Goal: Transaction & Acquisition: Purchase product/service

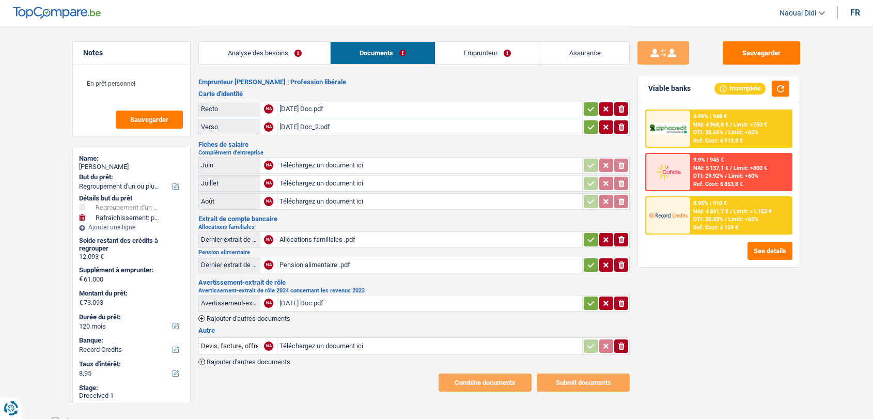
select select "refinancing"
select select "houseOrGarden"
select select "120"
select select "record credits"
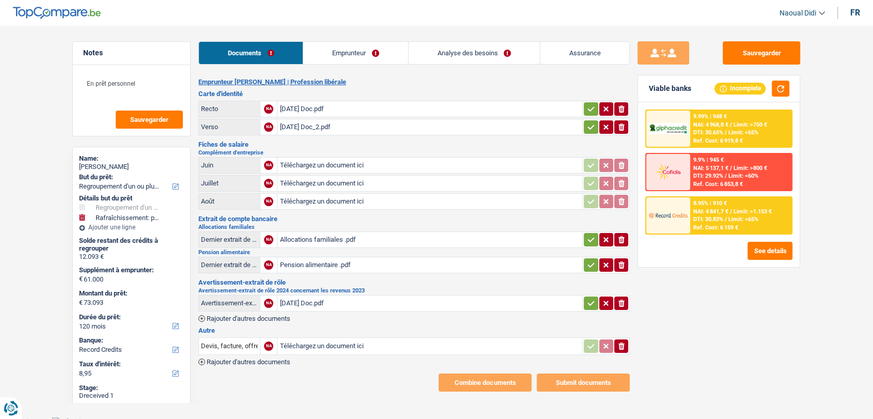
click at [327, 54] on link "Emprunteur" at bounding box center [355, 53] width 104 height 22
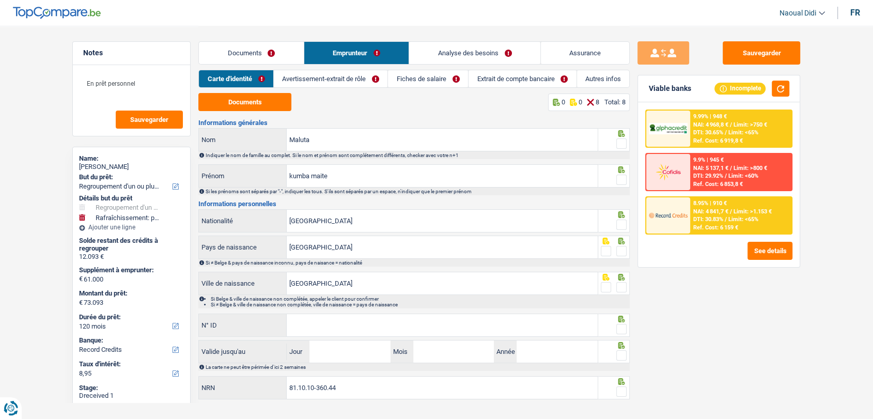
click at [230, 46] on link "Documents" at bounding box center [251, 53] width 105 height 22
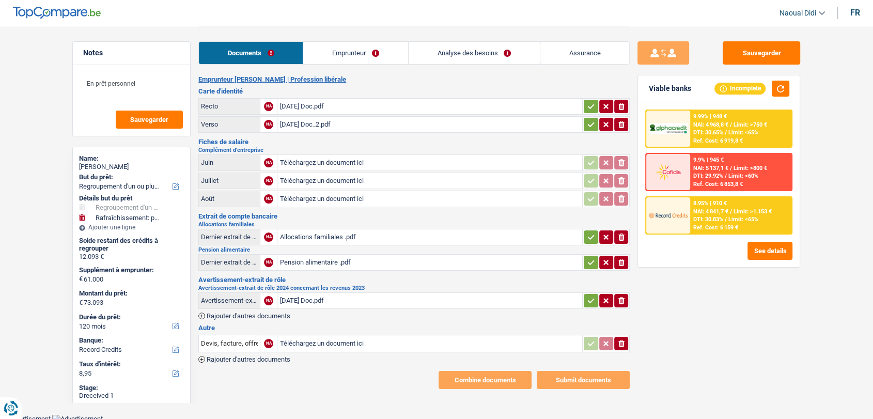
scroll to position [3, 0]
click at [339, 50] on link "Emprunteur" at bounding box center [355, 53] width 104 height 22
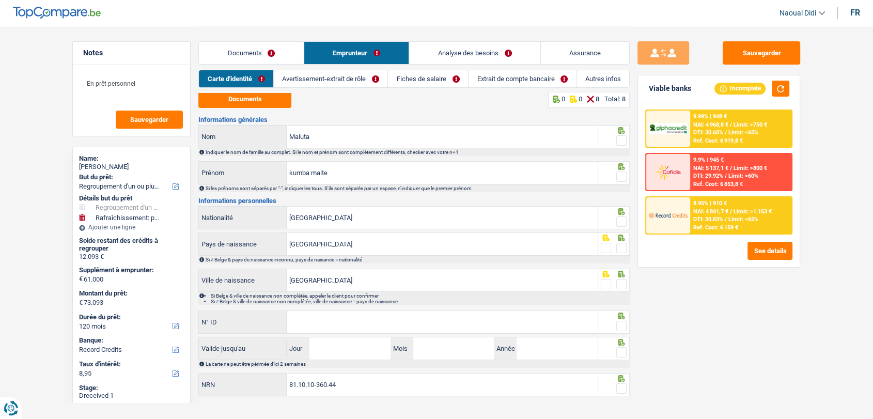
click at [344, 79] on link "Avertissement-extrait de rôle" at bounding box center [331, 78] width 114 height 17
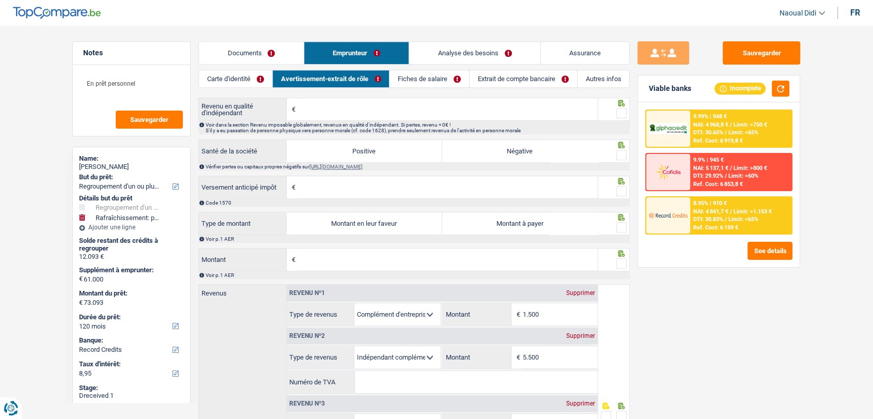
scroll to position [913, 0]
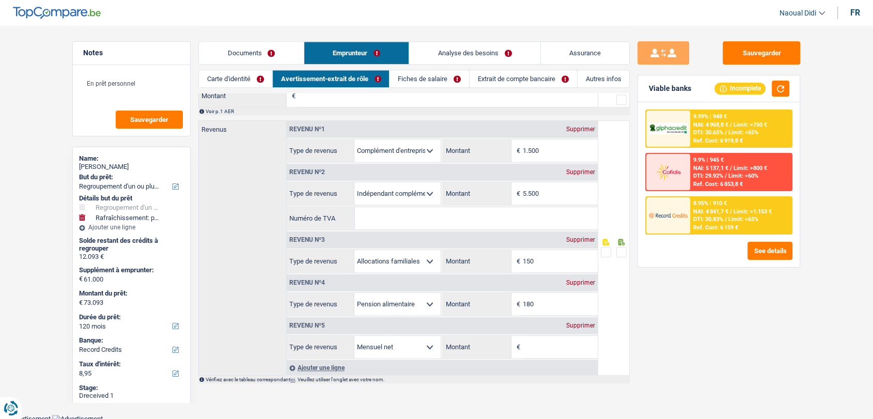
click at [254, 53] on link "Documents" at bounding box center [251, 53] width 105 height 22
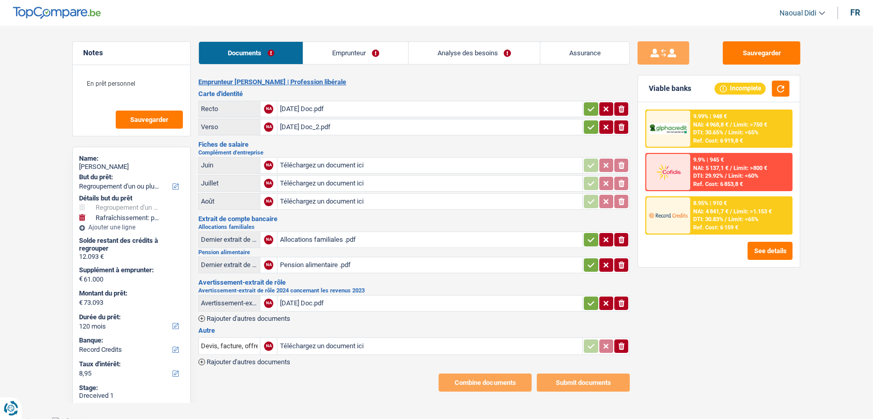
scroll to position [0, 0]
click at [329, 238] on div "Allocations familiales .pdf" at bounding box center [429, 239] width 301 height 15
click at [326, 302] on div "Sep 14, 2025 Doc.pdf" at bounding box center [429, 302] width 301 height 15
click at [305, 180] on input "Téléchargez un document ici" at bounding box center [429, 183] width 301 height 15
type input "C:\fakepath\15092025_225640_Document.pdf"
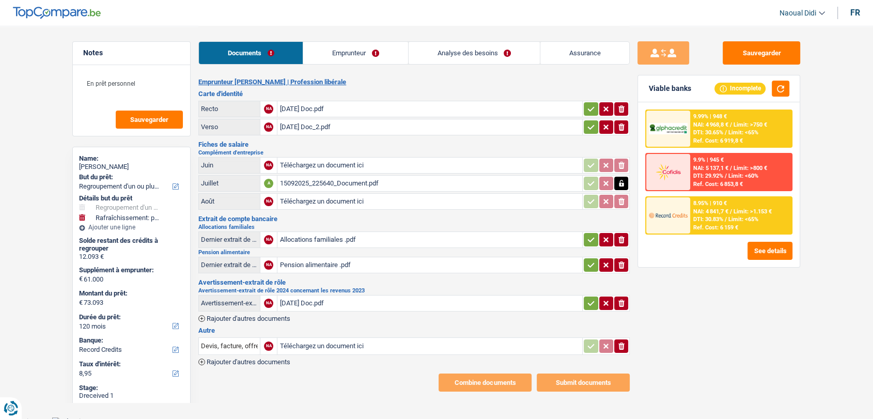
click at [357, 43] on link "Emprunteur" at bounding box center [355, 53] width 104 height 22
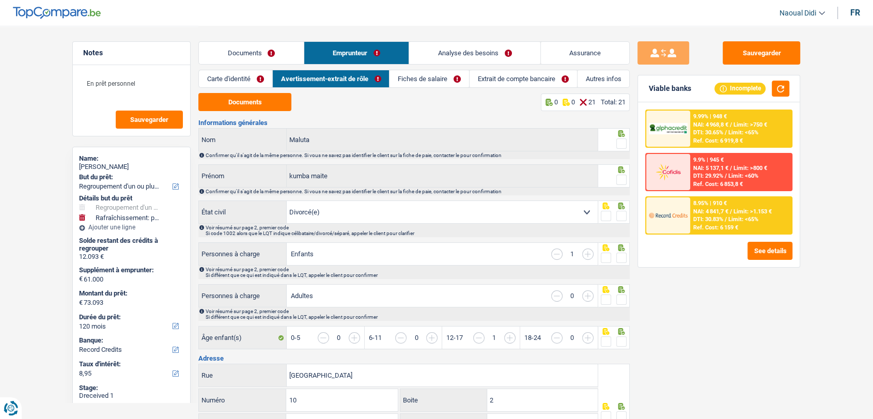
click at [405, 82] on link "Fiches de salaire" at bounding box center [429, 78] width 80 height 17
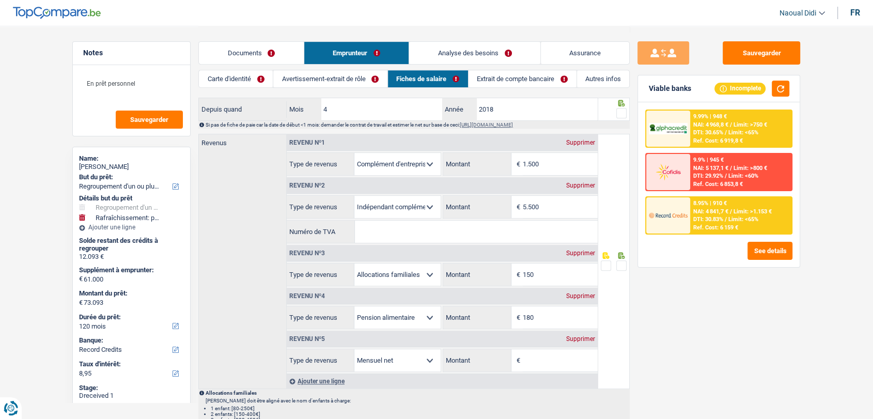
scroll to position [401, 0]
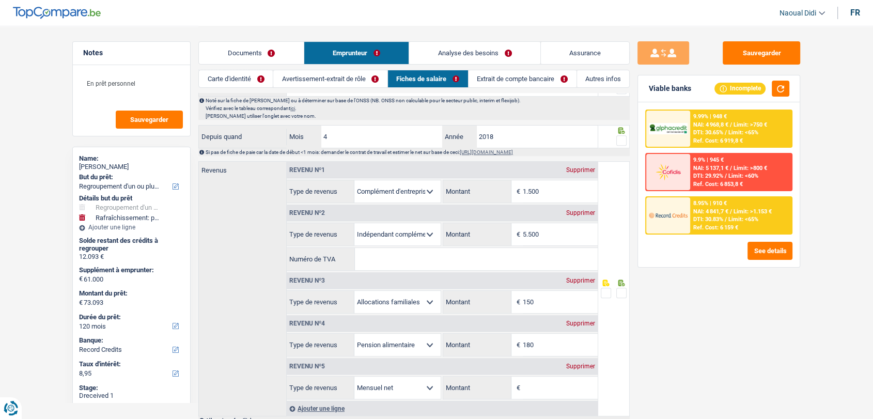
click at [497, 81] on link "Extrait de compte bancaire" at bounding box center [523, 78] width 108 height 17
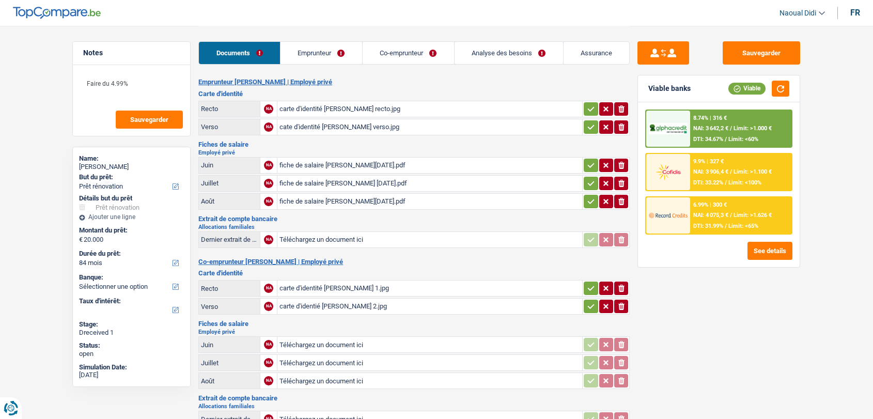
select select "renovation"
select select "84"
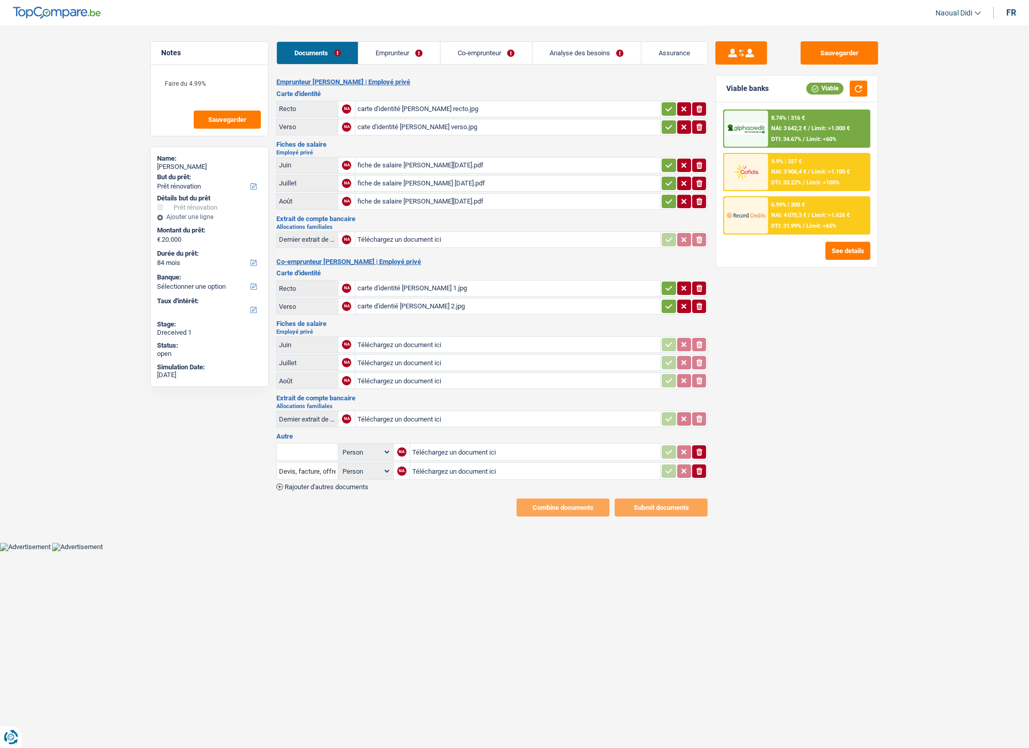
click at [463, 49] on link "Co-emprunteur" at bounding box center [486, 53] width 91 height 22
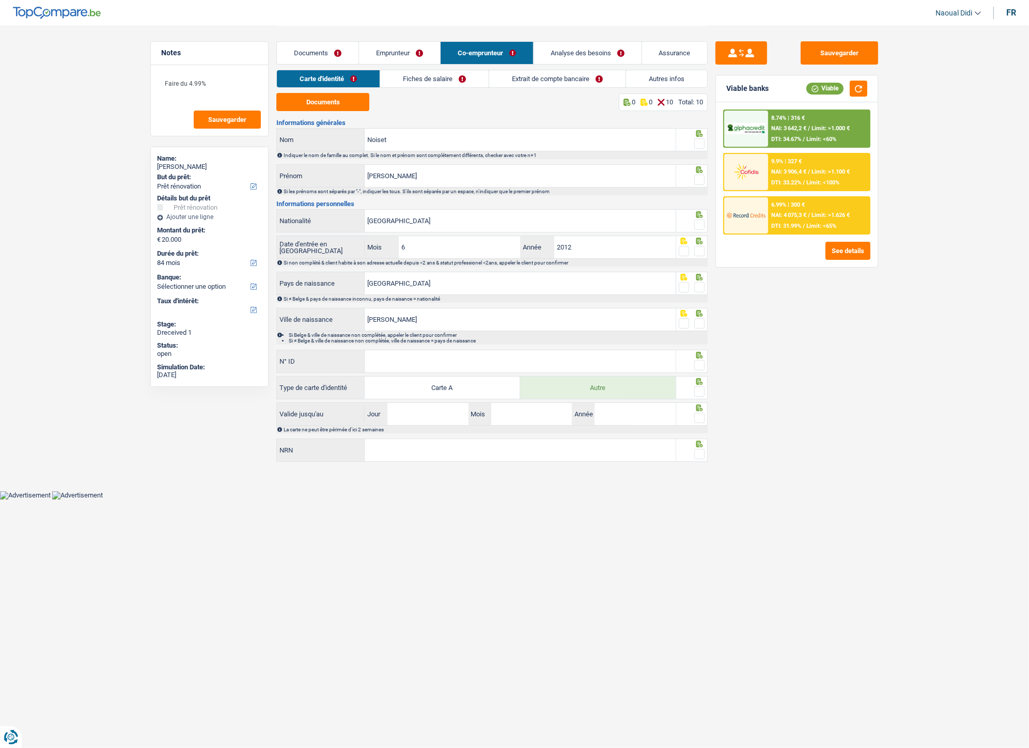
click at [646, 81] on link "Autres infos" at bounding box center [666, 78] width 81 height 17
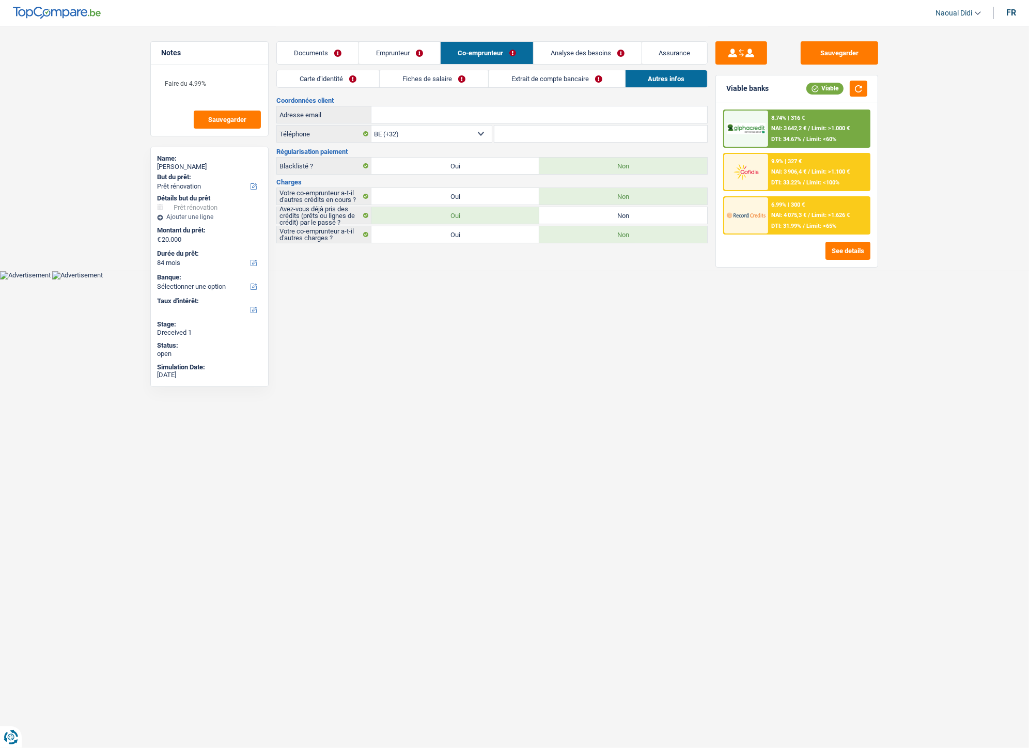
click at [546, 77] on link "Extrait de compte bancaire" at bounding box center [557, 78] width 136 height 17
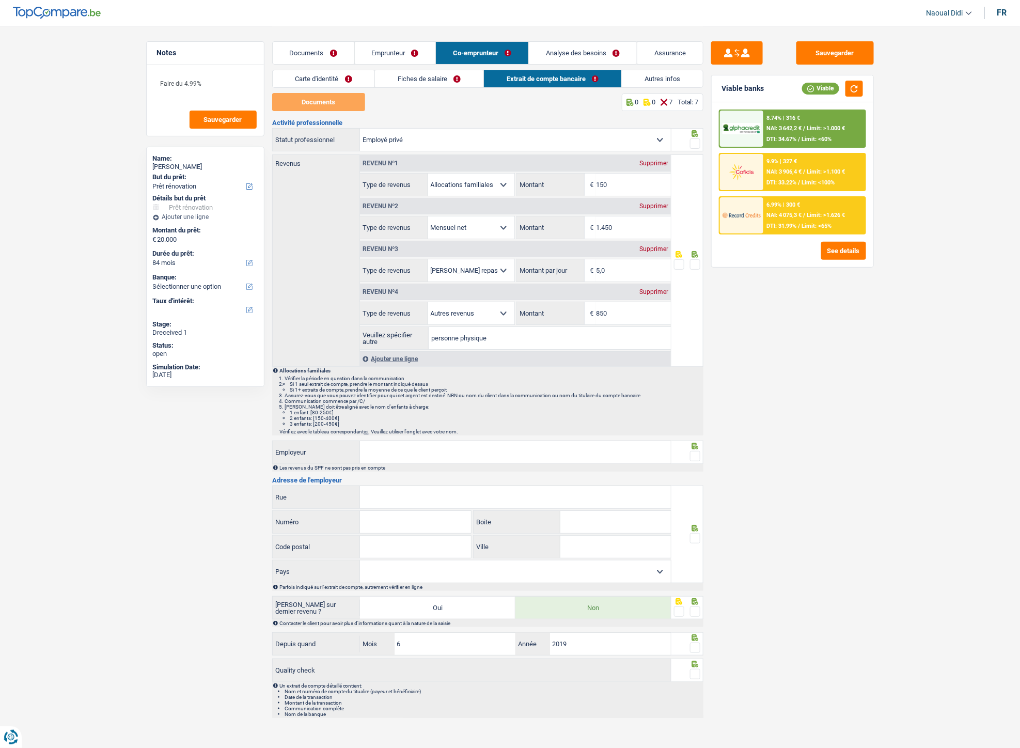
click at [414, 80] on link "Fiches de salaire" at bounding box center [429, 78] width 108 height 17
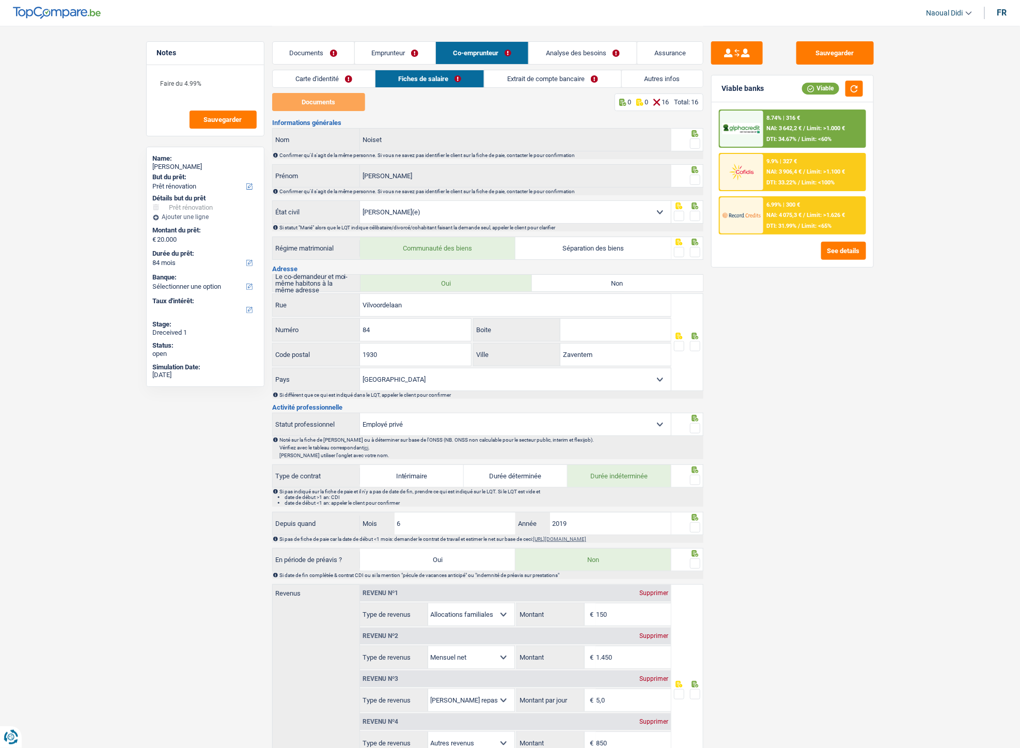
click at [304, 48] on link "Documents" at bounding box center [314, 53] width 82 height 22
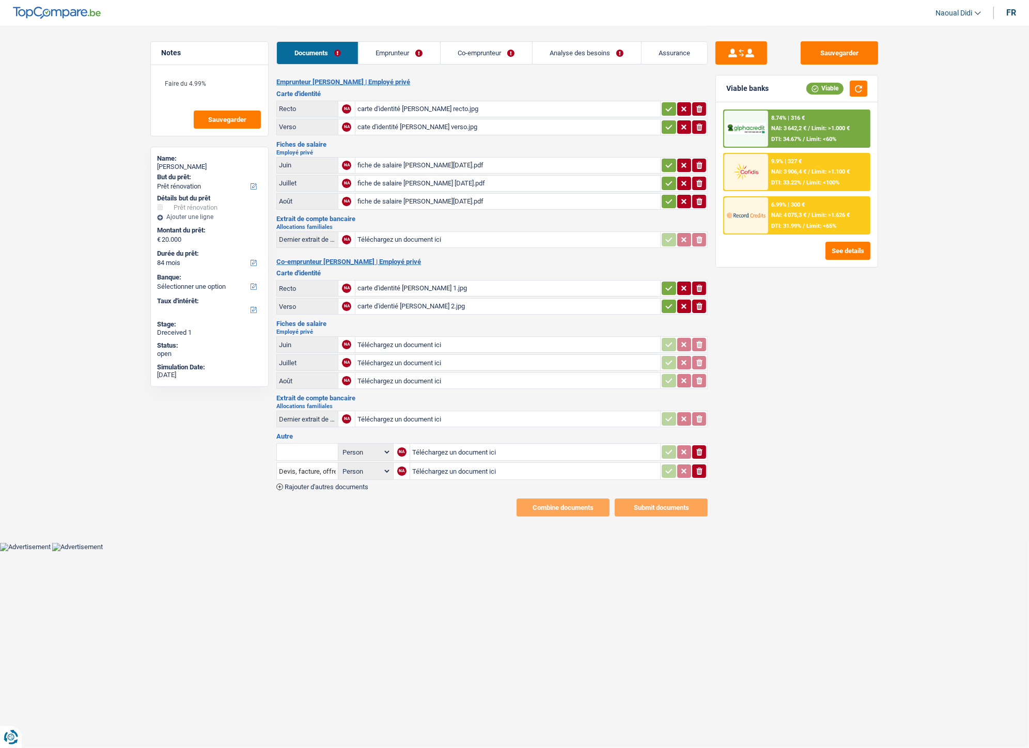
click at [440, 165] on div "fiche de salaire Noiset Eric juin 2025.pdf" at bounding box center [507, 165] width 301 height 15
click at [467, 55] on link "Co-emprunteur" at bounding box center [486, 53] width 91 height 22
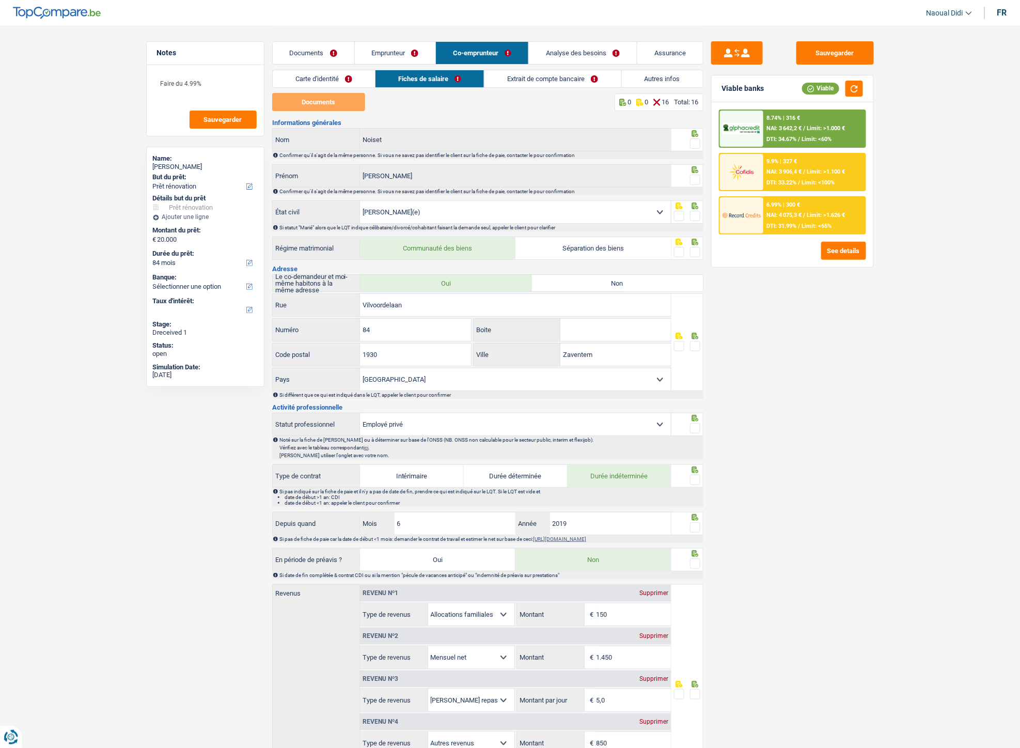
click at [306, 53] on link "Documents" at bounding box center [314, 53] width 82 height 22
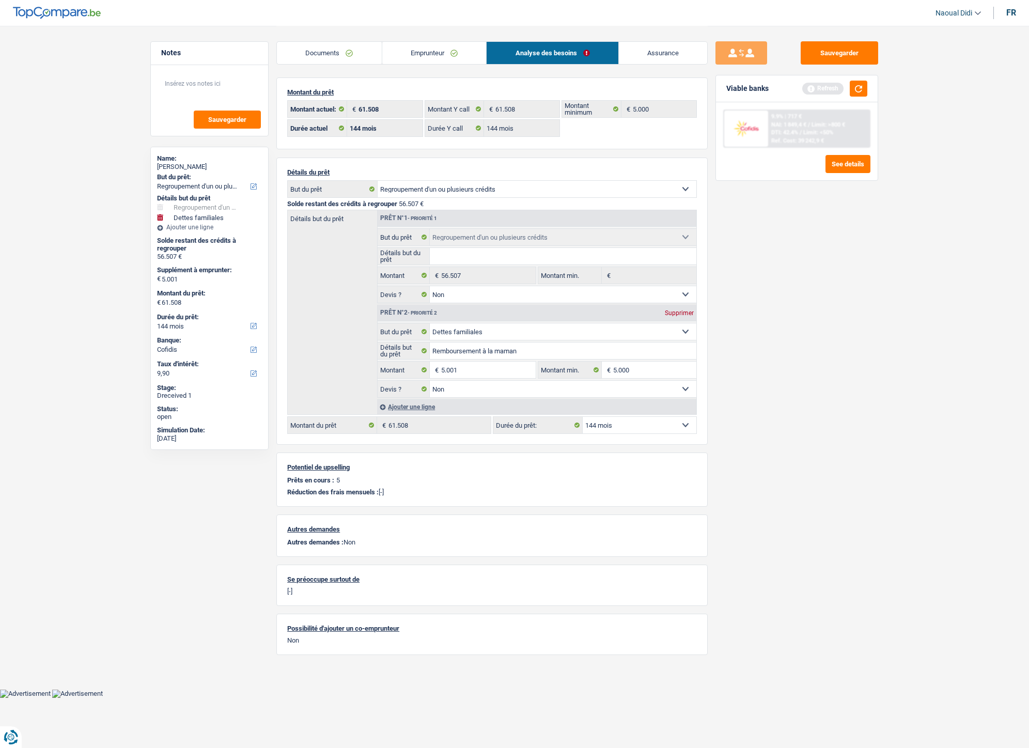
select select "refinancing"
select select "familyDebt"
select select "144"
select select "cofidis"
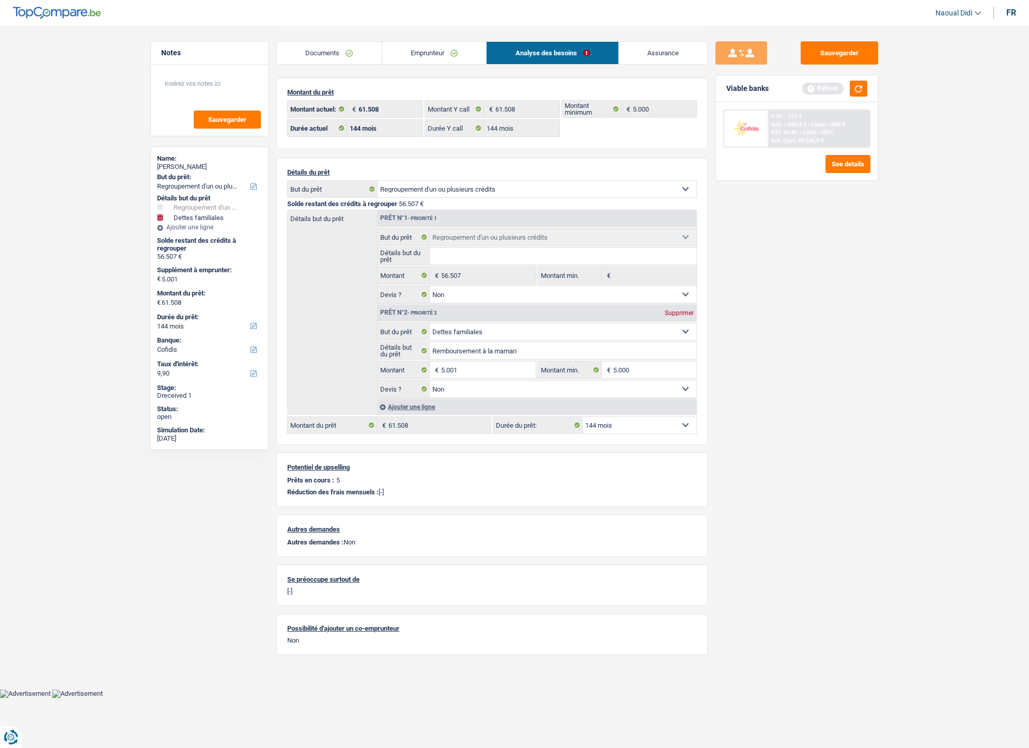
select select "144"
select select "refinancing"
select select "false"
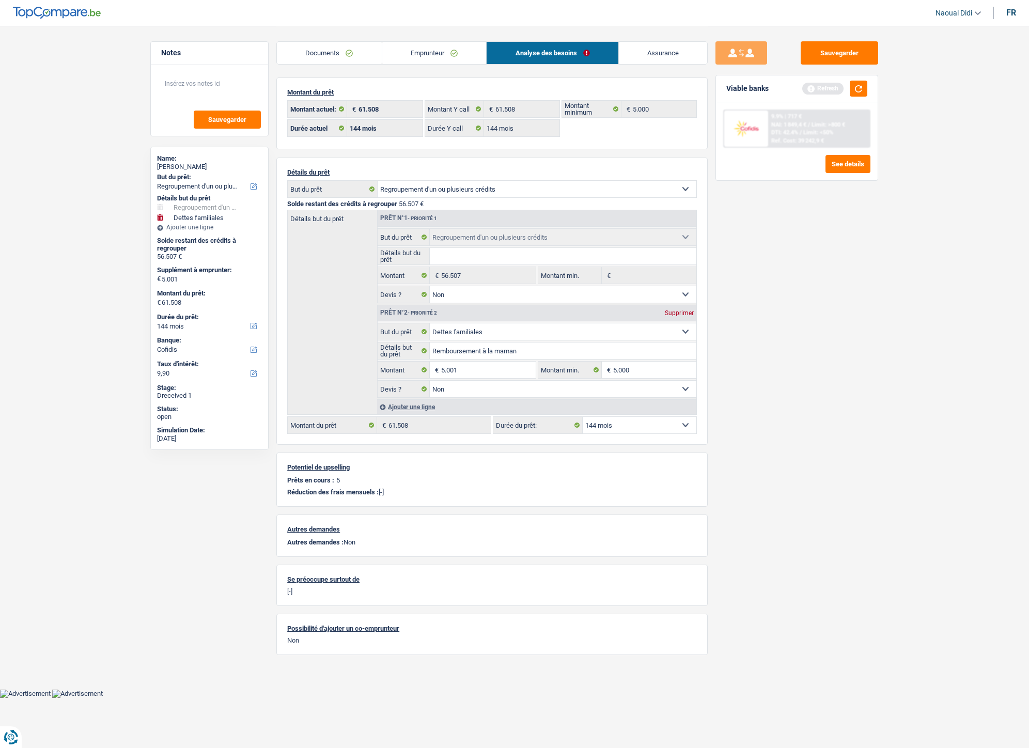
select select "familyDebt"
select select "false"
select select "144"
click at [836, 55] on button "Sauvegarder" at bounding box center [839, 52] width 77 height 23
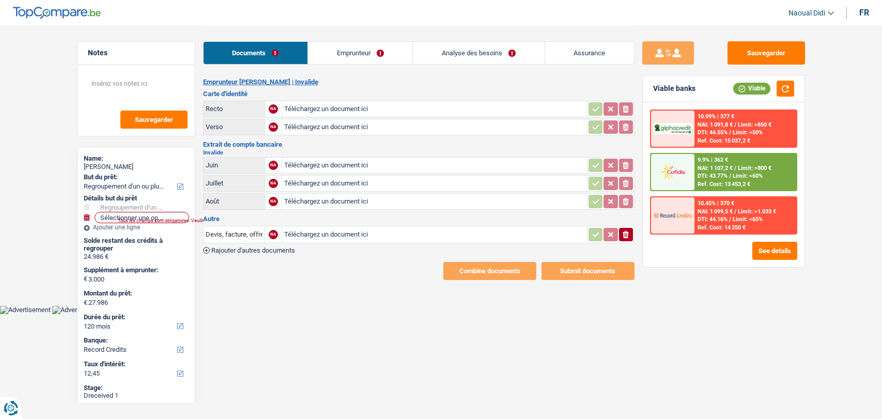
select select "refinancing"
select select "120"
select select "record credits"
select select "refinancing"
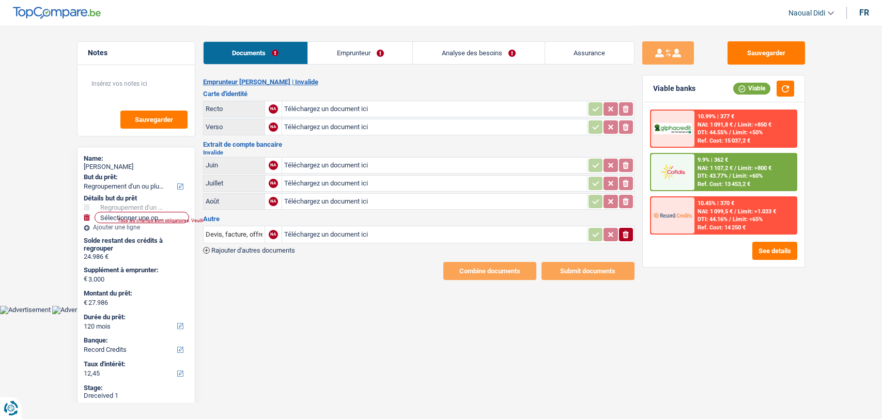
select select "refinancing"
select select "120"
select select "record credits"
click at [335, 53] on link "Emprunteur" at bounding box center [360, 53] width 104 height 22
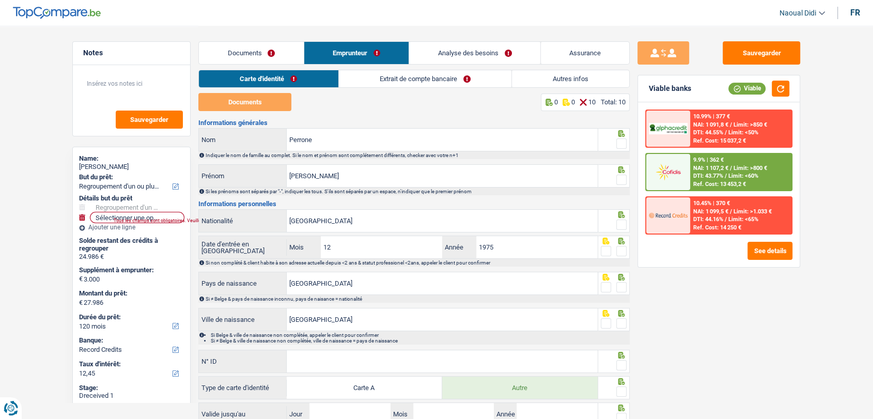
click at [416, 81] on link "Extrait de compte bancaire" at bounding box center [425, 78] width 173 height 17
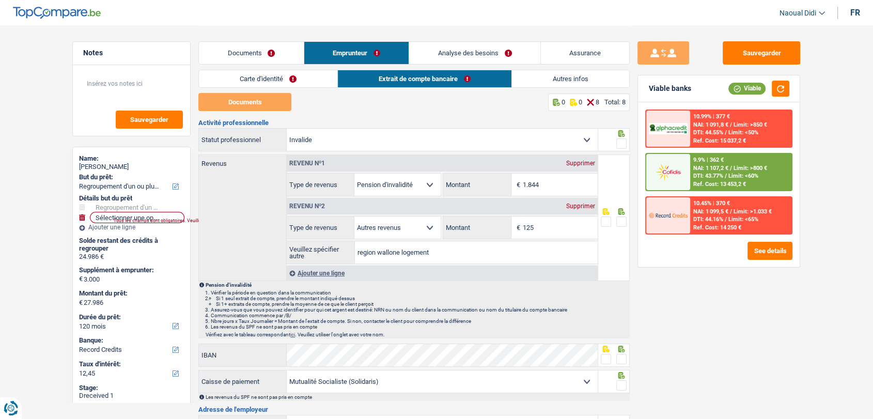
click at [227, 46] on link "Documents" at bounding box center [251, 53] width 105 height 22
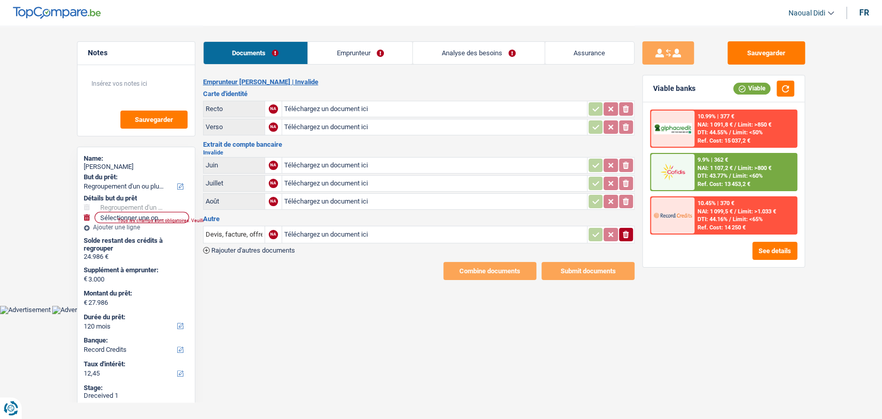
click at [334, 113] on input "Téléchargez un document ici" at bounding box center [434, 108] width 301 height 15
type input "C:\fakepath\20250916_103824.jpg"
click at [319, 123] on input "Téléchargez un document ici" at bounding box center [434, 126] width 301 height 15
type input "C:\fakepath\20250916_103840.jpg"
drag, startPoint x: 319, startPoint y: 123, endPoint x: 153, endPoint y: 215, distance: 189.4
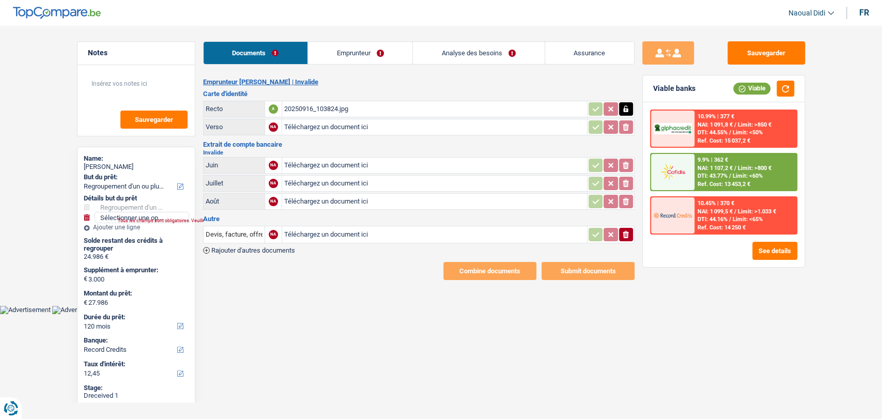
click at [153, 215] on select "Confort maison: meubles, textile, peinture, électroménager, outillage non-profe…" at bounding box center [141, 217] width 93 height 10
drag, startPoint x: 301, startPoint y: 303, endPoint x: 301, endPoint y: 291, distance: 11.9
click at [301, 303] on main "Notes Sauvegarder Name: Francesca Perrone But du prêt: Confort maison: meubles,…" at bounding box center [441, 153] width 882 height 306
click at [320, 166] on input "Téléchargez un document ici" at bounding box center [434, 165] width 301 height 15
type input "C:\fakepath\Screenshot_20250916_103350_Drive.jpg"
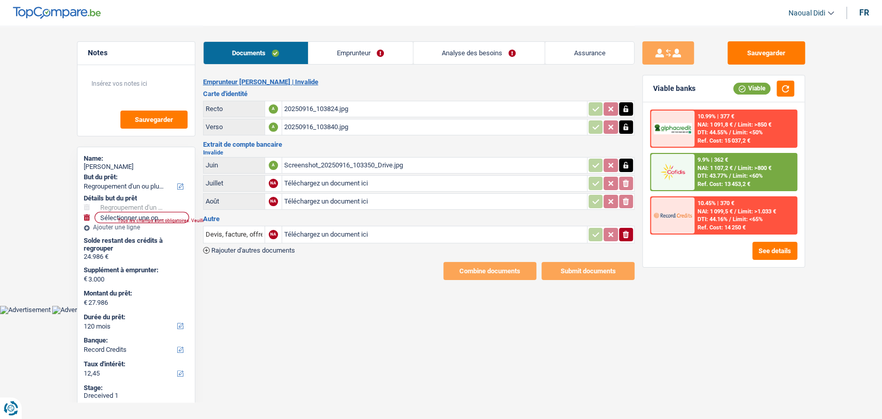
click at [309, 178] on input "Téléchargez un document ici" at bounding box center [434, 183] width 301 height 15
type input "C:\fakepath\Screenshot_20250916_103526_Drive.jpg"
click at [314, 202] on input "Téléchargez un document ici" at bounding box center [434, 201] width 301 height 15
type input "C:\fakepath\Screenshot_20250916_104344_Drive.jpg"
click at [330, 237] on input "Téléchargez un document ici" at bounding box center [434, 234] width 301 height 15
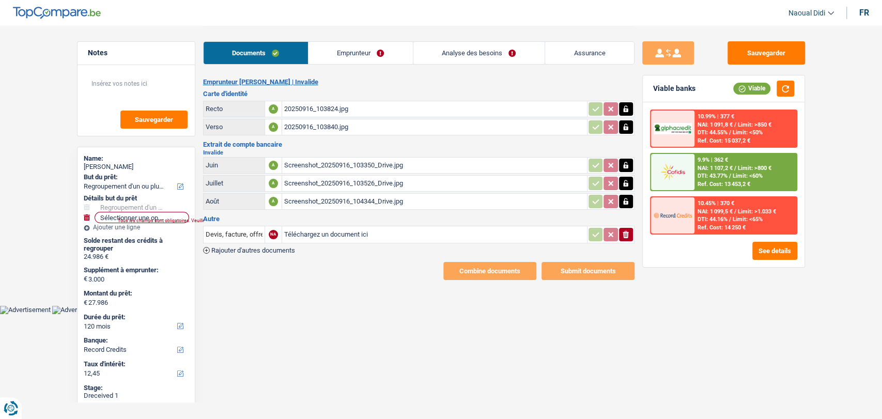
type input "C:\fakepath\Screenshot_20250916_103302_Drive.jpg"
drag, startPoint x: 691, startPoint y: 8, endPoint x: 699, endPoint y: 17, distance: 12.1
click at [699, 17] on header "Naoual Didi Se déconnecter fr" at bounding box center [441, 13] width 882 height 26
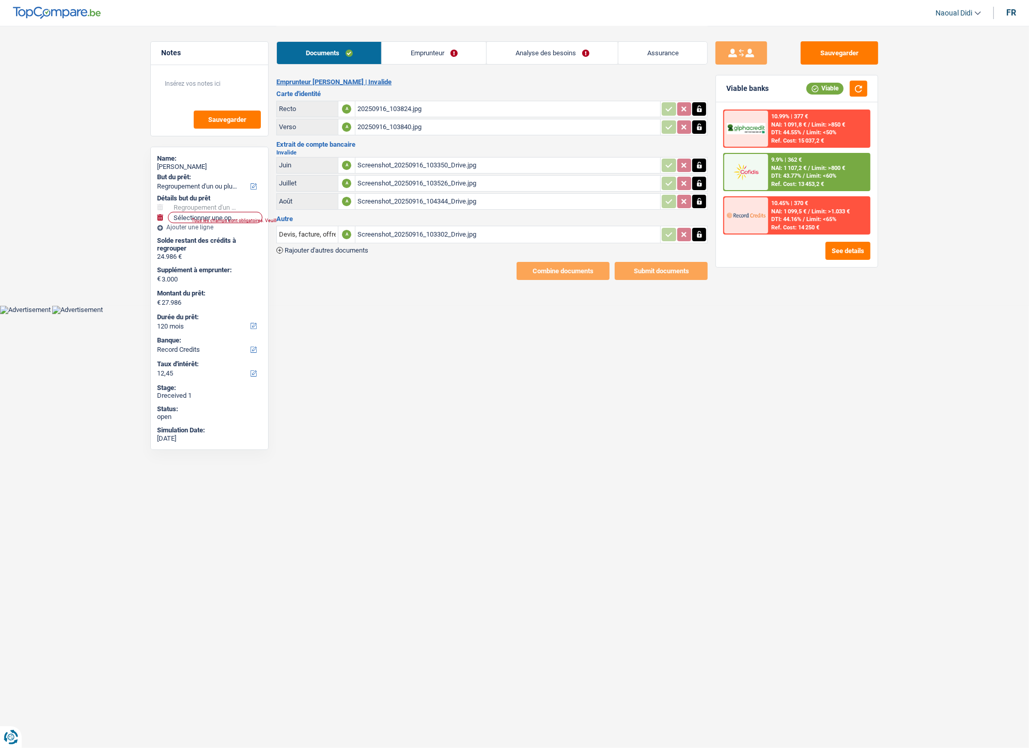
click at [372, 108] on div "20250916_103824.jpg" at bounding box center [507, 108] width 301 height 15
click at [403, 56] on link "Emprunteur" at bounding box center [434, 53] width 104 height 22
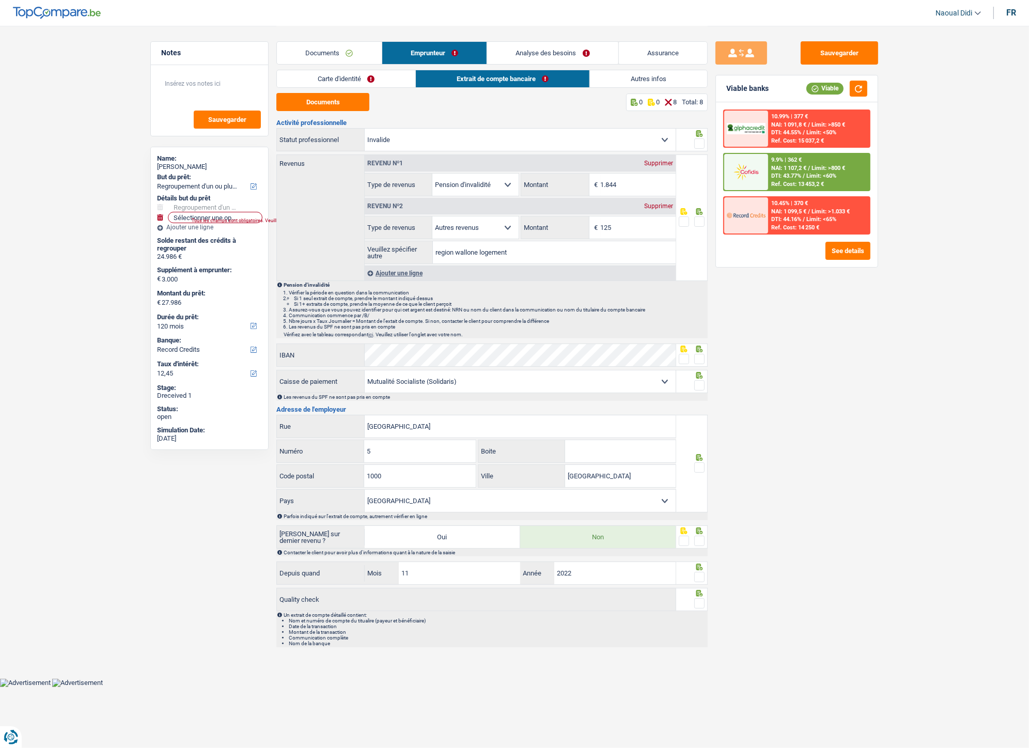
click at [311, 83] on link "Carte d'identité" at bounding box center [346, 78] width 138 height 17
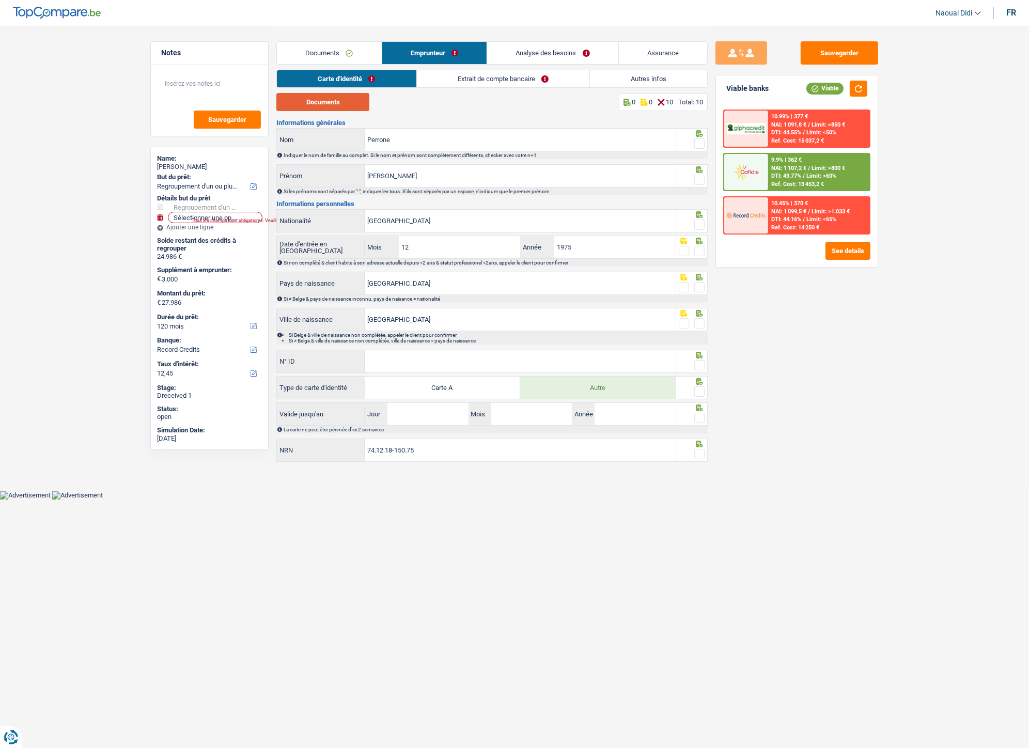
click at [309, 95] on button "Documents" at bounding box center [322, 102] width 93 height 18
click at [697, 145] on span at bounding box center [699, 143] width 10 height 10
click at [0, 0] on input "radio" at bounding box center [0, 0] width 0 height 0
click at [704, 179] on span at bounding box center [699, 180] width 10 height 10
click at [0, 0] on input "radio" at bounding box center [0, 0] width 0 height 0
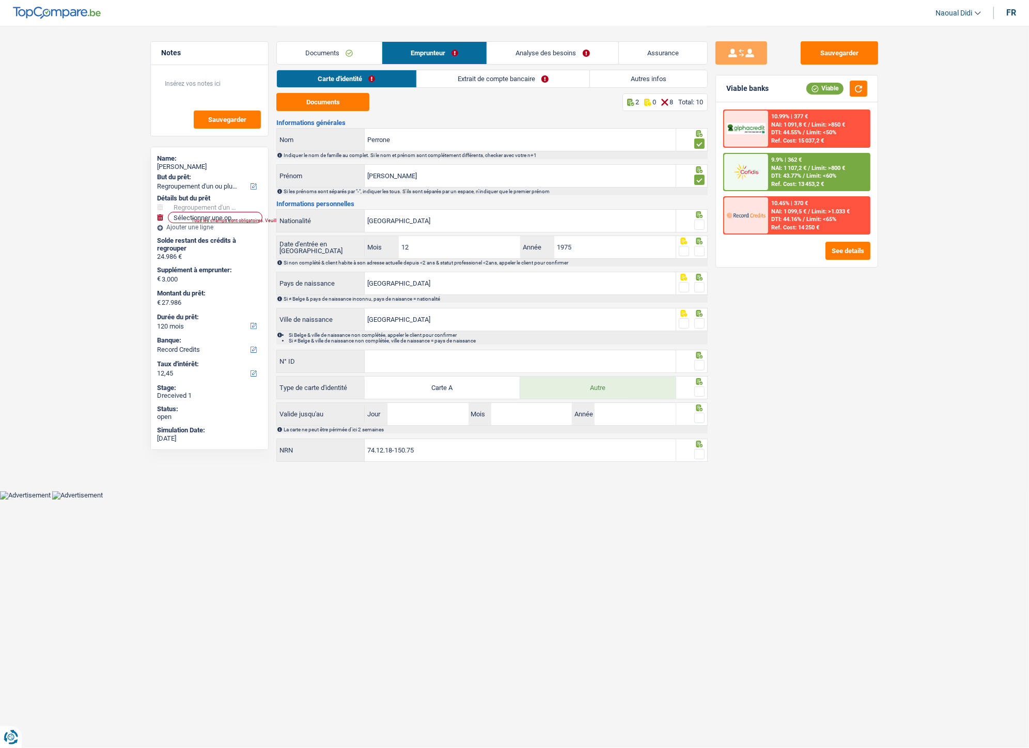
click at [704, 179] on span at bounding box center [699, 180] width 10 height 10
click at [0, 0] on input "radio" at bounding box center [0, 0] width 0 height 0
click at [698, 221] on span at bounding box center [699, 225] width 10 height 10
click at [0, 0] on input "radio" at bounding box center [0, 0] width 0 height 0
click at [698, 221] on span at bounding box center [699, 225] width 10 height 10
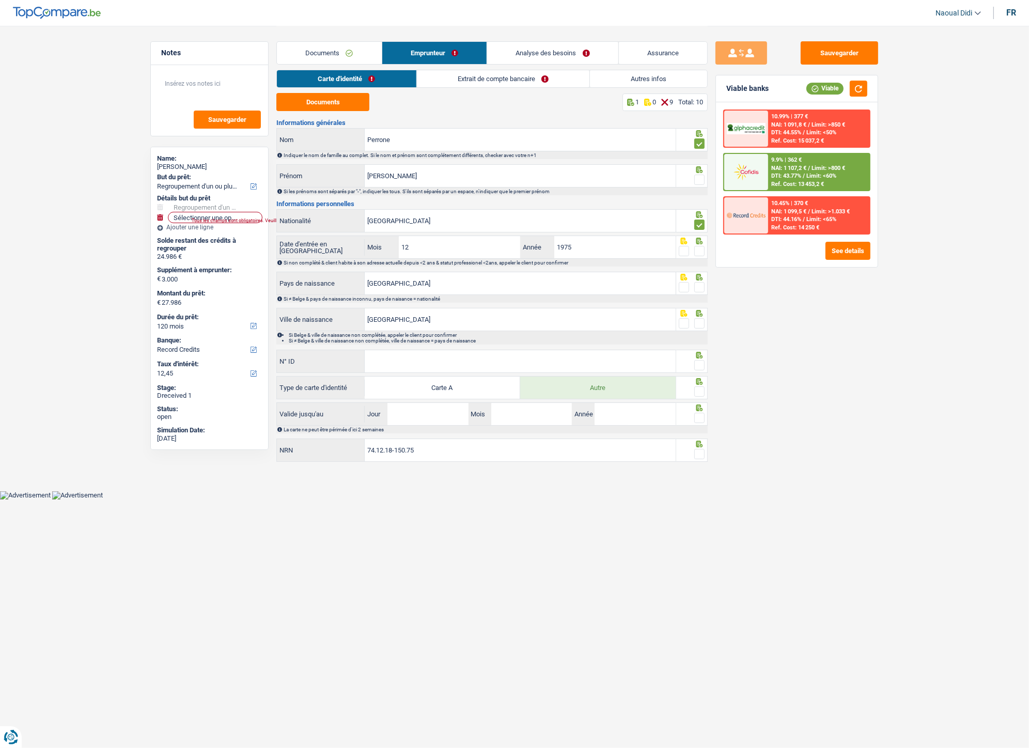
click at [0, 0] on input "radio" at bounding box center [0, 0] width 0 height 0
click at [698, 178] on span at bounding box center [699, 180] width 10 height 10
click at [0, 0] on input "radio" at bounding box center [0, 0] width 0 height 0
click at [700, 228] on span at bounding box center [699, 225] width 10 height 10
click at [0, 0] on input "radio" at bounding box center [0, 0] width 0 height 0
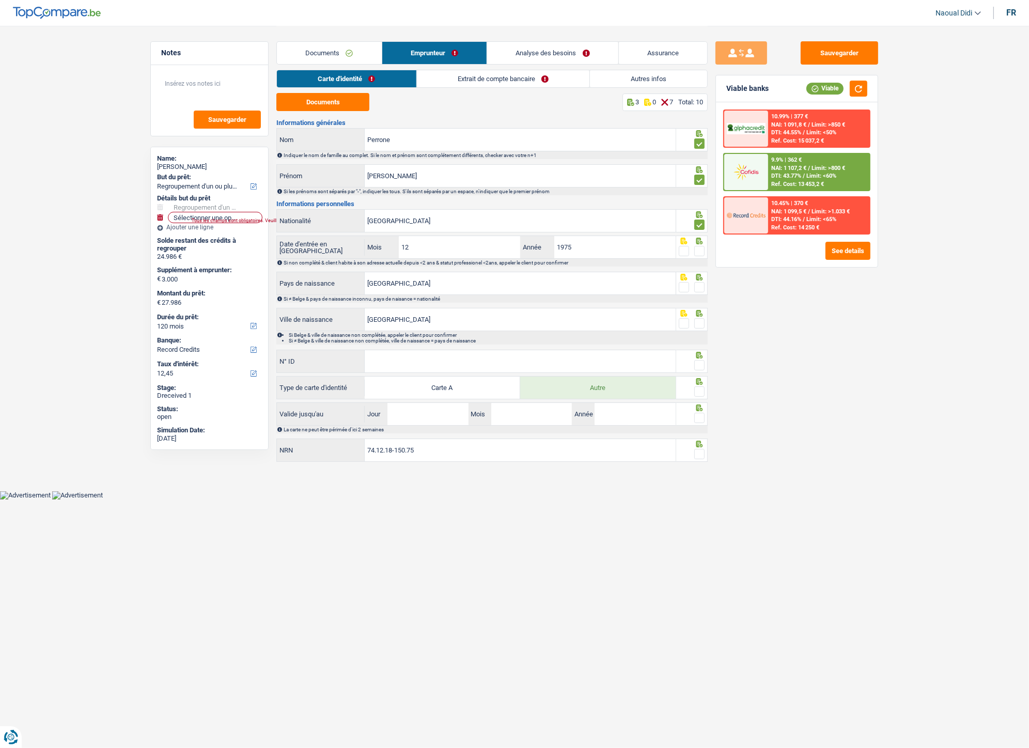
click at [701, 249] on span at bounding box center [699, 251] width 10 height 10
click at [0, 0] on input "radio" at bounding box center [0, 0] width 0 height 0
click at [699, 286] on span at bounding box center [699, 287] width 10 height 10
click at [0, 0] on input "radio" at bounding box center [0, 0] width 0 height 0
click at [699, 327] on span at bounding box center [699, 323] width 10 height 10
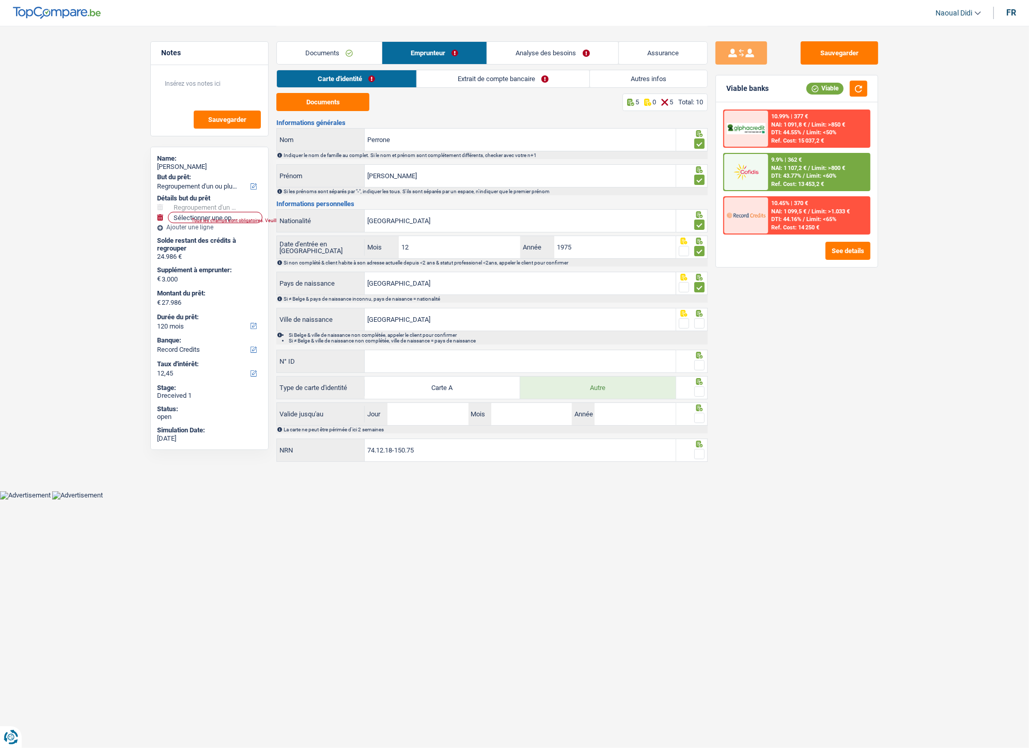
click at [0, 0] on input "radio" at bounding box center [0, 0] width 0 height 0
click at [399, 362] on input "N° ID" at bounding box center [520, 361] width 311 height 22
click at [507, 355] on input "N° ID" at bounding box center [520, 361] width 311 height 22
paste input "B-5984300-79"
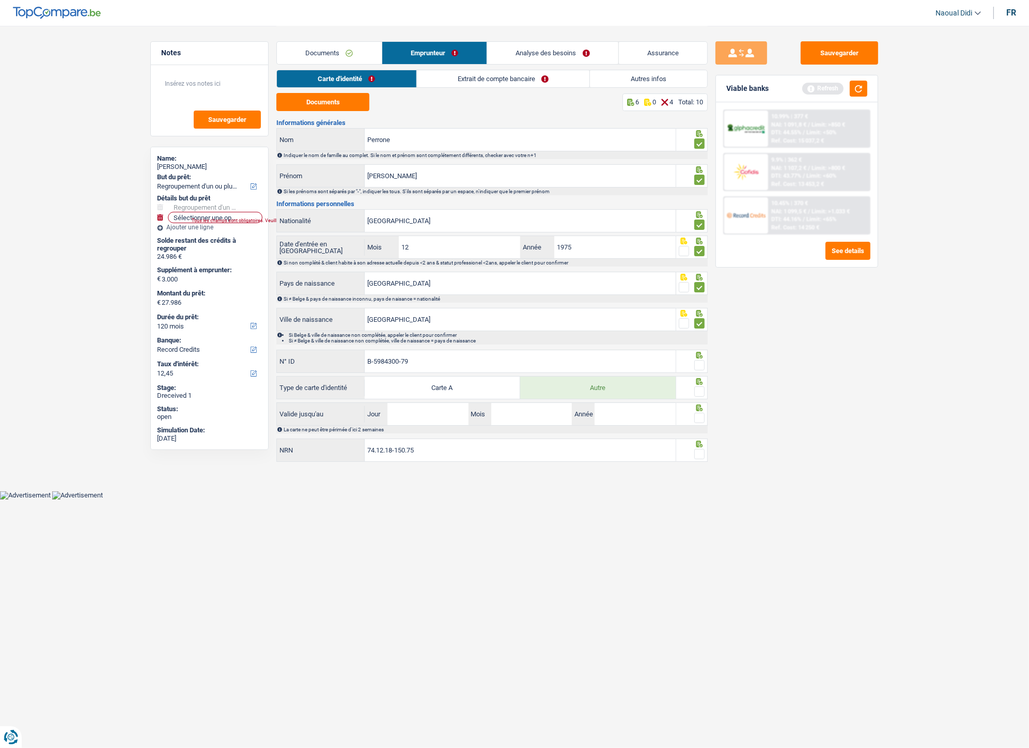
type input "B-5984300-79"
click at [698, 386] on div at bounding box center [699, 391] width 10 height 13
click at [699, 368] on span at bounding box center [699, 365] width 10 height 10
click at [0, 0] on input "radio" at bounding box center [0, 0] width 0 height 0
click at [703, 391] on span at bounding box center [699, 391] width 10 height 10
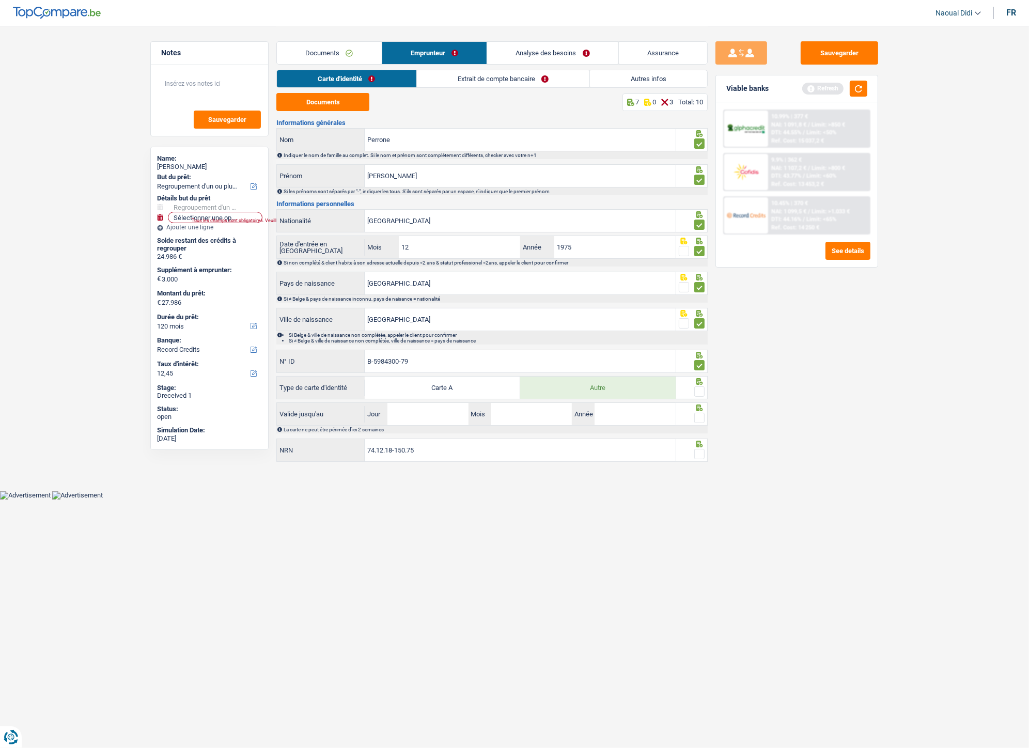
click at [0, 0] on input "radio" at bounding box center [0, 0] width 0 height 0
click at [405, 418] on input "Jour" at bounding box center [427, 414] width 81 height 22
type input "08"
type input "05"
type input "2034"
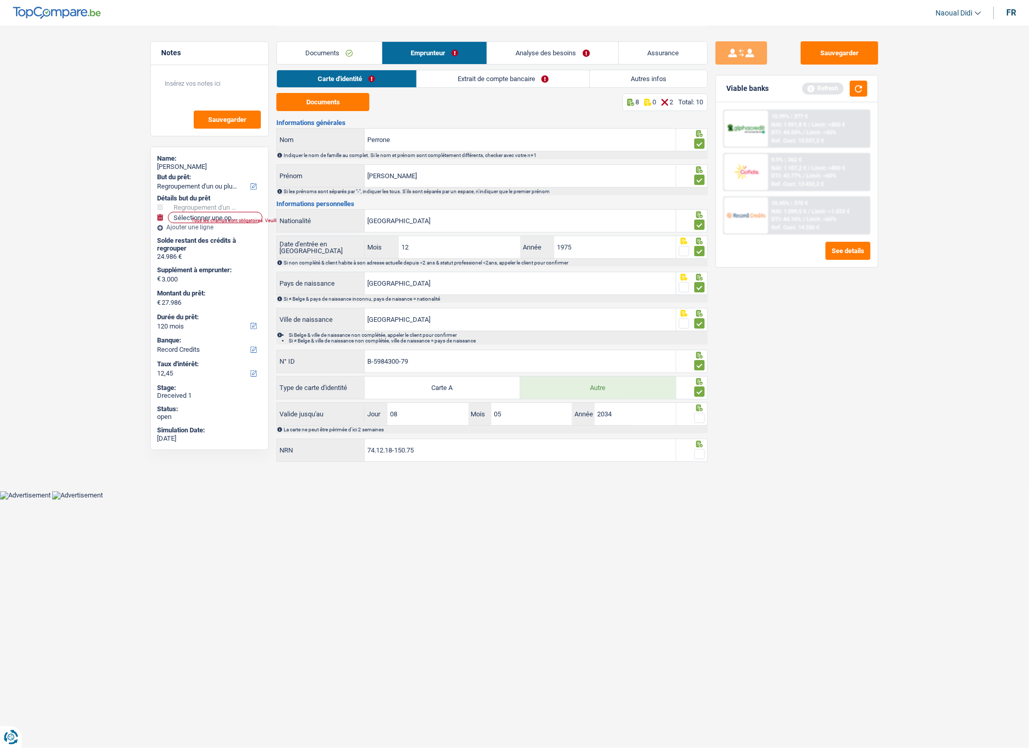
drag, startPoint x: 703, startPoint y: 451, endPoint x: 701, endPoint y: 442, distance: 8.8
click at [703, 418] on div at bounding box center [699, 454] width 10 height 13
click at [695, 418] on span at bounding box center [699, 418] width 10 height 10
click at [0, 0] on input "radio" at bounding box center [0, 0] width 0 height 0
click at [695, 418] on span at bounding box center [699, 454] width 10 height 10
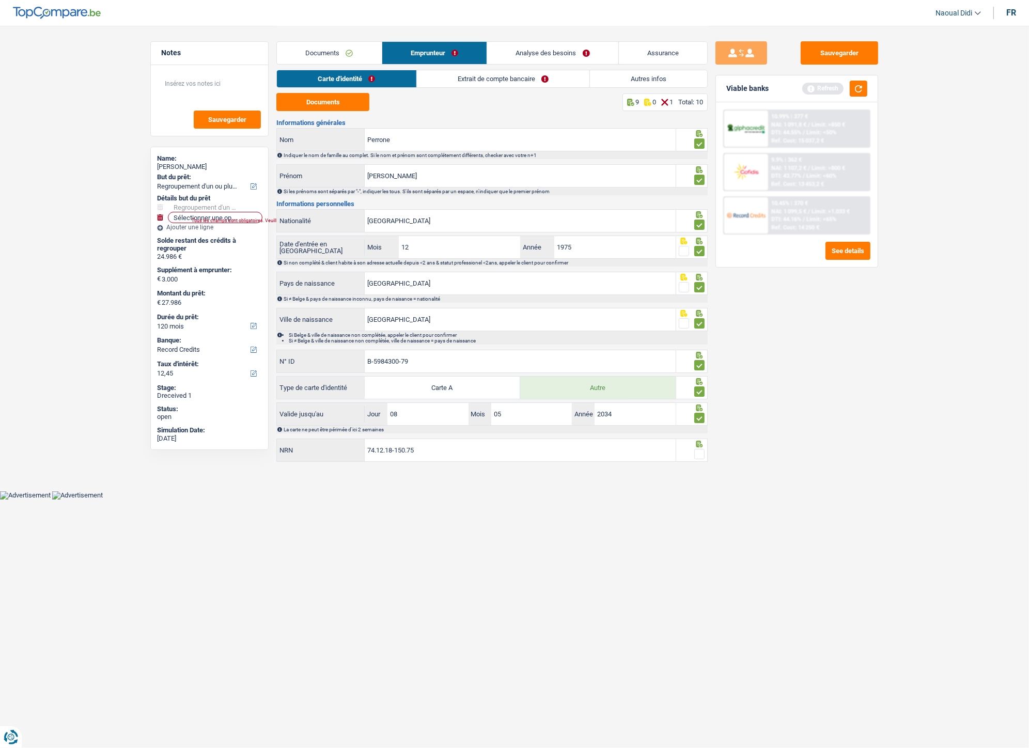
click at [0, 0] on input "radio" at bounding box center [0, 0] width 0 height 0
click at [459, 78] on link "Extrait de compte bancaire" at bounding box center [503, 78] width 173 height 17
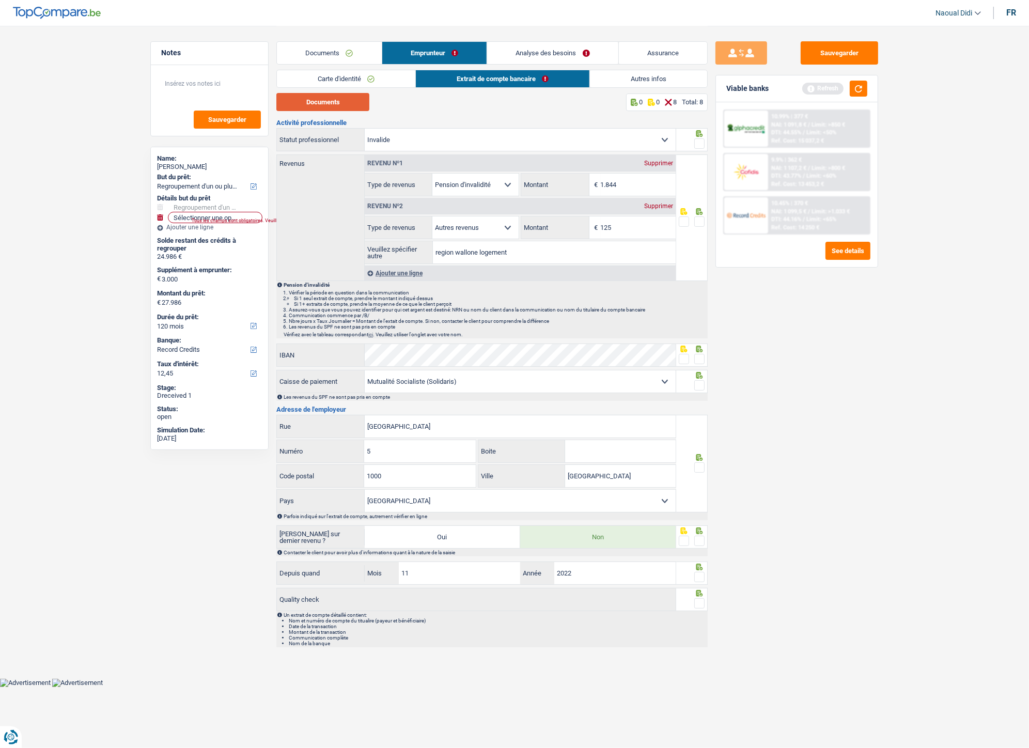
click at [334, 105] on button "Documents" at bounding box center [322, 102] width 93 height 18
click at [300, 55] on link "Documents" at bounding box center [329, 53] width 105 height 22
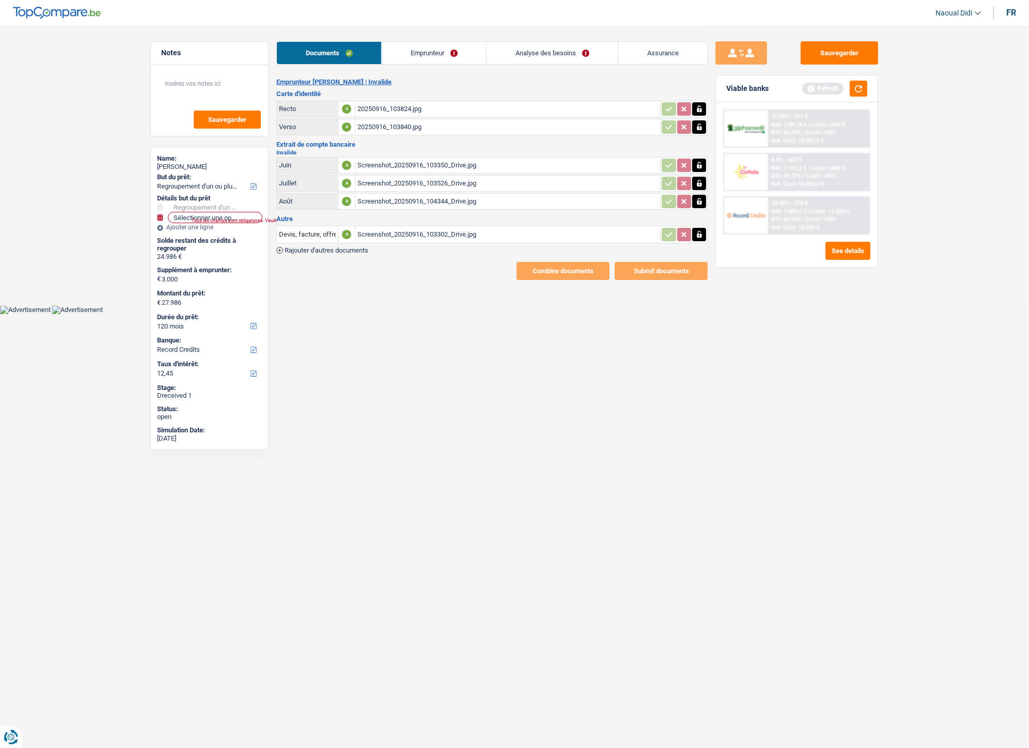
click at [422, 227] on div "Screenshot_20250916_103302_Drive.jpg" at bounding box center [507, 234] width 301 height 15
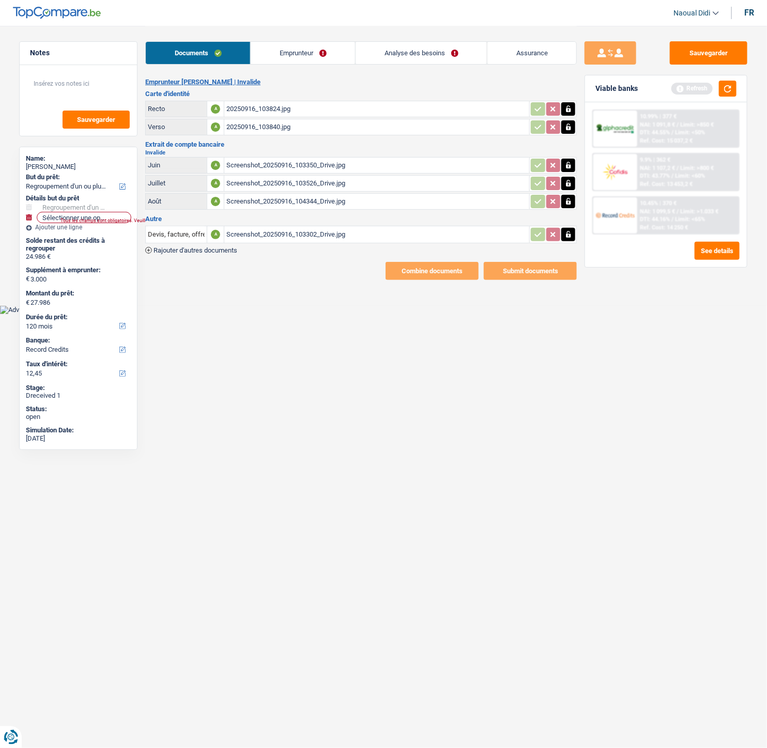
click at [274, 40] on div "Documents Emprunteur Analyse des besoins Assurance" at bounding box center [360, 48] width 431 height 44
click at [301, 44] on link "Emprunteur" at bounding box center [303, 53] width 104 height 22
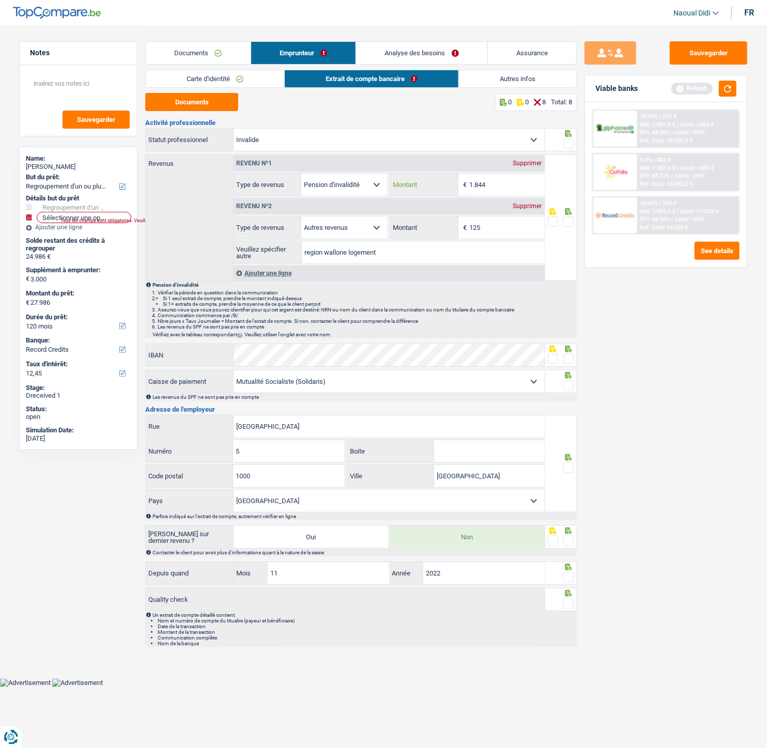
click at [499, 183] on input "1.844" at bounding box center [507, 185] width 75 height 22
type input "1.776"
click at [488, 231] on input "125" at bounding box center [507, 227] width 75 height 22
click at [570, 221] on span at bounding box center [568, 221] width 10 height 10
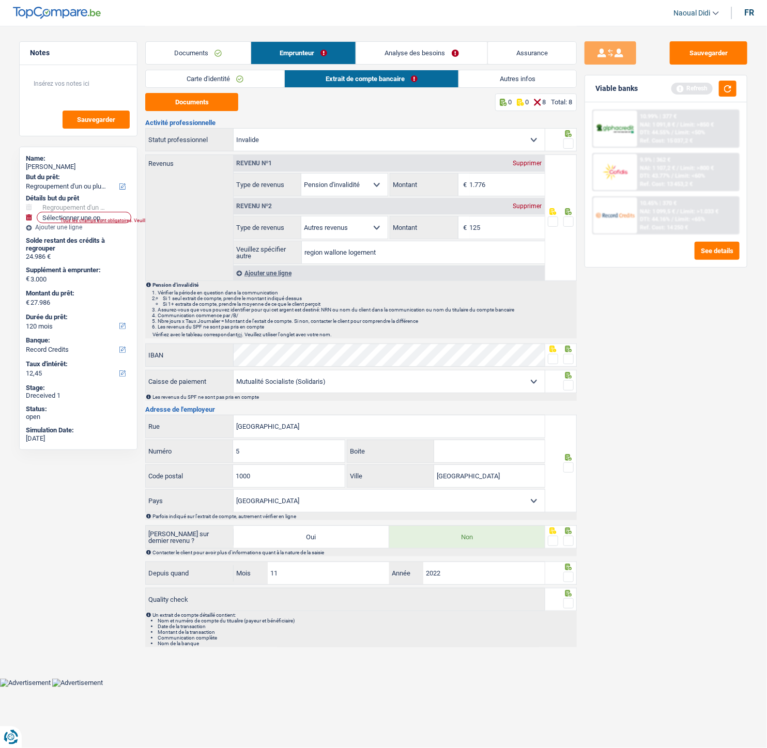
click at [0, 0] on input "radio" at bounding box center [0, 0] width 0 height 0
click at [570, 142] on span at bounding box center [568, 143] width 10 height 10
click at [0, 0] on input "radio" at bounding box center [0, 0] width 0 height 0
click at [568, 360] on span at bounding box center [568, 359] width 10 height 10
click at [0, 0] on input "radio" at bounding box center [0, 0] width 0 height 0
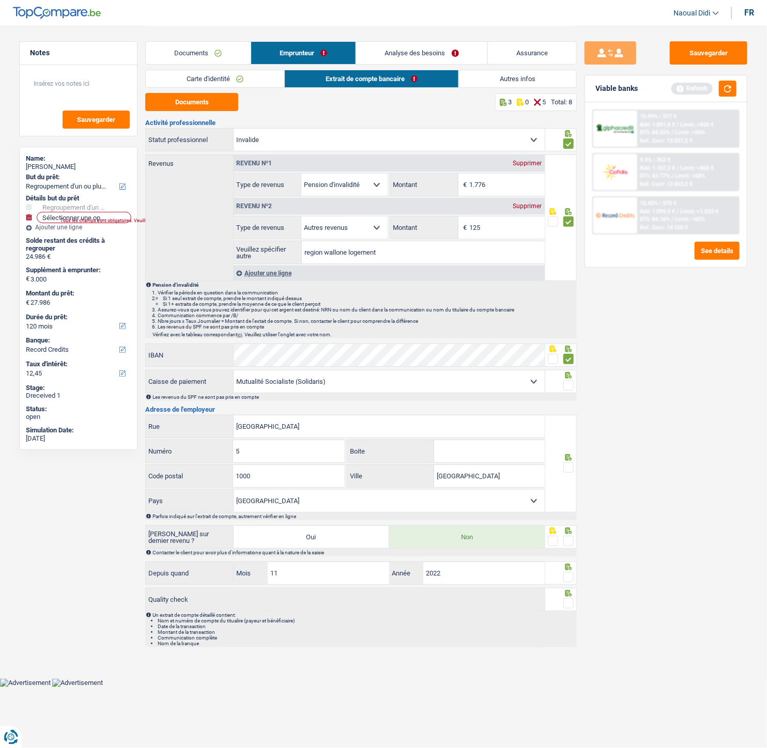
click at [570, 388] on span at bounding box center [568, 385] width 10 height 10
click at [0, 0] on input "radio" at bounding box center [0, 0] width 0 height 0
click at [570, 388] on span at bounding box center [568, 385] width 10 height 10
click at [0, 0] on input "radio" at bounding box center [0, 0] width 0 height 0
click at [567, 418] on span at bounding box center [568, 467] width 10 height 10
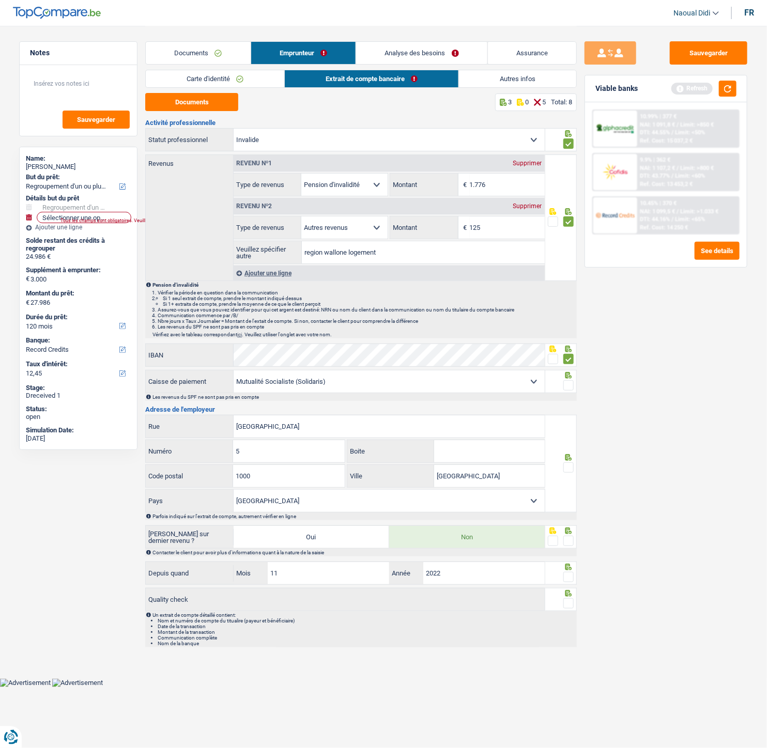
click at [0, 0] on input "radio" at bounding box center [0, 0] width 0 height 0
click at [568, 418] on span at bounding box center [568, 541] width 10 height 10
click at [0, 0] on input "radio" at bounding box center [0, 0] width 0 height 0
click at [567, 418] on span at bounding box center [568, 577] width 10 height 10
click at [0, 0] on input "radio" at bounding box center [0, 0] width 0 height 0
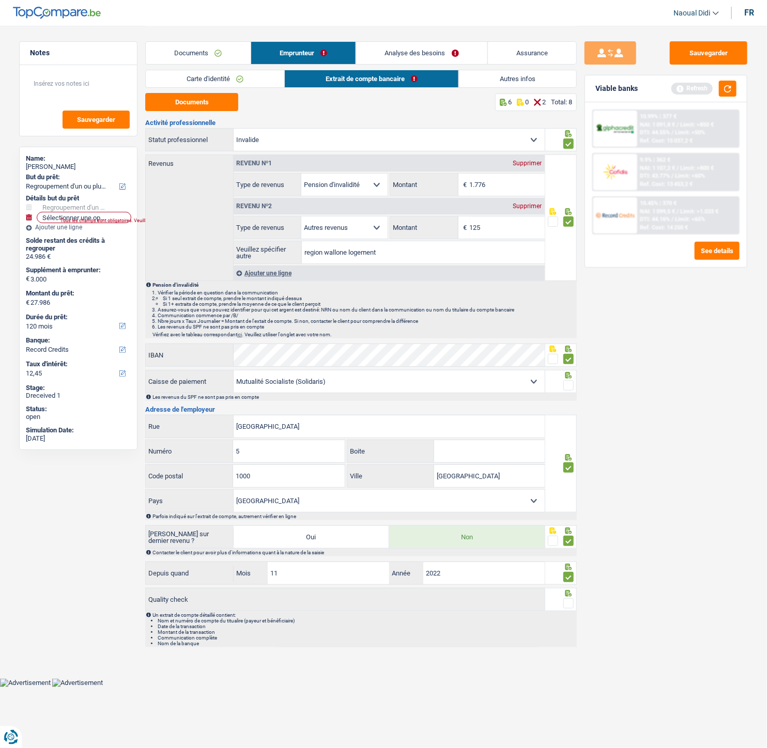
click at [570, 418] on span at bounding box center [568, 603] width 10 height 10
click at [0, 0] on input "radio" at bounding box center [0, 0] width 0 height 0
click at [693, 60] on button "Sauvegarder" at bounding box center [707, 52] width 77 height 23
click at [570, 386] on span at bounding box center [568, 385] width 10 height 10
click at [0, 0] on input "radio" at bounding box center [0, 0] width 0 height 0
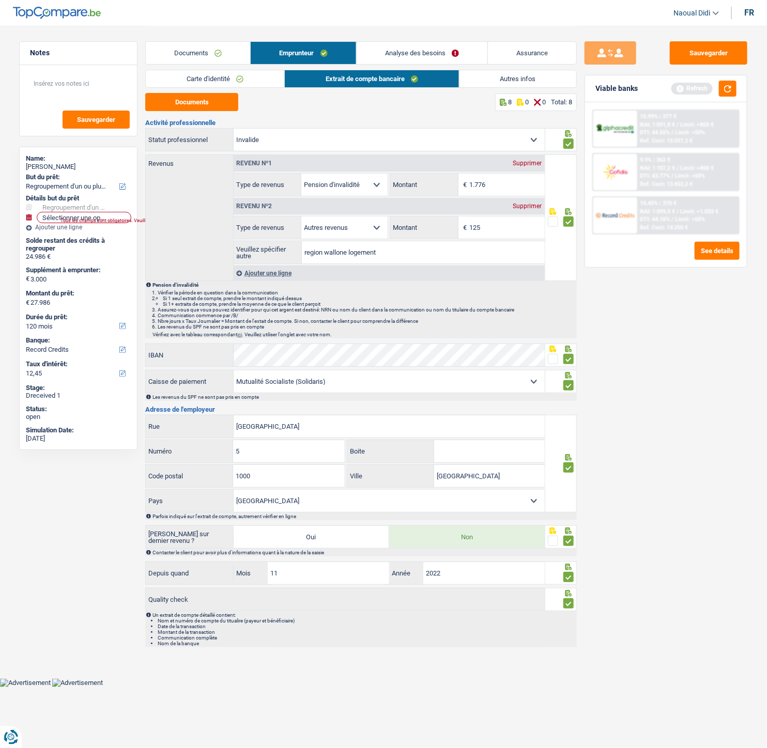
click at [506, 77] on link "Autres infos" at bounding box center [517, 78] width 117 height 17
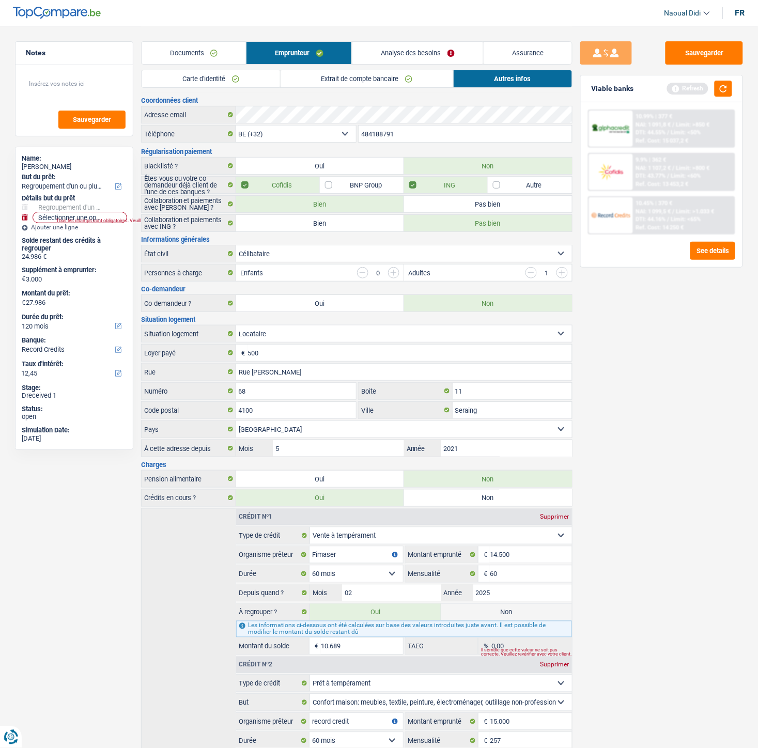
click at [405, 49] on link "Analyse des besoins" at bounding box center [417, 53] width 131 height 22
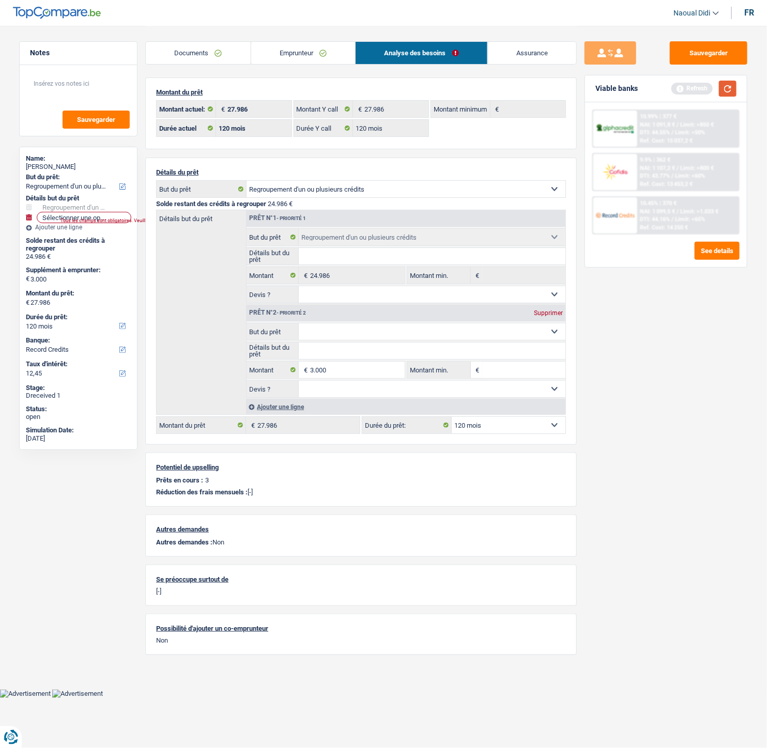
click at [725, 89] on button "button" at bounding box center [728, 89] width 18 height 16
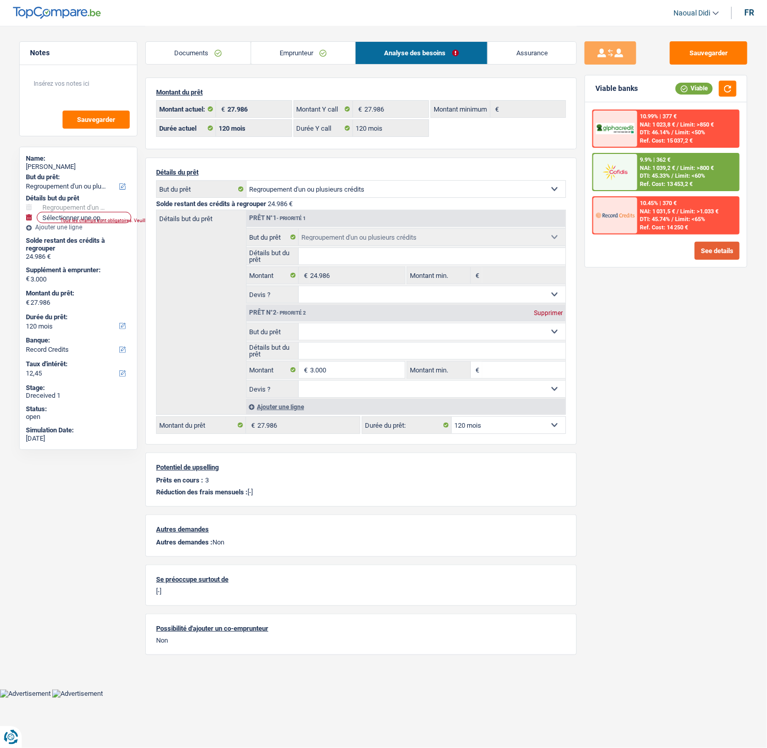
click at [704, 245] on button "See details" at bounding box center [716, 251] width 45 height 18
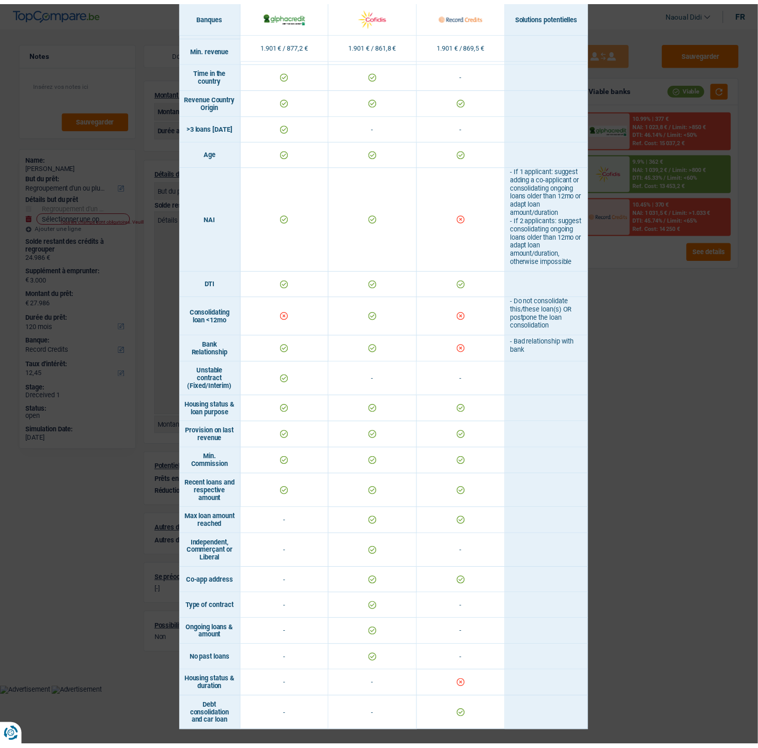
scroll to position [397, 0]
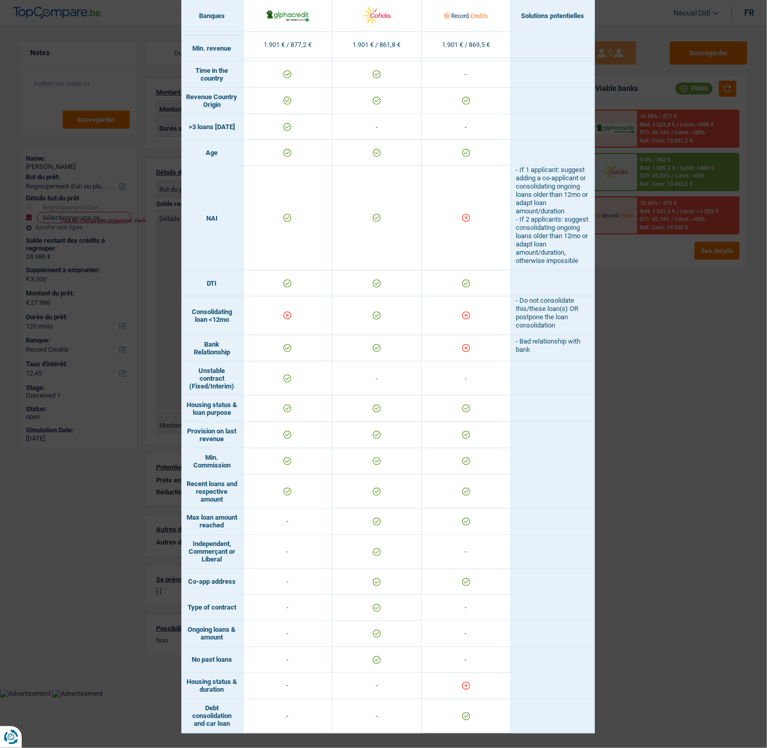
click at [729, 418] on div "Banks conditions × Banques Solutions potentielles Revenus / Charges 1.901 € / 8…" at bounding box center [383, 374] width 767 height 748
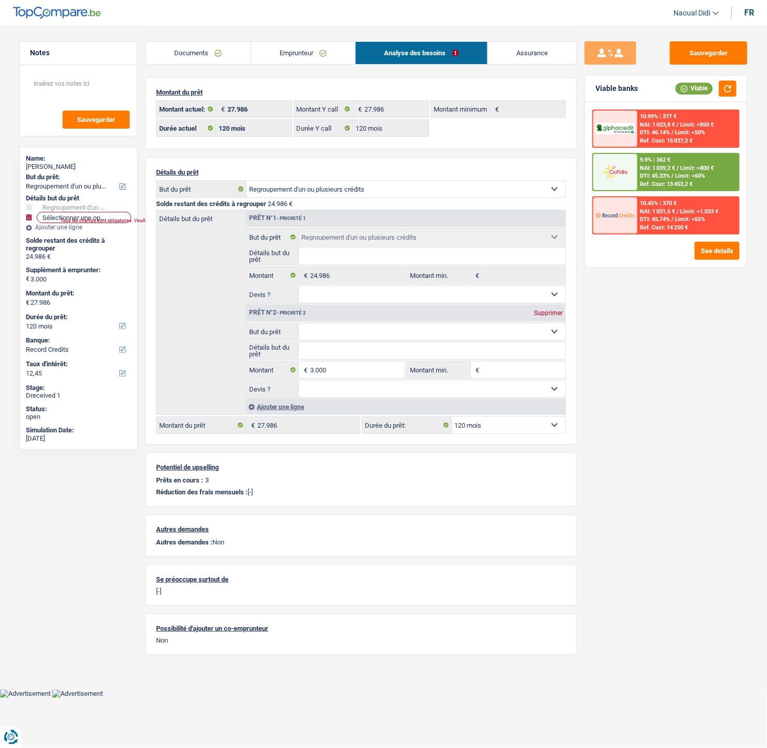
click at [662, 173] on span "DTI: 45.33%" at bounding box center [655, 176] width 30 height 7
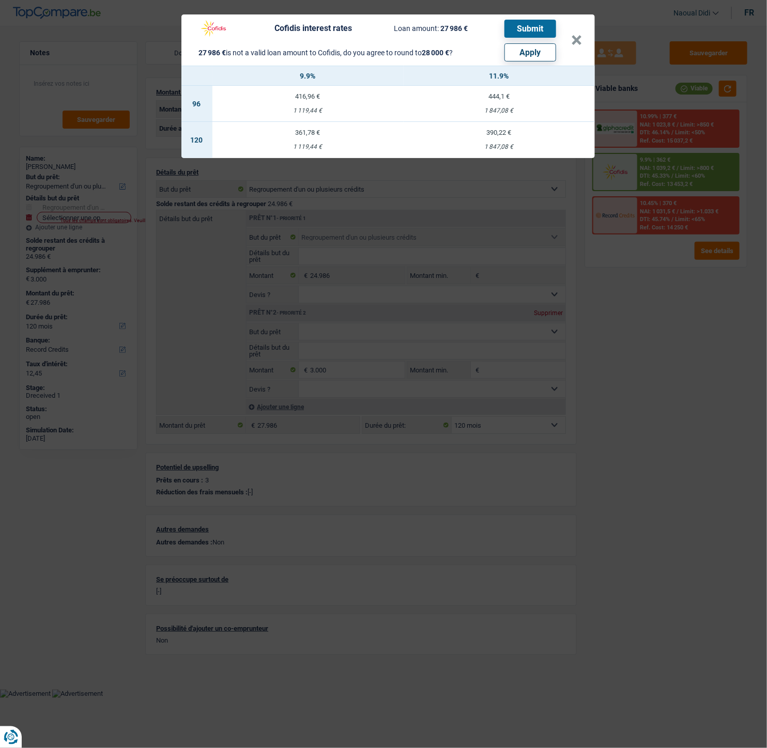
click at [528, 43] on button "Apply" at bounding box center [530, 52] width 52 height 18
type input "3.014"
type input "28.000"
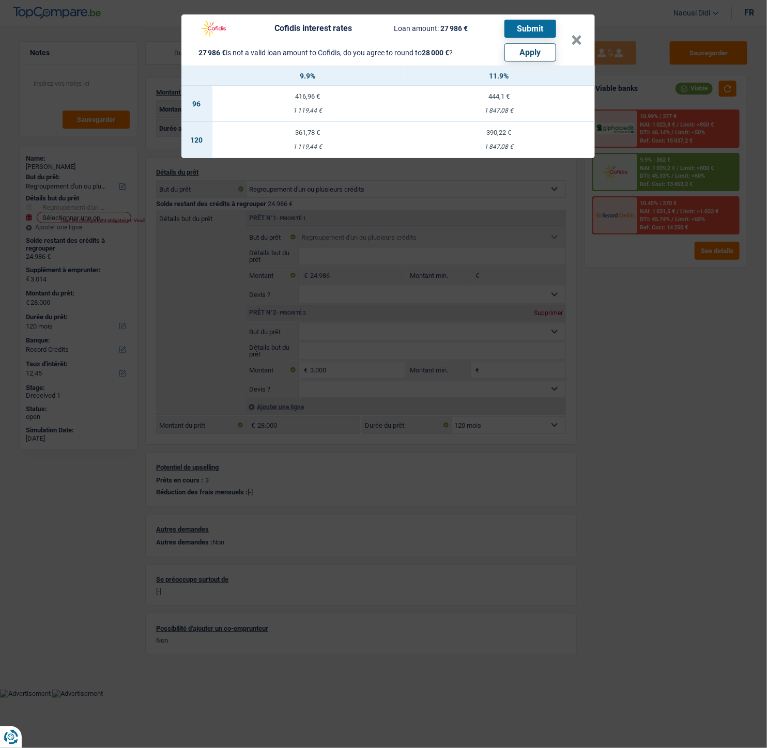
select select "other"
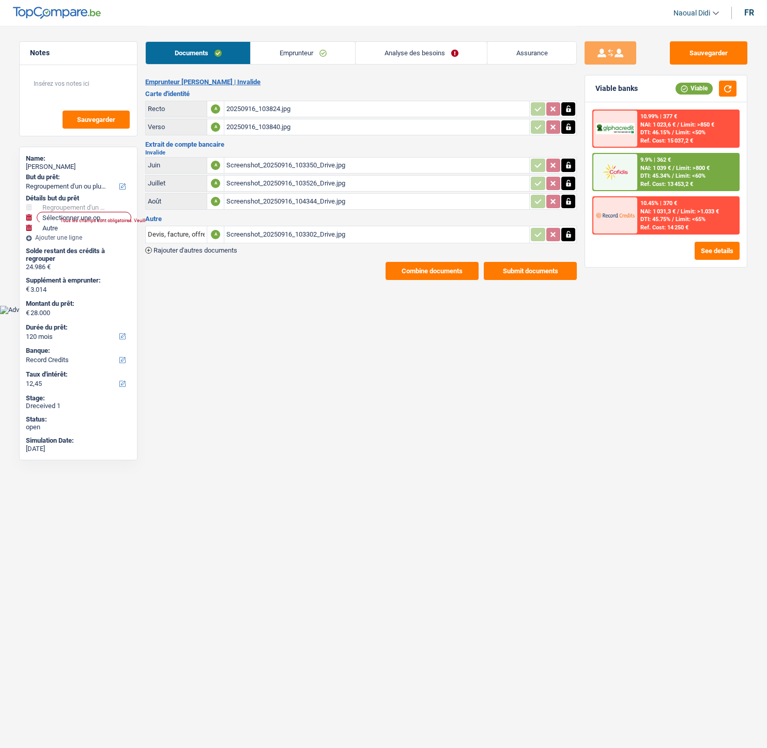
select select "refinancing"
select select "other"
select select "120"
select select "record credits"
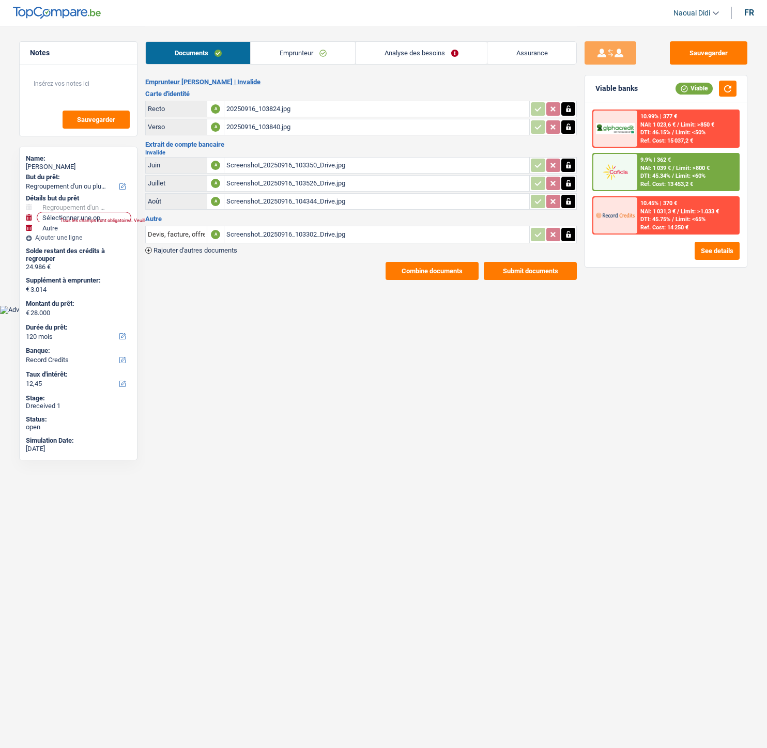
select select "120"
select select "refinancing"
select select "other"
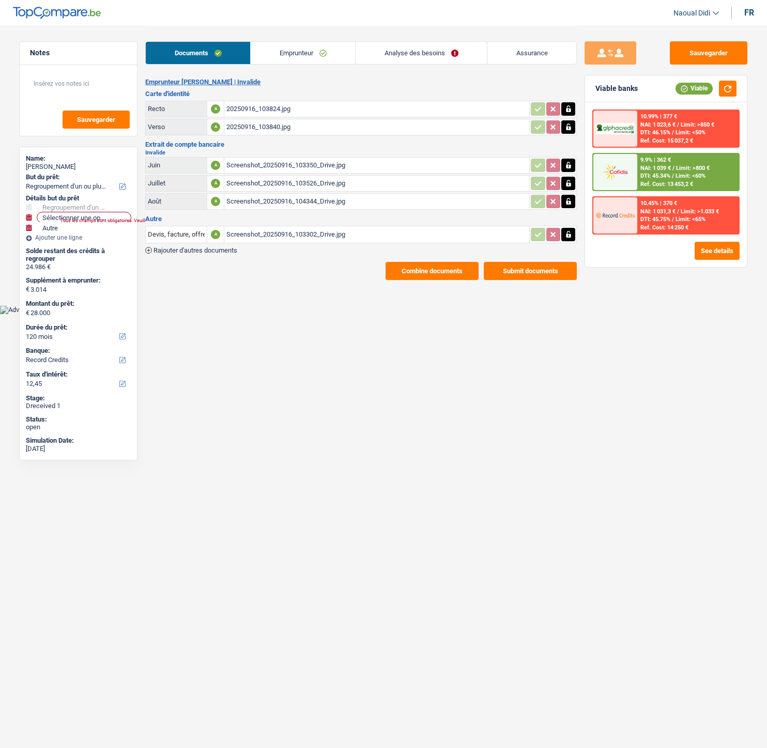
select select "120"
click at [642, 161] on div "9.9% | 362 €" at bounding box center [655, 160] width 30 height 7
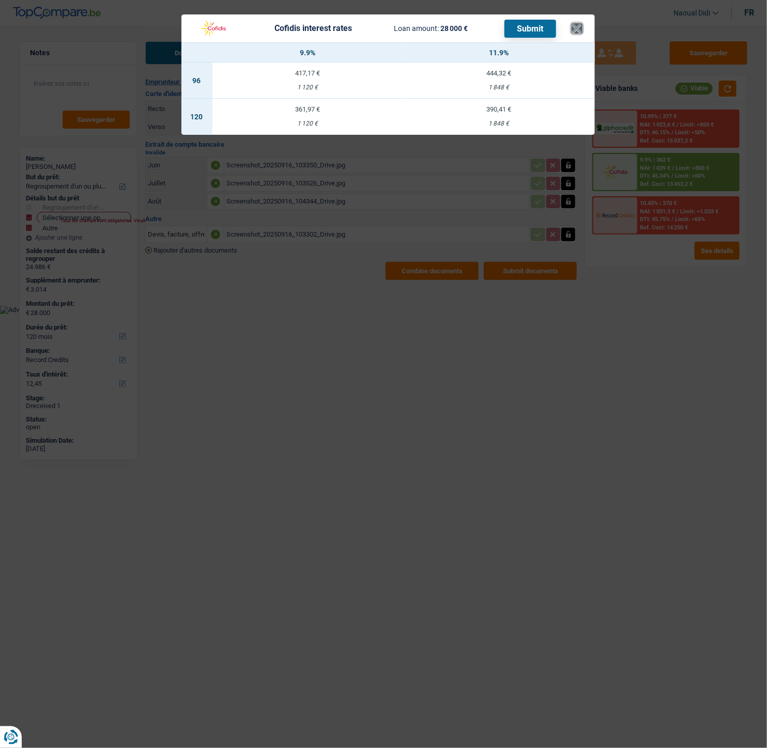
click at [576, 30] on button "×" at bounding box center [576, 28] width 11 height 10
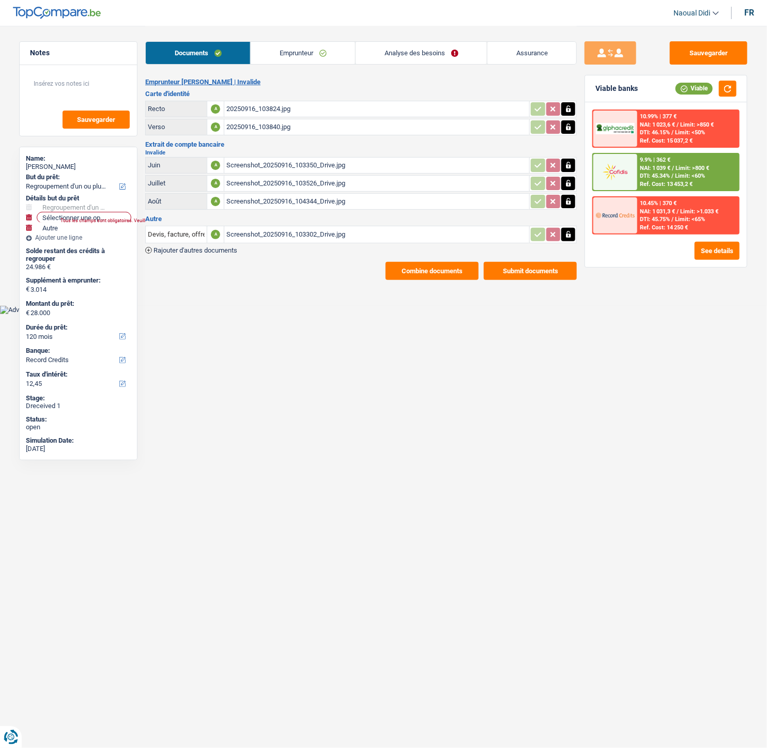
click at [434, 57] on link "Analyse des besoins" at bounding box center [420, 53] width 131 height 22
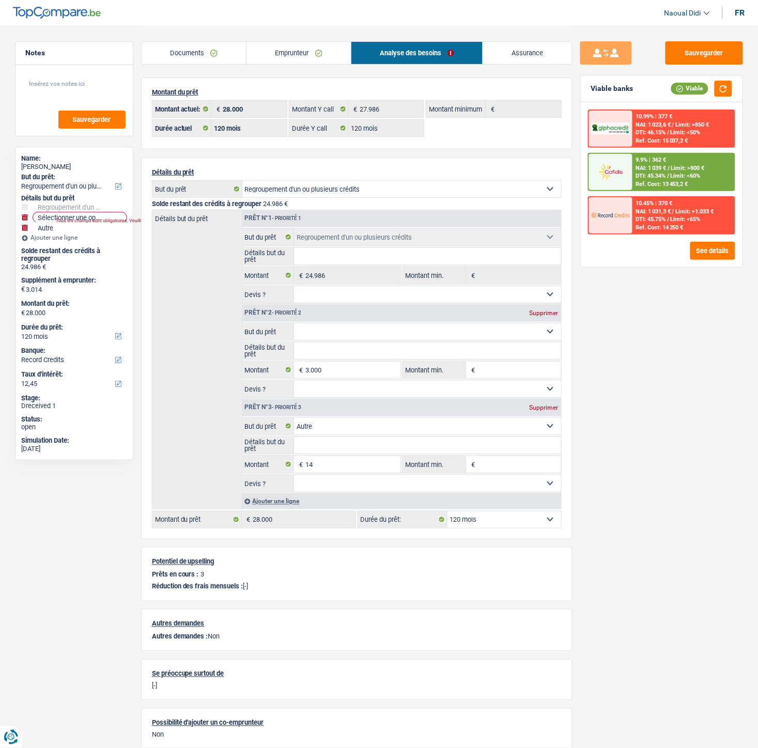
click at [641, 160] on div "9.9% | 362 €" at bounding box center [650, 160] width 30 height 7
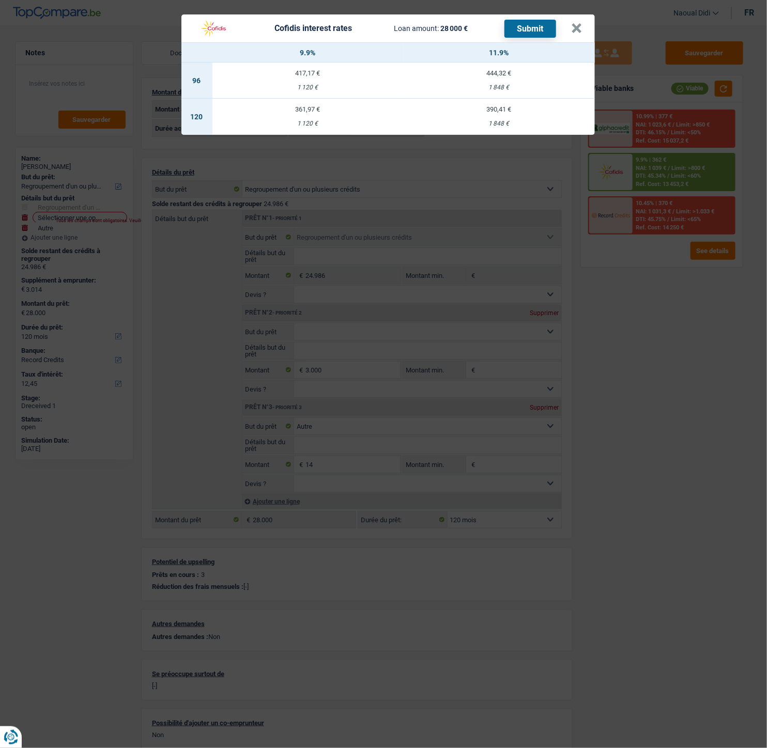
click at [507, 117] on td "390,41 € 1 848 €" at bounding box center [498, 117] width 191 height 36
select select "cofidis"
type input "11,90"
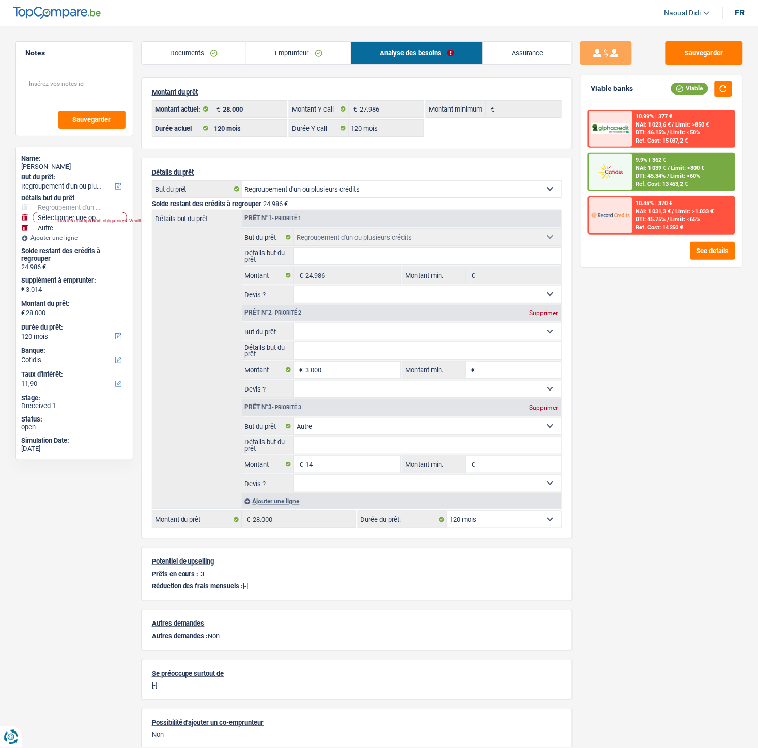
click at [620, 184] on div at bounding box center [610, 172] width 43 height 36
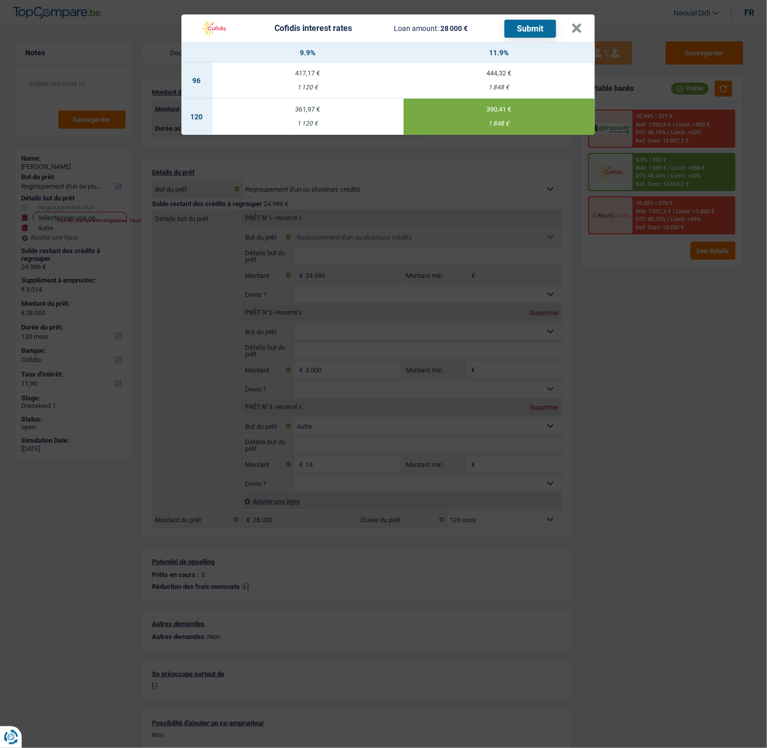
click at [519, 29] on button "Submit" at bounding box center [530, 29] width 52 height 18
click at [575, 24] on button "×" at bounding box center [576, 28] width 11 height 10
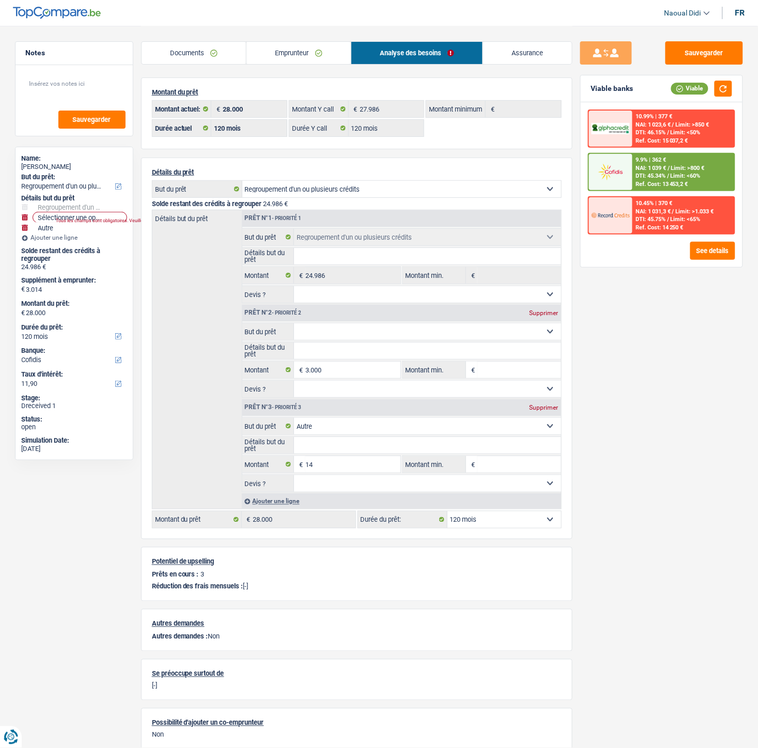
click at [543, 411] on div "Supprimer" at bounding box center [544, 407] width 34 height 6
type input "3.000"
type input "27.986"
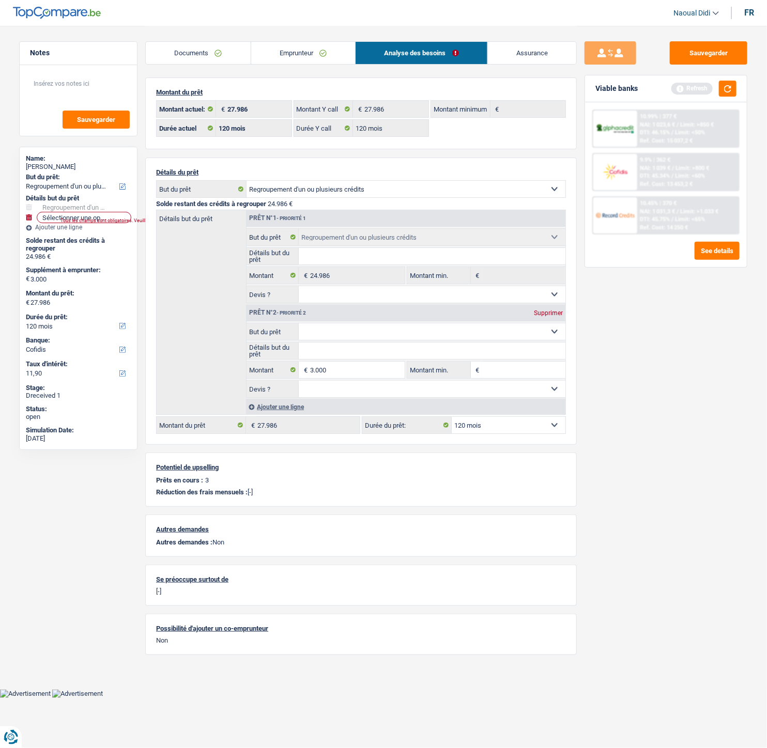
click at [306, 48] on link "Emprunteur" at bounding box center [303, 53] width 104 height 22
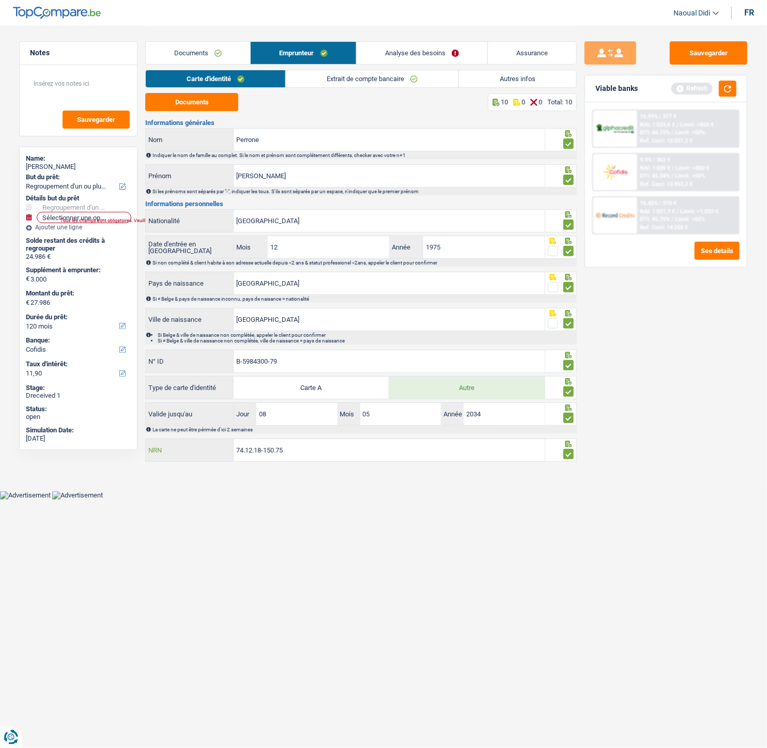
drag, startPoint x: 189, startPoint y: 435, endPoint x: 164, endPoint y: 434, distance: 25.3
click at [164, 434] on div "Informations générales Perrone Nom Indiquer le nom de famille au complet. Si le…" at bounding box center [360, 291] width 431 height 344
click at [498, 80] on link "Autres infos" at bounding box center [517, 78] width 117 height 17
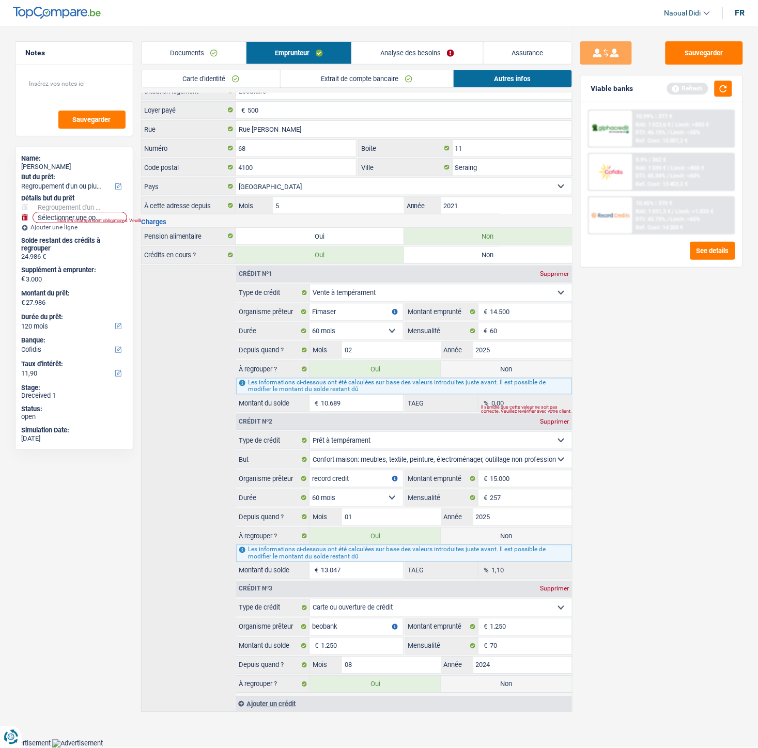
scroll to position [246, 0]
click at [386, 52] on link "Analyse des besoins" at bounding box center [417, 53] width 131 height 22
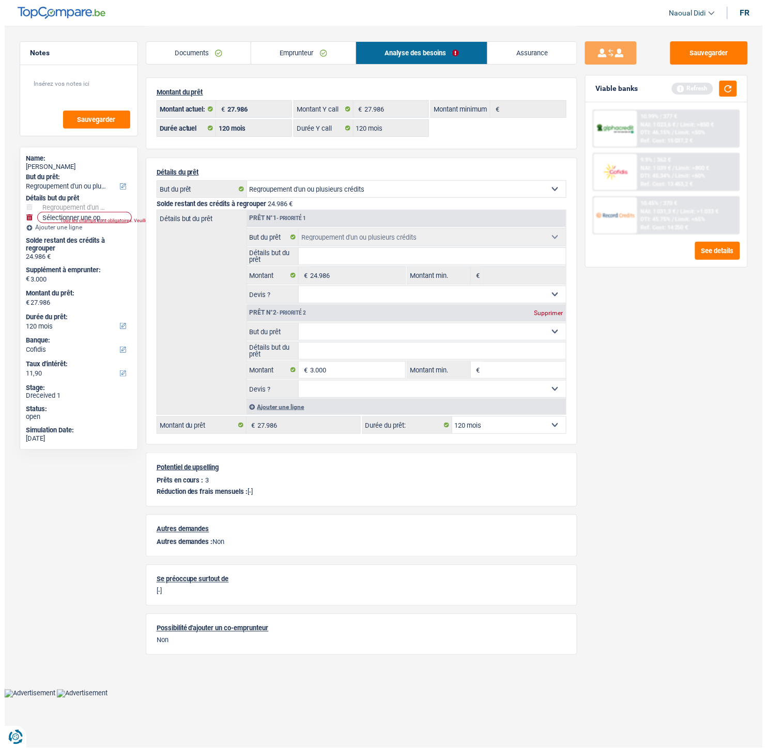
scroll to position [0, 0]
click at [727, 49] on button "Sauvegarder" at bounding box center [707, 52] width 77 height 23
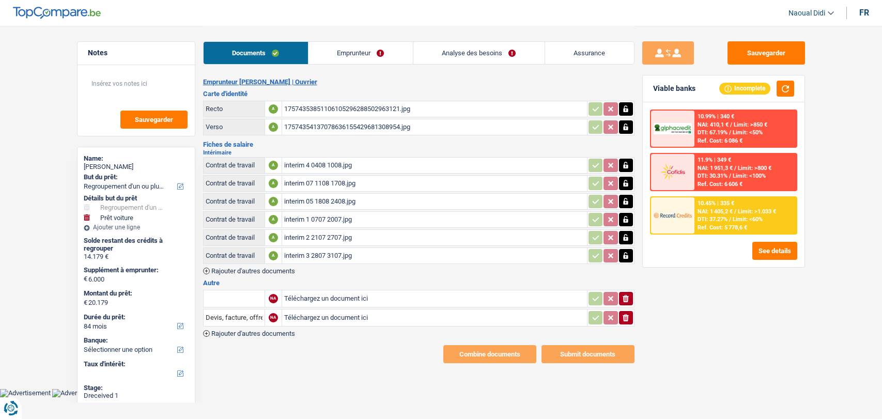
select select "refinancing"
select select "car"
select select "84"
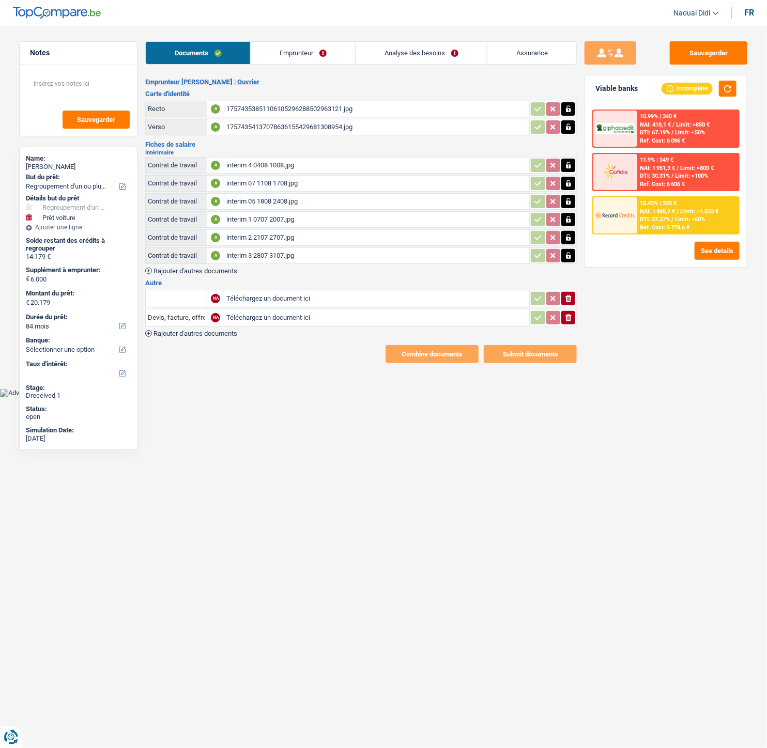
click at [248, 377] on main "Notes Sauvegarder Name: [PERSON_NAME] But du prêt: Confort maison: meubles, tex…" at bounding box center [383, 194] width 767 height 389
click at [212, 268] on span "Rajouter d'autres documents" at bounding box center [195, 271] width 84 height 7
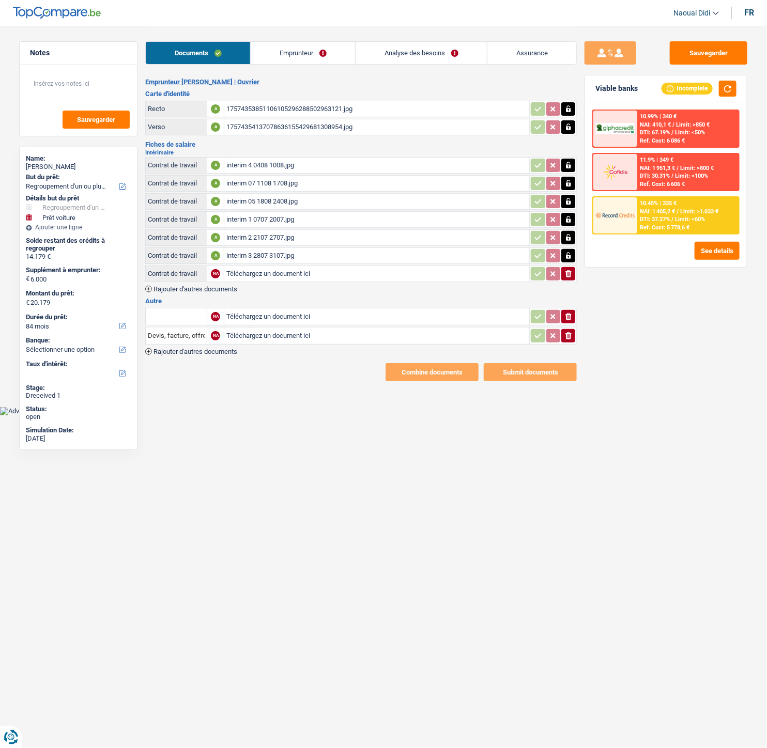
click at [245, 269] on input "Téléchargez un document ici" at bounding box center [376, 273] width 301 height 15
type input "C:\fakepath\25 31 08.jpeg"
click at [210, 286] on span "Rajouter d'autres documents" at bounding box center [195, 289] width 84 height 7
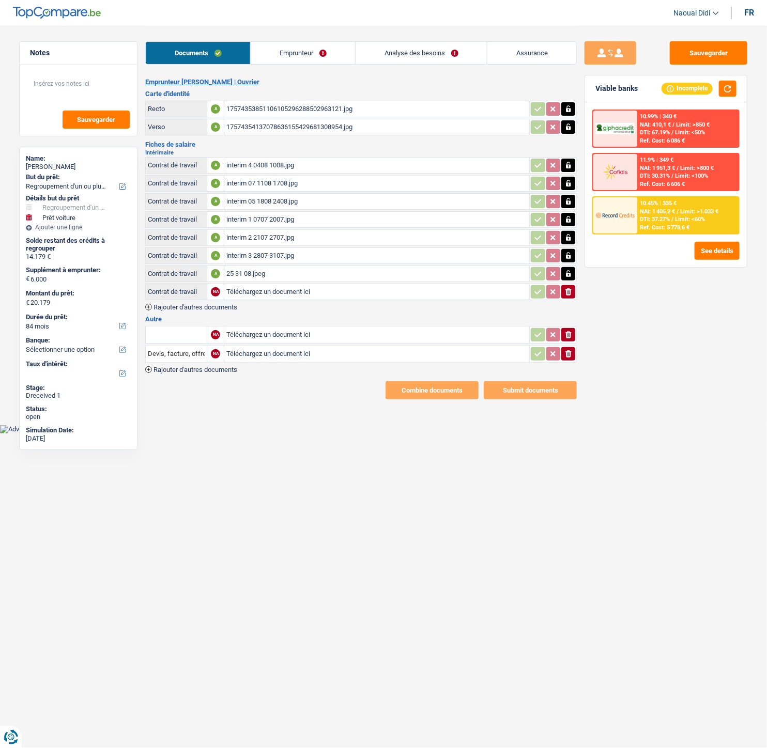
click at [252, 290] on input "Téléchargez un document ici" at bounding box center [376, 291] width 301 height 15
type input "C:\fakepath\01 au 06 07.jpeg"
click at [260, 160] on div "interim 4 0408 1008.jpg" at bounding box center [376, 165] width 301 height 15
click at [301, 53] on link "Emprunteur" at bounding box center [303, 53] width 104 height 22
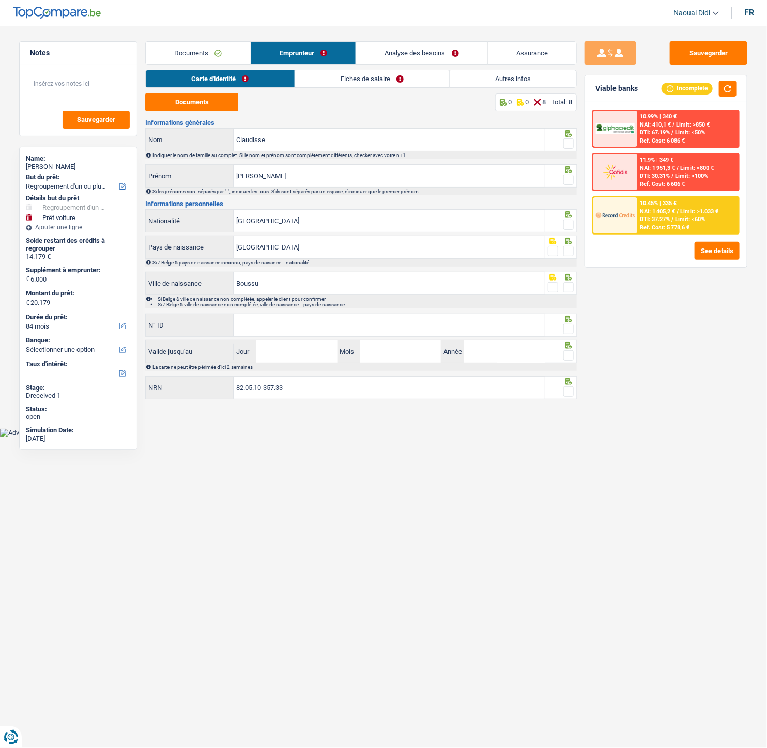
click at [398, 76] on link "Fiches de salaire" at bounding box center [372, 78] width 154 height 17
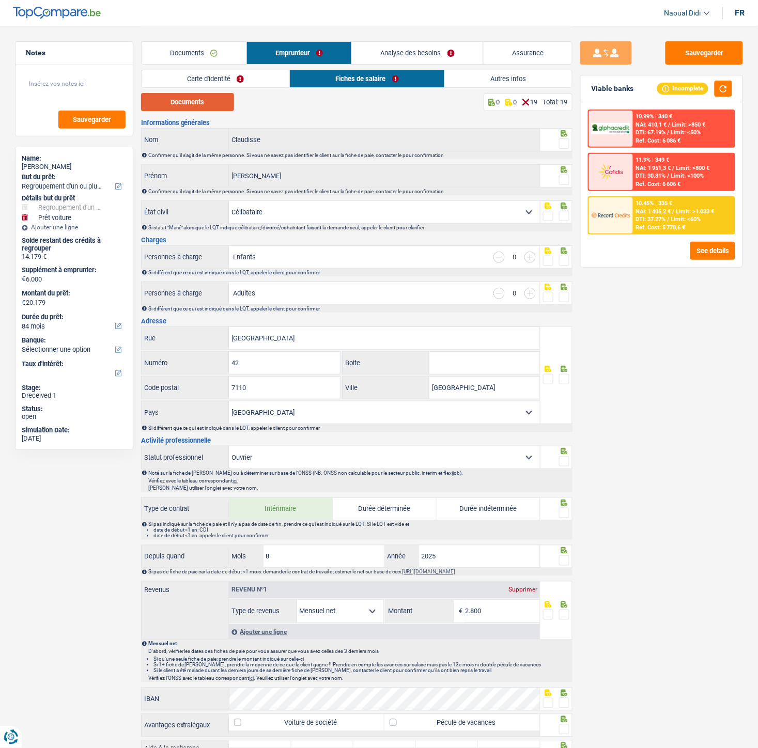
click at [201, 96] on button "Documents" at bounding box center [187, 102] width 93 height 18
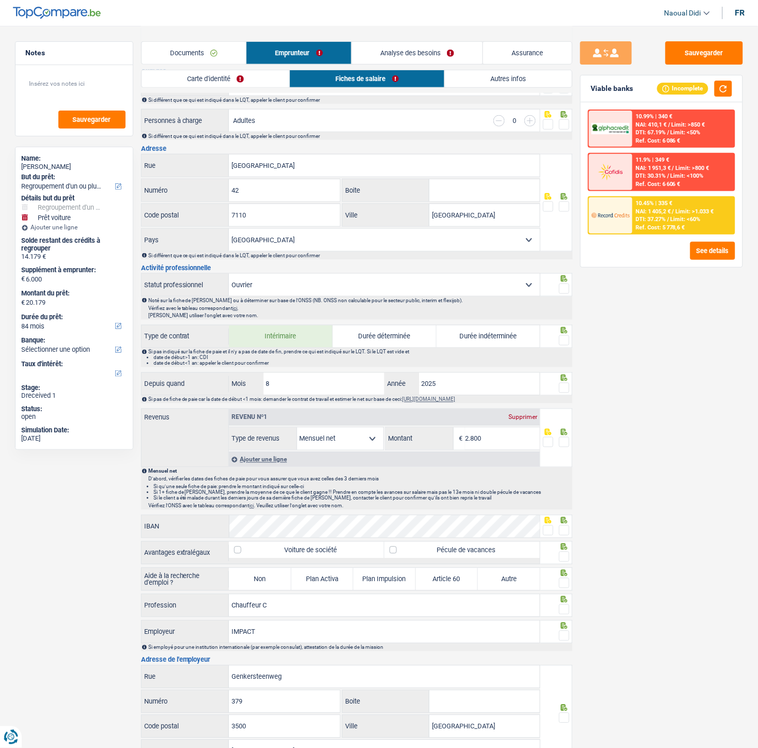
scroll to position [185, 0]
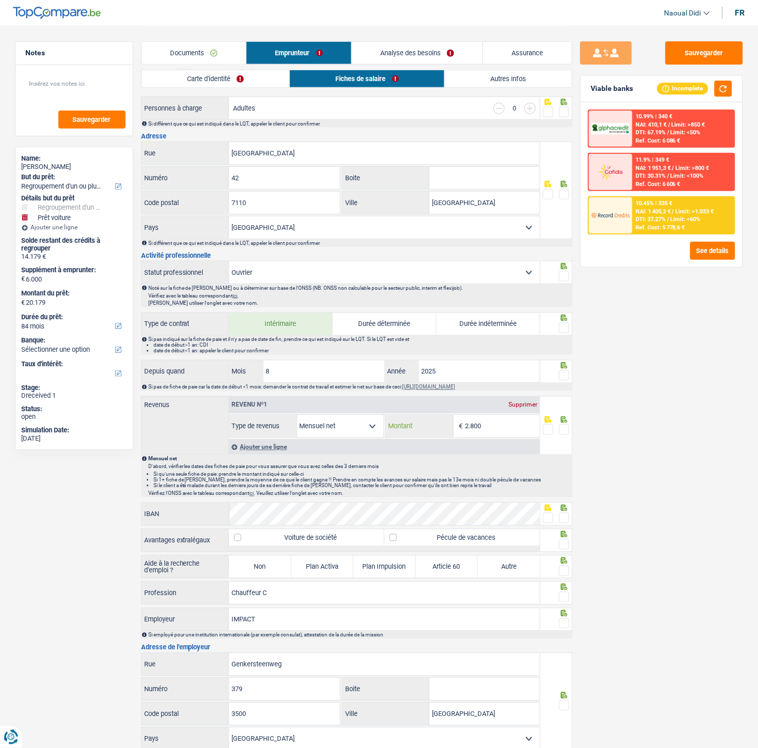
click at [505, 418] on input "2.800" at bounding box center [502, 426] width 75 height 22
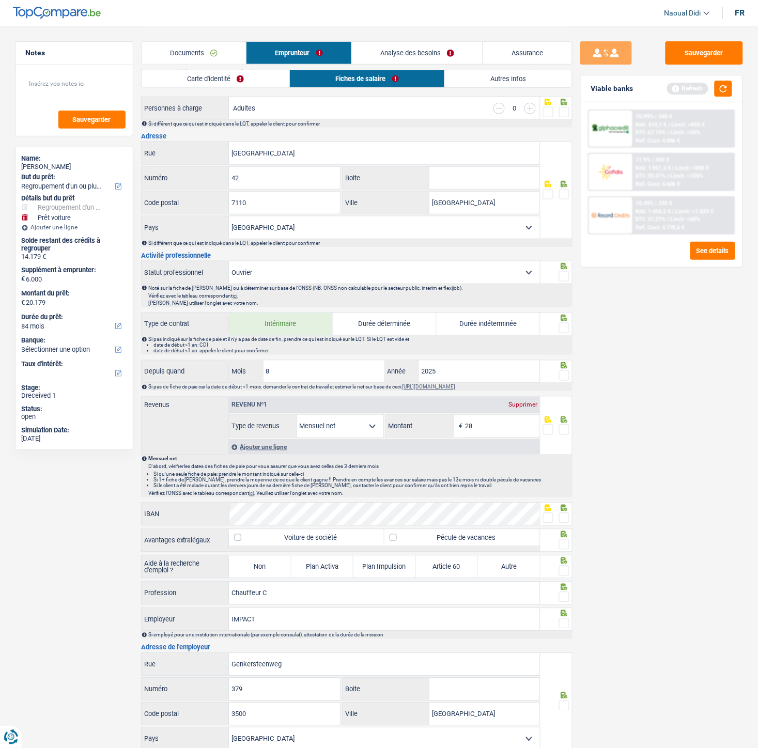
type input "2"
type input "1.804"
click at [566, 418] on span at bounding box center [564, 430] width 10 height 10
click at [0, 0] on input "radio" at bounding box center [0, 0] width 0 height 0
click at [567, 378] on span at bounding box center [564, 375] width 10 height 10
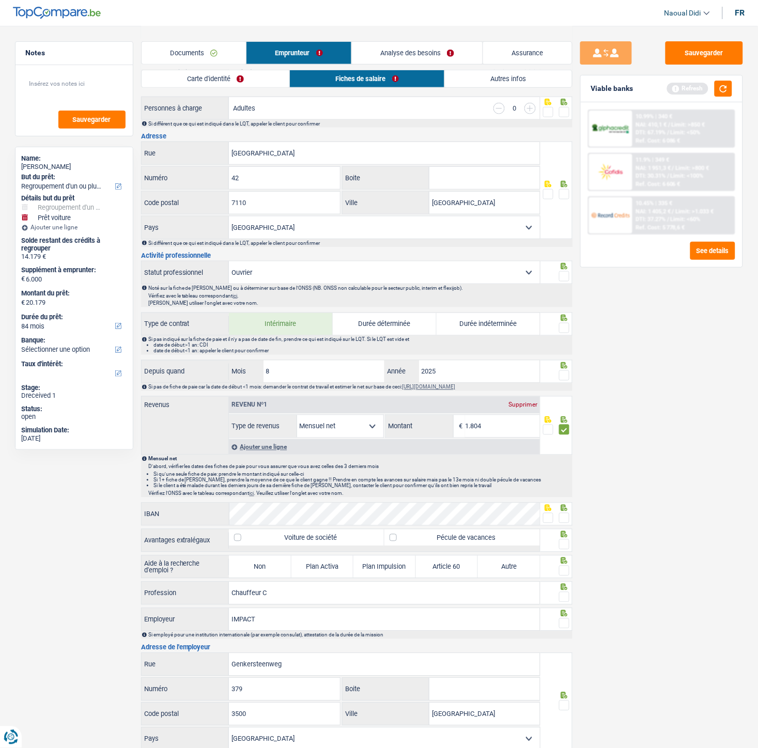
click at [0, 0] on input "radio" at bounding box center [0, 0] width 0 height 0
click at [564, 327] on span at bounding box center [564, 328] width 10 height 10
click at [0, 0] on input "radio" at bounding box center [0, 0] width 0 height 0
click at [561, 274] on span at bounding box center [564, 276] width 10 height 10
click at [0, 0] on input "radio" at bounding box center [0, 0] width 0 height 0
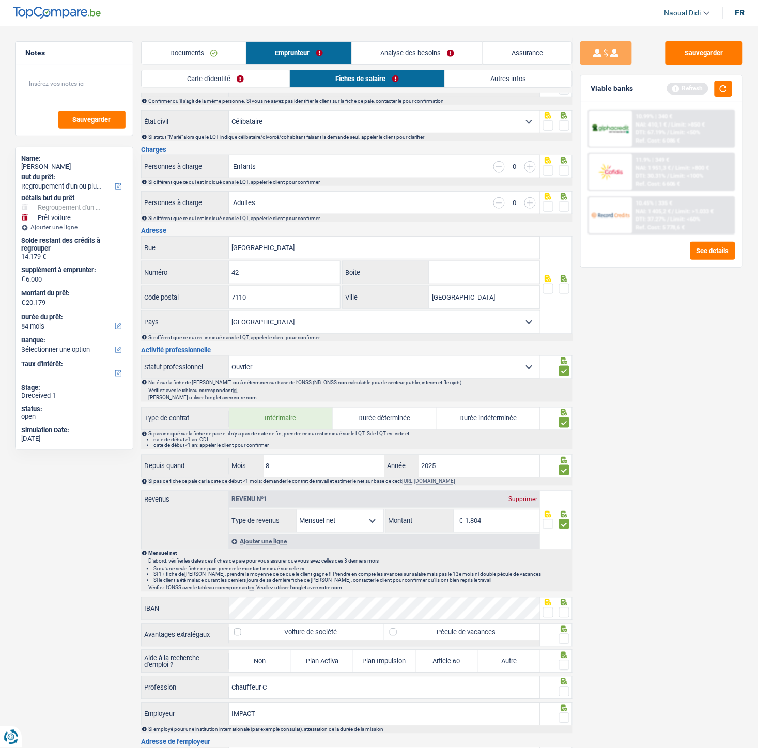
scroll to position [70, 0]
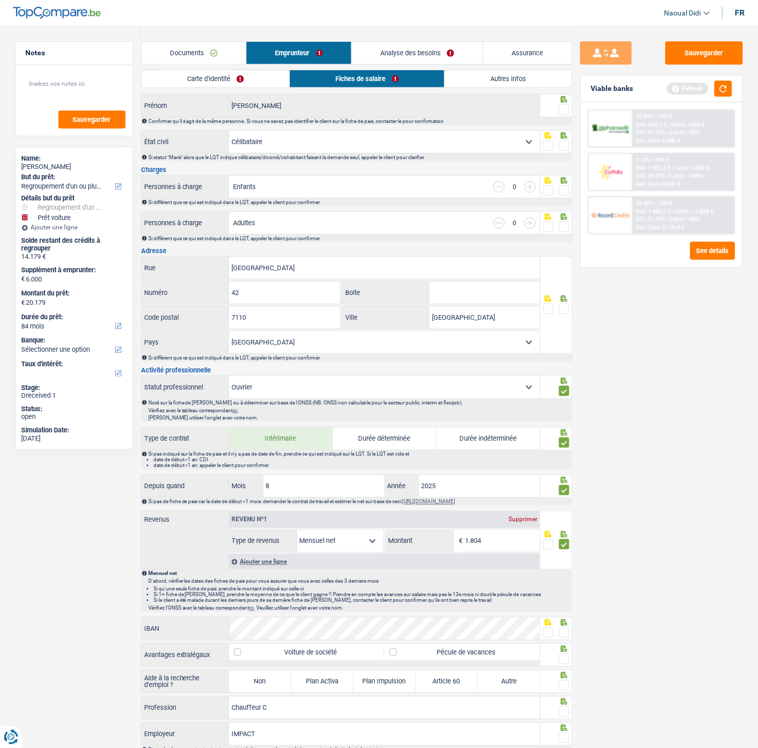
click at [564, 311] on span at bounding box center [564, 309] width 10 height 10
click at [0, 0] on input "radio" at bounding box center [0, 0] width 0 height 0
click at [565, 229] on span at bounding box center [564, 227] width 10 height 10
click at [0, 0] on input "radio" at bounding box center [0, 0] width 0 height 0
click at [566, 189] on span at bounding box center [564, 190] width 10 height 10
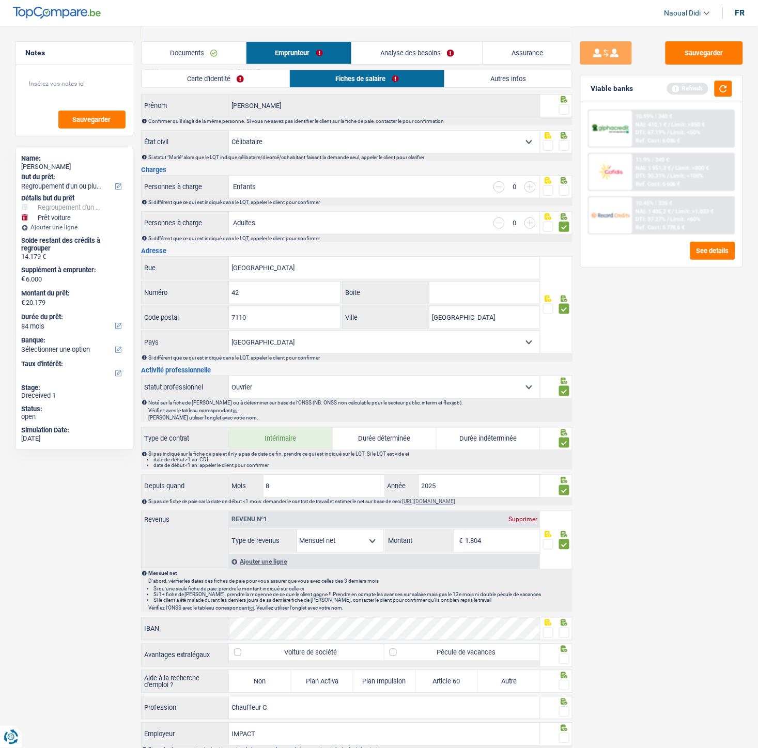
click at [0, 0] on input "radio" at bounding box center [0, 0] width 0 height 0
click at [561, 145] on span at bounding box center [564, 146] width 10 height 10
click at [0, 0] on input "radio" at bounding box center [0, 0] width 0 height 0
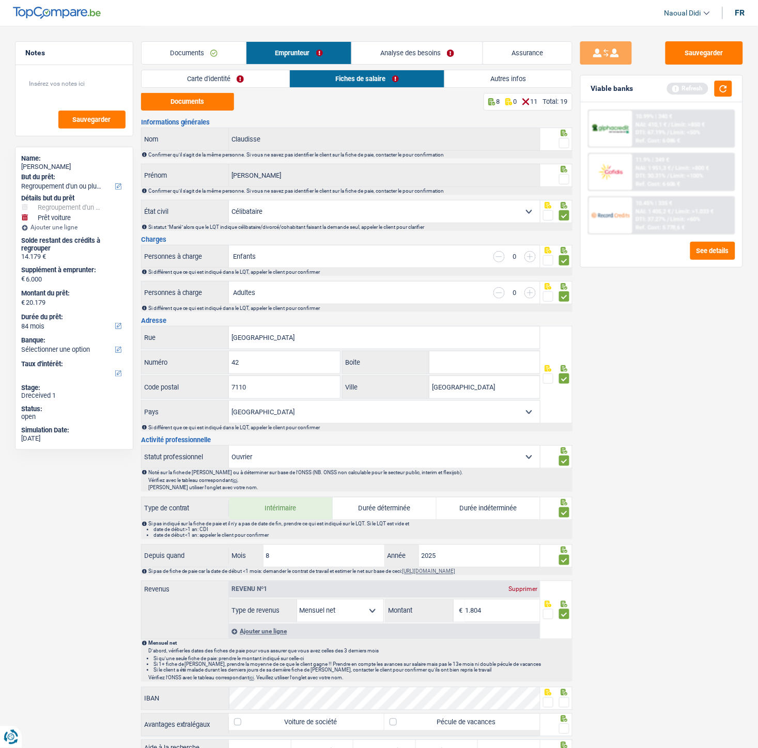
scroll to position [0, 0]
click at [565, 182] on span at bounding box center [564, 180] width 10 height 10
click at [0, 0] on input "radio" at bounding box center [0, 0] width 0 height 0
click at [565, 142] on span at bounding box center [564, 143] width 10 height 10
click at [0, 0] on input "radio" at bounding box center [0, 0] width 0 height 0
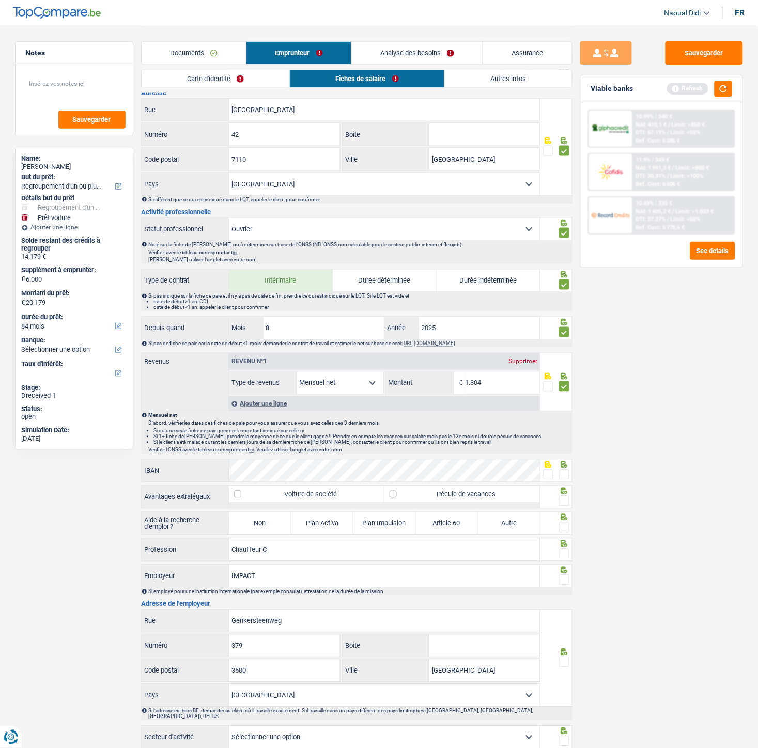
scroll to position [229, 0]
click at [549, 418] on span at bounding box center [548, 474] width 10 height 10
click at [0, 0] on input "radio" at bounding box center [0, 0] width 0 height 0
click at [490, 418] on label "Pécule de vacances" at bounding box center [461, 493] width 155 height 17
click at [490, 418] on input "Pécule de vacances" at bounding box center [461, 493] width 155 height 17
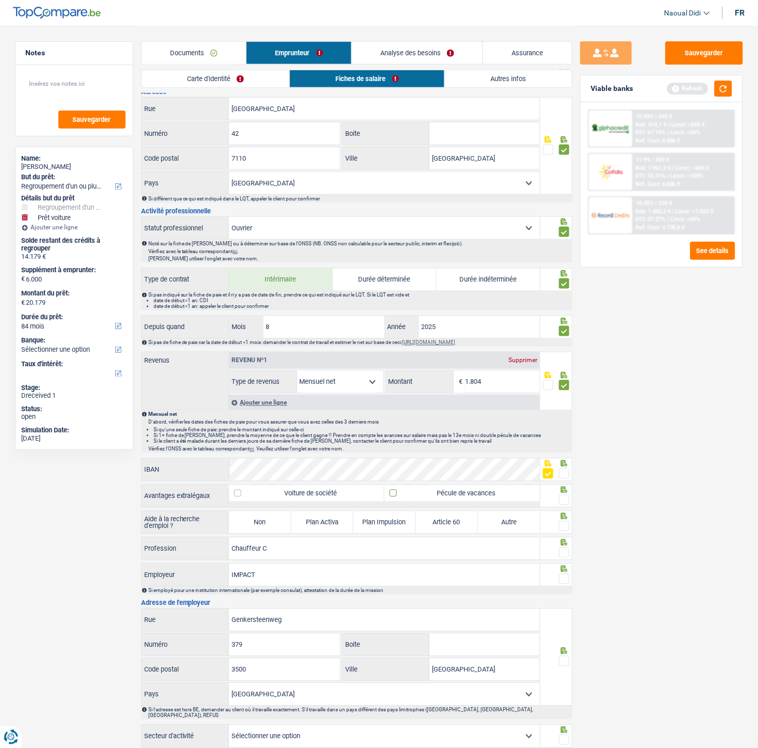
checkbox input "true"
click at [566, 418] on span at bounding box center [564, 500] width 10 height 10
click at [0, 0] on input "radio" at bounding box center [0, 0] width 0 height 0
click at [240, 418] on label "Non" at bounding box center [260, 522] width 62 height 22
click at [240, 418] on input "Non" at bounding box center [260, 522] width 62 height 22
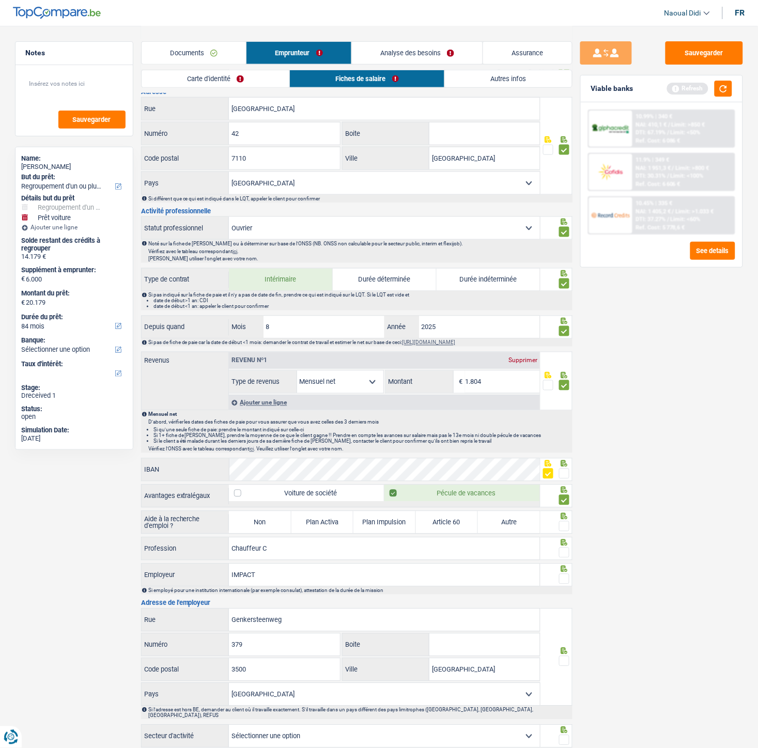
radio input "true"
click at [565, 418] on span at bounding box center [564, 553] width 10 height 10
click at [0, 0] on input "radio" at bounding box center [0, 0] width 0 height 0
click at [565, 418] on span at bounding box center [564, 579] width 10 height 10
click at [0, 0] on input "radio" at bounding box center [0, 0] width 0 height 0
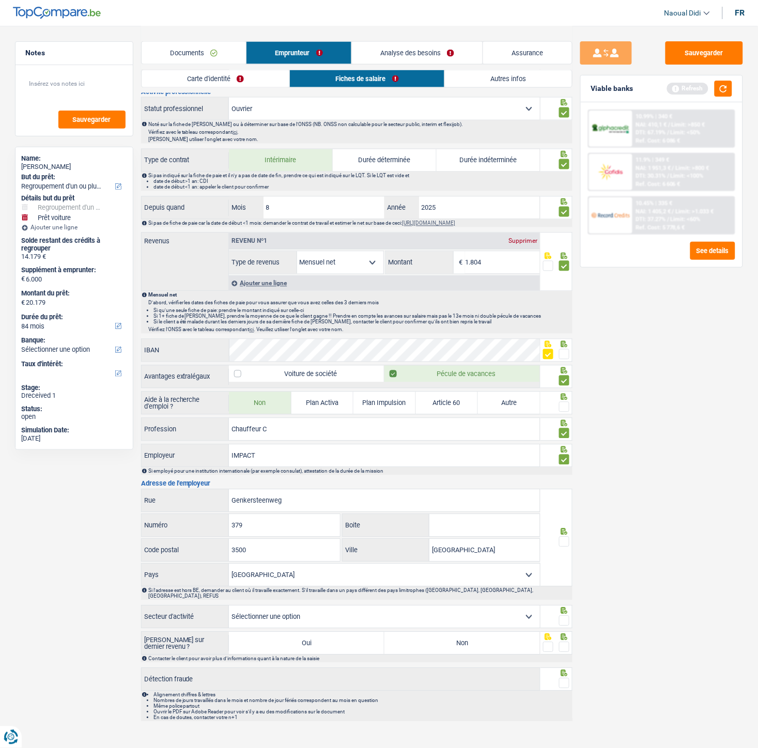
scroll to position [357, 0]
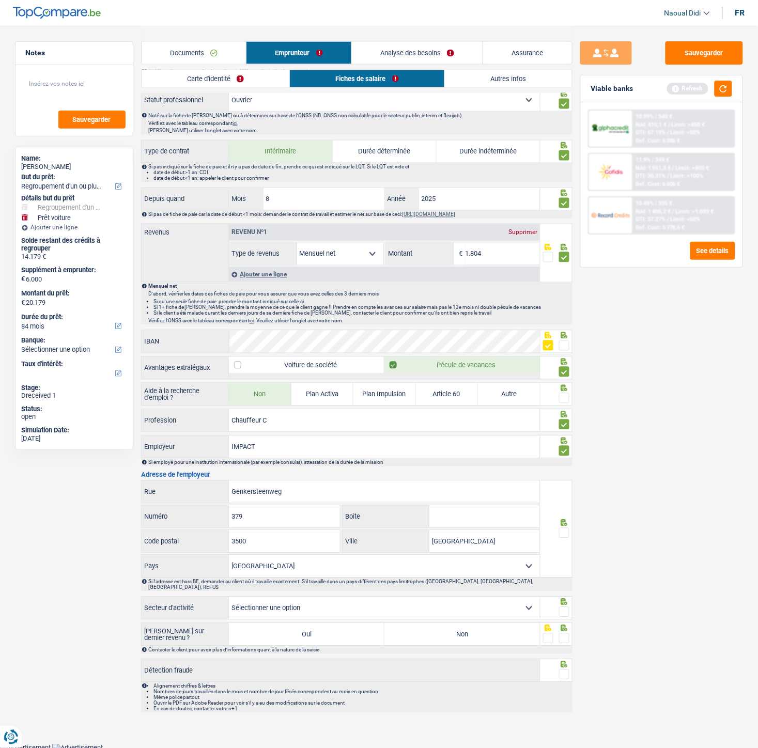
click at [567, 418] on span at bounding box center [564, 533] width 10 height 10
click at [0, 0] on input "radio" at bounding box center [0, 0] width 0 height 0
click at [564, 418] on span at bounding box center [564, 612] width 10 height 10
click at [0, 0] on input "radio" at bounding box center [0, 0] width 0 height 0
click at [531, 418] on select "Agriculture/Pêche Industrie Horeca Courier/Fitness/Taxi Construction Banques/As…" at bounding box center [384, 608] width 311 height 22
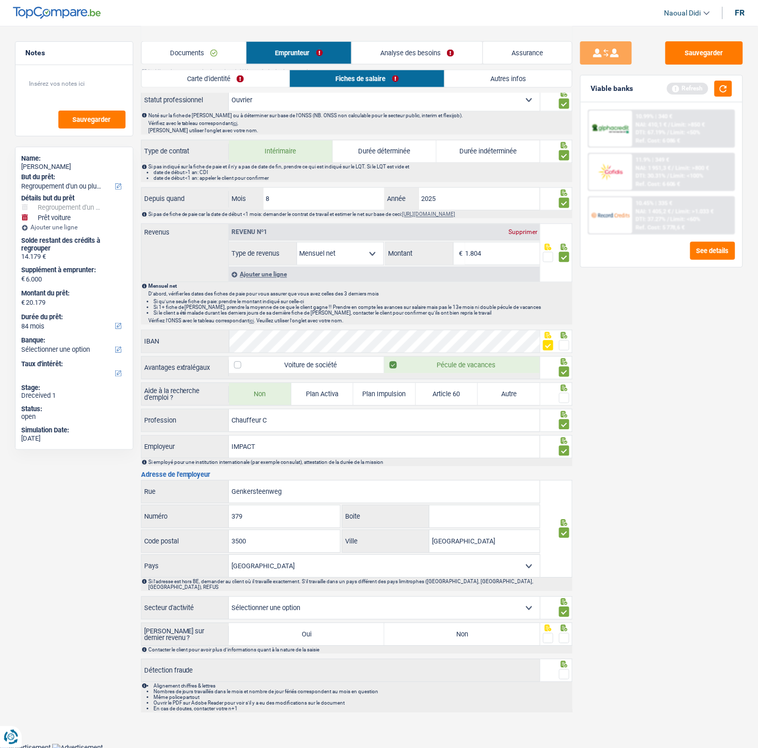
click at [531, 418] on select "Agriculture/Pêche Industrie Horeca Courier/Fitness/Taxi Construction Banques/As…" at bounding box center [384, 608] width 311 height 22
click at [518, 418] on select "Agriculture/Pêche Industrie Horeca Courier/Fitness/Taxi Construction Banques/As…" at bounding box center [384, 608] width 311 height 22
select select "construction"
click at [229, 418] on select "Agriculture/Pêche Industrie Horeca Courier/Fitness/Taxi Construction Banques/As…" at bounding box center [384, 608] width 311 height 22
click at [451, 418] on label "Non" at bounding box center [461, 634] width 155 height 22
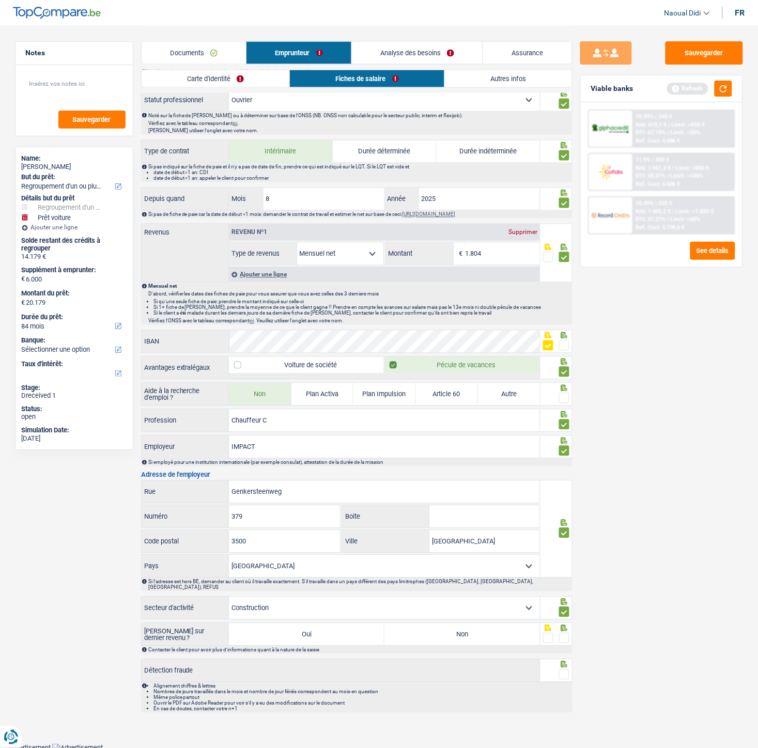
click at [451, 418] on input "Non" at bounding box center [461, 634] width 155 height 22
radio input "true"
click at [561, 418] on span at bounding box center [564, 638] width 10 height 10
click at [0, 0] on input "radio" at bounding box center [0, 0] width 0 height 0
click at [561, 418] on span at bounding box center [564, 674] width 10 height 10
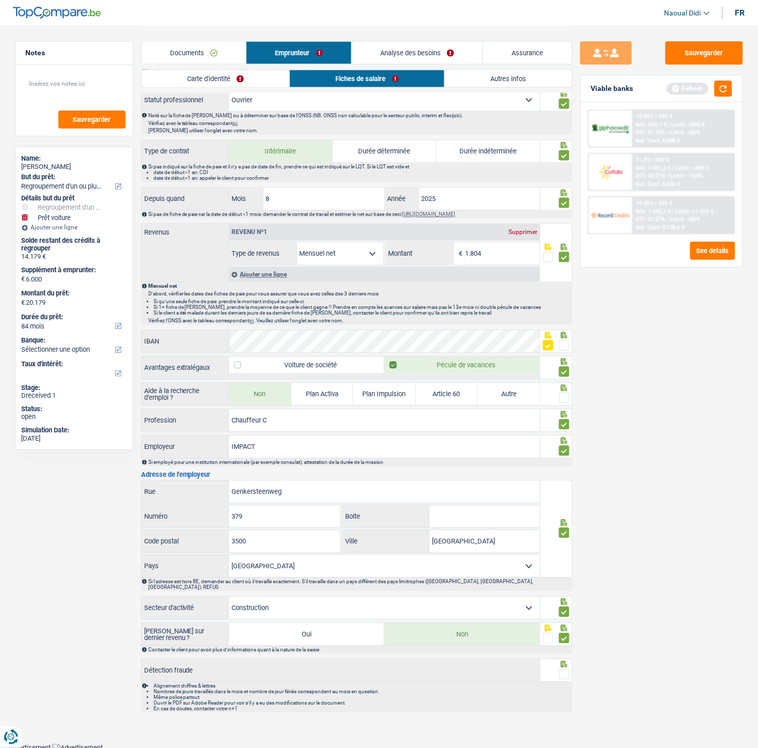
click at [0, 0] on input "radio" at bounding box center [0, 0] width 0 height 0
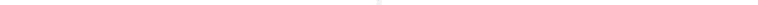
scroll to position [0, 0]
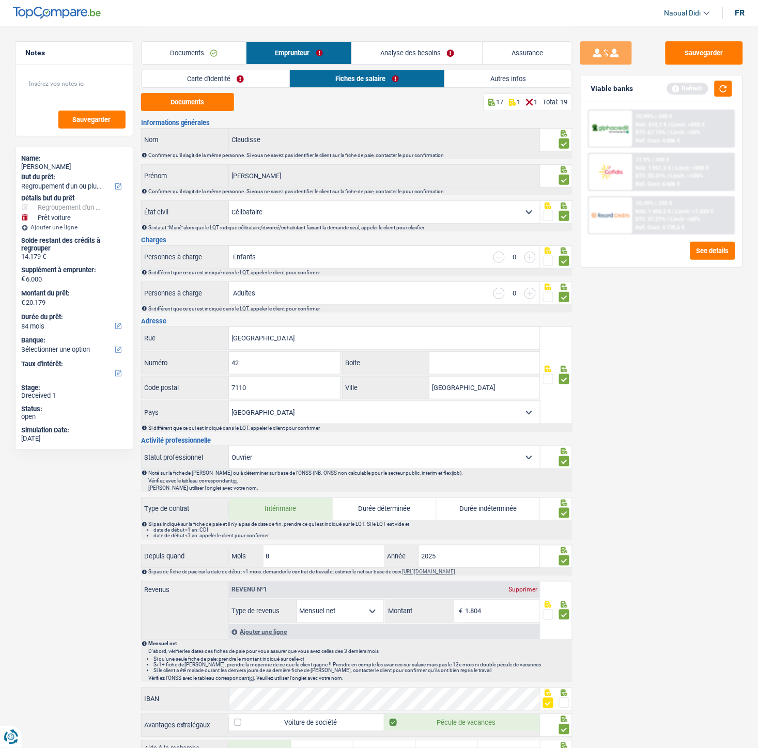
click at [243, 83] on link "Carte d'identité" at bounding box center [216, 78] width 148 height 17
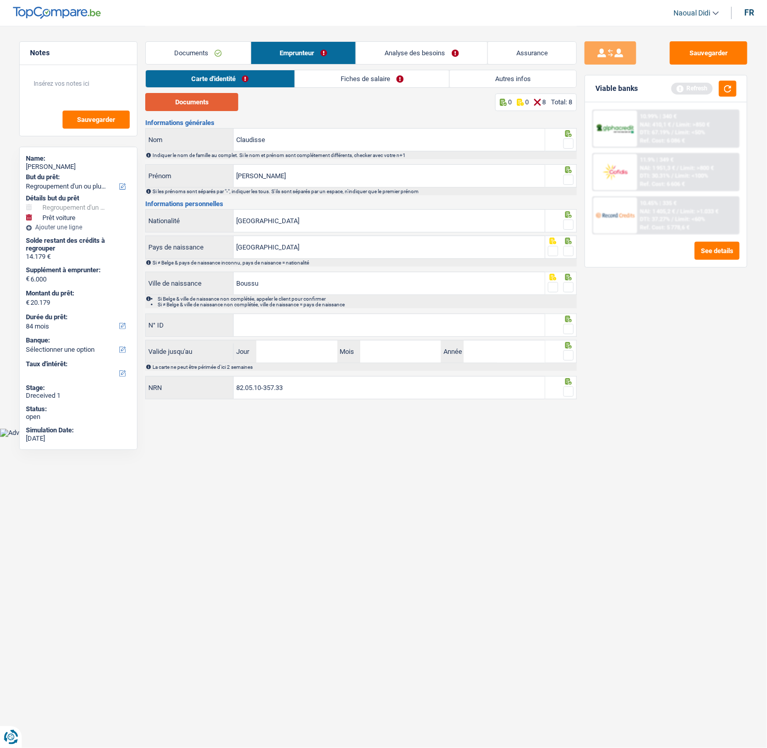
click at [215, 102] on button "Documents" at bounding box center [191, 102] width 93 height 18
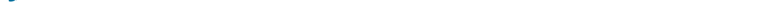
scroll to position [432, 0]
drag, startPoint x: 571, startPoint y: 0, endPoint x: 571, endPoint y: 35, distance: 34.6
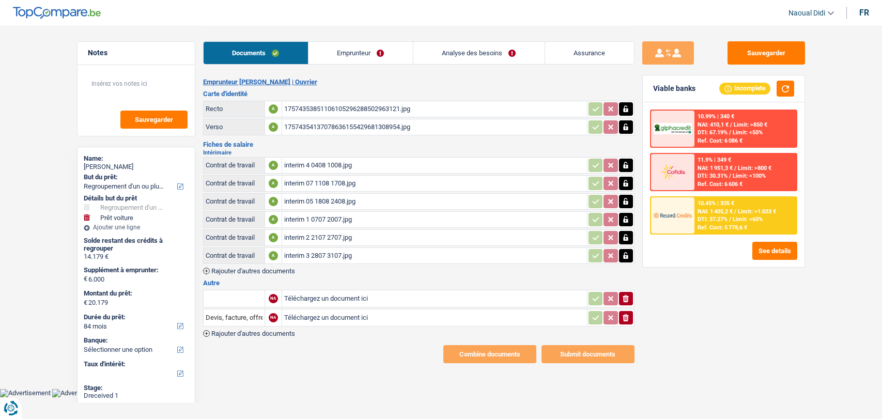
select select "refinancing"
select select "car"
select select "84"
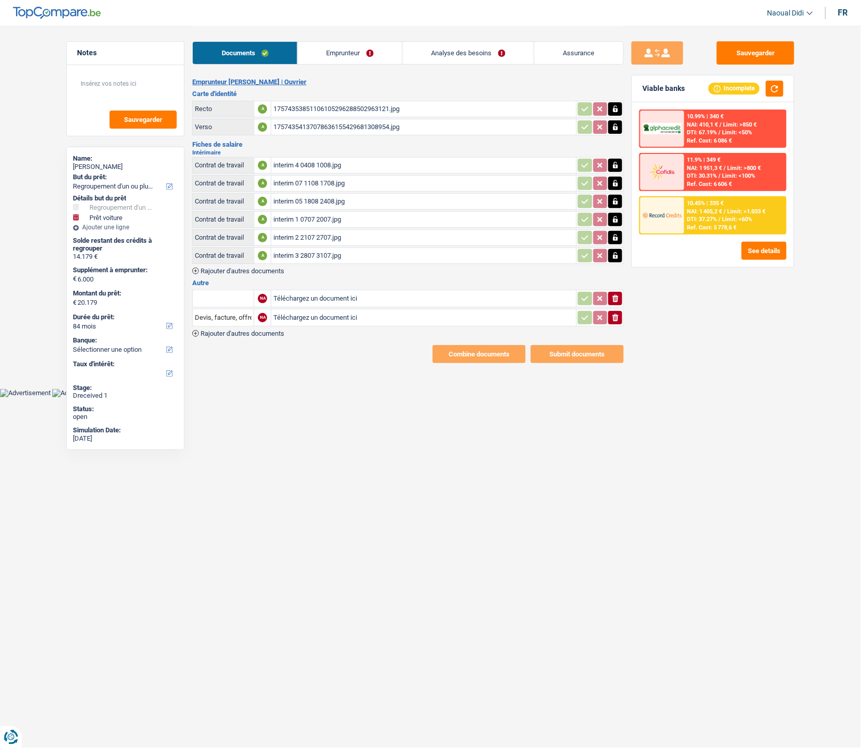
click at [340, 42] on link "Emprunteur" at bounding box center [350, 53] width 104 height 22
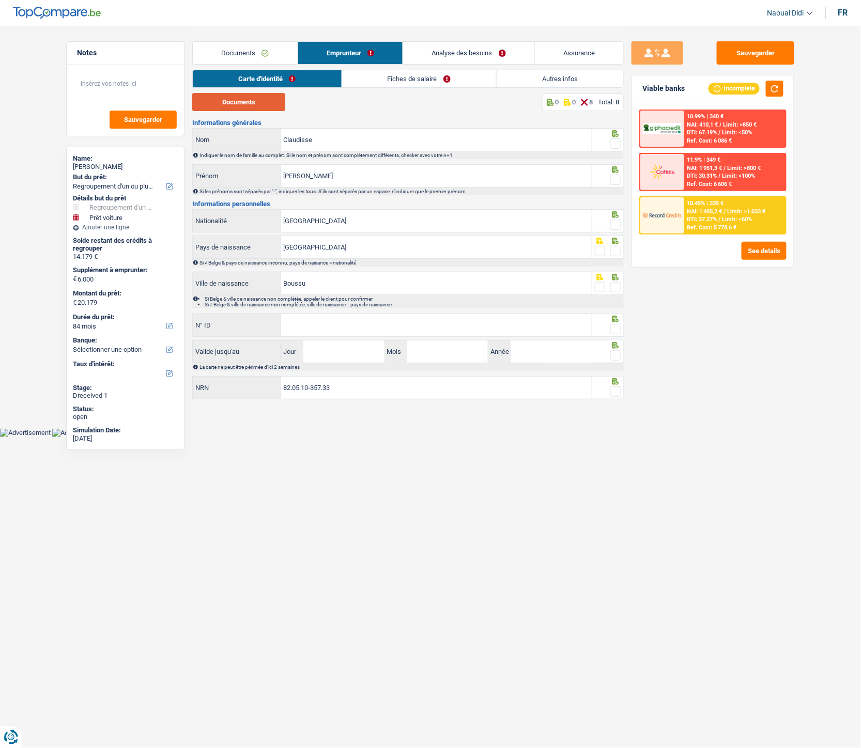
click at [259, 100] on button "Documents" at bounding box center [238, 102] width 93 height 18
click at [615, 143] on span at bounding box center [615, 143] width 10 height 10
click at [0, 0] on input "radio" at bounding box center [0, 0] width 0 height 0
click at [613, 177] on span at bounding box center [615, 180] width 10 height 10
click at [0, 0] on input "radio" at bounding box center [0, 0] width 0 height 0
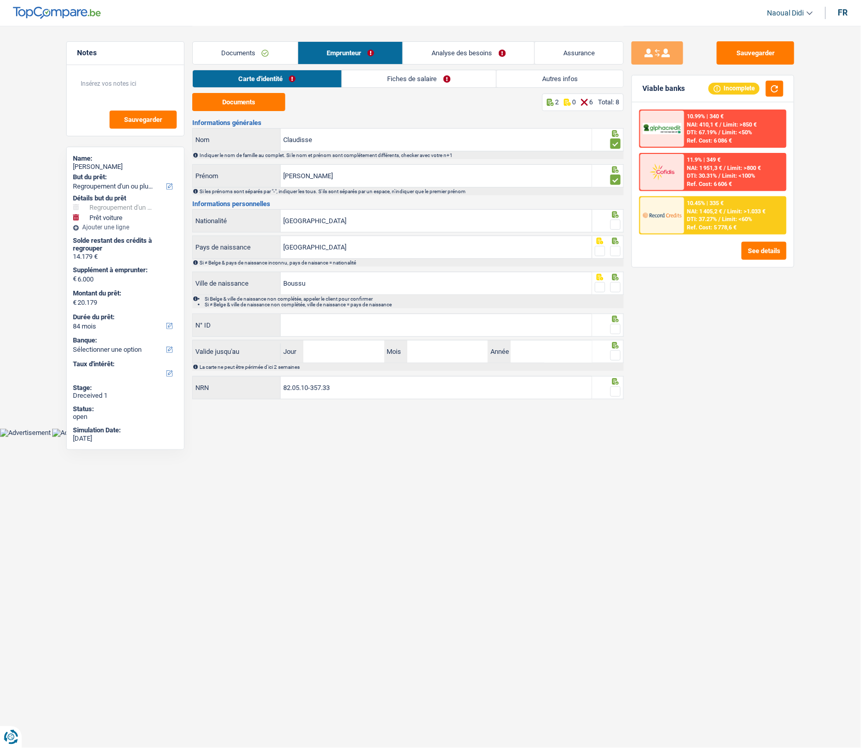
click at [615, 230] on div at bounding box center [615, 225] width 10 height 13
click at [618, 253] on span at bounding box center [615, 251] width 10 height 10
click at [0, 0] on input "radio" at bounding box center [0, 0] width 0 height 0
click at [613, 227] on span at bounding box center [615, 225] width 10 height 10
click at [0, 0] on input "radio" at bounding box center [0, 0] width 0 height 0
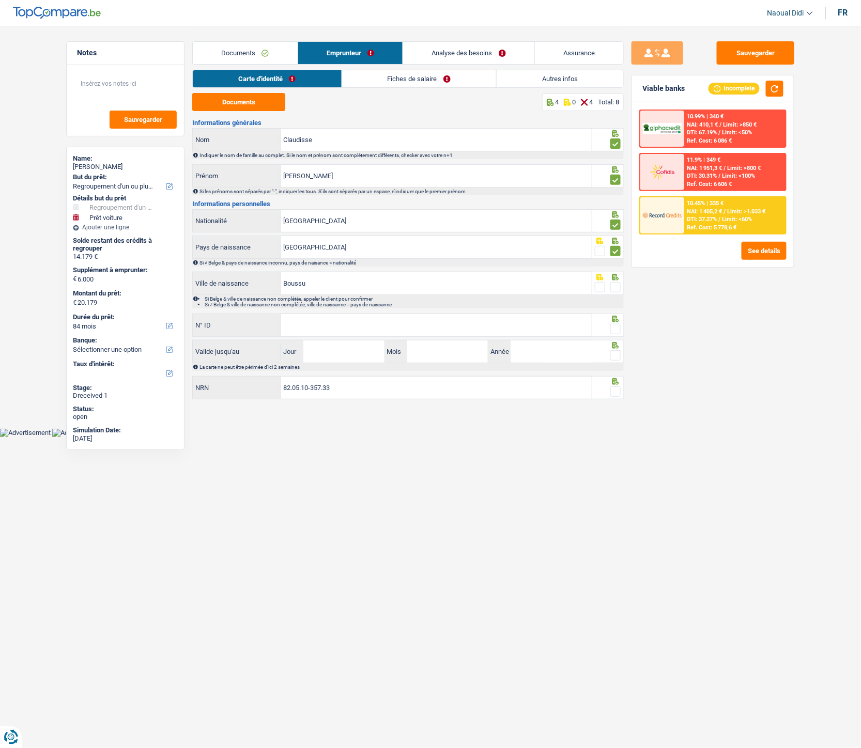
click at [614, 287] on span at bounding box center [615, 287] width 10 height 10
click at [0, 0] on input "radio" at bounding box center [0, 0] width 0 height 0
click at [617, 328] on span at bounding box center [615, 329] width 10 height 10
click at [0, 0] on input "radio" at bounding box center [0, 0] width 0 height 0
click at [419, 323] on input "N° ID" at bounding box center [435, 325] width 311 height 22
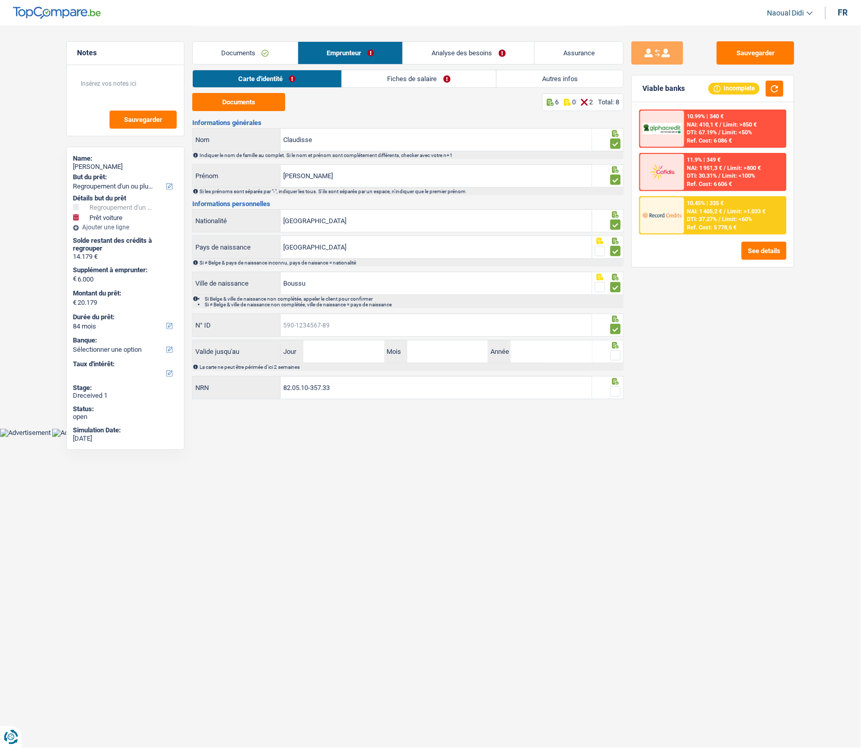
paste input "[PHONE_NUMBER]"
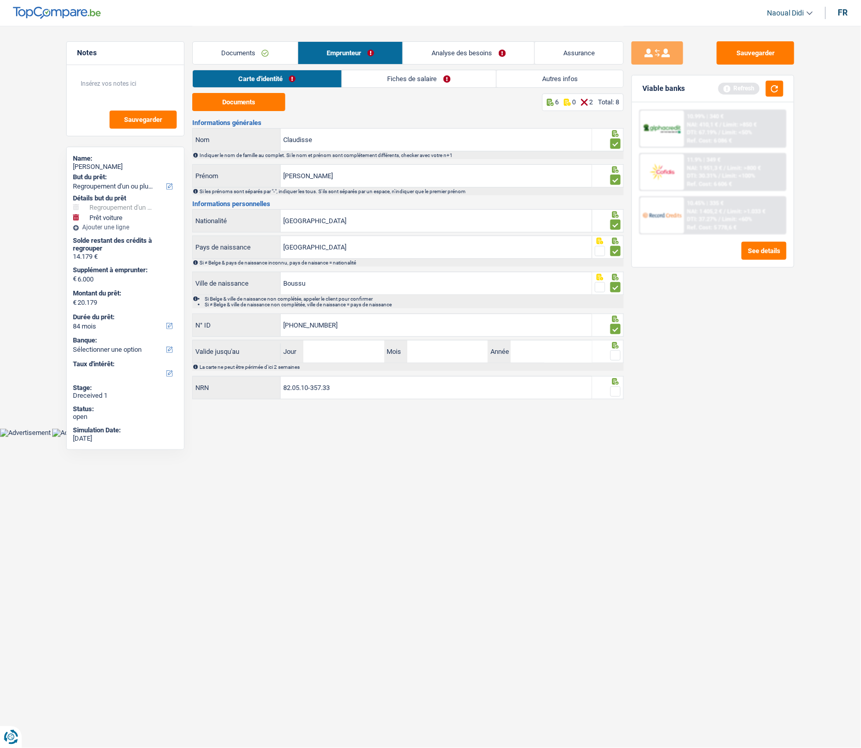
type input "[PHONE_NUMBER]"
click at [334, 357] on input "Jour" at bounding box center [343, 351] width 81 height 22
type input "10"
type input "8"
type input "08"
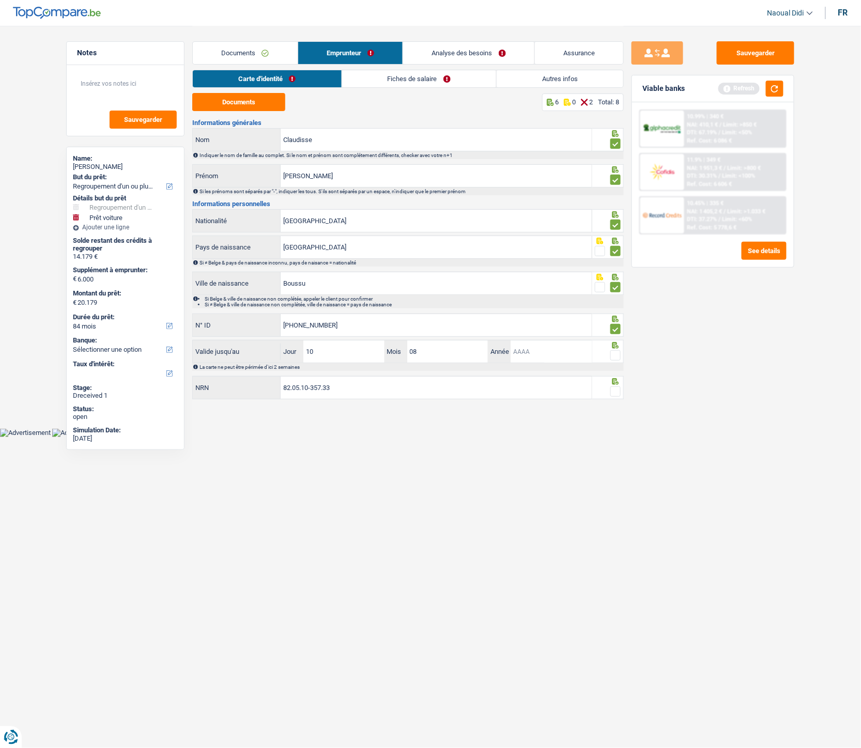
click at [527, 351] on input "Année" at bounding box center [550, 351] width 81 height 22
type input "2026"
click at [613, 351] on span at bounding box center [615, 355] width 10 height 10
click at [0, 0] on input "radio" at bounding box center [0, 0] width 0 height 0
click at [615, 389] on span at bounding box center [615, 391] width 10 height 10
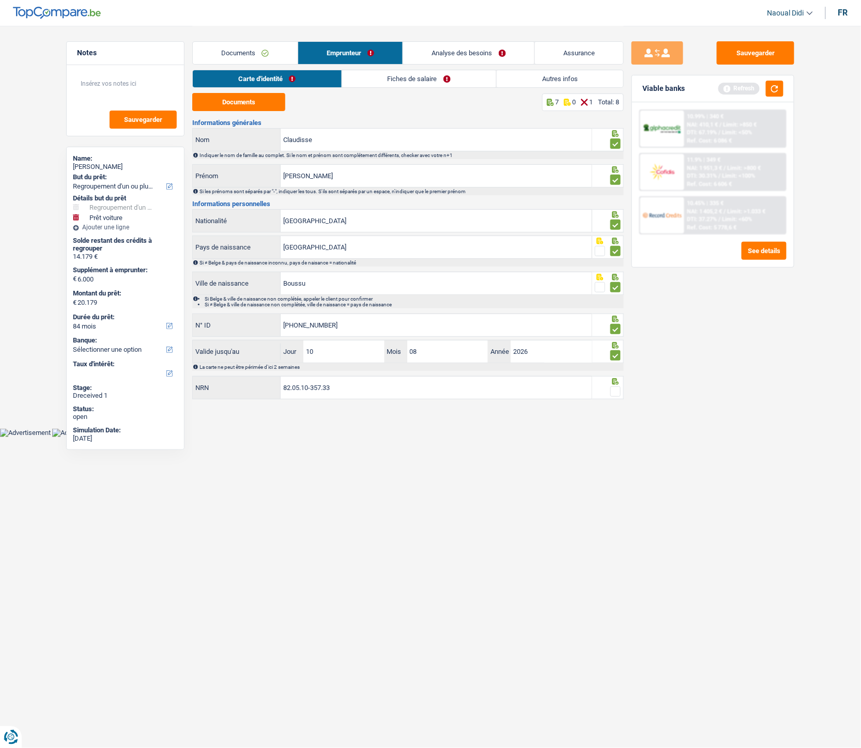
click at [0, 0] on input "radio" at bounding box center [0, 0] width 0 height 0
click at [386, 83] on link "Fiches de salaire" at bounding box center [419, 78] width 154 height 17
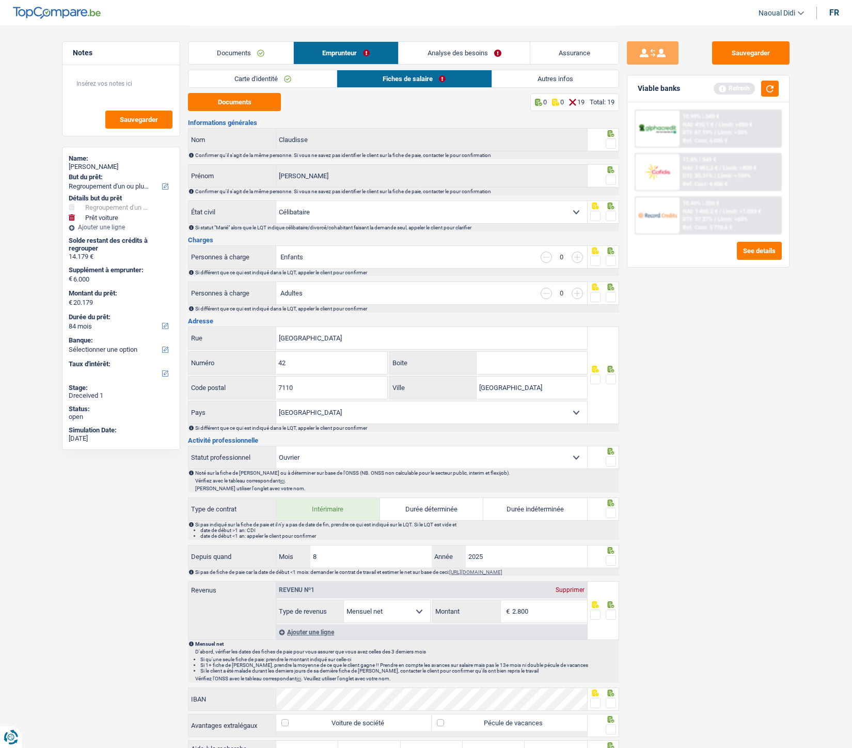
click at [612, 143] on span at bounding box center [611, 143] width 10 height 10
click at [0, 0] on input "radio" at bounding box center [0, 0] width 0 height 0
click at [611, 186] on div at bounding box center [611, 180] width 10 height 13
click at [610, 218] on span at bounding box center [611, 216] width 10 height 10
click at [0, 0] on input "radio" at bounding box center [0, 0] width 0 height 0
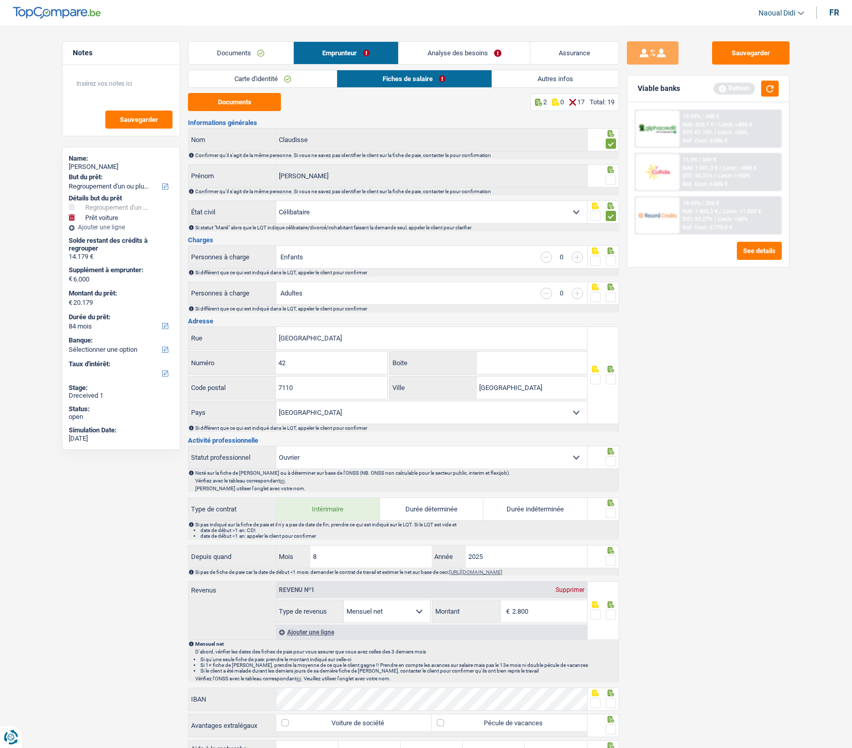
click at [615, 183] on span at bounding box center [611, 180] width 10 height 10
click at [0, 0] on input "radio" at bounding box center [0, 0] width 0 height 0
click at [611, 254] on icon at bounding box center [611, 250] width 10 height 7
click at [613, 262] on span at bounding box center [611, 261] width 10 height 10
click at [0, 0] on input "radio" at bounding box center [0, 0] width 0 height 0
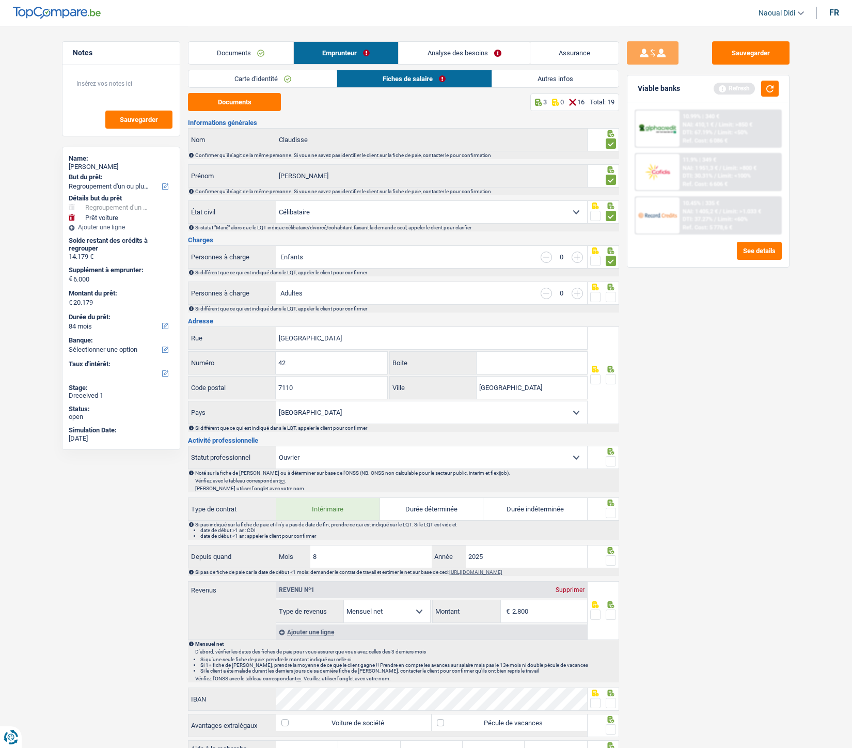
click at [613, 262] on span at bounding box center [611, 261] width 10 height 10
click at [0, 0] on input "radio" at bounding box center [0, 0] width 0 height 0
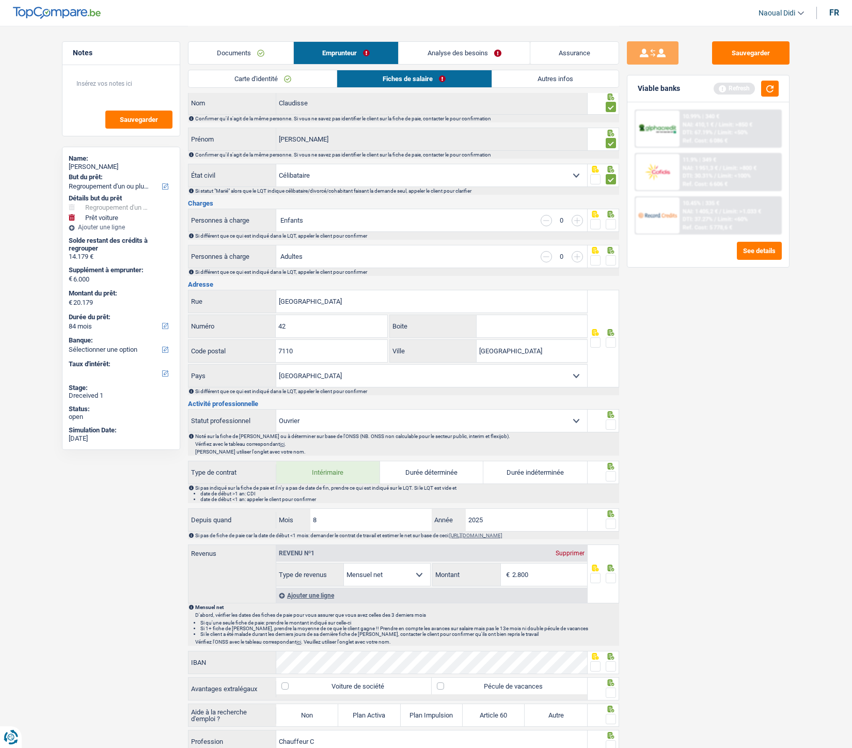
scroll to position [57, 0]
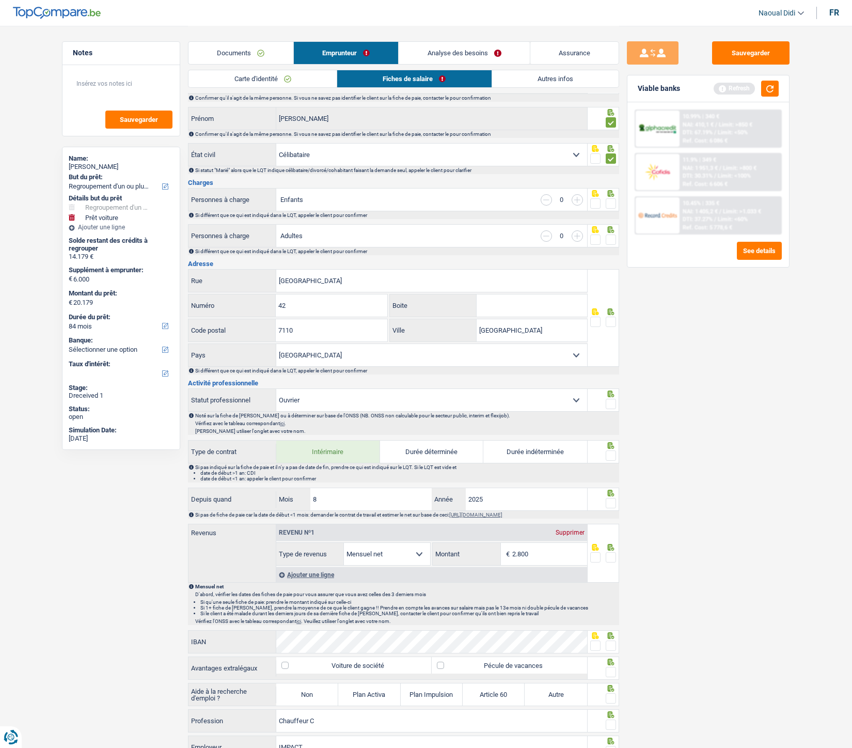
click at [613, 200] on span at bounding box center [611, 203] width 10 height 10
click at [0, 0] on input "radio" at bounding box center [0, 0] width 0 height 0
click at [610, 238] on span at bounding box center [611, 240] width 10 height 10
click at [0, 0] on input "radio" at bounding box center [0, 0] width 0 height 0
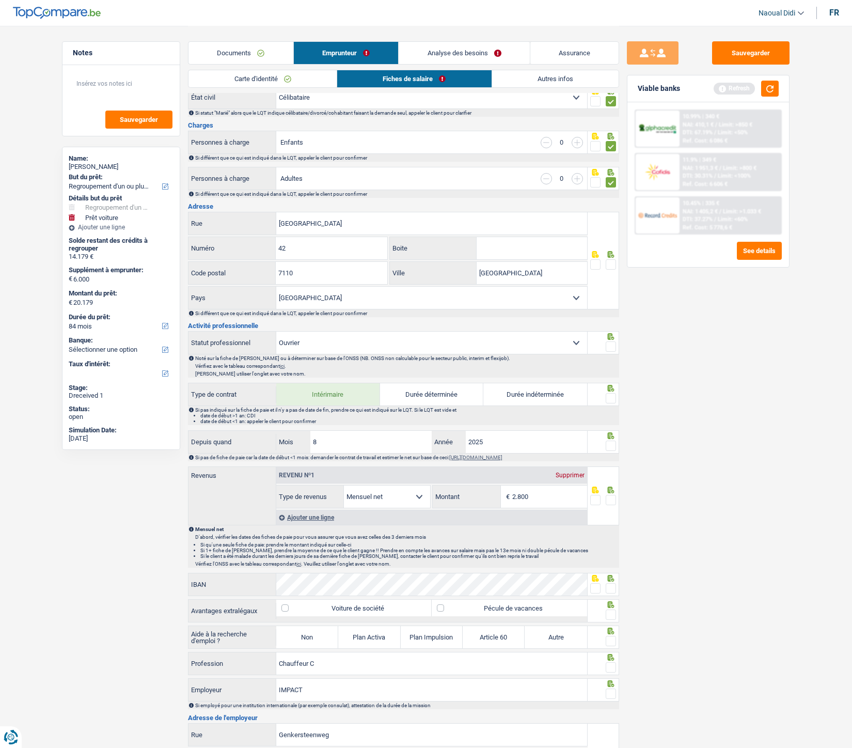
click at [613, 265] on span at bounding box center [611, 264] width 10 height 10
click at [0, 0] on input "radio" at bounding box center [0, 0] width 0 height 0
click at [612, 350] on span at bounding box center [611, 346] width 10 height 10
click at [0, 0] on input "radio" at bounding box center [0, 0] width 0 height 0
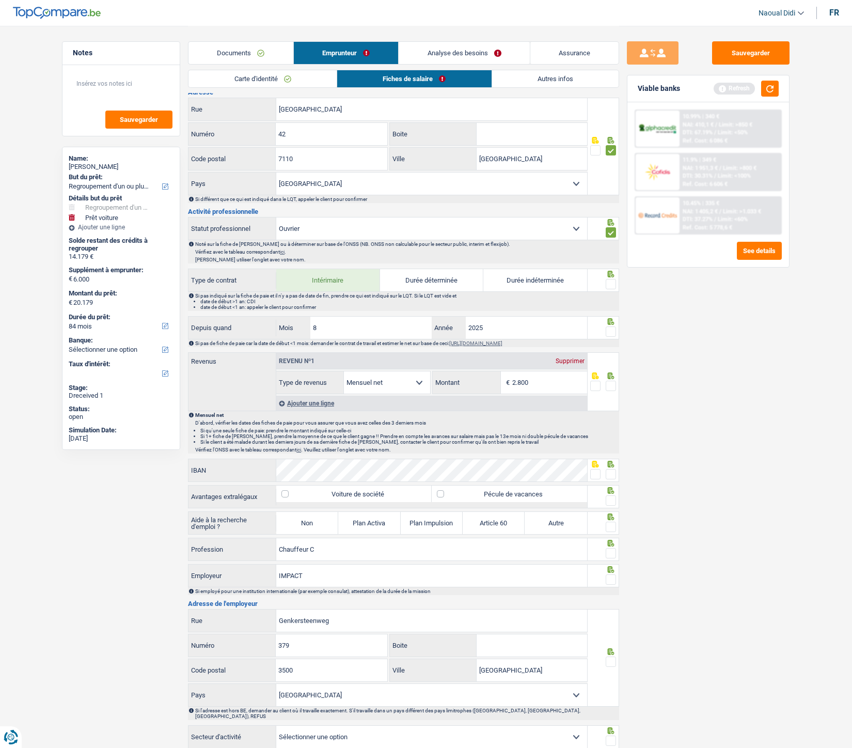
scroll to position [229, 0]
click at [611, 279] on span at bounding box center [611, 283] width 10 height 10
click at [0, 0] on input "radio" at bounding box center [0, 0] width 0 height 0
click at [611, 331] on span at bounding box center [611, 331] width 10 height 10
click at [0, 0] on input "radio" at bounding box center [0, 0] width 0 height 0
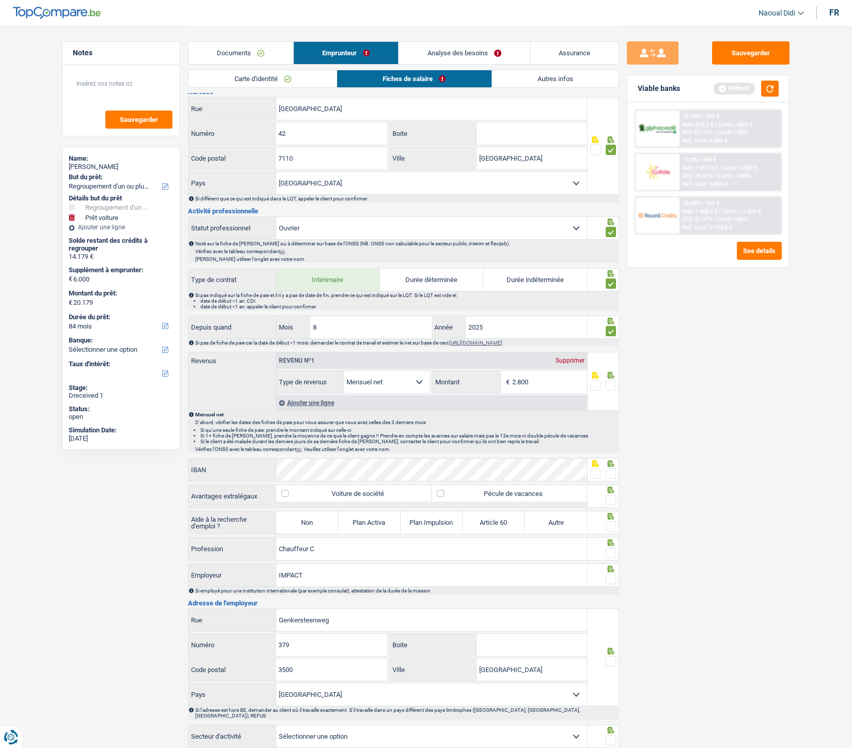
click at [611, 389] on span at bounding box center [611, 385] width 10 height 10
click at [0, 0] on input "radio" at bounding box center [0, 0] width 0 height 0
click at [611, 389] on span at bounding box center [611, 385] width 10 height 10
click at [0, 0] on input "radio" at bounding box center [0, 0] width 0 height 0
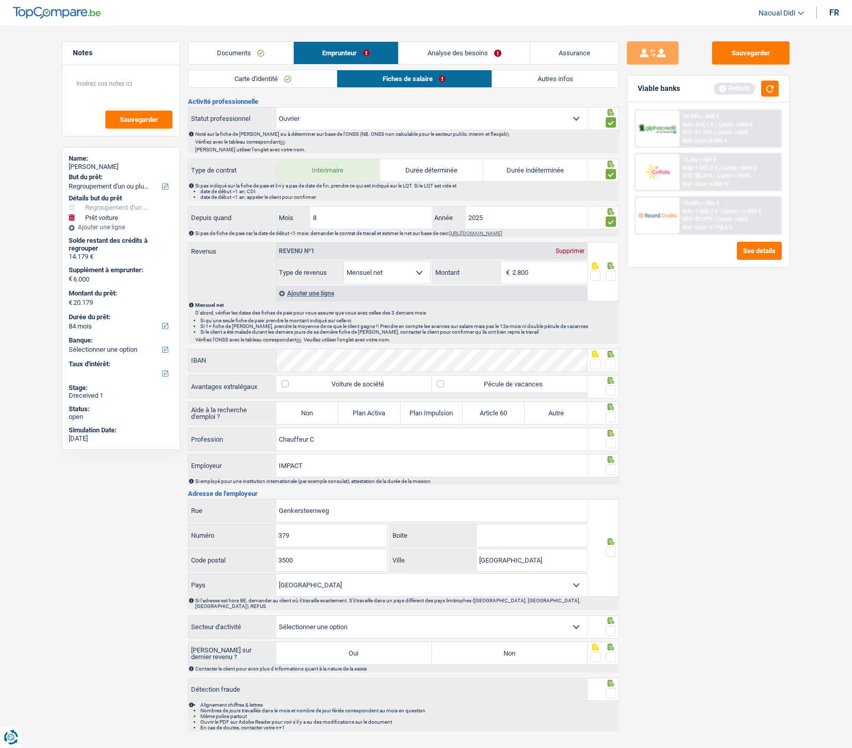
scroll to position [344, 0]
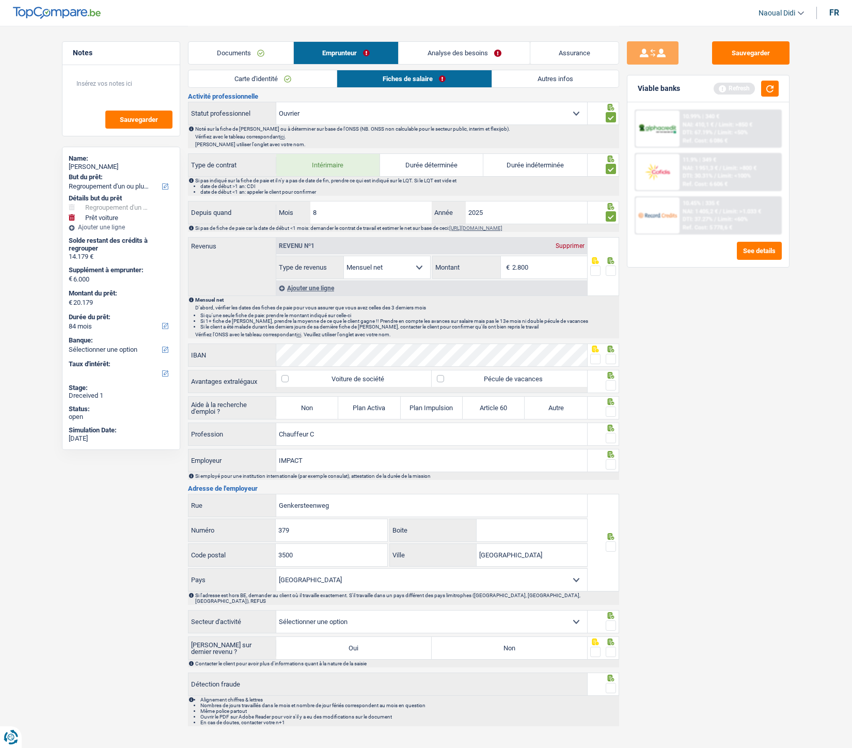
click at [611, 270] on span at bounding box center [611, 271] width 10 height 10
click at [0, 0] on input "radio" at bounding box center [0, 0] width 0 height 0
click at [595, 356] on span at bounding box center [595, 359] width 10 height 10
click at [0, 0] on input "radio" at bounding box center [0, 0] width 0 height 0
click at [613, 389] on span at bounding box center [611, 385] width 10 height 10
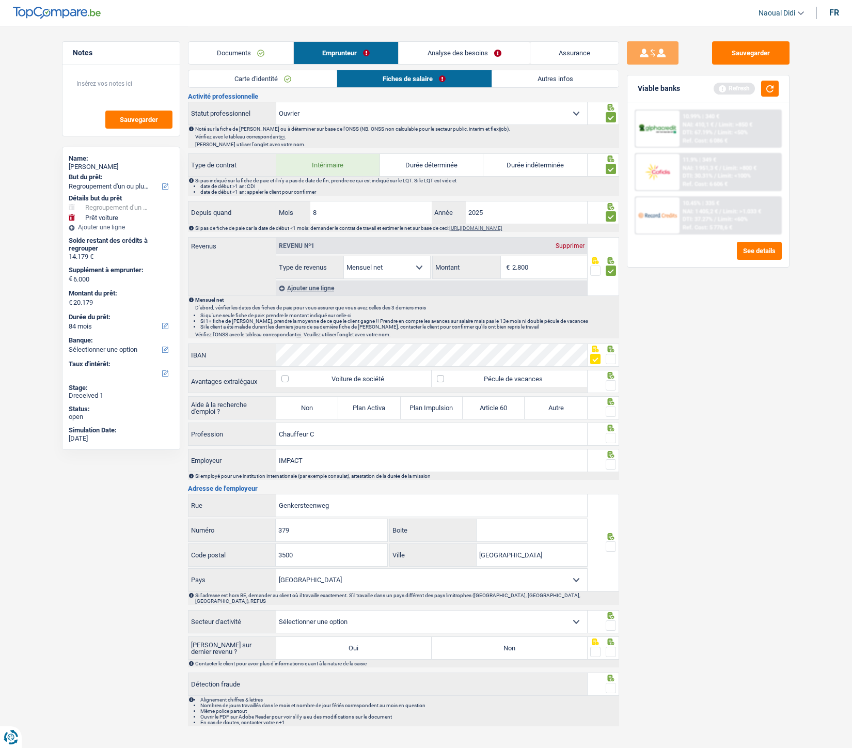
click at [0, 0] on input "radio" at bounding box center [0, 0] width 0 height 0
click at [540, 380] on label "Pécule de vacances" at bounding box center [509, 378] width 155 height 17
click at [443, 376] on label "Pécule de vacances" at bounding box center [509, 378] width 155 height 17
click at [443, 376] on input "Pécule de vacances" at bounding box center [509, 378] width 155 height 17
checkbox input "true"
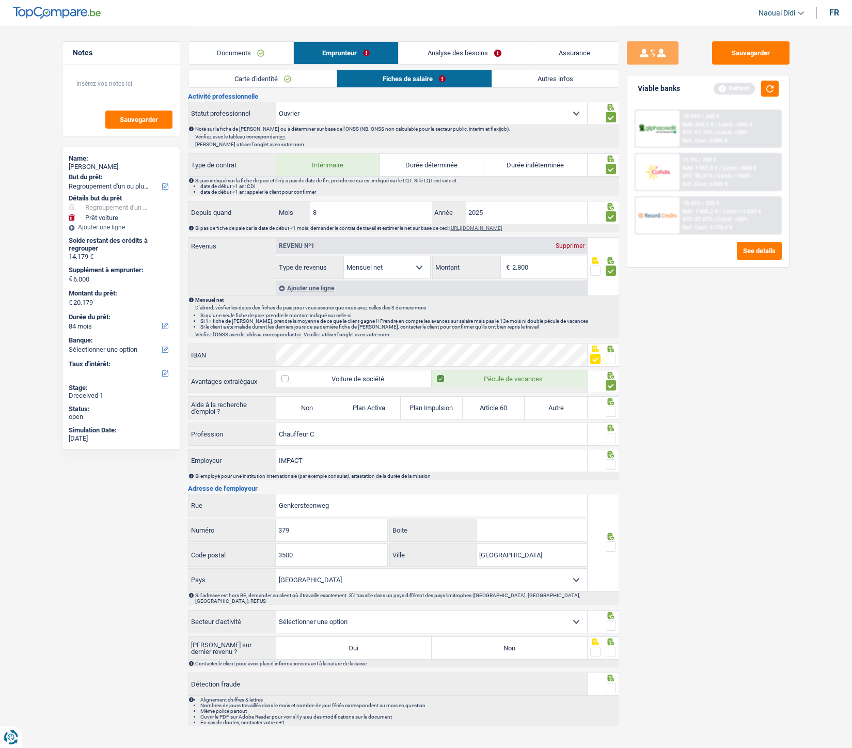
click at [615, 415] on span at bounding box center [611, 412] width 10 height 10
click at [0, 0] on input "radio" at bounding box center [0, 0] width 0 height 0
click at [311, 405] on label "Non" at bounding box center [307, 408] width 62 height 22
click at [311, 405] on input "Non" at bounding box center [307, 408] width 62 height 22
radio input "true"
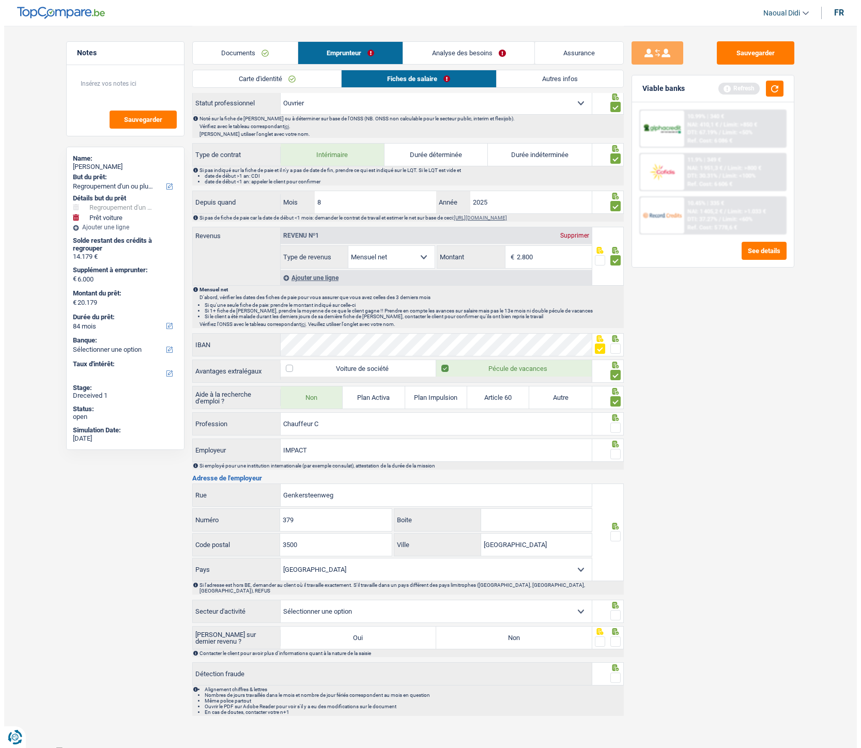
scroll to position [357, 0]
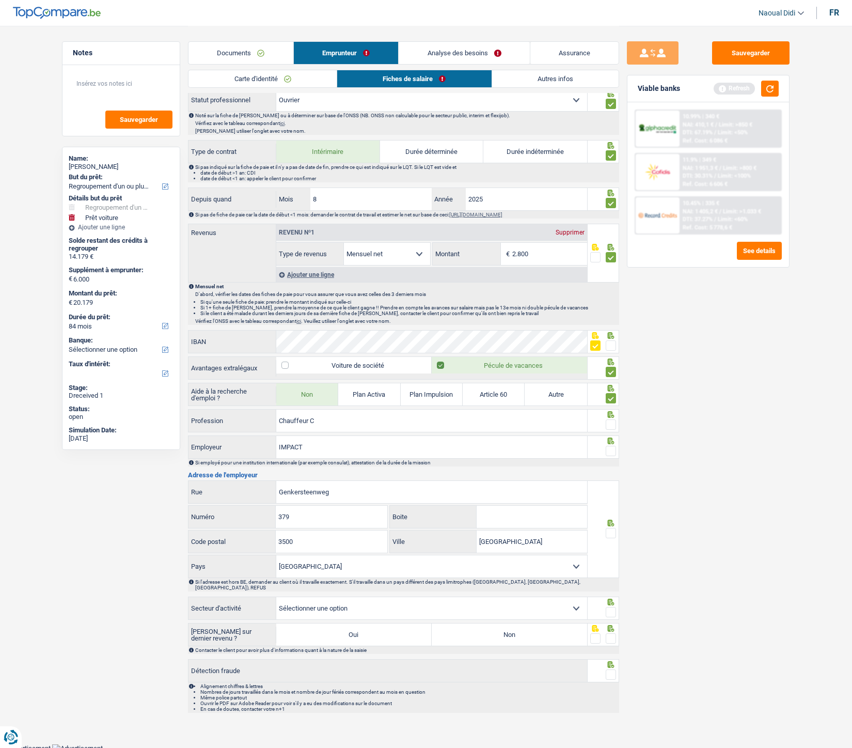
click at [610, 418] on span at bounding box center [611, 424] width 10 height 10
click at [0, 0] on input "radio" at bounding box center [0, 0] width 0 height 0
click at [610, 418] on span at bounding box center [611, 451] width 10 height 10
click at [0, 0] on input "radio" at bounding box center [0, 0] width 0 height 0
click at [610, 418] on span at bounding box center [611, 533] width 10 height 10
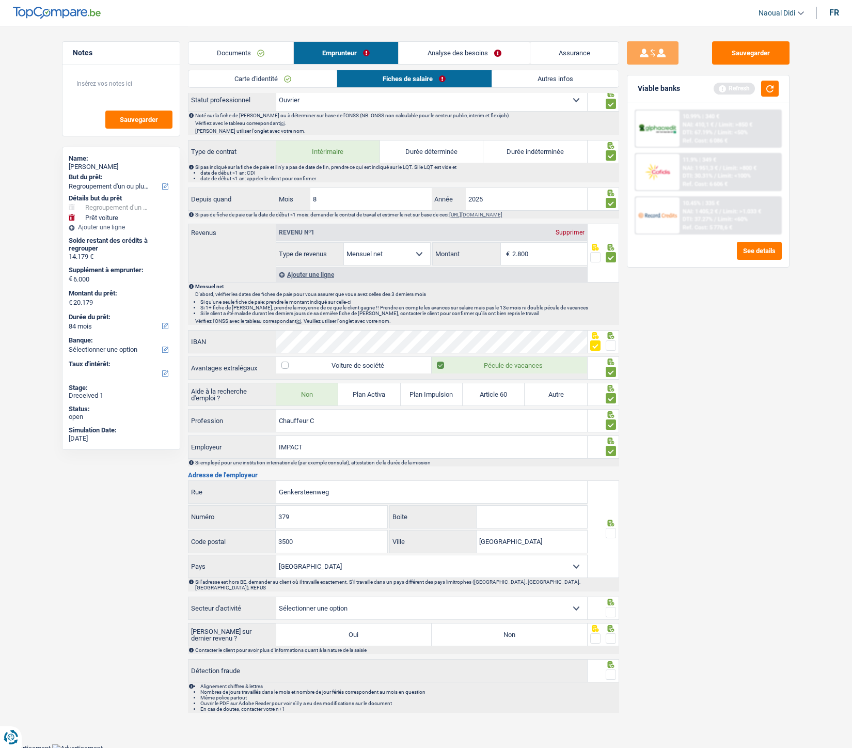
click at [0, 0] on input "radio" at bounding box center [0, 0] width 0 height 0
click at [572, 418] on select "Agriculture/Pêche Industrie Horeca Courier/Fitness/Taxi Construction Banques/As…" at bounding box center [431, 608] width 311 height 22
select select "construction"
click at [276, 418] on select "Agriculture/Pêche Industrie Horeca Courier/Fitness/Taxi Construction Banques/As…" at bounding box center [431, 608] width 311 height 22
click at [614, 418] on span at bounding box center [611, 612] width 10 height 10
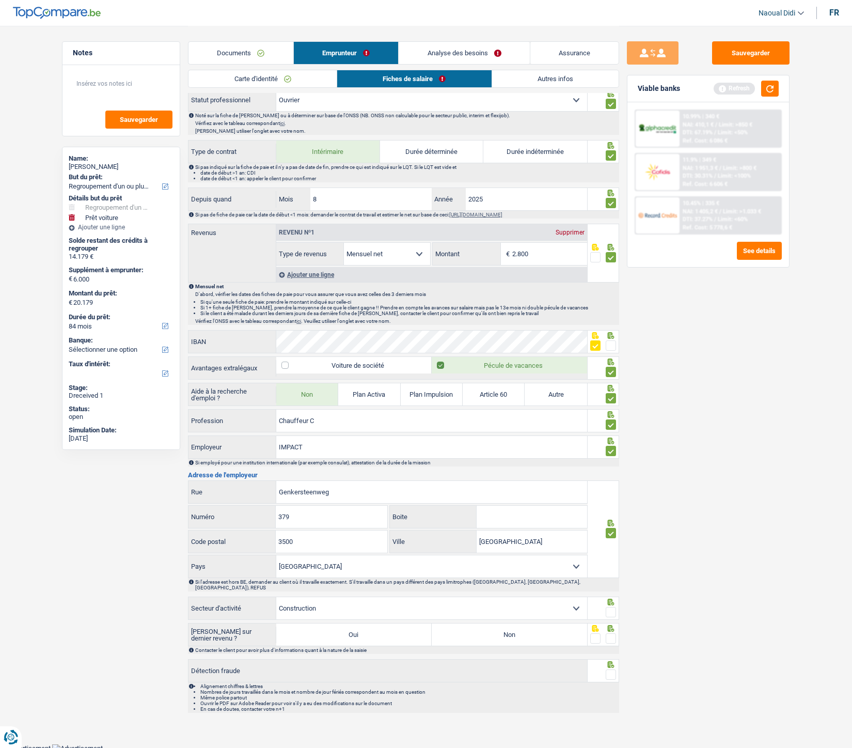
click at [0, 0] on input "radio" at bounding box center [0, 0] width 0 height 0
click at [610, 418] on span at bounding box center [611, 638] width 10 height 10
click at [0, 0] on input "radio" at bounding box center [0, 0] width 0 height 0
click at [540, 418] on label "Non" at bounding box center [509, 634] width 155 height 22
click at [540, 418] on input "Non" at bounding box center [509, 634] width 155 height 22
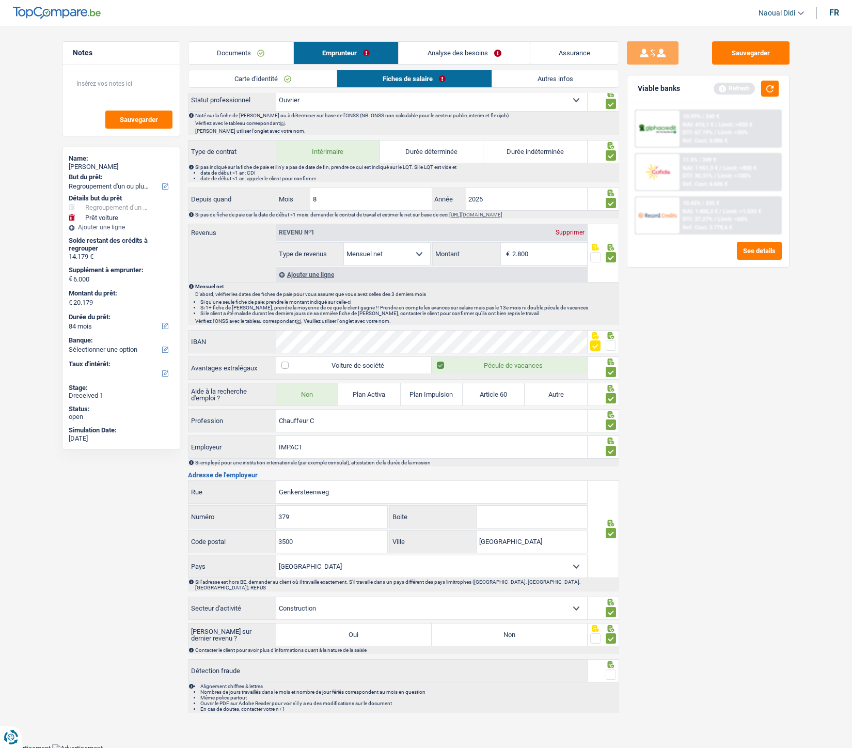
radio input "true"
click at [611, 418] on span at bounding box center [611, 674] width 10 height 10
click at [0, 0] on input "radio" at bounding box center [0, 0] width 0 height 0
click at [735, 42] on div "Sauvegarder Viable banks Refresh 10.99% | 340 € NAI: 410,1 € / Limit: >850 € DT…" at bounding box center [708, 193] width 179 height 1050
click at [744, 50] on button "Sauvegarder" at bounding box center [750, 52] width 77 height 23
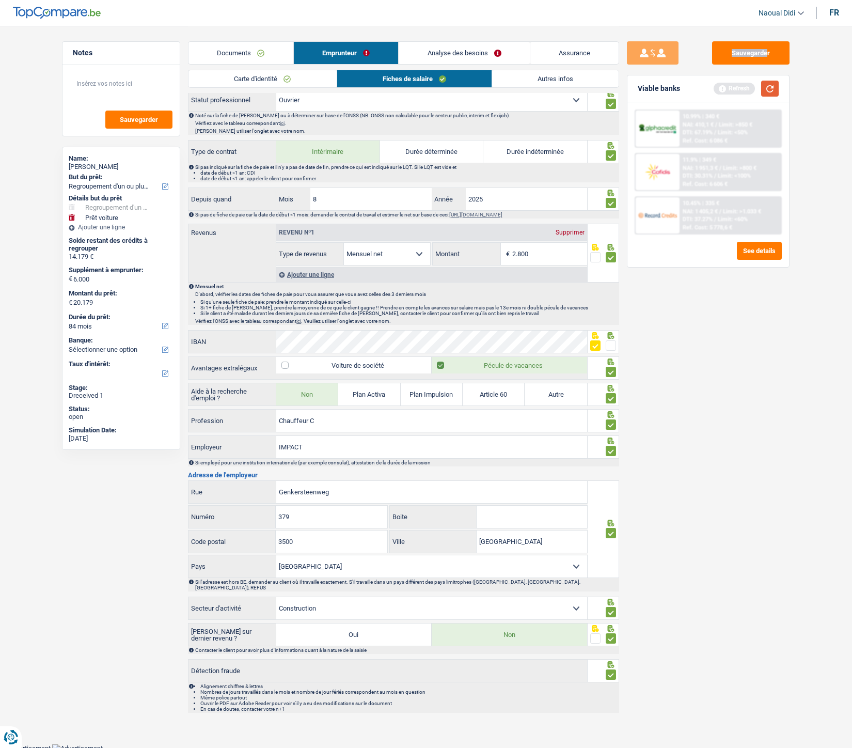
click at [772, 87] on button "button" at bounding box center [770, 89] width 18 height 16
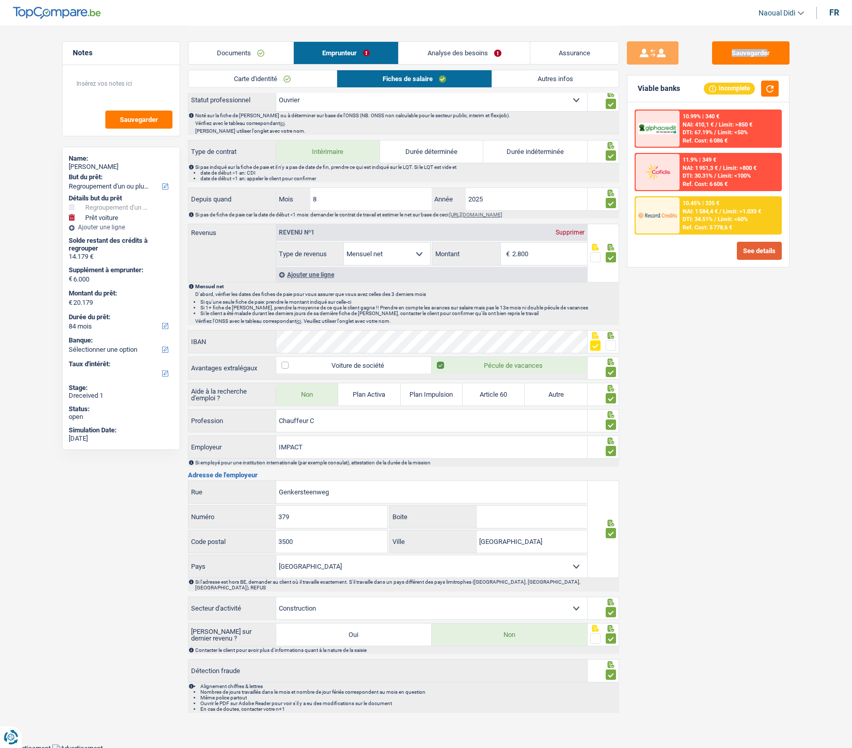
click at [757, 245] on button "See details" at bounding box center [759, 251] width 45 height 18
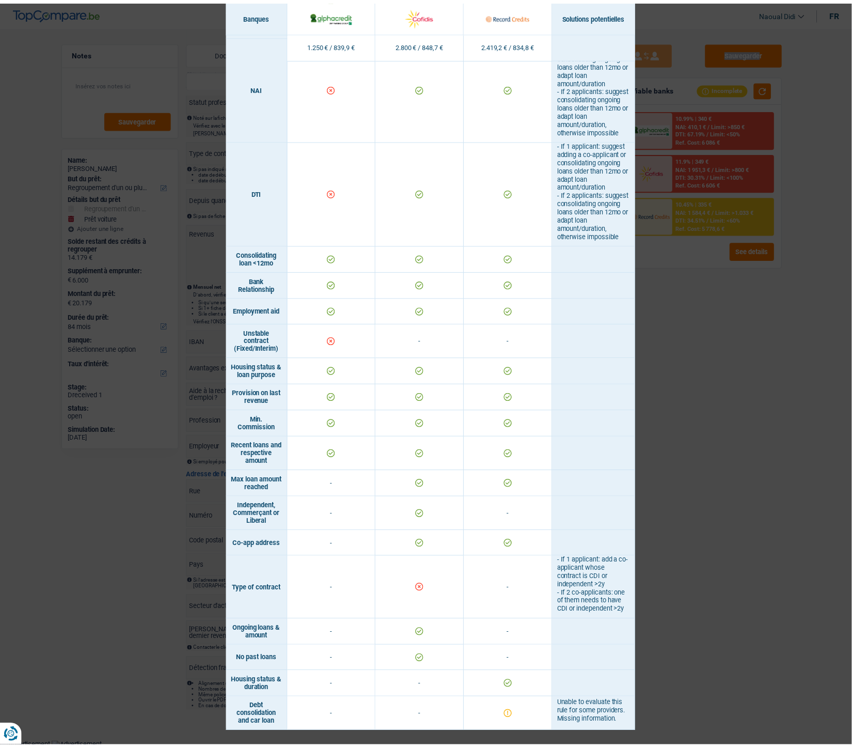
scroll to position [450, 0]
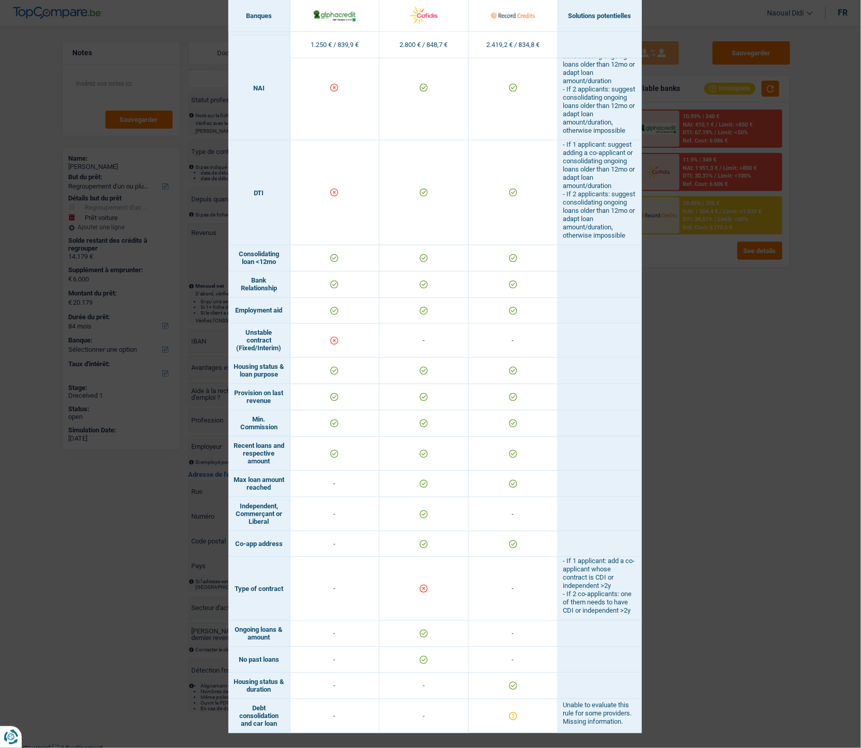
click at [710, 418] on div "Banks conditions × Banques Solutions potentielles Revenus / Charges 1.250 € / 8…" at bounding box center [430, 374] width 861 height 748
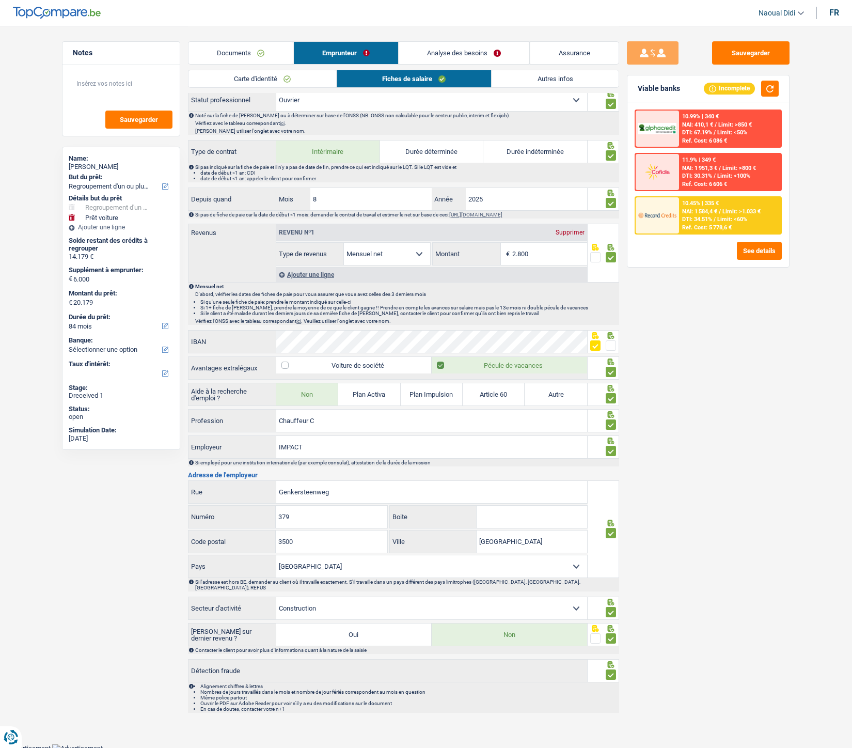
click at [718, 216] on span "Limit: <60%" at bounding box center [733, 219] width 30 height 7
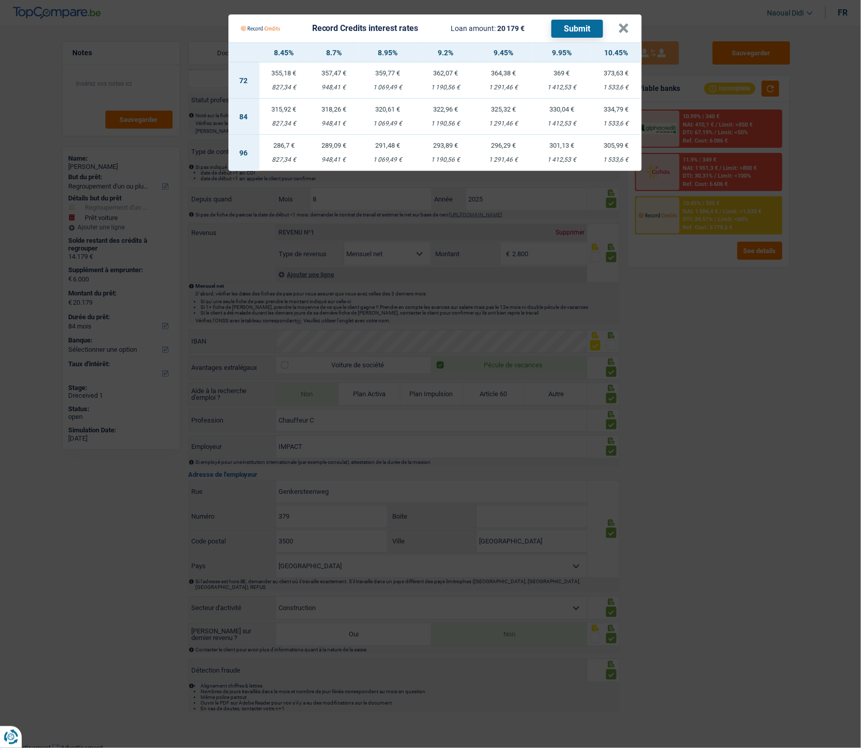
click at [629, 34] on Credits___BV_modal_header_ "Record Credits interest rates Loan amount: 20 179 € Submit ×" at bounding box center [434, 28] width 413 height 28
click at [628, 32] on button "×" at bounding box center [623, 28] width 11 height 10
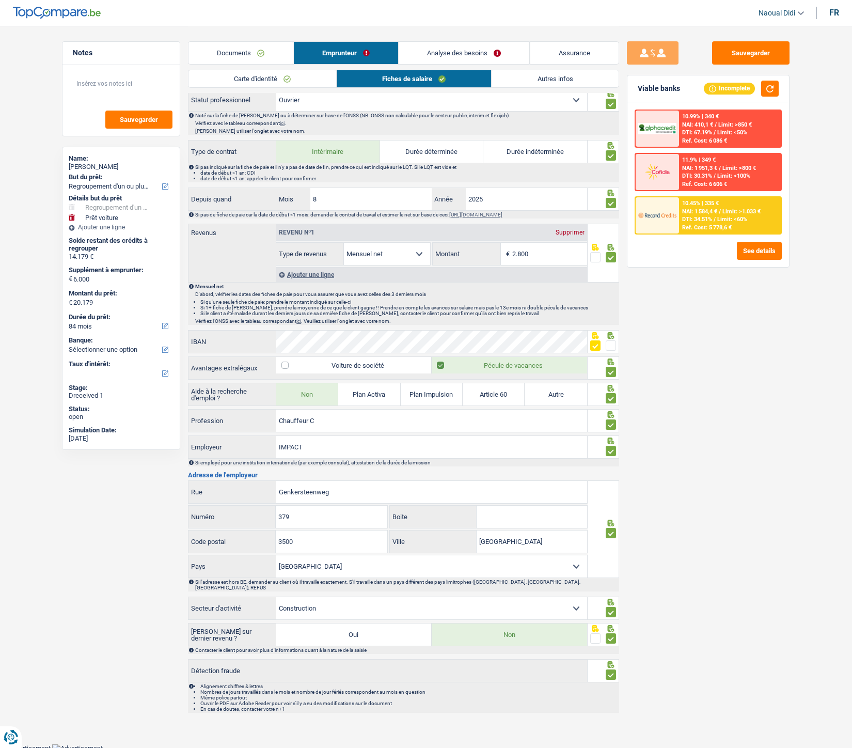
click at [470, 49] on link "Analyse des besoins" at bounding box center [464, 53] width 131 height 22
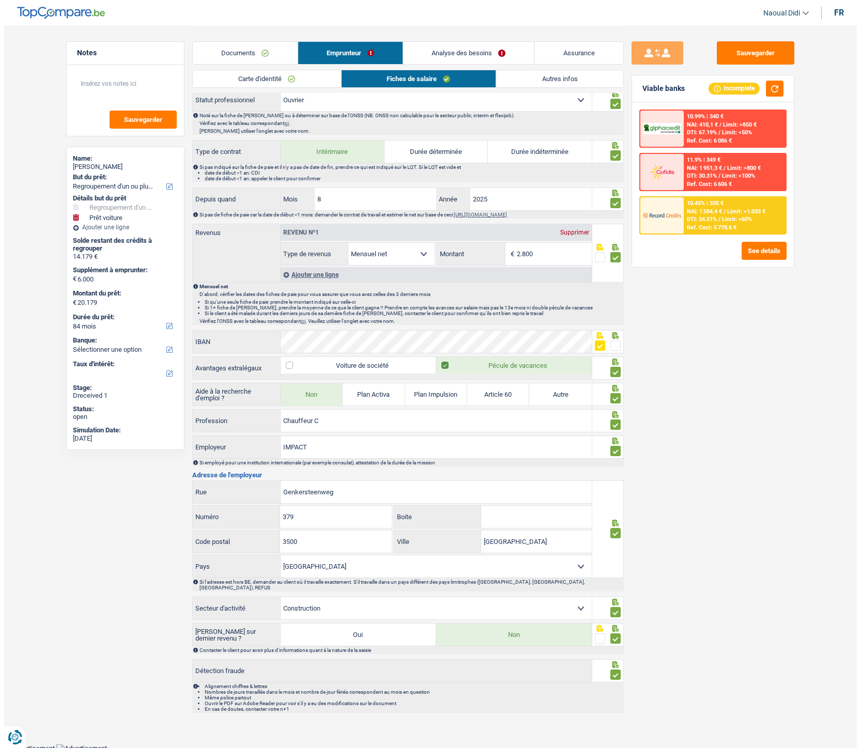
scroll to position [0, 0]
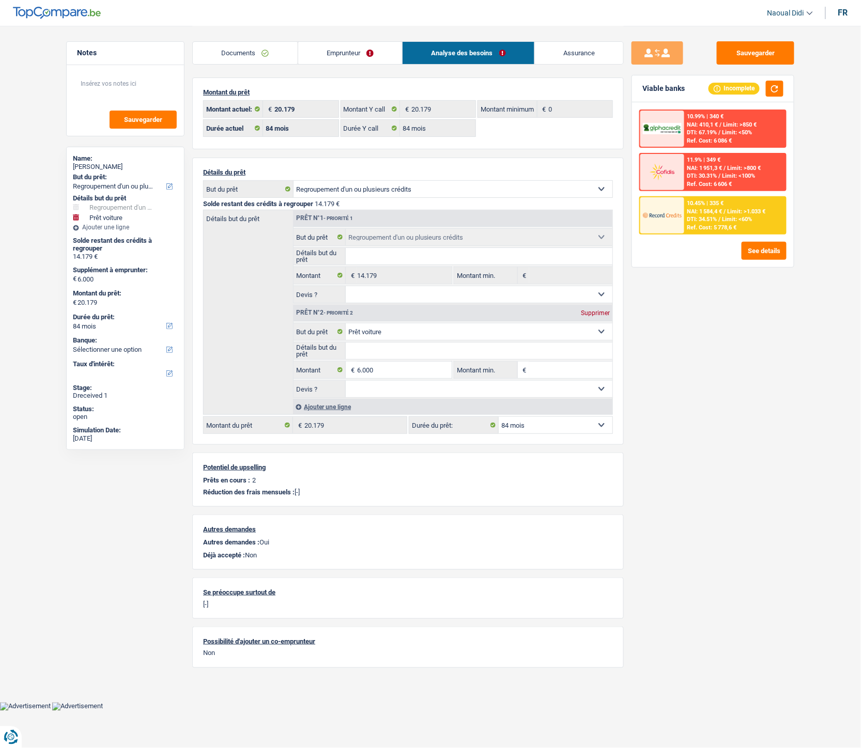
click at [465, 331] on select "Confort maison: meubles, textile, peinture, électroménager, outillage non-profe…" at bounding box center [479, 331] width 267 height 17
select select "carRepair"
click at [346, 325] on select "Confort maison: meubles, textile, peinture, électroménager, outillage non-profe…" at bounding box center [479, 331] width 267 height 17
select select "carRepair"
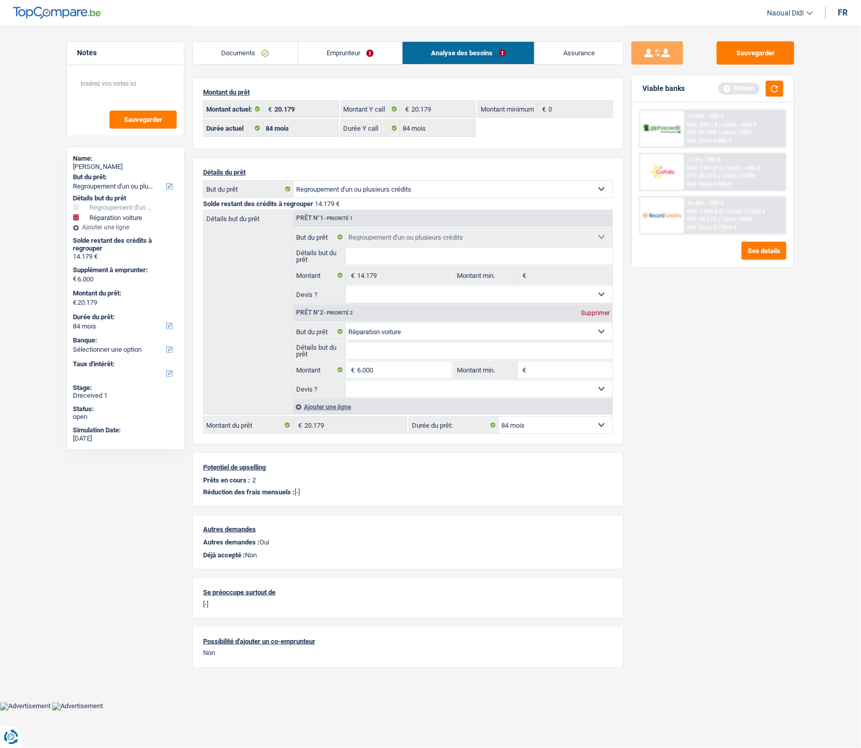
click at [731, 216] on span "Limit: <60%" at bounding box center [737, 219] width 30 height 7
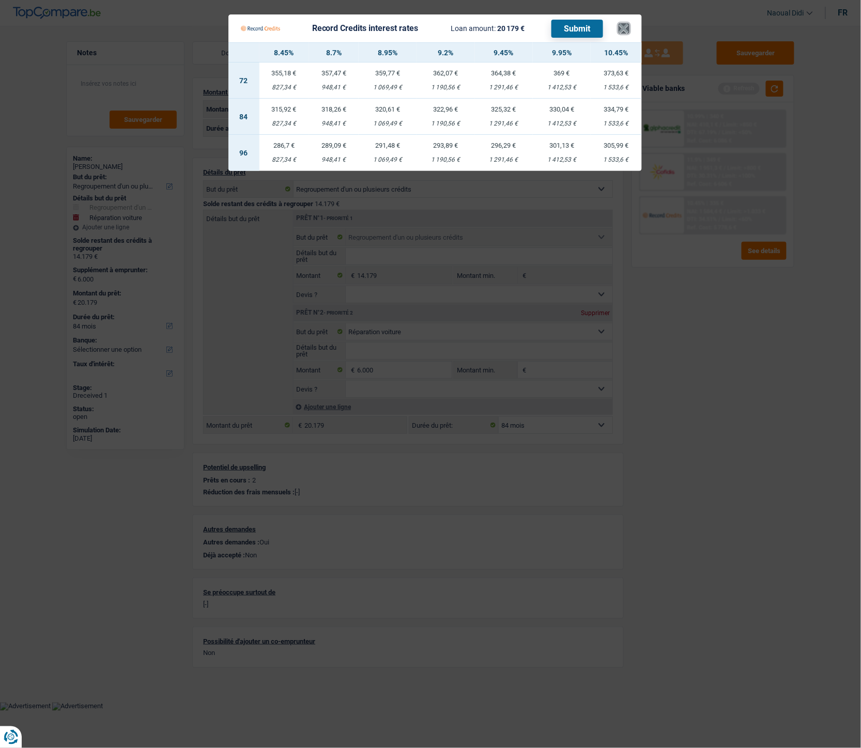
drag, startPoint x: 618, startPoint y: 24, endPoint x: 659, endPoint y: 57, distance: 52.8
click at [621, 24] on button "×" at bounding box center [623, 28] width 11 height 10
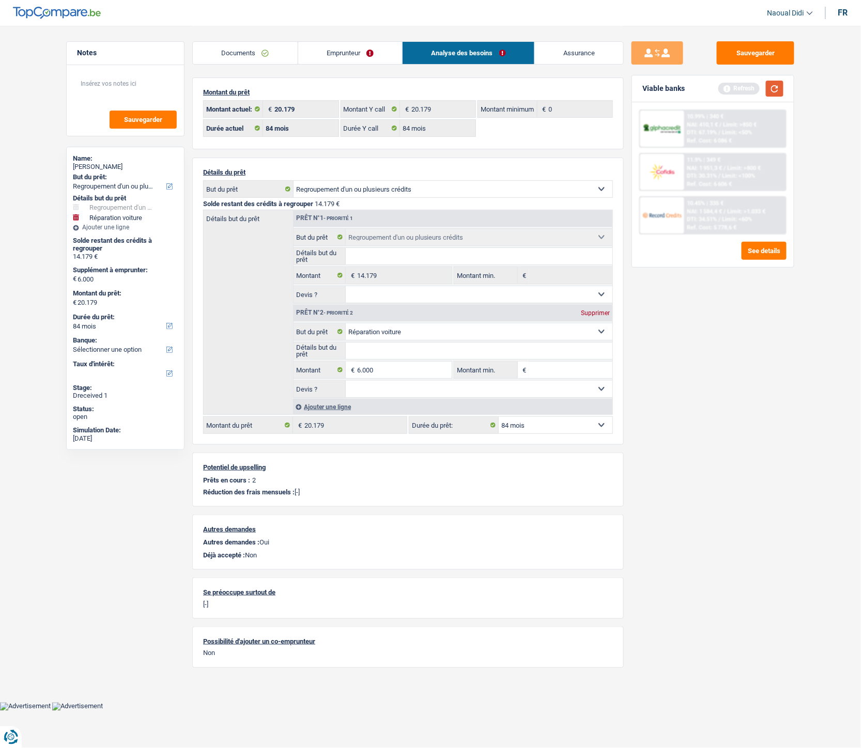
click at [775, 88] on button "button" at bounding box center [775, 89] width 18 height 16
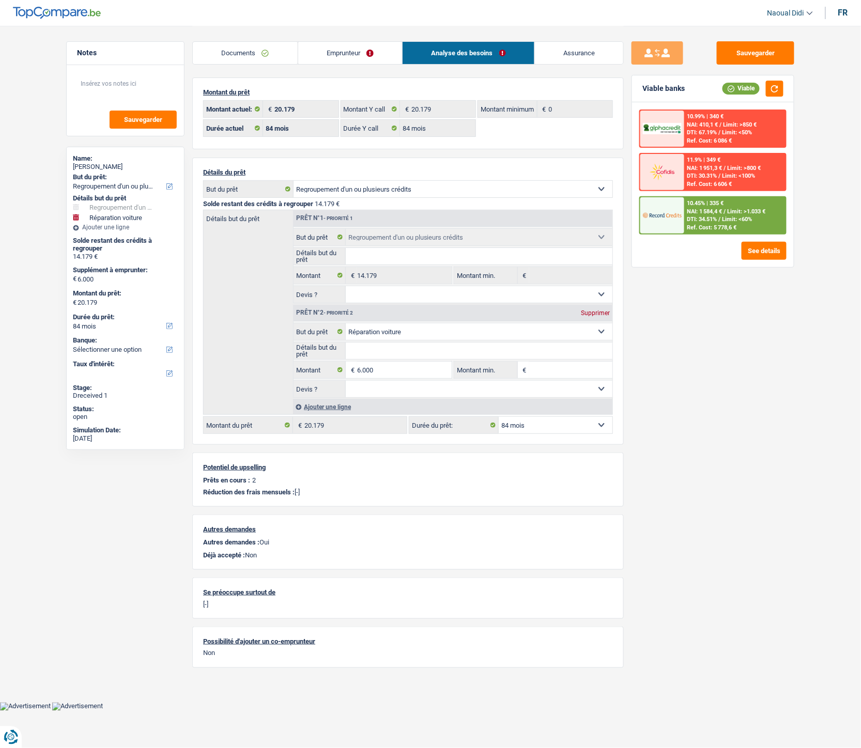
click at [687, 217] on span "DTI: 34.51%" at bounding box center [702, 219] width 30 height 7
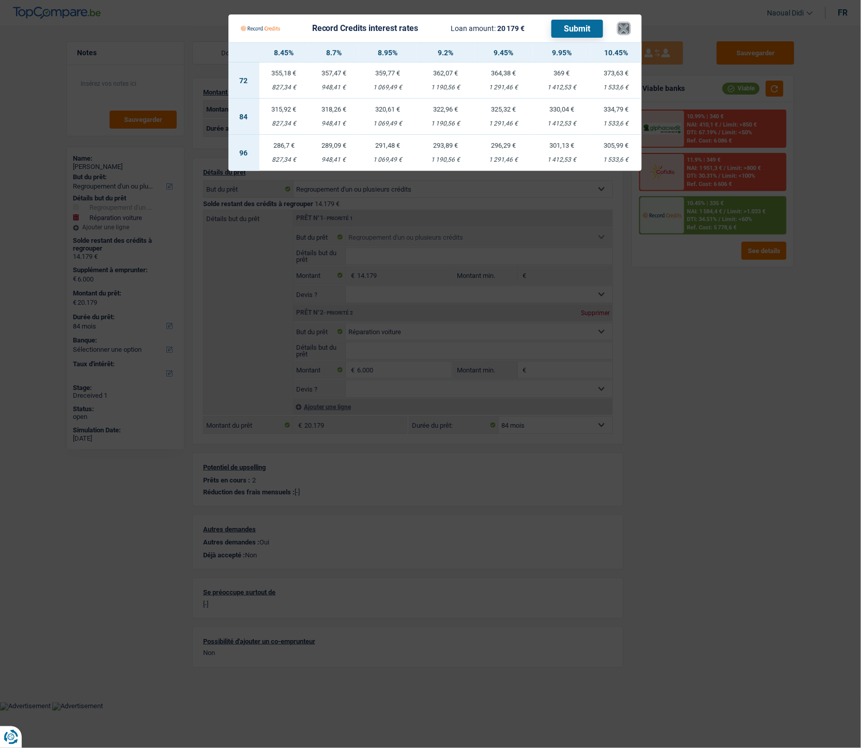
click at [620, 24] on button "×" at bounding box center [623, 28] width 11 height 10
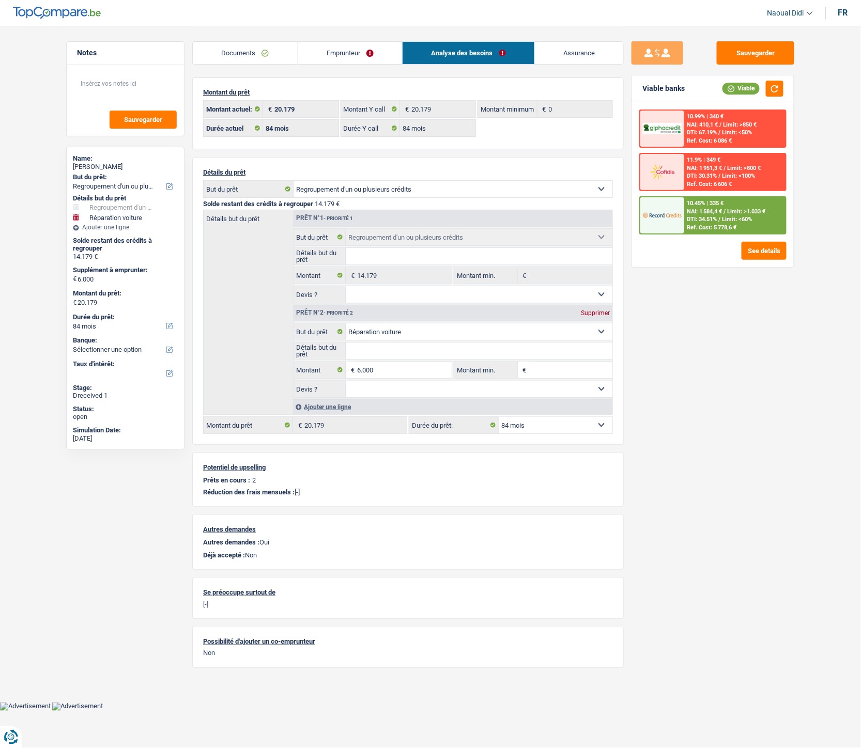
click at [711, 173] on span "DTI: 30.31%" at bounding box center [702, 176] width 30 height 7
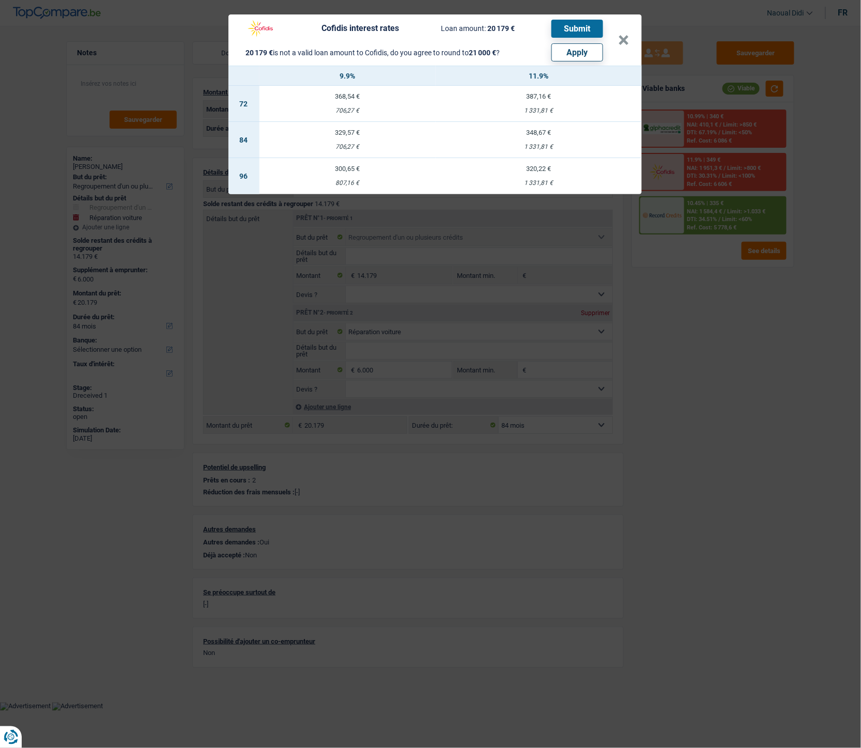
click at [616, 38] on div "Cofidis interest rates Loan amount: 20 179 € Submit 20 179 € is not a valid loa…" at bounding box center [430, 40] width 378 height 43
click at [623, 35] on button "×" at bounding box center [623, 40] width 11 height 10
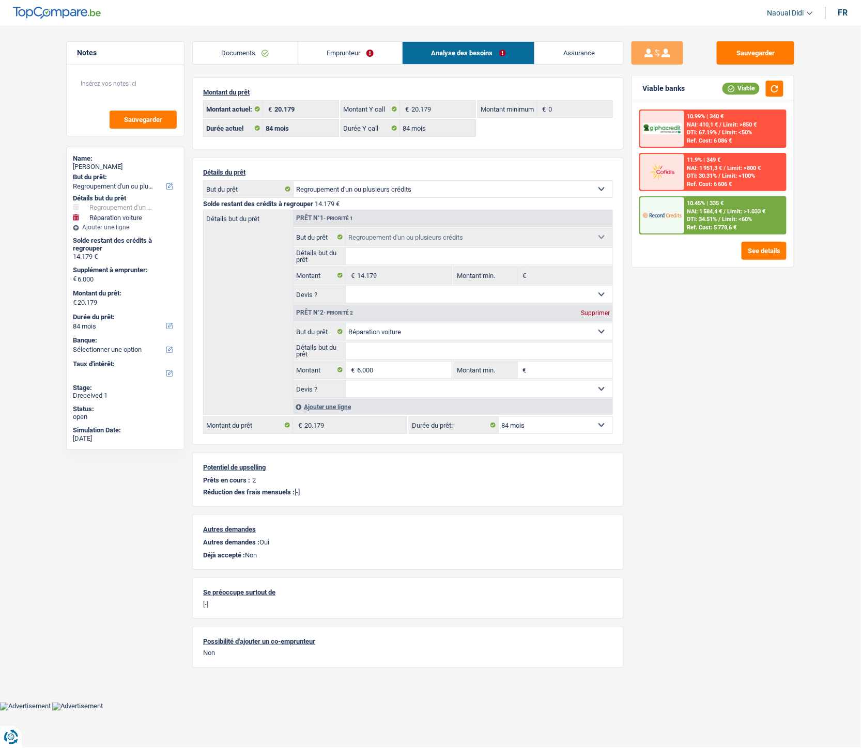
click at [693, 205] on div "10.45% | 335 € NAI: 1 584,4 € / Limit: >1.033 € DTI: 34.51% / Limit: <60% Ref. …" at bounding box center [735, 215] width 102 height 36
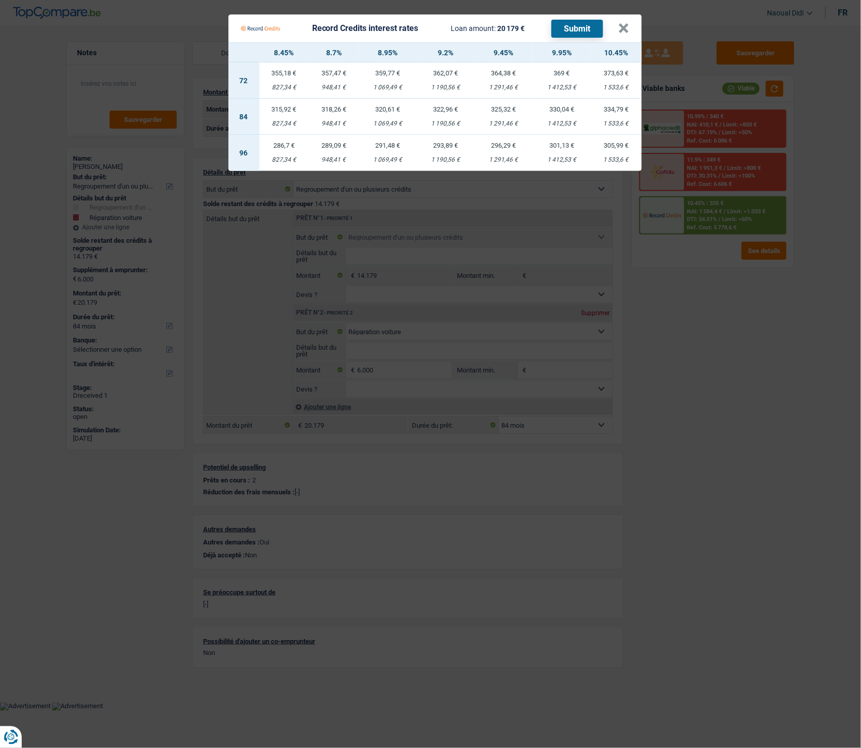
click at [612, 115] on td "334,79 € 1 533,6 €" at bounding box center [615, 117] width 51 height 36
select select "record credits"
type input "10,45"
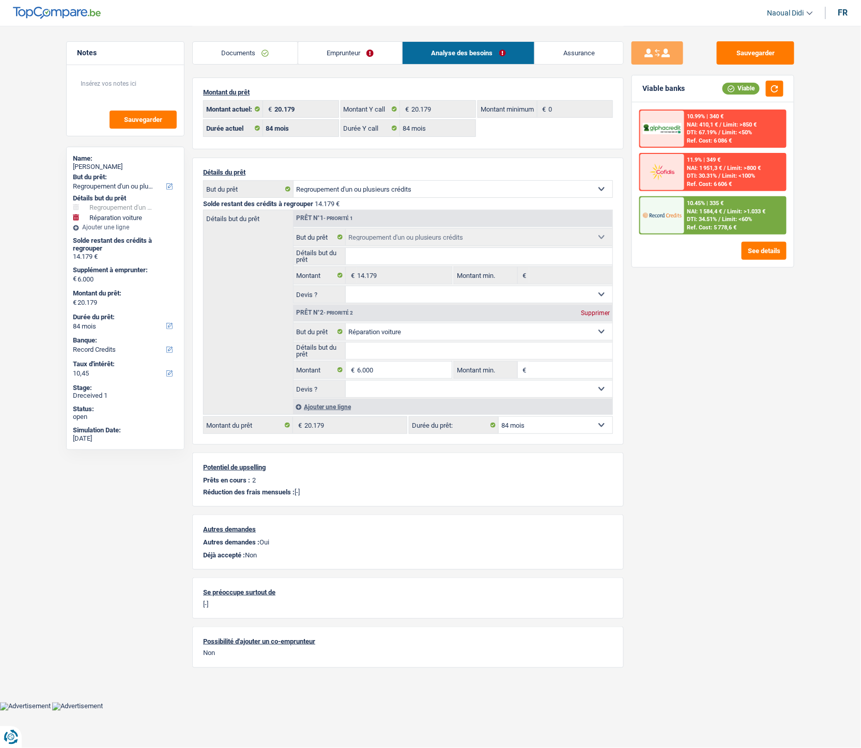
click at [737, 210] on span "Limit: >1.033 €" at bounding box center [746, 211] width 38 height 7
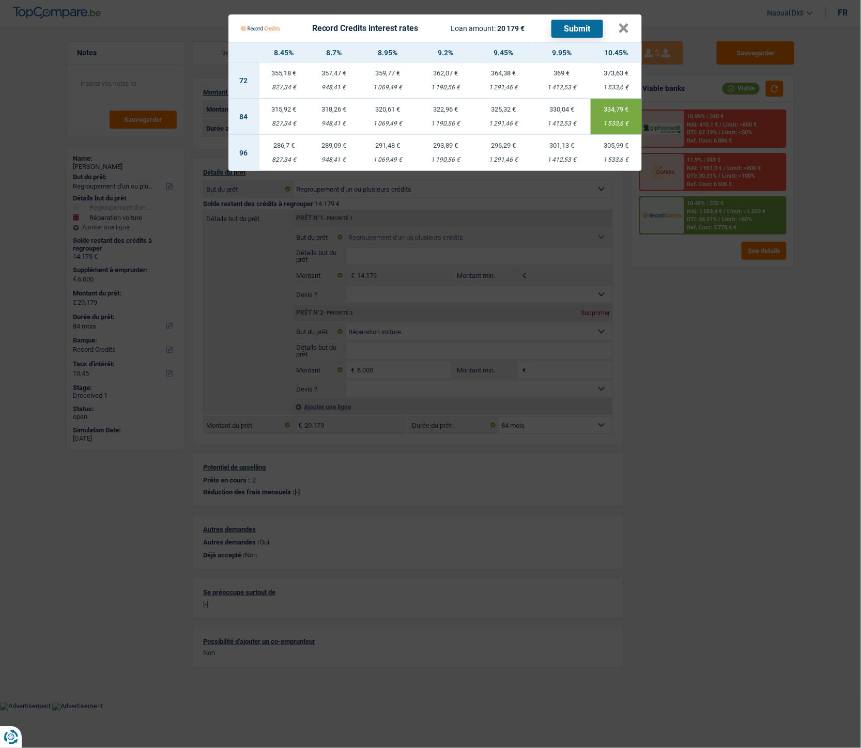
click at [577, 30] on button "Submit" at bounding box center [577, 29] width 52 height 18
click at [622, 29] on button "×" at bounding box center [623, 28] width 11 height 10
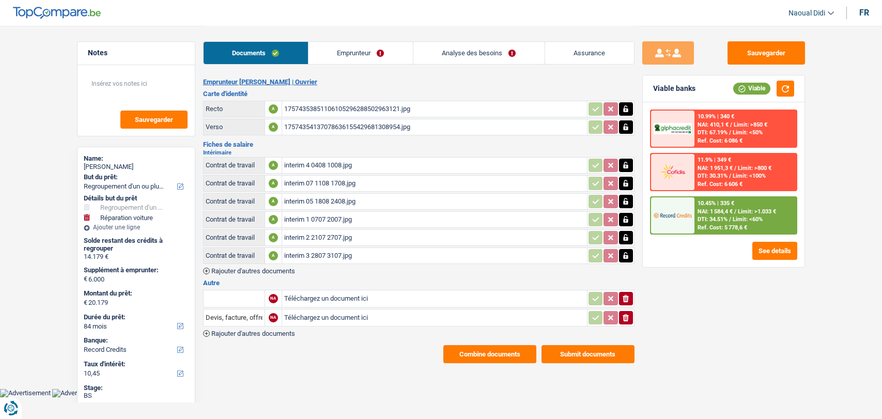
select select "refinancing"
select select "carRepair"
select select "84"
select select "record credits"
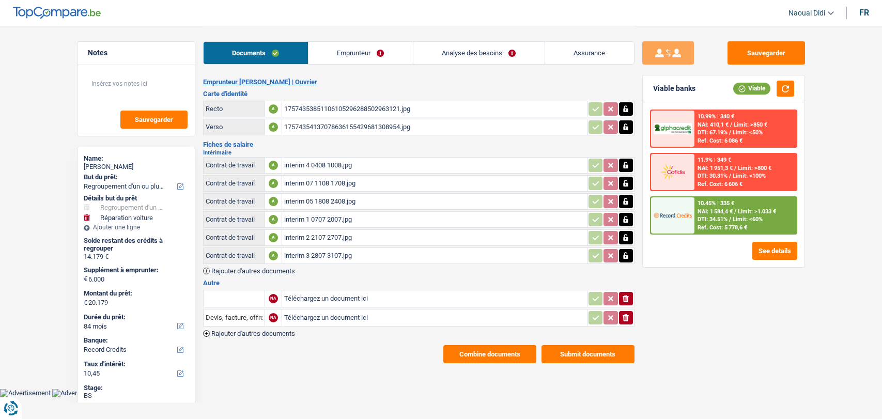
select select "single"
select select "BE"
select select "worker"
select select "netSalary"
select select "BE"
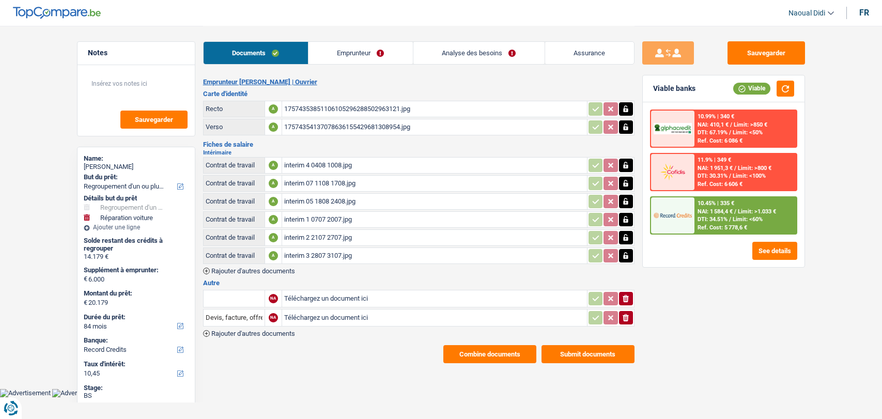
select select "construction"
click at [353, 49] on link "Emprunteur" at bounding box center [360, 53] width 104 height 22
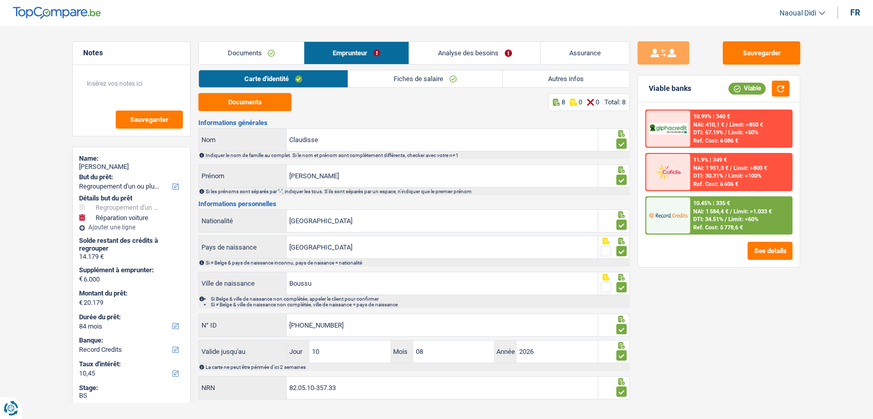
click at [384, 80] on link "Fiches de salaire" at bounding box center [425, 78] width 154 height 17
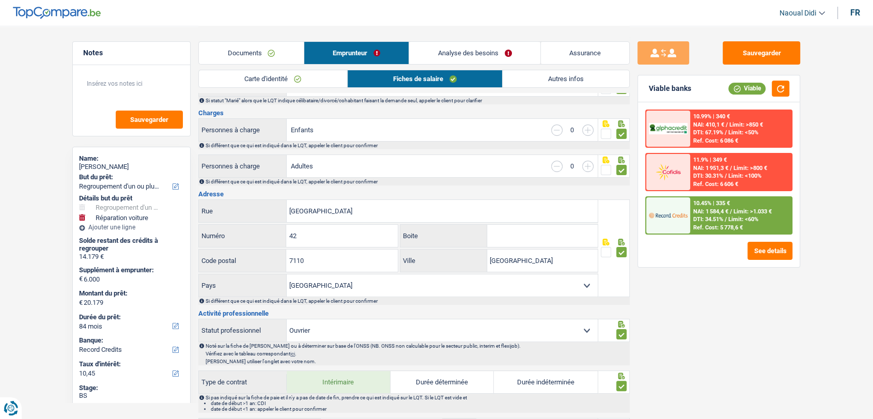
scroll to position [57, 0]
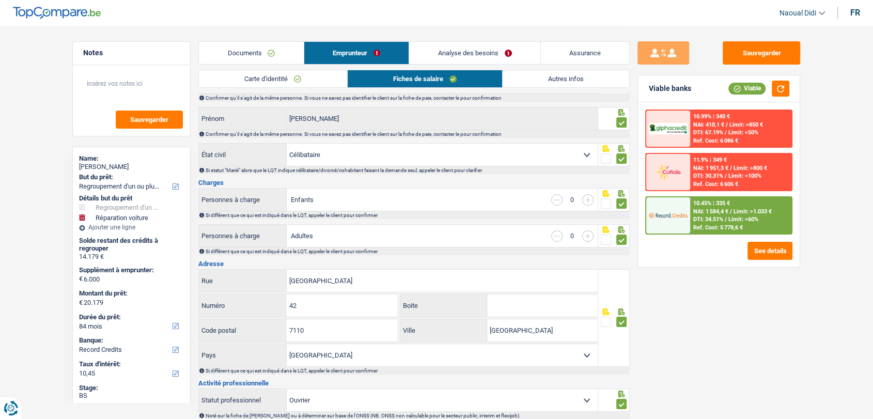
click at [470, 51] on link "Analyse des besoins" at bounding box center [474, 53] width 131 height 22
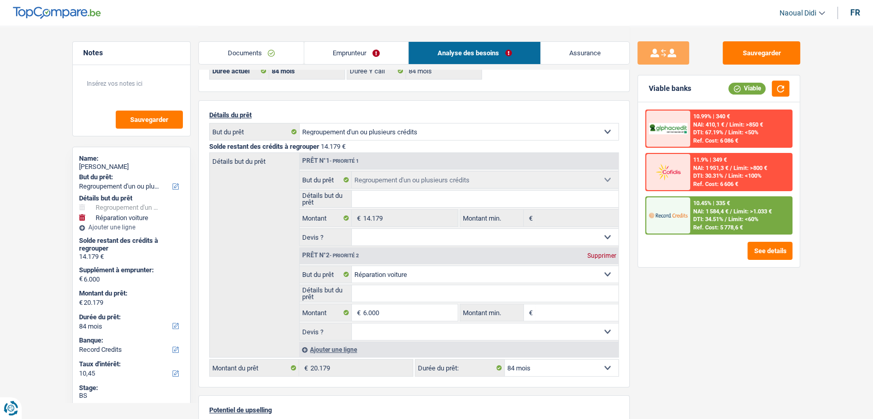
click at [335, 51] on link "Emprunteur" at bounding box center [356, 53] width 104 height 22
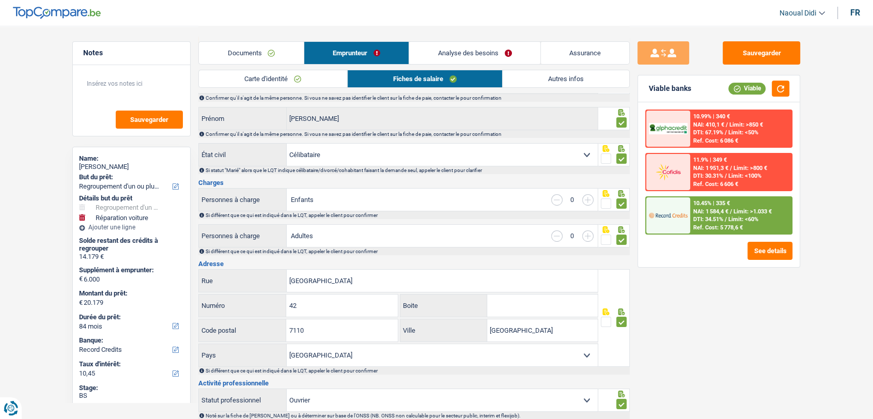
click at [541, 76] on link "Autres infos" at bounding box center [566, 78] width 127 height 17
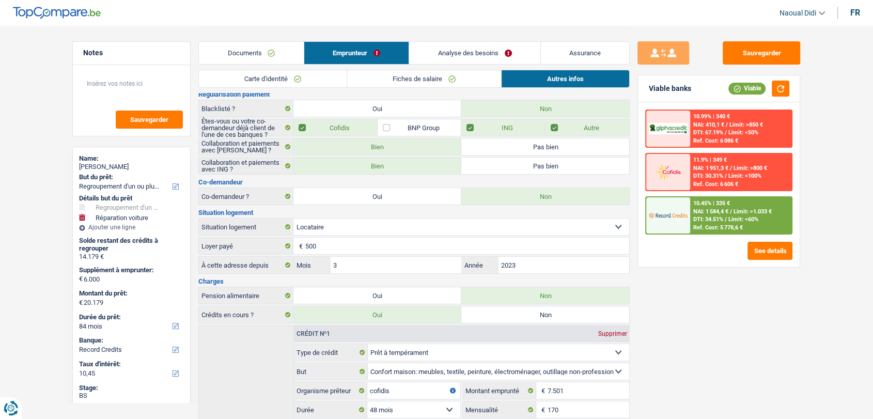
click at [458, 54] on link "Analyse des besoins" at bounding box center [474, 53] width 131 height 22
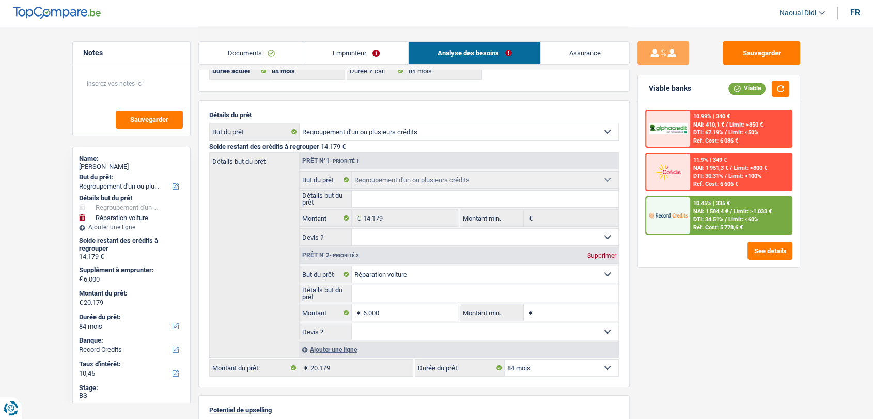
click at [253, 52] on link "Documents" at bounding box center [251, 53] width 105 height 22
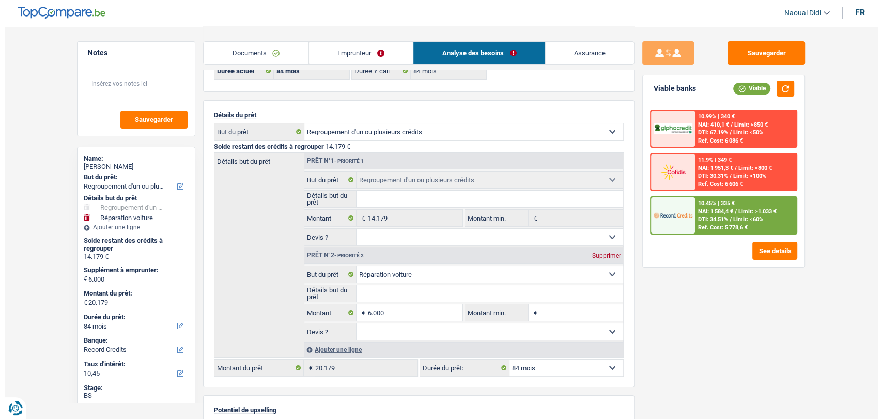
scroll to position [0, 0]
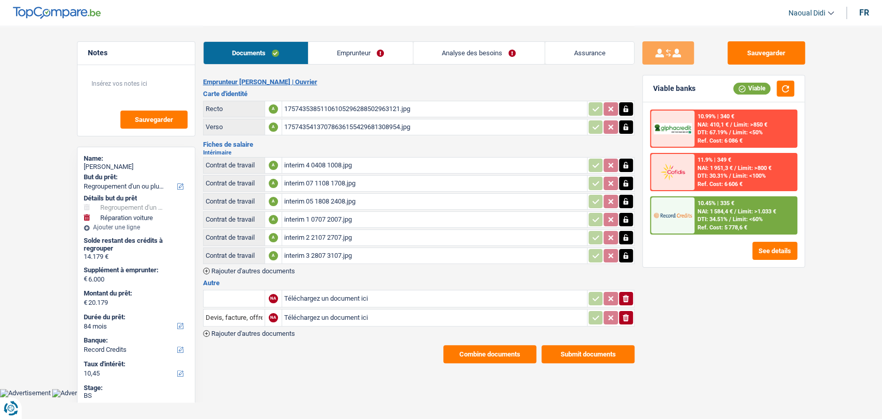
click at [317, 111] on div "17574353851106105296288502963121.jpg" at bounding box center [434, 108] width 301 height 15
click at [756, 54] on button "Sauvegarder" at bounding box center [765, 52] width 77 height 23
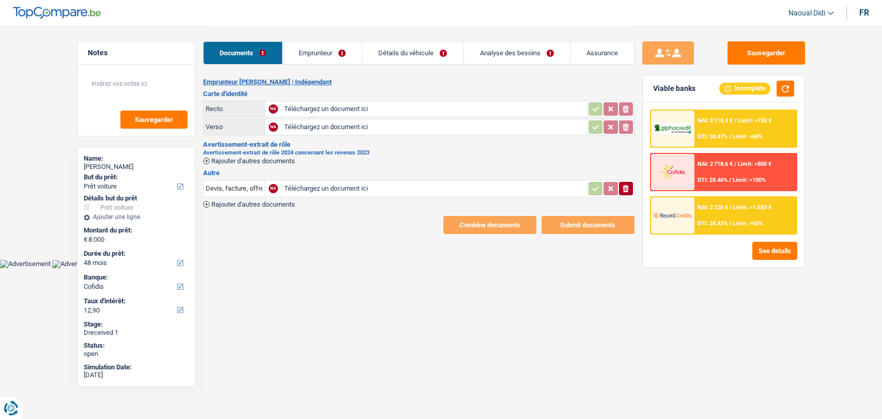
select select "car"
select select "48"
select select "cofidis"
click at [325, 105] on input "Téléchargez un document ici" at bounding box center [434, 108] width 301 height 15
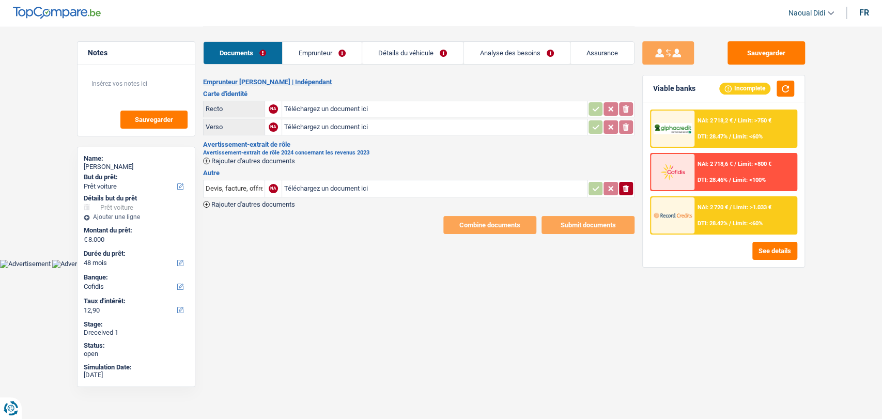
type input "C:\fakepath\20250905_063509.jpg"
click at [326, 127] on input "Téléchargez un document ici" at bounding box center [434, 126] width 301 height 15
type input "C:\fakepath\20250905_063603.jpg"
click at [232, 144] on h3 "Avertissement-extrait de rôle" at bounding box center [418, 144] width 431 height 7
click at [258, 159] on span "Rajouter d'autres documents" at bounding box center [253, 161] width 84 height 7
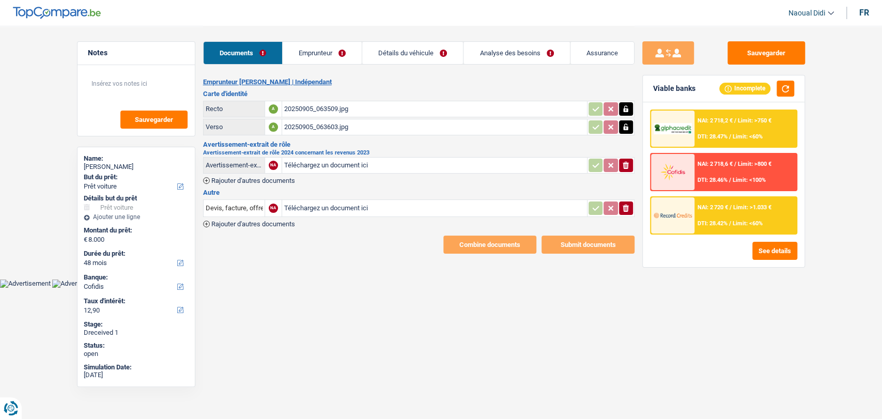
click at [296, 166] on input "Téléchargez un document ici" at bounding box center [434, 165] width 301 height 15
type input "C:\fakepath\1.jpg"
click at [245, 181] on span "Rajouter d'autres documents" at bounding box center [253, 180] width 84 height 7
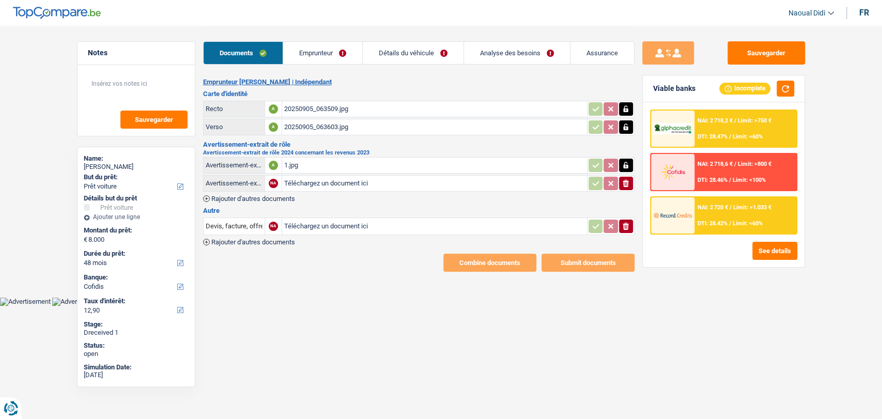
click at [310, 183] on input "Téléchargez un document ici" at bounding box center [434, 183] width 301 height 15
type input "C:\fakepath\2.jpg"
click at [253, 198] on span "Rajouter d'autres documents" at bounding box center [253, 198] width 84 height 7
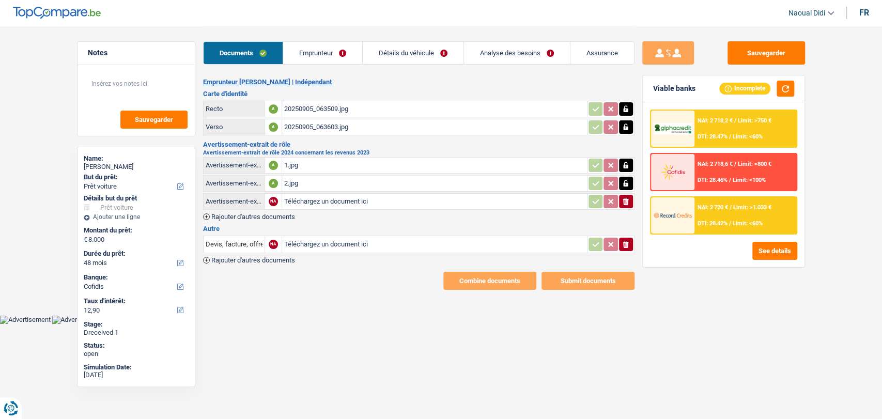
click at [320, 200] on input "Téléchargez un document ici" at bounding box center [434, 201] width 301 height 15
type input "C:\fakepath\3.jpg"
click at [250, 214] on span "Rajouter d'autres documents" at bounding box center [253, 216] width 84 height 7
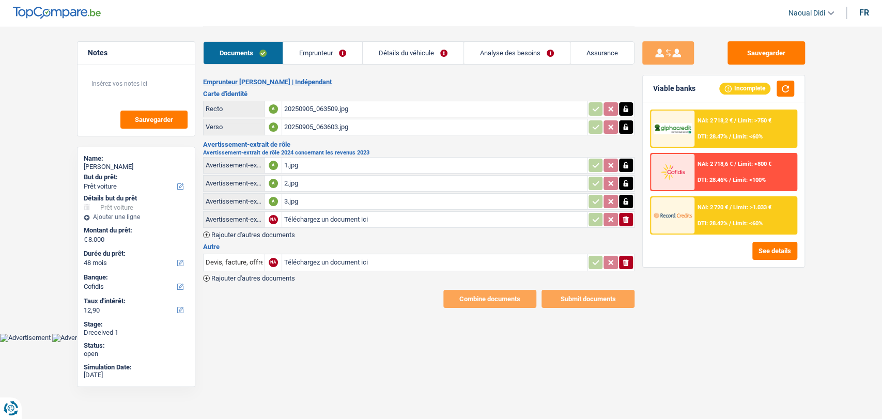
click at [306, 222] on input "Téléchargez un document ici" at bounding box center [434, 219] width 301 height 15
type input "C:\fakepath\4.jpg"
click at [260, 231] on span "Rajouter d'autres documents" at bounding box center [253, 234] width 84 height 7
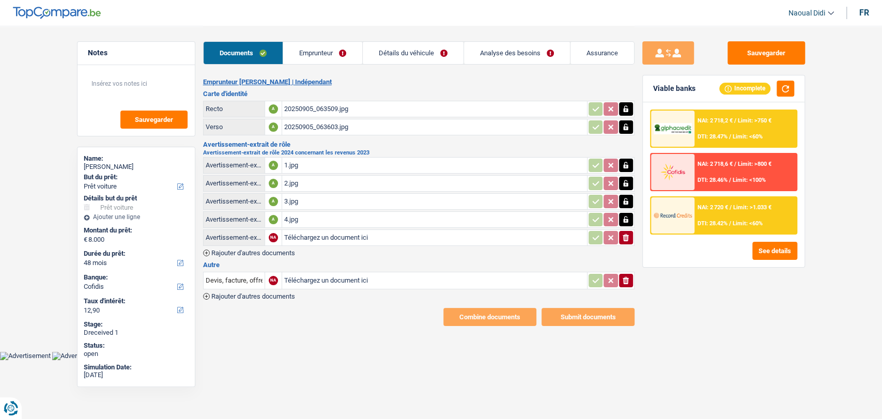
click at [308, 239] on input "Téléchargez un document ici" at bounding box center [434, 237] width 301 height 15
type input "C:\fakepath\4 (2).jpg"
click at [756, 59] on button "Sauvegarder" at bounding box center [765, 52] width 77 height 23
click at [319, 43] on link "Emprunteur" at bounding box center [322, 53] width 79 height 22
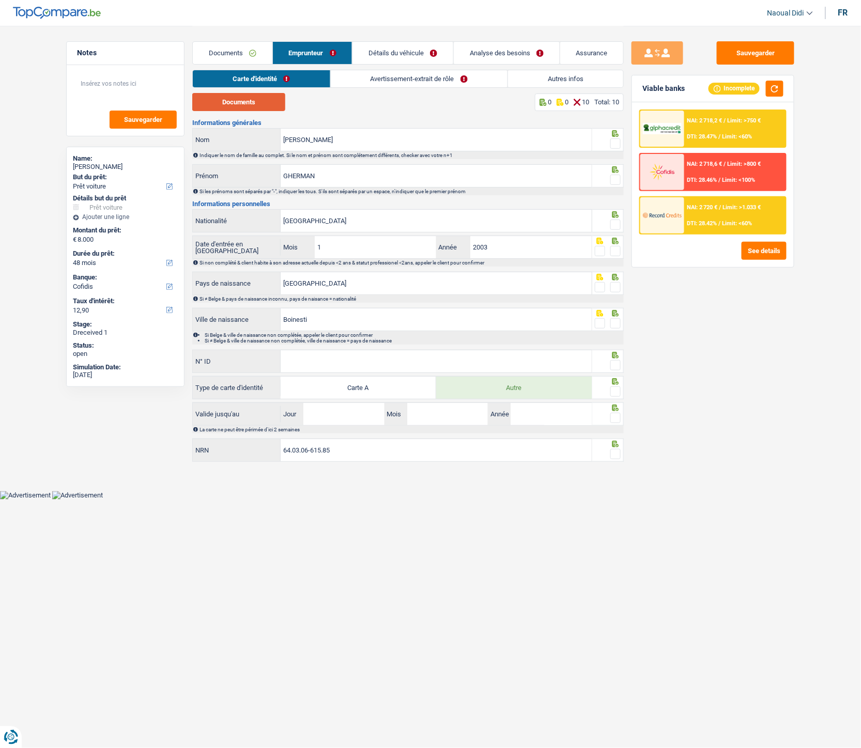
click at [233, 100] on button "Documents" at bounding box center [238, 102] width 93 height 18
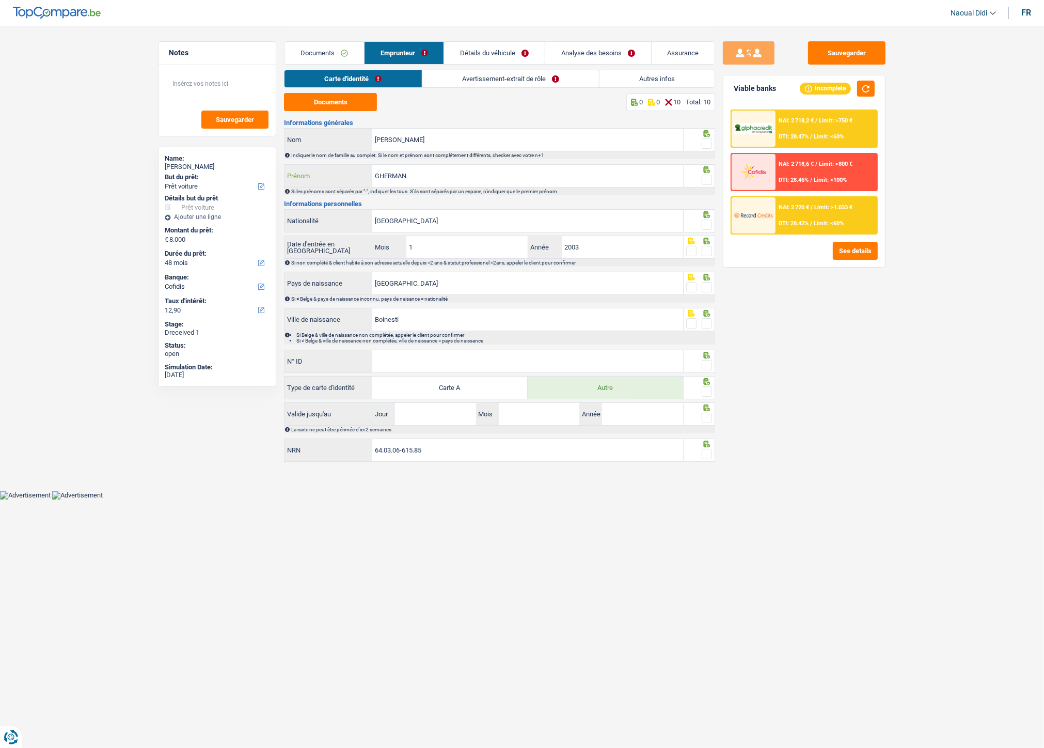
drag, startPoint x: 365, startPoint y: 173, endPoint x: 360, endPoint y: 169, distance: 6.5
click at [360, 169] on div "GHERMAN Prénom" at bounding box center [484, 176] width 399 height 22
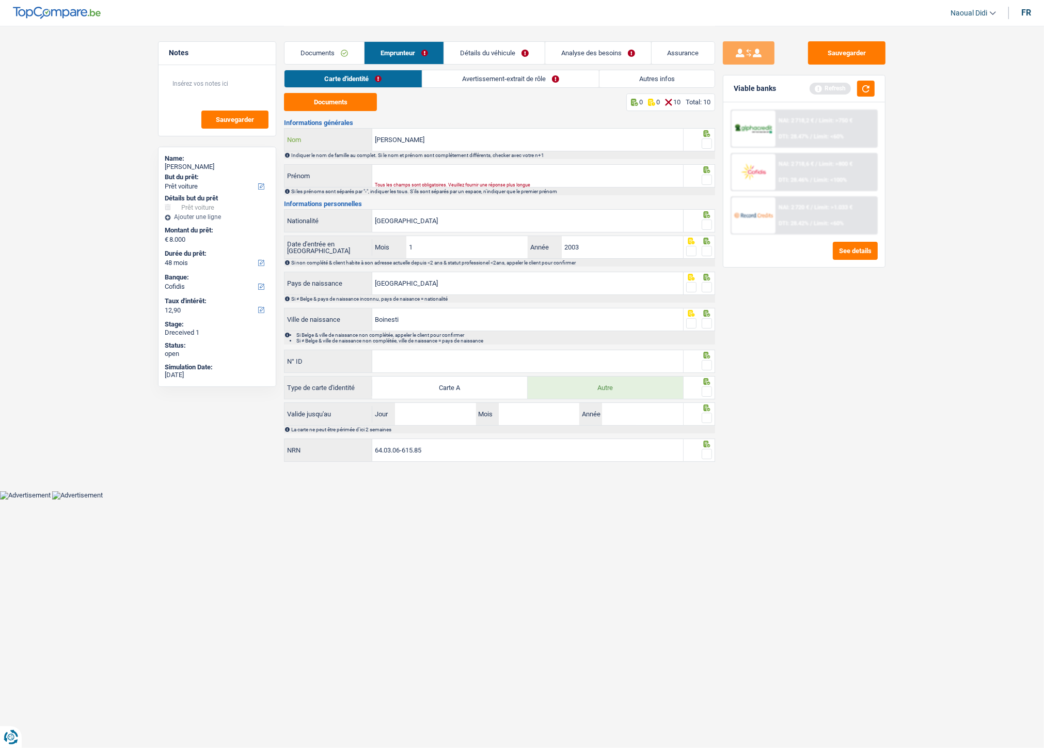
click at [432, 134] on input "[PERSON_NAME]" at bounding box center [527, 140] width 311 height 22
paste input "GHERMAN"
drag, startPoint x: 411, startPoint y: 138, endPoint x: 353, endPoint y: 140, distance: 57.9
click at [353, 140] on div "GHEORGHE GHERMAN Nom" at bounding box center [484, 140] width 399 height 22
type input "GHERMAN"
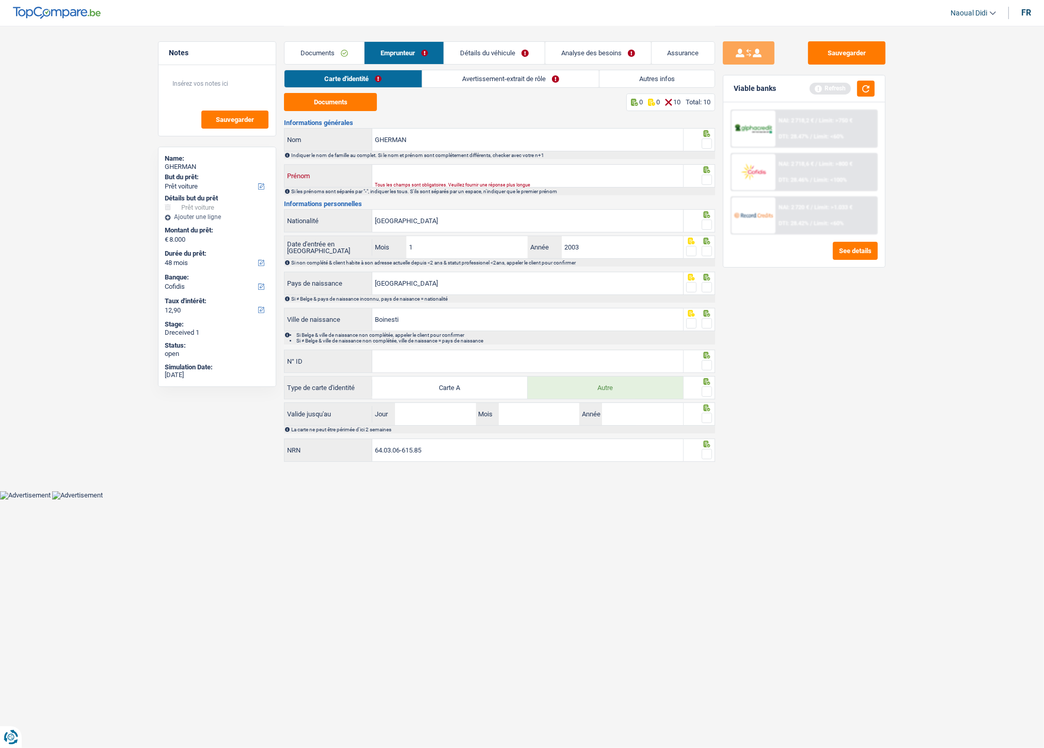
click at [405, 172] on input "Prénom" at bounding box center [527, 176] width 311 height 22
paste input "[PERSON_NAME]"
type input "[PERSON_NAME]"
click at [711, 143] on span at bounding box center [707, 143] width 10 height 10
click at [0, 0] on input "radio" at bounding box center [0, 0] width 0 height 0
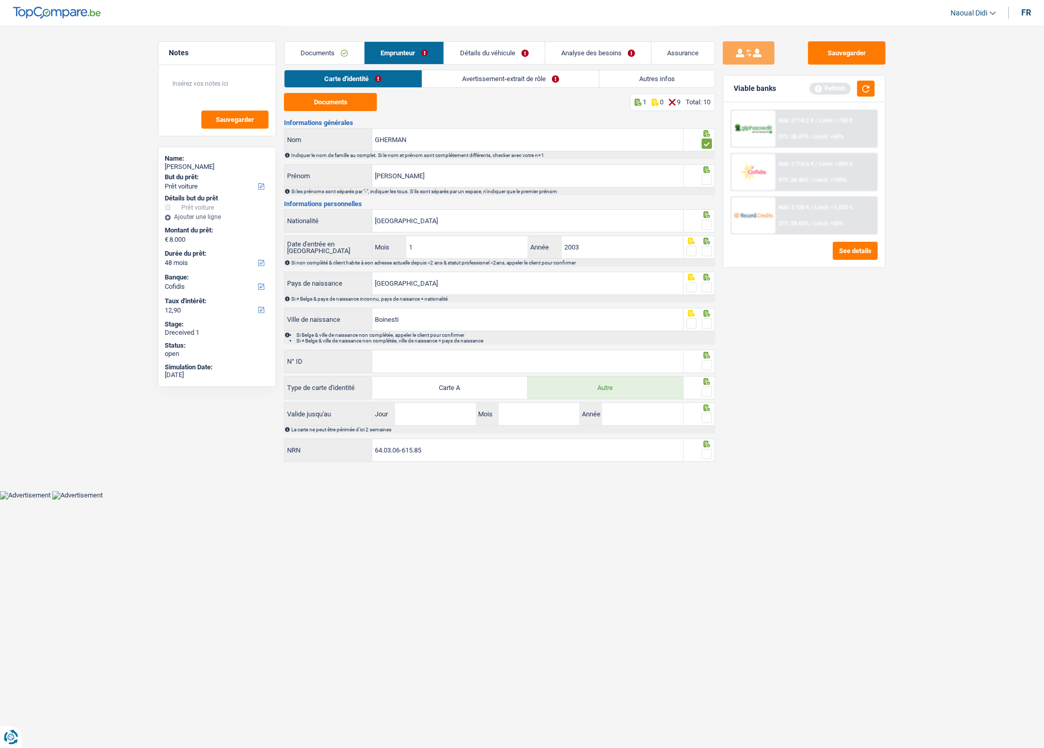
click at [705, 179] on span at bounding box center [707, 180] width 10 height 10
click at [0, 0] on input "radio" at bounding box center [0, 0] width 0 height 0
click at [707, 226] on span at bounding box center [707, 225] width 10 height 10
click at [0, 0] on input "radio" at bounding box center [0, 0] width 0 height 0
click at [709, 252] on span at bounding box center [707, 251] width 10 height 10
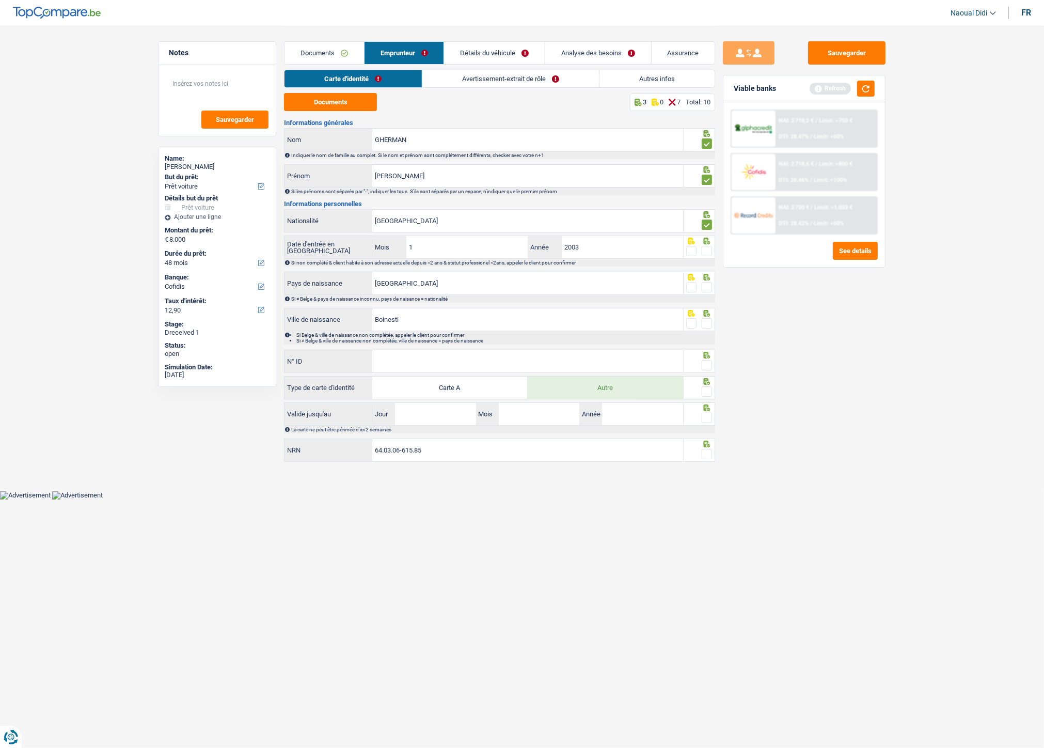
click at [0, 0] on input "radio" at bounding box center [0, 0] width 0 height 0
click at [704, 283] on span at bounding box center [707, 287] width 10 height 10
click at [0, 0] on input "radio" at bounding box center [0, 0] width 0 height 0
click at [707, 322] on span at bounding box center [707, 323] width 10 height 10
click at [0, 0] on input "radio" at bounding box center [0, 0] width 0 height 0
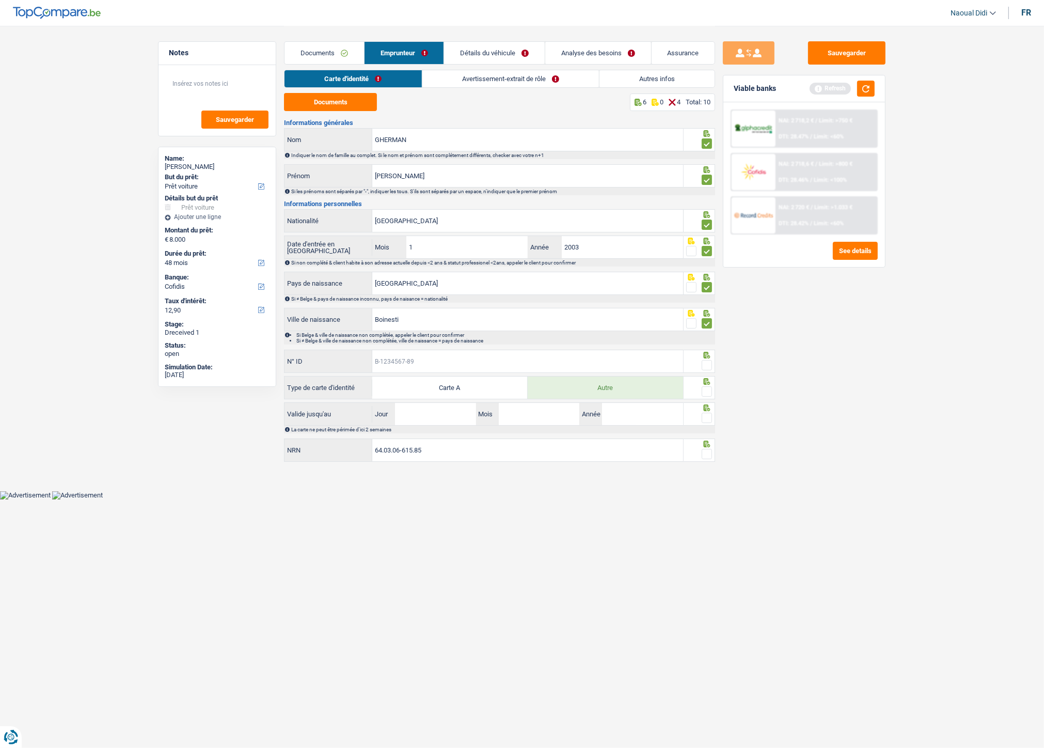
click at [499, 357] on input "N° ID" at bounding box center [527, 361] width 311 height 22
paste input "B-6299106-2"
type input "B-6299106-2"
click at [708, 366] on span at bounding box center [707, 365] width 10 height 10
click at [0, 0] on input "radio" at bounding box center [0, 0] width 0 height 0
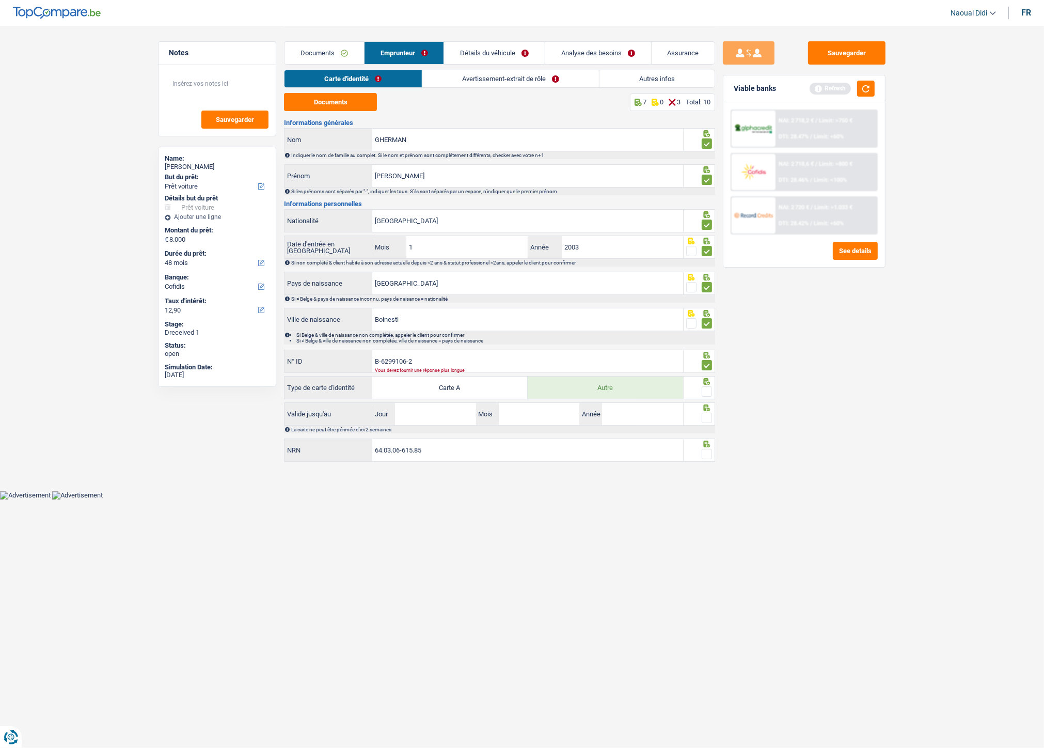
click at [708, 393] on span at bounding box center [707, 391] width 10 height 10
click at [0, 0] on input "radio" at bounding box center [0, 0] width 0 height 0
click at [431, 418] on input "Jour" at bounding box center [435, 414] width 81 height 22
type input "21"
type input "11"
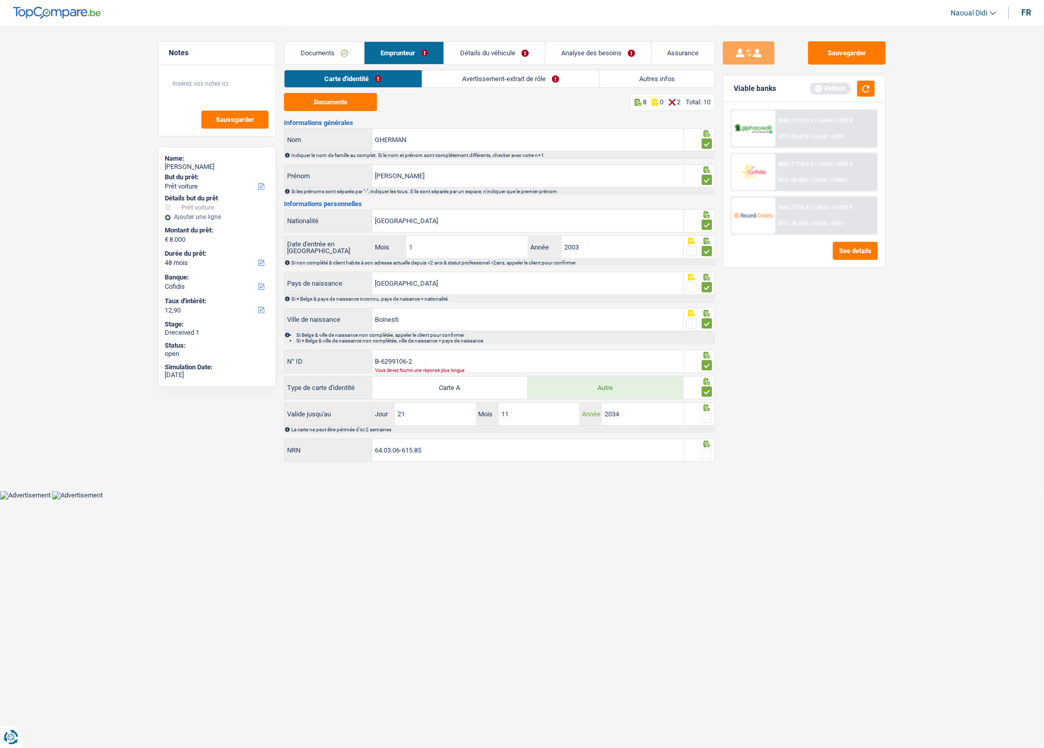
type input "2034"
click at [710, 418] on span at bounding box center [707, 418] width 10 height 10
click at [0, 0] on input "radio" at bounding box center [0, 0] width 0 height 0
click at [709, 418] on span at bounding box center [707, 454] width 10 height 10
click at [0, 0] on input "radio" at bounding box center [0, 0] width 0 height 0
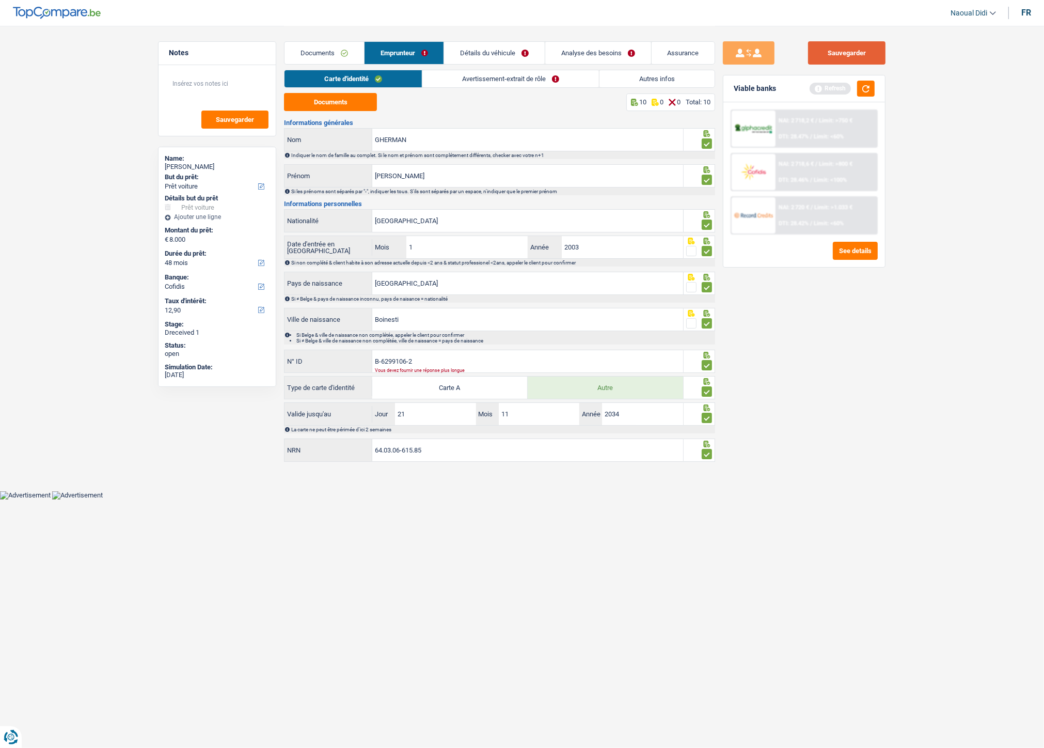
click at [839, 53] on button "Sauvegarder" at bounding box center [846, 52] width 77 height 23
click at [469, 72] on link "Avertissement-extrait de rôle" at bounding box center [511, 78] width 177 height 17
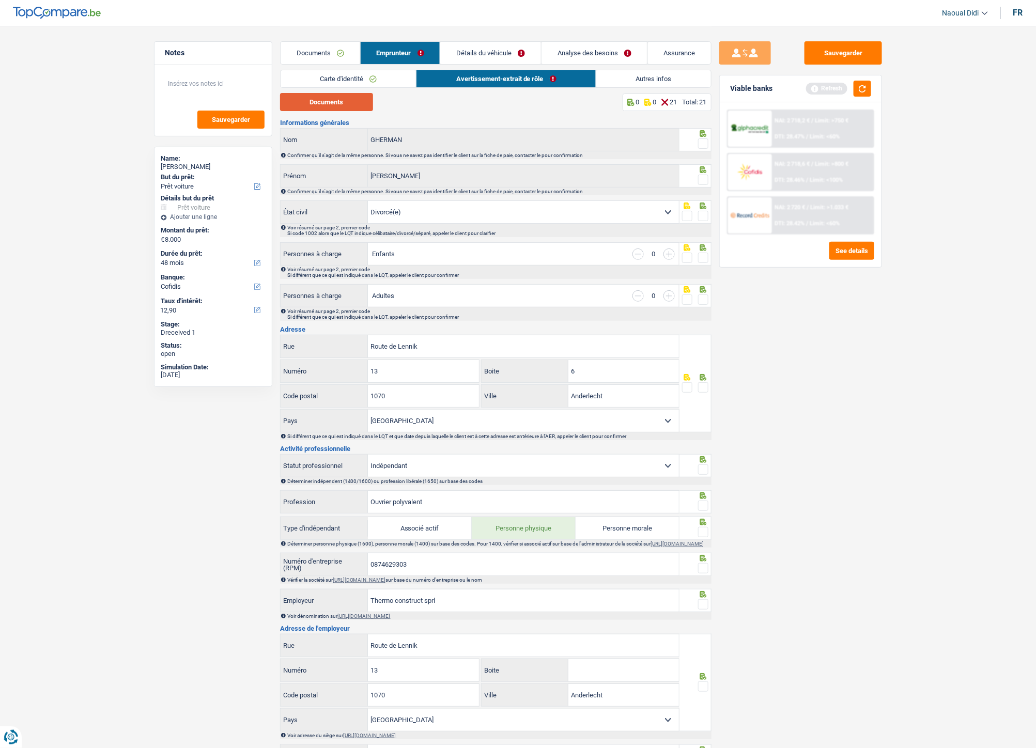
click at [348, 100] on button "Documents" at bounding box center [326, 102] width 93 height 18
click at [703, 140] on span at bounding box center [703, 143] width 10 height 10
click at [0, 0] on input "radio" at bounding box center [0, 0] width 0 height 0
click at [699, 182] on span at bounding box center [703, 180] width 10 height 10
click at [0, 0] on input "radio" at bounding box center [0, 0] width 0 height 0
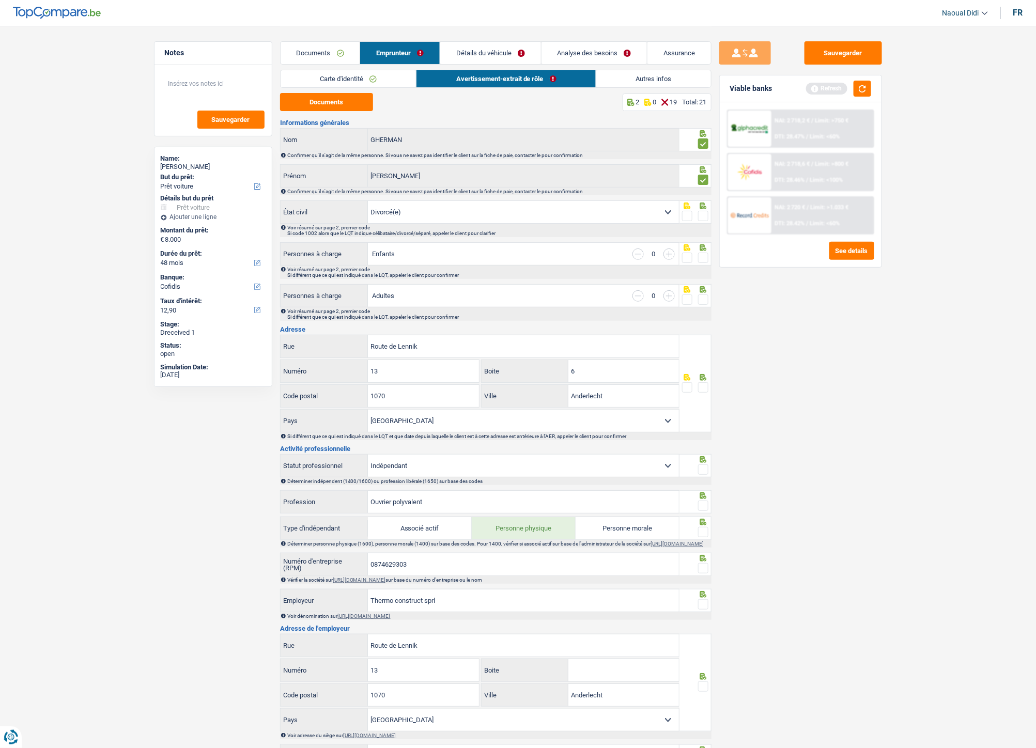
click at [701, 218] on span at bounding box center [703, 216] width 10 height 10
click at [0, 0] on input "radio" at bounding box center [0, 0] width 0 height 0
click at [701, 255] on span at bounding box center [703, 258] width 10 height 10
click at [0, 0] on input "radio" at bounding box center [0, 0] width 0 height 0
click at [700, 308] on div "Voir résumé sur page 2, premier code Si différent que ce qui est indiqué dans l…" at bounding box center [498, 313] width 423 height 11
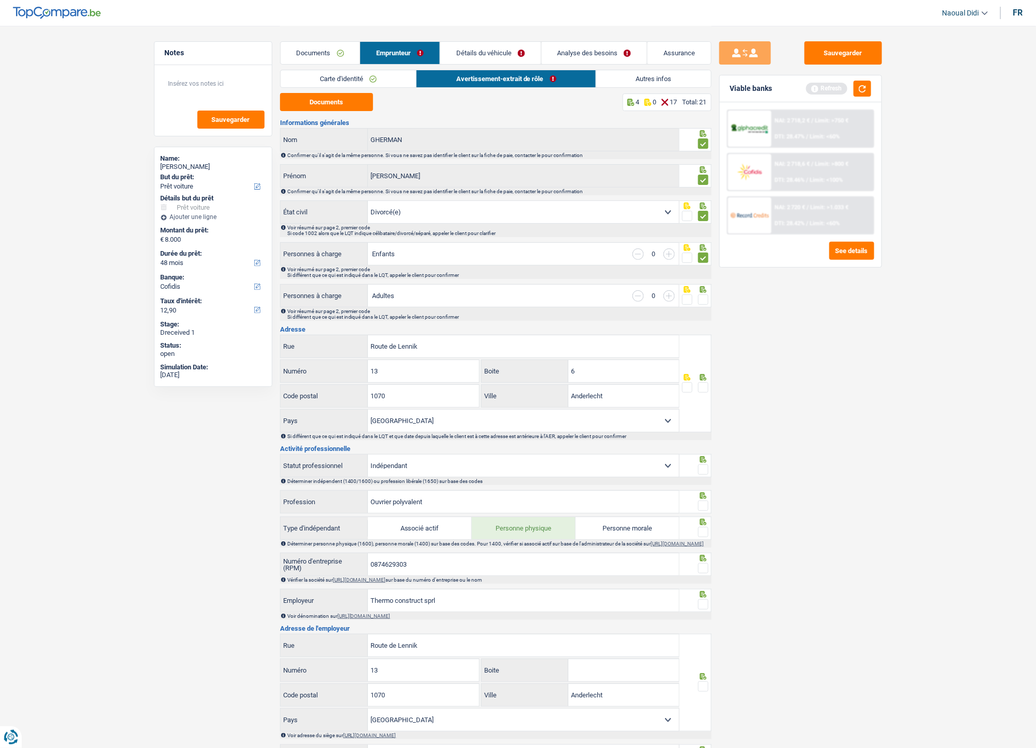
click at [700, 389] on span at bounding box center [703, 387] width 10 height 10
click at [0, 0] on input "radio" at bounding box center [0, 0] width 0 height 0
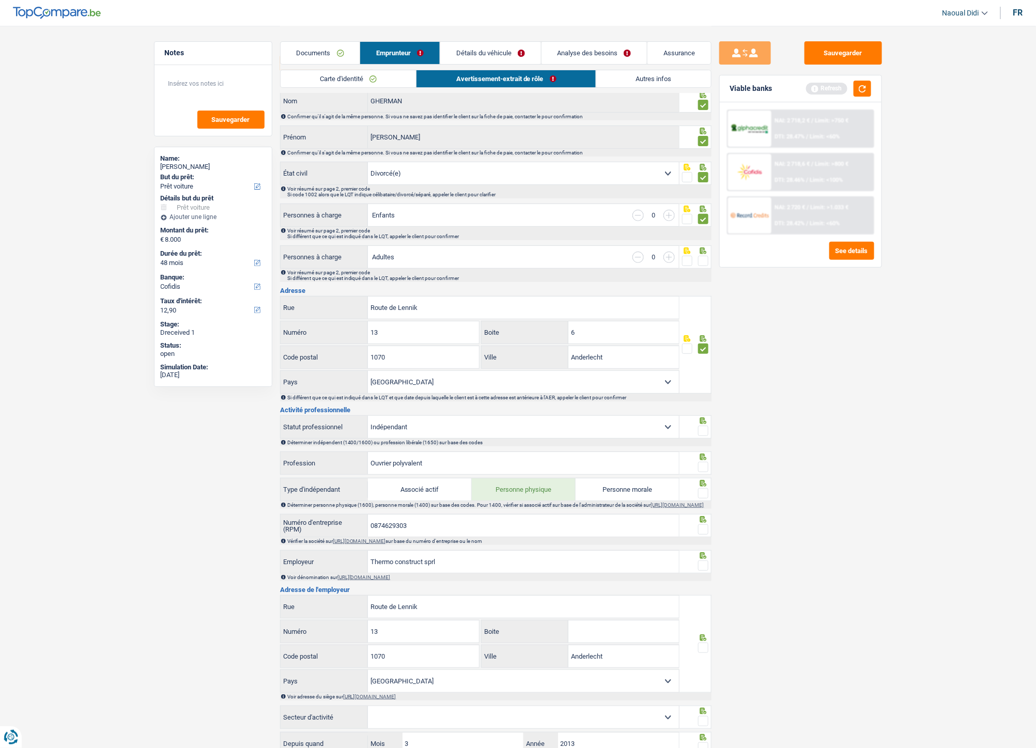
scroll to position [115, 0]
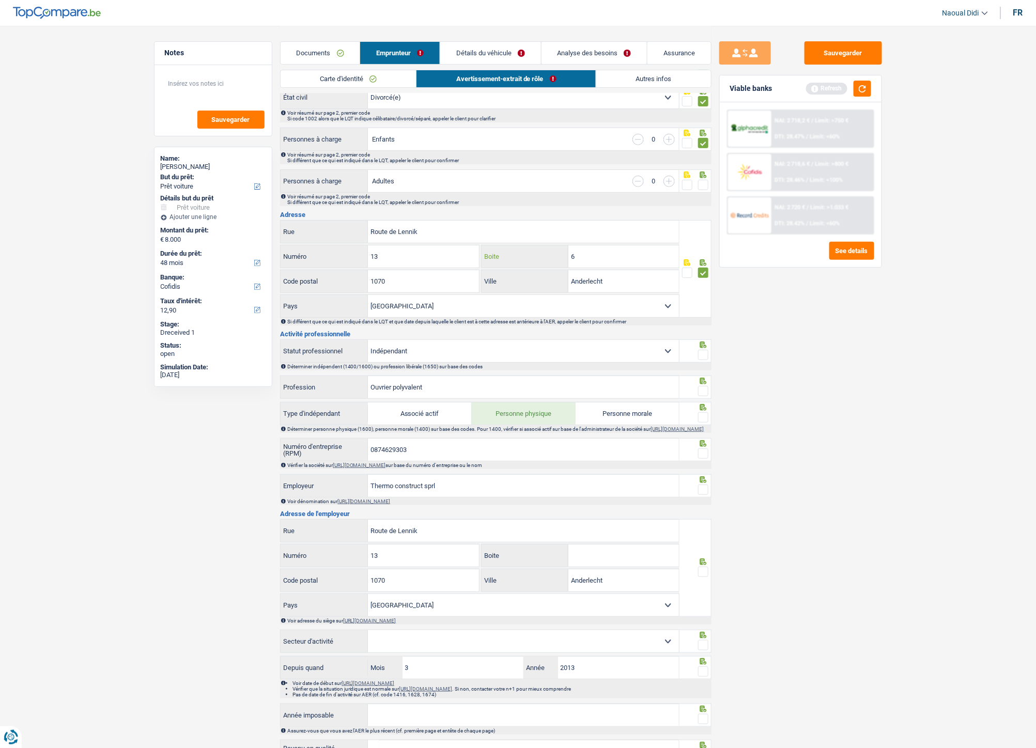
click at [590, 256] on input "6" at bounding box center [623, 256] width 111 height 22
click at [704, 358] on span at bounding box center [703, 355] width 10 height 10
click at [0, 0] on input "radio" at bounding box center [0, 0] width 0 height 0
click at [704, 390] on span at bounding box center [703, 391] width 10 height 10
click at [0, 0] on input "radio" at bounding box center [0, 0] width 0 height 0
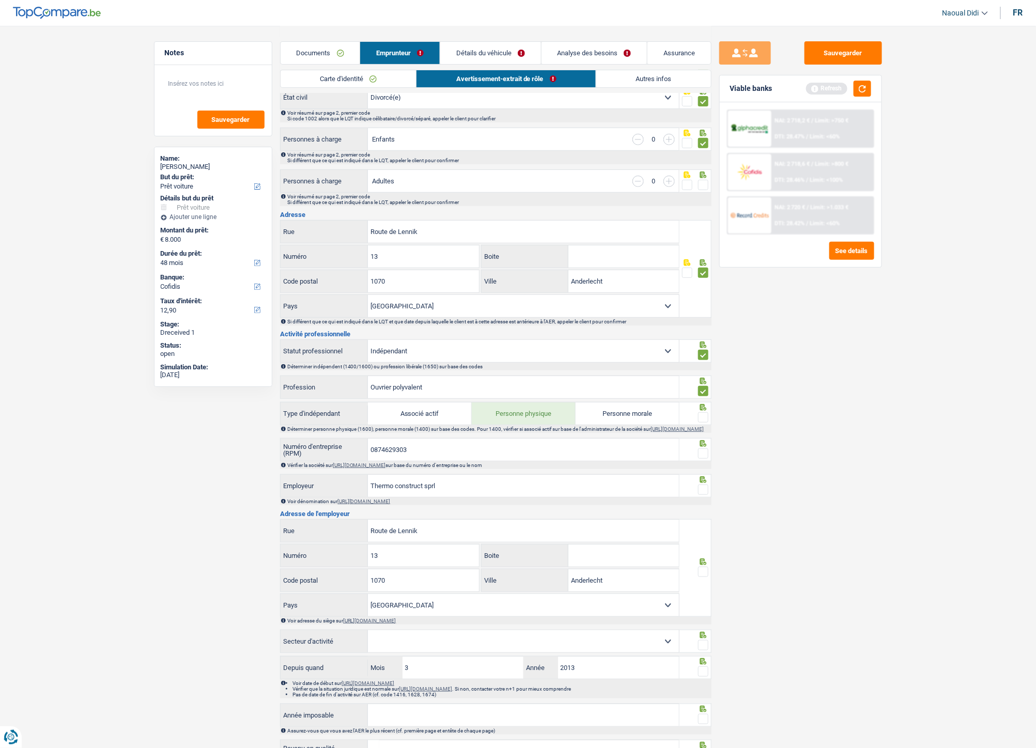
click at [703, 417] on span at bounding box center [703, 417] width 10 height 10
click at [0, 0] on input "radio" at bounding box center [0, 0] width 0 height 0
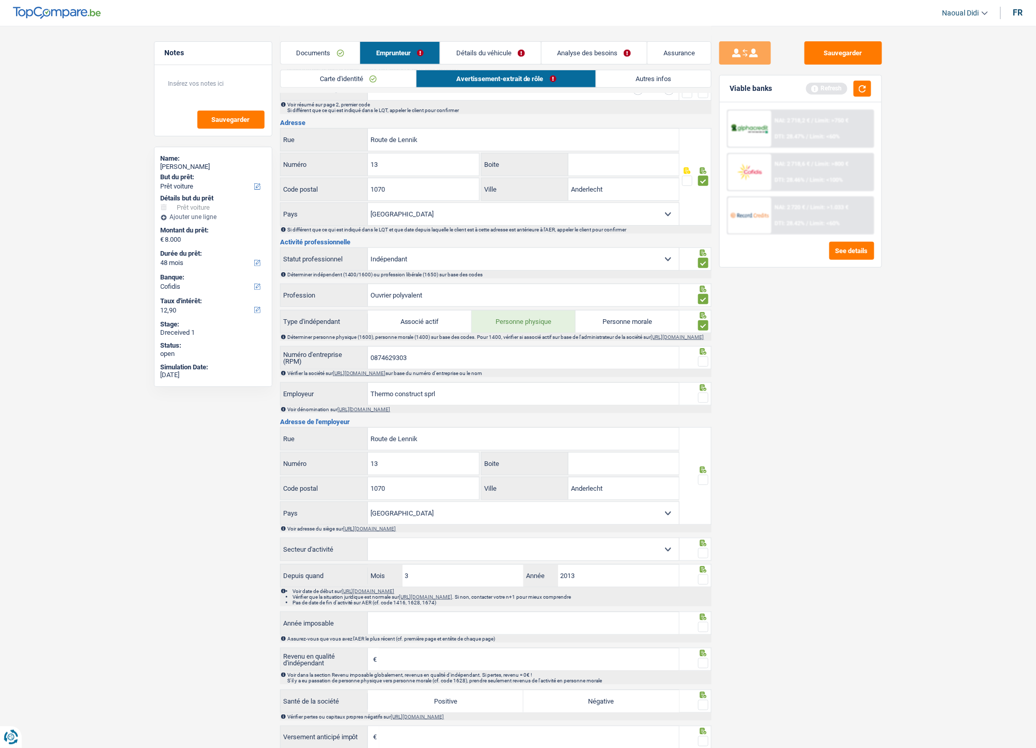
scroll to position [229, 0]
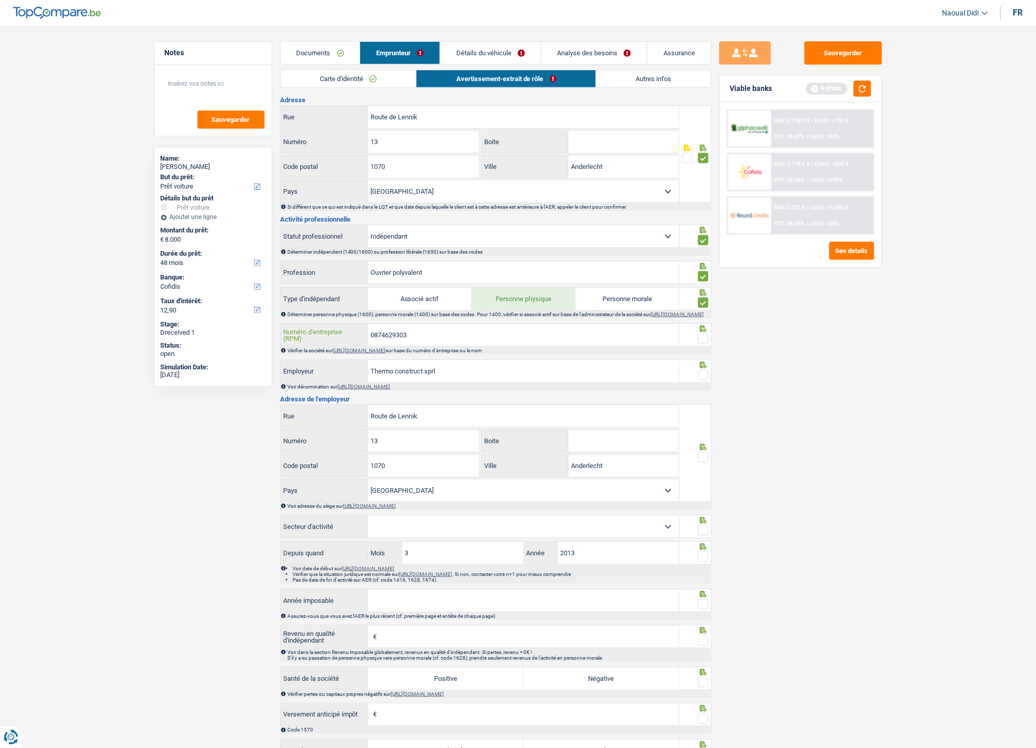
drag, startPoint x: 422, startPoint y: 341, endPoint x: 335, endPoint y: 325, distance: 88.8
click at [335, 325] on div "Informations générales GHERMAN Nom Confirmer qu'il s'agit de la même personne. …" at bounding box center [495, 384] width 431 height 988
click at [399, 363] on div "Informations générales GHERMAN Nom Confirmer qu'il s'agit de la même personne. …" at bounding box center [495, 384] width 431 height 988
click at [386, 353] on link "https://kbopub.economie.fgov.be/kbopub/zoeknummerform.html" at bounding box center [359, 351] width 53 height 6
drag, startPoint x: 401, startPoint y: 343, endPoint x: 308, endPoint y: 337, distance: 93.7
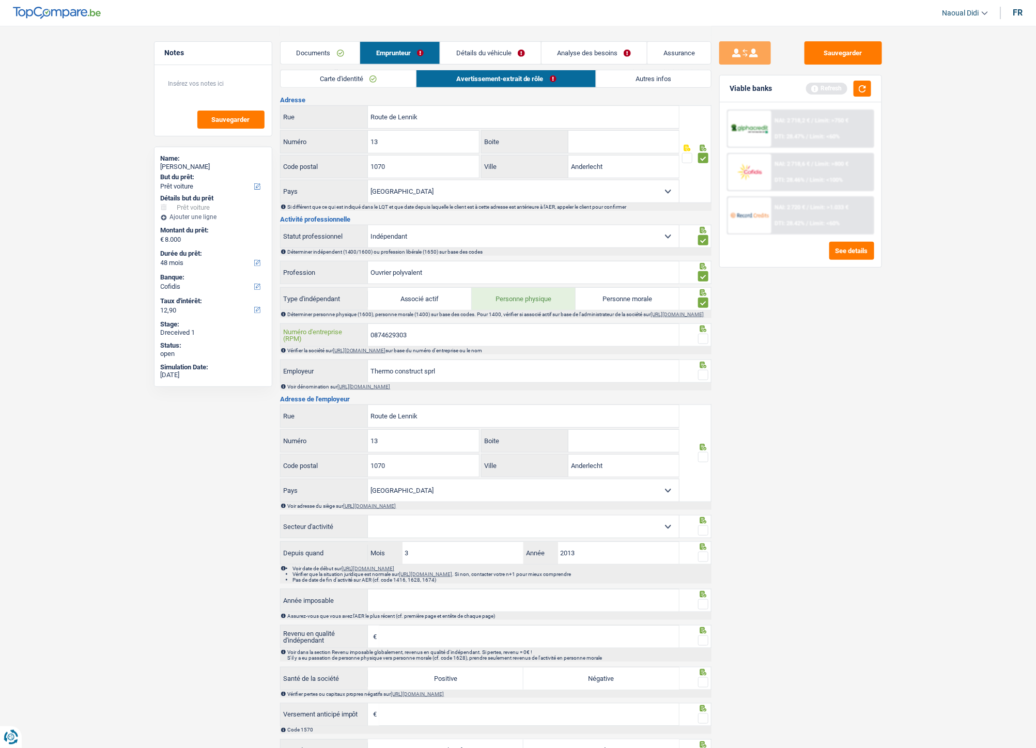
click at [308, 337] on div "0874629303 Numéro d'entreprise (RPM)" at bounding box center [479, 335] width 399 height 22
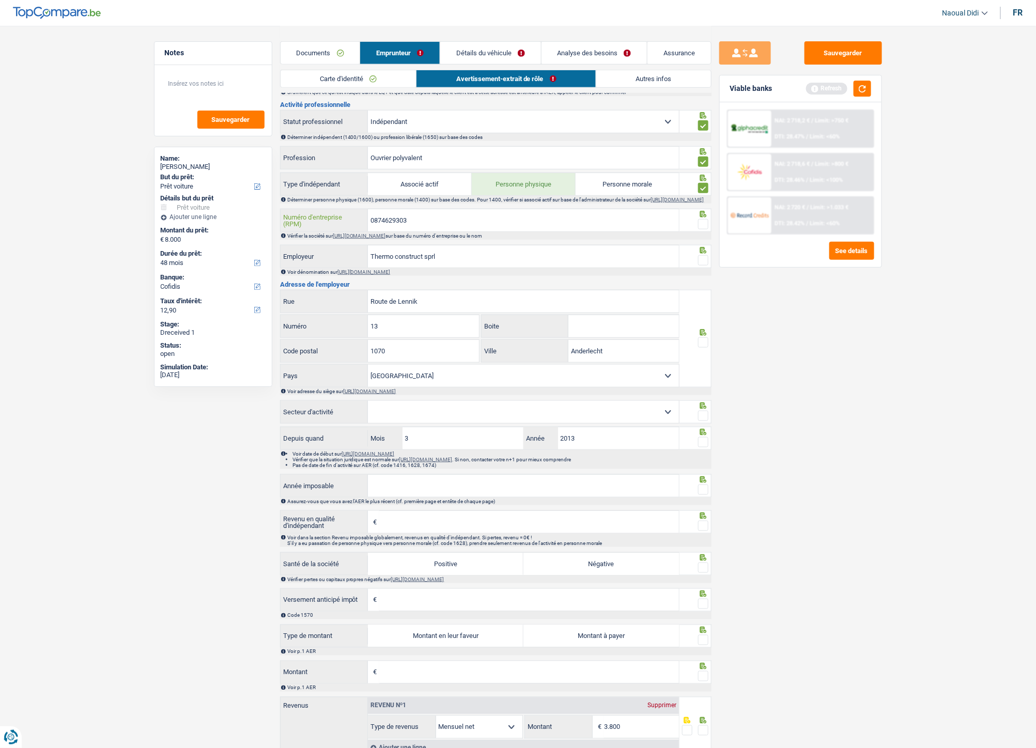
scroll to position [287, 0]
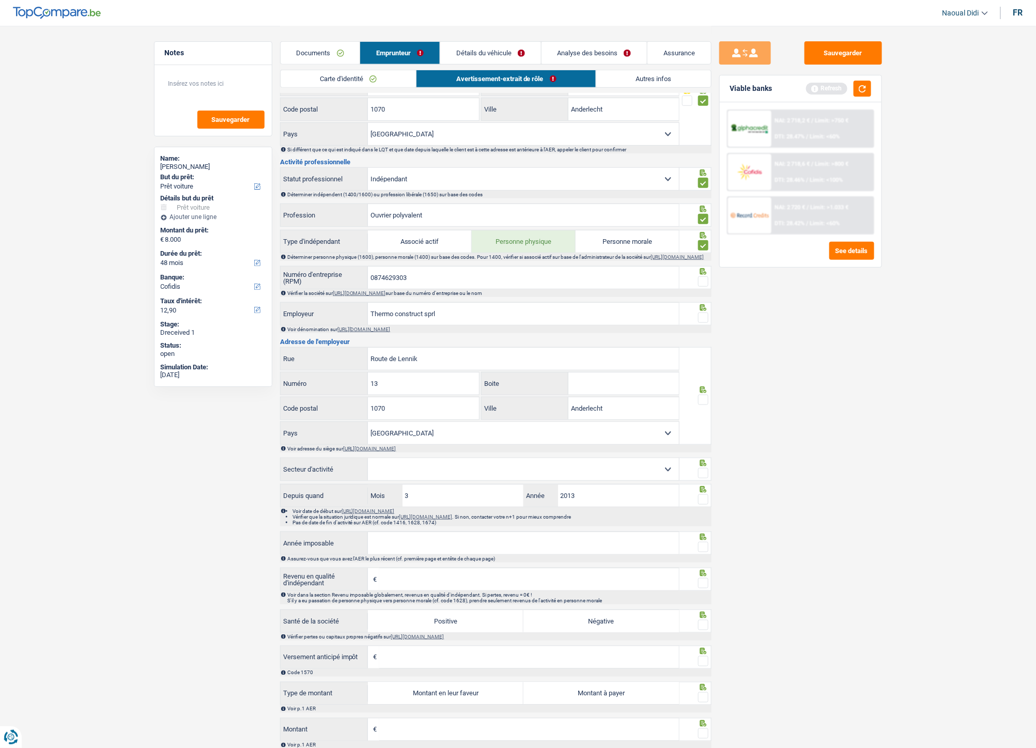
click at [706, 405] on span at bounding box center [703, 400] width 10 height 10
click at [0, 0] on input "radio" at bounding box center [0, 0] width 0 height 0
click at [703, 321] on span at bounding box center [703, 318] width 10 height 10
click at [0, 0] on input "radio" at bounding box center [0, 0] width 0 height 0
click at [704, 287] on span at bounding box center [703, 281] width 10 height 10
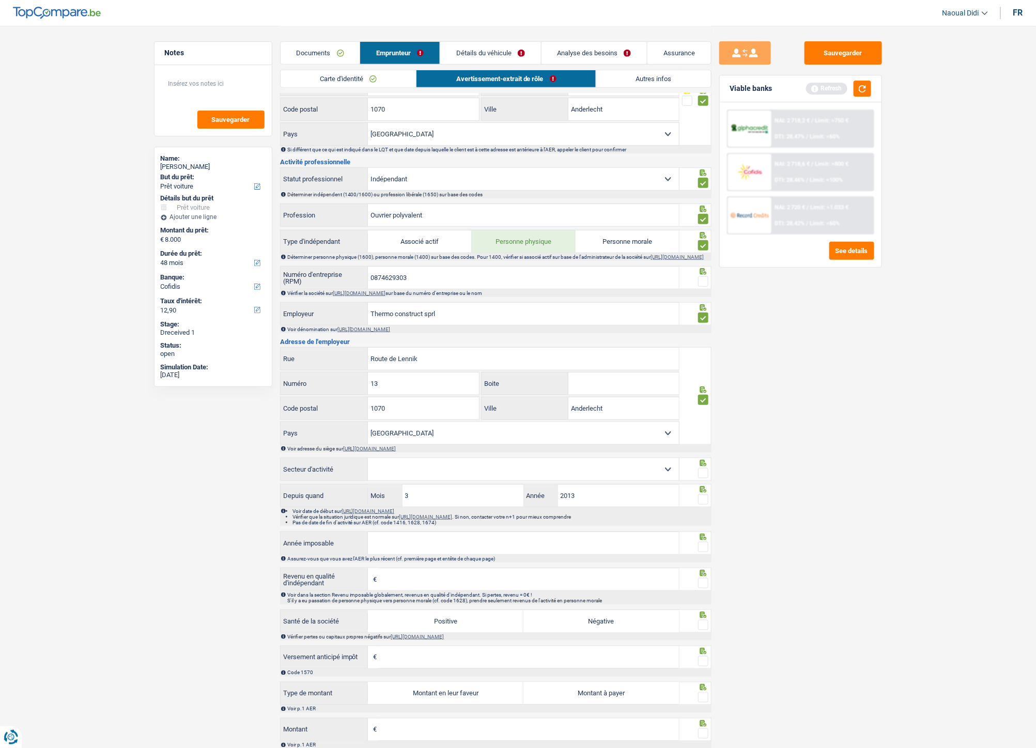
click at [0, 0] on input "radio" at bounding box center [0, 0] width 0 height 0
click at [665, 418] on select "Agriculture/Pêche Industrie Horeca Courier/Fitness/Taxi Construction Banques/As…" at bounding box center [523, 469] width 311 height 22
select select "construction"
click at [368, 418] on select "Agriculture/Pêche Industrie Horeca Courier/Fitness/Taxi Construction Banques/As…" at bounding box center [523, 469] width 311 height 22
click at [414, 418] on input "Année imposable" at bounding box center [523, 543] width 311 height 22
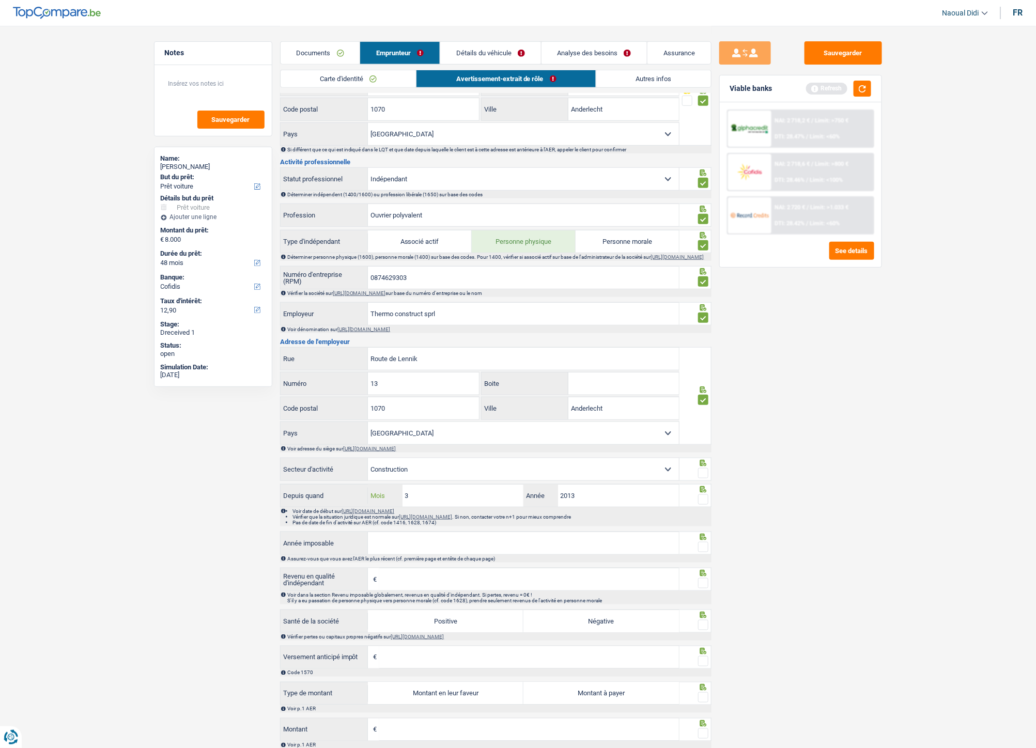
drag, startPoint x: 389, startPoint y: 494, endPoint x: 372, endPoint y: 491, distance: 16.8
click at [372, 418] on div "Informations générales GHERMAN Nom Confirmer qu'il s'agit de la même personne. …" at bounding box center [495, 327] width 431 height 988
type input "10"
type input "2009"
click at [706, 418] on span at bounding box center [703, 499] width 10 height 10
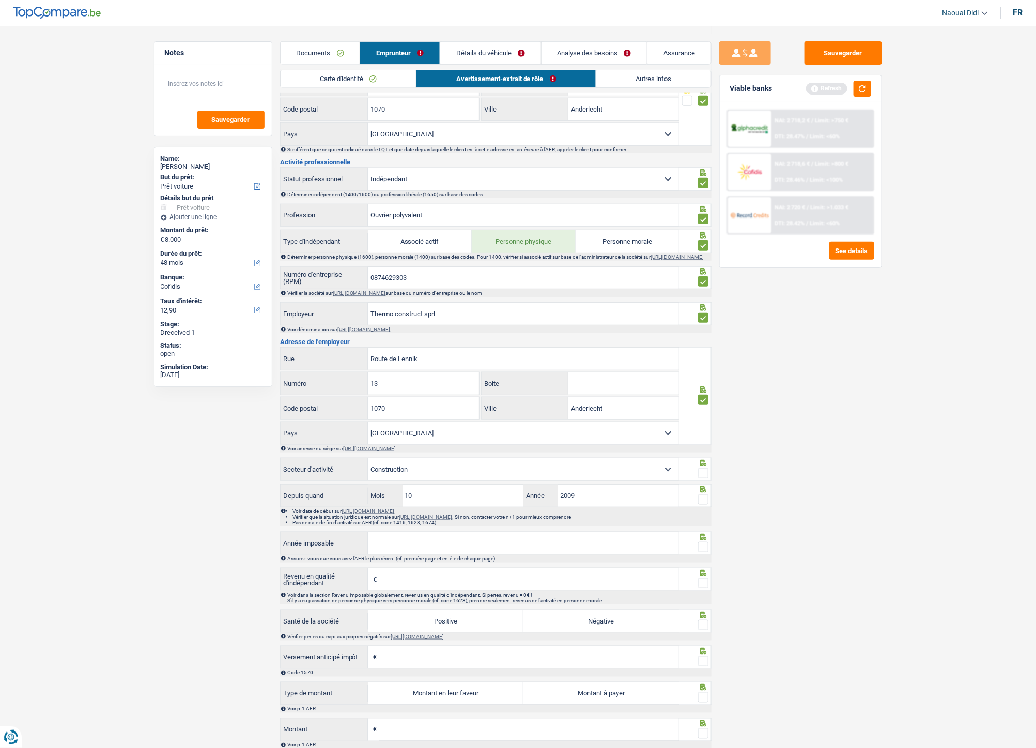
click at [0, 0] on input "radio" at bounding box center [0, 0] width 0 height 0
click at [706, 418] on span at bounding box center [703, 473] width 10 height 10
click at [0, 0] on input "radio" at bounding box center [0, 0] width 0 height 0
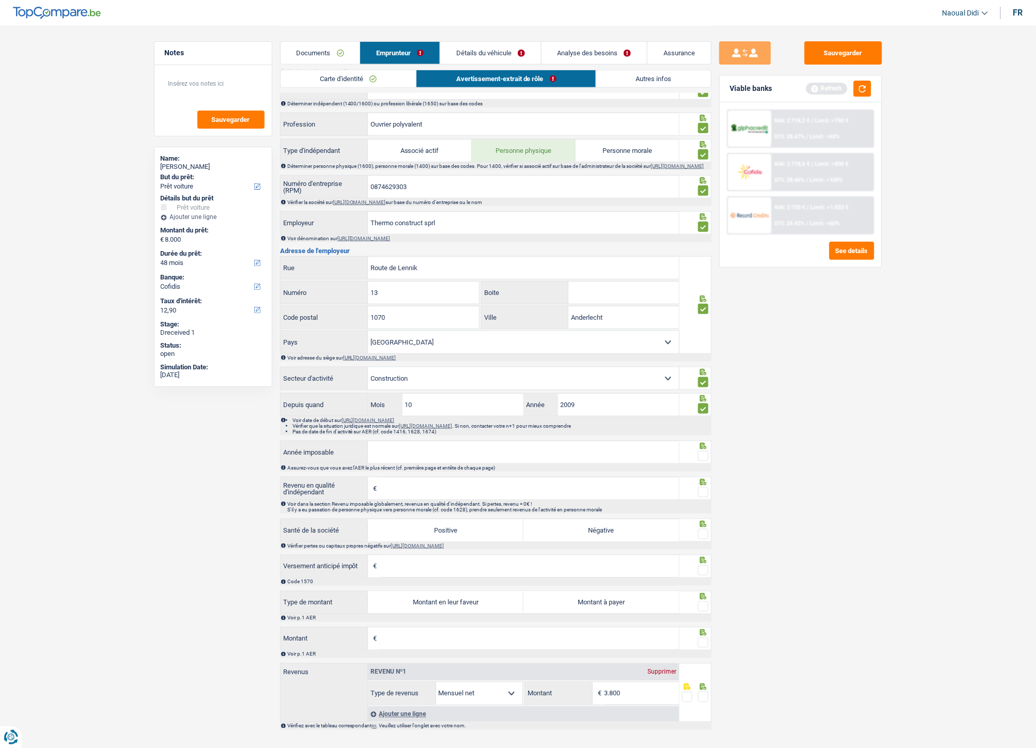
scroll to position [401, 0]
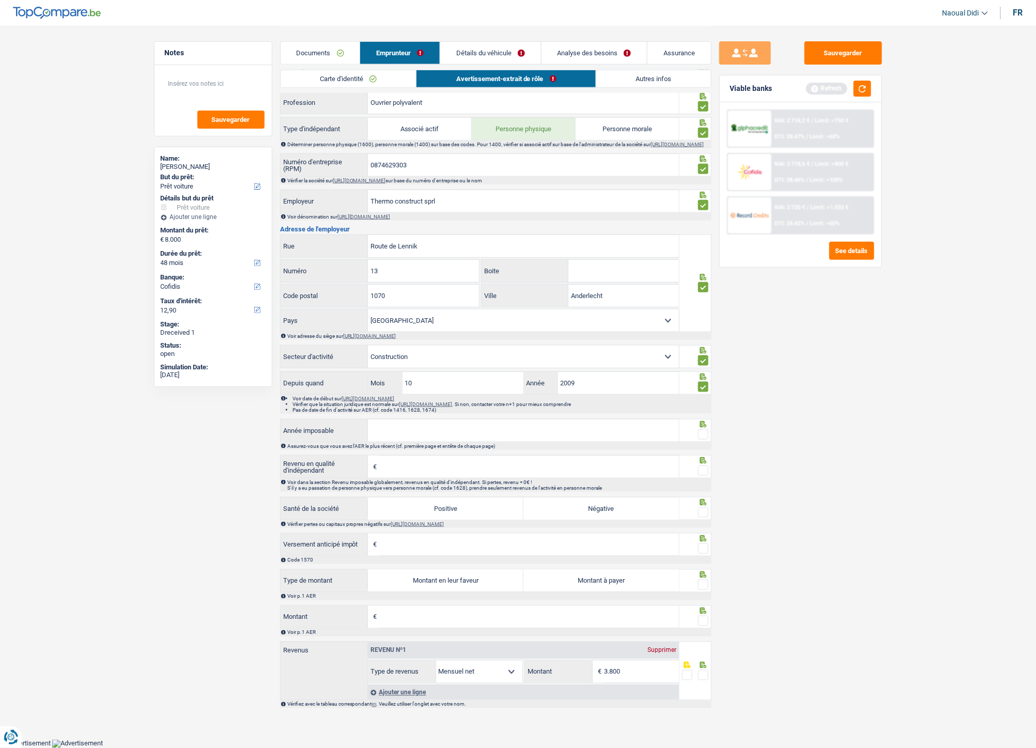
click at [597, 418] on input "Année imposable" at bounding box center [523, 430] width 311 height 22
type input "2023"
click at [701, 418] on span at bounding box center [703, 434] width 10 height 10
click at [0, 0] on input "radio" at bounding box center [0, 0] width 0 height 0
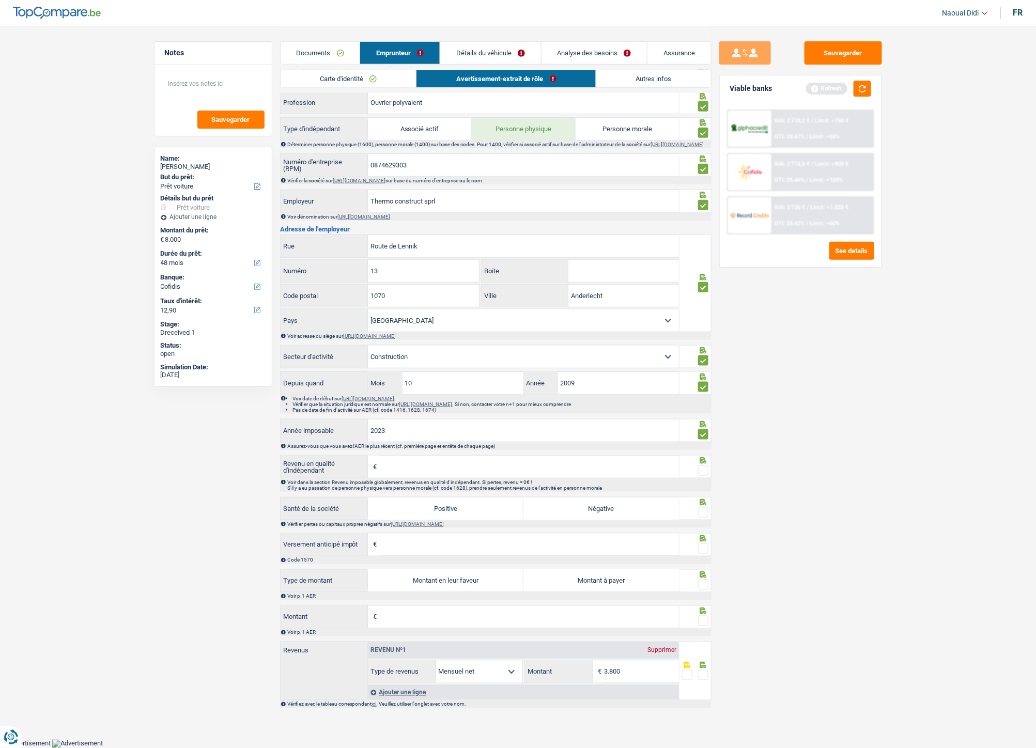
click at [594, 418] on label "Montant à payer" at bounding box center [600, 581] width 155 height 22
click at [594, 418] on input "Montant à payer" at bounding box center [600, 581] width 155 height 22
radio input "true"
click at [442, 418] on input "Montant" at bounding box center [529, 617] width 300 height 22
type input "5.673"
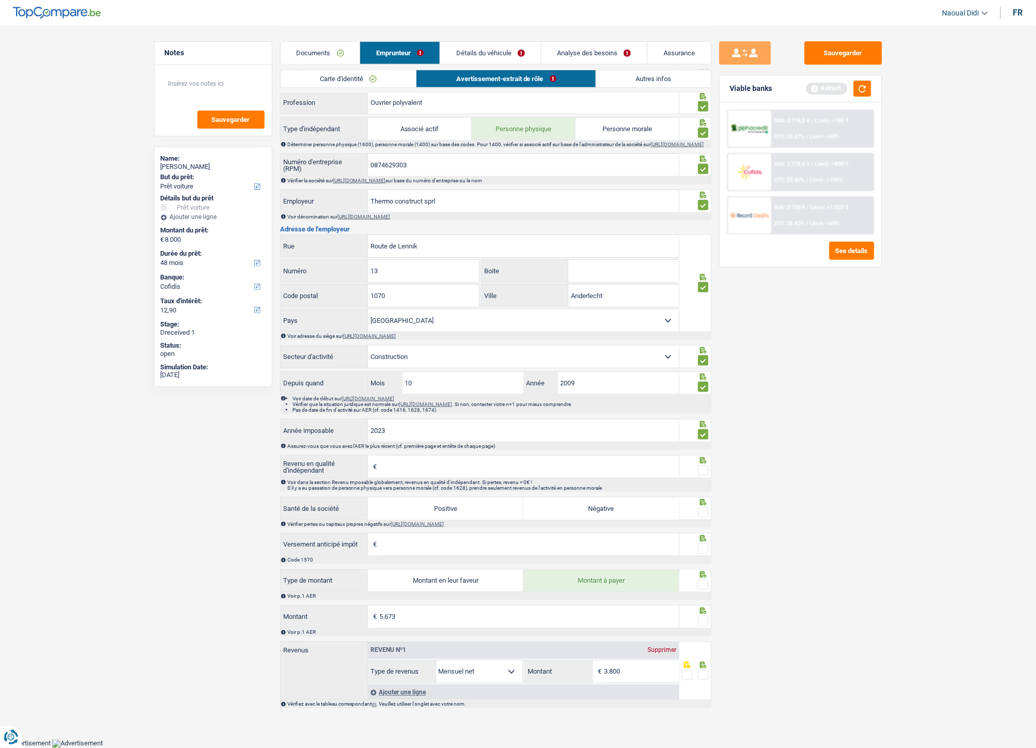
click at [710, 418] on div at bounding box center [695, 616] width 32 height 23
click at [703, 418] on span at bounding box center [703, 675] width 10 height 10
click at [0, 0] on input "radio" at bounding box center [0, 0] width 0 height 0
click at [701, 418] on span at bounding box center [703, 621] width 10 height 10
click at [0, 0] on input "radio" at bounding box center [0, 0] width 0 height 0
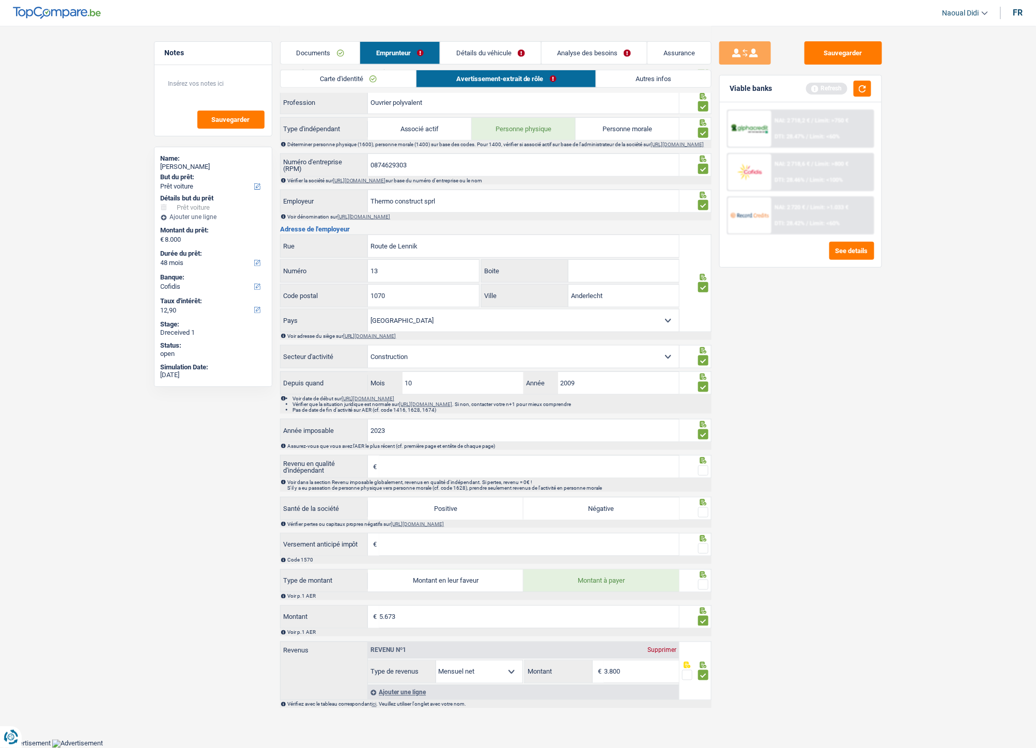
click at [703, 418] on span at bounding box center [703, 585] width 10 height 10
click at [0, 0] on input "radio" at bounding box center [0, 0] width 0 height 0
click at [428, 418] on label "Positive" at bounding box center [445, 508] width 155 height 22
click at [428, 418] on input "Positive" at bounding box center [445, 508] width 155 height 22
radio input "true"
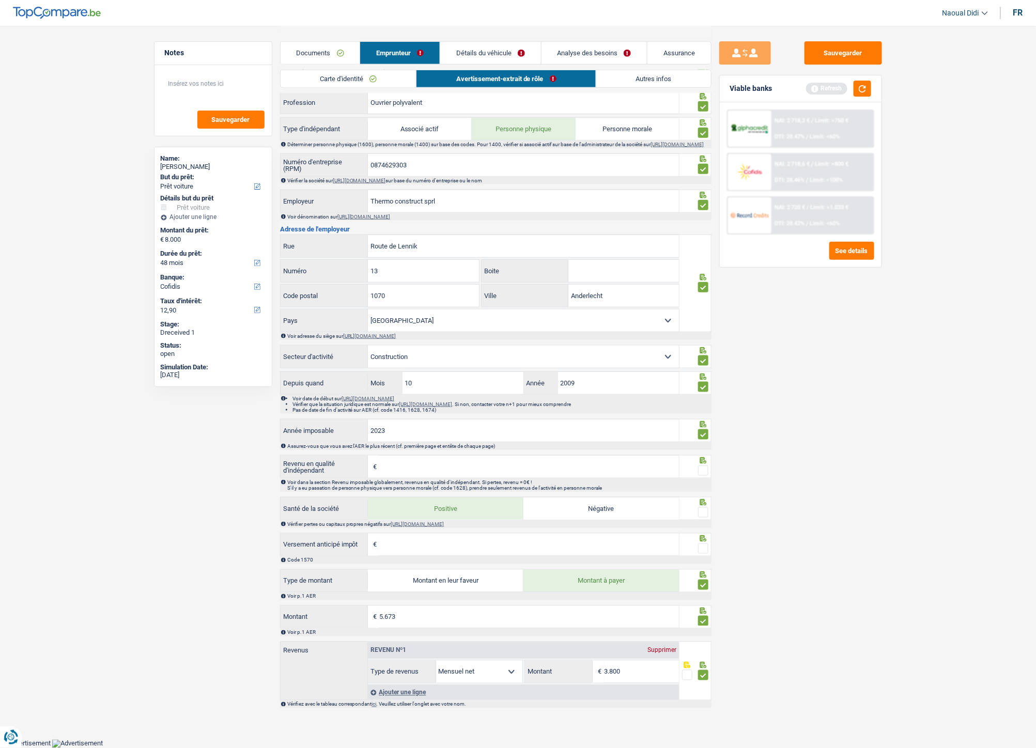
click at [705, 418] on span at bounding box center [703, 512] width 10 height 10
click at [0, 0] on input "radio" at bounding box center [0, 0] width 0 height 0
drag, startPoint x: 704, startPoint y: 472, endPoint x: 703, endPoint y: 487, distance: 15.0
click at [704, 418] on span at bounding box center [703, 470] width 10 height 10
click at [0, 0] on input "radio" at bounding box center [0, 0] width 0 height 0
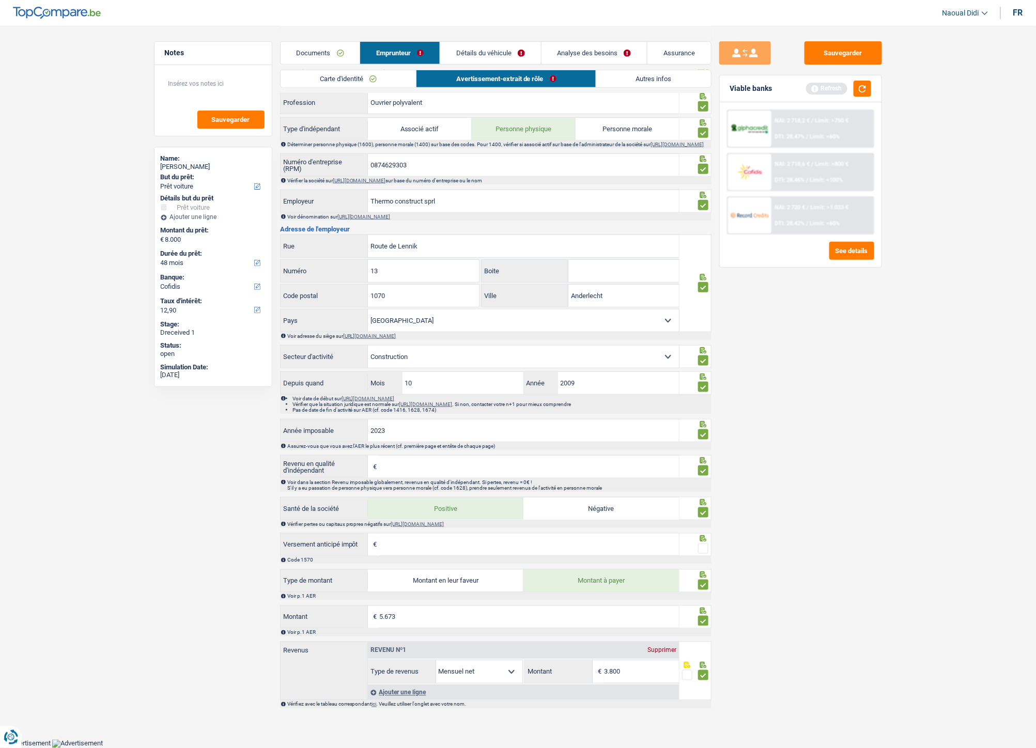
click at [701, 418] on span at bounding box center [703, 548] width 10 height 10
click at [0, 0] on input "radio" at bounding box center [0, 0] width 0 height 0
click at [395, 418] on input "Revenu en qualité d'indépendant" at bounding box center [529, 467] width 300 height 22
type input "29.272"
type input "1.967"
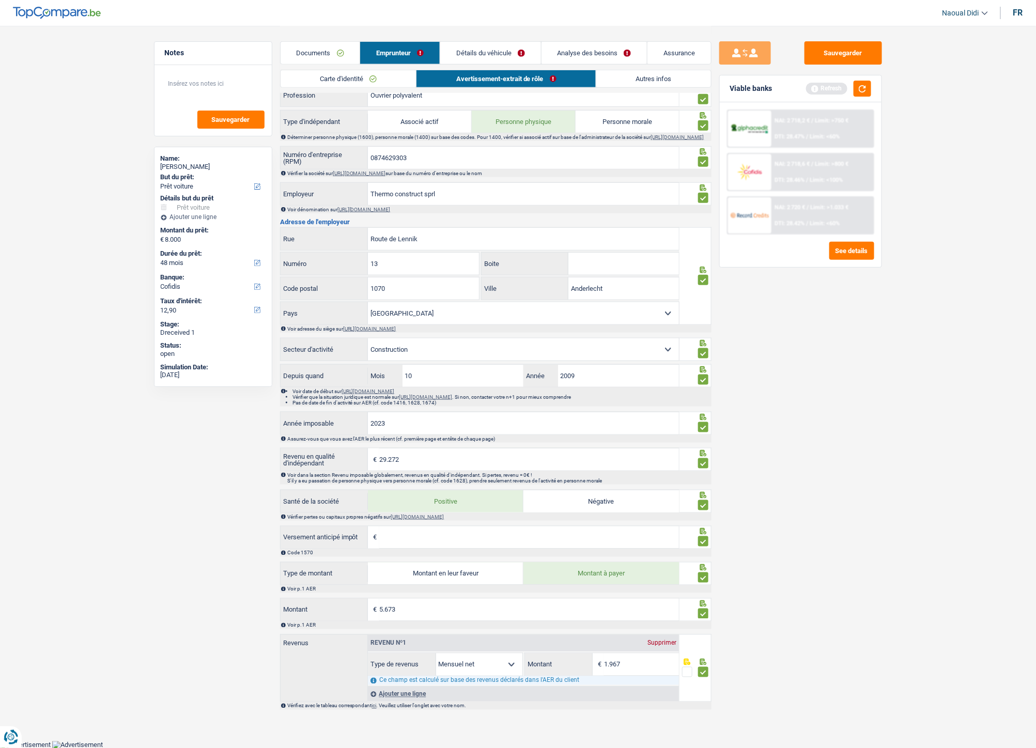
click at [771, 418] on div "Sauvegarder Viable banks Refresh NAI: 2 718,2 € / Limit: >750 € DTI: 28.47% / L…" at bounding box center [800, 386] width 178 height 690
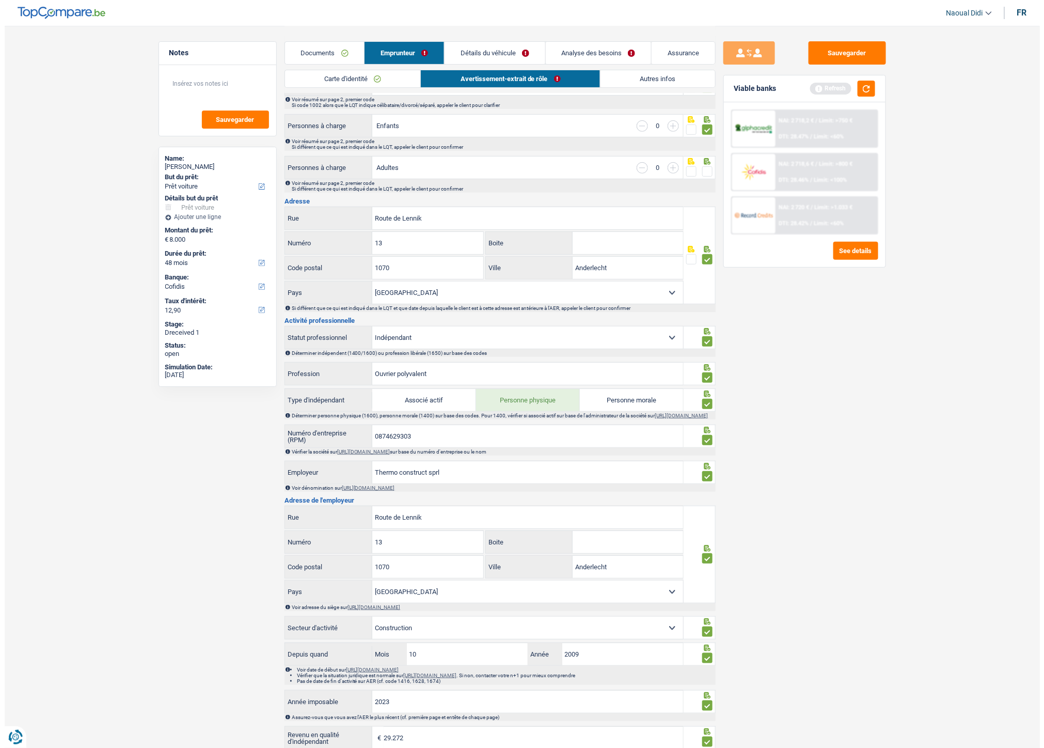
scroll to position [0, 0]
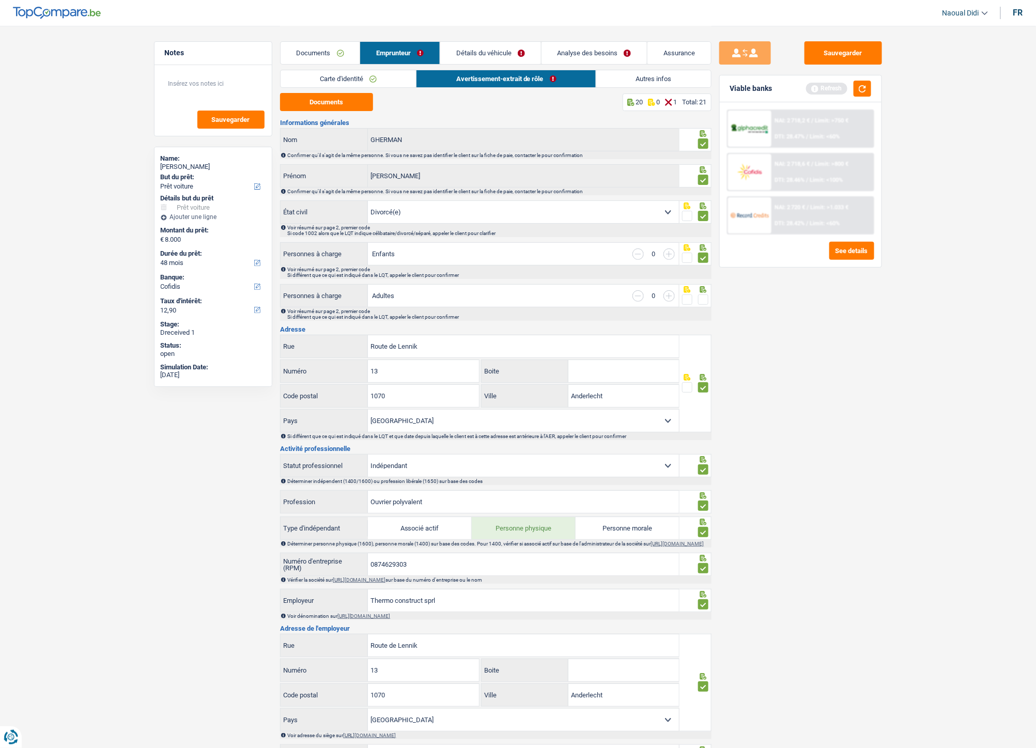
click at [703, 296] on span at bounding box center [703, 299] width 10 height 10
click at [0, 0] on input "radio" at bounding box center [0, 0] width 0 height 0
click at [855, 54] on button "Sauvegarder" at bounding box center [842, 52] width 77 height 23
click at [601, 48] on link "Analyse des besoins" at bounding box center [593, 53] width 105 height 22
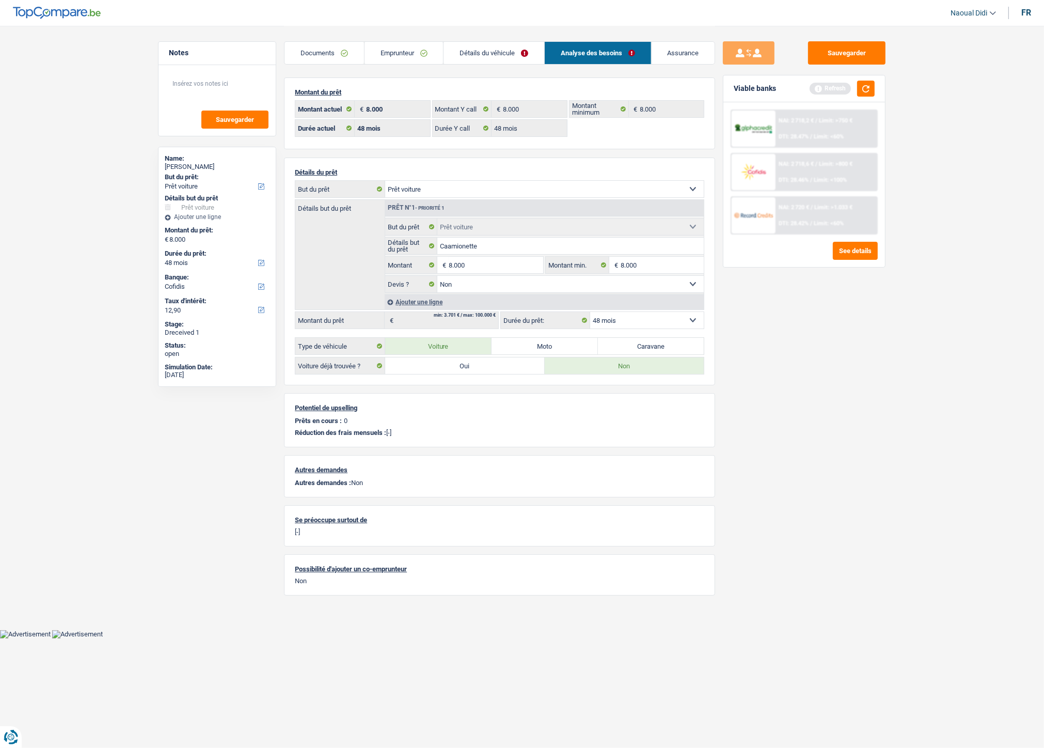
click at [496, 53] on link "Détails du véhicule" at bounding box center [494, 53] width 101 height 22
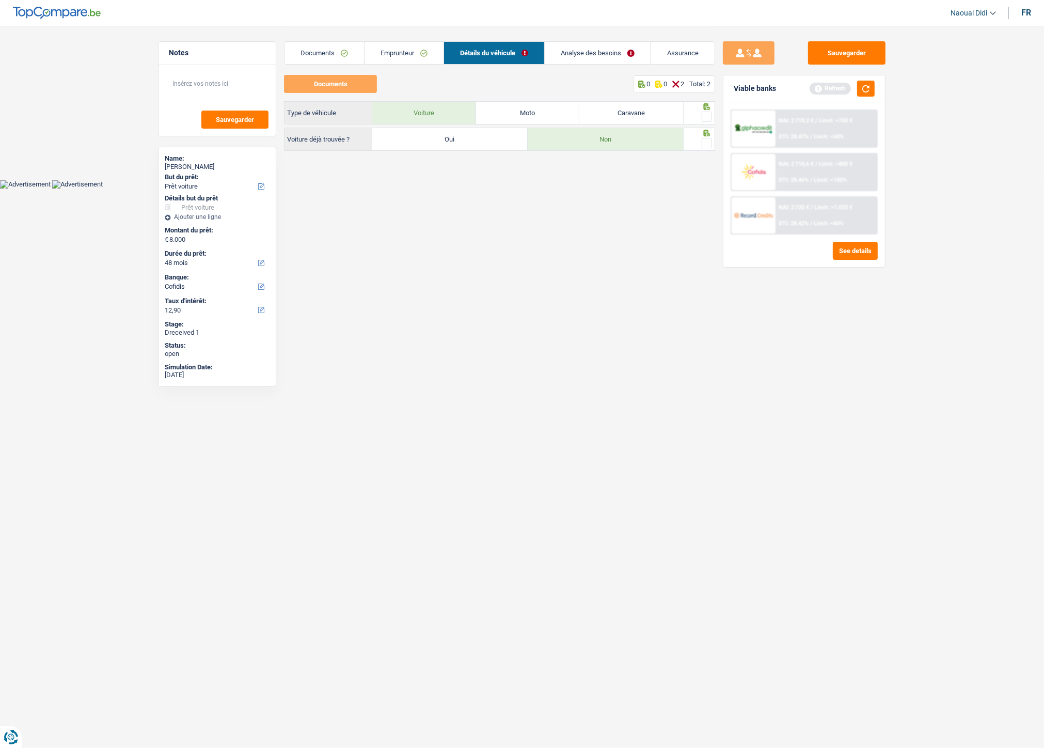
click at [578, 60] on link "Analyse des besoins" at bounding box center [598, 53] width 106 height 22
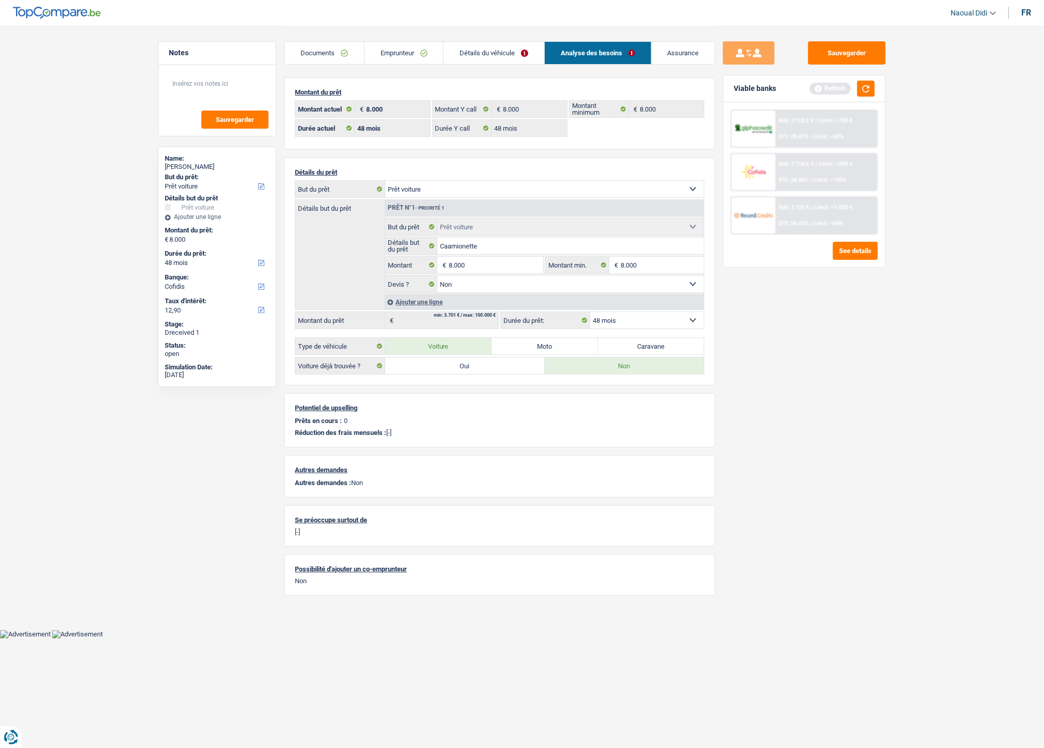
click at [431, 185] on select "Confort maison: meubles, textile, peinture, électroménager, outillage non-profe…" at bounding box center [544, 189] width 319 height 17
select select "other"
click at [385, 181] on select "Confort maison: meubles, textile, peinture, électroménager, outillage non-profe…" at bounding box center [544, 189] width 319 height 17
select select "other"
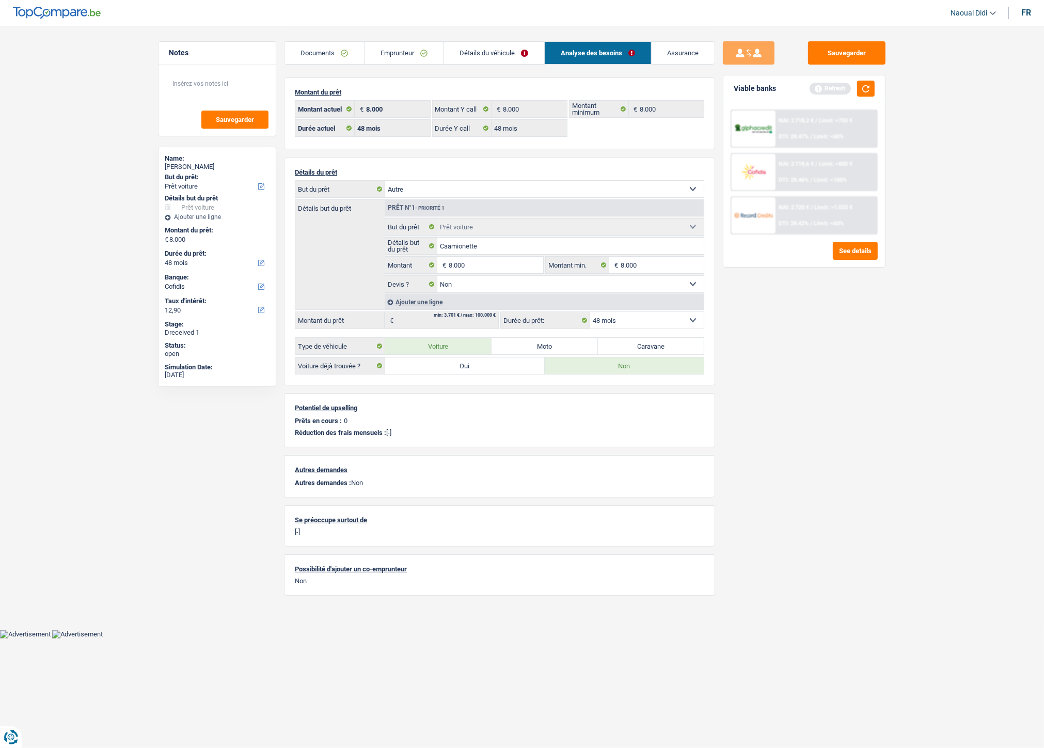
select select "other"
select select
select select "car"
select select "false"
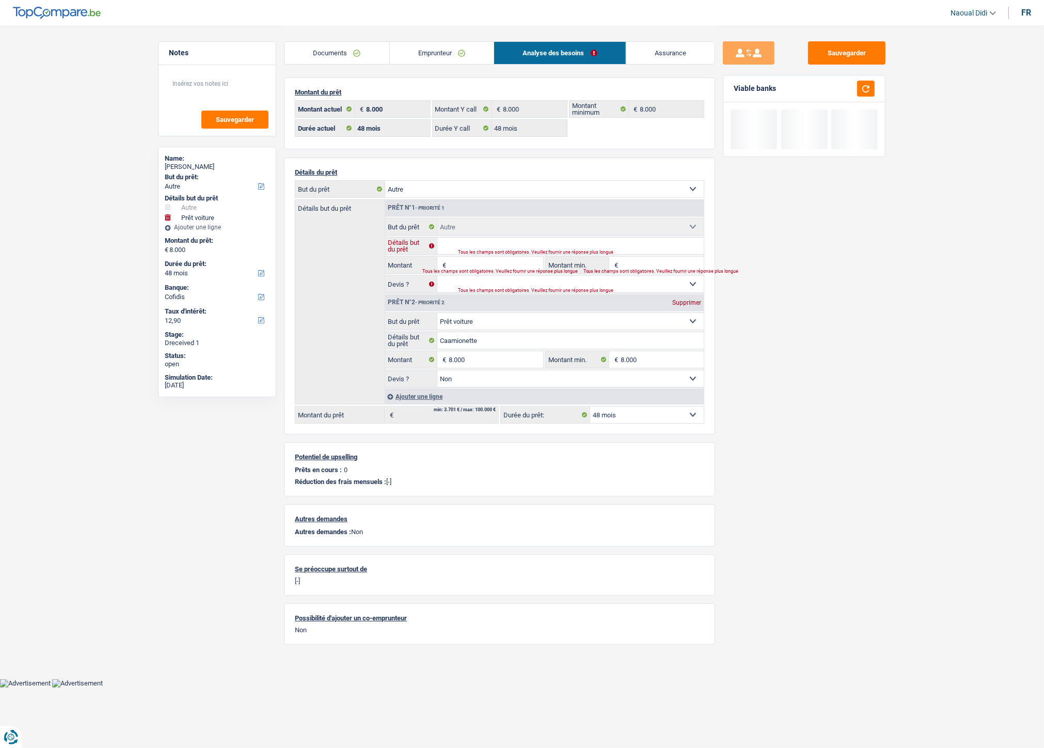
click at [465, 246] on input "Détails but du prêt" at bounding box center [571, 246] width 267 height 17
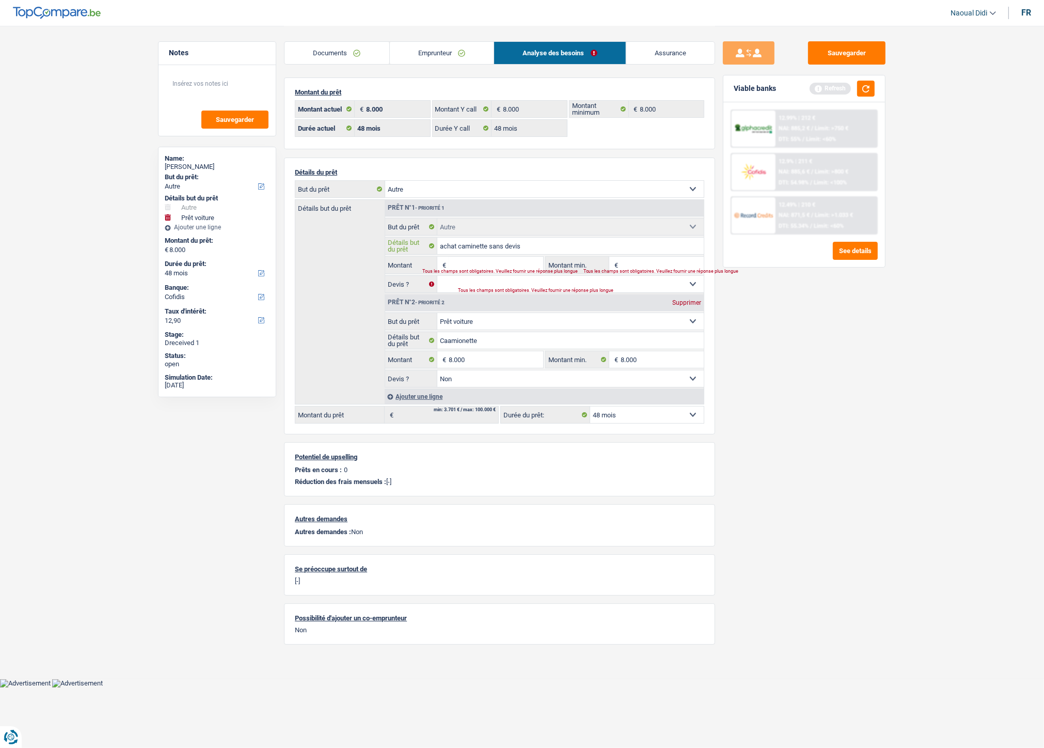
type input "achat caminette sans devis"
click at [474, 264] on input "Montant" at bounding box center [496, 265] width 95 height 17
type input "8.000"
type input "16.000"
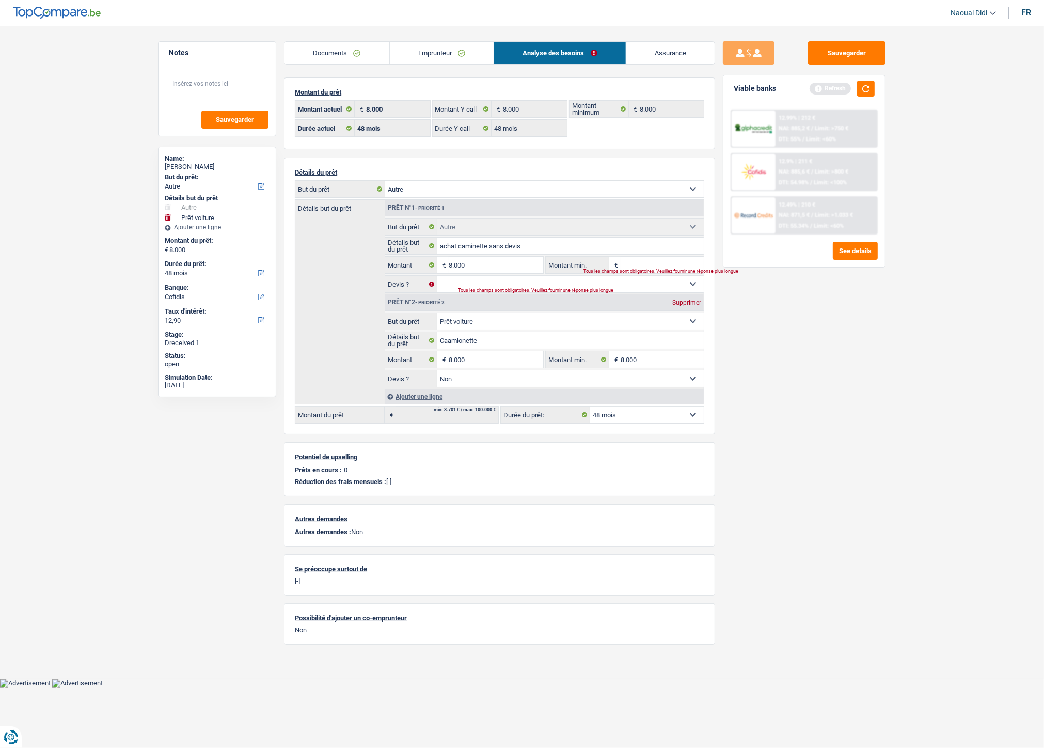
select select "84"
type input "16.000"
click at [633, 269] on input "Montant min." at bounding box center [663, 265] width 84 height 17
select select "84"
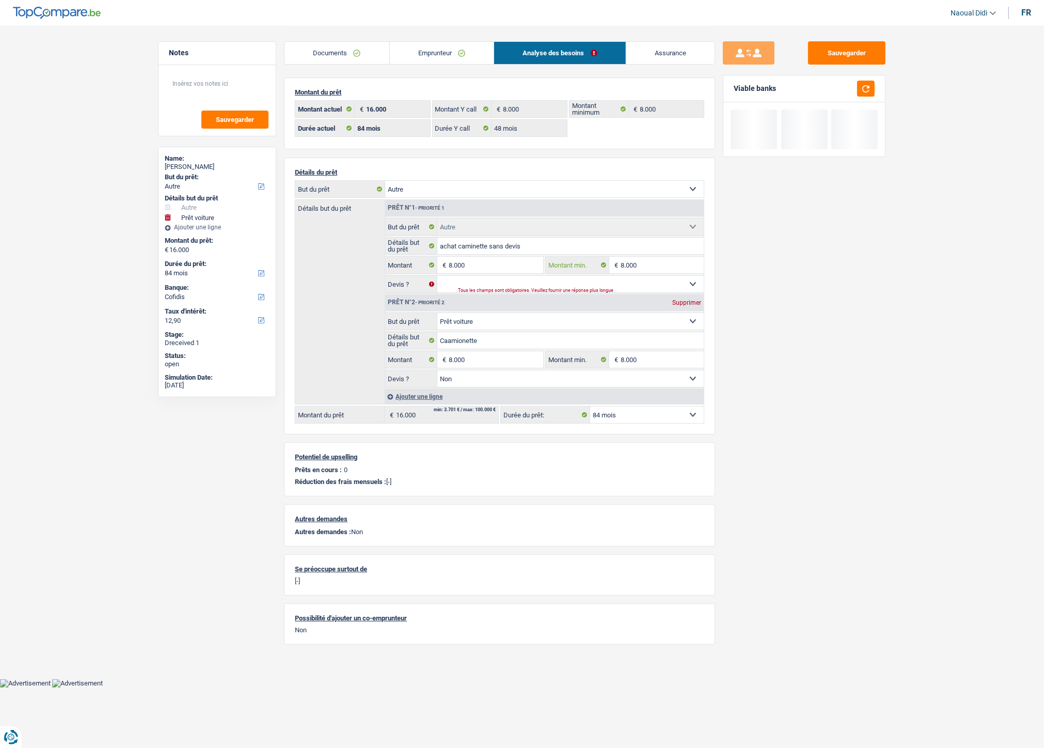
type input "8.000"
type input "16.000"
click at [683, 303] on div "Supprimer" at bounding box center [687, 303] width 34 height 6
type input "8.000"
select select "48"
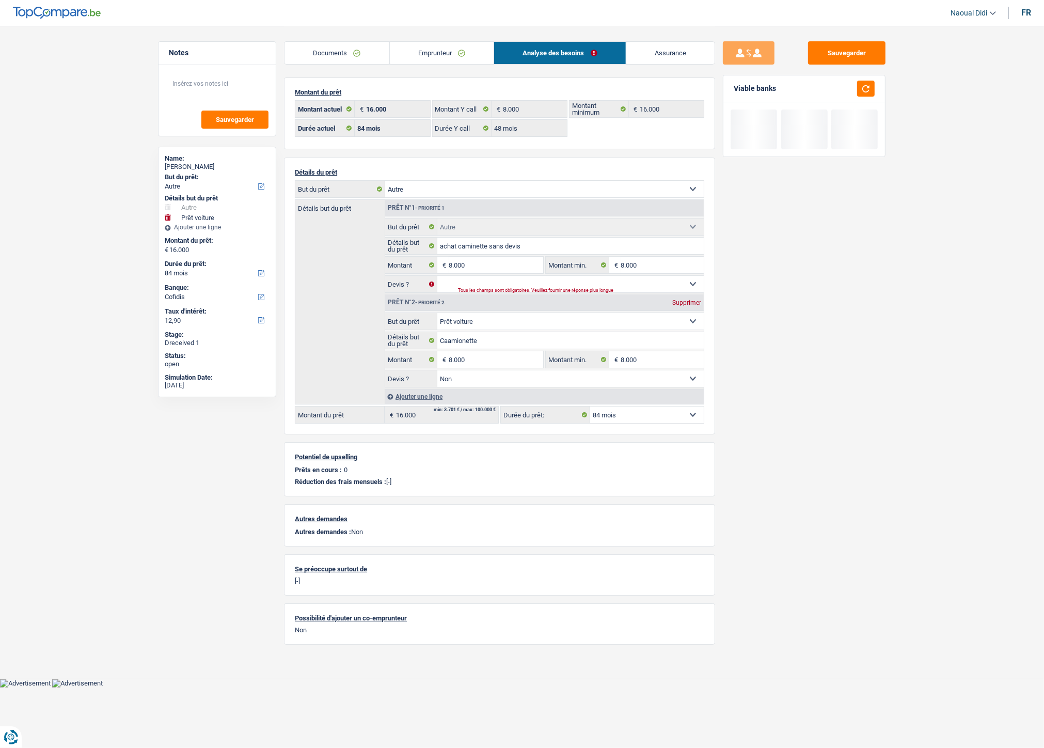
type input "8.000"
select select "48"
type input "8.000"
select select "48"
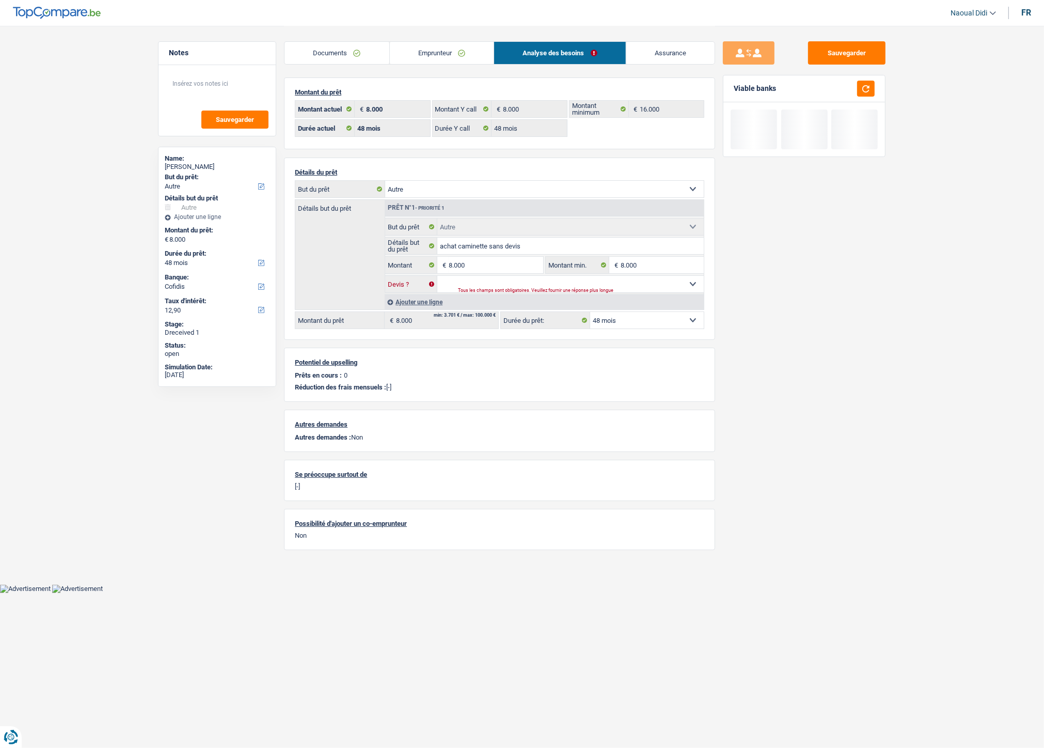
click at [533, 288] on select "Oui Non Non répondu Sélectionner une option" at bounding box center [571, 284] width 267 height 17
select select "false"
click at [438, 277] on select "Oui Non Non répondu Sélectionner une option" at bounding box center [571, 284] width 267 height 17
click at [849, 50] on button "Sauvegarder" at bounding box center [846, 52] width 77 height 23
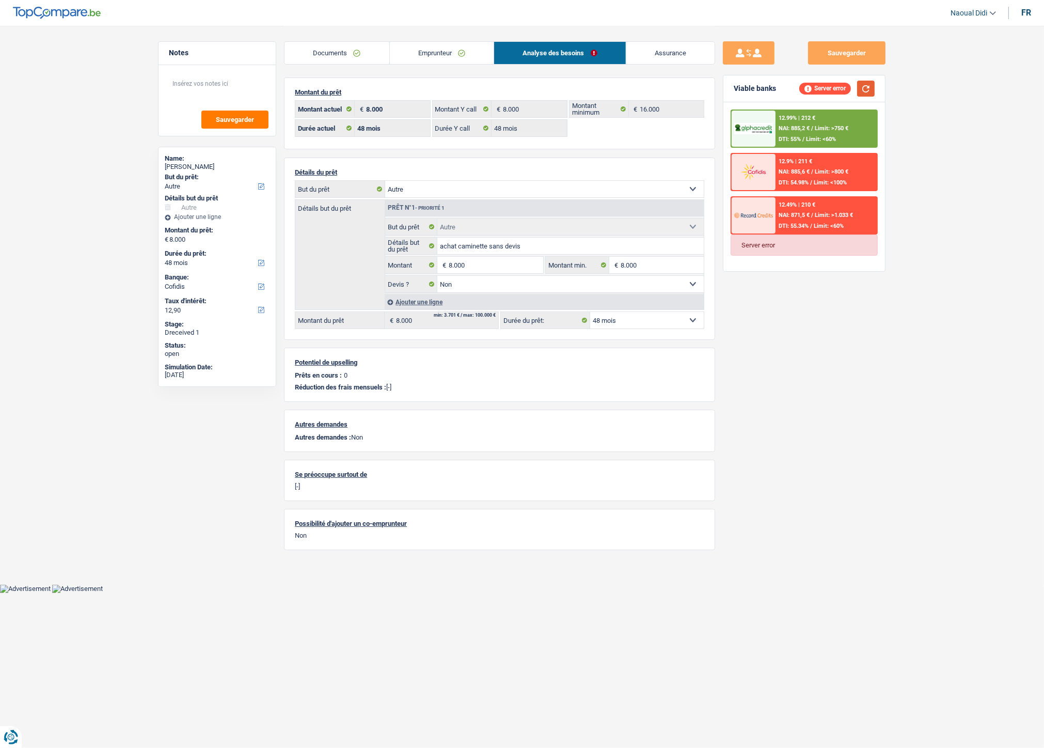
click at [861, 86] on button "button" at bounding box center [866, 89] width 18 height 16
click at [783, 240] on div "Server error" at bounding box center [804, 245] width 147 height 21
click at [813, 128] on span "/" at bounding box center [813, 128] width 2 height 7
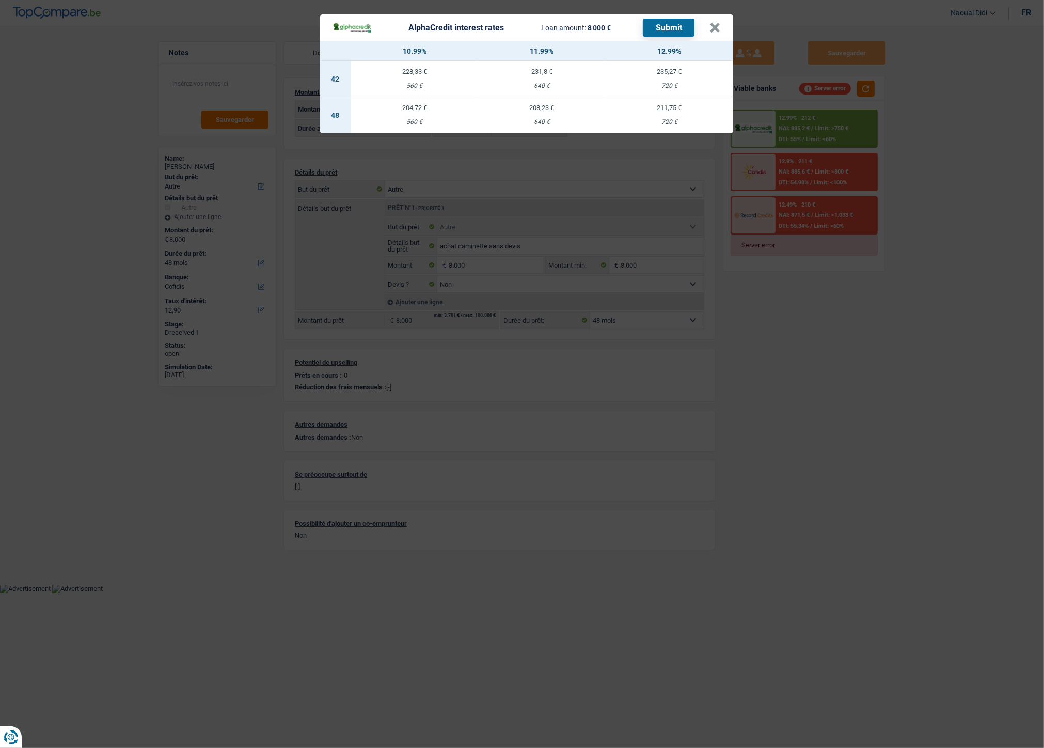
click at [670, 114] on td "211,75 € 720 €" at bounding box center [670, 115] width 128 height 36
select select "alphacredit"
type input "12,99"
click at [676, 26] on button "Submit" at bounding box center [669, 28] width 52 height 18
click at [717, 33] on button "×" at bounding box center [715, 28] width 11 height 10
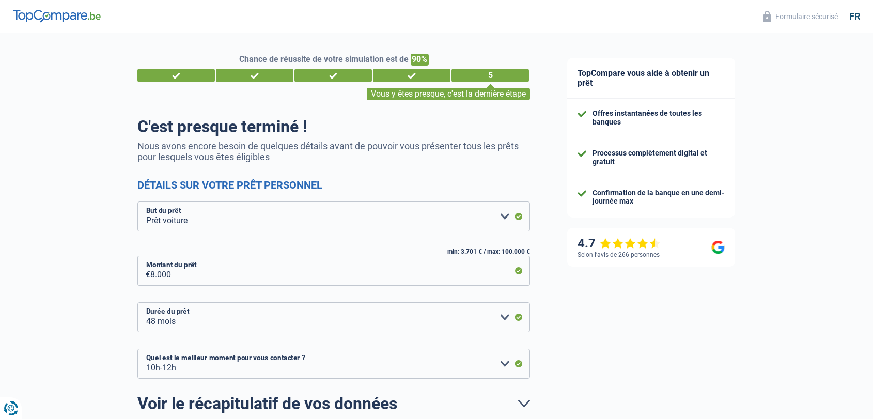
select select "car"
select select "48"
select select "10-12"
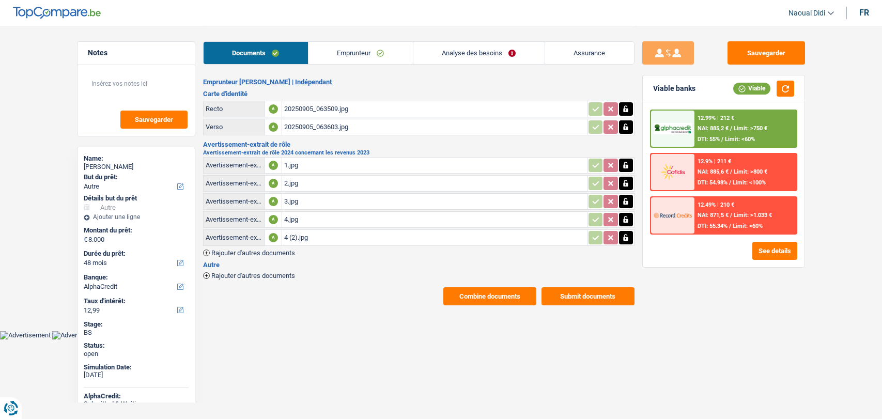
select select "other"
select select "48"
select select "alphacredit"
click at [763, 247] on button "See details" at bounding box center [774, 251] width 45 height 18
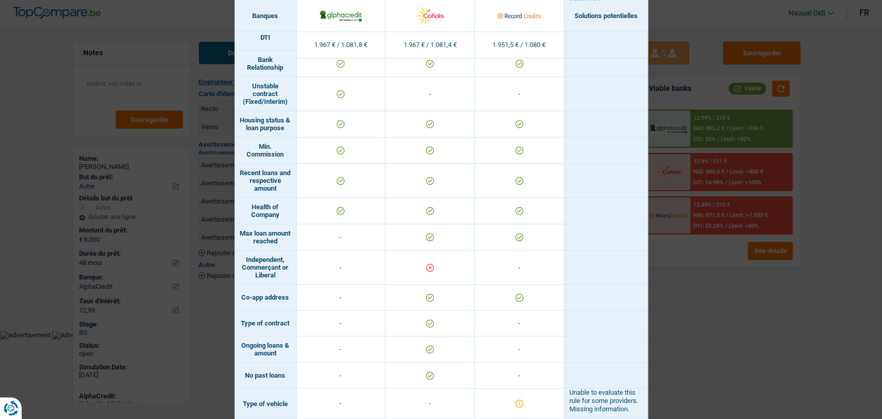
scroll to position [654, 0]
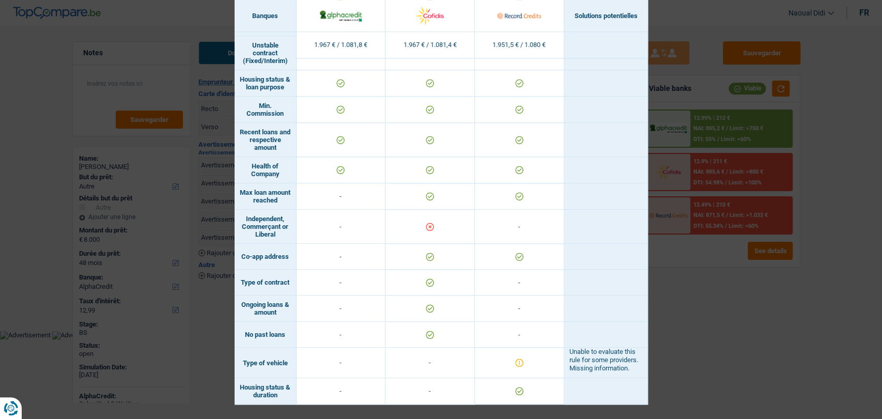
click at [703, 323] on div "Banks conditions × Banques Solutions potentielles Revenus / Charges 1.967 € / 1…" at bounding box center [441, 209] width 882 height 419
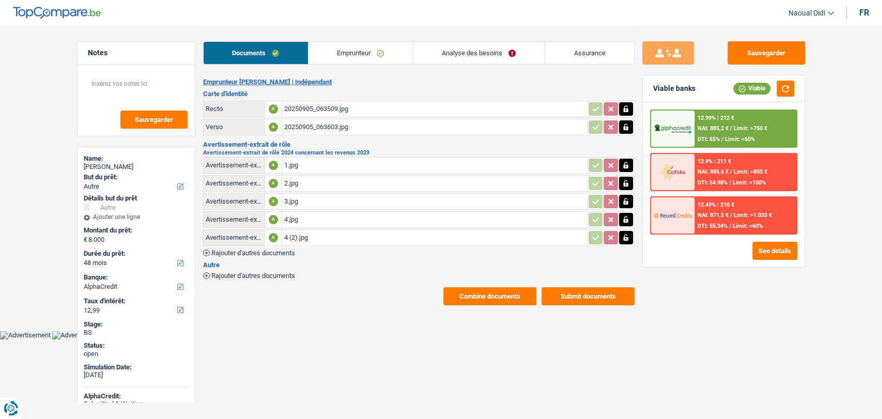
click at [452, 58] on link "Analyse des besoins" at bounding box center [478, 53] width 131 height 22
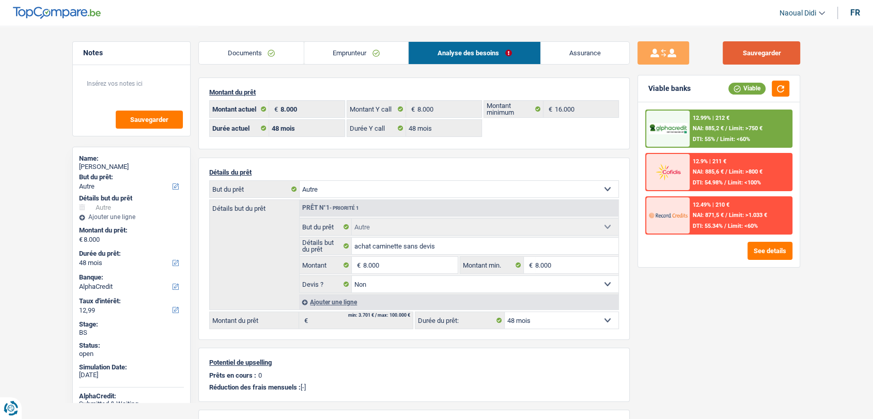
click at [731, 55] on button "Sauvegarder" at bounding box center [761, 52] width 77 height 23
click at [558, 317] on select "12 mois 18 mois 24 mois 30 mois 36 mois 42 mois 48 mois Sélectionner une option" at bounding box center [562, 320] width 114 height 17
click at [561, 266] on input "8.000" at bounding box center [577, 265] width 84 height 17
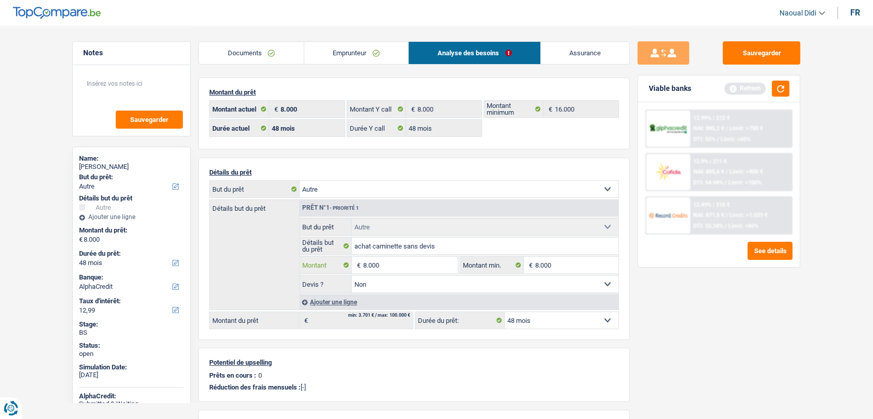
click at [385, 264] on input "8.000" at bounding box center [410, 265] width 95 height 17
type input "9.000"
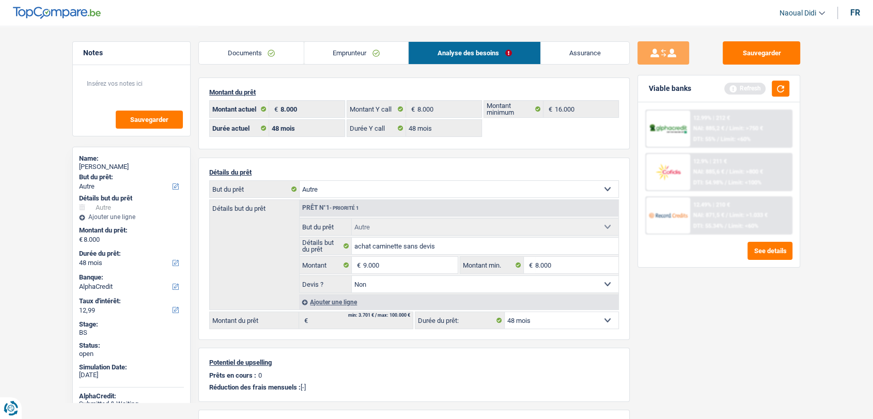
type input "9.000"
click at [703, 315] on div "Sauvegarder Viable banks Refresh 12.99% | 212 € NAI: 885,2 € / Limit: >750 € DT…" at bounding box center [719, 221] width 178 height 361
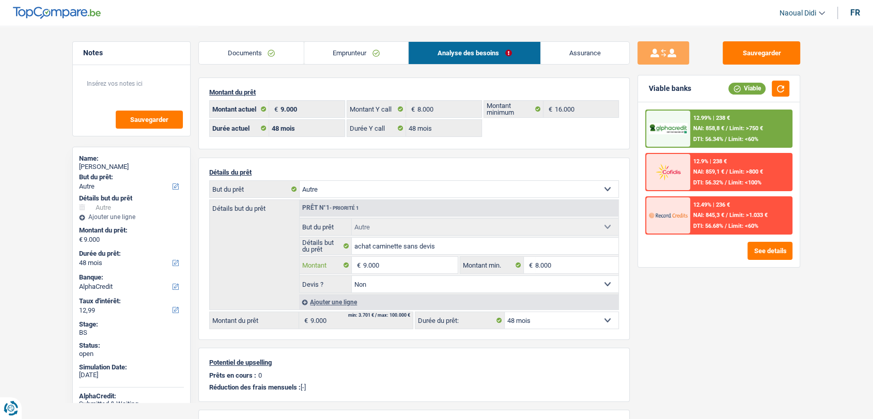
click at [405, 262] on input "9.000" at bounding box center [410, 265] width 95 height 17
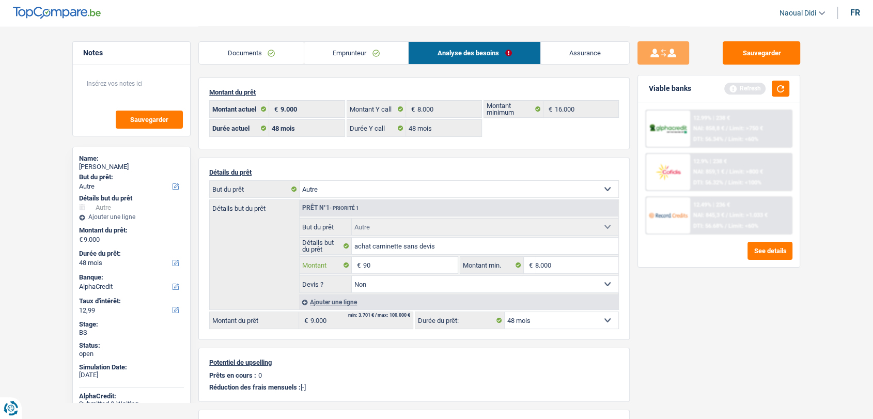
type input "9"
type input "8.000"
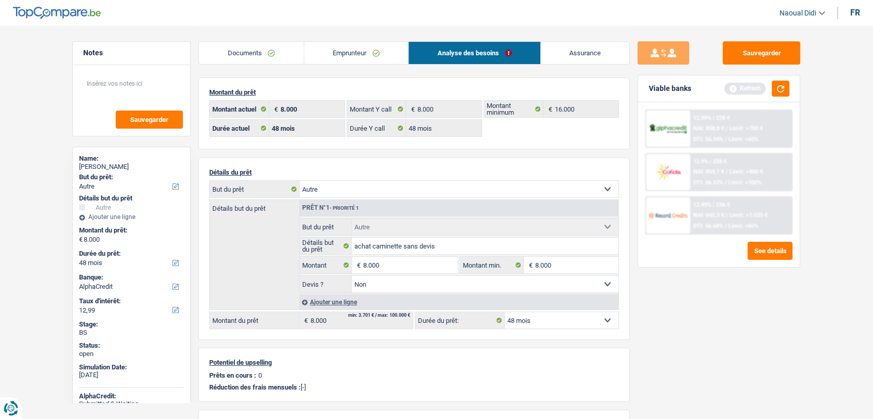
click at [770, 311] on div "Sauvegarder Viable banks Refresh 12.99% | 238 € NAI: 858,8 € / Limit: >750 € DT…" at bounding box center [719, 221] width 178 height 361
click at [784, 85] on button "button" at bounding box center [781, 89] width 18 height 16
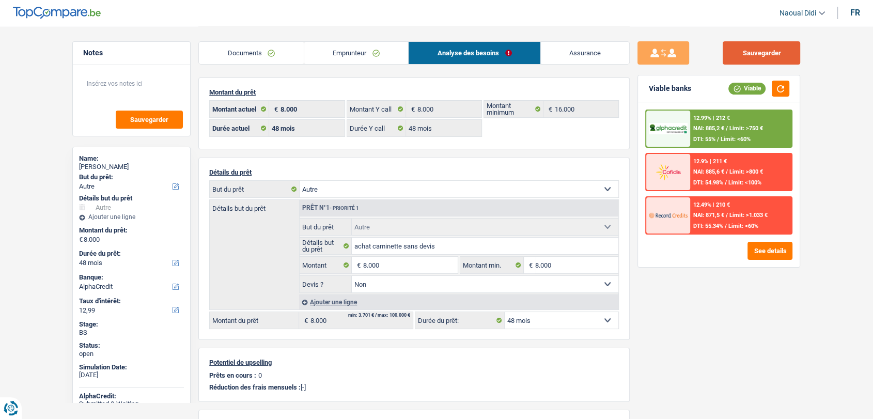
click at [766, 53] on button "Sauvegarder" at bounding box center [761, 52] width 77 height 23
click at [765, 245] on button "See details" at bounding box center [769, 251] width 45 height 18
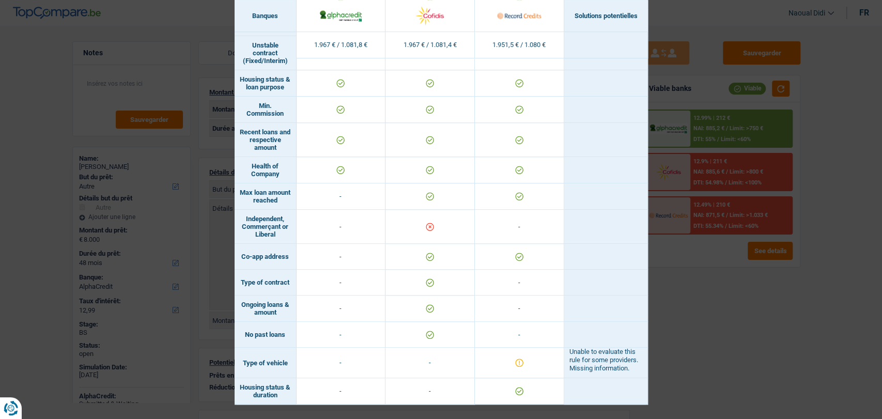
click at [744, 280] on div "Banks conditions × Banques Solutions potentielles Revenus / Charges 1.967 € / 1…" at bounding box center [441, 209] width 882 height 419
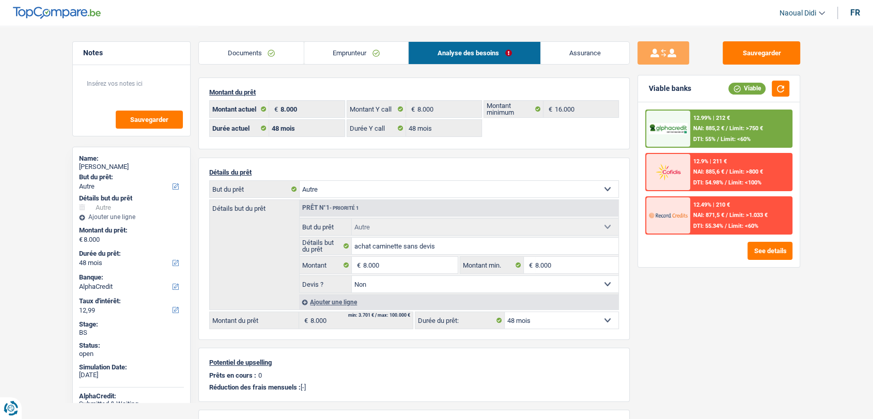
click at [240, 49] on link "Documents" at bounding box center [251, 53] width 105 height 22
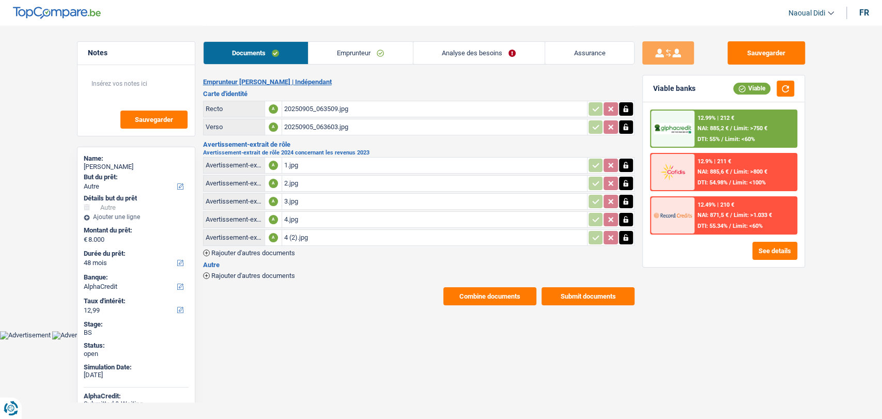
click at [362, 48] on link "Emprunteur" at bounding box center [360, 53] width 104 height 22
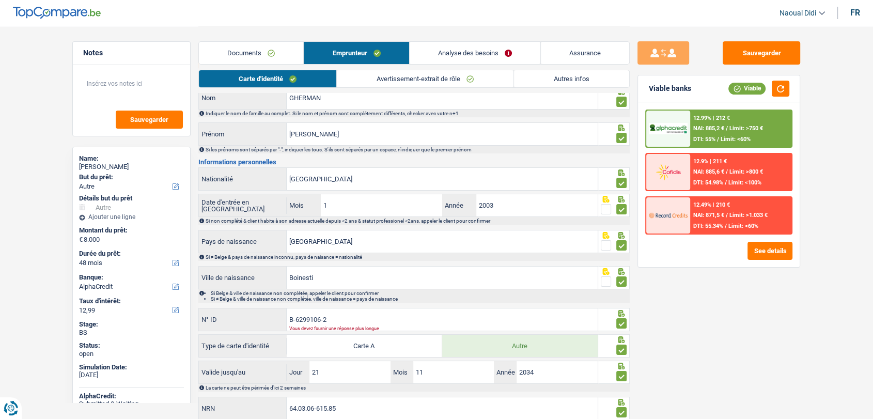
scroll to position [0, 0]
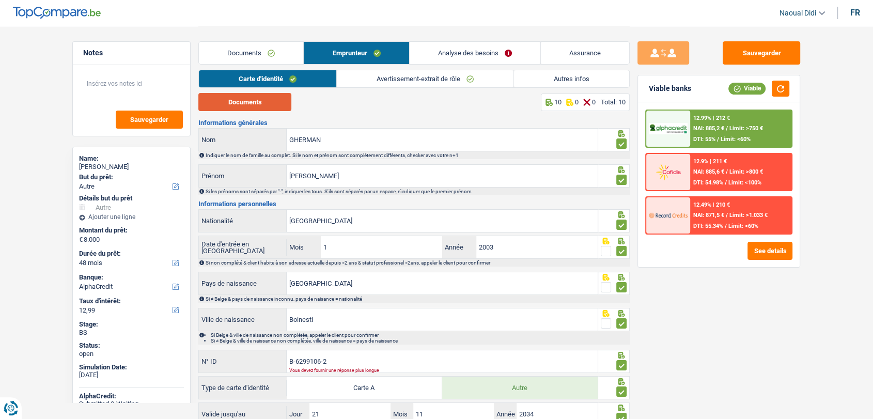
click at [254, 102] on button "Documents" at bounding box center [244, 102] width 93 height 18
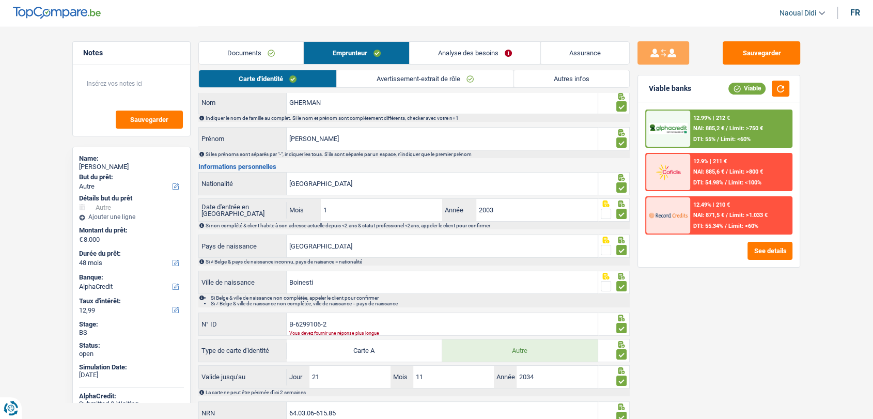
scroll to position [79, 0]
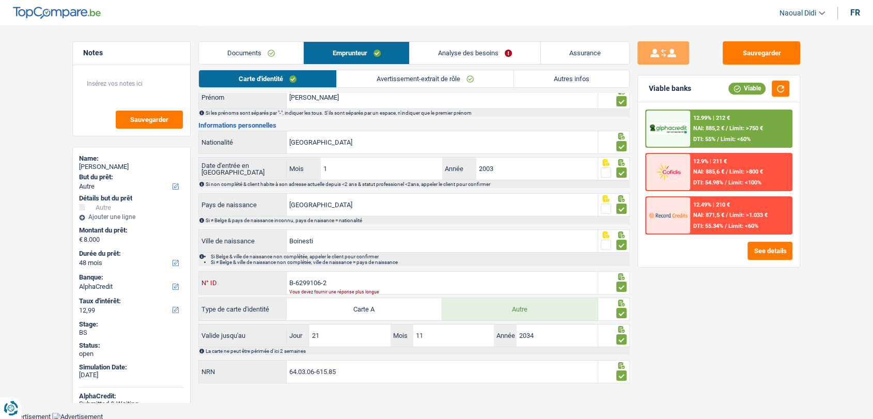
click at [347, 281] on input "B-6299106-2" at bounding box center [442, 283] width 311 height 22
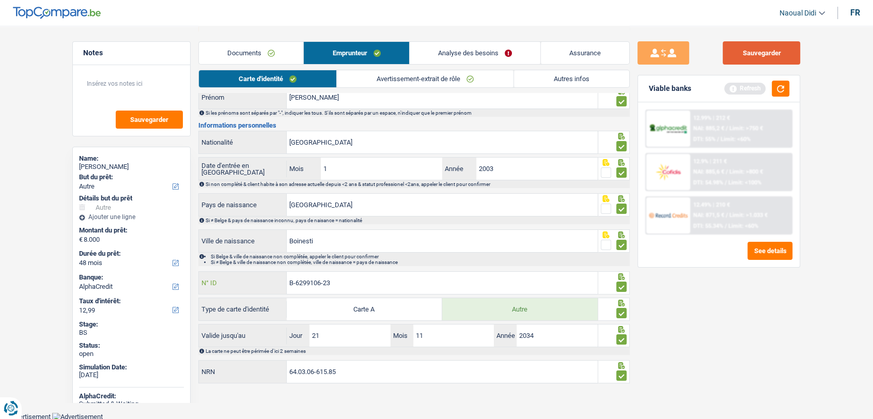
type input "B-6299106-23"
click at [768, 55] on button "Sauvegarder" at bounding box center [761, 52] width 77 height 23
click at [734, 56] on button "Sauvegarder" at bounding box center [761, 52] width 77 height 23
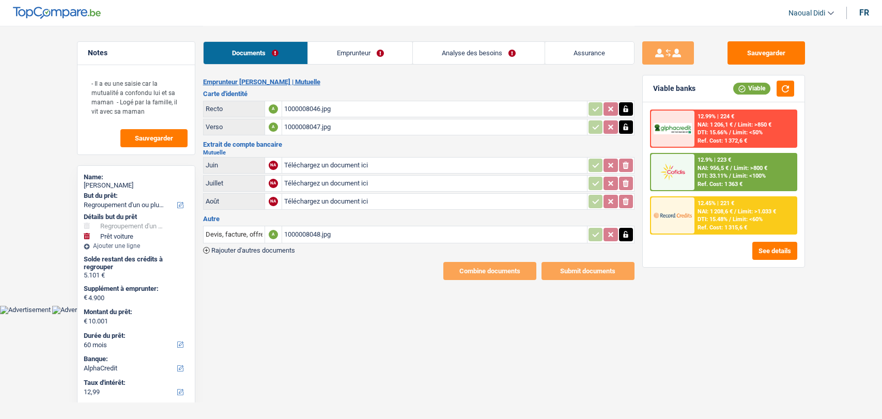
select select "refinancing"
select select "car"
select select "60"
select select "alphacredit"
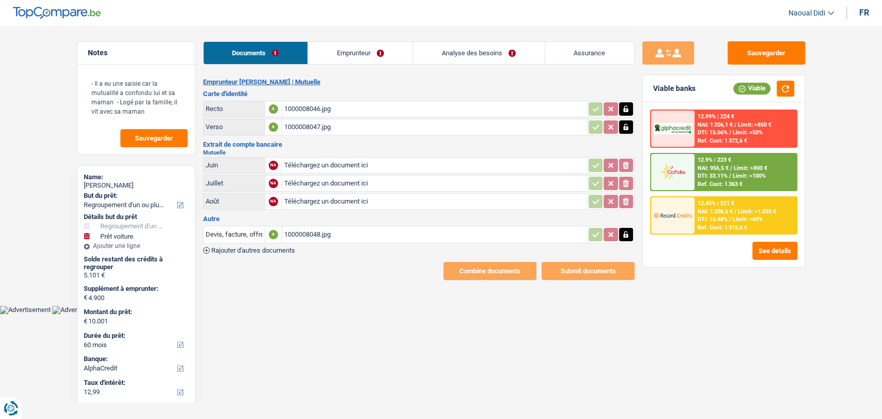
click at [324, 231] on div "1000008048.jpg" at bounding box center [434, 234] width 301 height 15
click at [307, 167] on input "Téléchargez un document ici" at bounding box center [434, 165] width 301 height 15
type input "C:\fakepath\1000008060.jpg"
click at [309, 180] on input "Téléchargez un document ici" at bounding box center [434, 183] width 301 height 15
type input "C:\fakepath\1000008061.jpg"
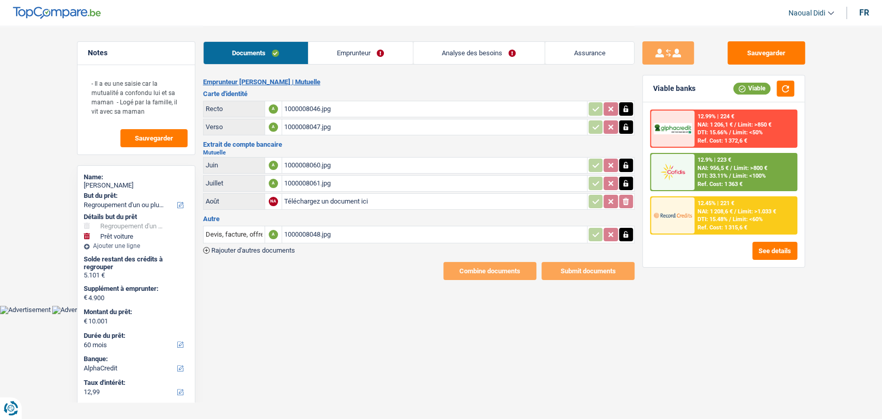
click at [307, 204] on input "Téléchargez un document ici" at bounding box center [434, 201] width 301 height 15
type input "C:\fakepath\1000008062.jpg"
click at [304, 162] on div "1000008060.jpg" at bounding box center [434, 165] width 301 height 15
click at [305, 183] on div "1000008061.jpg" at bounding box center [434, 183] width 301 height 15
click at [305, 202] on div "1000008062.jpg" at bounding box center [434, 201] width 301 height 15
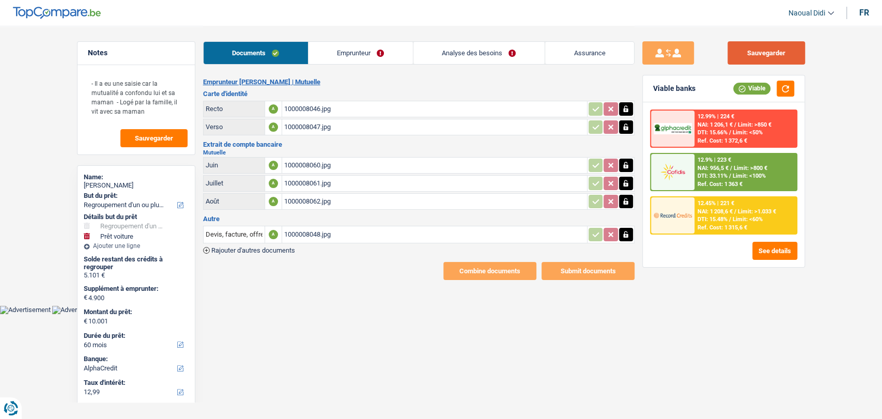
drag, startPoint x: 758, startPoint y: 54, endPoint x: 734, endPoint y: 44, distance: 26.4
click at [757, 54] on button "Sauvegarder" at bounding box center [765, 52] width 77 height 23
click at [153, 113] on textarea "- Il a eu une saisie car la mutualité a confondu lui et sa maman - Logé par la …" at bounding box center [136, 97] width 103 height 50
drag, startPoint x: 154, startPoint y: 113, endPoint x: 25, endPoint y: 63, distance: 138.2
click at [25, 63] on main "Notes - Il a eu une saisie car la mutualité a confondu lui et sa maman - Logé p…" at bounding box center [441, 153] width 882 height 306
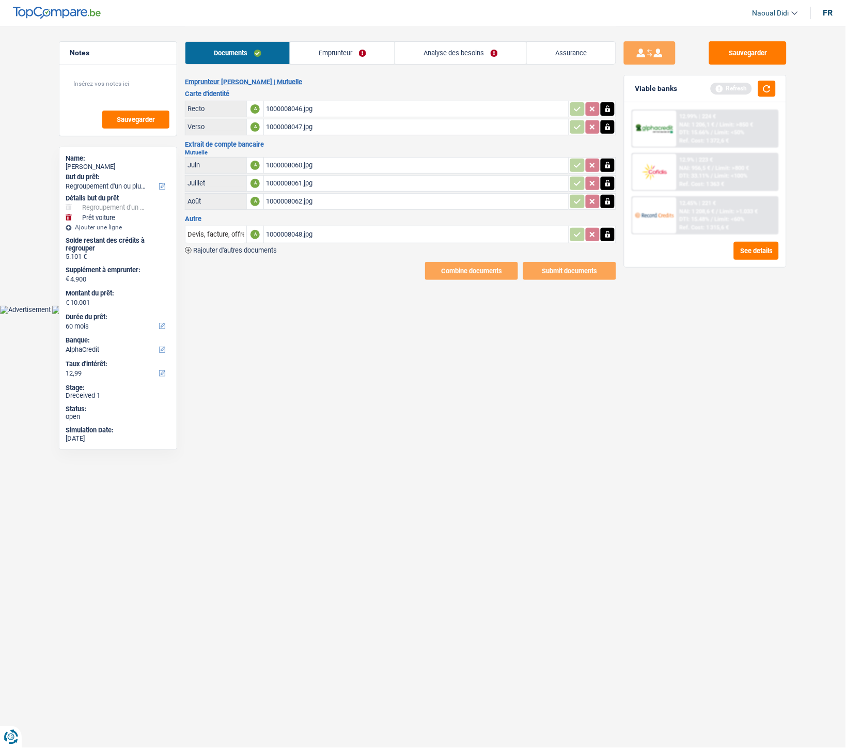
click at [308, 57] on link "Emprunteur" at bounding box center [342, 53] width 104 height 22
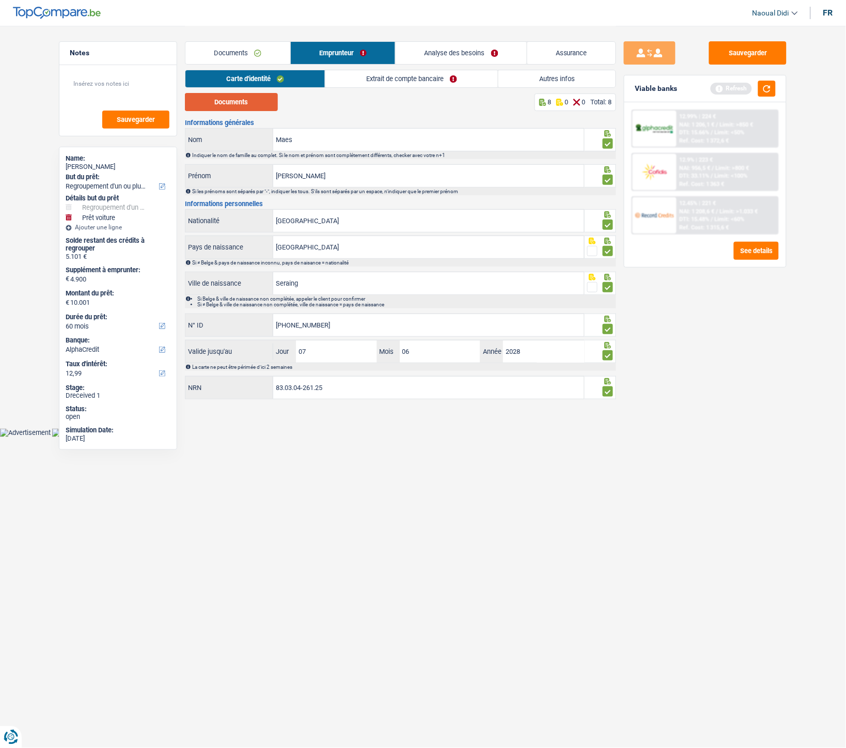
click at [242, 106] on button "Documents" at bounding box center [231, 102] width 93 height 18
click at [369, 74] on link "Extrait de compte bancaire" at bounding box center [411, 78] width 173 height 17
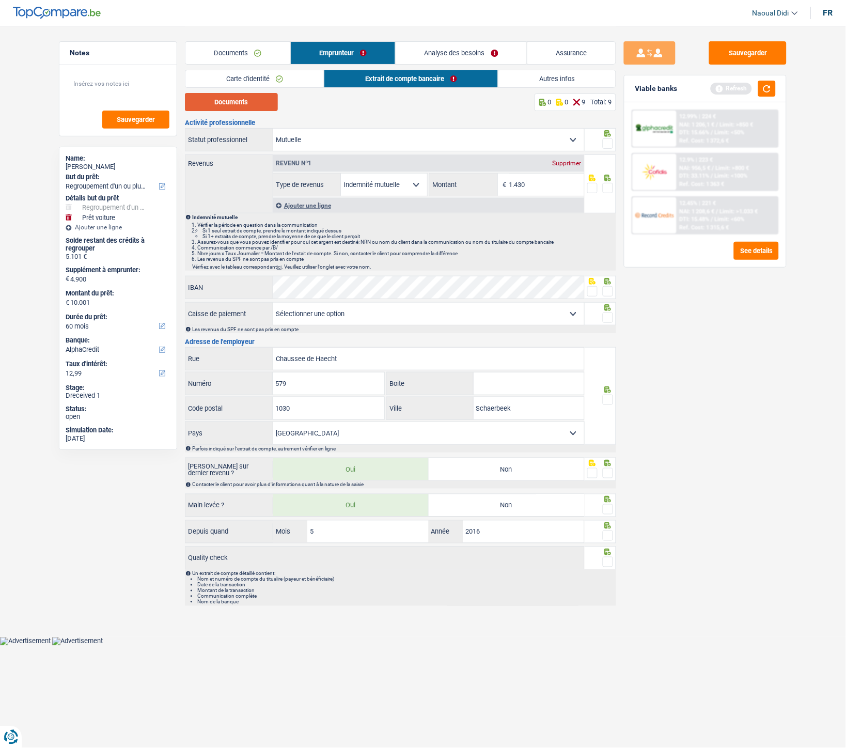
click at [240, 96] on button "Documents" at bounding box center [231, 102] width 93 height 18
click at [553, 184] on input "1.430" at bounding box center [546, 185] width 75 height 22
type input "1.401"
click at [611, 143] on span at bounding box center [608, 143] width 10 height 10
click at [0, 0] on input "radio" at bounding box center [0, 0] width 0 height 0
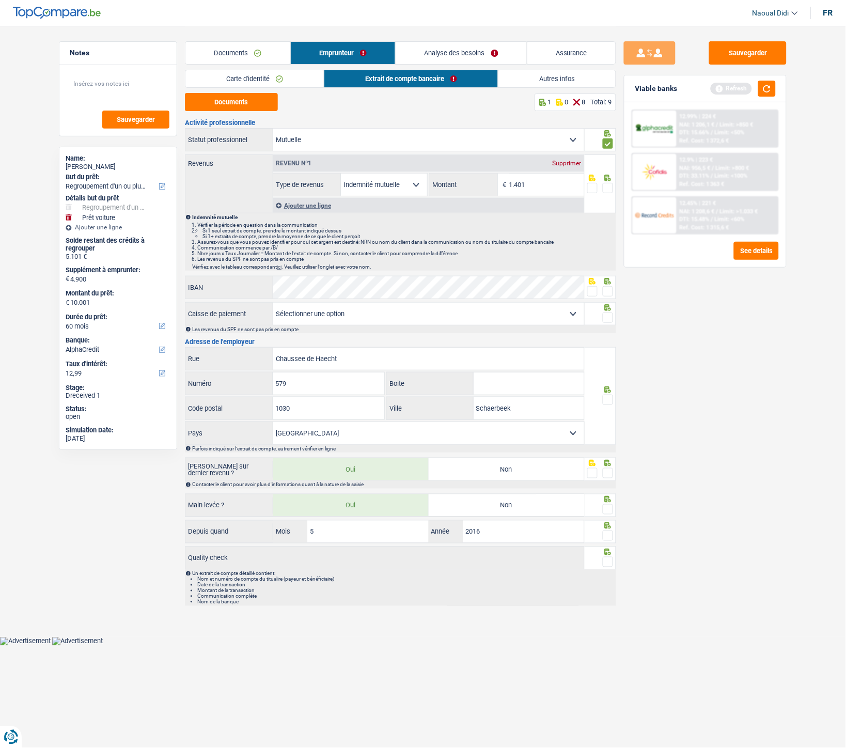
click at [605, 190] on span at bounding box center [608, 188] width 10 height 10
click at [0, 0] on input "radio" at bounding box center [0, 0] width 0 height 0
click at [588, 294] on span at bounding box center [592, 291] width 10 height 10
click at [0, 0] on input "radio" at bounding box center [0, 0] width 0 height 0
click at [606, 318] on span at bounding box center [608, 318] width 10 height 10
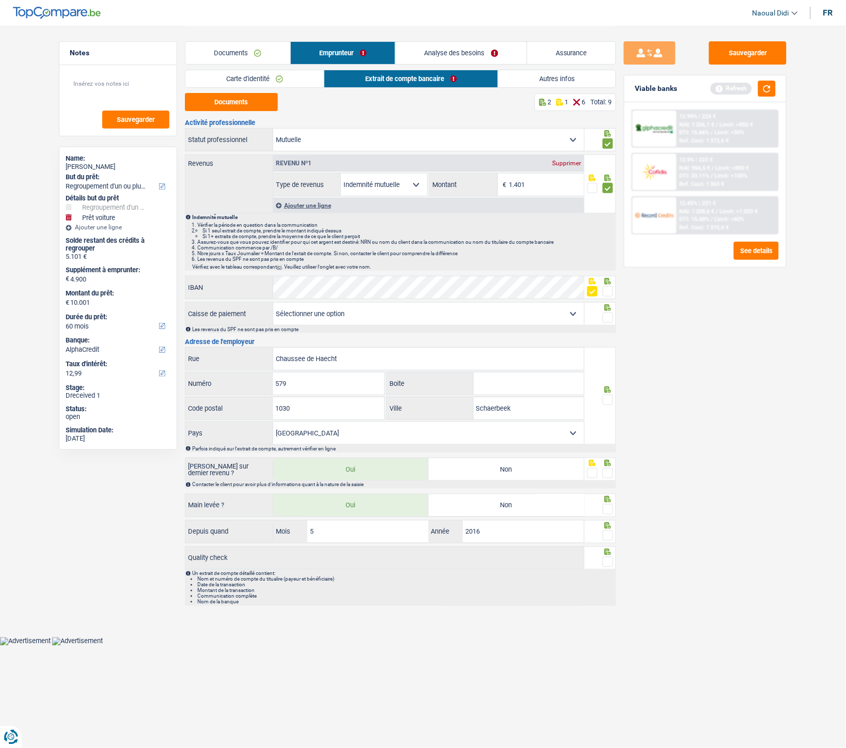
click at [0, 0] on input "radio" at bounding box center [0, 0] width 0 height 0
click at [606, 401] on span at bounding box center [608, 400] width 10 height 10
click at [0, 0] on input "radio" at bounding box center [0, 0] width 0 height 0
click at [522, 418] on label "Non" at bounding box center [506, 469] width 155 height 22
click at [522, 418] on input "Non" at bounding box center [506, 469] width 155 height 22
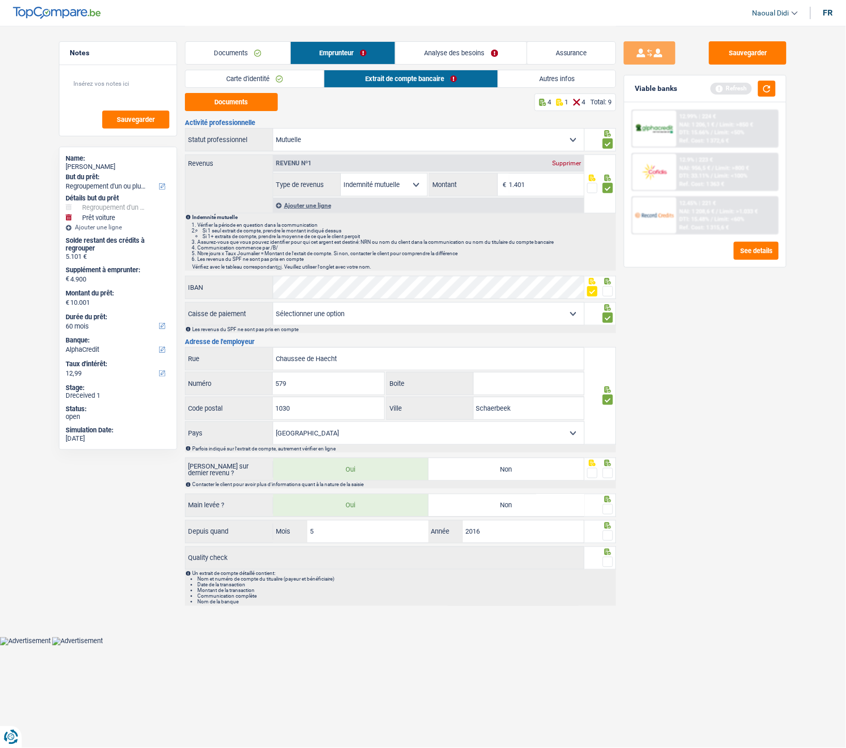
radio input "true"
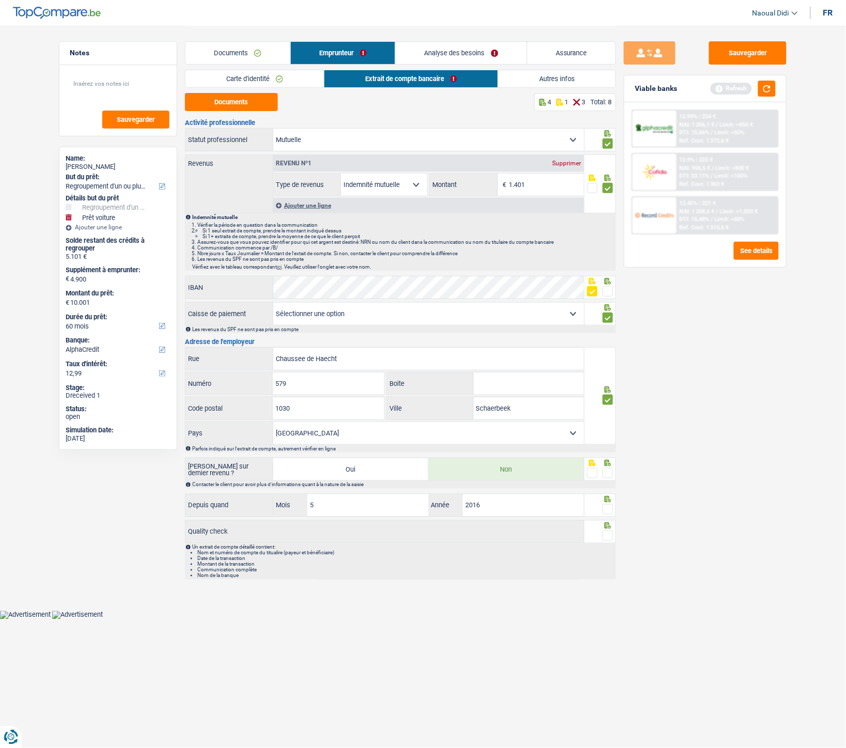
click at [607, 418] on span at bounding box center [608, 473] width 10 height 10
click at [0, 0] on input "radio" at bounding box center [0, 0] width 0 height 0
click at [608, 418] on span at bounding box center [608, 509] width 10 height 10
click at [0, 0] on input "radio" at bounding box center [0, 0] width 0 height 0
click at [610, 418] on span at bounding box center [608, 536] width 10 height 10
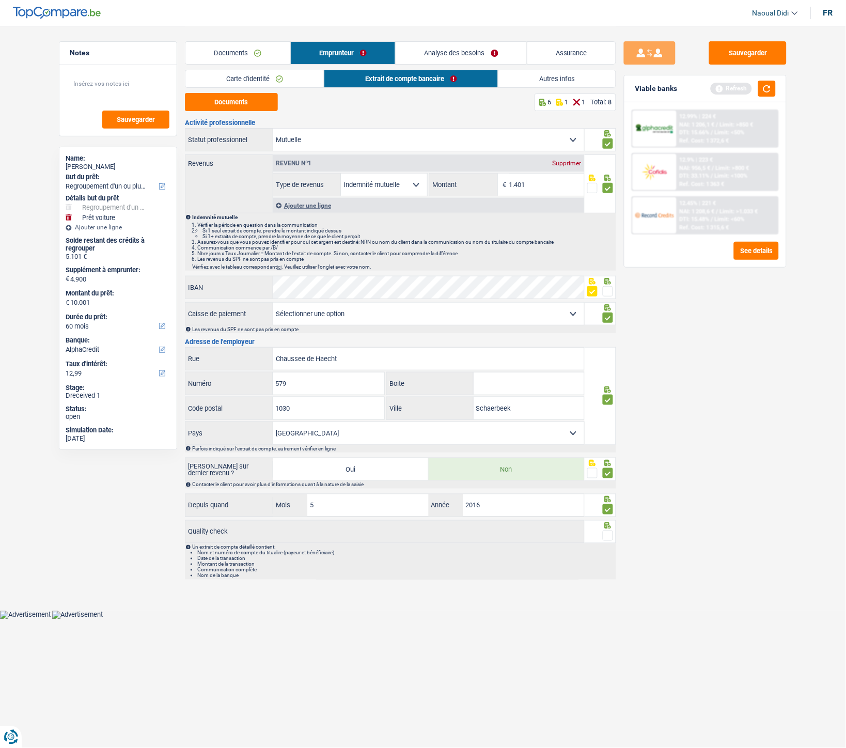
click at [0, 0] on input "radio" at bounding box center [0, 0] width 0 height 0
click at [482, 44] on link "Analyse des besoins" at bounding box center [461, 53] width 131 height 22
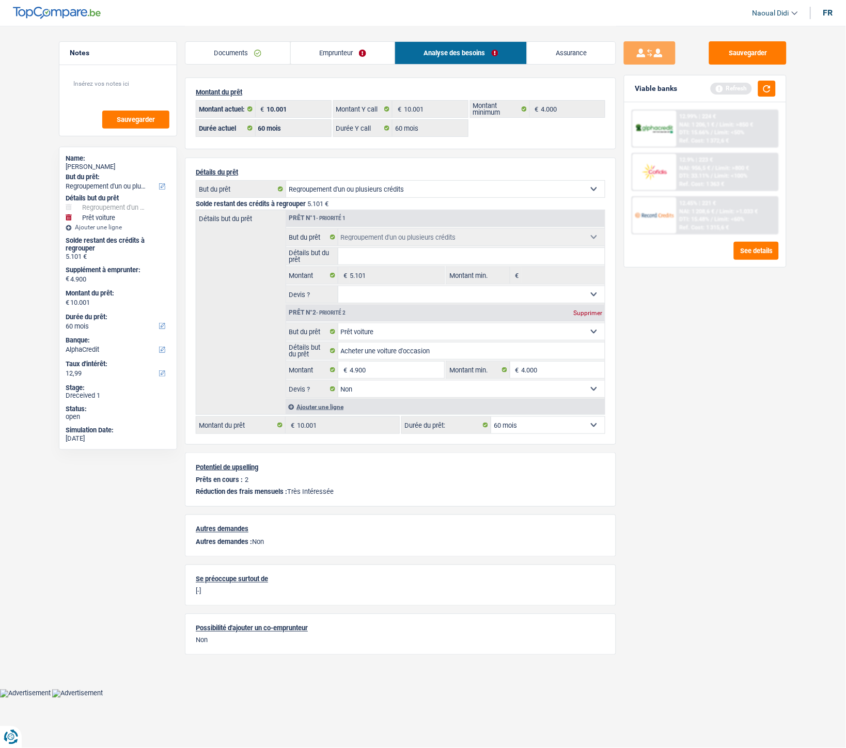
click at [394, 332] on select "Confort maison: meubles, textile, peinture, électroménager, outillage non-profe…" at bounding box center [471, 331] width 267 height 17
select select "other"
click at [338, 325] on select "Confort maison: meubles, textile, peinture, électroménager, outillage non-profe…" at bounding box center [471, 331] width 267 height 17
select select "other"
click at [750, 56] on button "Sauvegarder" at bounding box center [747, 52] width 77 height 23
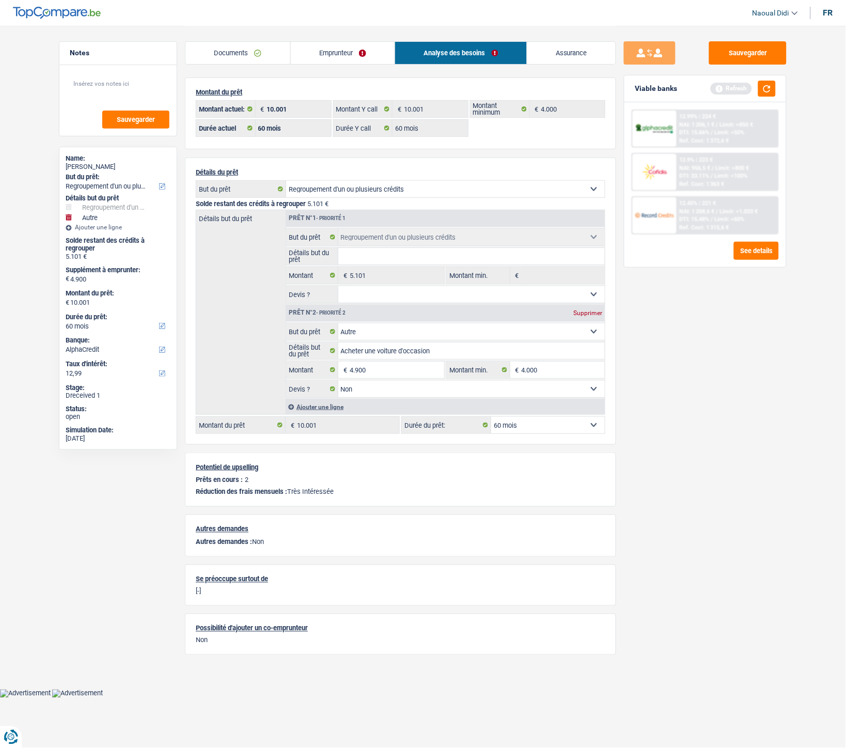
click at [342, 49] on link "Emprunteur" at bounding box center [343, 53] width 104 height 22
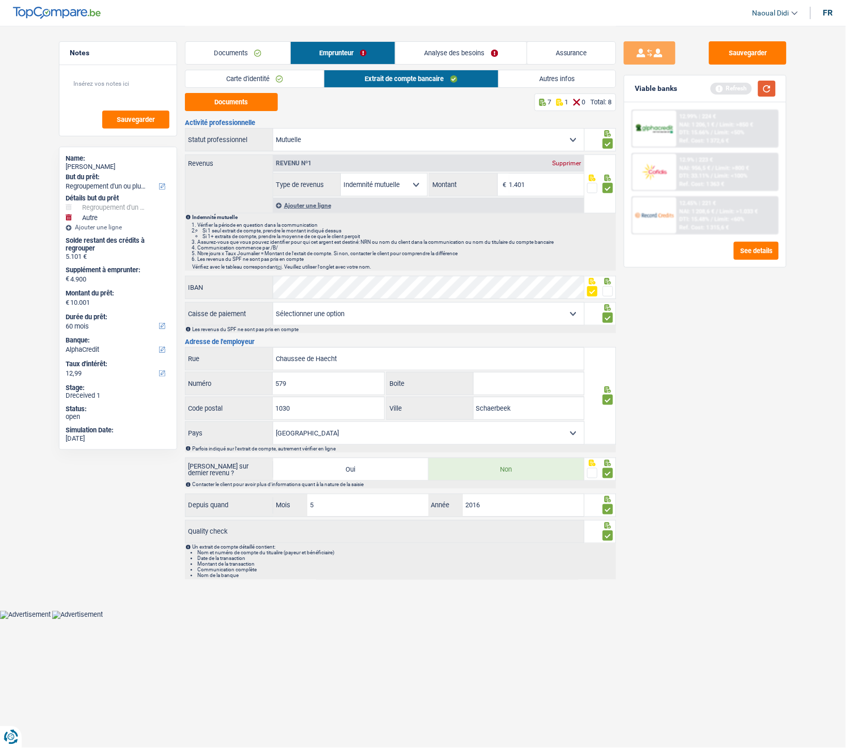
click at [768, 85] on button "button" at bounding box center [767, 89] width 18 height 16
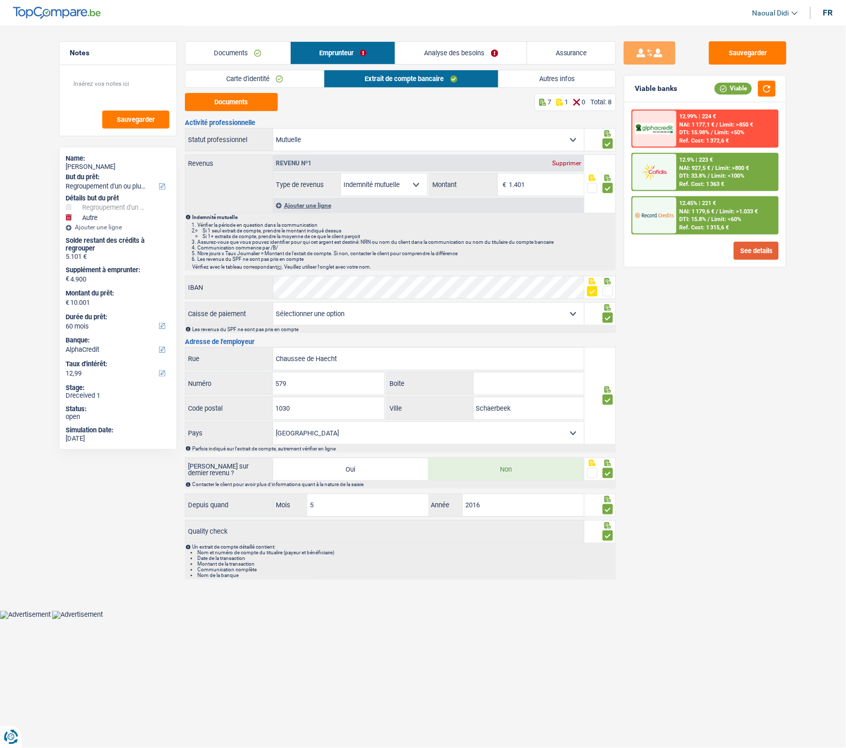
click at [753, 249] on button "See details" at bounding box center [756, 251] width 45 height 18
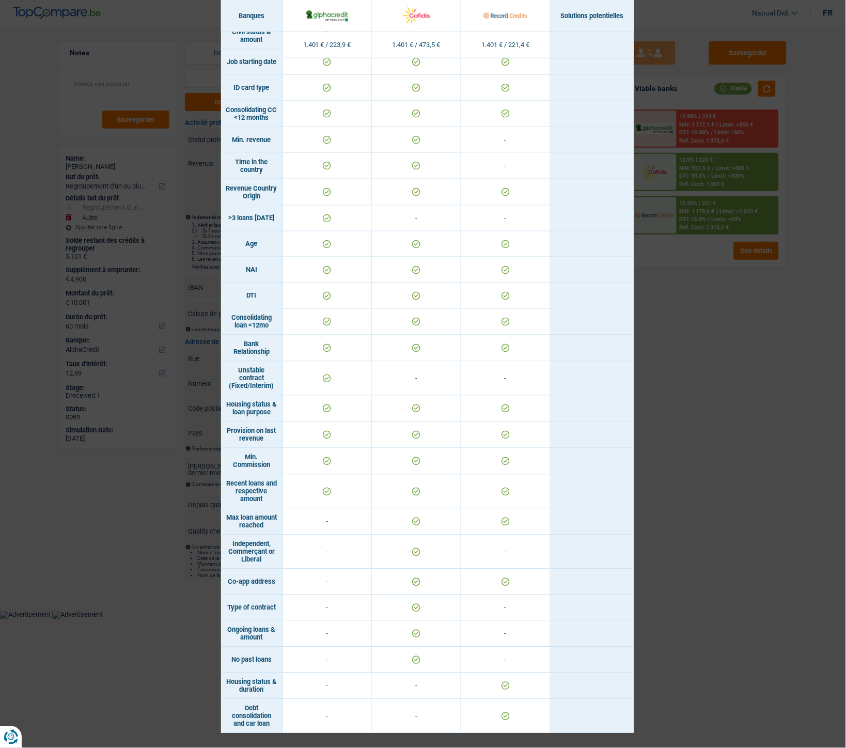
scroll to position [286, 0]
click at [778, 418] on div "Banks conditions × Banques Solutions potentielles Revenus / Charges 1.401 € / 2…" at bounding box center [423, 374] width 846 height 748
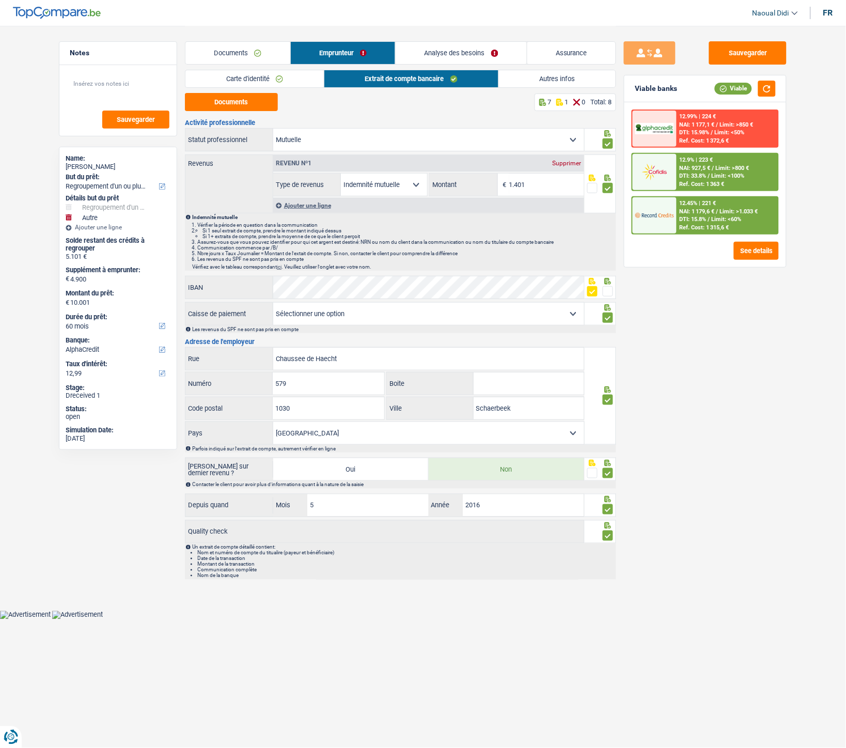
click at [706, 204] on div "12.45% | 221 €" at bounding box center [698, 203] width 37 height 7
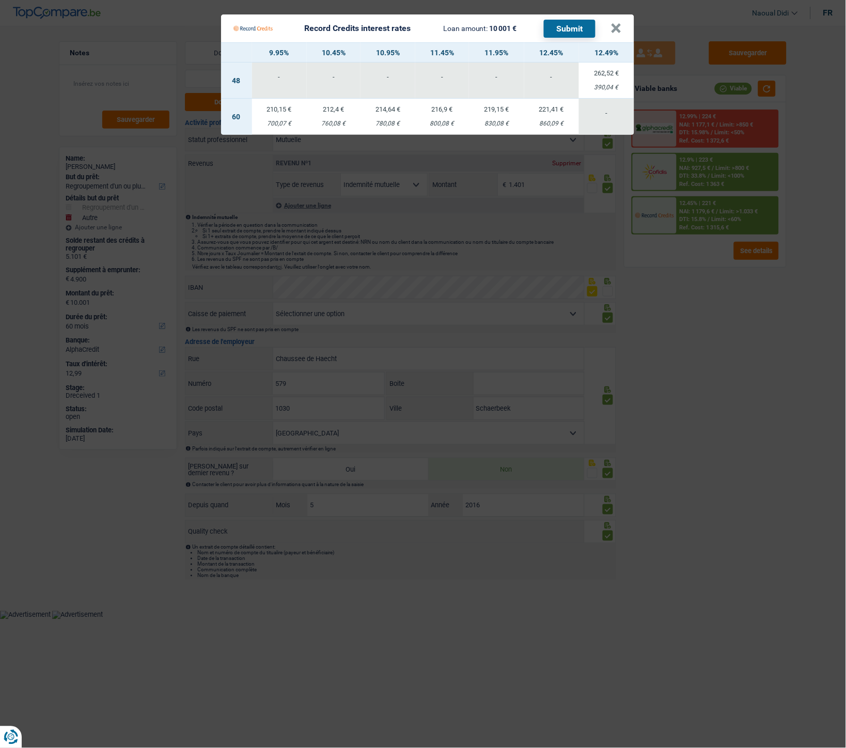
click at [548, 115] on td "221,41 € 860,09 €" at bounding box center [551, 117] width 55 height 36
select select "record credits"
type input "12,45"
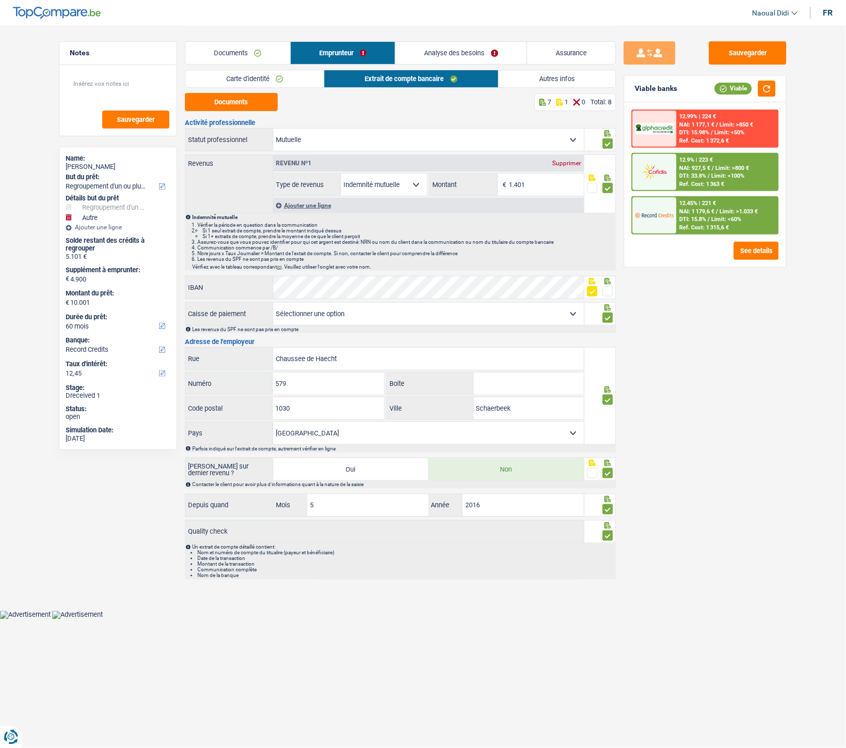
click at [670, 212] on img at bounding box center [654, 215] width 38 height 19
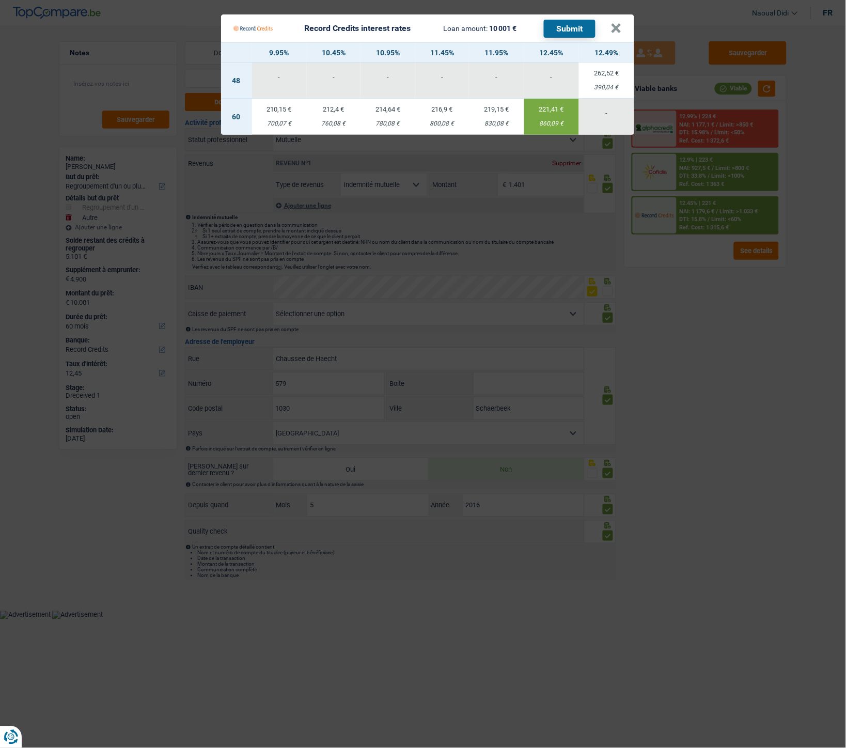
click at [563, 29] on button "Submit" at bounding box center [570, 29] width 52 height 18
click at [614, 25] on button "×" at bounding box center [616, 28] width 11 height 10
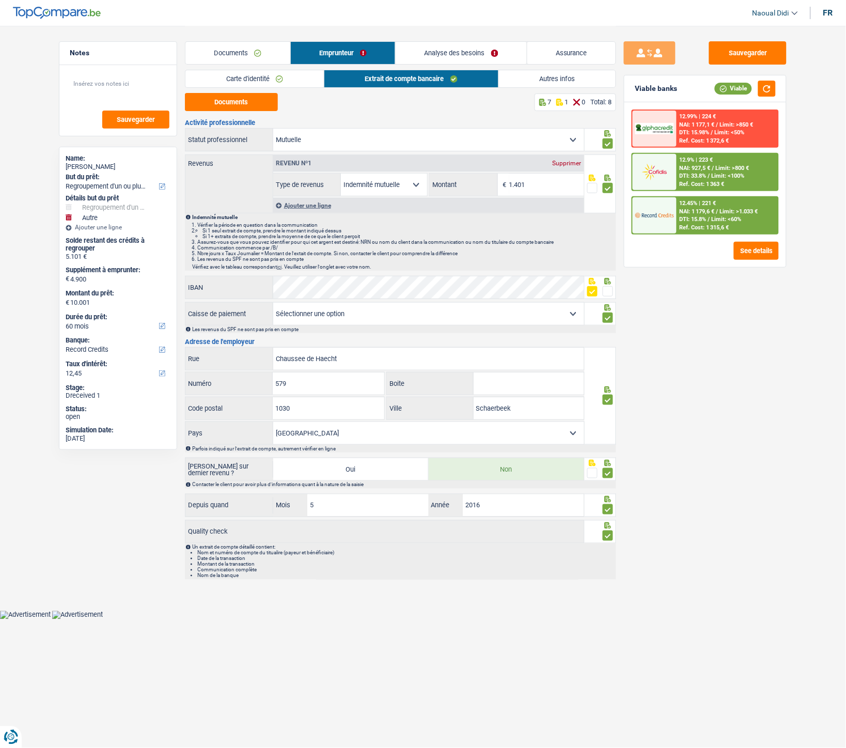
click at [715, 165] on div "NAI: 927,5 € / Limit: >800 €" at bounding box center [715, 168] width 70 height 7
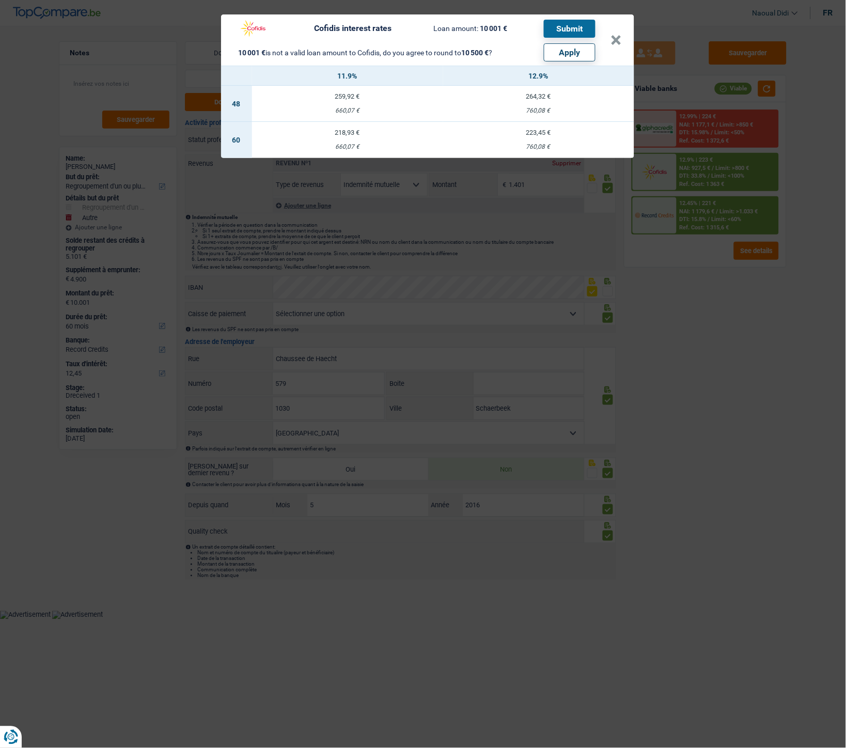
click at [543, 142] on td "223,45 € 760,08 €" at bounding box center [538, 140] width 191 height 36
select select "cofidis"
type input "12,90"
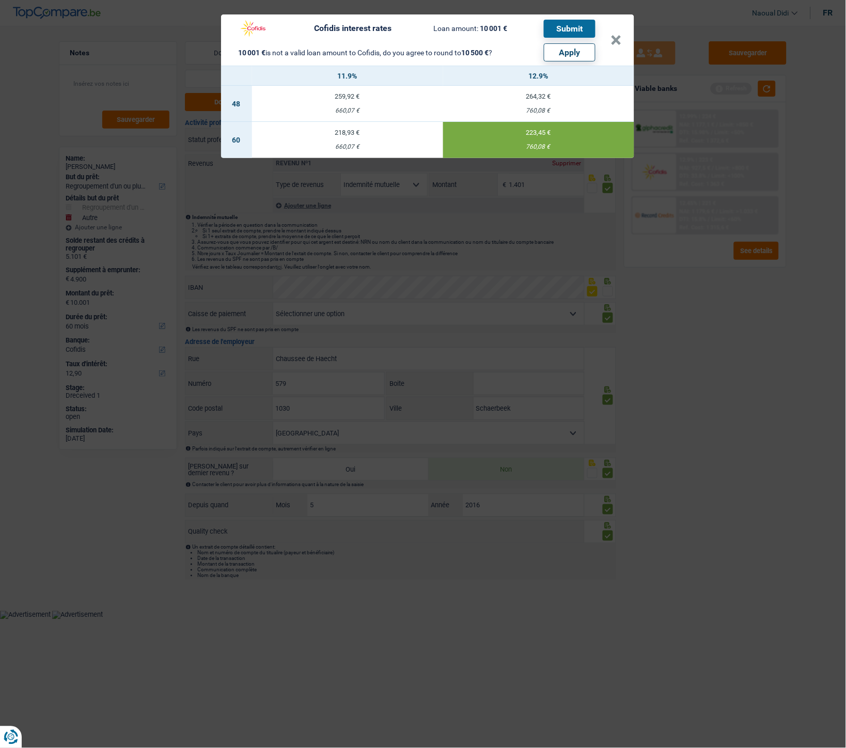
click at [563, 54] on button "Apply" at bounding box center [570, 52] width 52 height 18
type input "5.399"
type input "10.500"
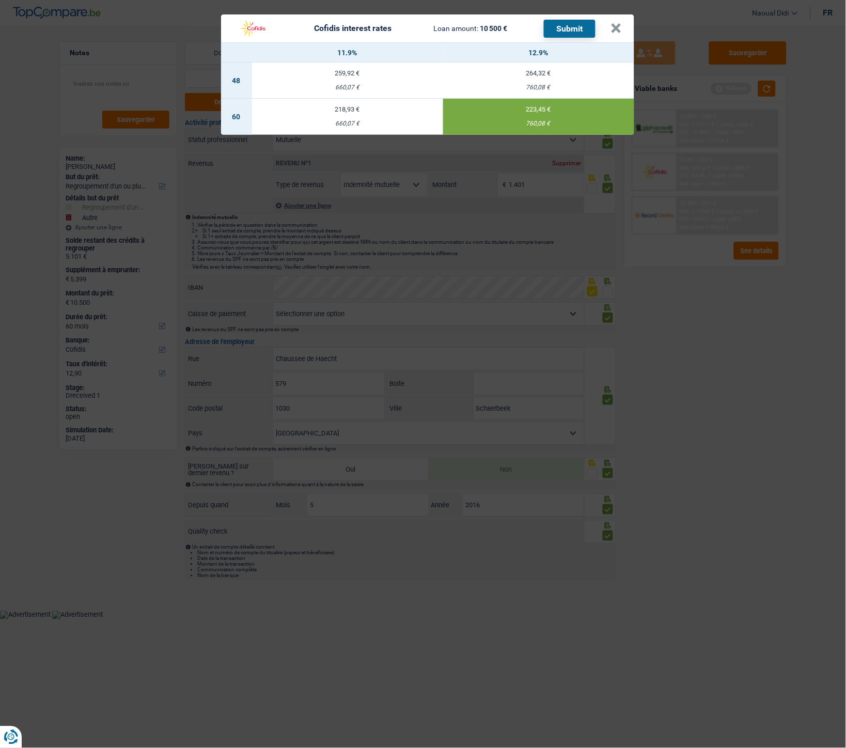
click at [410, 33] on div "Cofidis interest rates Loan amount: 10 500 € Submit" at bounding box center [414, 29] width 363 height 20
click at [564, 30] on button "Submit" at bounding box center [570, 29] width 52 height 18
click at [614, 31] on button "×" at bounding box center [616, 28] width 11 height 10
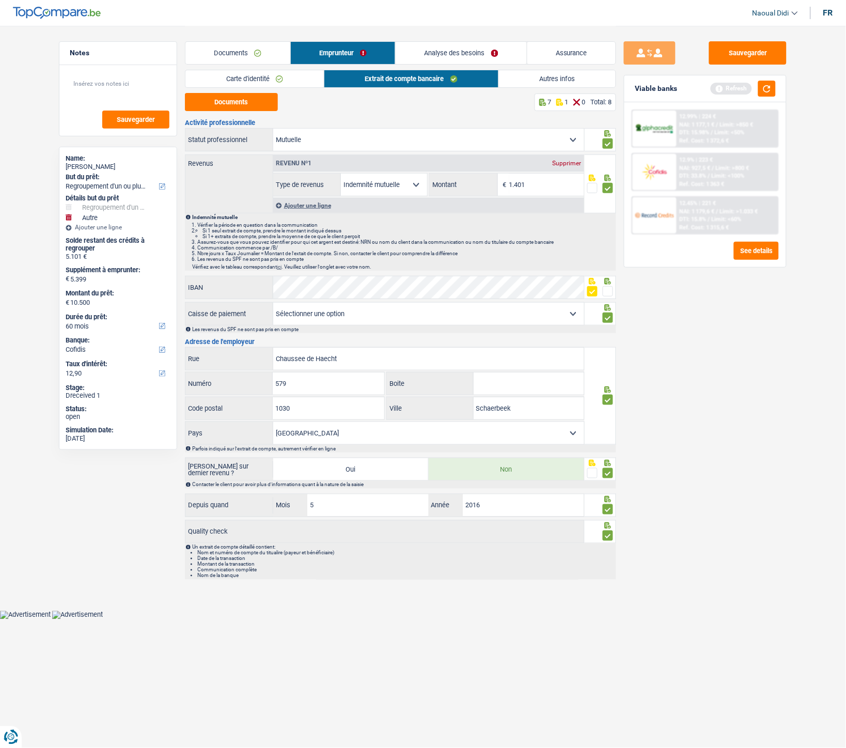
click at [233, 55] on link "Documents" at bounding box center [237, 53] width 105 height 22
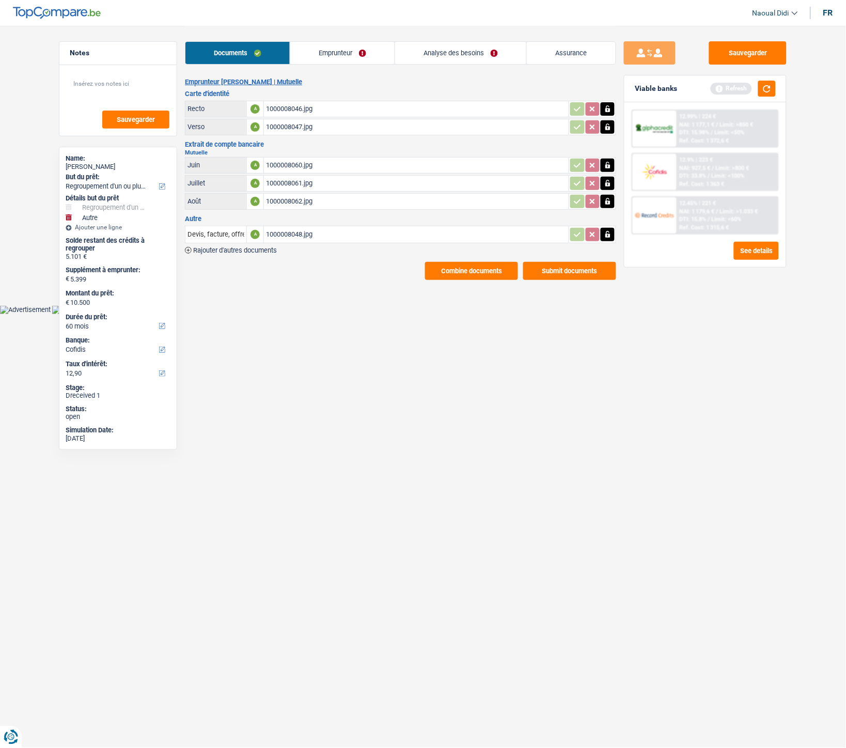
drag, startPoint x: 327, startPoint y: 65, endPoint x: 328, endPoint y: 56, distance: 9.4
click at [326, 64] on div "Documents Emprunteur Analyse des besoins Assurance" at bounding box center [400, 48] width 431 height 44
click at [328, 53] on link "Emprunteur" at bounding box center [342, 53] width 104 height 22
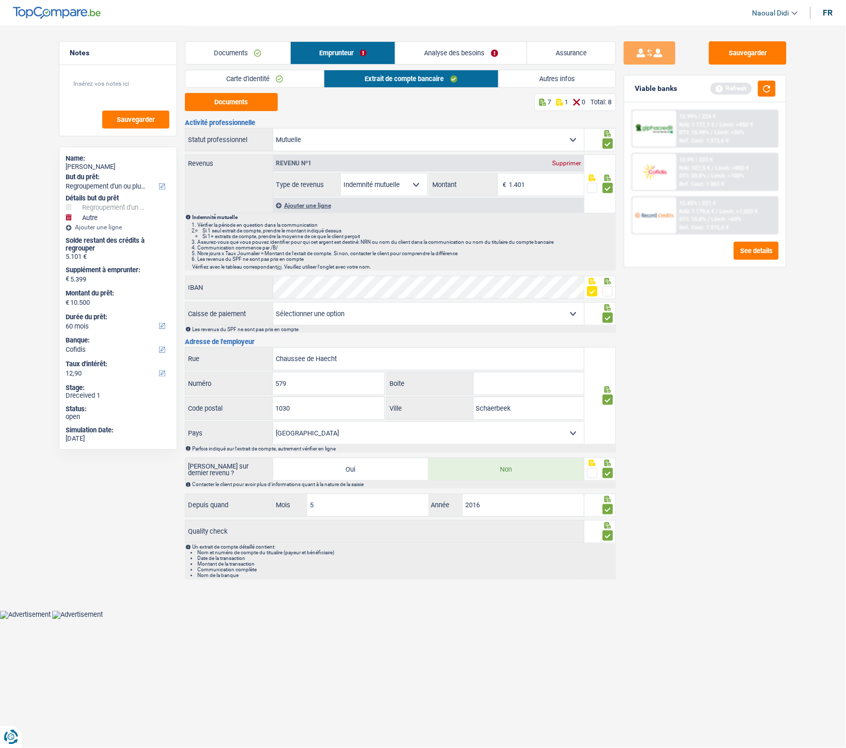
click at [227, 73] on link "Carte d'identité" at bounding box center [254, 78] width 138 height 17
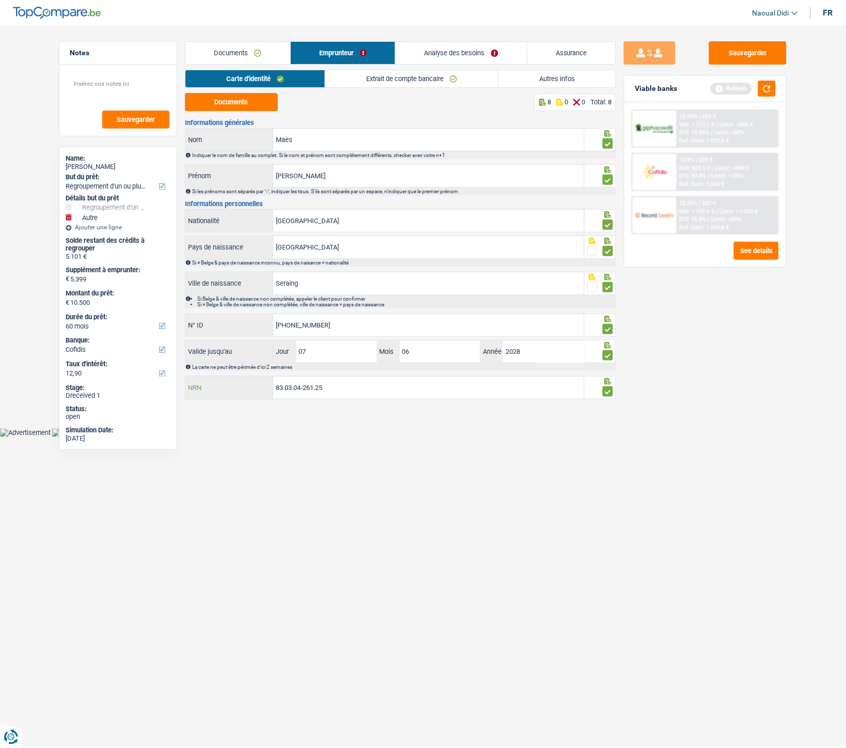
drag, startPoint x: 337, startPoint y: 395, endPoint x: 217, endPoint y: 385, distance: 120.2
click at [217, 385] on div "83.03.04-261.25 NRN" at bounding box center [384, 388] width 399 height 22
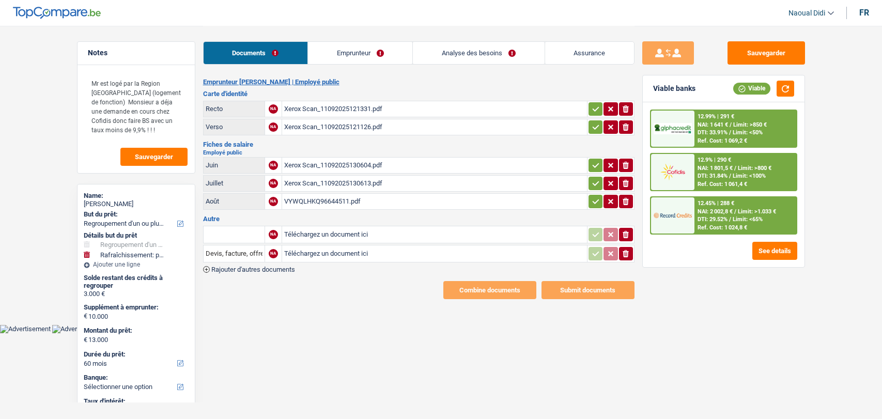
select select "refinancing"
select select "houseOrGarden"
select select "60"
click at [310, 106] on div "Xerox Scan_11092025121331.pdf" at bounding box center [434, 108] width 301 height 15
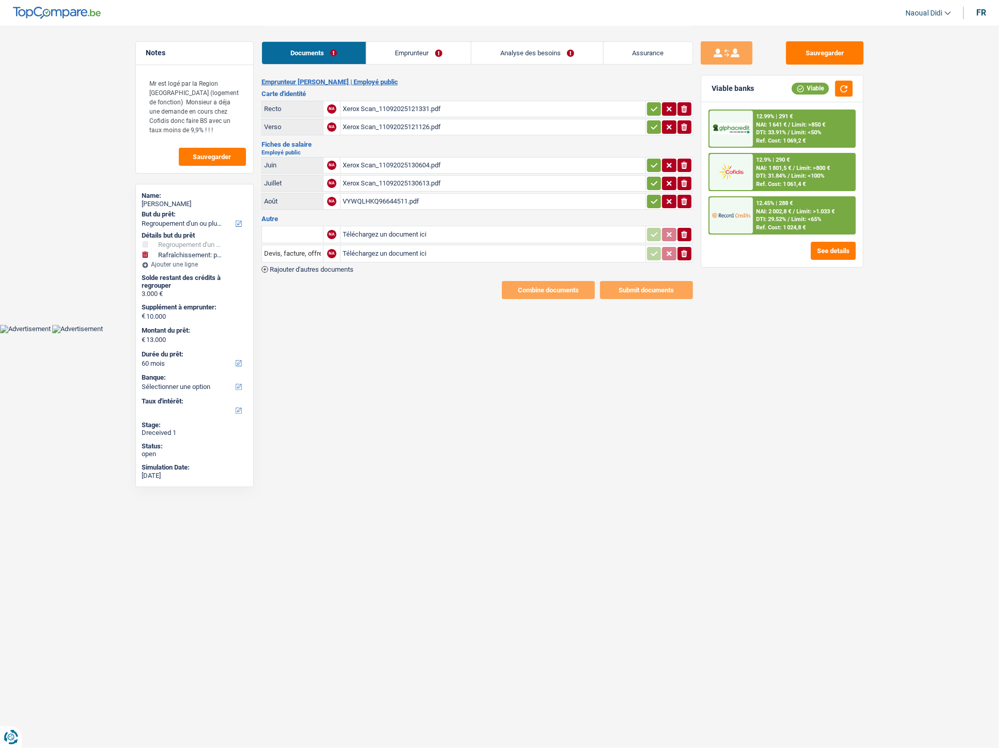
drag, startPoint x: 648, startPoint y: 102, endPoint x: 651, endPoint y: 107, distance: 5.6
click at [650, 104] on icon "button" at bounding box center [654, 109] width 8 height 10
click at [648, 121] on button "button" at bounding box center [654, 126] width 14 height 13
click at [653, 159] on button "button" at bounding box center [654, 165] width 14 height 13
click at [651, 183] on icon "button" at bounding box center [654, 183] width 8 height 10
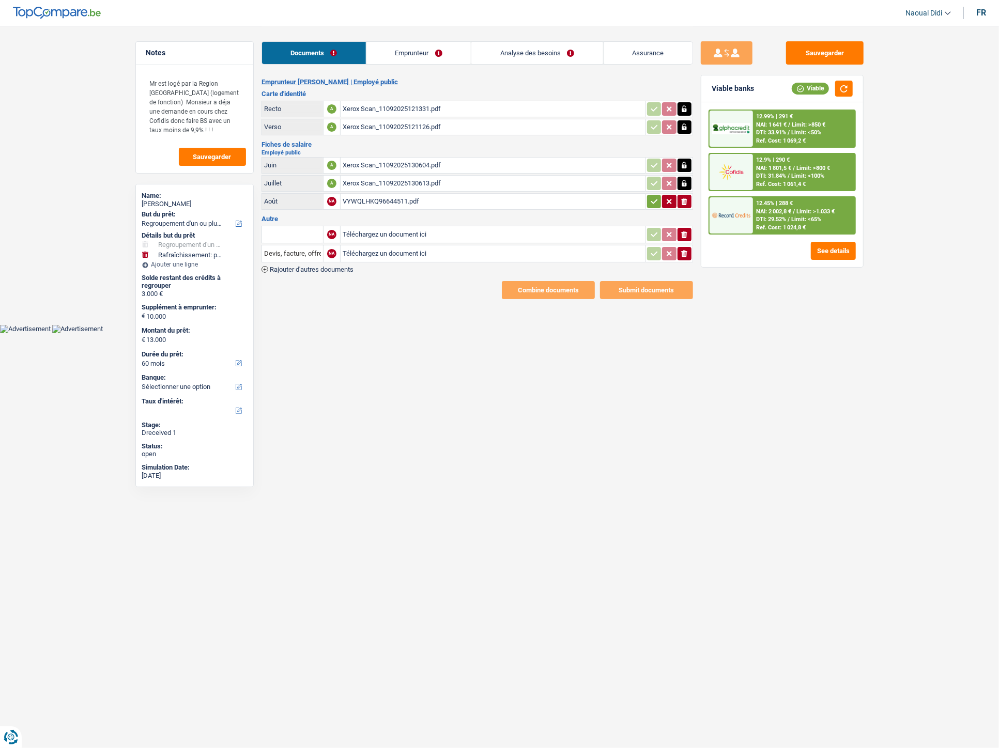
click at [654, 205] on button "button" at bounding box center [654, 201] width 14 height 13
click at [435, 52] on link "Emprunteur" at bounding box center [419, 53] width 104 height 22
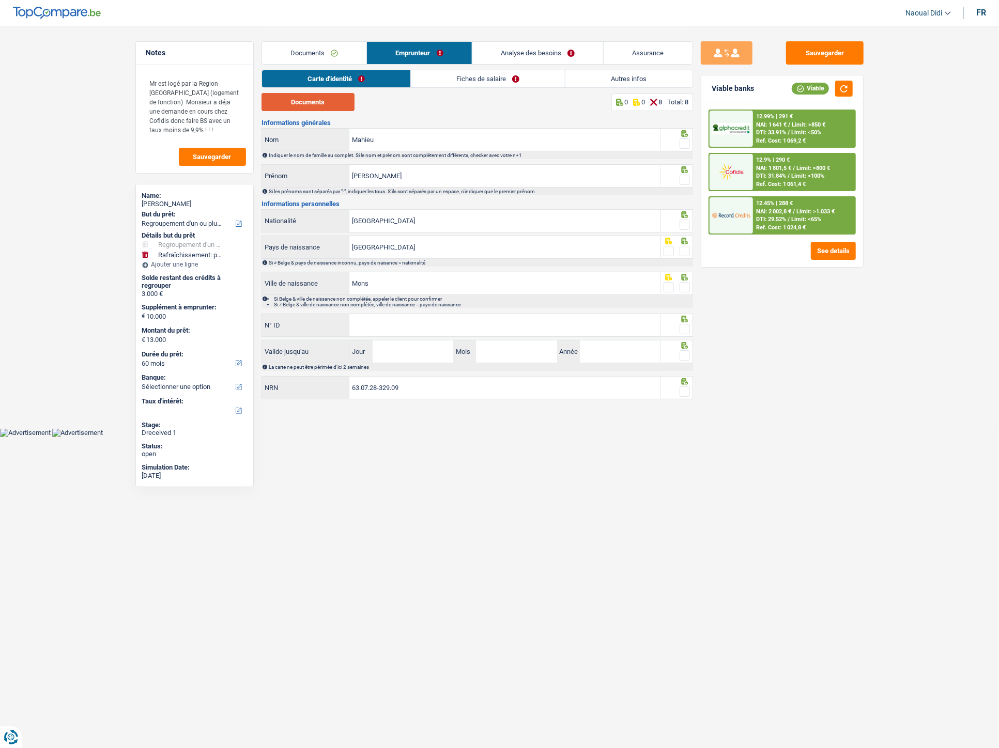
click at [326, 103] on button "Documents" at bounding box center [307, 102] width 93 height 18
click at [683, 143] on span at bounding box center [684, 143] width 10 height 10
click at [0, 0] on input "radio" at bounding box center [0, 0] width 0 height 0
click at [682, 180] on span at bounding box center [684, 180] width 10 height 10
click at [0, 0] on input "radio" at bounding box center [0, 0] width 0 height 0
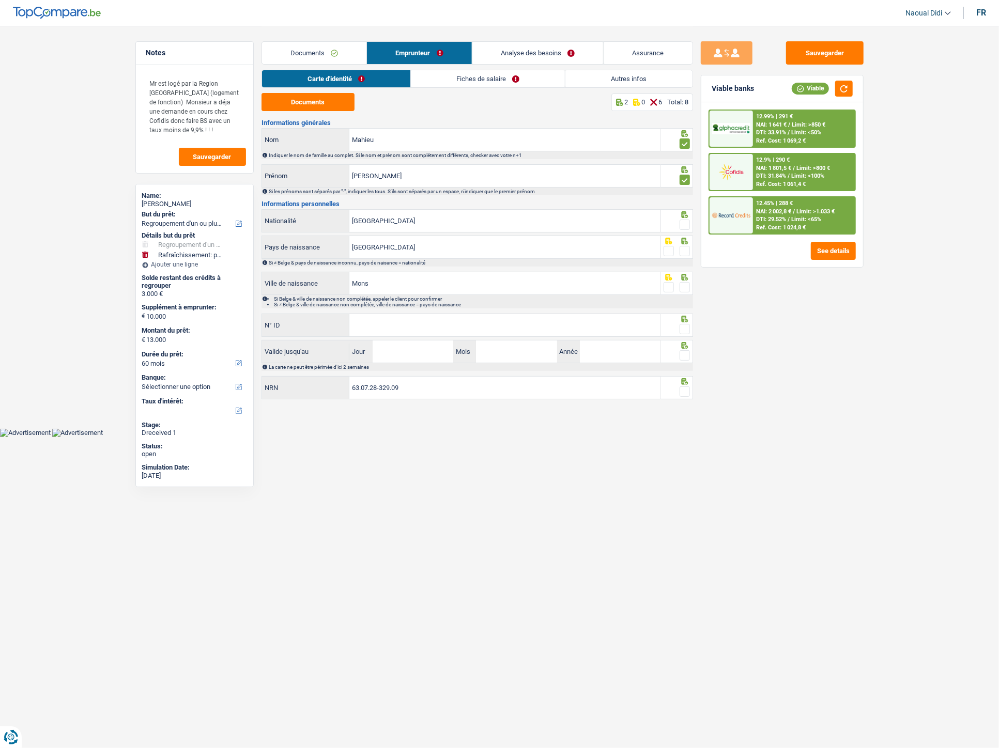
click at [684, 222] on span at bounding box center [684, 225] width 10 height 10
click at [0, 0] on input "radio" at bounding box center [0, 0] width 0 height 0
click at [683, 253] on span at bounding box center [684, 251] width 10 height 10
click at [0, 0] on input "radio" at bounding box center [0, 0] width 0 height 0
click at [682, 286] on span at bounding box center [684, 287] width 10 height 10
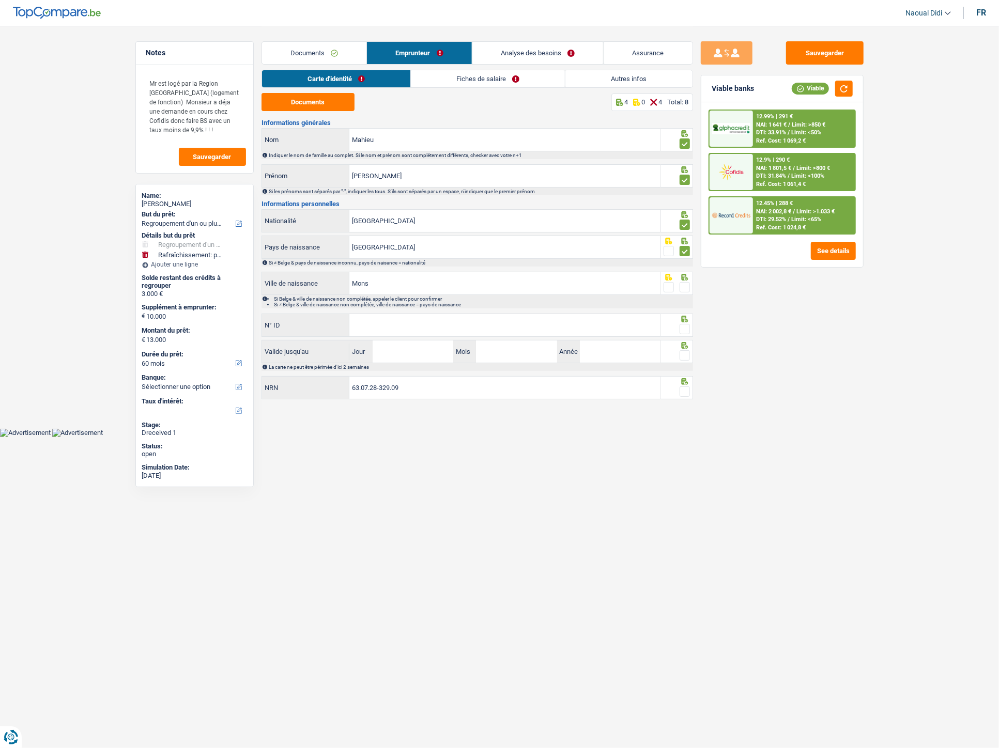
click at [0, 0] on input "radio" at bounding box center [0, 0] width 0 height 0
click at [445, 327] on input "N° ID" at bounding box center [504, 325] width 311 height 22
paste input "[PHONE_NUMBER]"
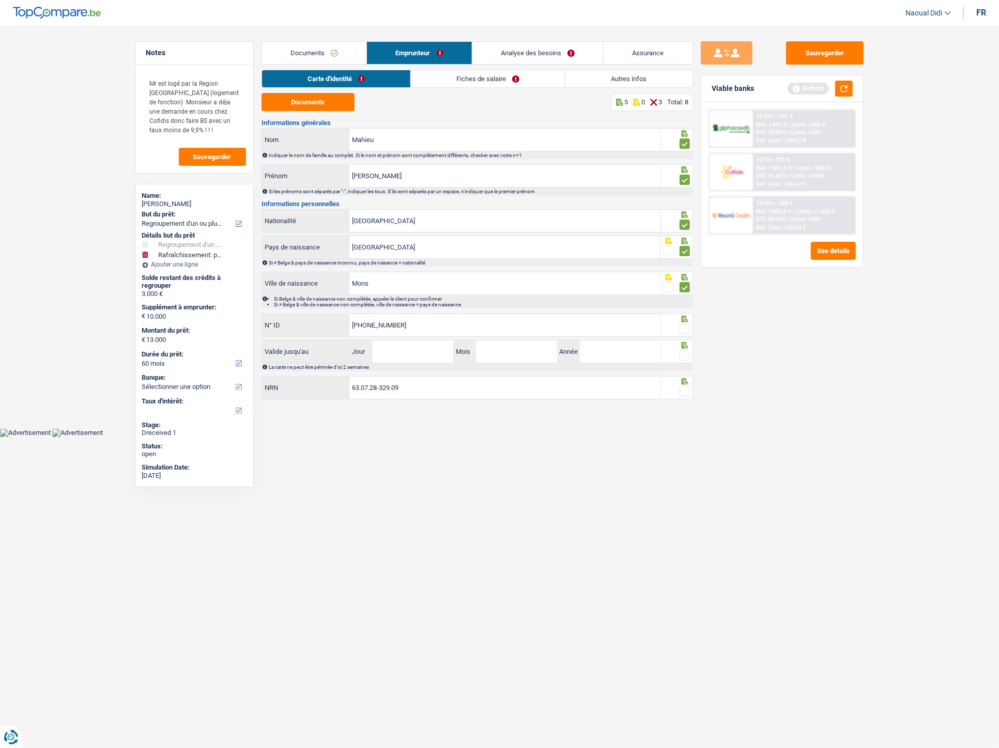
type input "[PHONE_NUMBER]"
click at [409, 352] on input "Jour" at bounding box center [412, 351] width 81 height 22
type input "01"
type input "08"
type input "2035"
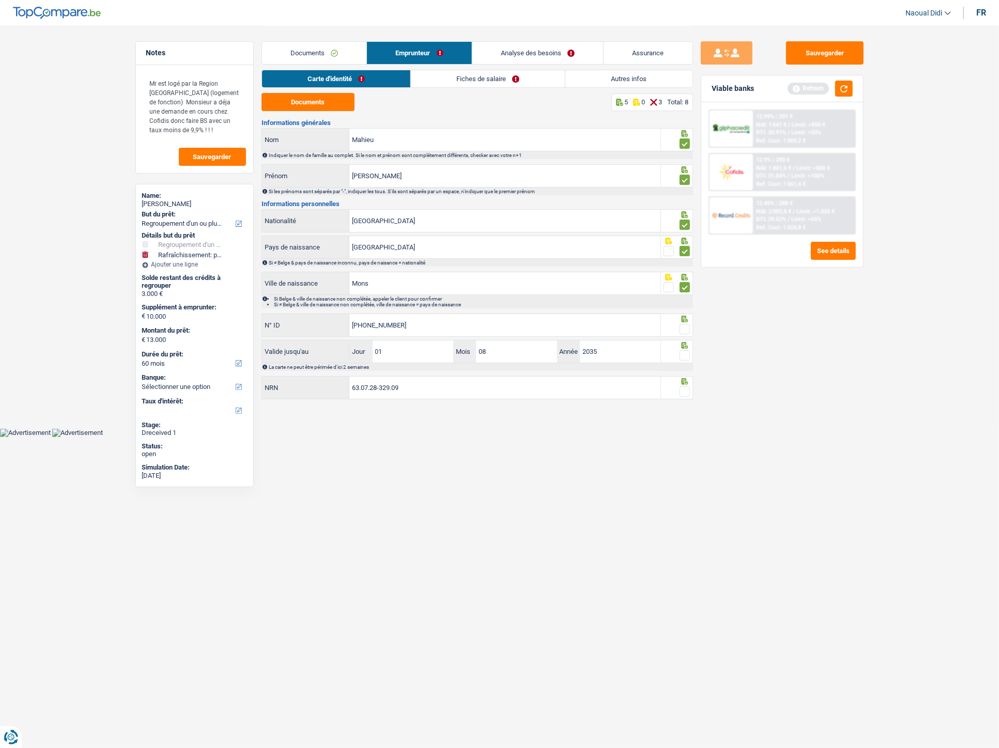
drag, startPoint x: 682, startPoint y: 358, endPoint x: 682, endPoint y: 352, distance: 6.2
click at [682, 358] on span at bounding box center [684, 355] width 10 height 10
click at [0, 0] on input "radio" at bounding box center [0, 0] width 0 height 0
click at [686, 330] on span at bounding box center [684, 329] width 10 height 10
click at [0, 0] on input "radio" at bounding box center [0, 0] width 0 height 0
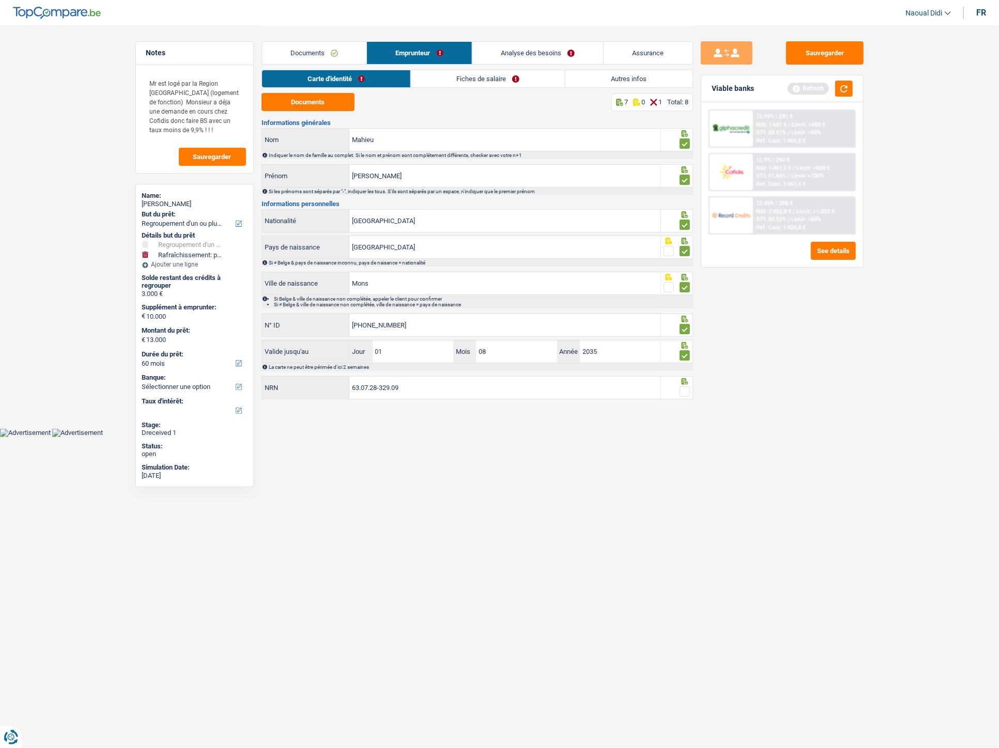
click at [684, 390] on span at bounding box center [684, 391] width 10 height 10
click at [0, 0] on input "radio" at bounding box center [0, 0] width 0 height 0
click at [455, 73] on link "Fiches de salaire" at bounding box center [488, 78] width 154 height 17
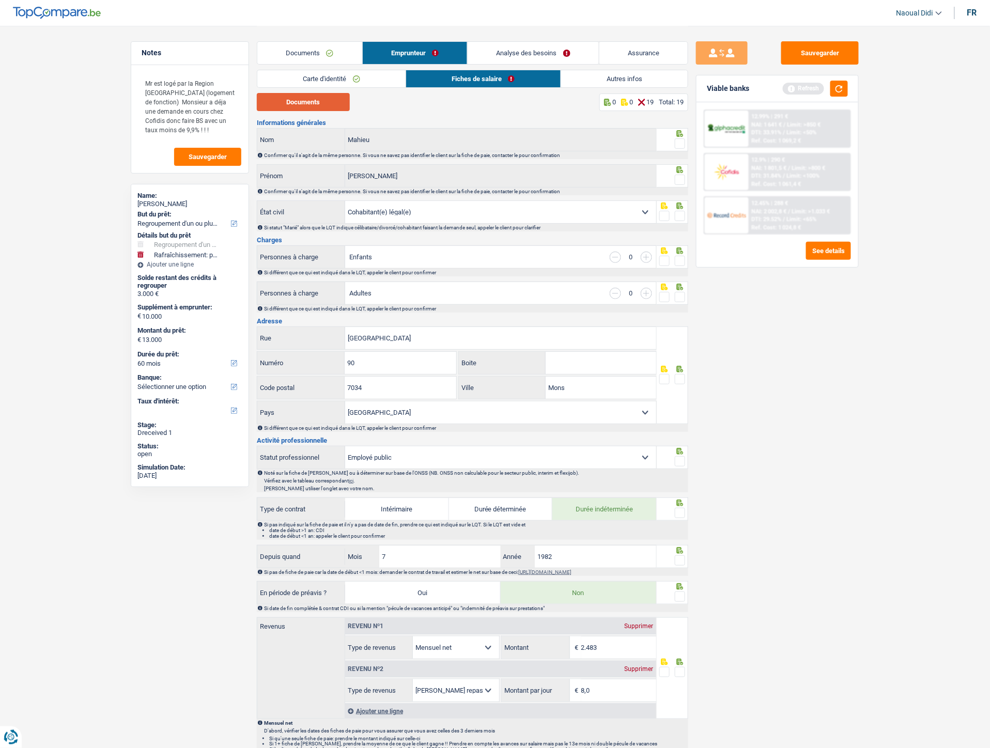
click at [327, 98] on button "Documents" at bounding box center [303, 102] width 93 height 18
click at [679, 146] on span at bounding box center [680, 143] width 10 height 10
click at [0, 0] on input "radio" at bounding box center [0, 0] width 0 height 0
click at [680, 181] on span at bounding box center [680, 180] width 10 height 10
click at [0, 0] on input "radio" at bounding box center [0, 0] width 0 height 0
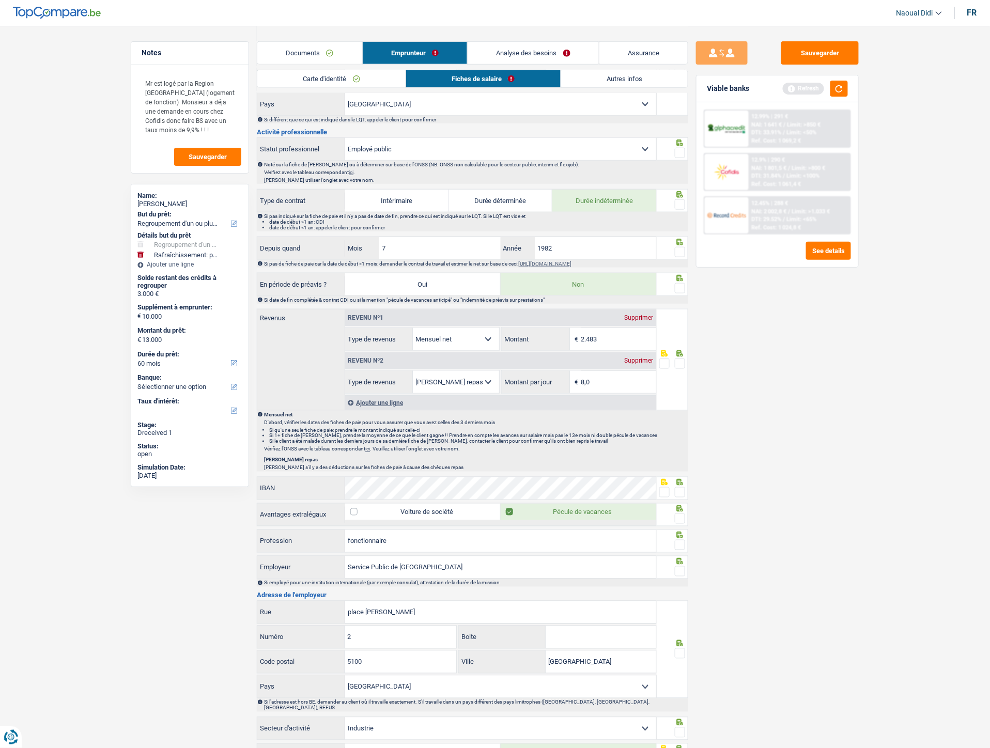
scroll to position [344, 0]
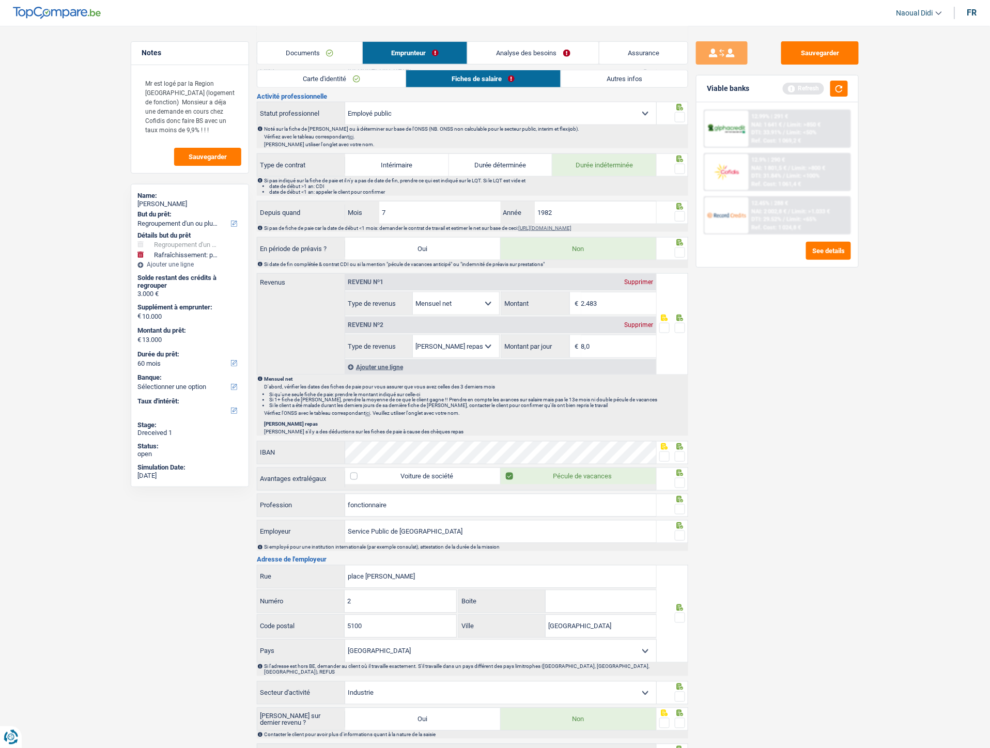
click at [676, 418] on span at bounding box center [680, 456] width 10 height 10
click at [0, 0] on input "radio" at bounding box center [0, 0] width 0 height 0
click at [683, 418] on span at bounding box center [680, 483] width 10 height 10
click at [0, 0] on input "radio" at bounding box center [0, 0] width 0 height 0
click at [611, 301] on input "2.483" at bounding box center [618, 303] width 75 height 22
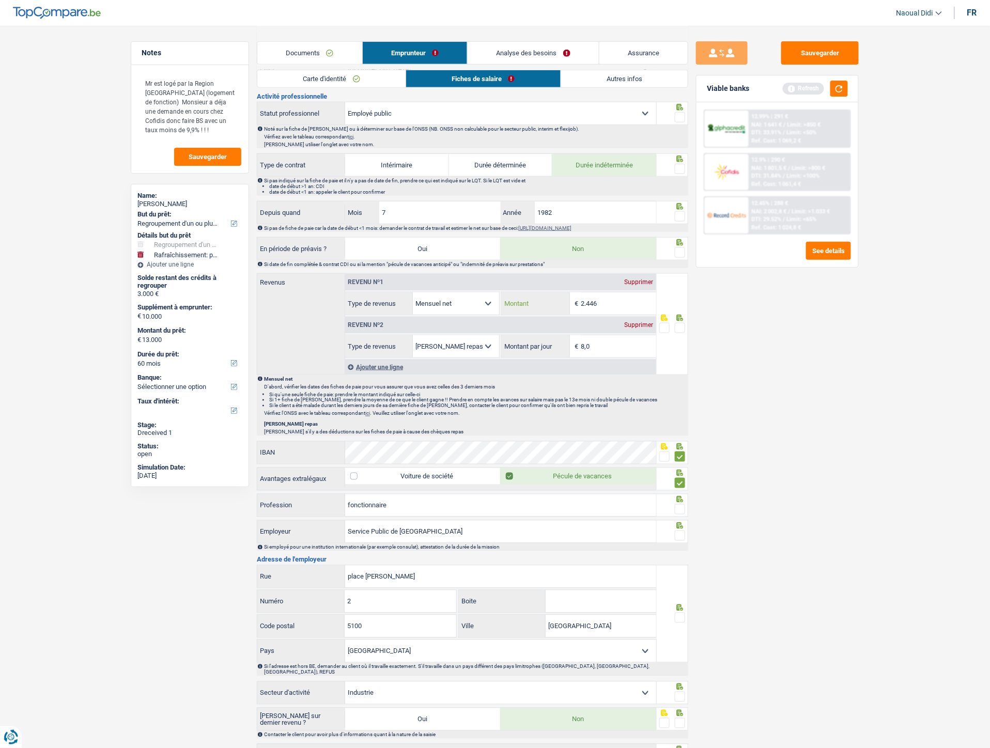
type input "2.446"
click at [790, 386] on div "Sauvegarder Viable banks Refresh 12.99% | 291 € NAI: 1 641 € / Limit: >850 € DT…" at bounding box center [777, 386] width 178 height 690
click at [682, 329] on span at bounding box center [680, 328] width 10 height 10
click at [0, 0] on input "radio" at bounding box center [0, 0] width 0 height 0
click at [680, 252] on span at bounding box center [680, 252] width 10 height 10
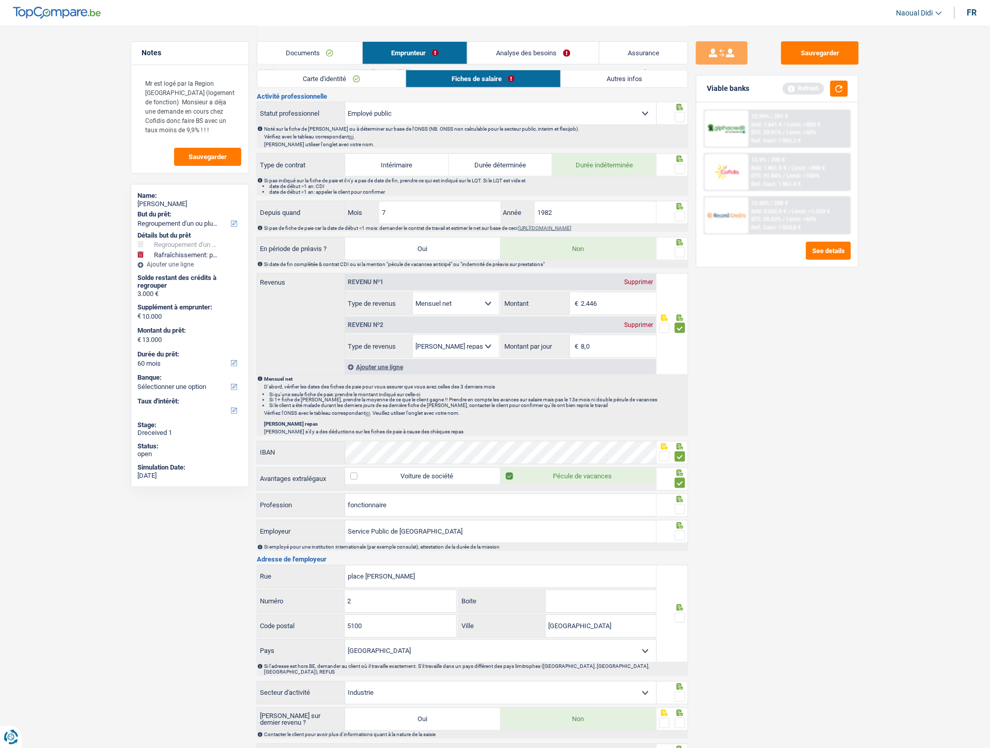
click at [0, 0] on input "radio" at bounding box center [0, 0] width 0 height 0
click at [682, 215] on span at bounding box center [680, 216] width 10 height 10
click at [0, 0] on input "radio" at bounding box center [0, 0] width 0 height 0
click at [680, 169] on span at bounding box center [680, 169] width 10 height 10
click at [0, 0] on input "radio" at bounding box center [0, 0] width 0 height 0
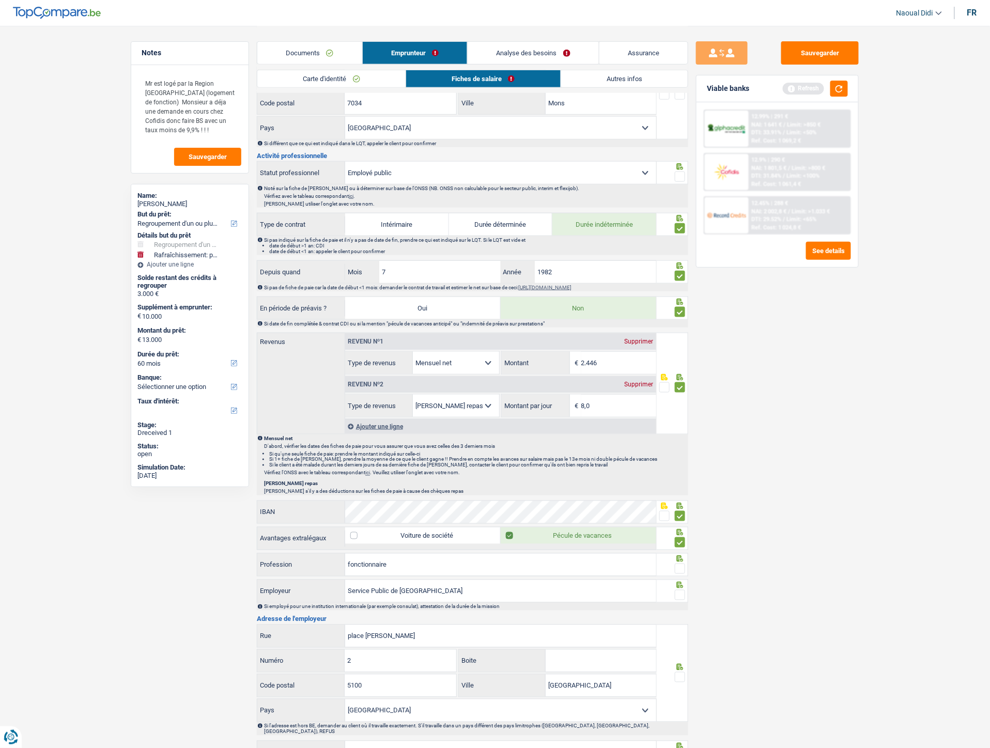
scroll to position [229, 0]
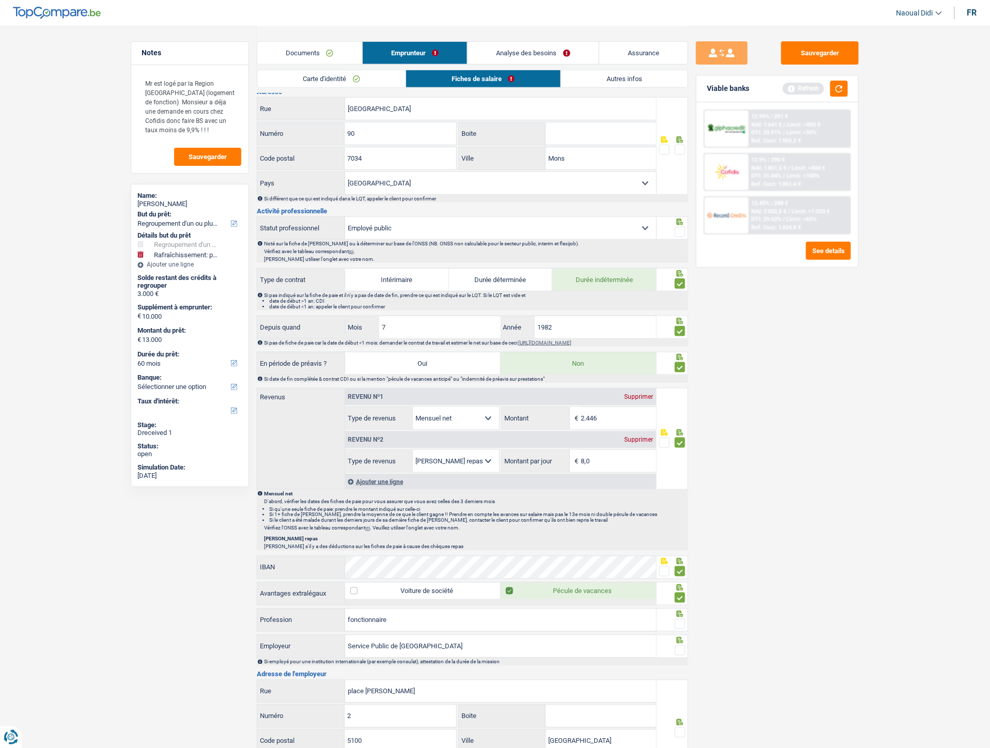
click at [677, 233] on span at bounding box center [680, 232] width 10 height 10
click at [0, 0] on input "radio" at bounding box center [0, 0] width 0 height 0
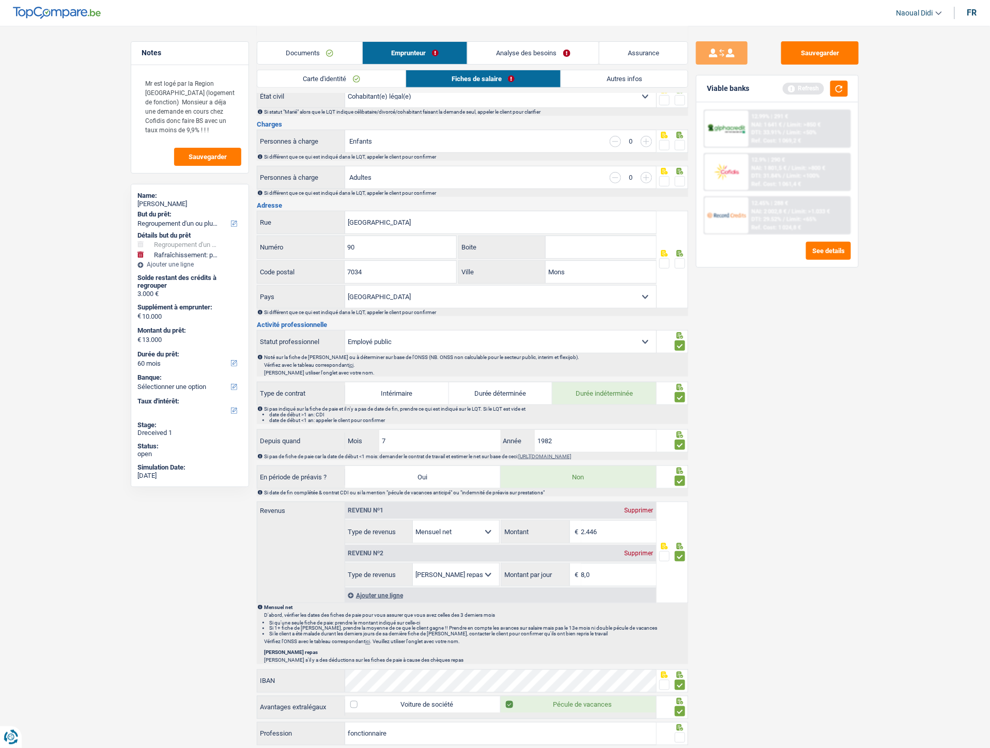
scroll to position [115, 0]
click at [680, 261] on span at bounding box center [680, 264] width 10 height 10
click at [0, 0] on input "radio" at bounding box center [0, 0] width 0 height 0
click at [367, 221] on input "[GEOGRAPHIC_DATA]" at bounding box center [500, 223] width 311 height 22
click at [404, 224] on input "[GEOGRAPHIC_DATA]" at bounding box center [500, 223] width 311 height 22
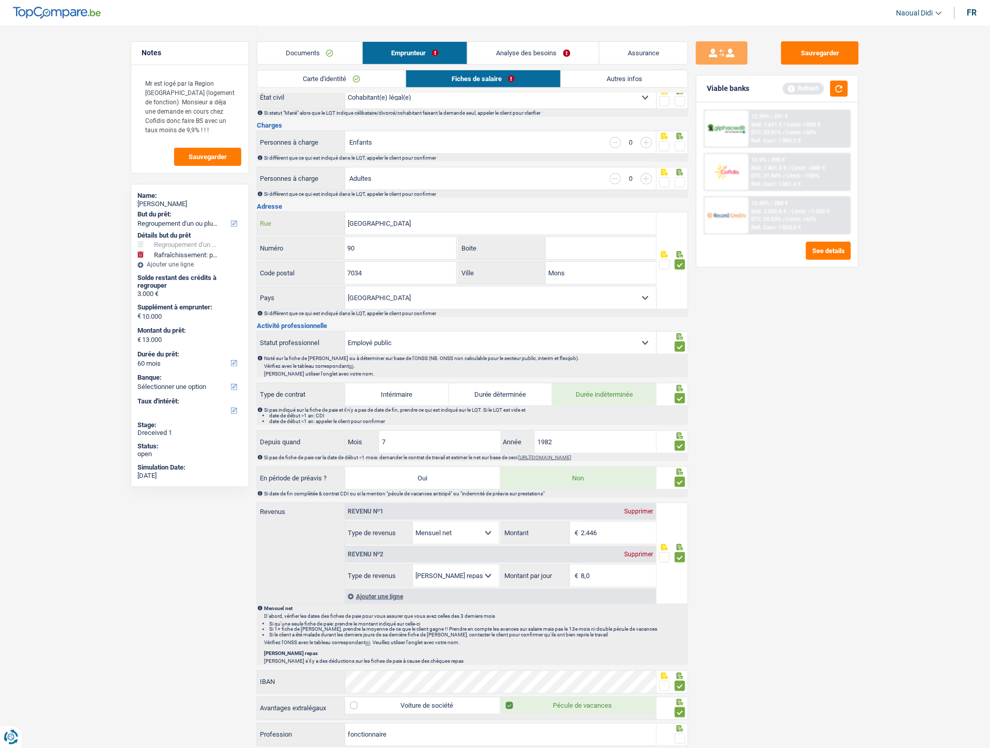
type input "[GEOGRAPHIC_DATA]"
click at [680, 183] on span at bounding box center [680, 182] width 10 height 10
click at [0, 0] on input "radio" at bounding box center [0, 0] width 0 height 0
click at [679, 142] on span at bounding box center [680, 146] width 10 height 10
click at [0, 0] on input "radio" at bounding box center [0, 0] width 0 height 0
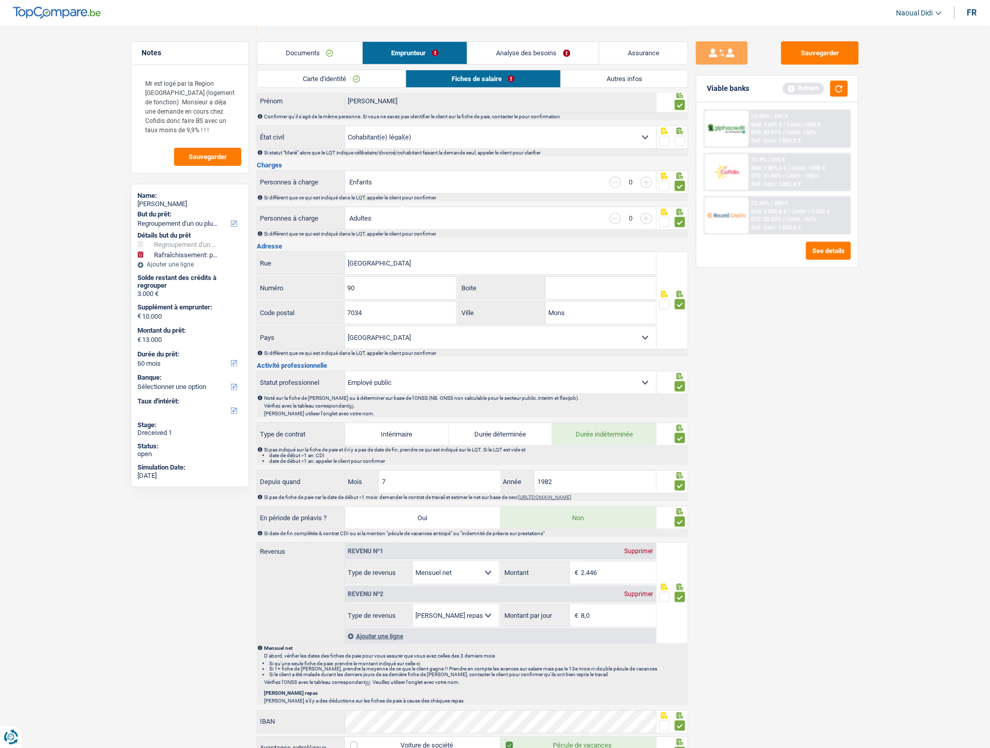
scroll to position [0, 0]
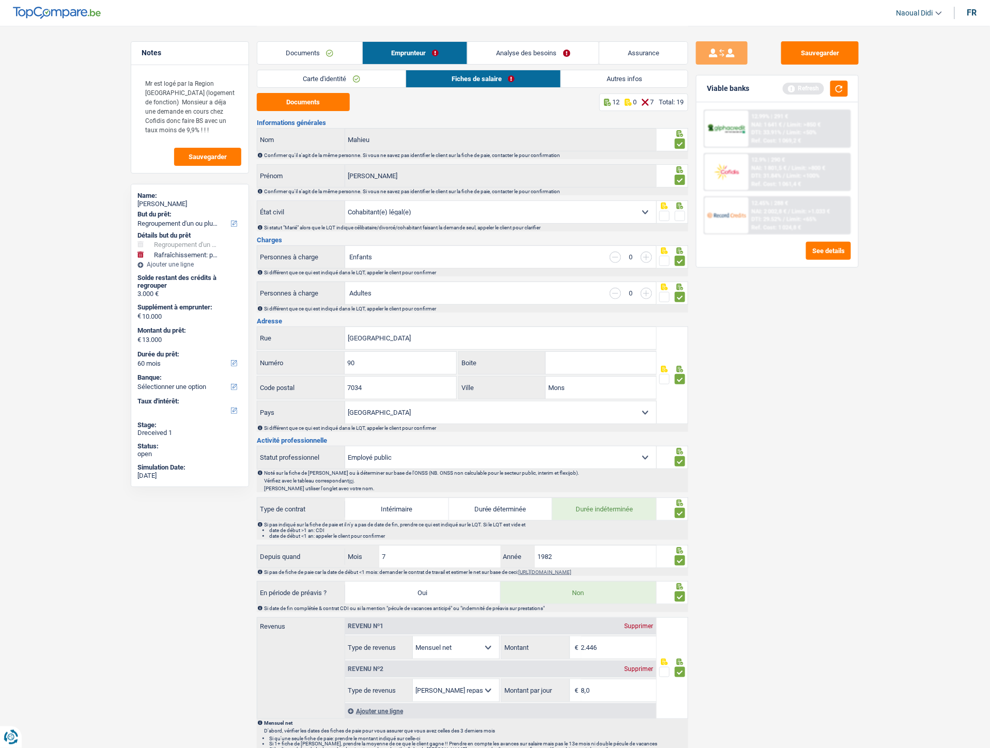
click at [683, 214] on span at bounding box center [680, 216] width 10 height 10
click at [0, 0] on input "radio" at bounding box center [0, 0] width 0 height 0
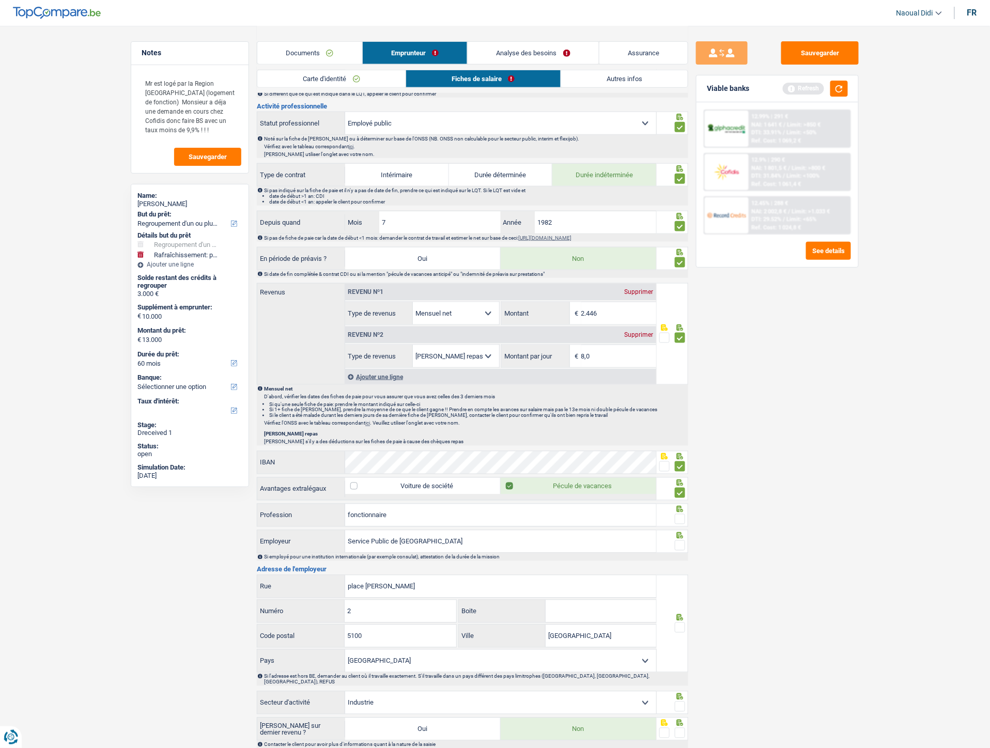
scroll to position [429, 0]
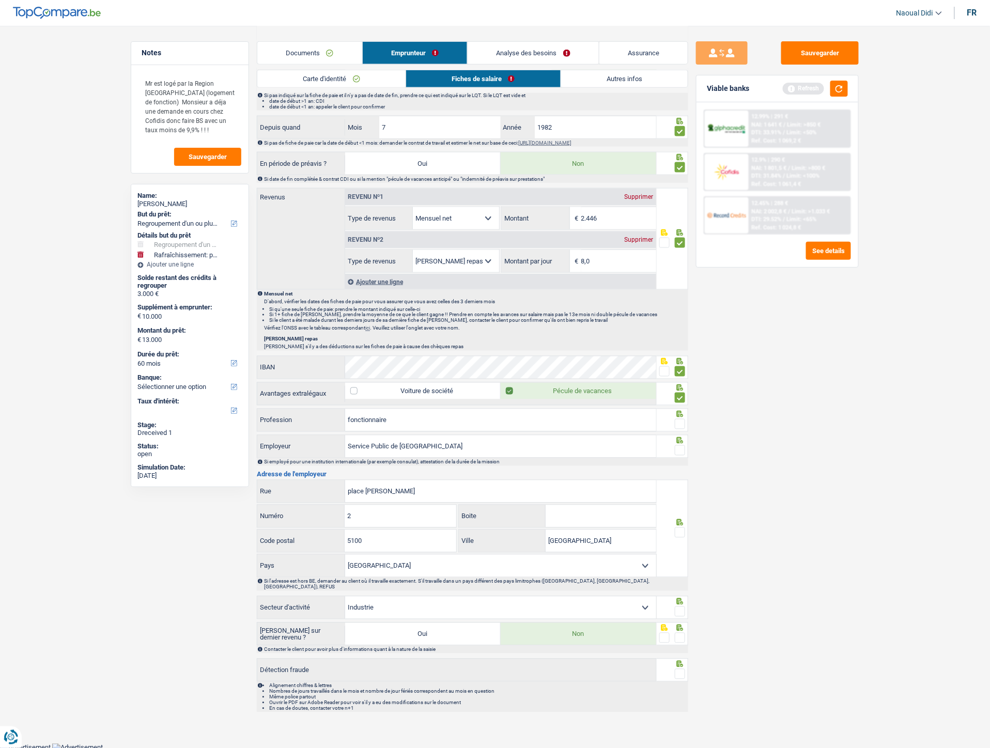
click at [680, 418] on span at bounding box center [680, 424] width 10 height 10
click at [0, 0] on input "radio" at bounding box center [0, 0] width 0 height 0
drag, startPoint x: 680, startPoint y: 453, endPoint x: 680, endPoint y: 459, distance: 5.7
click at [680, 418] on span at bounding box center [680, 450] width 10 height 10
click at [0, 0] on input "radio" at bounding box center [0, 0] width 0 height 0
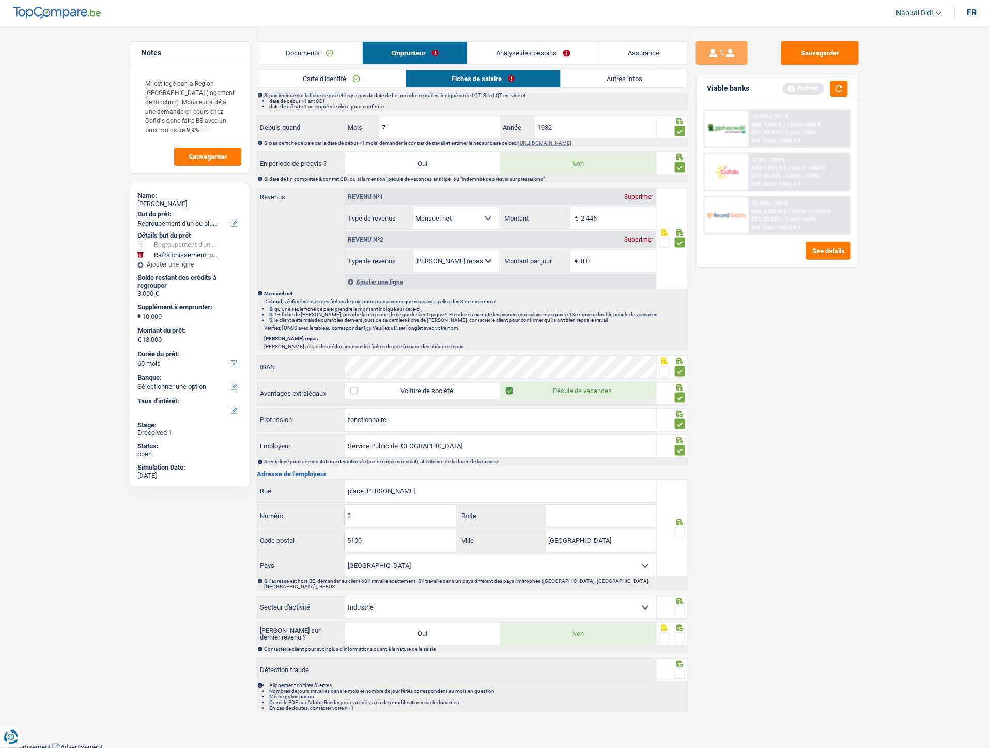
click at [680, 418] on span at bounding box center [680, 532] width 10 height 10
click at [0, 0] on input "radio" at bounding box center [0, 0] width 0 height 0
click at [680, 418] on span at bounding box center [680, 611] width 10 height 10
click at [0, 0] on input "radio" at bounding box center [0, 0] width 0 height 0
click at [680, 418] on span at bounding box center [680, 611] width 10 height 10
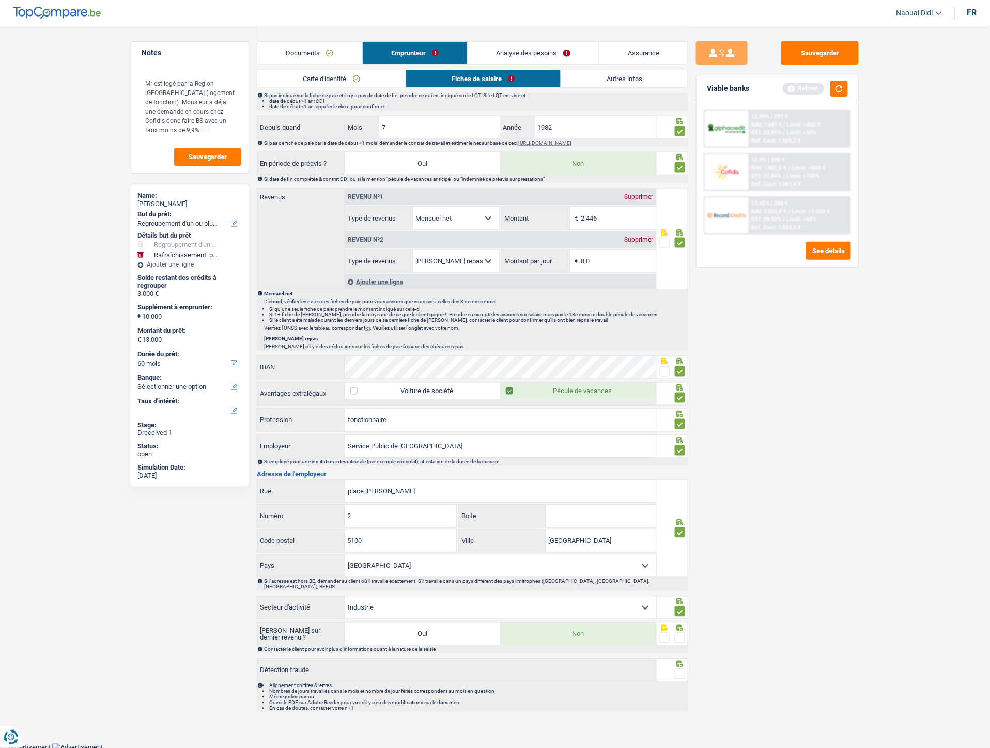
click at [0, 0] on input "radio" at bounding box center [0, 0] width 0 height 0
click at [678, 418] on span at bounding box center [680, 611] width 10 height 10
click at [0, 0] on input "radio" at bounding box center [0, 0] width 0 height 0
click at [679, 418] on span at bounding box center [680, 638] width 10 height 10
click at [0, 0] on input "radio" at bounding box center [0, 0] width 0 height 0
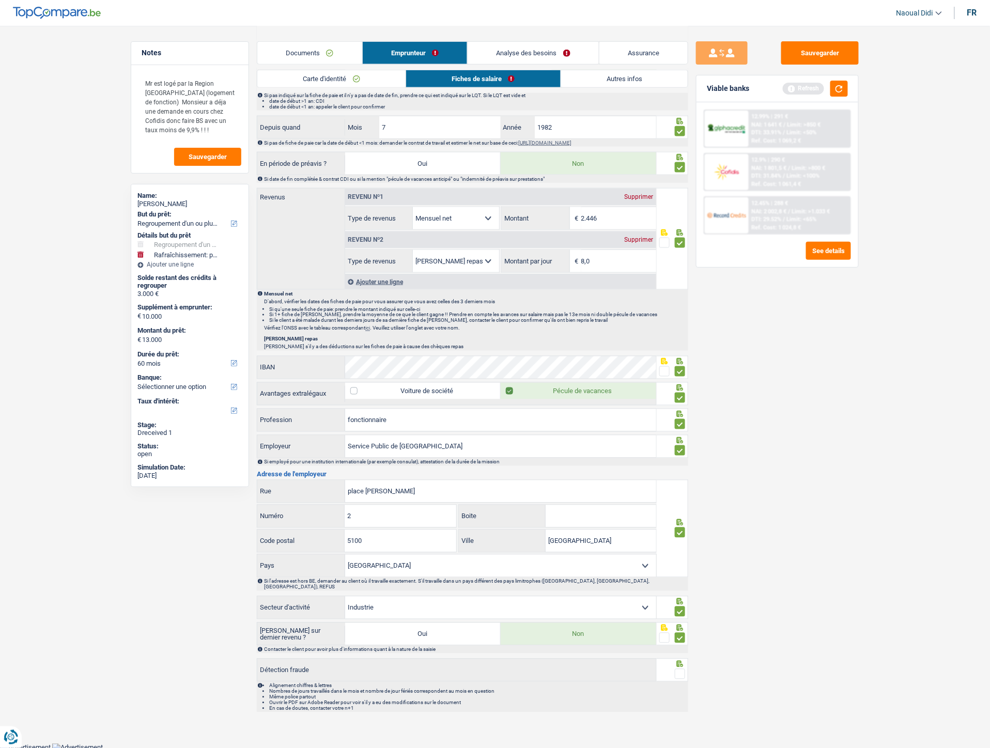
click at [678, 418] on span at bounding box center [680, 674] width 10 height 10
click at [0, 0] on input "radio" at bounding box center [0, 0] width 0 height 0
click at [636, 85] on link "Autres infos" at bounding box center [624, 78] width 127 height 17
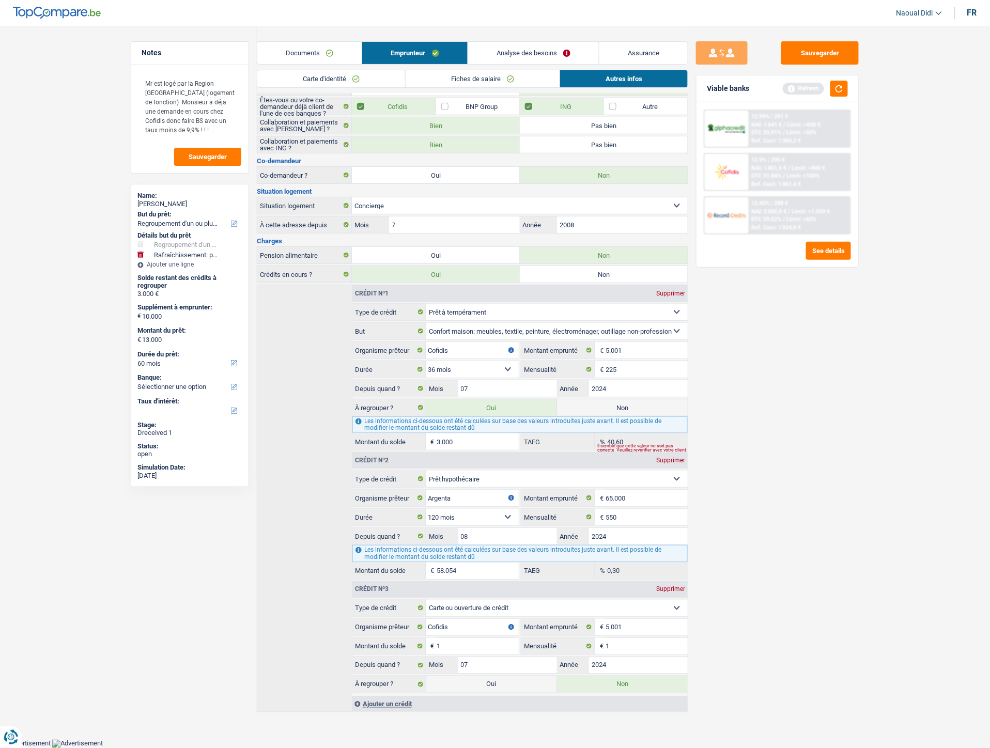
click at [530, 53] on link "Analyse des besoins" at bounding box center [533, 53] width 131 height 22
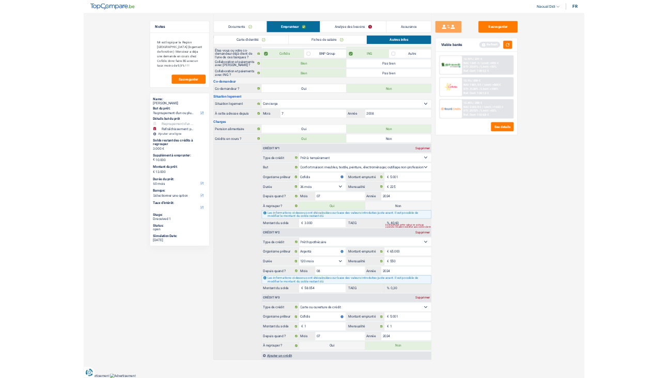
scroll to position [0, 0]
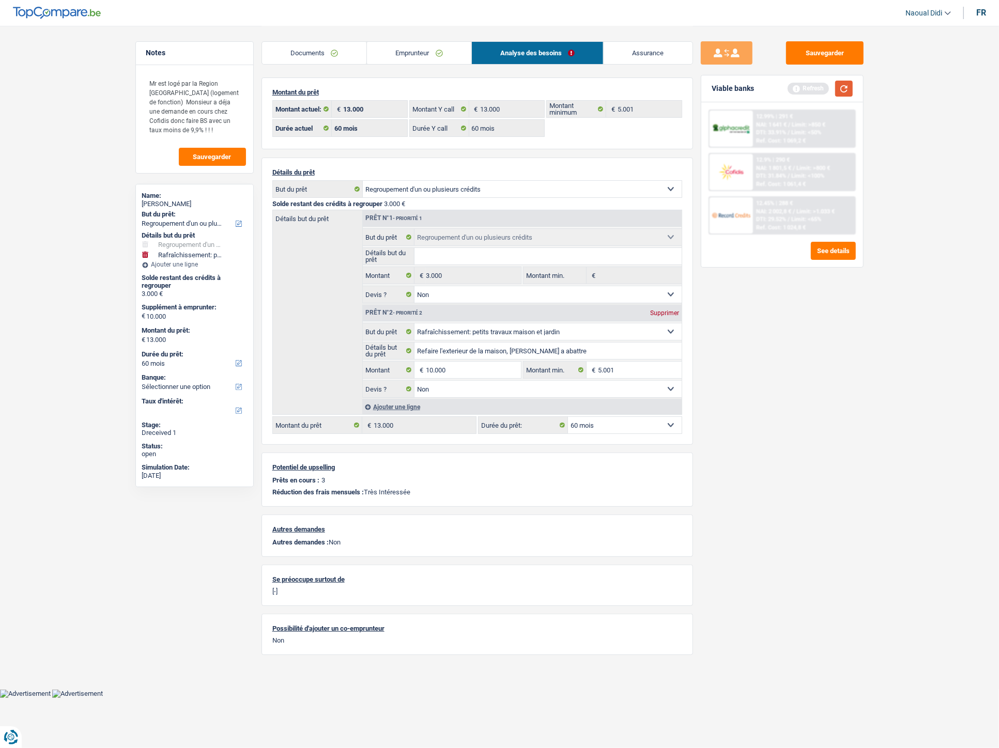
click at [843, 93] on button "button" at bounding box center [844, 89] width 18 height 16
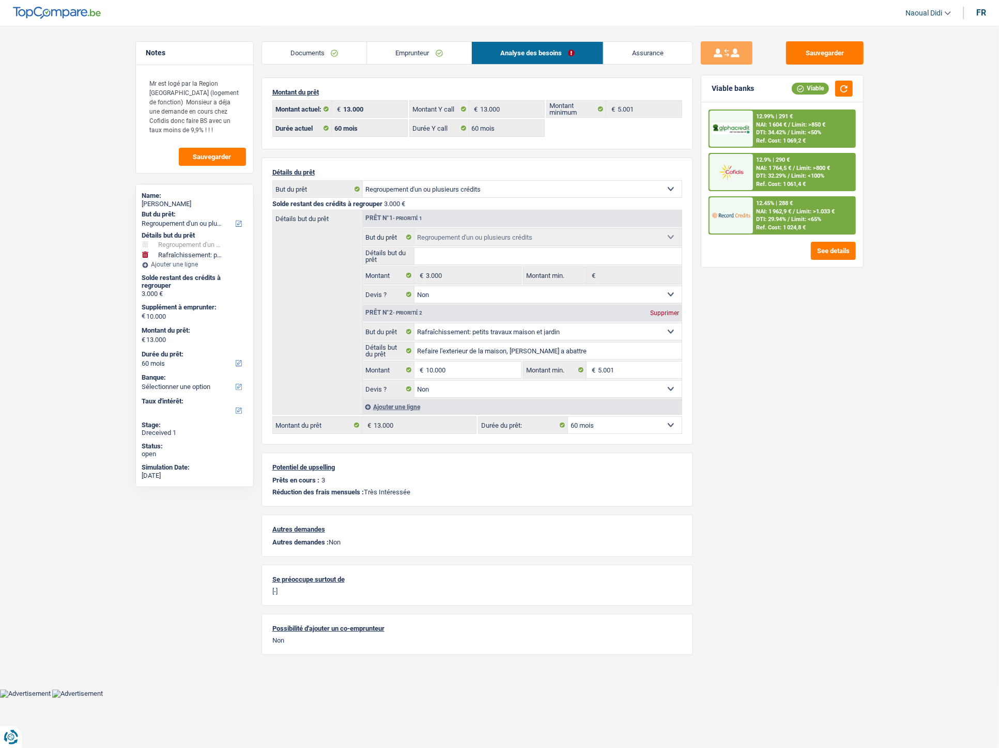
click at [761, 127] on span "NAI: 1 604 €" at bounding box center [771, 124] width 30 height 7
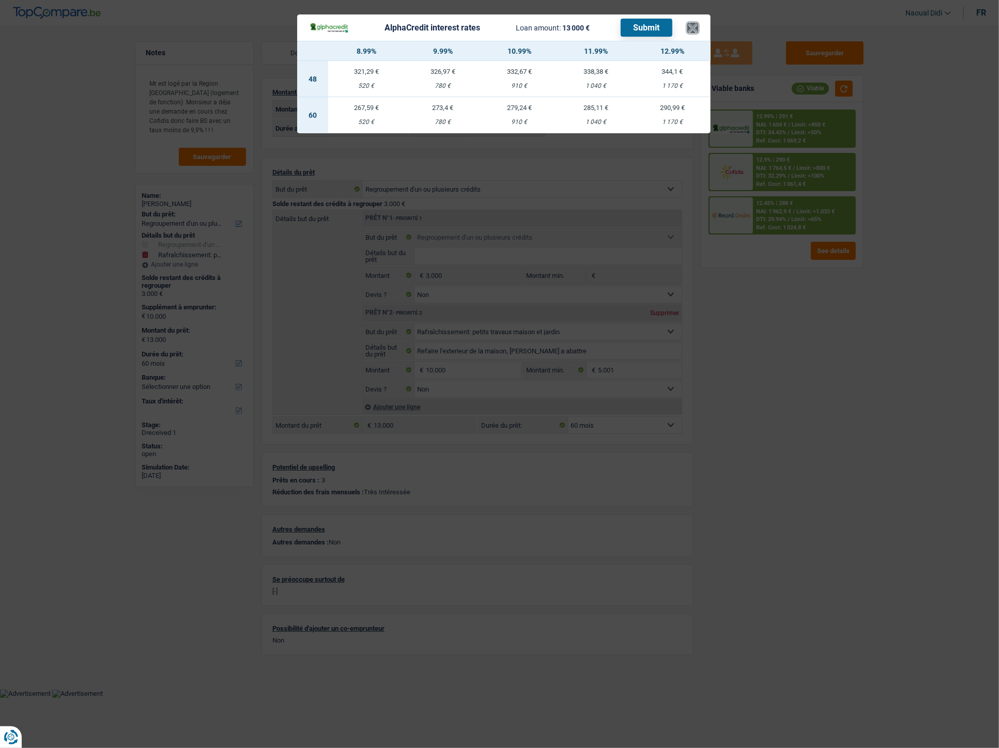
click at [694, 23] on button "×" at bounding box center [692, 28] width 11 height 10
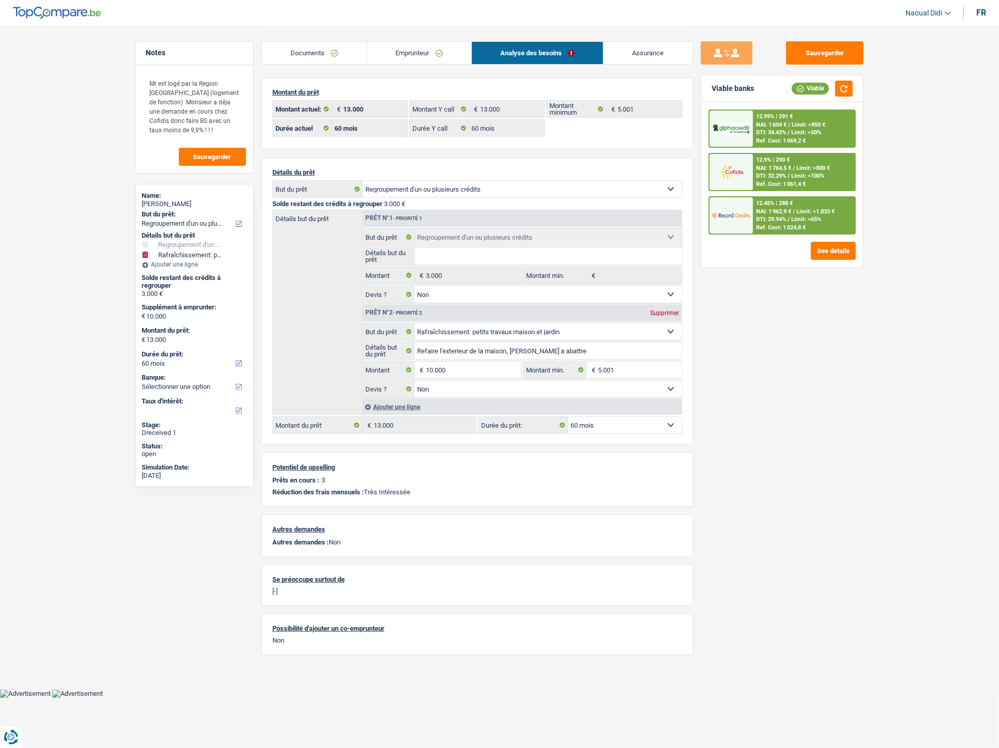
click at [820, 119] on div "12.99% | 291 € NAI: 1 604 € / Limit: >850 € DTI: 34.42% / Limit: <50% Ref. Cost…" at bounding box center [804, 129] width 102 height 36
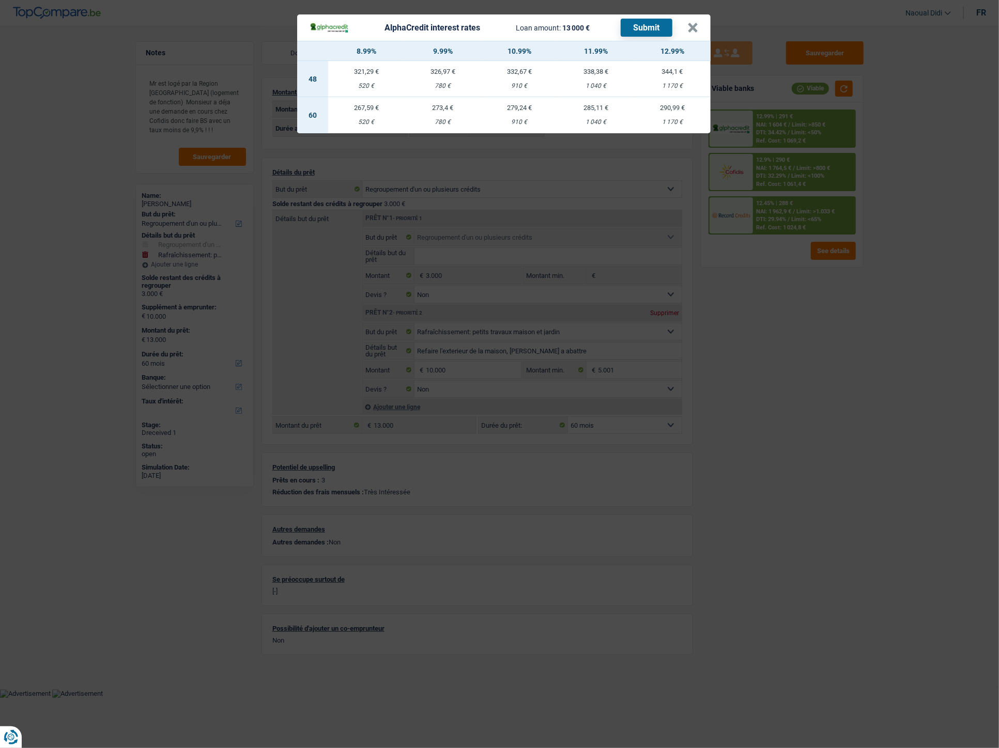
click at [353, 116] on td "267,59 € 520 €" at bounding box center [366, 115] width 76 height 36
select select "alphacredit"
type input "8,99"
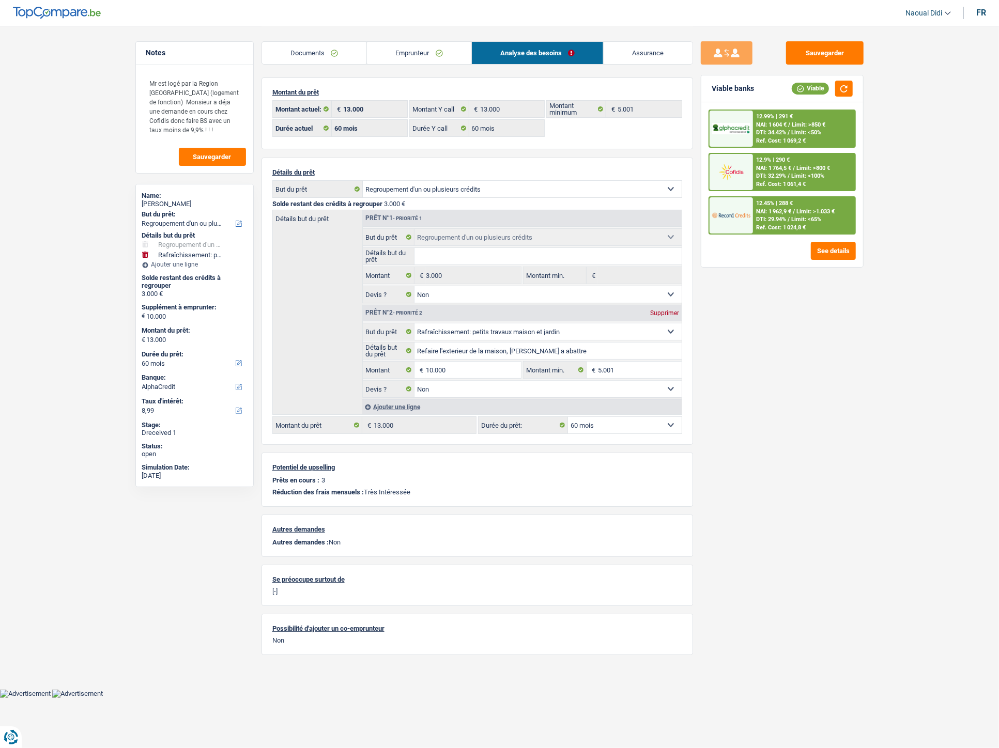
click at [806, 124] on span "Limit: >850 €" at bounding box center [808, 124] width 34 height 7
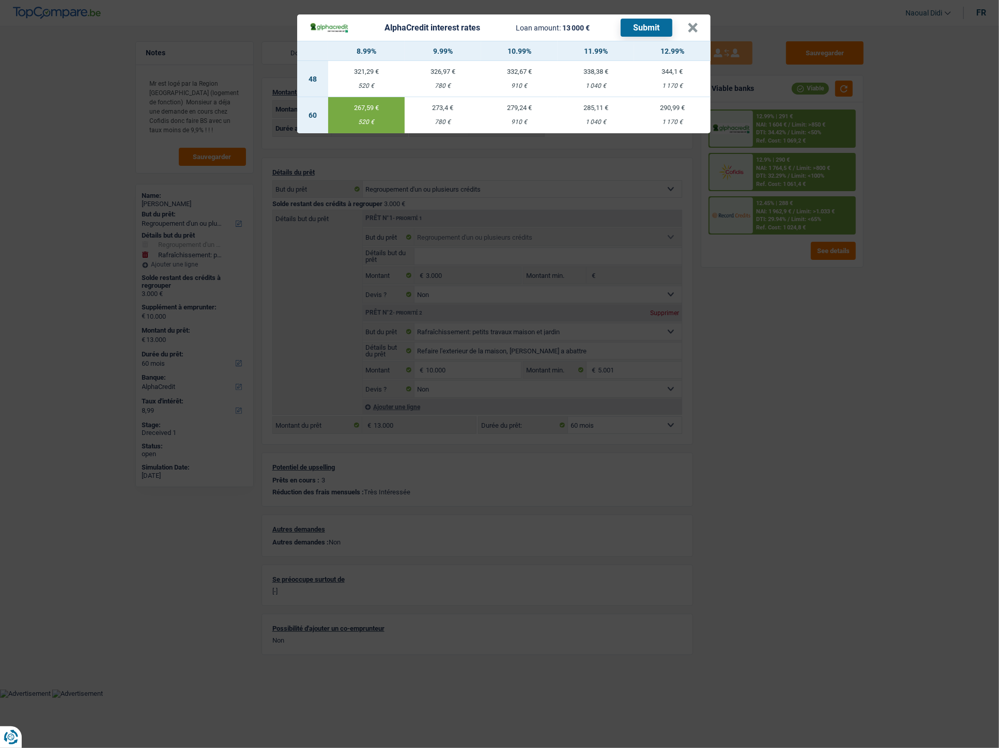
click at [653, 27] on button "Submit" at bounding box center [646, 28] width 52 height 18
click at [690, 28] on button "×" at bounding box center [692, 28] width 11 height 10
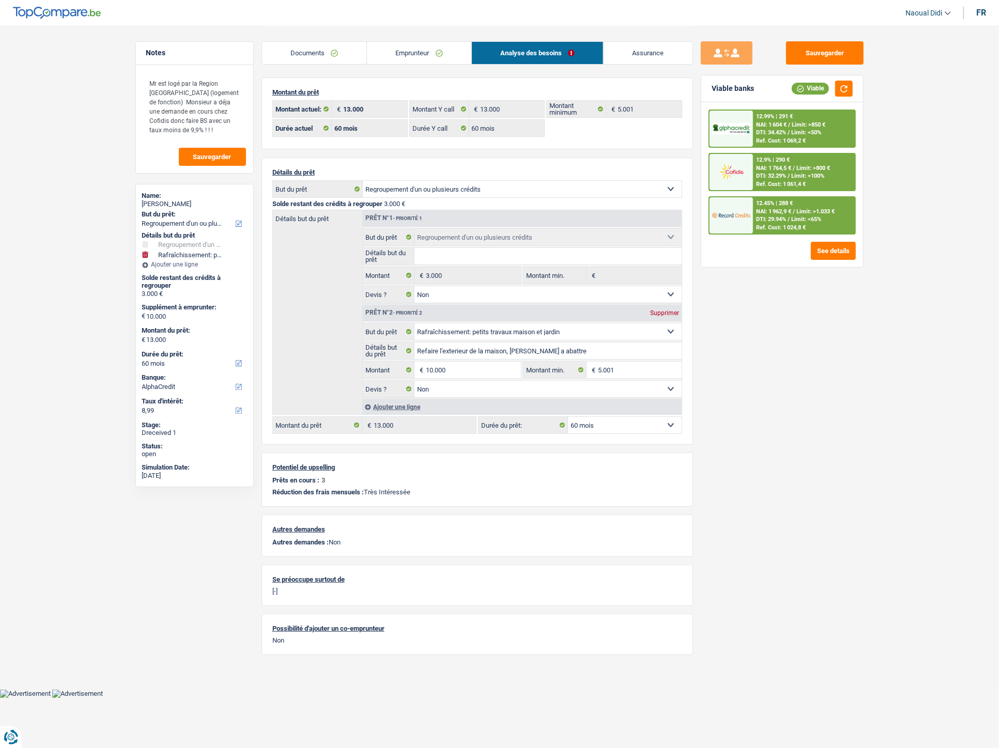
click at [770, 173] on span "DTI: 32.29%" at bounding box center [771, 176] width 30 height 7
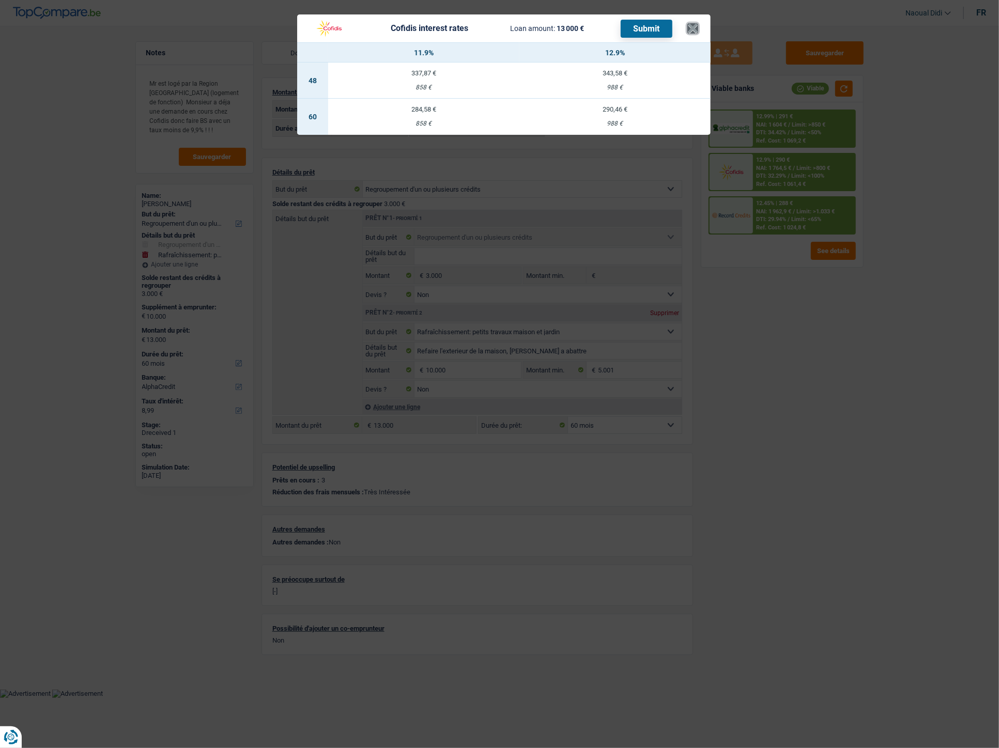
click at [697, 26] on button "×" at bounding box center [692, 28] width 11 height 10
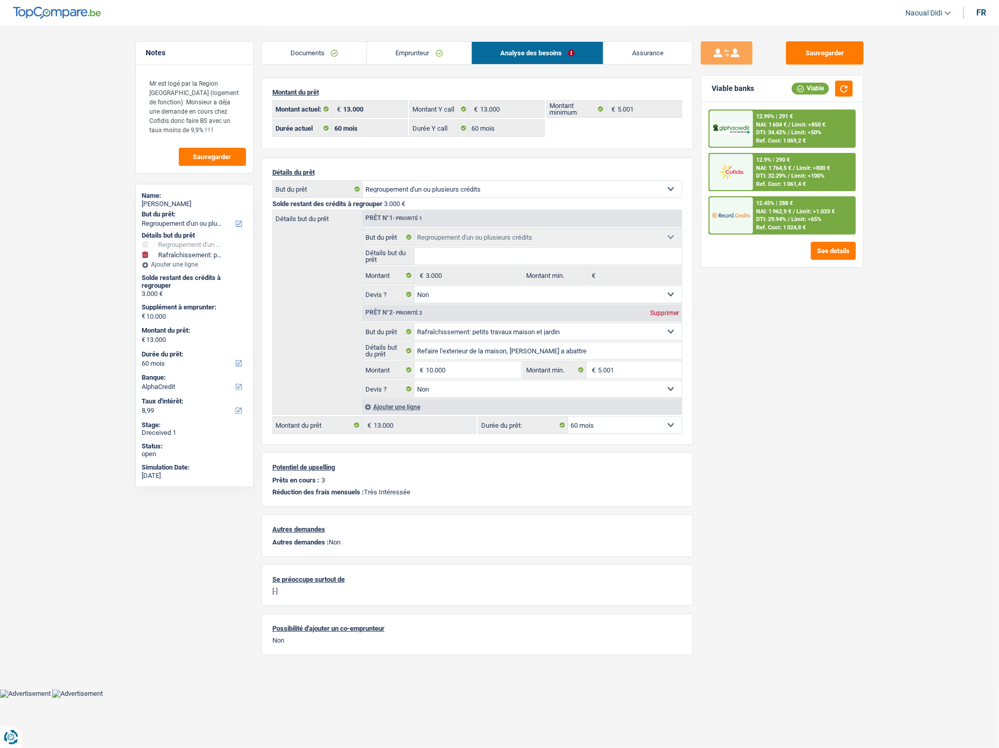
click at [789, 205] on div "12.45% | 288 € NAI: 1 962,9 € / Limit: >1.033 € DTI: 29.94% / Limit: <65% Ref. …" at bounding box center [804, 215] width 102 height 36
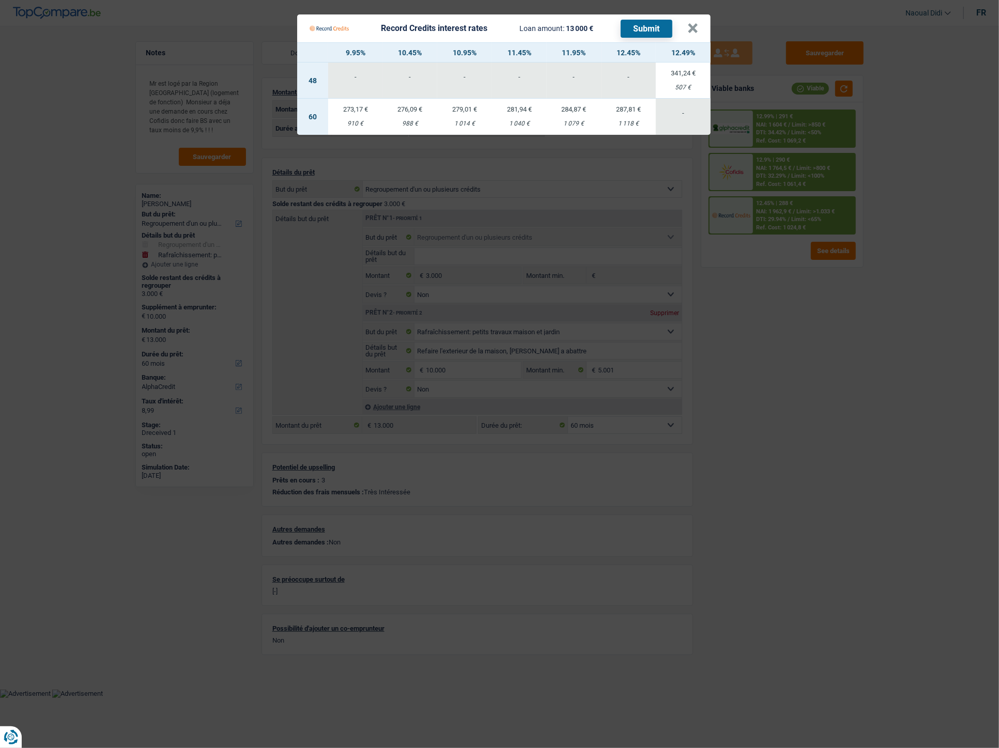
click at [351, 121] on div "910 €" at bounding box center [355, 123] width 55 height 7
select select "record credits"
type input "9,95"
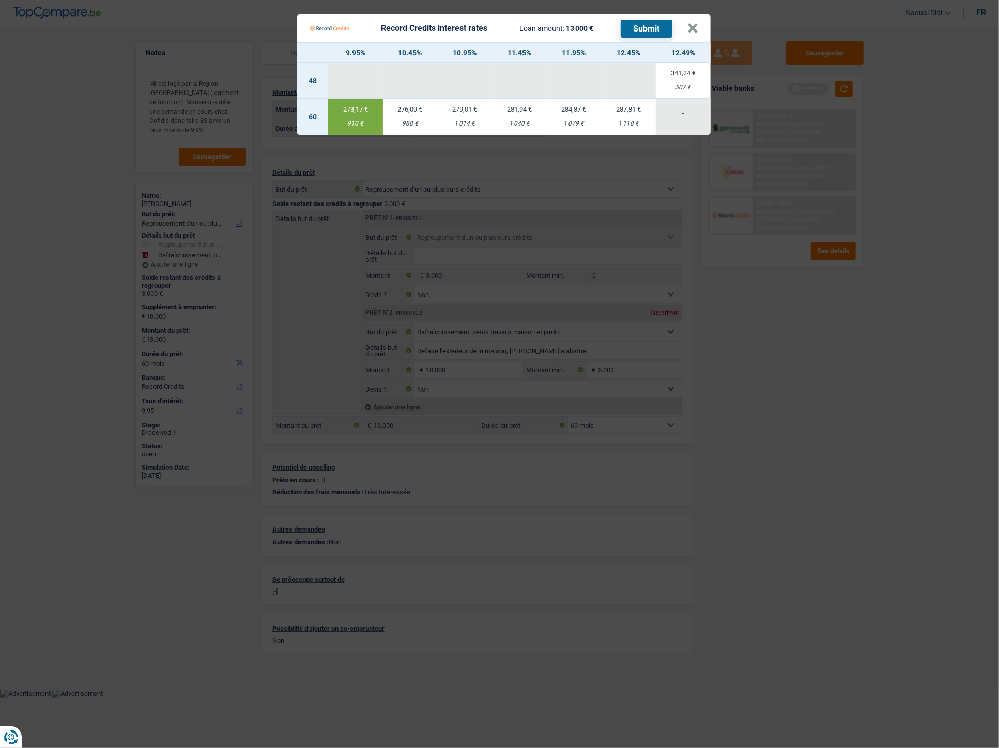
click at [647, 24] on button "Submit" at bounding box center [646, 29] width 52 height 18
click at [691, 24] on button "×" at bounding box center [692, 28] width 11 height 10
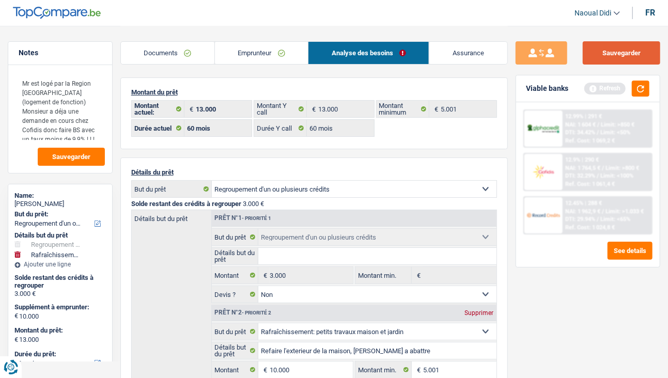
click at [615, 49] on button "Sauvegarder" at bounding box center [621, 52] width 77 height 23
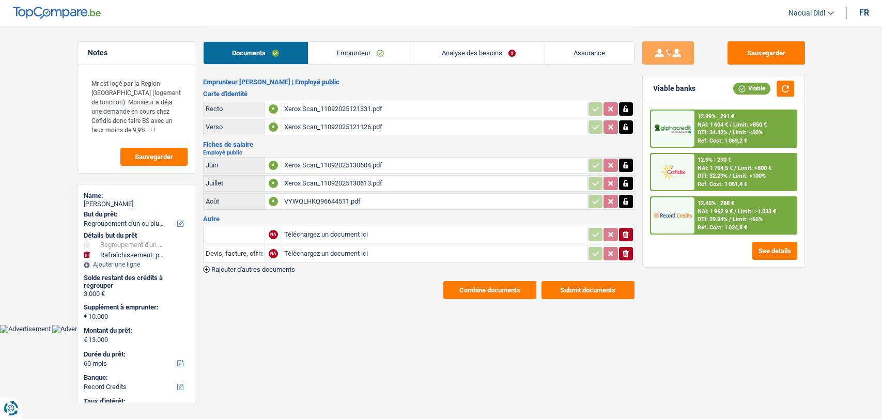
select select "refinancing"
select select "houseOrGarden"
select select "60"
select select "record credits"
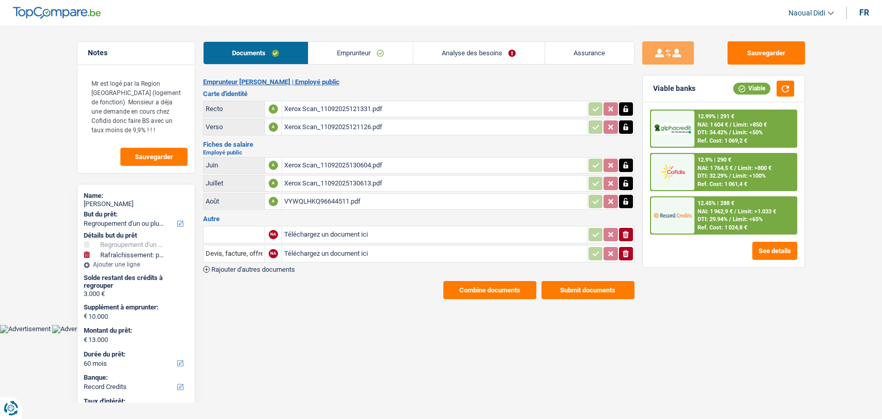
select select "cohabitation"
select select "BE"
select select "publicEmployee"
select select "netSalary"
select select "mealVouchers"
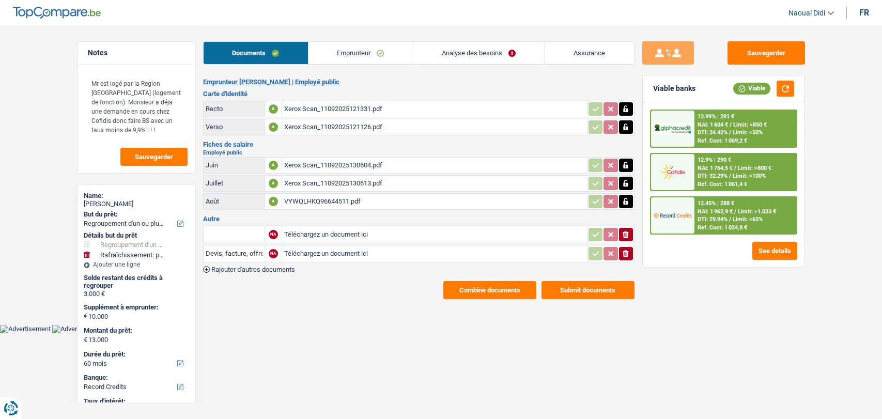
select select "BE"
select select "industry"
click at [363, 53] on link "Emprunteur" at bounding box center [360, 53] width 104 height 22
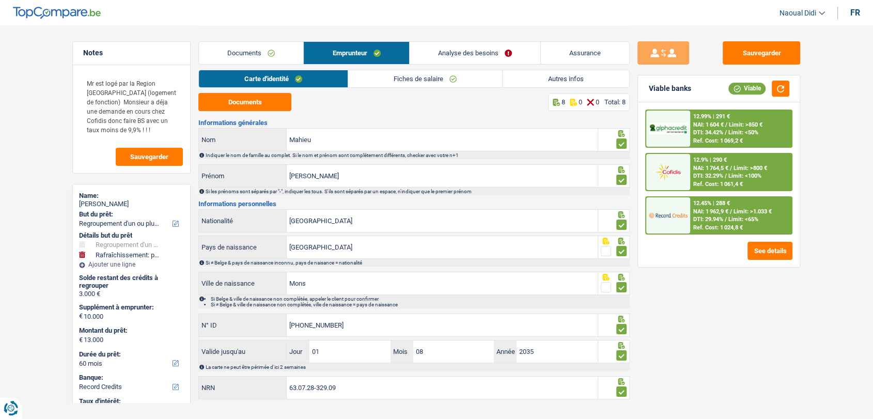
click at [422, 81] on link "Fiches de salaire" at bounding box center [425, 78] width 154 height 17
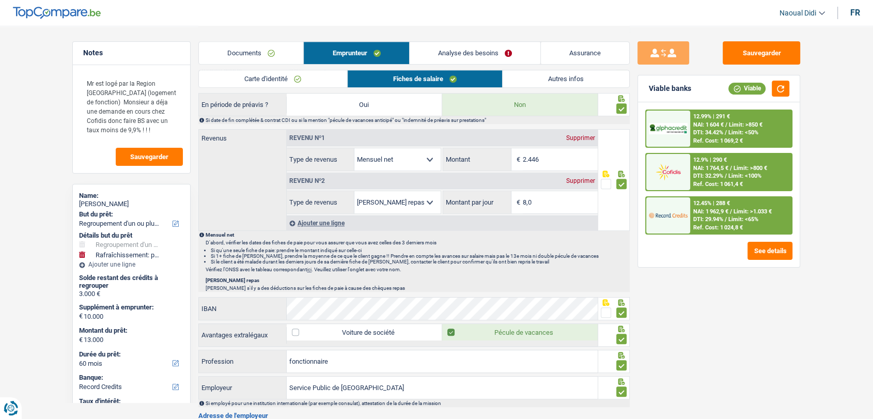
scroll to position [517, 0]
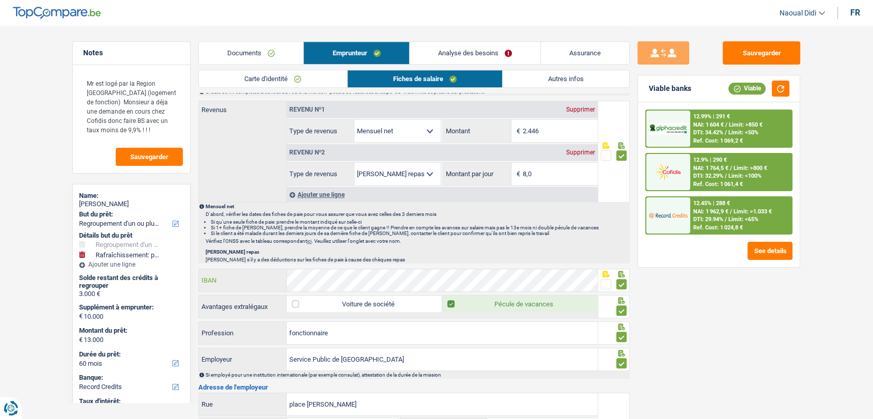
click at [267, 273] on div "IBAN" at bounding box center [398, 280] width 399 height 22
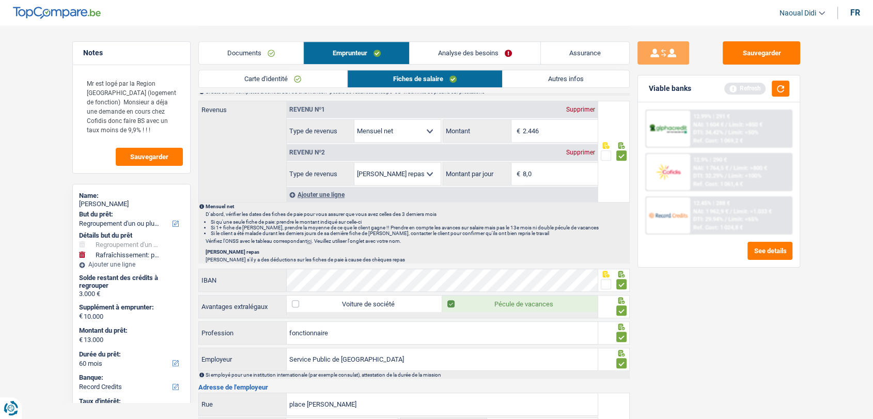
click at [607, 283] on span at bounding box center [606, 284] width 10 height 10
click at [0, 0] on input "radio" at bounding box center [0, 0] width 0 height 0
click at [771, 52] on button "Sauvegarder" at bounding box center [761, 52] width 77 height 23
click at [713, 129] on span "DTI: 34.42%" at bounding box center [708, 132] width 30 height 7
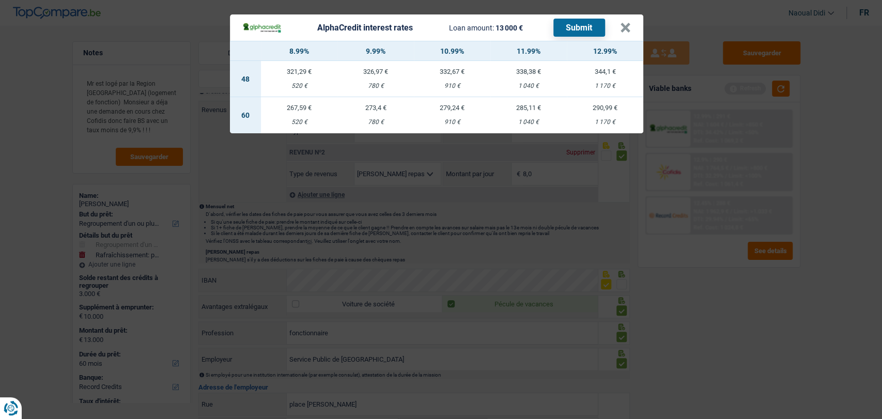
click at [297, 119] on div "520 €" at bounding box center [299, 122] width 76 height 7
select select "alphacredit"
type input "8,99"
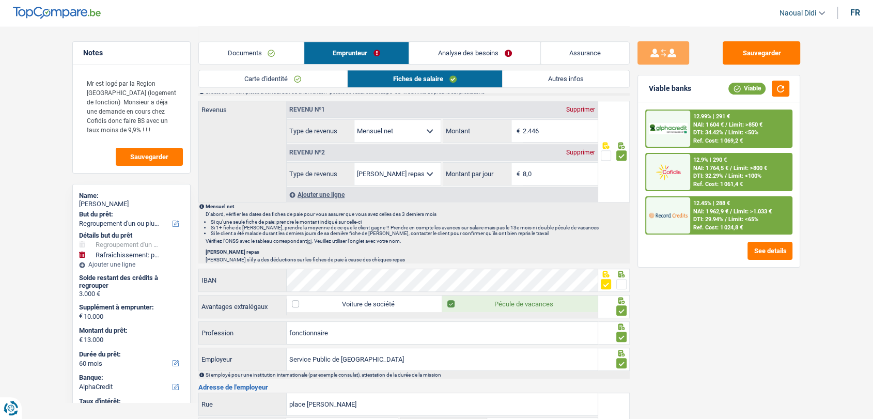
click at [750, 132] on span "Limit: <50%" at bounding box center [743, 132] width 30 height 7
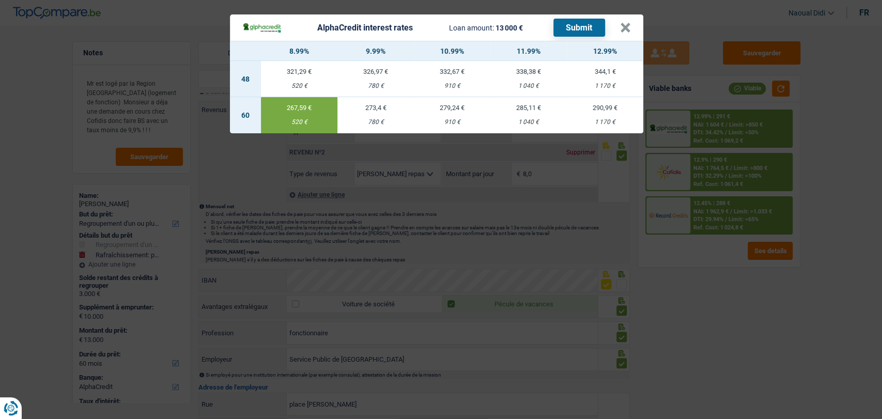
click at [575, 26] on button "Submit" at bounding box center [579, 28] width 52 height 18
click at [627, 26] on button "×" at bounding box center [625, 28] width 11 height 10
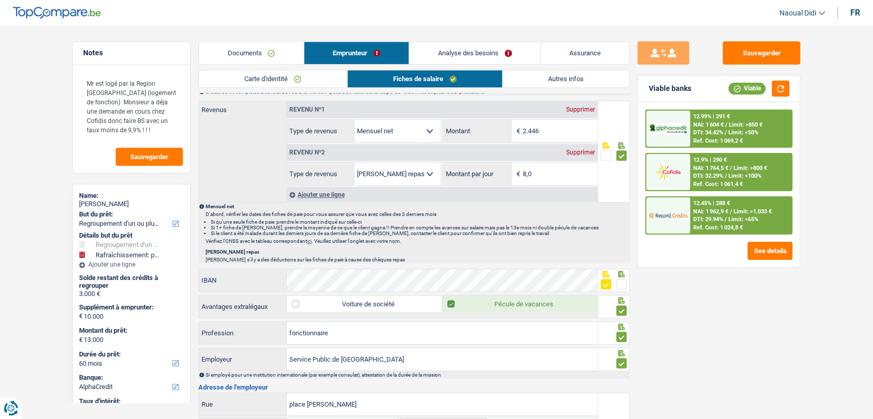
click at [712, 217] on span "DTI: 29.94%" at bounding box center [708, 219] width 30 height 7
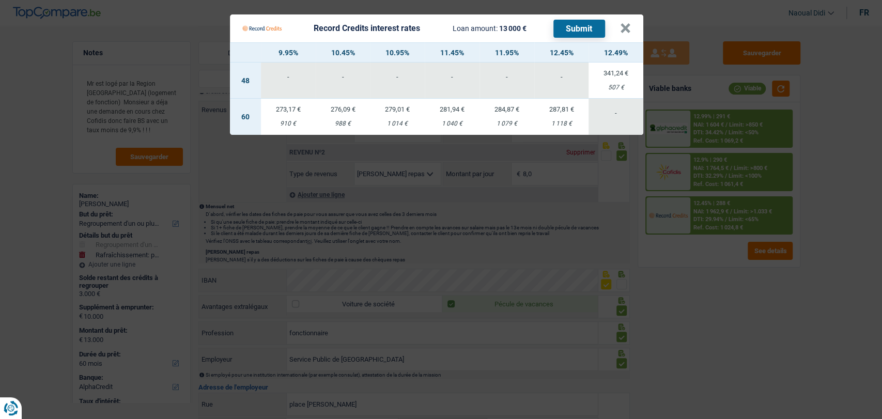
click at [289, 115] on td "273,17 € 910 €" at bounding box center [288, 117] width 55 height 36
select select "record credits"
type input "9,95"
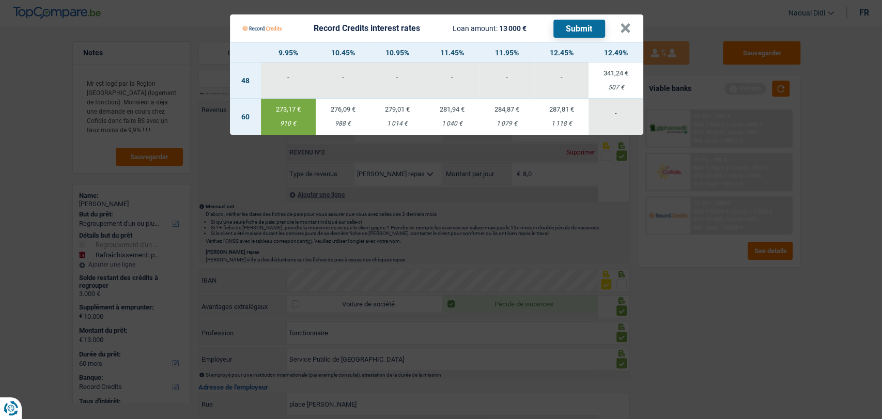
click at [576, 30] on button "Submit" at bounding box center [579, 29] width 52 height 18
click at [625, 32] on button "×" at bounding box center [625, 28] width 11 height 10
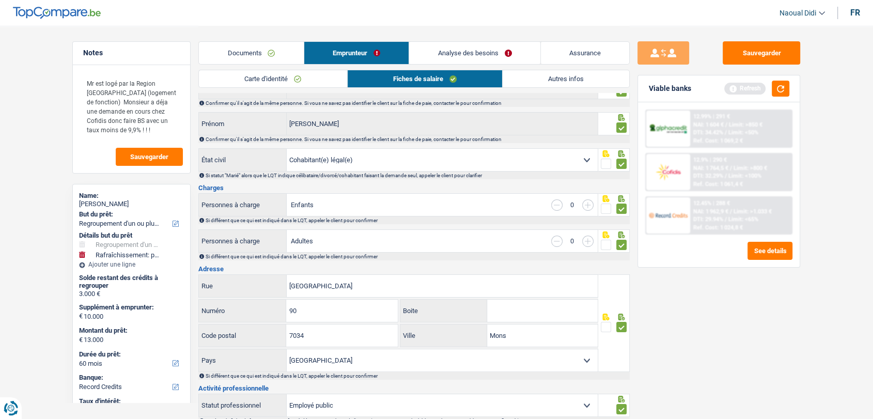
scroll to position [0, 0]
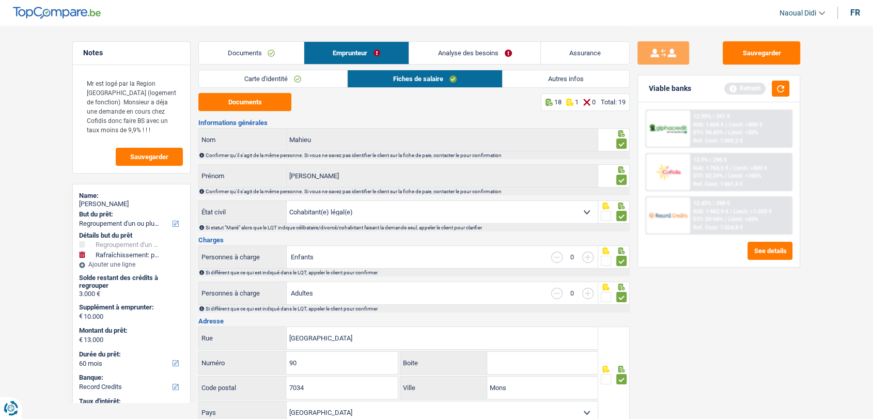
click at [471, 53] on link "Analyse des besoins" at bounding box center [474, 53] width 131 height 22
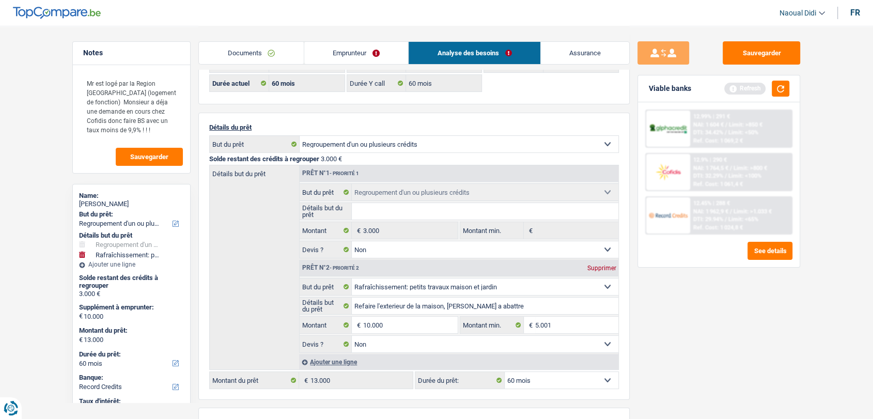
scroll to position [115, 0]
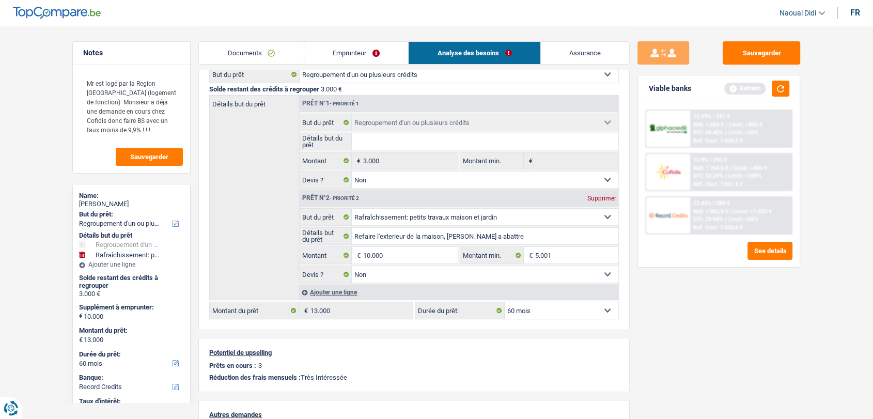
click at [245, 54] on link "Documents" at bounding box center [251, 53] width 105 height 22
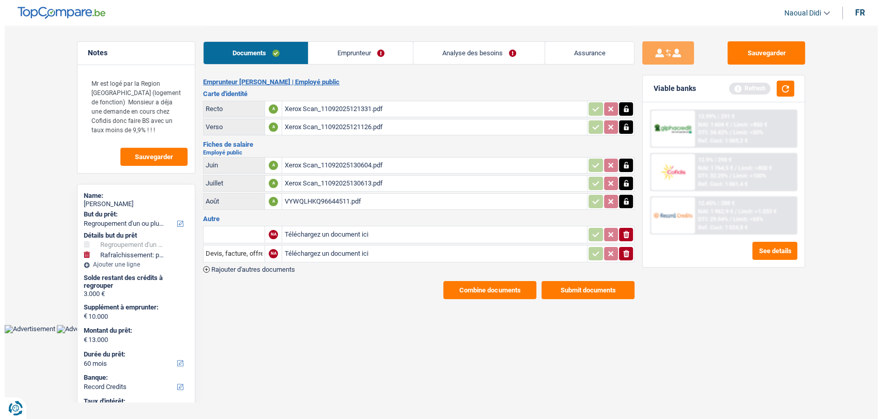
scroll to position [0, 0]
click at [314, 106] on div "Xerox Scan_11092025121331.pdf" at bounding box center [434, 108] width 301 height 15
click at [785, 88] on button "button" at bounding box center [785, 89] width 18 height 16
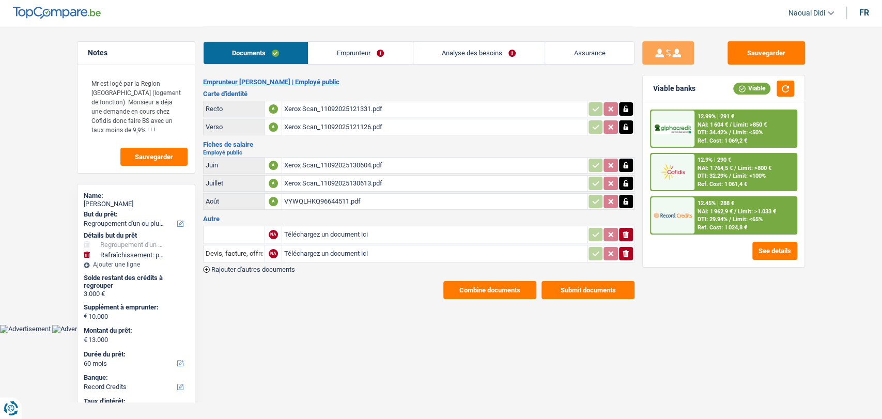
click at [666, 169] on img at bounding box center [672, 171] width 38 height 19
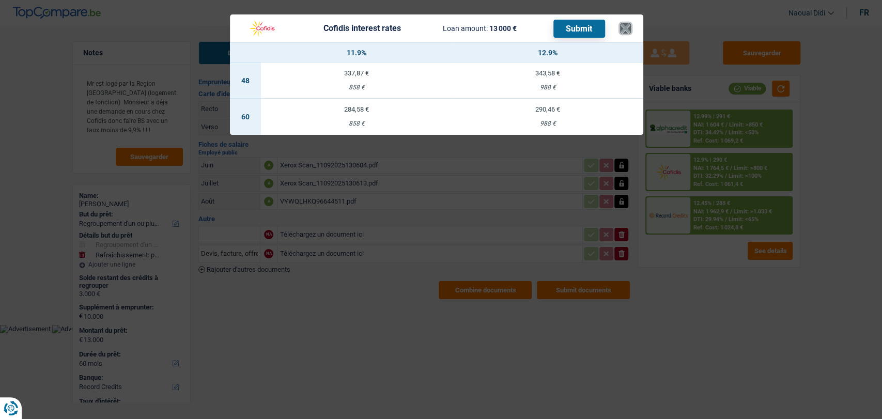
click at [623, 23] on button "×" at bounding box center [625, 28] width 11 height 10
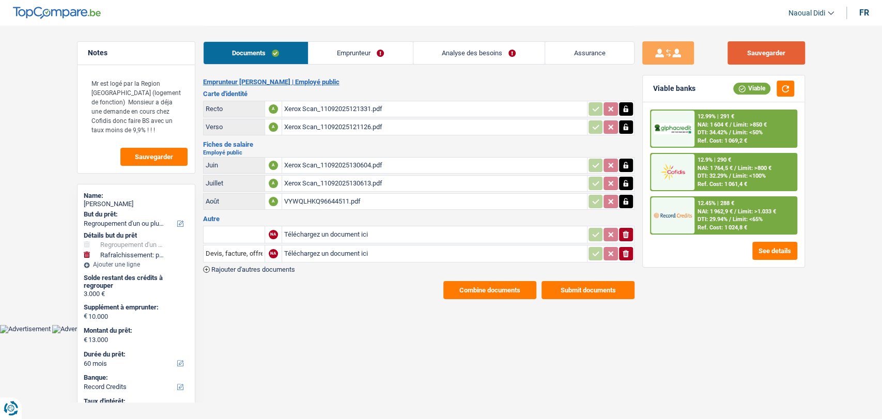
click at [748, 58] on button "Sauvegarder" at bounding box center [765, 52] width 77 height 23
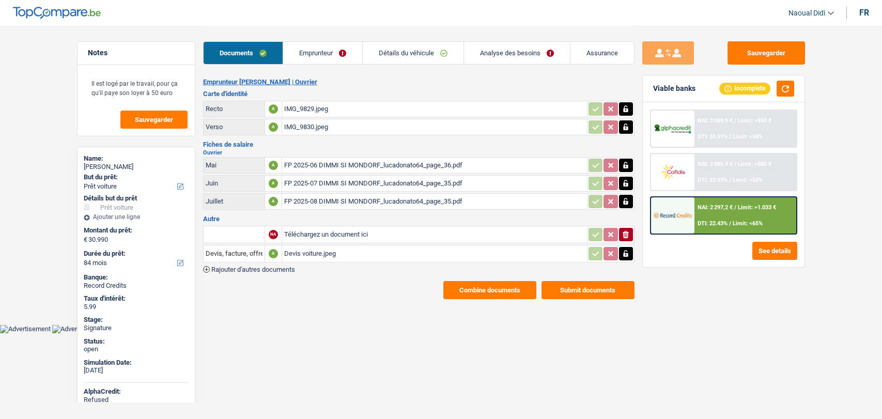
select select "car"
select select "84"
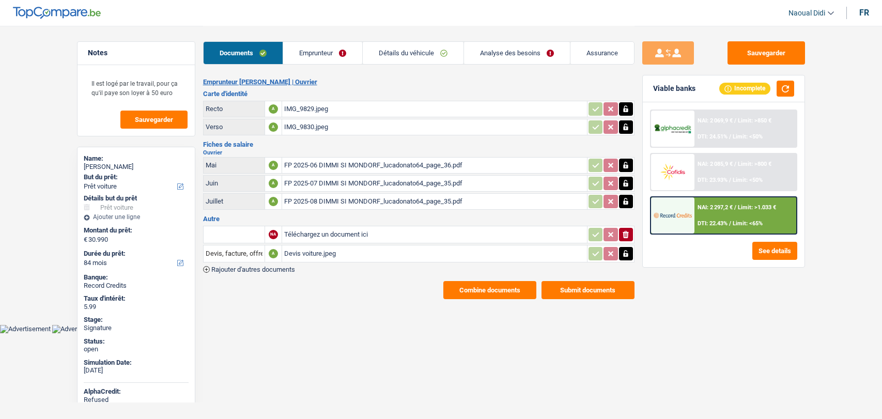
select select "car"
select select "false"
select select "84"
click at [424, 51] on link "Détails du véhicule" at bounding box center [413, 53] width 101 height 22
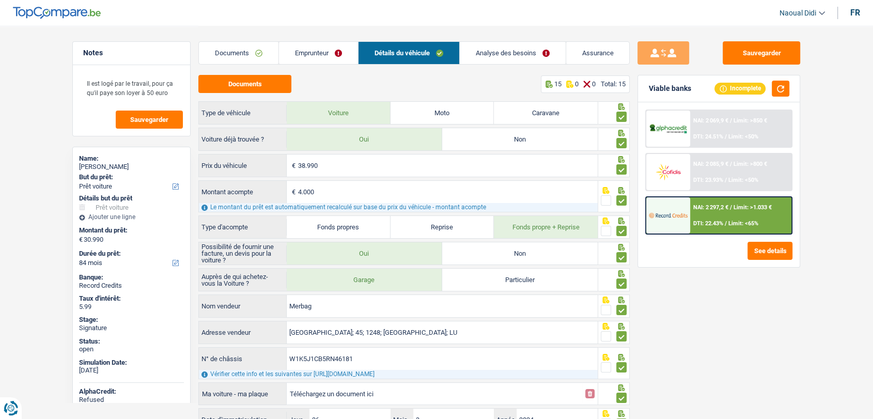
click at [511, 55] on link "Analyse des besoins" at bounding box center [513, 53] width 106 height 22
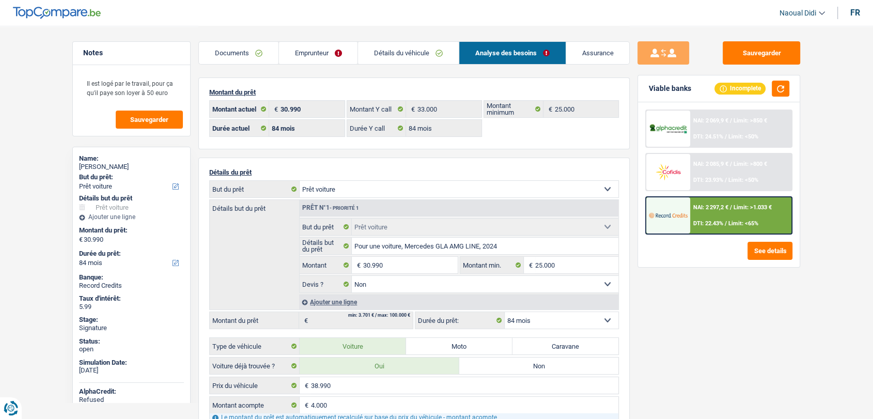
click at [232, 51] on link "Documents" at bounding box center [239, 53] width 80 height 22
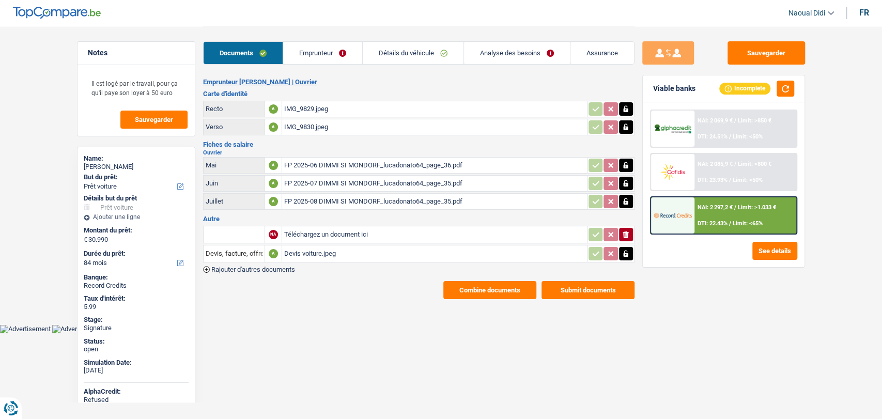
click at [311, 198] on div "FP 2025-08 DIMMI SI MONDORF_lucadonato64_page_35.pdf" at bounding box center [434, 201] width 301 height 15
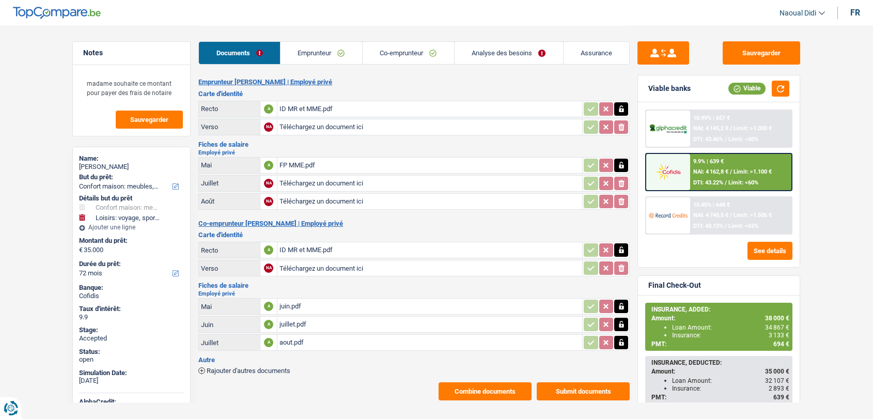
select select "household"
select select "hobbies"
select select "72"
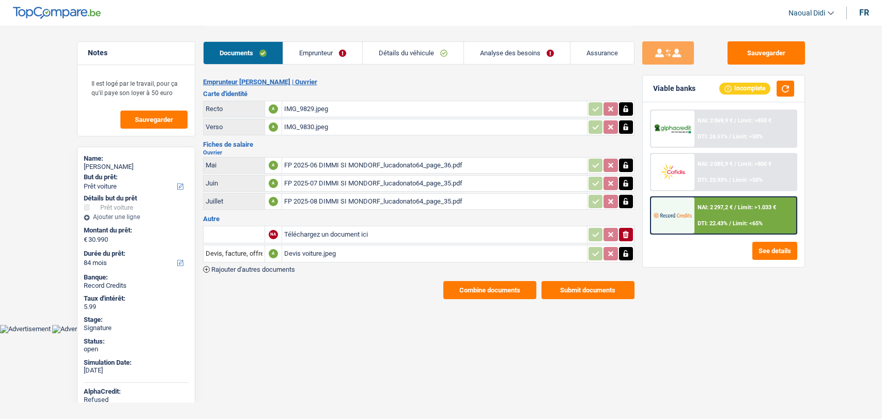
select select "car"
select select "84"
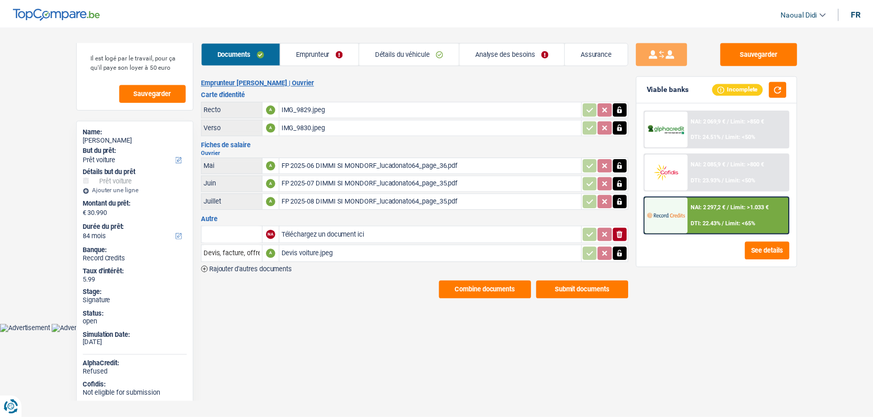
scroll to position [83, 0]
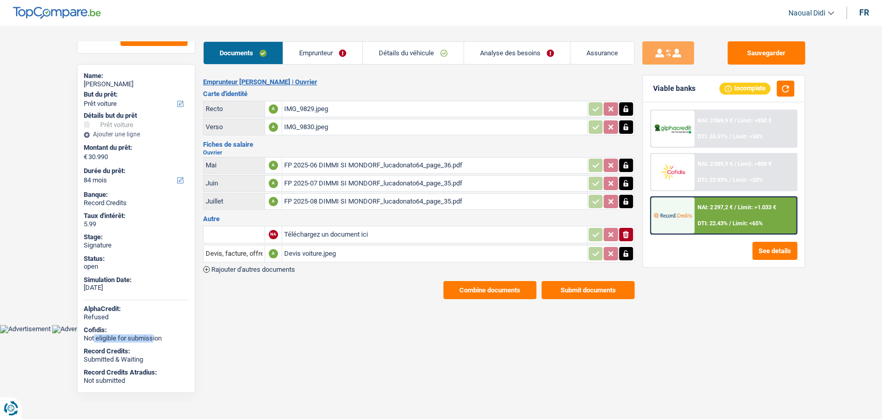
drag, startPoint x: 95, startPoint y: 339, endPoint x: 154, endPoint y: 336, distance: 59.5
click at [154, 336] on div "Not eligible for submission" at bounding box center [136, 338] width 105 height 8
click at [790, 94] on button "button" at bounding box center [785, 89] width 18 height 16
click at [388, 49] on link "Détails du véhicule" at bounding box center [413, 53] width 101 height 22
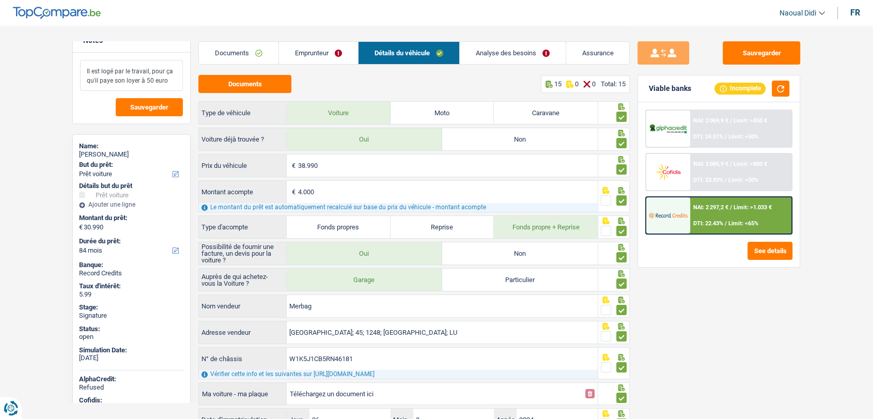
scroll to position [0, 0]
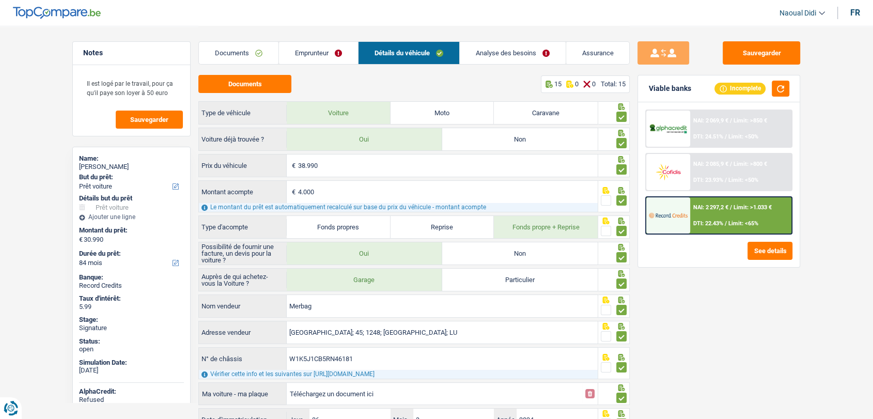
click at [521, 54] on link "Analyse des besoins" at bounding box center [513, 53] width 106 height 22
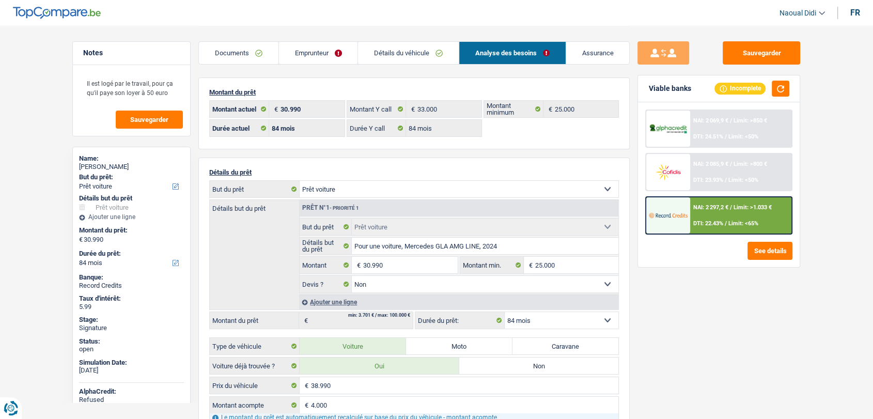
click at [711, 172] on div "NAI: 2 085,9 € / Limit: >800 € DTI: 23.93% / Limit: <50%" at bounding box center [741, 172] width 102 height 36
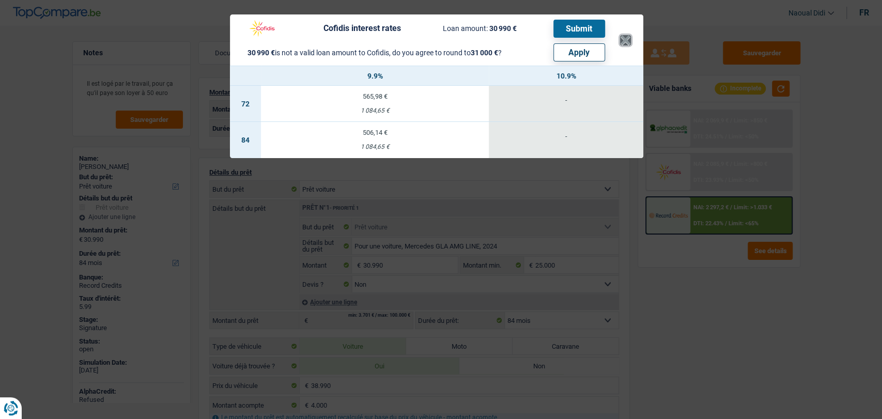
click at [620, 42] on button "×" at bounding box center [625, 40] width 11 height 10
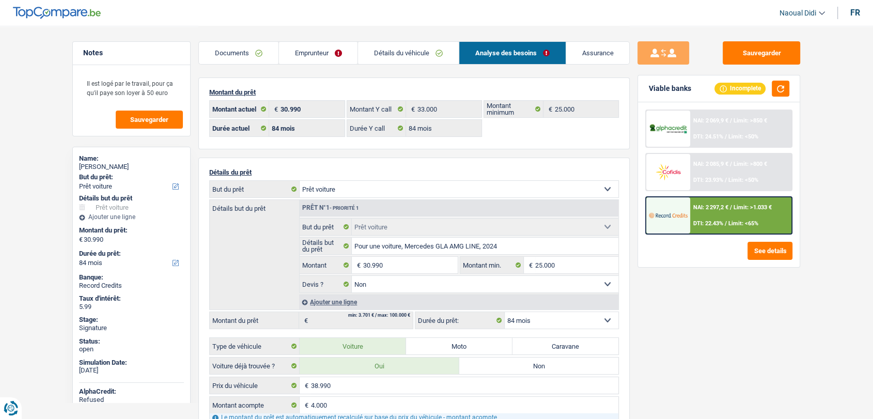
click at [735, 171] on div "NAI: 2 085,9 € / Limit: >800 € DTI: 23.93% / Limit: <50%" at bounding box center [741, 172] width 102 height 36
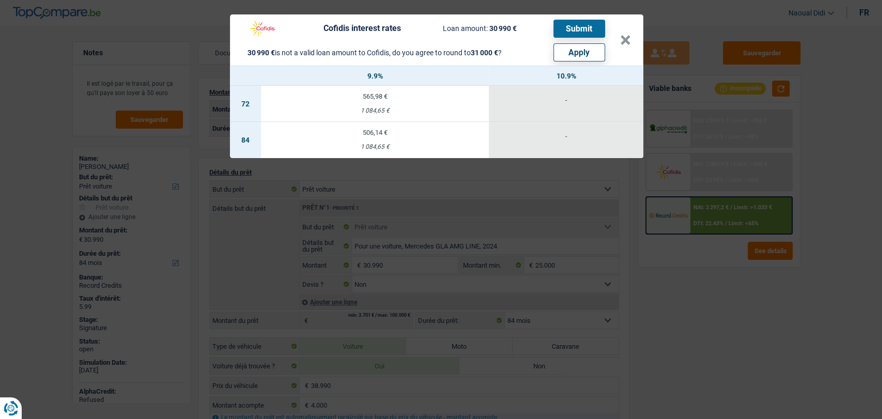
click at [632, 37] on header "Cofidis interest rates Loan amount: 30 990 € Submit 30 990 € is not a valid loa…" at bounding box center [436, 39] width 413 height 51
click at [628, 43] on button "×" at bounding box center [625, 40] width 11 height 10
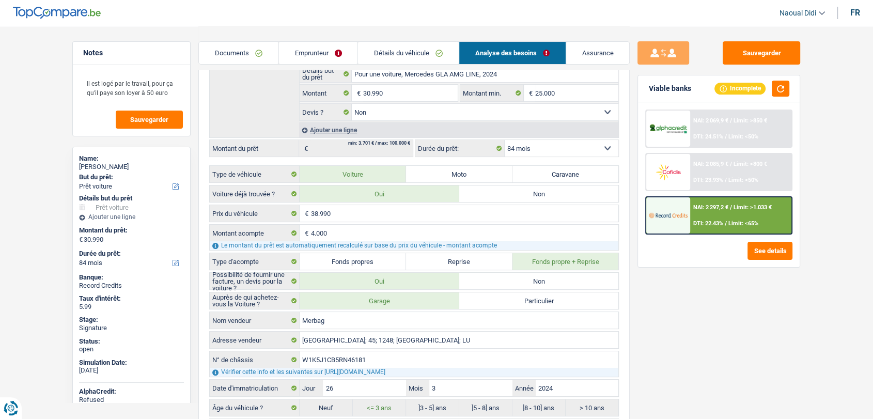
click at [314, 54] on link "Emprunteur" at bounding box center [318, 53] width 79 height 22
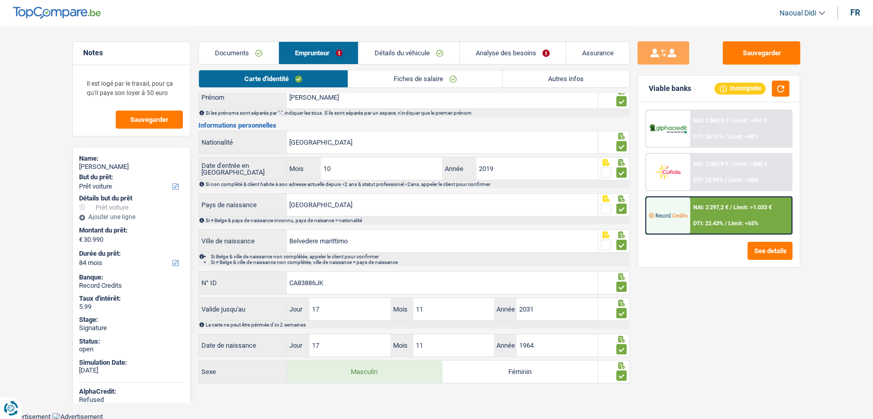
scroll to position [79, 0]
click at [398, 51] on link "Détails du véhicule" at bounding box center [408, 53] width 101 height 22
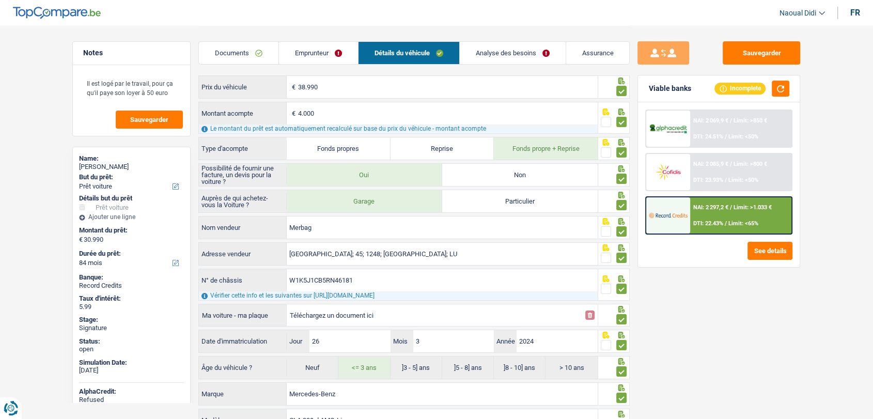
scroll to position [127, 0]
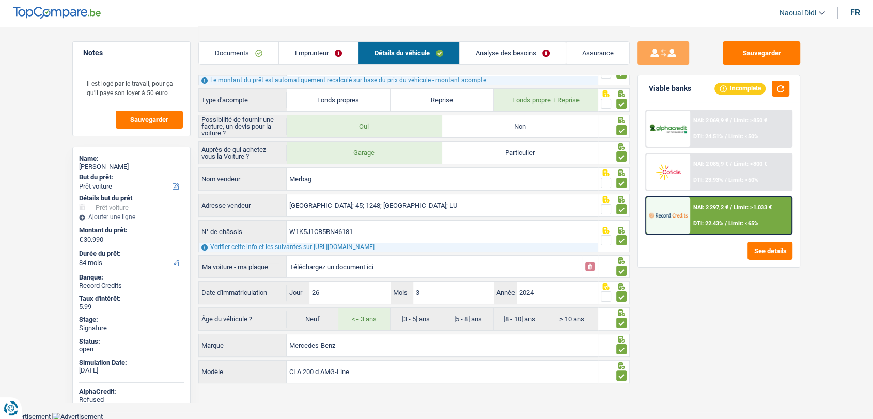
click at [493, 55] on link "Analyse des besoins" at bounding box center [513, 53] width 106 height 22
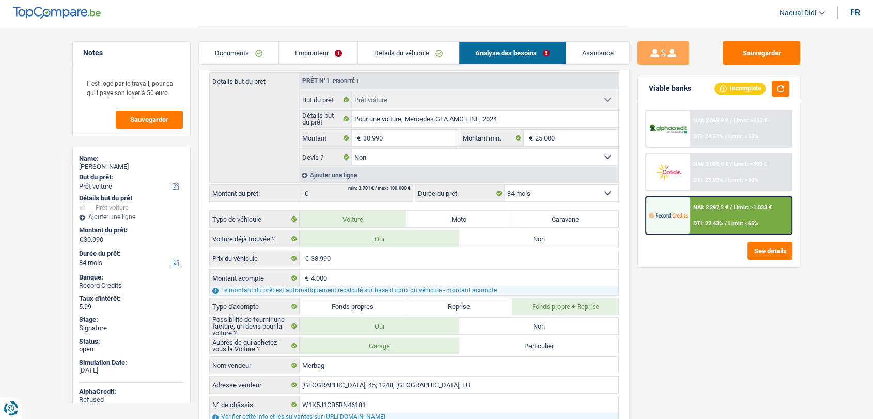
scroll to position [356, 0]
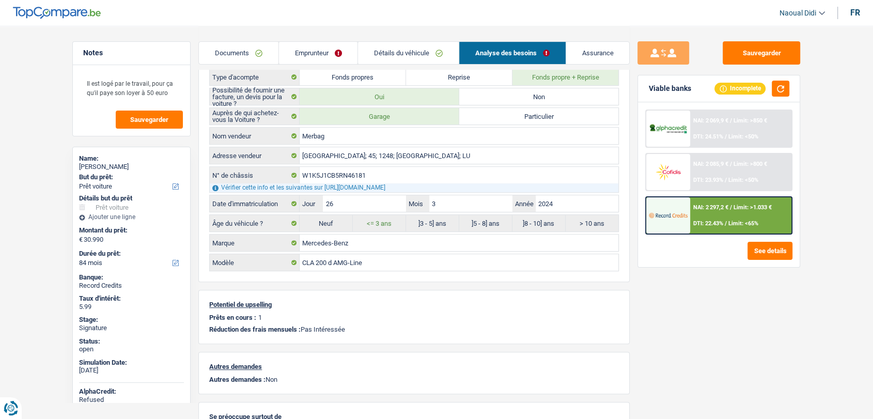
click at [410, 54] on link "Détails du véhicule" at bounding box center [408, 53] width 101 height 22
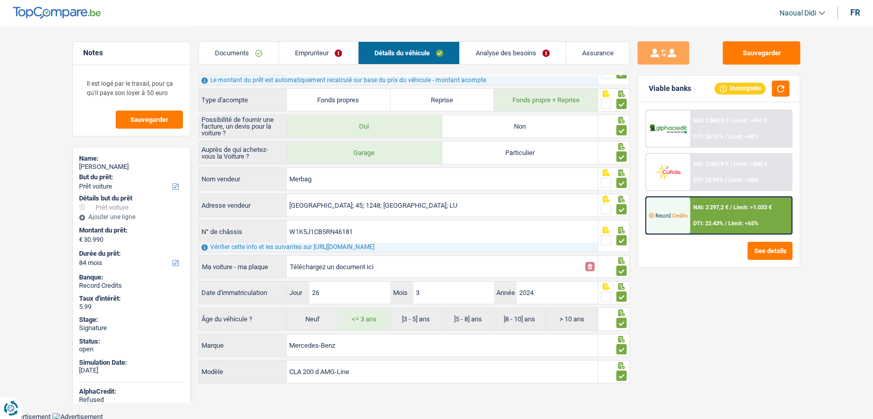
click at [503, 60] on link "Analyse des besoins" at bounding box center [513, 53] width 106 height 22
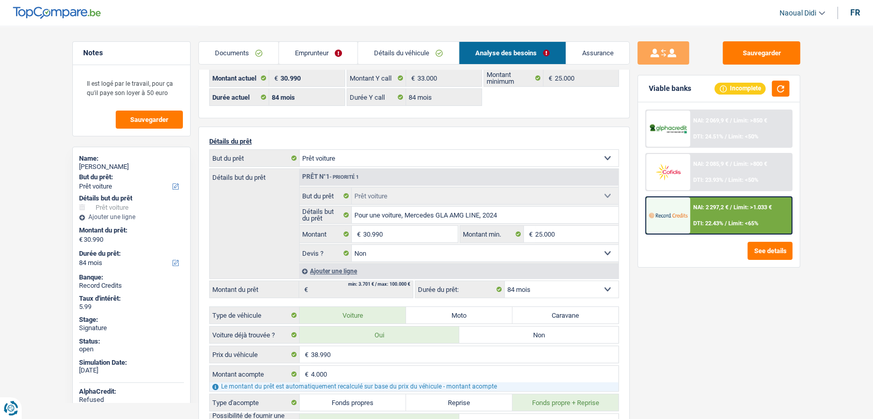
scroll to position [57, 0]
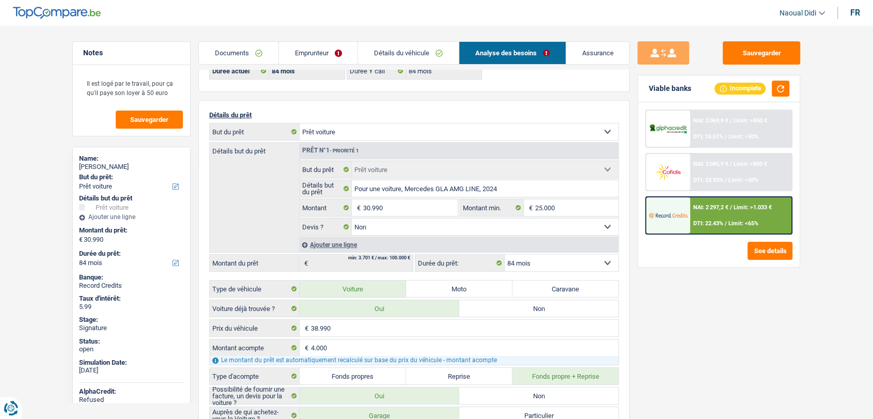
click at [551, 263] on select "12 mois 18 mois 24 mois 30 mois 36 mois 42 mois 48 mois 60 mois 72 mois 84 mois…" at bounding box center [562, 263] width 114 height 17
select select "60"
click at [505, 255] on select "12 mois 18 mois 24 mois 30 mois 36 mois 42 mois 48 mois 60 mois 72 mois 84 mois…" at bounding box center [562, 263] width 114 height 17
select select "60"
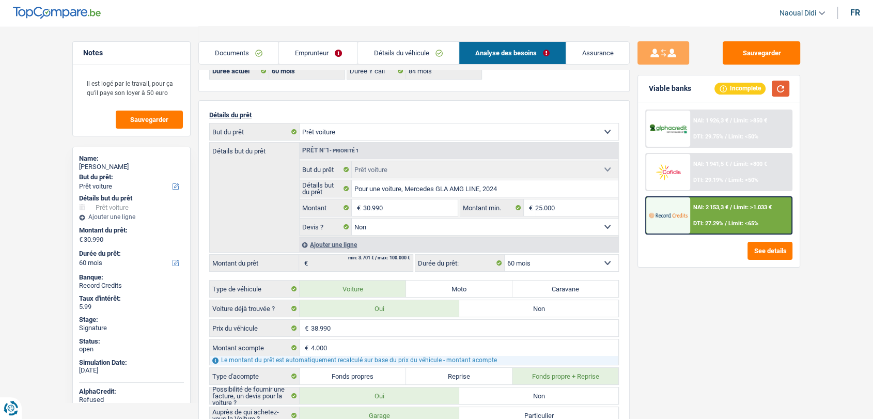
click at [782, 85] on button "button" at bounding box center [781, 89] width 18 height 16
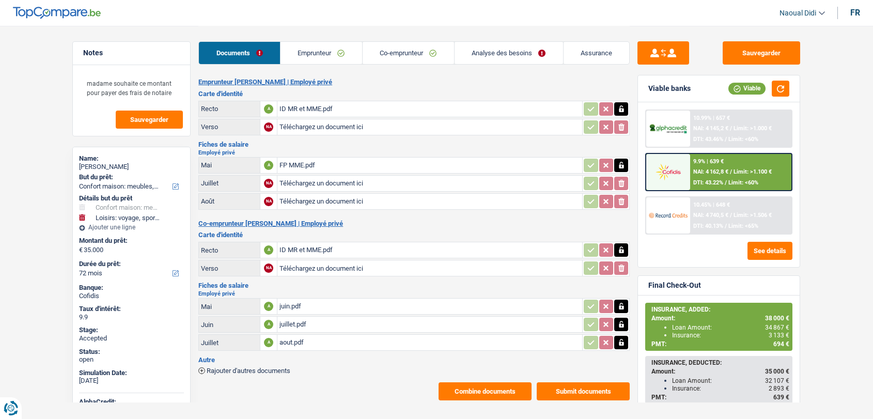
select select "household"
select select "hobbies"
click at [318, 55] on link "Emprunteur" at bounding box center [321, 53] width 82 height 22
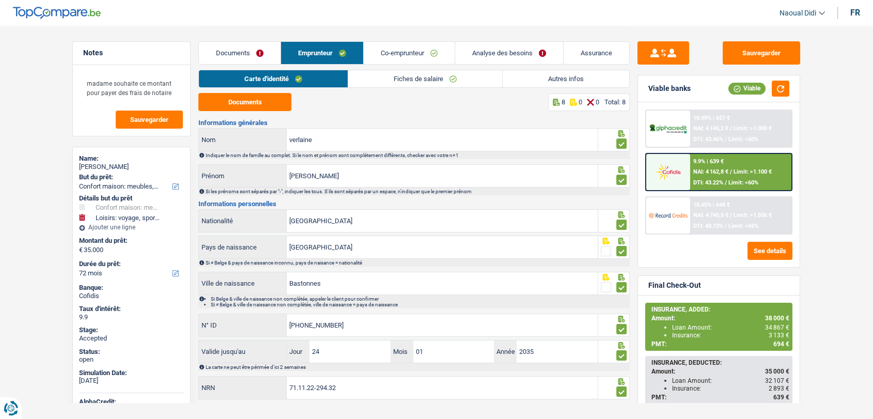
click at [388, 55] on link "Co-emprunteur" at bounding box center [409, 53] width 91 height 22
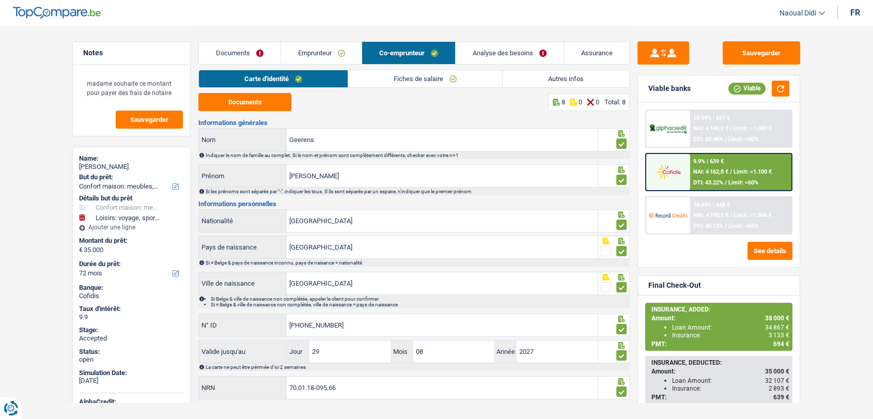
click at [715, 177] on div "9.9% | 639 € NAI: 4 162,8 € / Limit: >1.100 € DTI: 43.22% / Limit: <60%" at bounding box center [741, 172] width 102 height 36
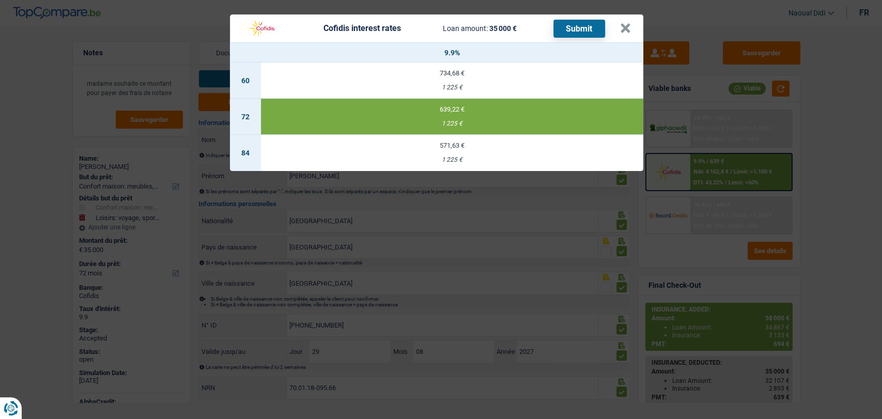
click at [450, 74] on div "734,68 €" at bounding box center [452, 73] width 382 height 7
select select "60"
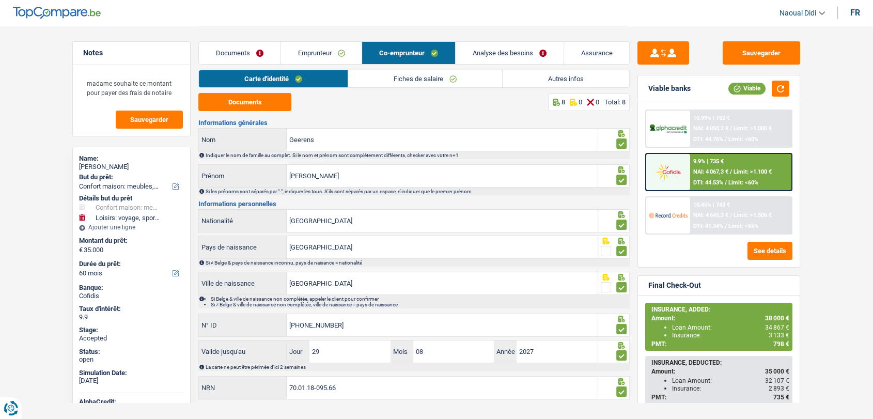
click at [709, 165] on div "9.9% | 735 € NAI: 4 067,3 € / Limit: >1.100 € DTI: 44.53% / Limit: <60%" at bounding box center [741, 172] width 102 height 36
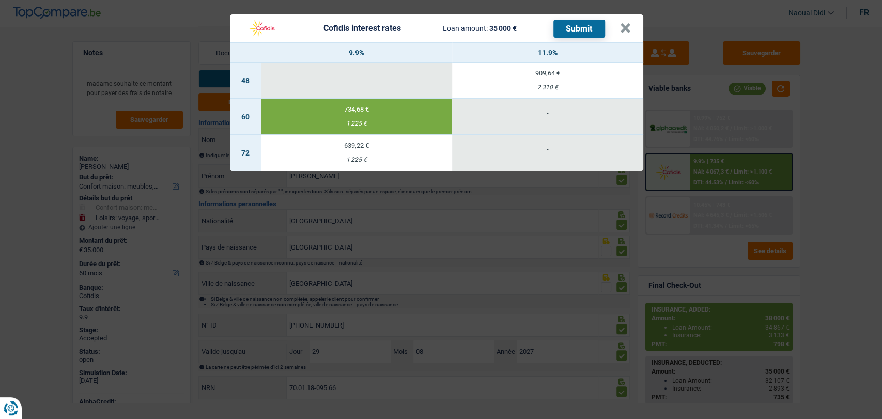
click at [577, 29] on button "Submit" at bounding box center [579, 29] width 52 height 18
click at [626, 30] on button "×" at bounding box center [625, 28] width 11 height 10
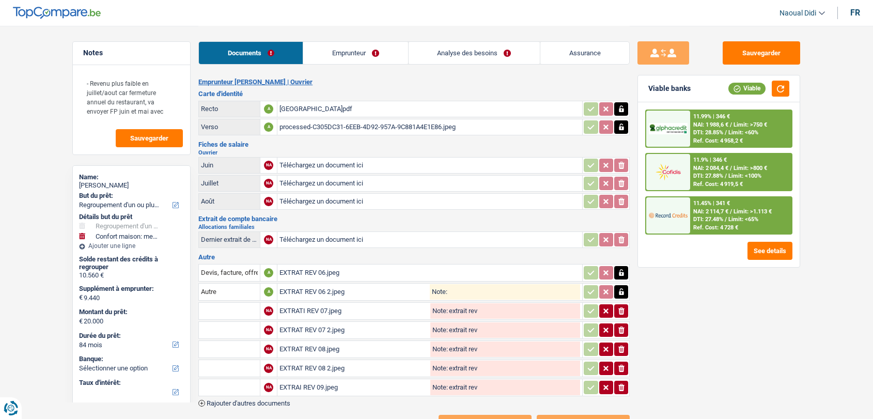
select select "refinancing"
select select "household"
select select "84"
click at [300, 268] on div "EXTRAT REV 06.jpeg" at bounding box center [429, 272] width 301 height 15
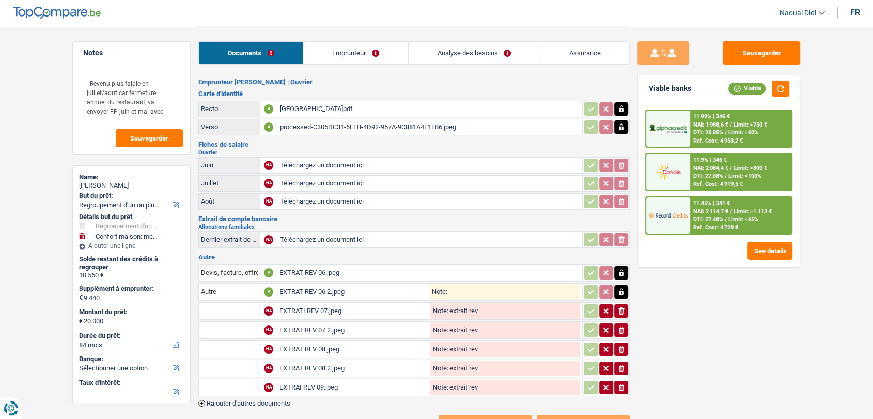
click at [304, 380] on div "EXTRAI REV 09.jpeg" at bounding box center [353, 387] width 149 height 15
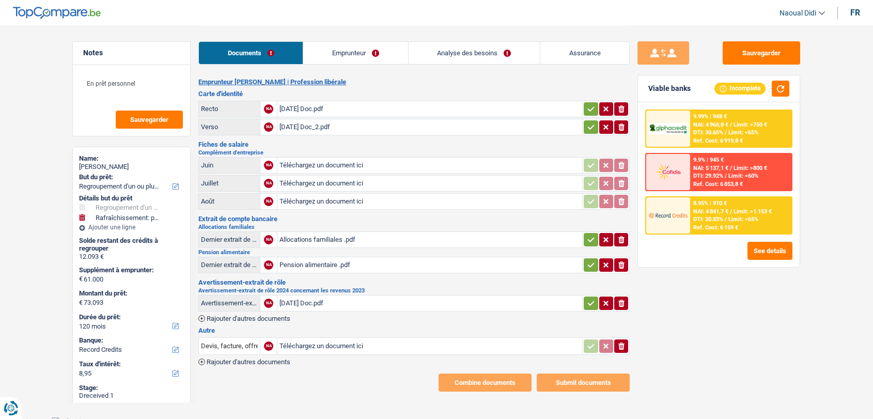
select select "refinancing"
select select "houseOrGarden"
select select "120"
select select "record credits"
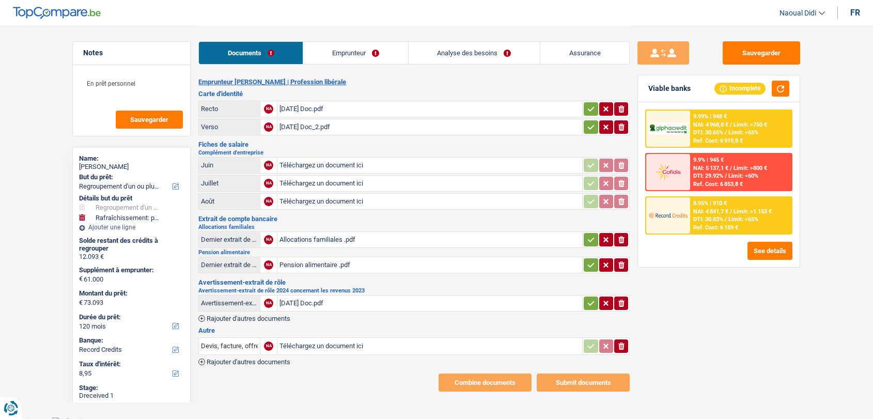
select select "refinancing"
select select "houseOrGarden"
select select "120"
select select "record credits"
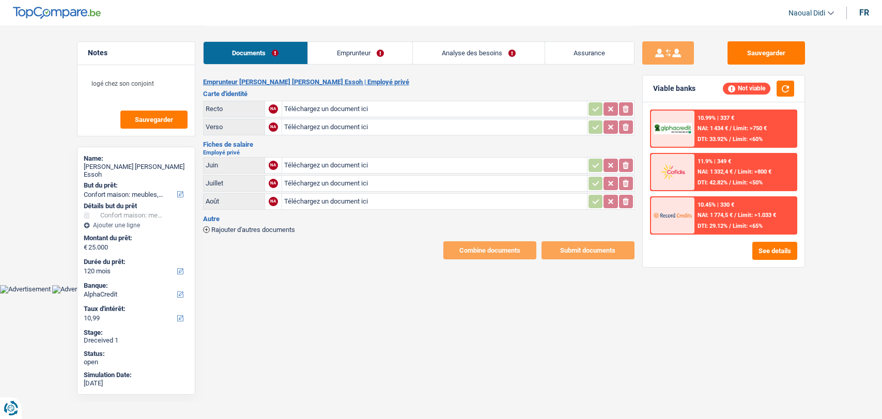
select select "household"
select select "120"
select select "alphacredit"
click at [315, 111] on input "Téléchargez un document ici" at bounding box center [434, 108] width 301 height 15
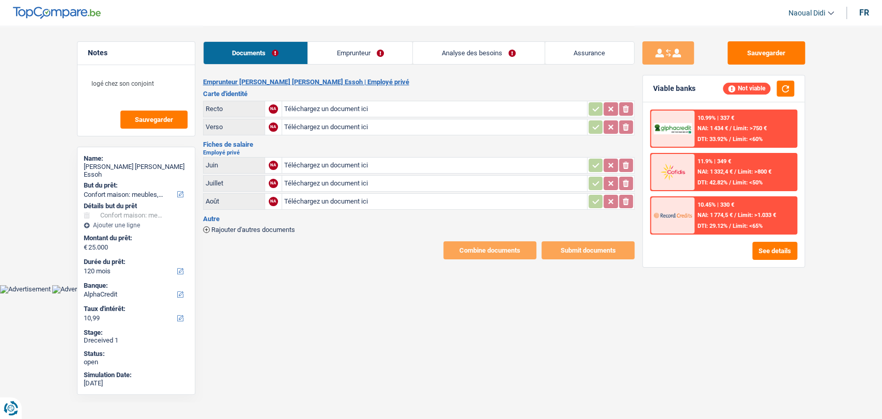
type input "C:\fakepath\Image_250916_145624.jpeg"
click at [331, 128] on input "Téléchargez un document ici" at bounding box center [434, 126] width 301 height 15
type input "C:\fakepath\Image_250916_145633.jpeg"
click at [313, 169] on input "Téléchargez un document ici" at bounding box center [434, 165] width 301 height 15
type input "C:\fakepath\BON-DE-PAIE-2025-06-30---calcul-normal_[DATE].pdf"
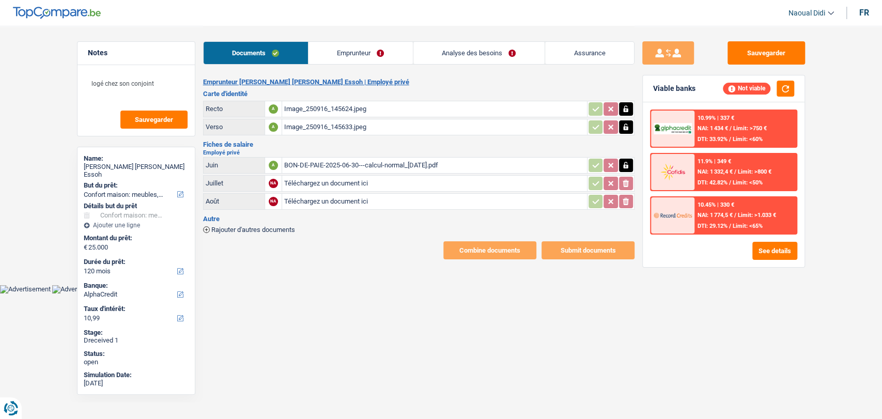
click at [321, 180] on input "Téléchargez un document ici" at bounding box center [434, 183] width 301 height 15
type input "C:\fakepath\BON-DE-PAIE-2025-07-31---calcul-normal_[DATE].pdf"
click at [337, 197] on input "Téléchargez un document ici" at bounding box center [434, 201] width 301 height 15
type input "C:\fakepath\BON-DE-PAIE-2025-08-31---calcul-normal_[DATE].pdf"
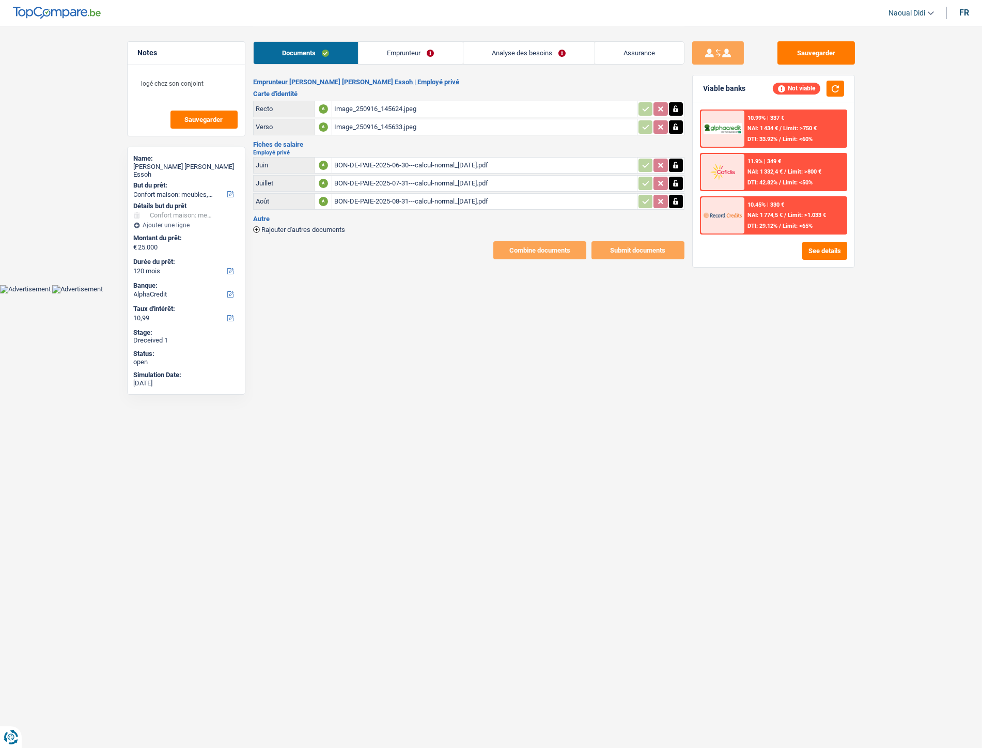
click at [467, 161] on div "BON-DE-PAIE-2025-06-30---calcul-normal_[DATE].pdf" at bounding box center [484, 165] width 301 height 15
click at [415, 63] on link "Emprunteur" at bounding box center [410, 53] width 104 height 22
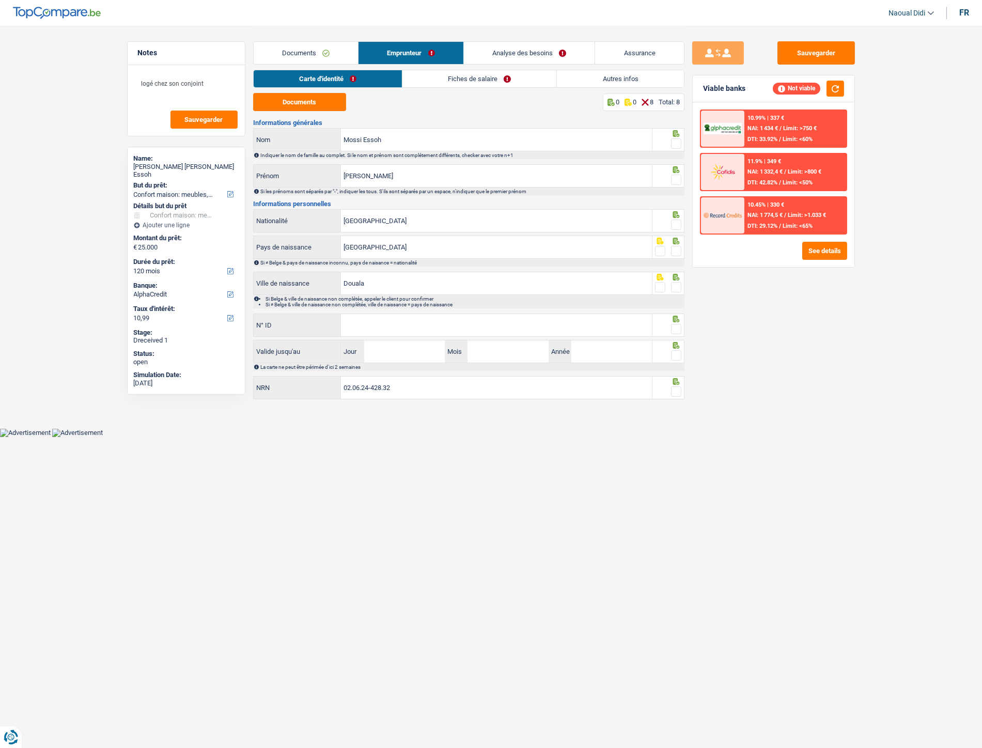
click at [451, 77] on link "Fiches de salaire" at bounding box center [479, 78] width 154 height 17
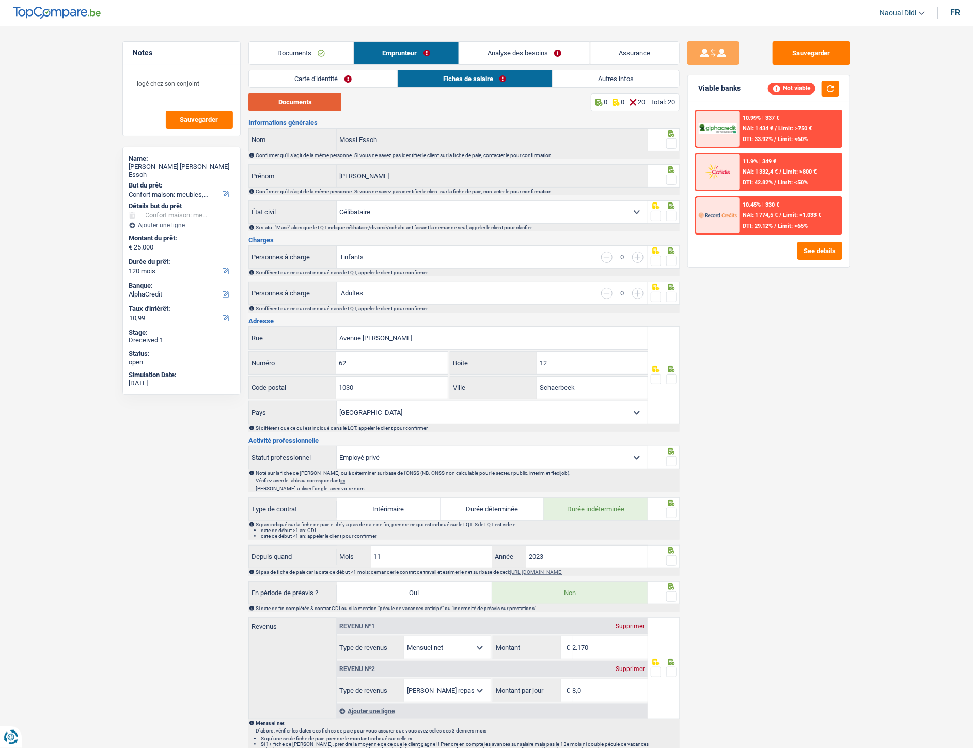
click at [311, 109] on button "Documents" at bounding box center [294, 102] width 93 height 18
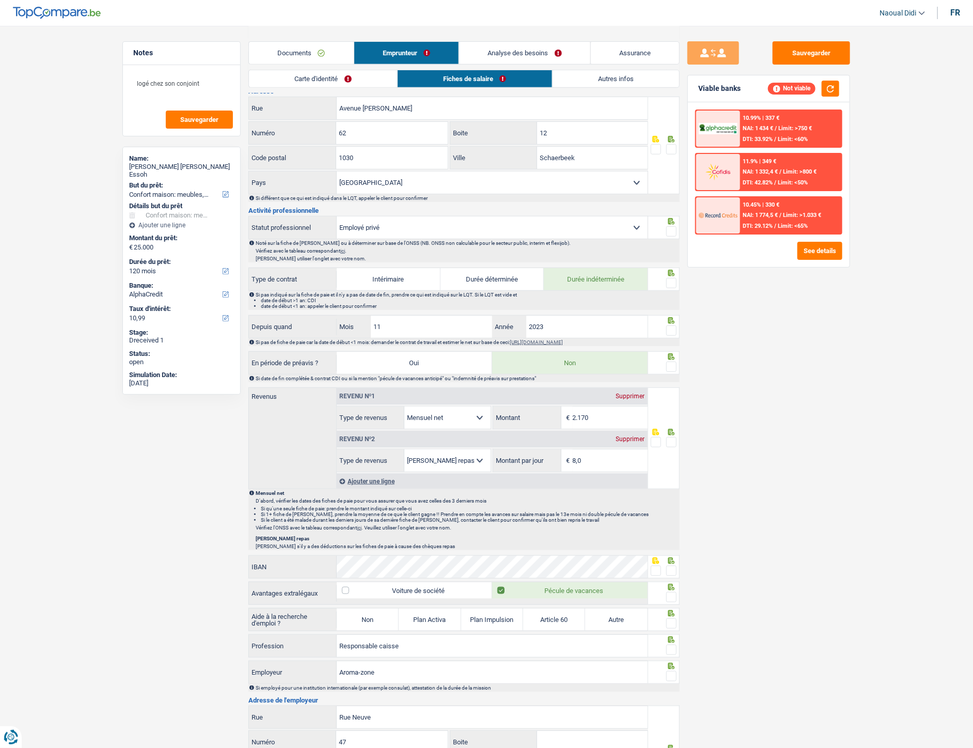
scroll to position [115, 0]
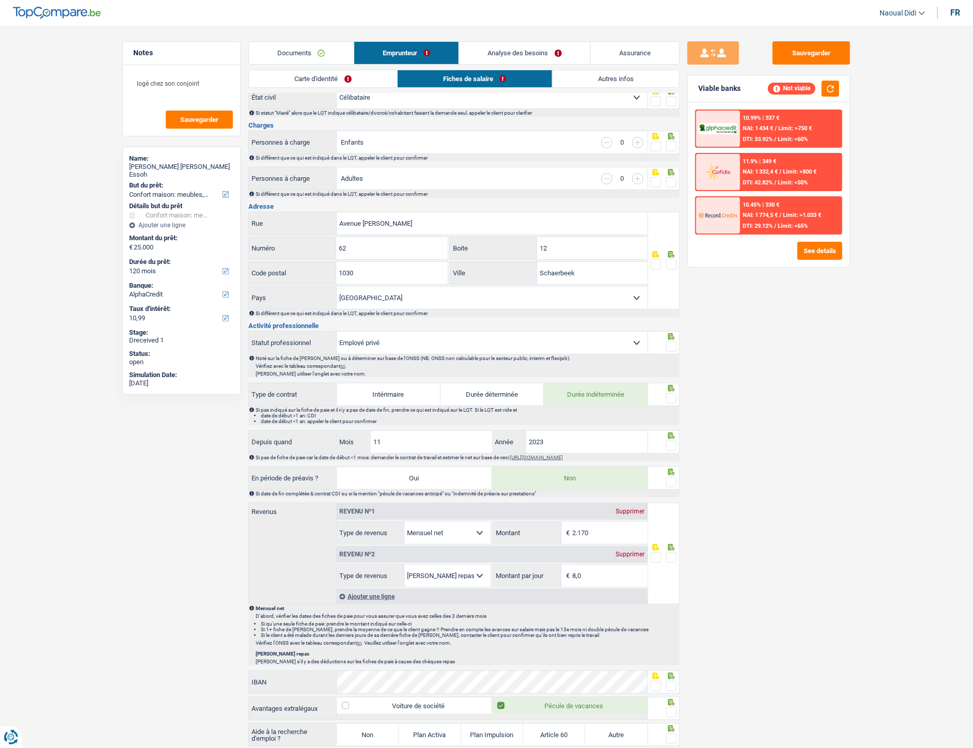
click at [529, 52] on link "Analyse des besoins" at bounding box center [524, 53] width 131 height 22
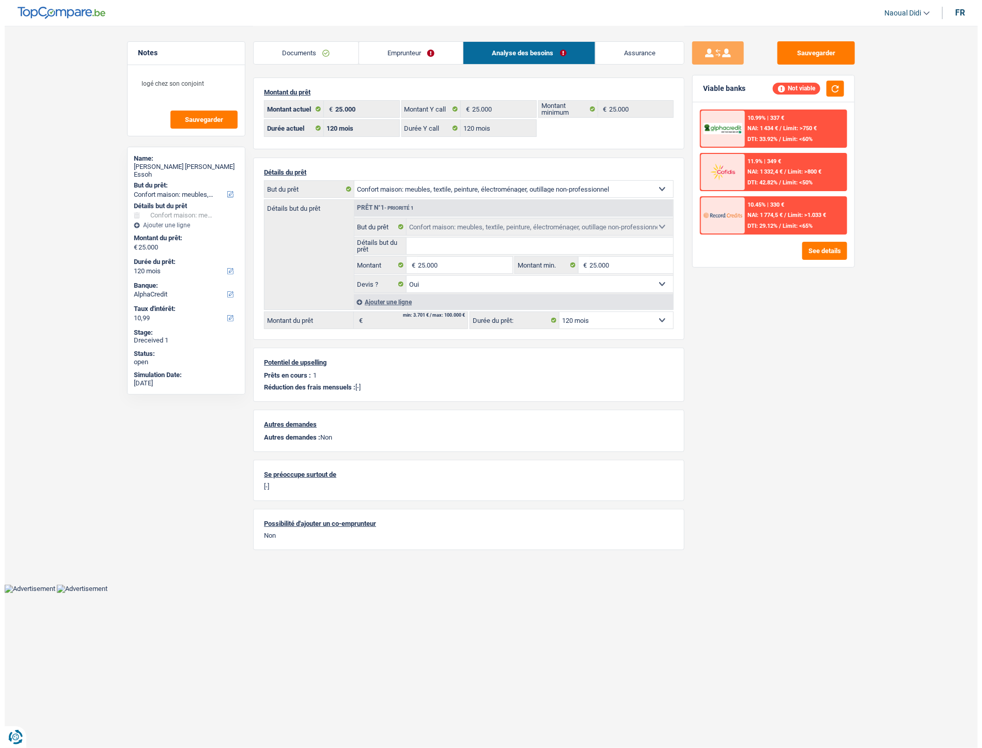
scroll to position [0, 0]
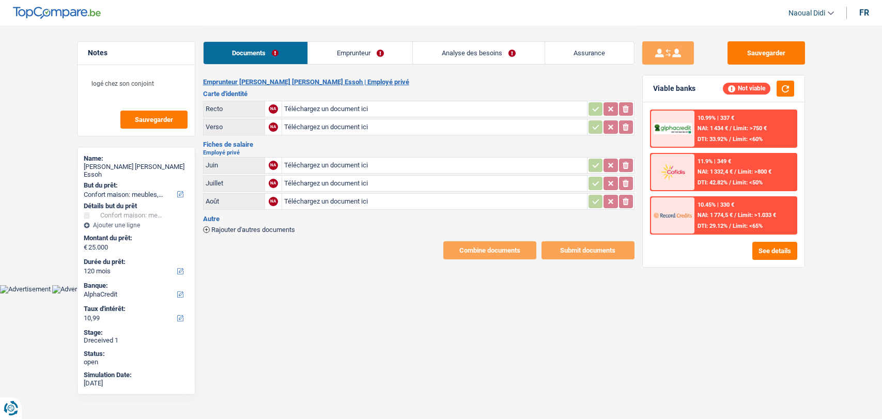
select select "household"
select select "120"
select select "alphacredit"
click at [370, 54] on link "Emprunteur" at bounding box center [360, 53] width 104 height 22
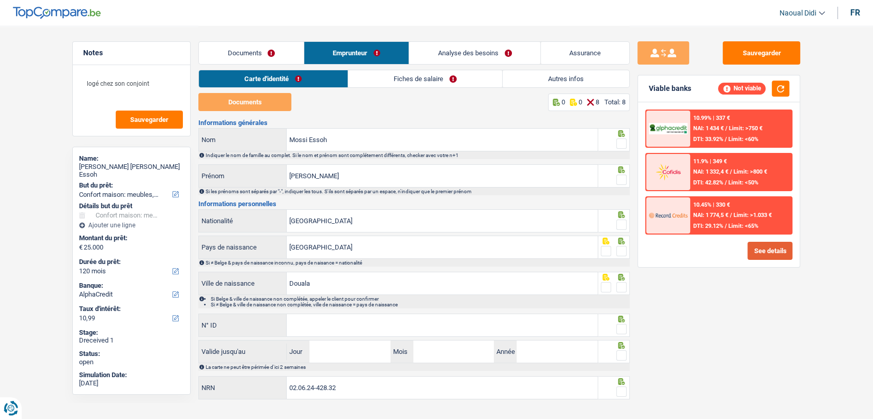
click at [763, 246] on button "See details" at bounding box center [769, 251] width 45 height 18
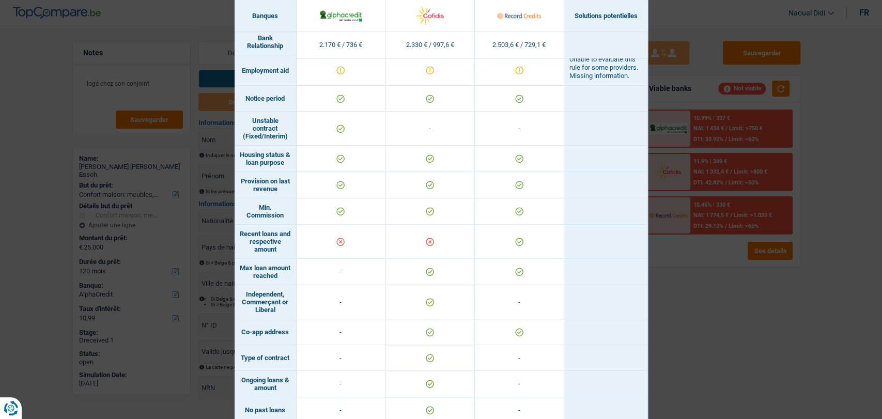
scroll to position [632, 0]
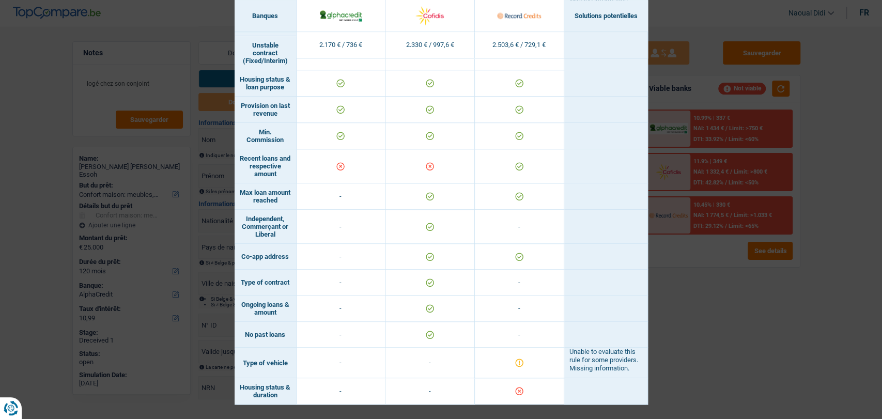
click at [806, 335] on div "Banks conditions × Banques Solutions potentielles Revenus / Charges 2.170 € / 7…" at bounding box center [441, 209] width 882 height 419
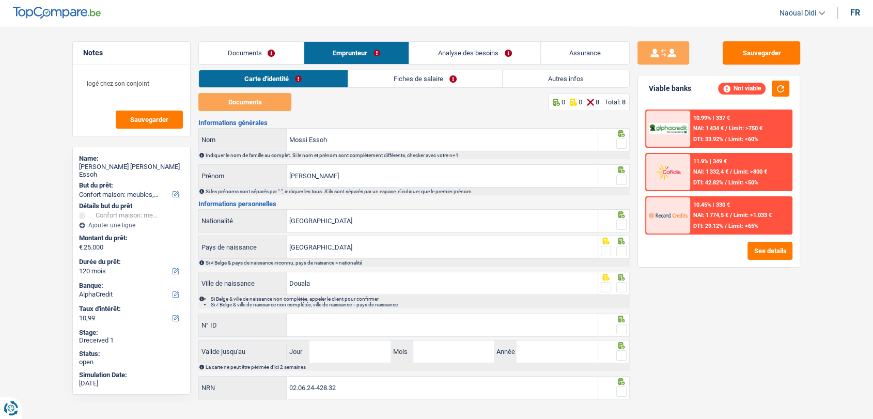
click at [476, 55] on link "Analyse des besoins" at bounding box center [474, 53] width 131 height 22
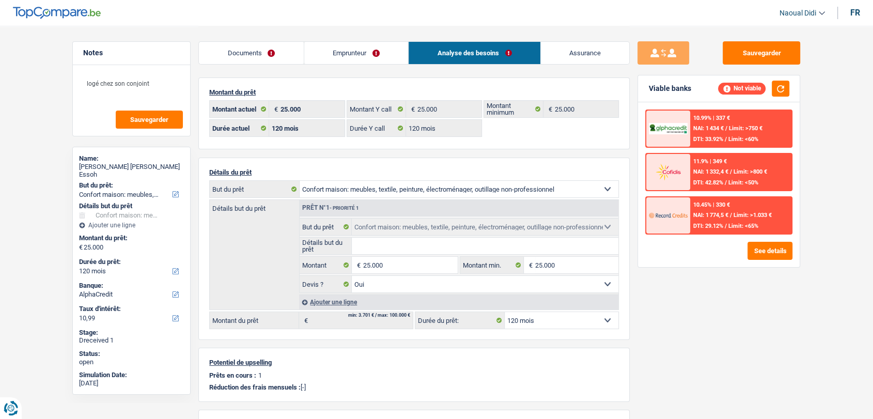
click at [554, 320] on select "12 mois 18 mois 24 mois 30 mois 36 mois 42 mois 48 mois 60 mois 72 mois 84 mois…" at bounding box center [562, 320] width 114 height 17
click at [731, 217] on span "/" at bounding box center [731, 215] width 2 height 7
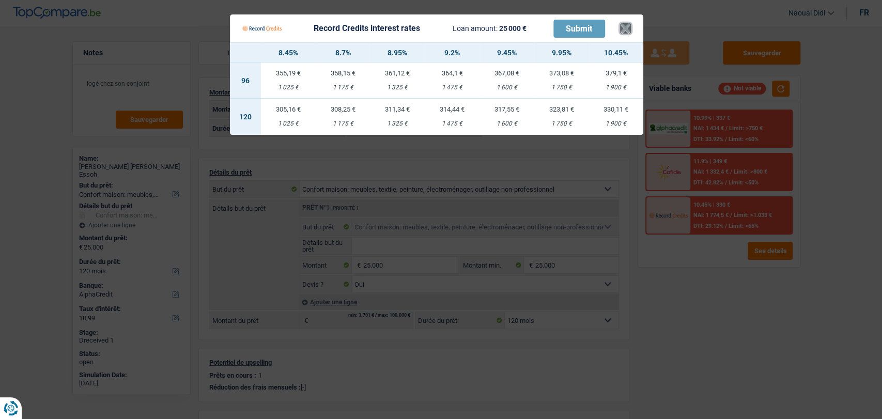
click at [622, 34] on button "×" at bounding box center [625, 28] width 11 height 10
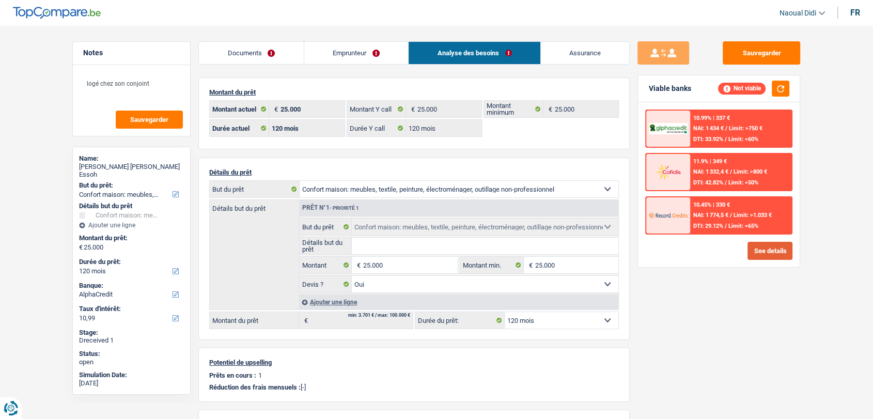
click at [765, 253] on button "See details" at bounding box center [769, 251] width 45 height 18
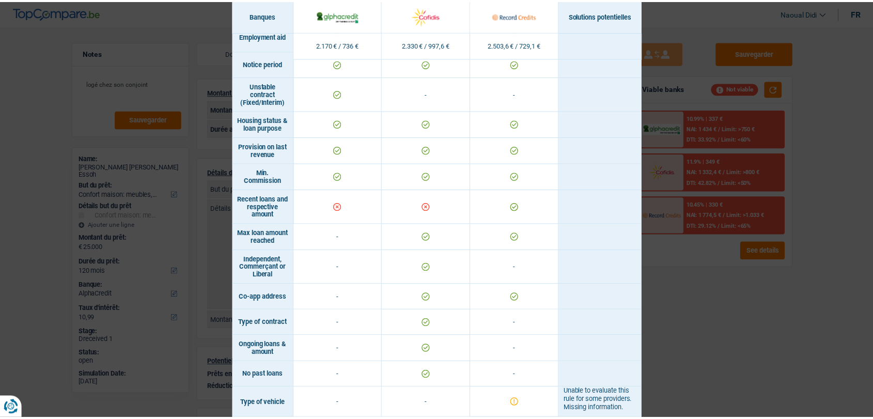
scroll to position [517, 0]
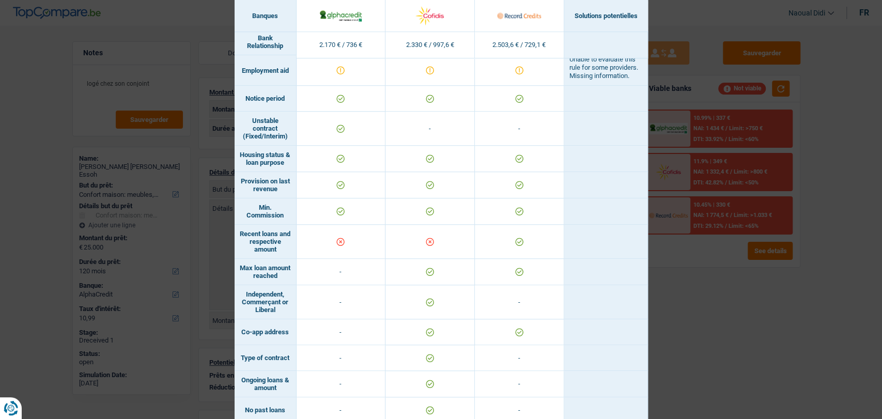
click at [729, 287] on div "Banks conditions × Banques Solutions potentielles Revenus / Charges 2.170 € / 7…" at bounding box center [441, 209] width 882 height 419
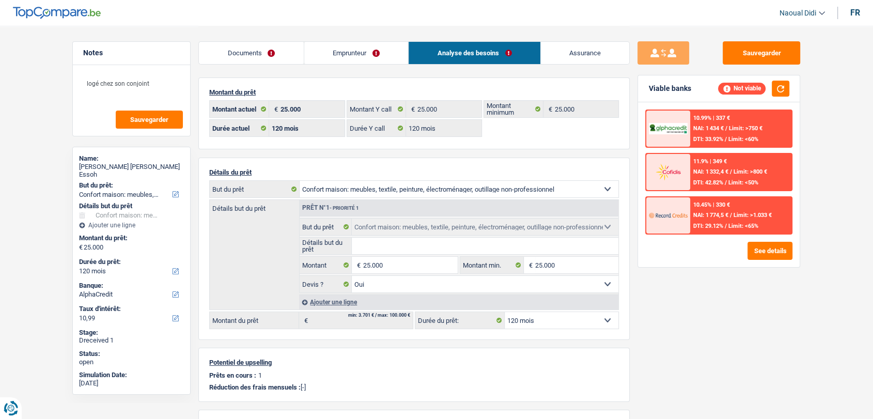
click at [285, 51] on link "Documents" at bounding box center [251, 53] width 105 height 22
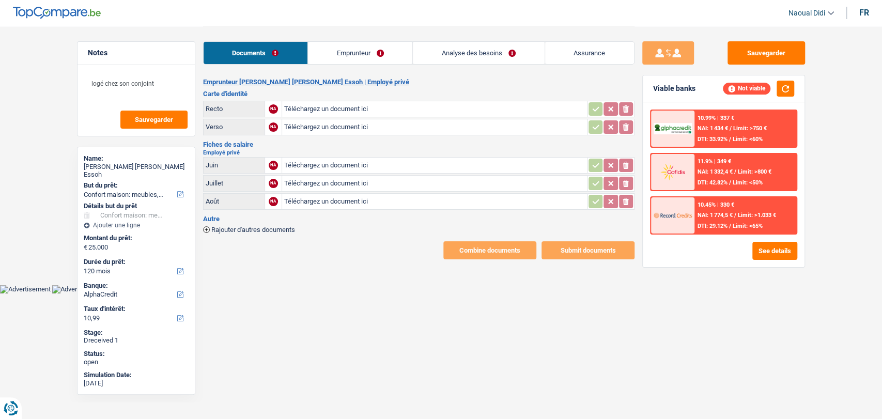
drag, startPoint x: 332, startPoint y: 50, endPoint x: 382, endPoint y: 88, distance: 63.3
click at [333, 50] on link "Emprunteur" at bounding box center [360, 53] width 104 height 22
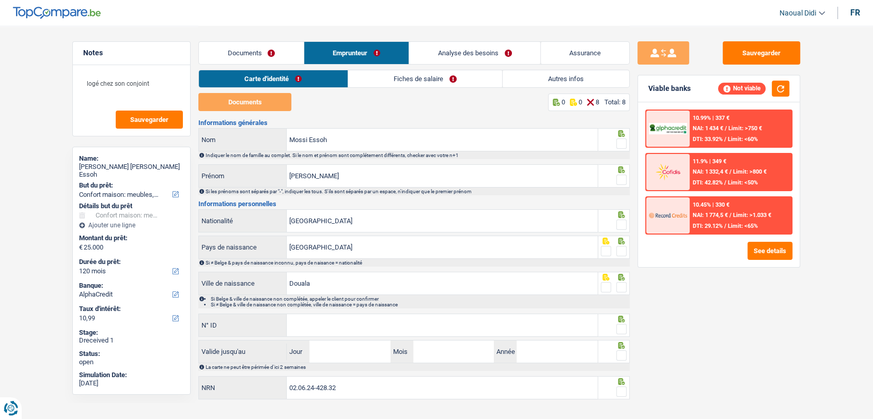
drag, startPoint x: 382, startPoint y: 81, endPoint x: 434, endPoint y: 76, distance: 52.4
click at [383, 81] on link "Fiches de salaire" at bounding box center [425, 78] width 154 height 17
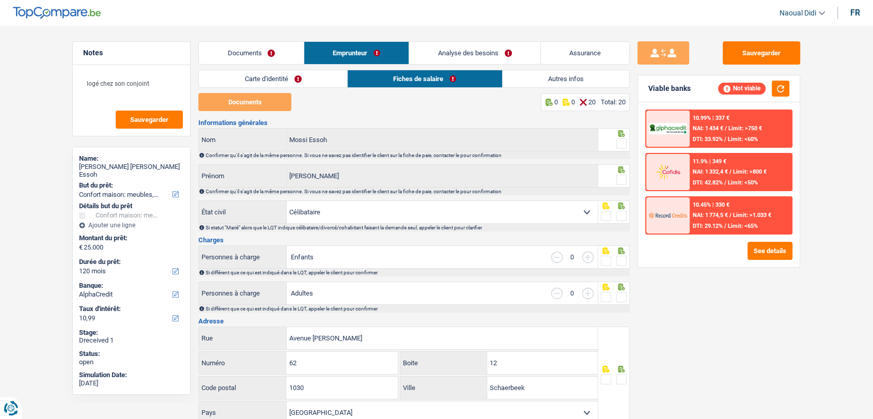
click at [433, 55] on link "Analyse des besoins" at bounding box center [474, 53] width 131 height 22
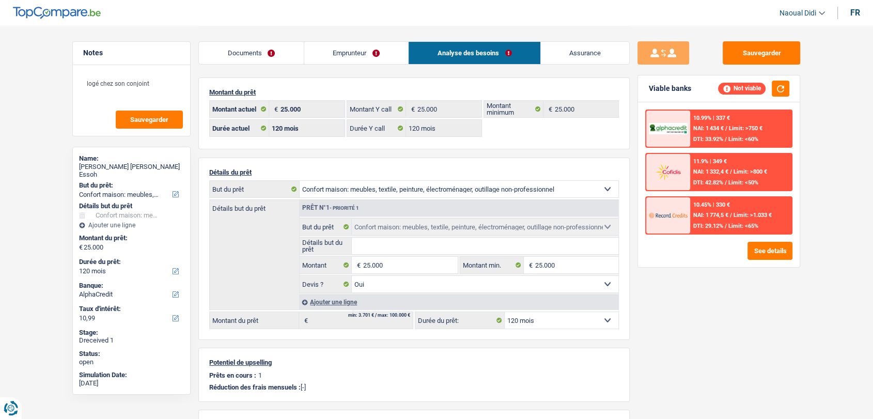
drag, startPoint x: 545, startPoint y: 323, endPoint x: 554, endPoint y: 315, distance: 12.4
click at [545, 323] on select "12 mois 18 mois 24 mois 30 mois 36 mois 42 mois 48 mois 60 mois 72 mois 84 mois…" at bounding box center [562, 320] width 114 height 17
select select "84"
click at [505, 312] on select "12 mois 18 mois 24 mois 30 mois 36 mois 42 mois 48 mois 60 mois 72 mois 84 mois…" at bounding box center [562, 320] width 114 height 17
select select "84"
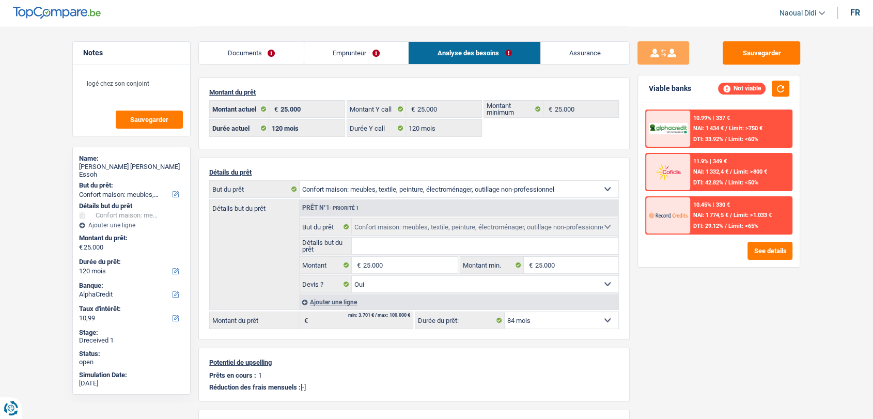
select select "84"
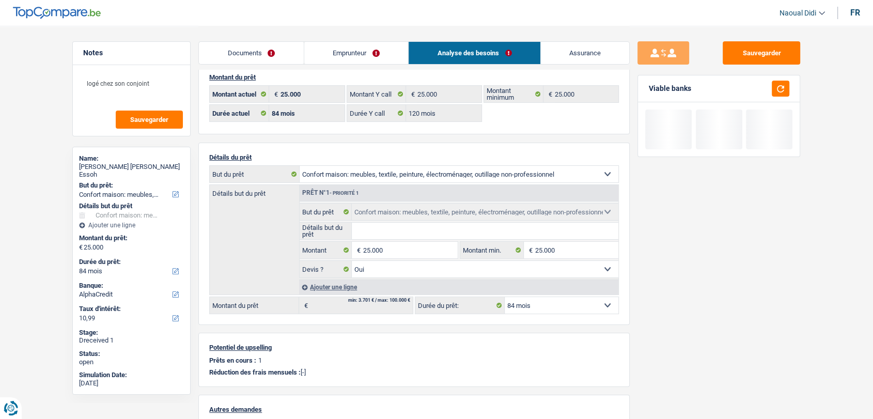
scroll to position [0, 0]
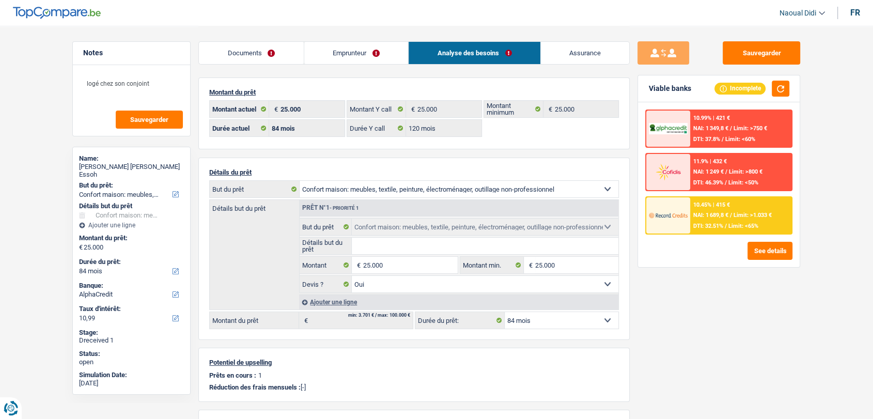
click at [728, 217] on span "NAI: 1 689,8 €" at bounding box center [710, 215] width 35 height 7
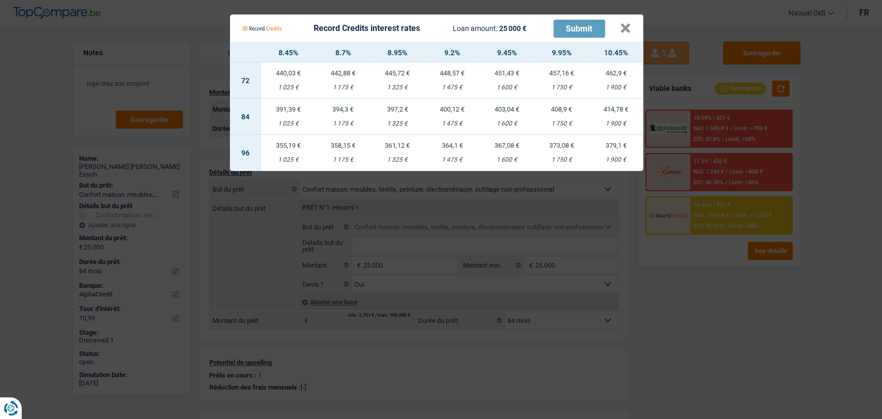
click at [729, 289] on Credits "Record Credits interest rates Loan amount: 25 000 € Submit × 8.45% 8.7% 8.95% 9…" at bounding box center [441, 209] width 882 height 419
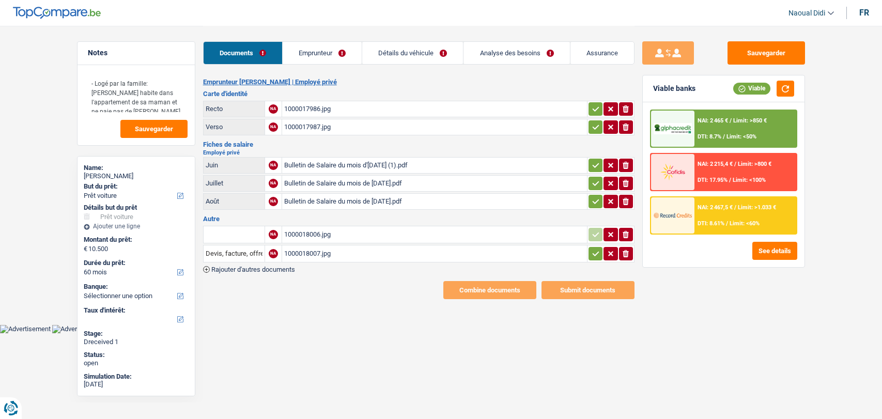
select select "car"
select select "60"
click at [311, 104] on div "1000017986.jpg" at bounding box center [434, 108] width 301 height 15
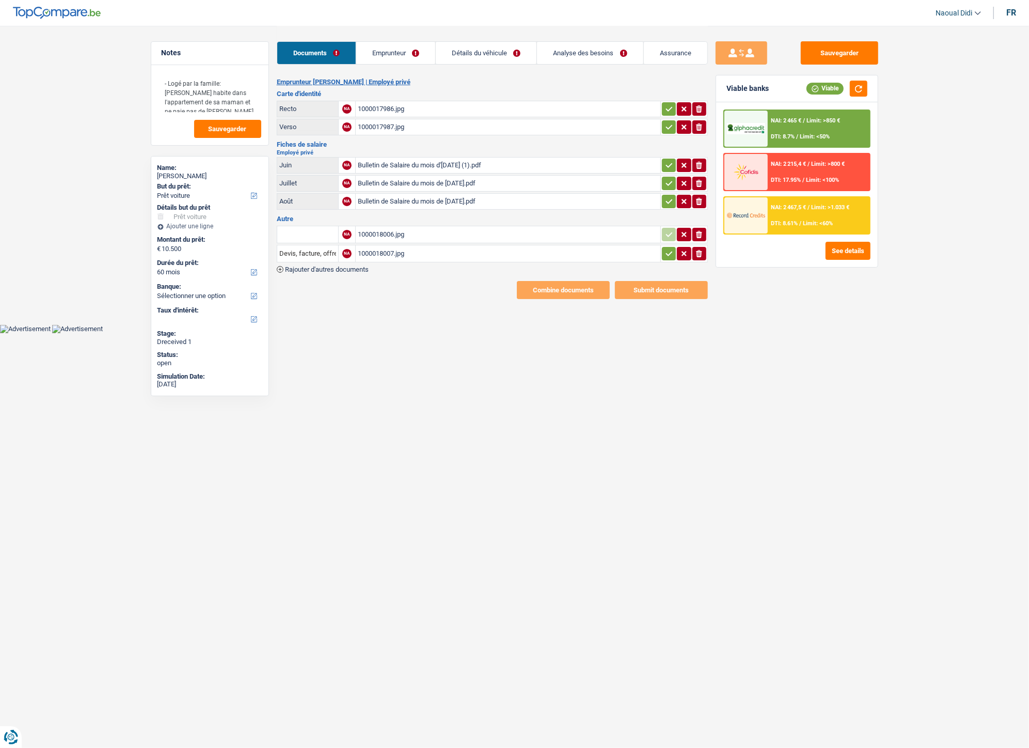
click at [669, 104] on icon "button" at bounding box center [669, 109] width 8 height 10
click at [667, 132] on button "button" at bounding box center [669, 126] width 14 height 13
click at [667, 162] on icon "button" at bounding box center [669, 165] width 8 height 10
click at [668, 181] on icon "button" at bounding box center [669, 183] width 8 height 10
click at [667, 204] on icon "button" at bounding box center [669, 201] width 8 height 10
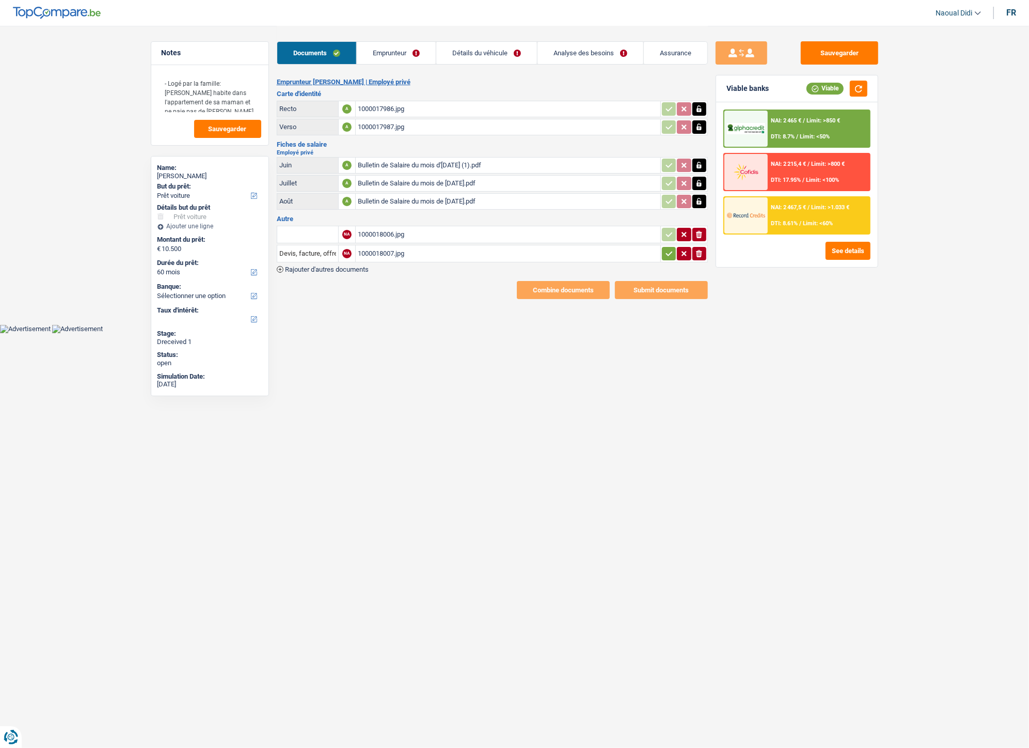
click at [667, 252] on icon "button" at bounding box center [669, 253] width 8 height 10
click at [387, 50] on link "Emprunteur" at bounding box center [395, 53] width 79 height 22
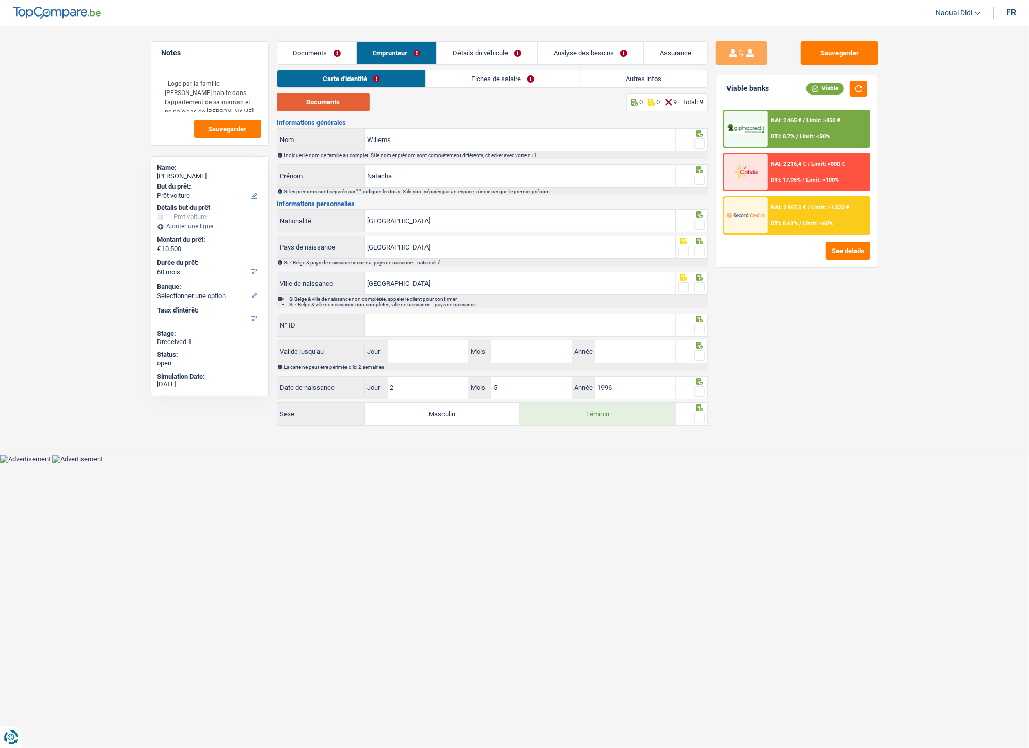
click at [324, 95] on button "Documents" at bounding box center [323, 102] width 93 height 18
drag, startPoint x: 694, startPoint y: 145, endPoint x: 695, endPoint y: 155, distance: 9.9
click at [695, 145] on span at bounding box center [700, 143] width 10 height 10
click at [0, 0] on input "radio" at bounding box center [0, 0] width 0 height 0
click at [698, 183] on span at bounding box center [700, 180] width 10 height 10
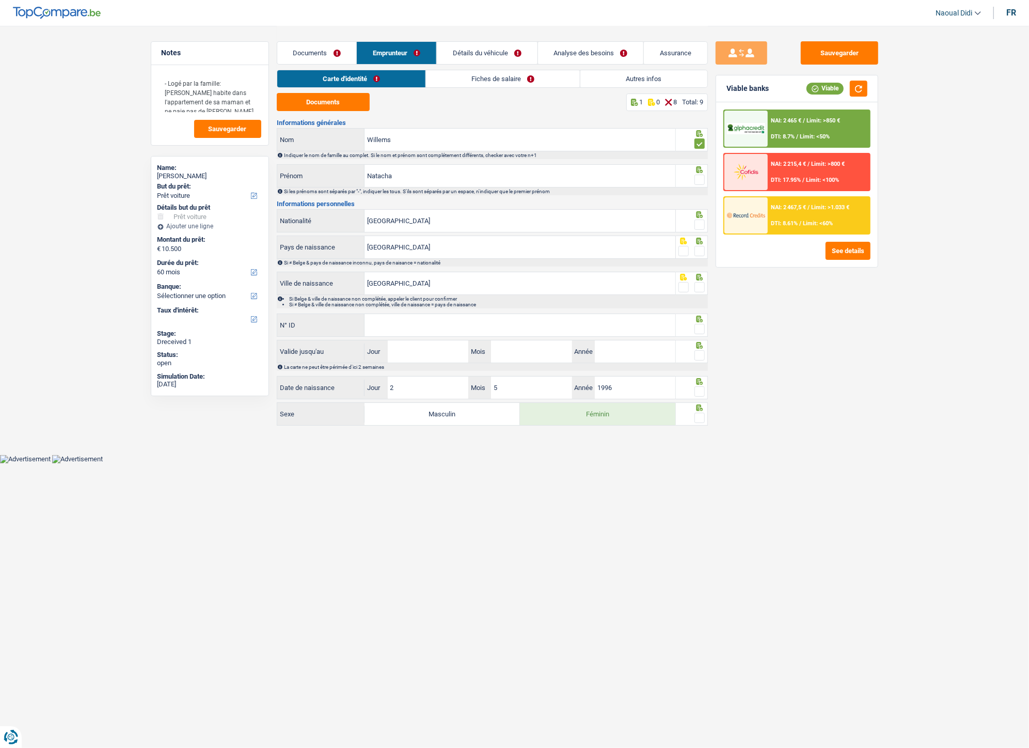
click at [0, 0] on input "radio" at bounding box center [0, 0] width 0 height 0
click at [699, 222] on span at bounding box center [700, 225] width 10 height 10
click at [0, 0] on input "radio" at bounding box center [0, 0] width 0 height 0
click at [700, 251] on span at bounding box center [700, 251] width 10 height 10
click at [0, 0] on input "radio" at bounding box center [0, 0] width 0 height 0
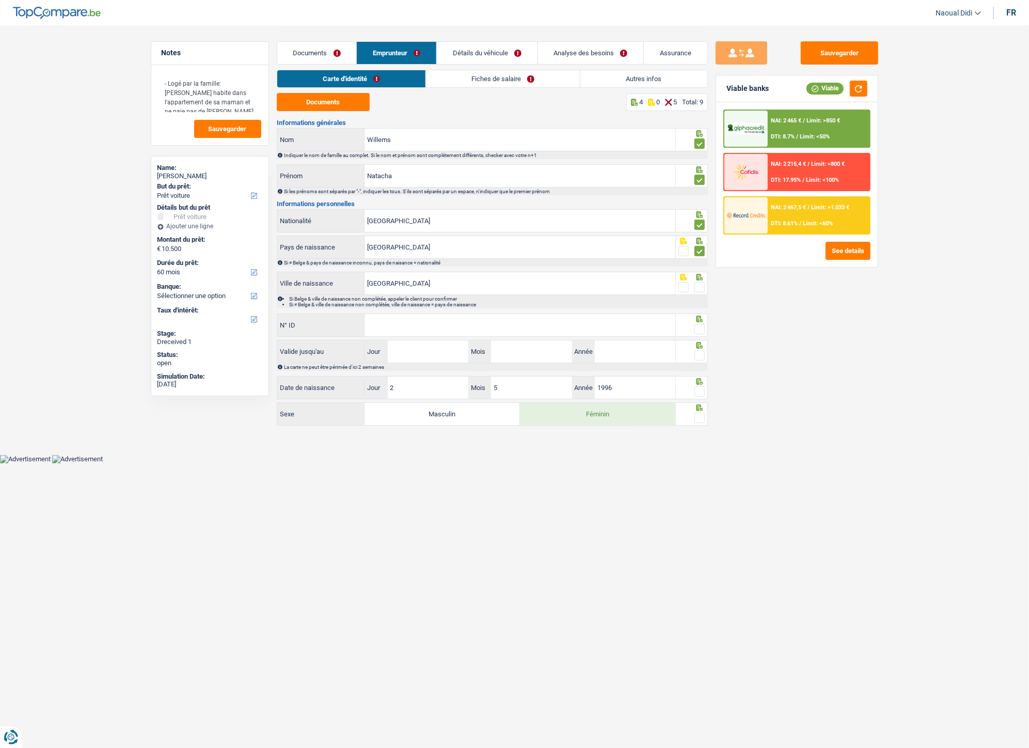
click at [699, 286] on span at bounding box center [700, 287] width 10 height 10
click at [0, 0] on input "radio" at bounding box center [0, 0] width 0 height 0
click at [478, 328] on input "N° ID" at bounding box center [520, 325] width 311 height 22
paste input "M7F8YT7Y6"
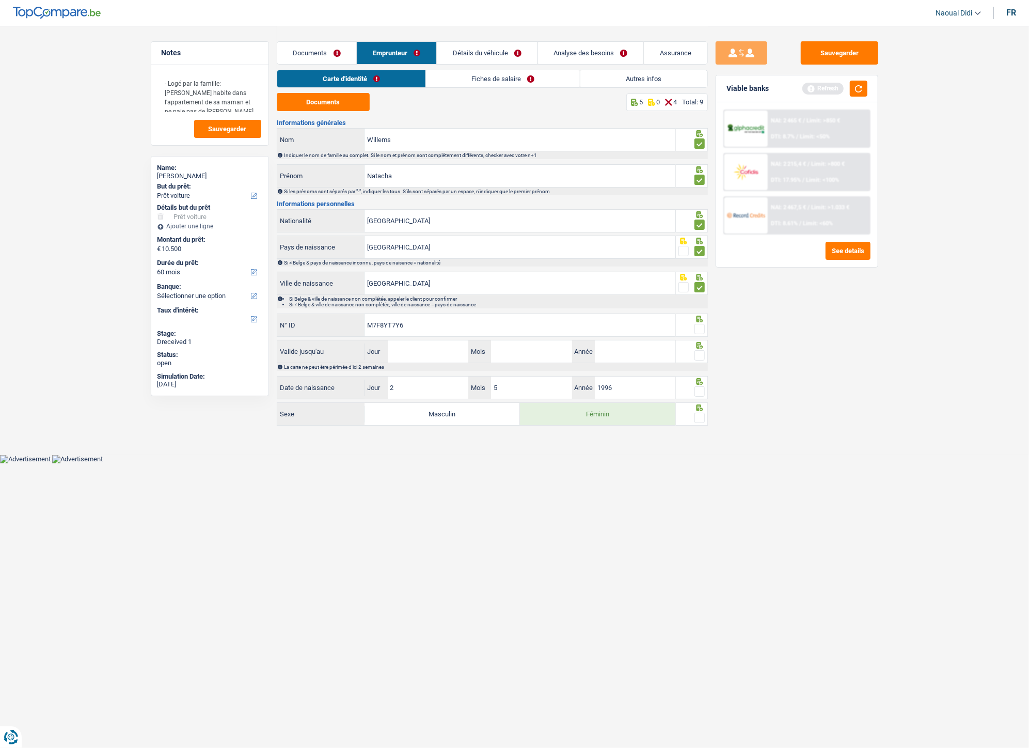
type input "M7F8YT7Y6"
click at [444, 355] on input "Jour" at bounding box center [428, 351] width 81 height 22
click at [431, 346] on input "05" at bounding box center [428, 351] width 81 height 22
type input "06"
type input "05"
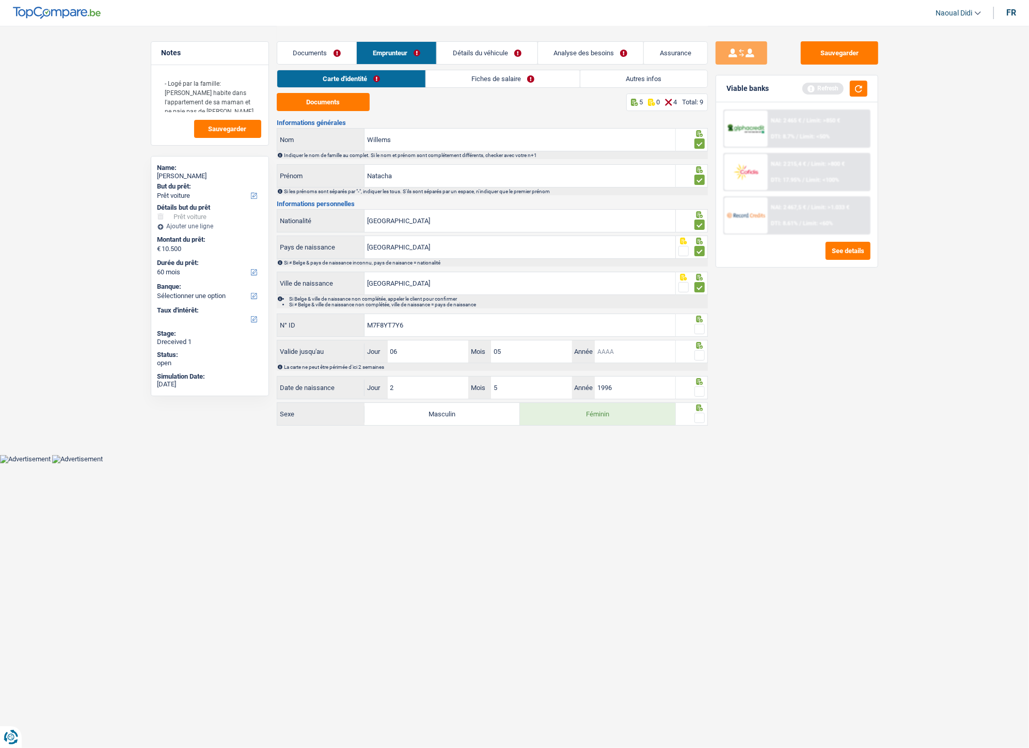
click at [615, 353] on input "Année" at bounding box center [635, 351] width 81 height 22
type input "2031"
click at [699, 416] on span at bounding box center [700, 418] width 10 height 10
click at [0, 0] on input "radio" at bounding box center [0, 0] width 0 height 0
click at [697, 395] on span at bounding box center [700, 391] width 10 height 10
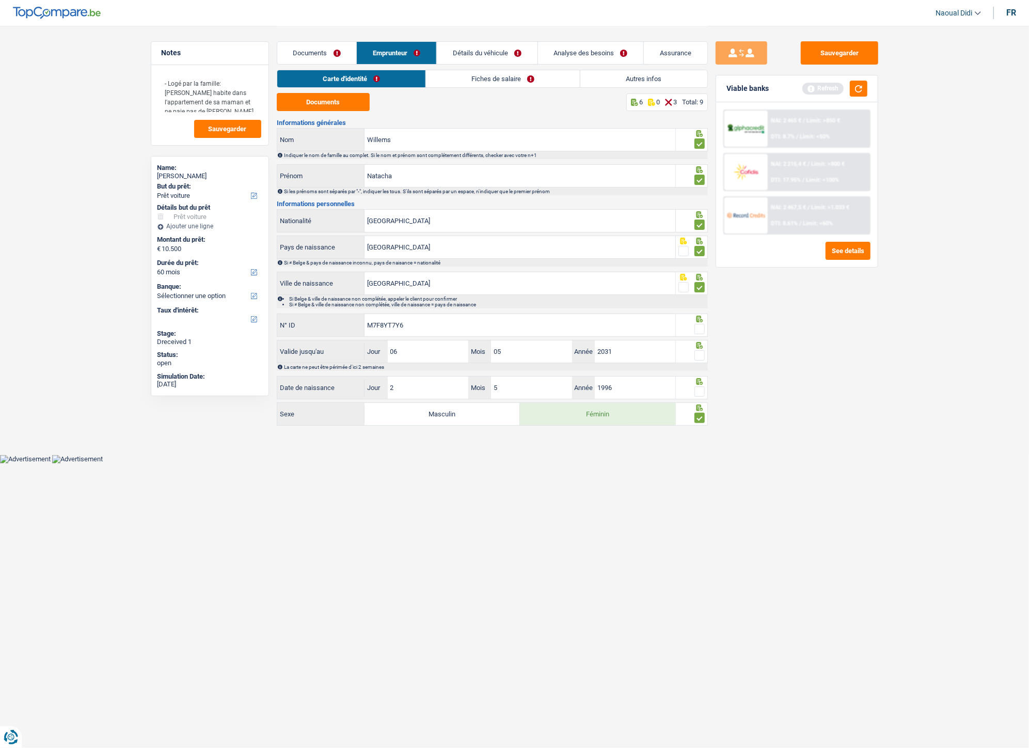
click at [0, 0] on input "radio" at bounding box center [0, 0] width 0 height 0
click at [699, 354] on span at bounding box center [700, 355] width 10 height 10
click at [0, 0] on input "radio" at bounding box center [0, 0] width 0 height 0
click at [698, 330] on span at bounding box center [700, 329] width 10 height 10
click at [0, 0] on input "radio" at bounding box center [0, 0] width 0 height 0
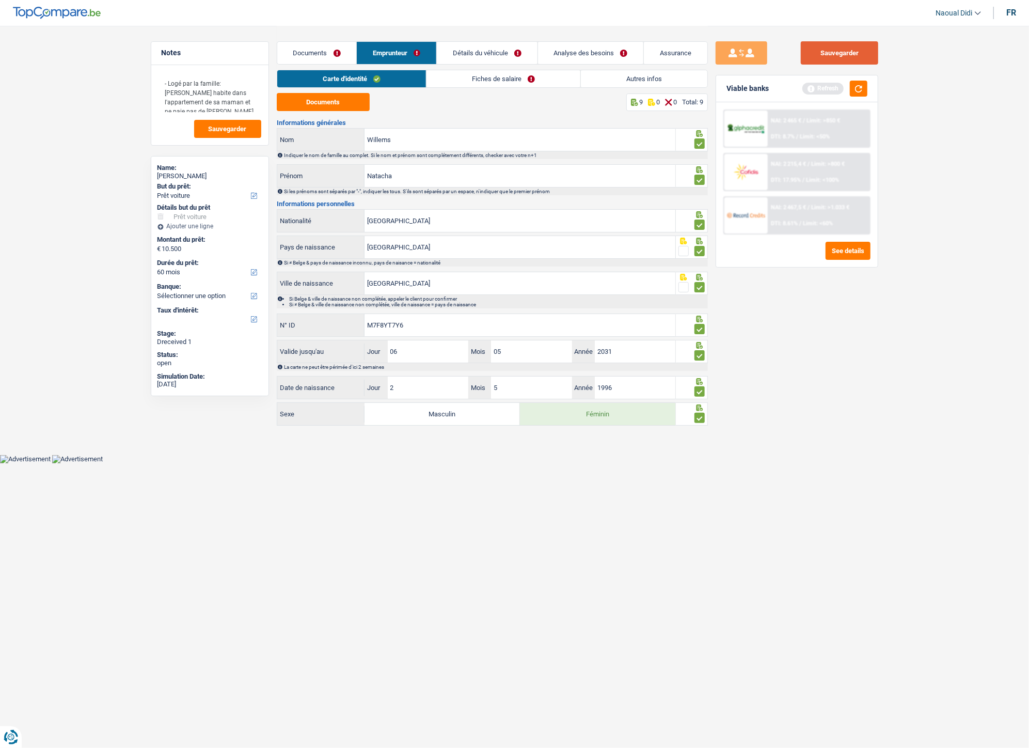
click at [839, 50] on button "Sauvegarder" at bounding box center [839, 52] width 77 height 23
click at [497, 79] on link "Fiches de salaire" at bounding box center [504, 78] width 154 height 17
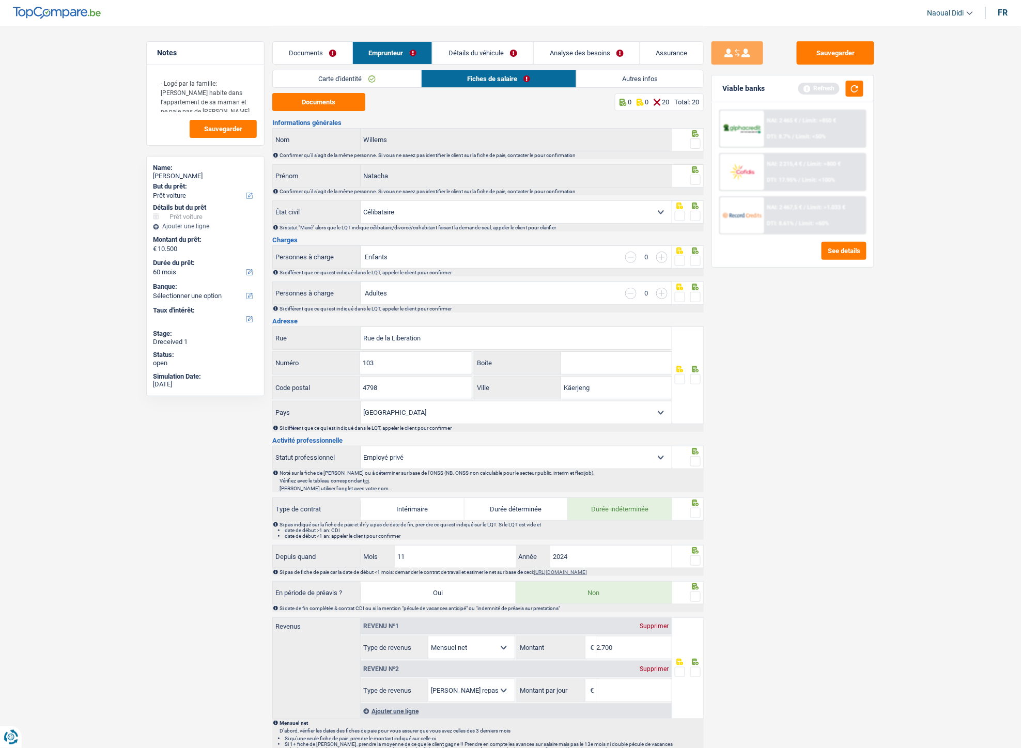
click at [457, 55] on link "Détails du véhicule" at bounding box center [482, 53] width 101 height 22
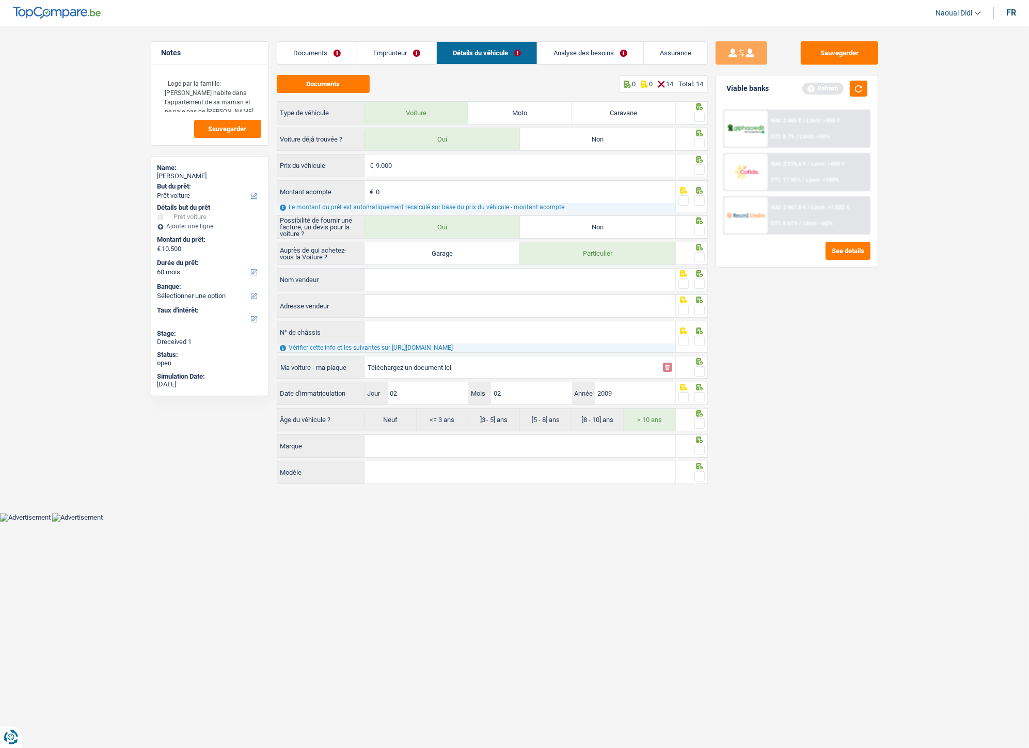
click at [578, 52] on link "Analyse des besoins" at bounding box center [591, 53] width 106 height 22
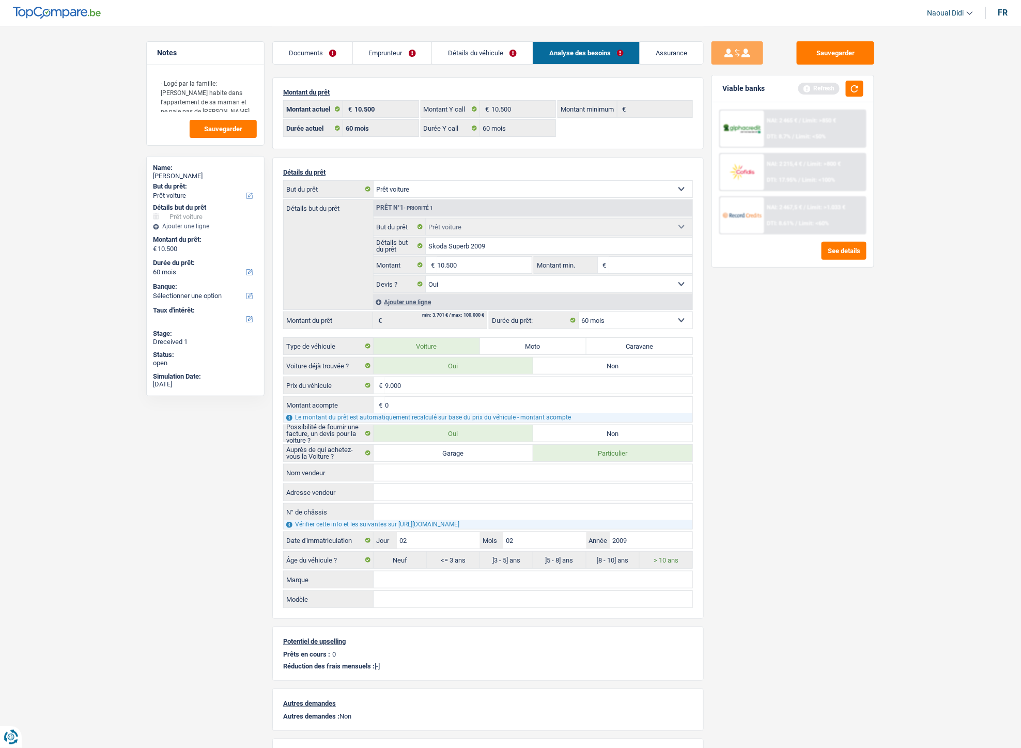
click at [398, 57] on link "Emprunteur" at bounding box center [392, 53] width 79 height 22
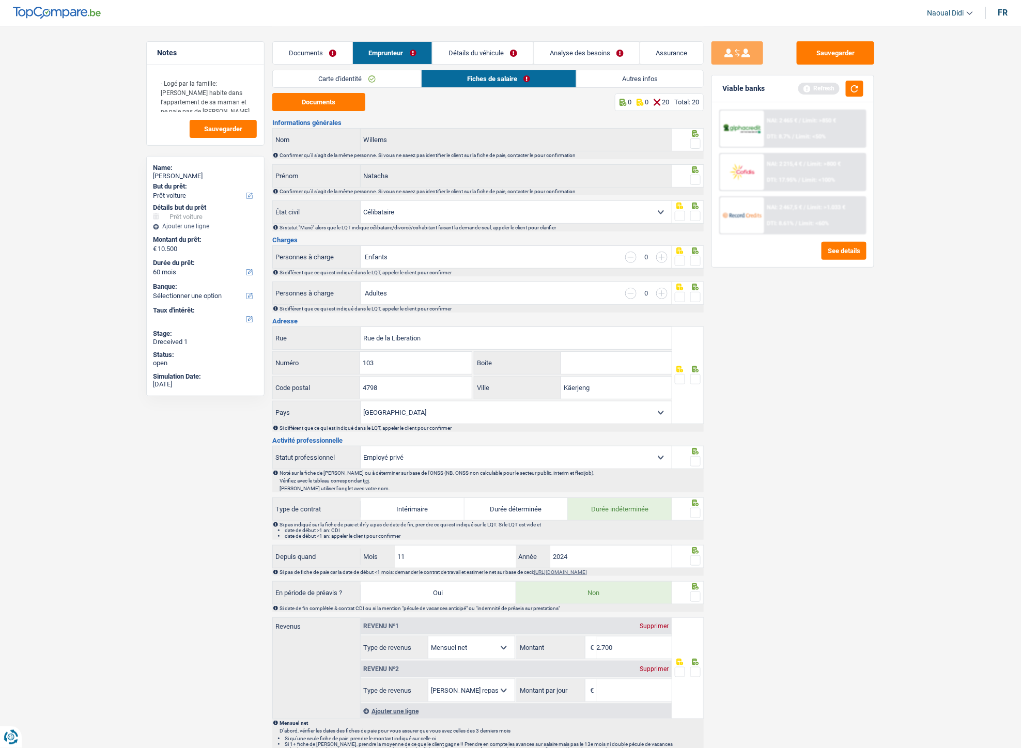
click at [306, 44] on link "Documents" at bounding box center [313, 53] width 80 height 22
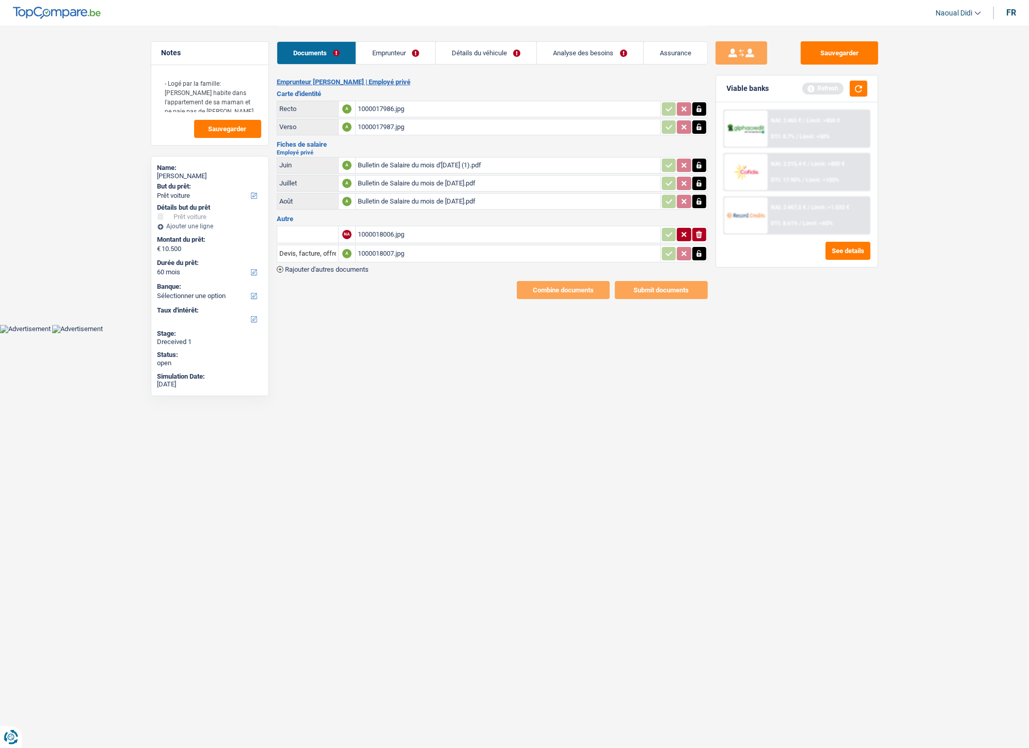
click at [364, 58] on link "Emprunteur" at bounding box center [395, 53] width 79 height 22
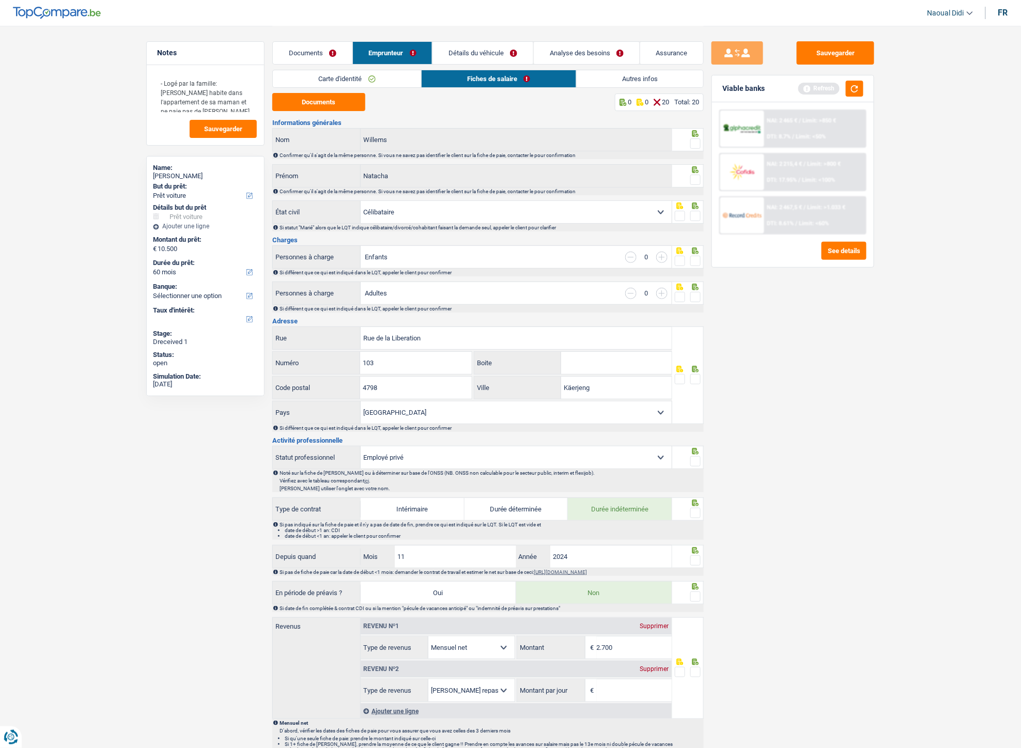
click at [316, 52] on link "Documents" at bounding box center [313, 53] width 80 height 22
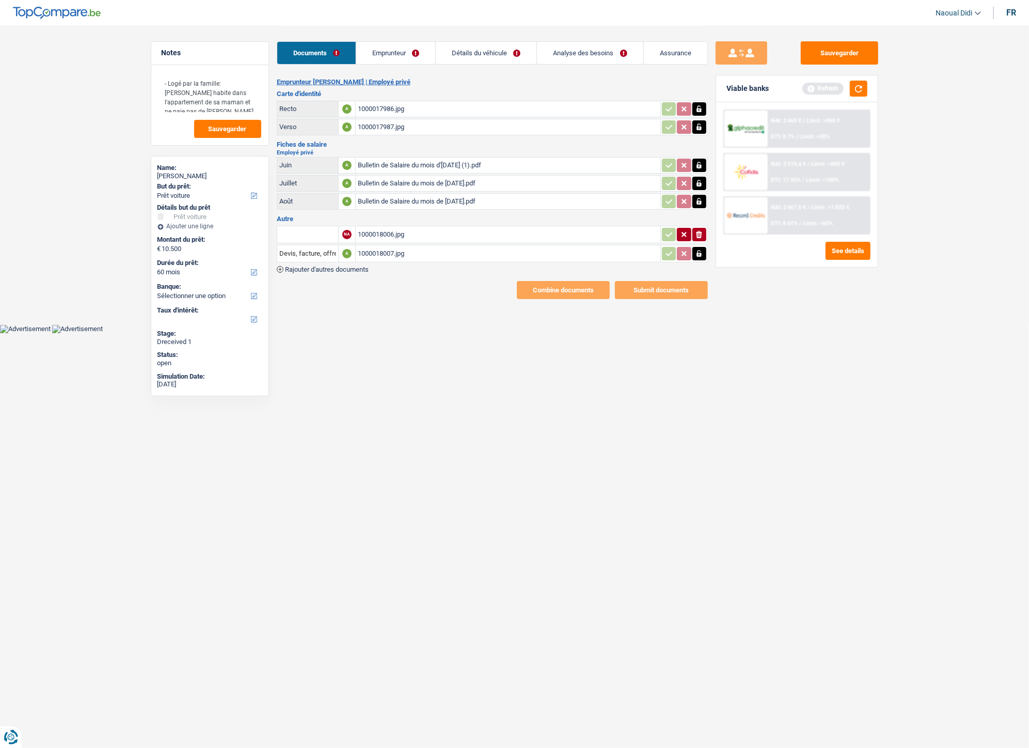
click at [391, 246] on div "1000018007.jpg" at bounding box center [508, 253] width 301 height 15
click at [402, 58] on link "Emprunteur" at bounding box center [395, 53] width 79 height 22
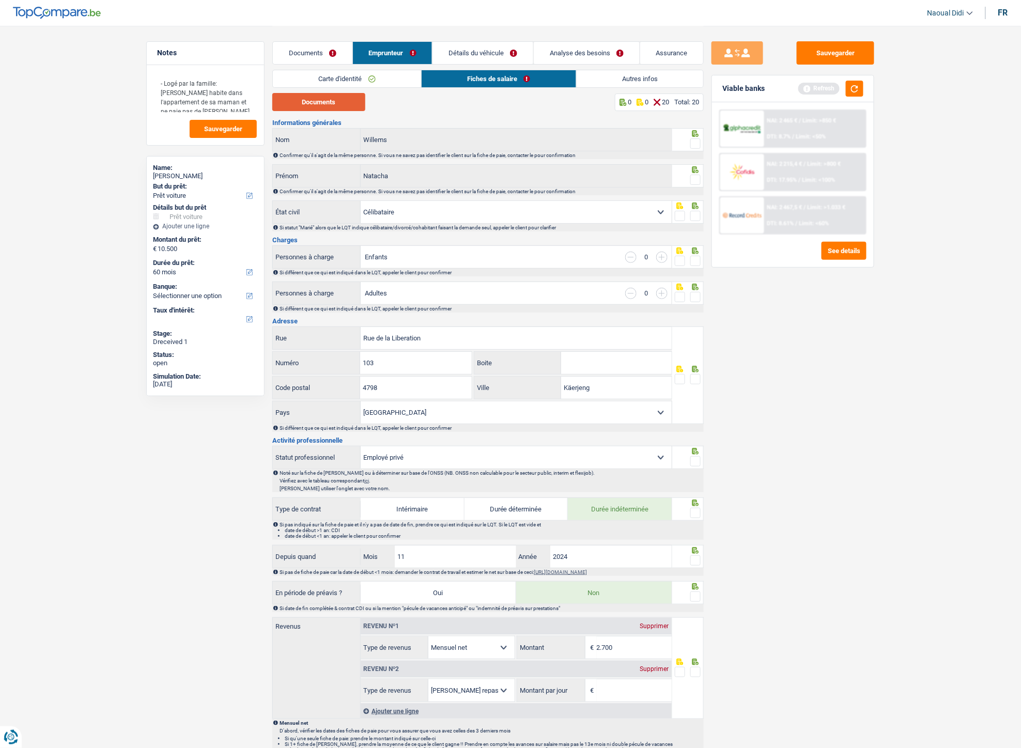
click at [345, 101] on button "Documents" at bounding box center [318, 102] width 93 height 18
click at [694, 141] on span at bounding box center [695, 143] width 10 height 10
click at [0, 0] on input "radio" at bounding box center [0, 0] width 0 height 0
click at [692, 215] on span at bounding box center [695, 216] width 10 height 10
click at [0, 0] on input "radio" at bounding box center [0, 0] width 0 height 0
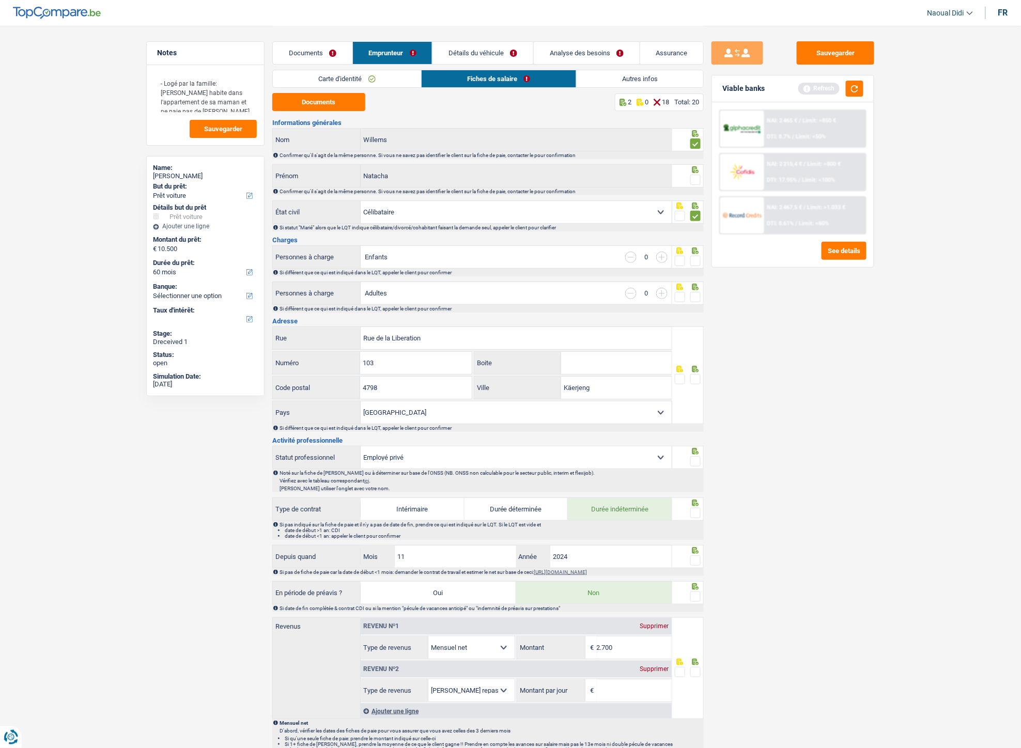
click at [696, 179] on span at bounding box center [695, 180] width 10 height 10
click at [0, 0] on input "radio" at bounding box center [0, 0] width 0 height 0
click at [699, 256] on label at bounding box center [695, 261] width 10 height 10
click at [0, 0] on input "radio" at bounding box center [0, 0] width 0 height 0
click at [698, 297] on span at bounding box center [695, 297] width 10 height 10
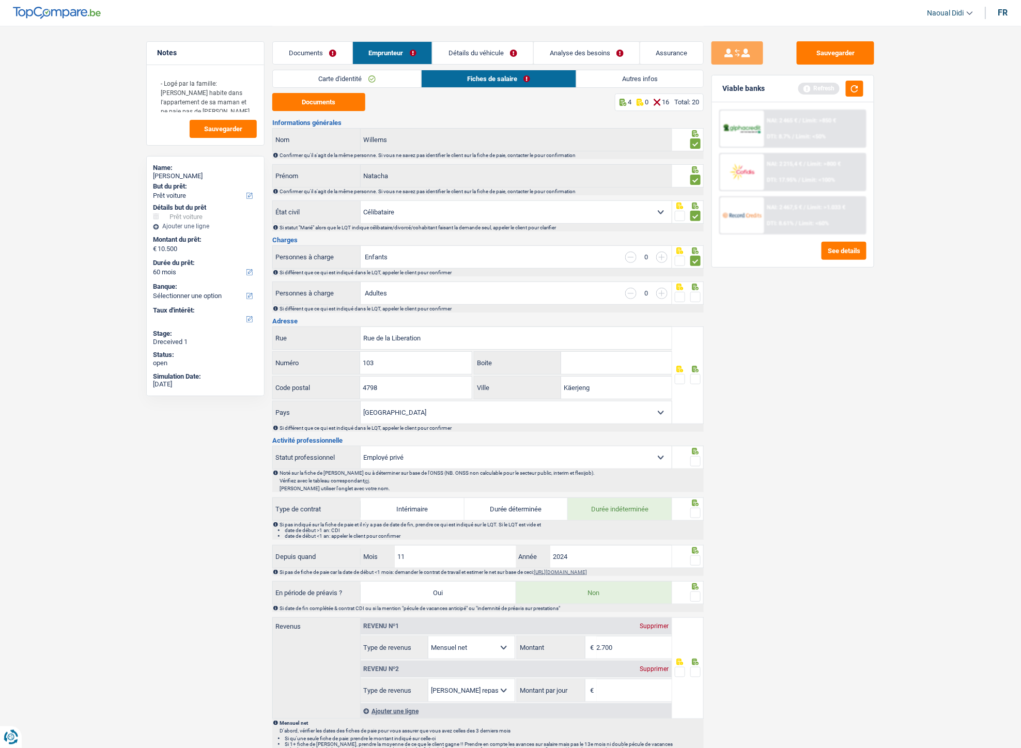
click at [0, 0] on input "radio" at bounding box center [0, 0] width 0 height 0
click at [695, 381] on span at bounding box center [695, 379] width 10 height 10
click at [0, 0] on input "radio" at bounding box center [0, 0] width 0 height 0
drag, startPoint x: 439, startPoint y: 337, endPoint x: 361, endPoint y: 333, distance: 78.6
click at [361, 333] on input "Rue de la Liberation" at bounding box center [516, 338] width 311 height 22
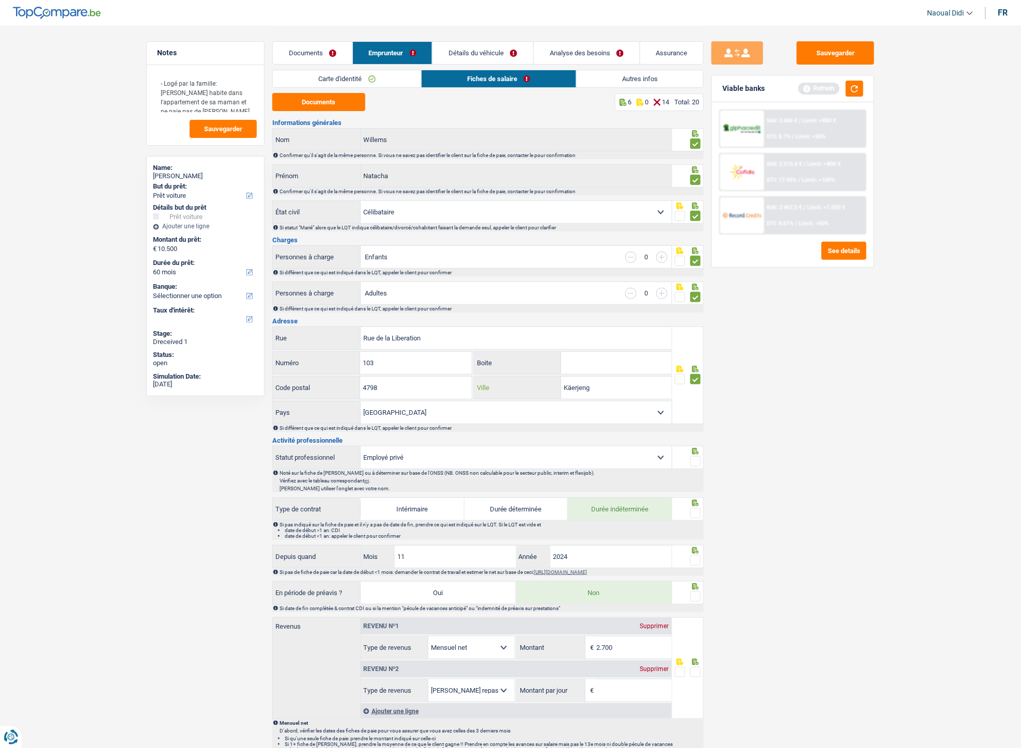
drag, startPoint x: 610, startPoint y: 388, endPoint x: 536, endPoint y: 391, distance: 73.4
click at [536, 391] on div "Käerjeng Ville" at bounding box center [572, 388] width 197 height 22
paste input "LINGER"
type input "LINGER"
click at [697, 418] on span at bounding box center [695, 461] width 10 height 10
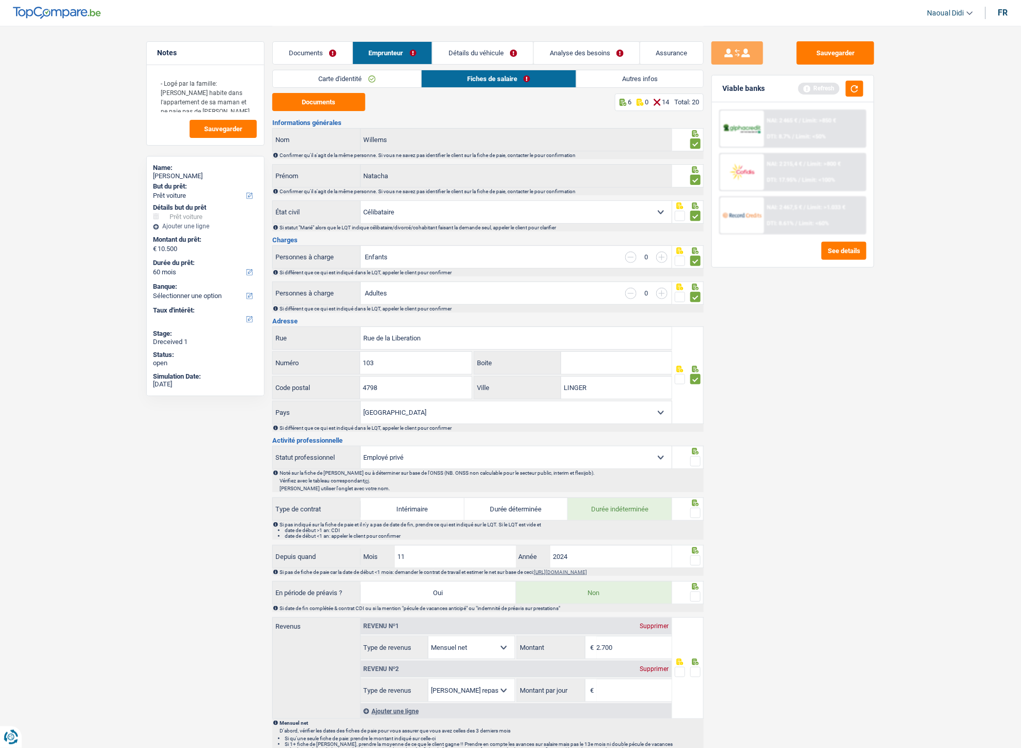
click at [0, 0] on input "radio" at bounding box center [0, 0] width 0 height 0
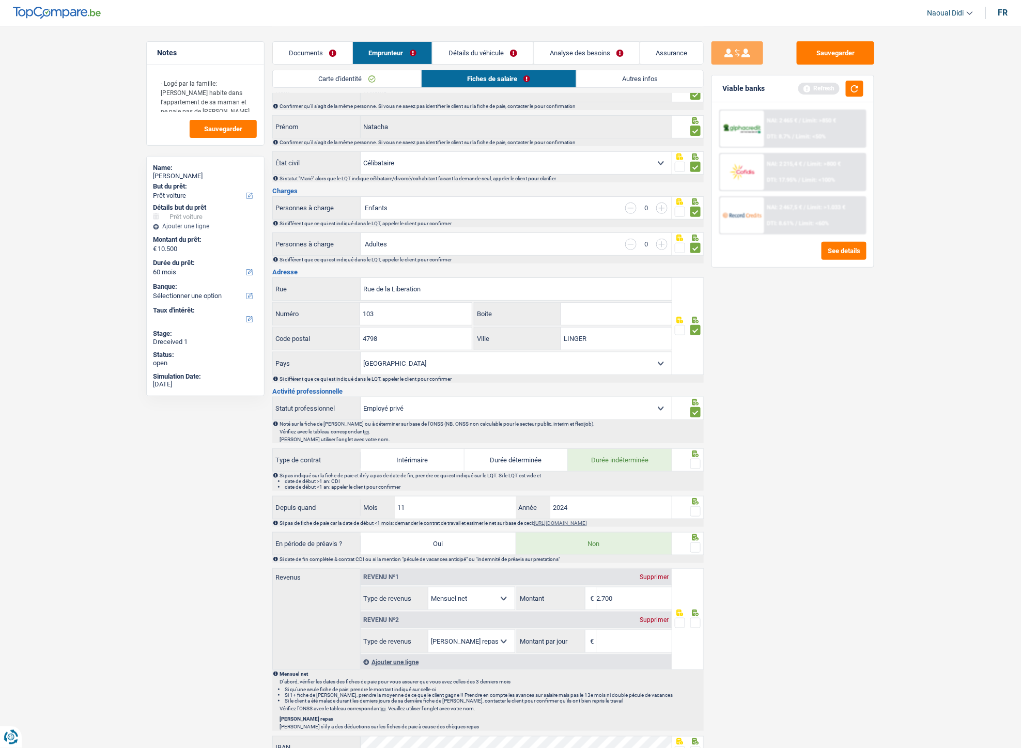
scroll to position [115, 0]
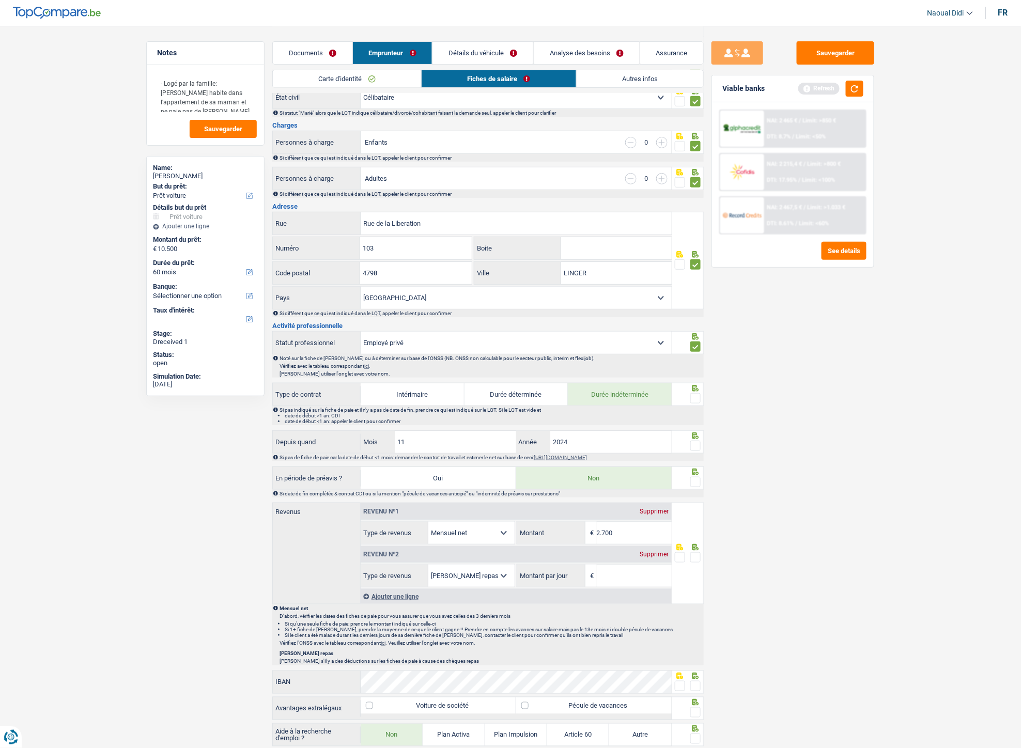
click at [693, 397] on span at bounding box center [695, 398] width 10 height 10
click at [0, 0] on input "radio" at bounding box center [0, 0] width 0 height 0
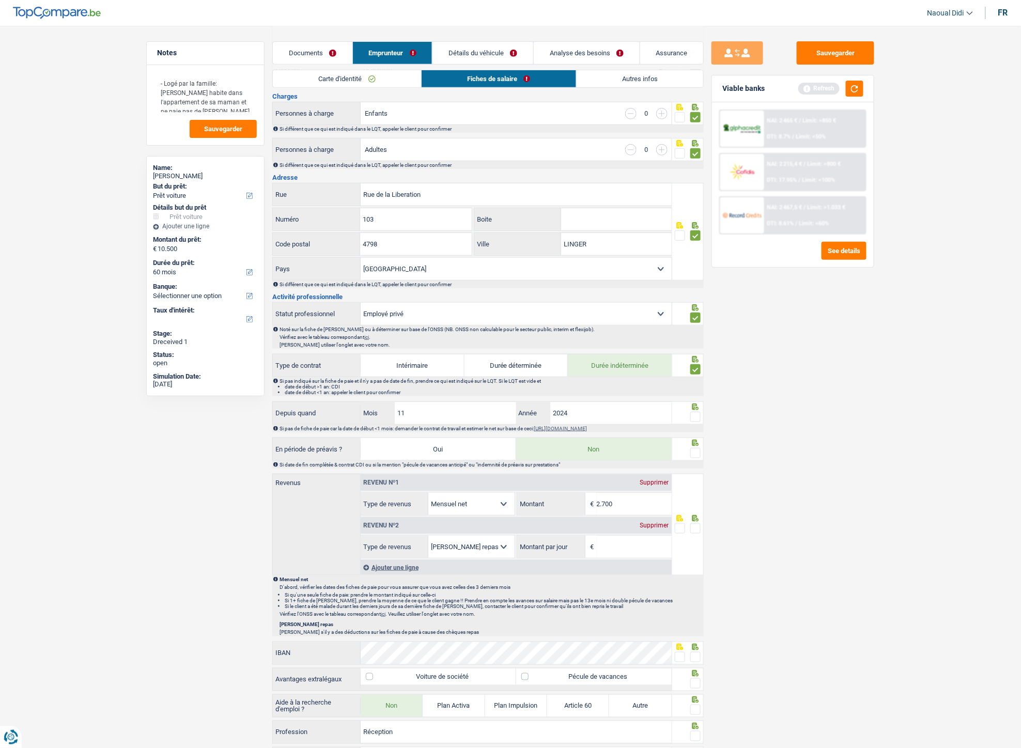
scroll to position [172, 0]
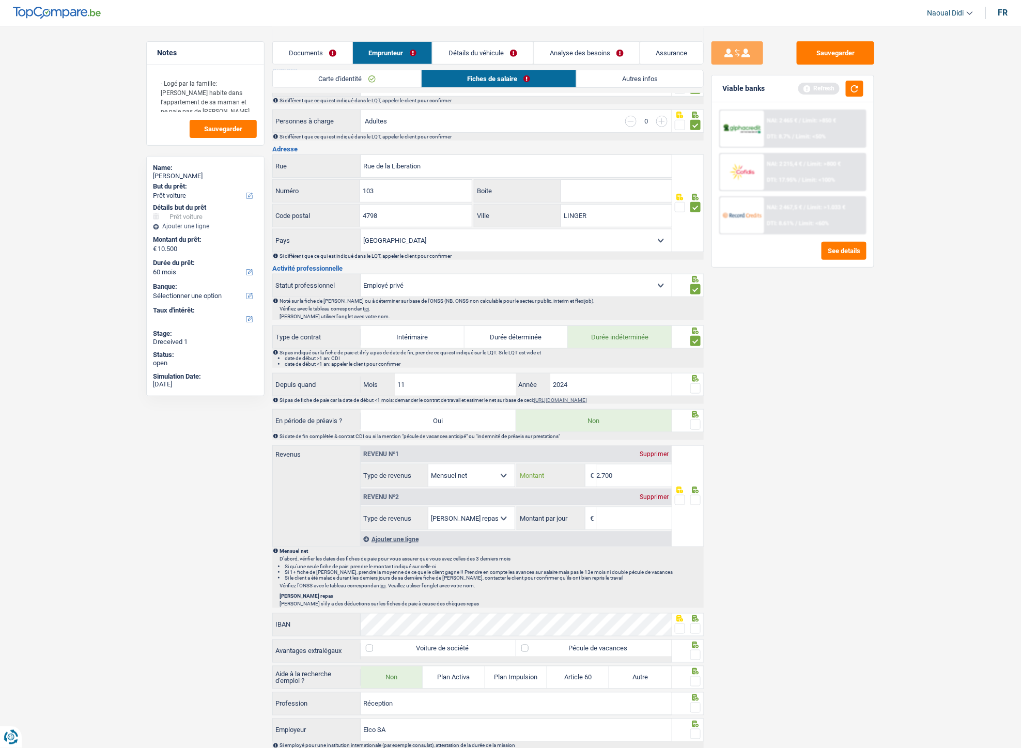
click at [635, 418] on input "2.700" at bounding box center [634, 475] width 75 height 22
type input "2.743"
click at [641, 418] on div "Supprimer" at bounding box center [654, 497] width 34 height 6
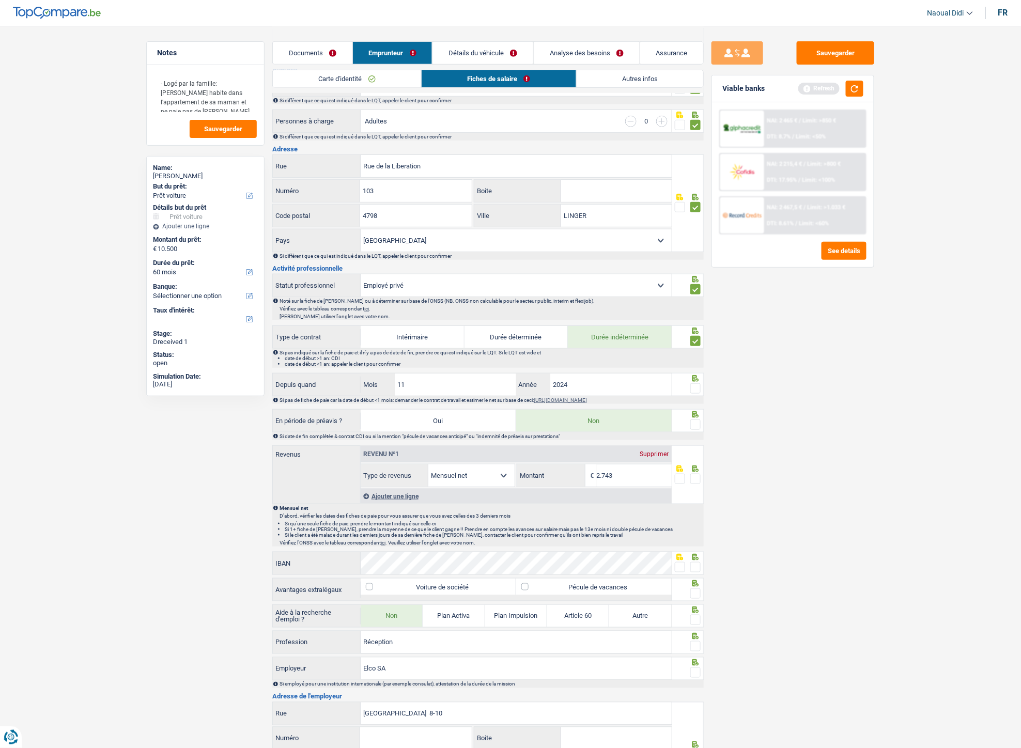
click at [695, 418] on span at bounding box center [695, 479] width 10 height 10
click at [0, 0] on input "radio" at bounding box center [0, 0] width 0 height 0
click at [695, 418] on span at bounding box center [695, 424] width 10 height 10
click at [0, 0] on input "radio" at bounding box center [0, 0] width 0 height 0
click at [694, 386] on span at bounding box center [695, 388] width 10 height 10
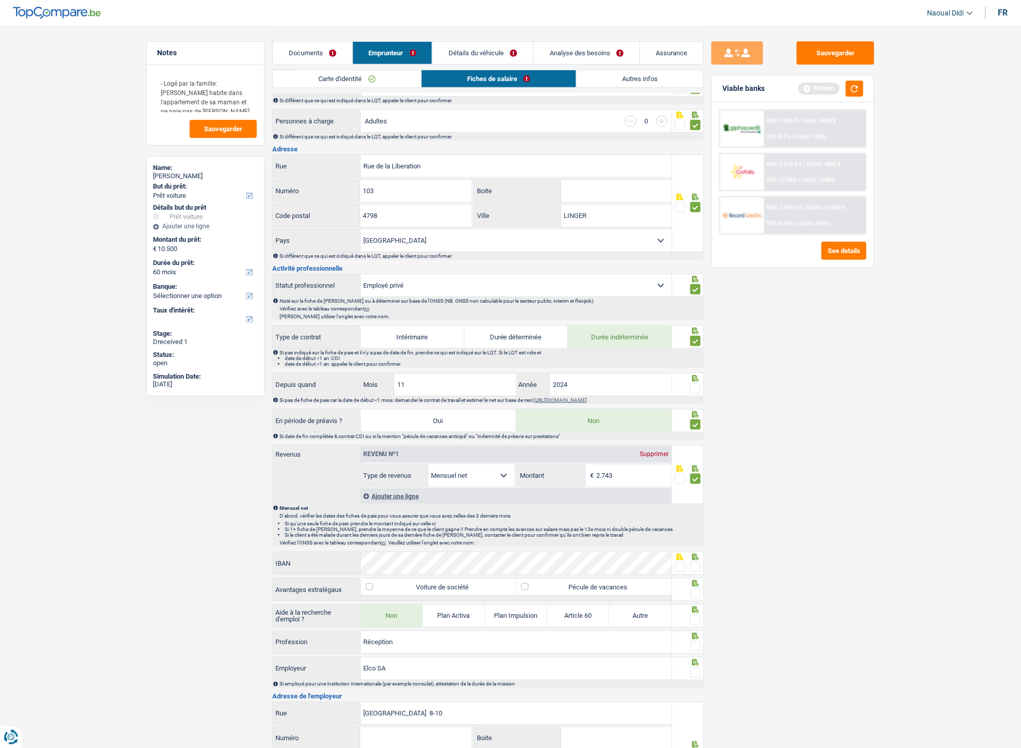
click at [0, 0] on input "radio" at bounding box center [0, 0] width 0 height 0
click at [694, 386] on span at bounding box center [695, 388] width 10 height 10
click at [0, 0] on input "radio" at bounding box center [0, 0] width 0 height 0
click at [694, 394] on span at bounding box center [695, 388] width 10 height 10
click at [0, 0] on input "radio" at bounding box center [0, 0] width 0 height 0
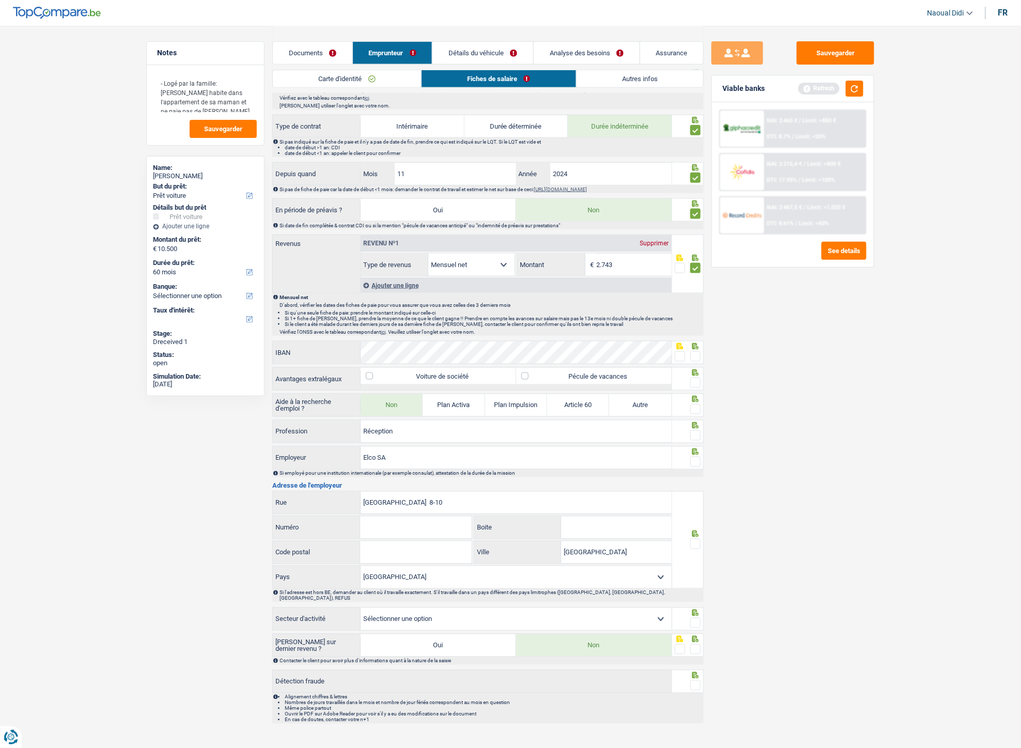
scroll to position [394, 0]
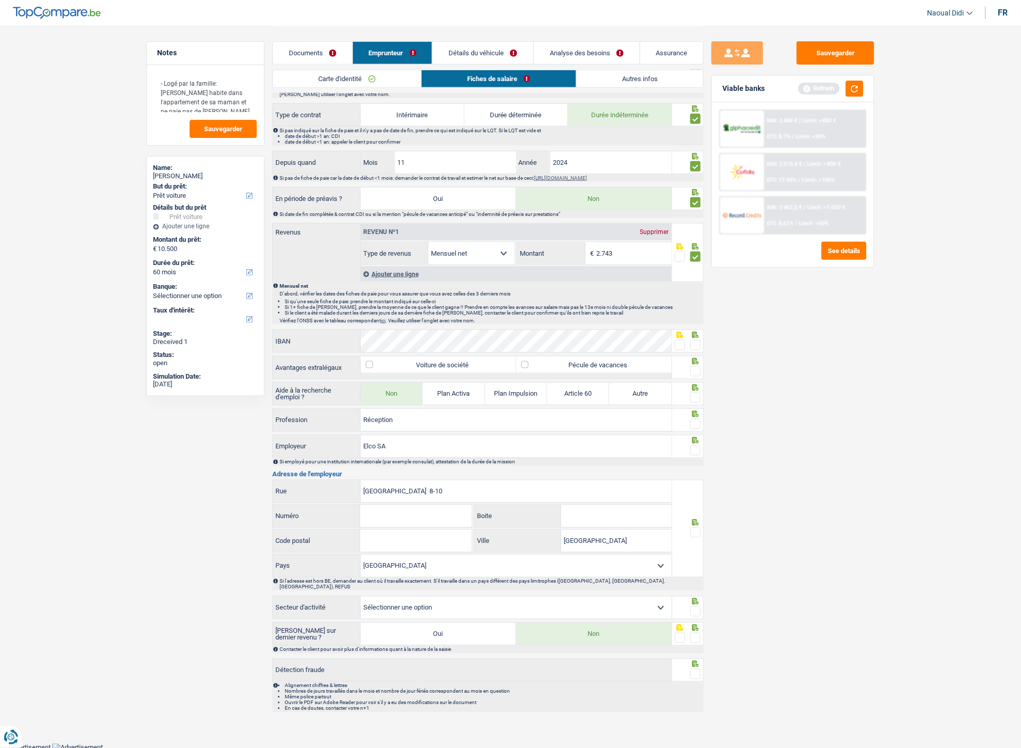
click at [680, 347] on span at bounding box center [680, 345] width 10 height 10
click at [0, 0] on input "radio" at bounding box center [0, 0] width 0 height 0
click at [577, 368] on label "Pécule de vacances" at bounding box center [593, 364] width 155 height 17
click at [577, 368] on input "Pécule de vacances" at bounding box center [593, 364] width 155 height 17
checkbox input "true"
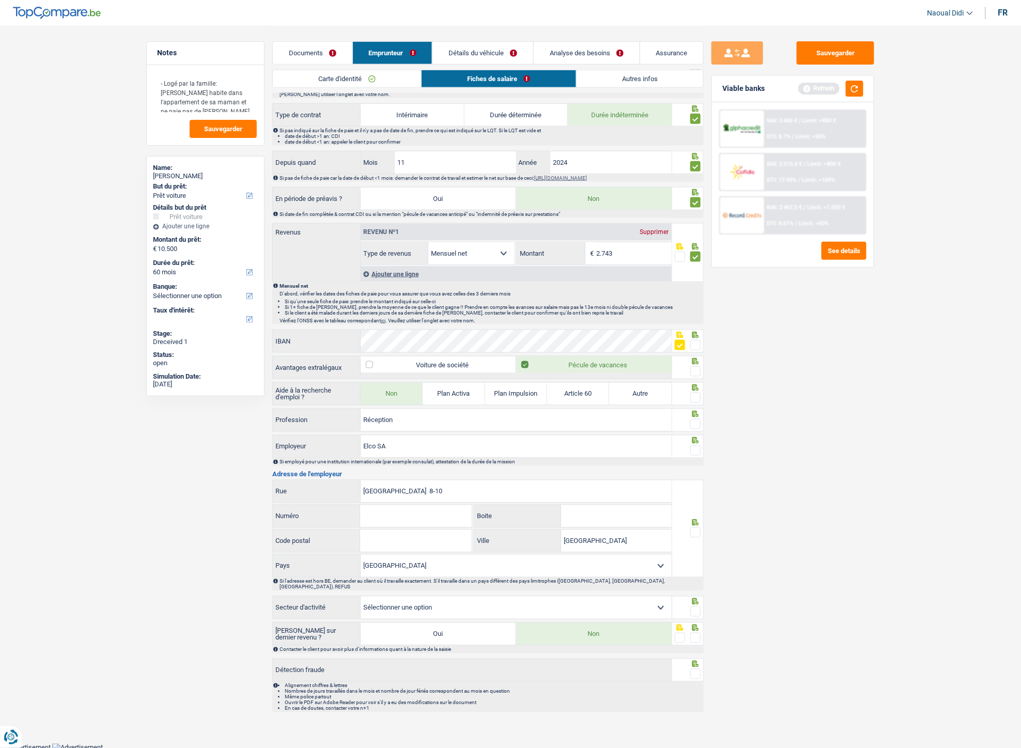
click at [698, 371] on span at bounding box center [695, 371] width 10 height 10
click at [0, 0] on input "radio" at bounding box center [0, 0] width 0 height 0
click at [693, 403] on span at bounding box center [695, 398] width 10 height 10
click at [0, 0] on input "radio" at bounding box center [0, 0] width 0 height 0
click at [696, 418] on span at bounding box center [695, 424] width 10 height 10
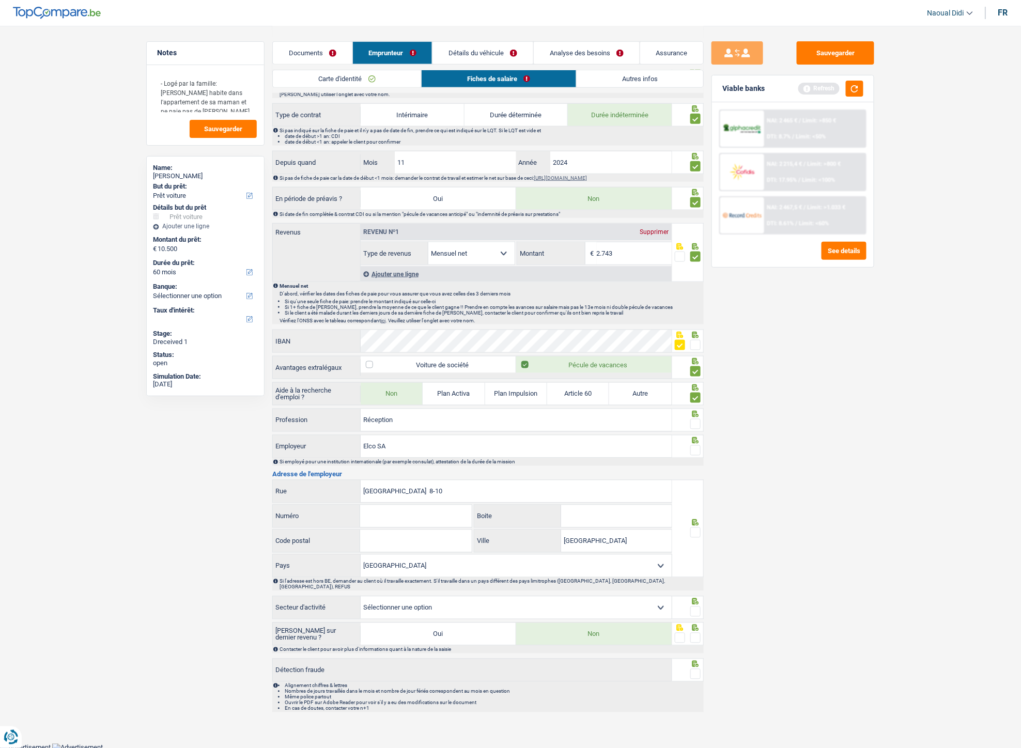
click at [0, 0] on input "radio" at bounding box center [0, 0] width 0 height 0
click at [370, 418] on input "Code postal" at bounding box center [415, 541] width 111 height 22
drag, startPoint x: 383, startPoint y: 519, endPoint x: 503, endPoint y: 529, distance: 120.8
click at [384, 418] on input "Numéro" at bounding box center [415, 516] width 111 height 22
type input "8"
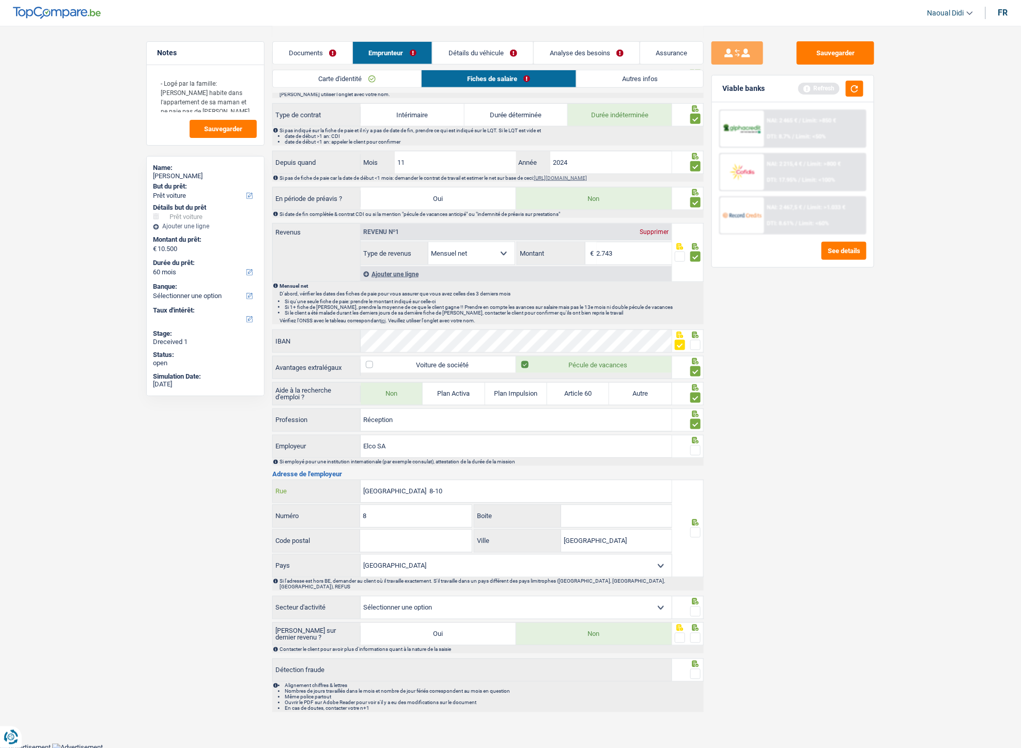
click at [453, 418] on input "rue de la Fonderie 8-10" at bounding box center [516, 491] width 311 height 22
click at [452, 418] on input "rue de la Fonderie 8-10" at bounding box center [516, 491] width 311 height 22
click at [469, 418] on input "Rue" at bounding box center [516, 491] width 311 height 22
paste input "Zone Industrielle"
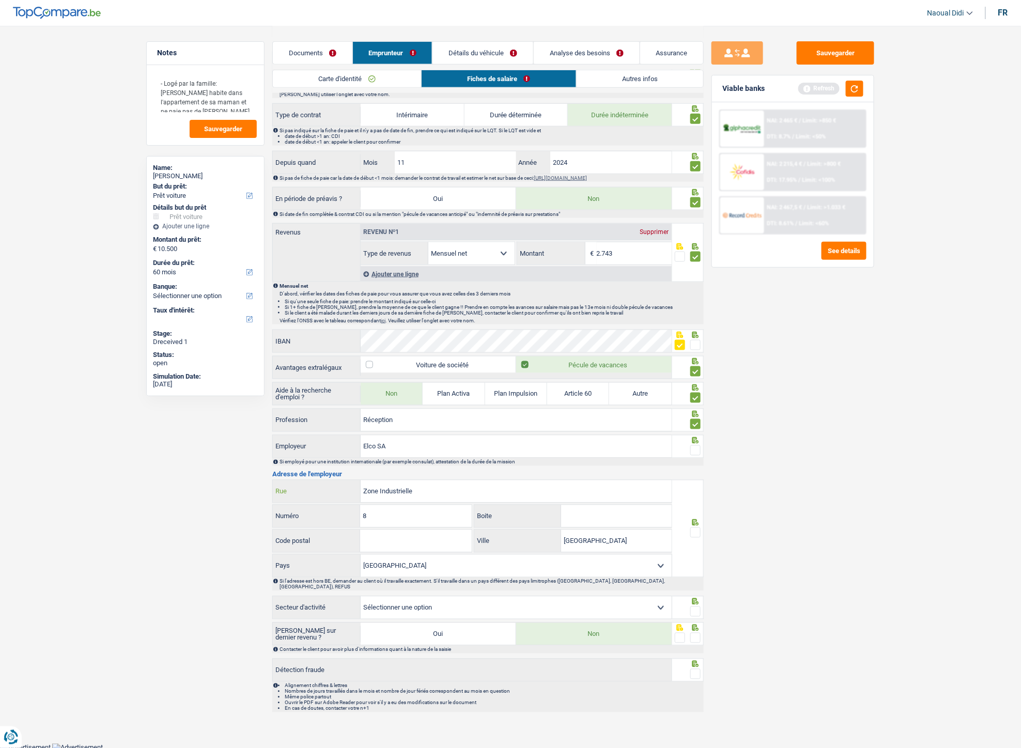
type input "Zone Industrielle"
drag, startPoint x: 383, startPoint y: 521, endPoint x: 346, endPoint y: 516, distance: 37.0
click at [346, 418] on div "8 Numéro" at bounding box center [372, 516] width 199 height 22
type input "12"
click at [386, 418] on input "Code postal" at bounding box center [415, 541] width 111 height 22
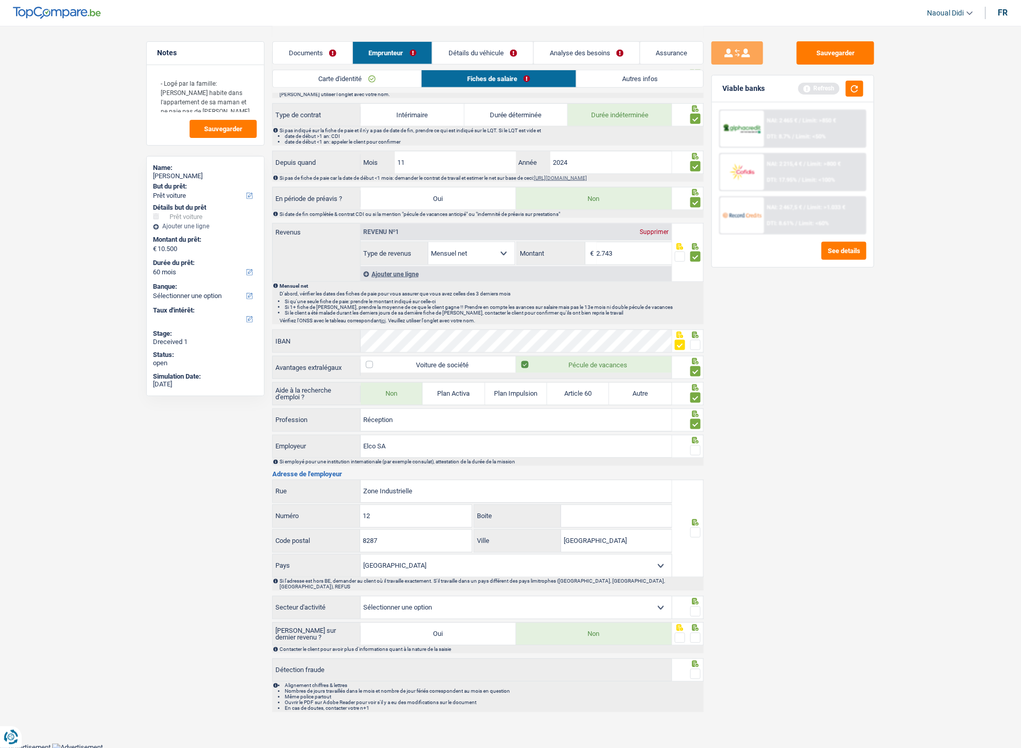
type input "8287"
drag, startPoint x: 613, startPoint y: 546, endPoint x: 536, endPoint y: 536, distance: 77.7
click at [536, 418] on div "Luxembourg Ville" at bounding box center [572, 541] width 197 height 22
paste input "KEHLEN"
type input "KEHLEN"
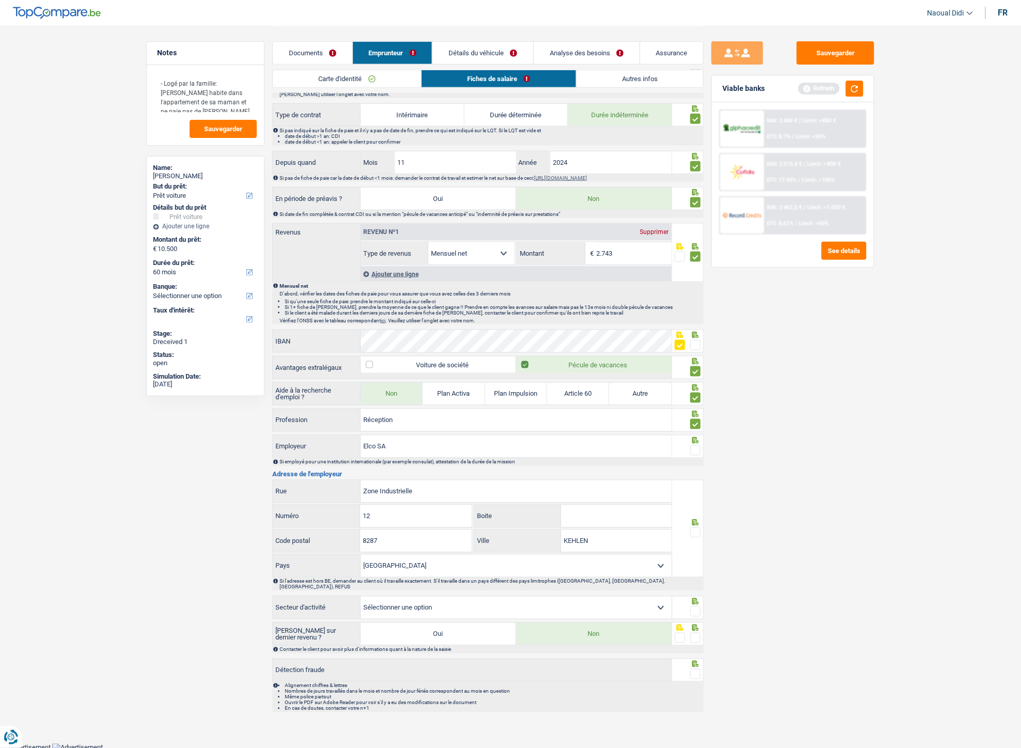
click at [692, 418] on span at bounding box center [695, 532] width 10 height 10
click at [0, 0] on input "radio" at bounding box center [0, 0] width 0 height 0
click at [695, 418] on span at bounding box center [695, 450] width 10 height 10
click at [0, 0] on input "radio" at bounding box center [0, 0] width 0 height 0
click at [457, 418] on select "Agriculture/Pêche Industrie Horeca Courier/Fitness/Taxi Construction Banques/As…" at bounding box center [516, 608] width 311 height 22
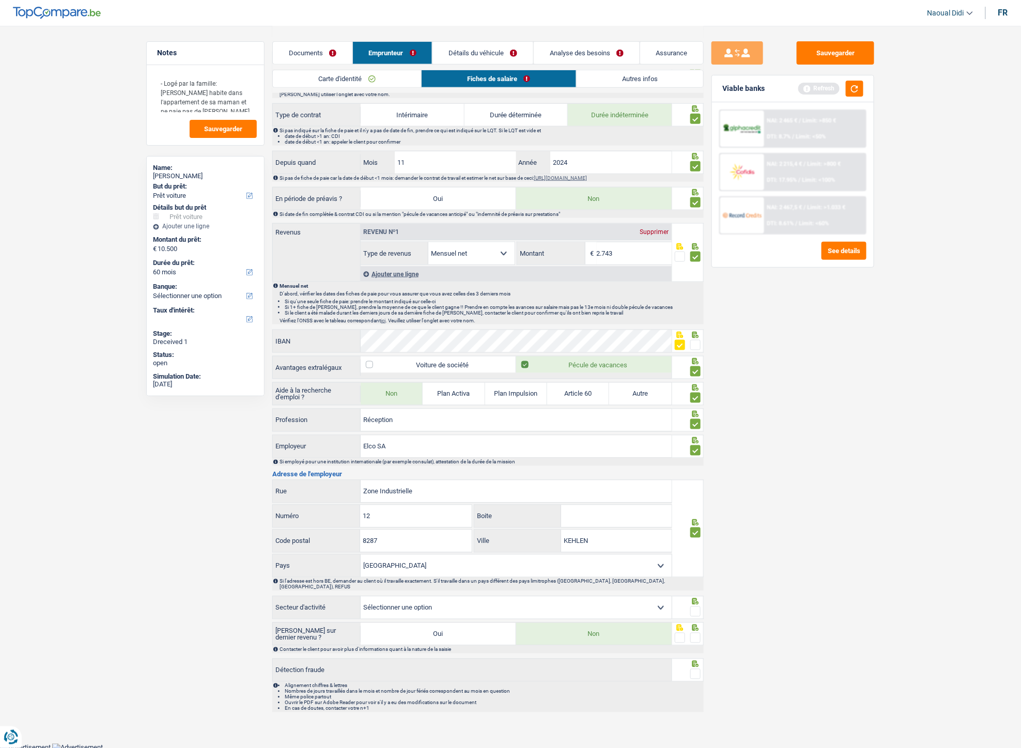
click at [457, 418] on select "Agriculture/Pêche Industrie Horeca Courier/Fitness/Taxi Construction Banques/As…" at bounding box center [516, 608] width 311 height 22
select select "bigCompanies"
click at [361, 418] on select "Agriculture/Pêche Industrie Horeca Courier/Fitness/Taxi Construction Banques/As…" at bounding box center [516, 608] width 311 height 22
click at [697, 418] on span at bounding box center [695, 611] width 10 height 10
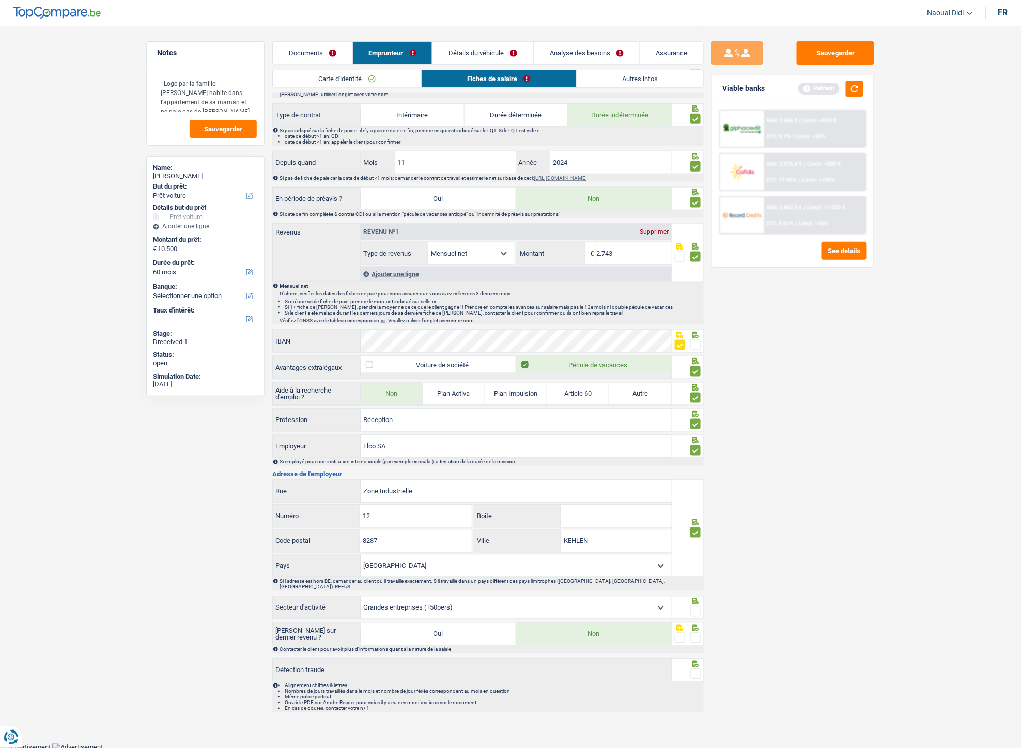
click at [0, 0] on input "radio" at bounding box center [0, 0] width 0 height 0
click at [696, 418] on span at bounding box center [695, 638] width 10 height 10
click at [0, 0] on input "radio" at bounding box center [0, 0] width 0 height 0
click at [696, 418] on span at bounding box center [695, 674] width 10 height 10
click at [0, 0] on input "radio" at bounding box center [0, 0] width 0 height 0
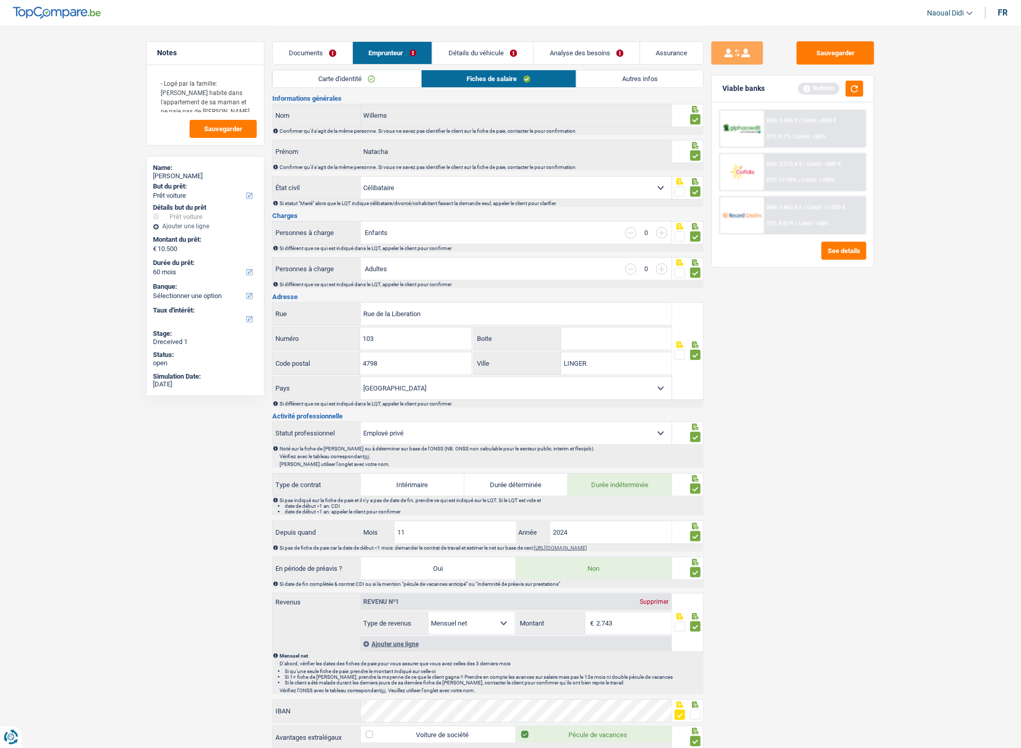
scroll to position [0, 0]
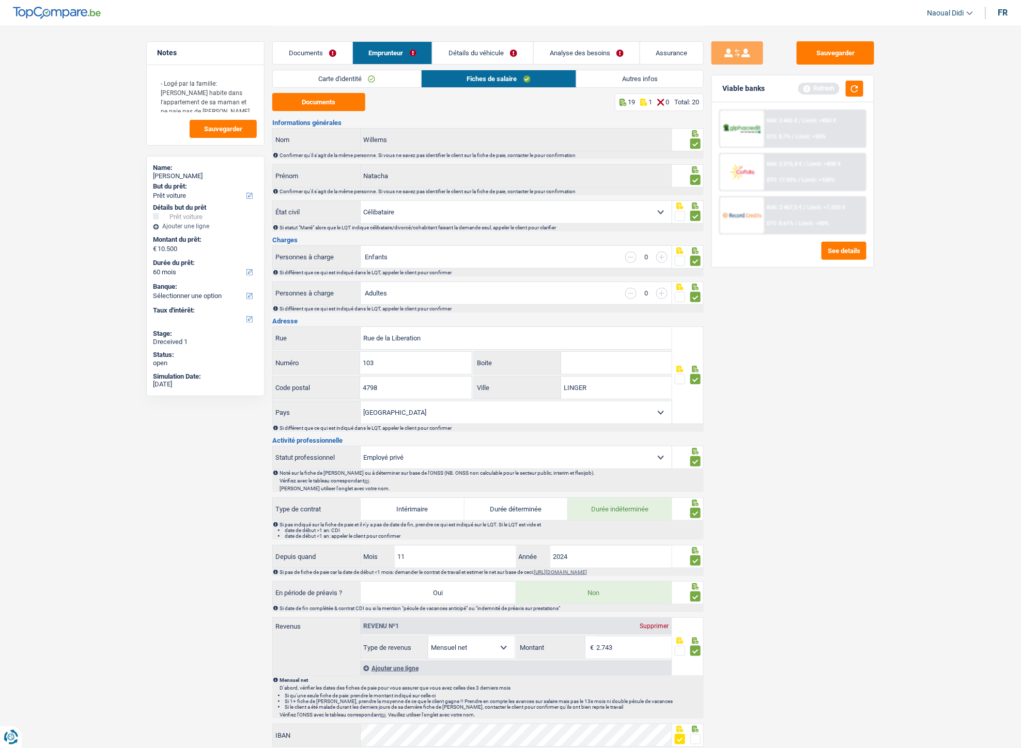
click at [451, 54] on link "Détails du véhicule" at bounding box center [482, 53] width 101 height 22
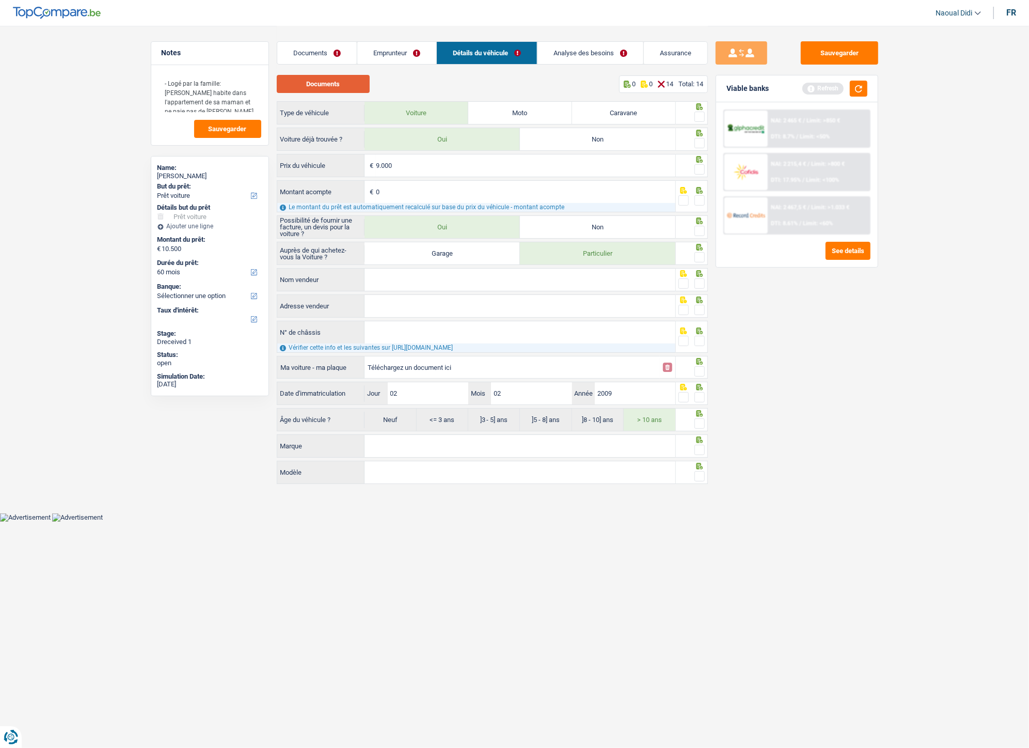
click at [326, 89] on button "Documents" at bounding box center [323, 84] width 93 height 18
click at [407, 166] on input "9.000" at bounding box center [526, 165] width 300 height 22
type input "9.200"
select select "48"
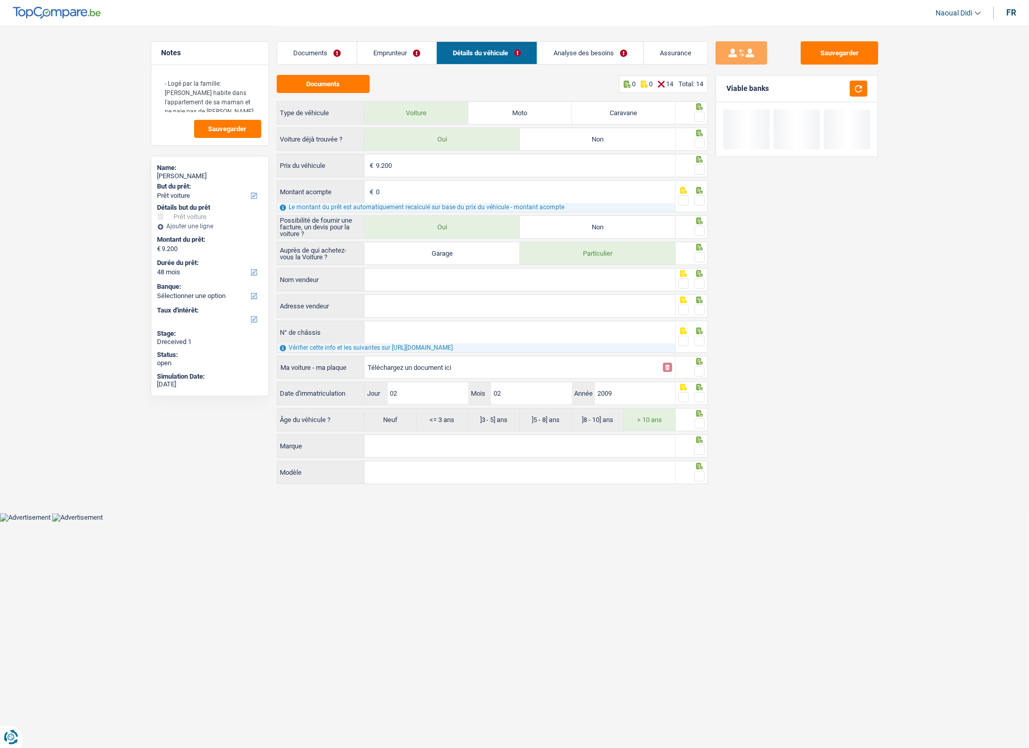
click at [698, 114] on span at bounding box center [700, 117] width 10 height 10
click at [0, 0] on input "radio" at bounding box center [0, 0] width 0 height 0
click at [699, 141] on span at bounding box center [700, 143] width 10 height 10
click at [0, 0] on input "radio" at bounding box center [0, 0] width 0 height 0
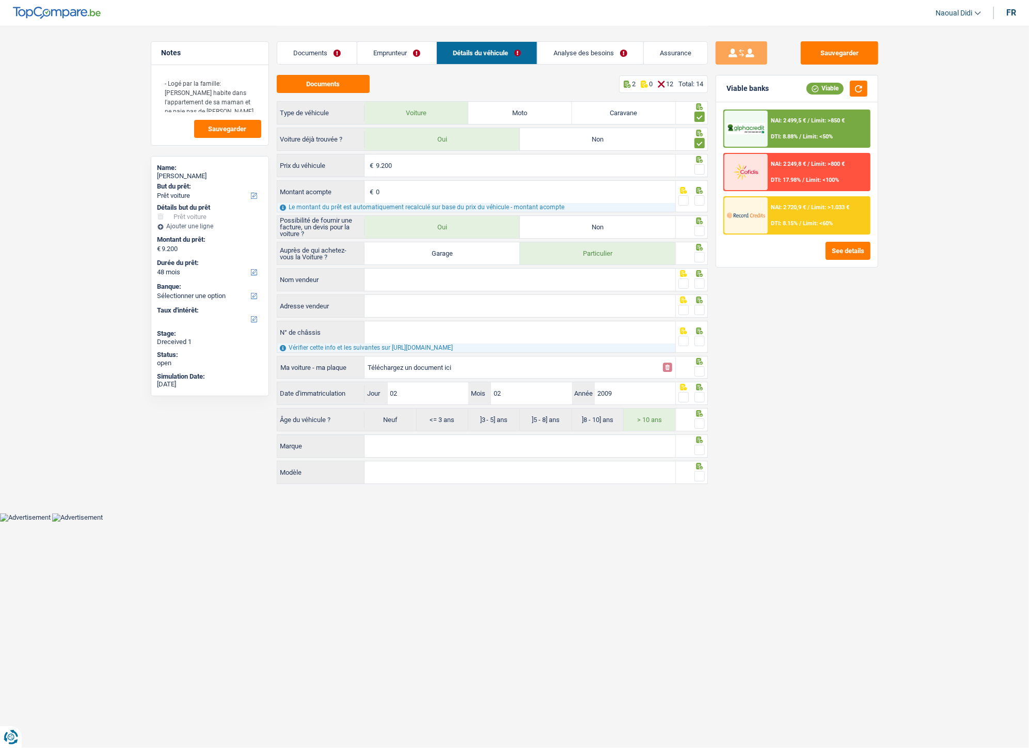
click at [698, 169] on span at bounding box center [700, 169] width 10 height 10
click at [0, 0] on input "radio" at bounding box center [0, 0] width 0 height 0
click at [701, 204] on span at bounding box center [700, 200] width 10 height 10
click at [0, 0] on input "radio" at bounding box center [0, 0] width 0 height 0
click at [696, 225] on div at bounding box center [700, 231] width 10 height 13
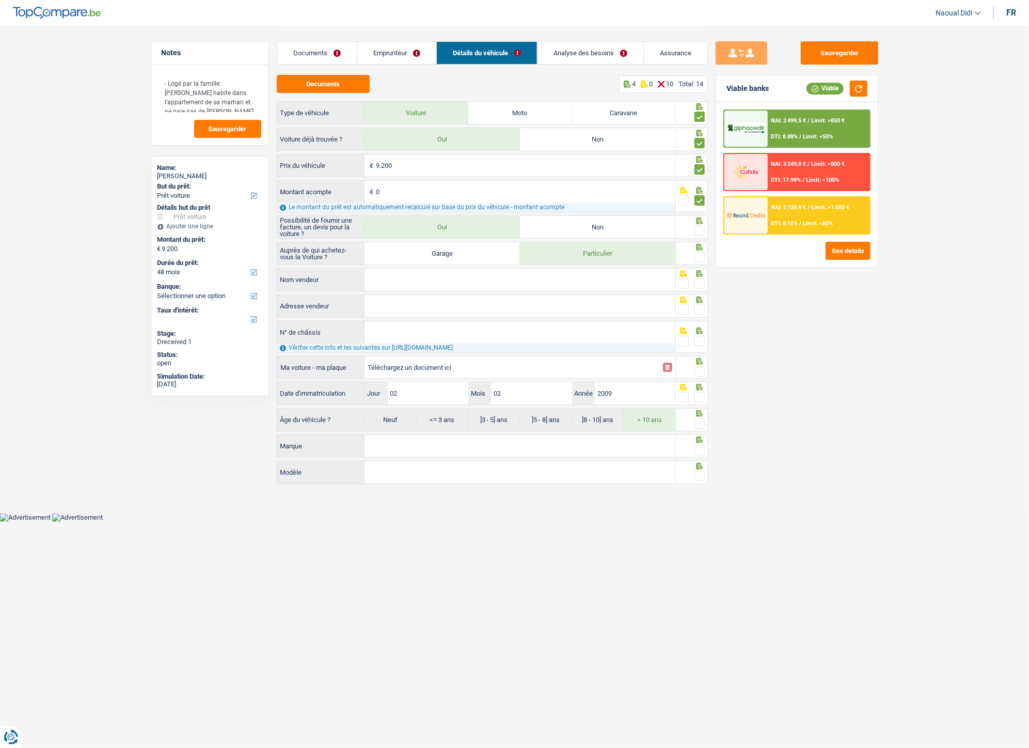
click at [701, 256] on span at bounding box center [700, 257] width 10 height 10
click at [0, 0] on input "radio" at bounding box center [0, 0] width 0 height 0
click at [699, 230] on span at bounding box center [700, 231] width 10 height 10
click at [0, 0] on input "radio" at bounding box center [0, 0] width 0 height 0
click at [442, 285] on input "Nom vendeur" at bounding box center [520, 280] width 311 height 22
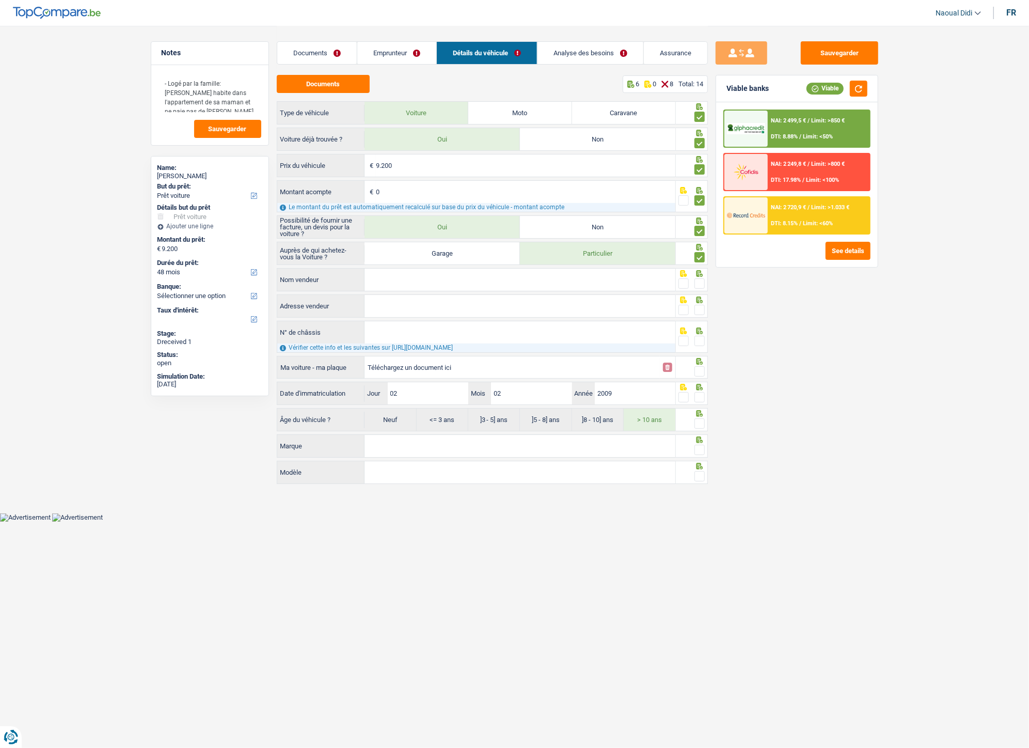
click at [442, 285] on input "Nom vendeur" at bounding box center [520, 280] width 311 height 22
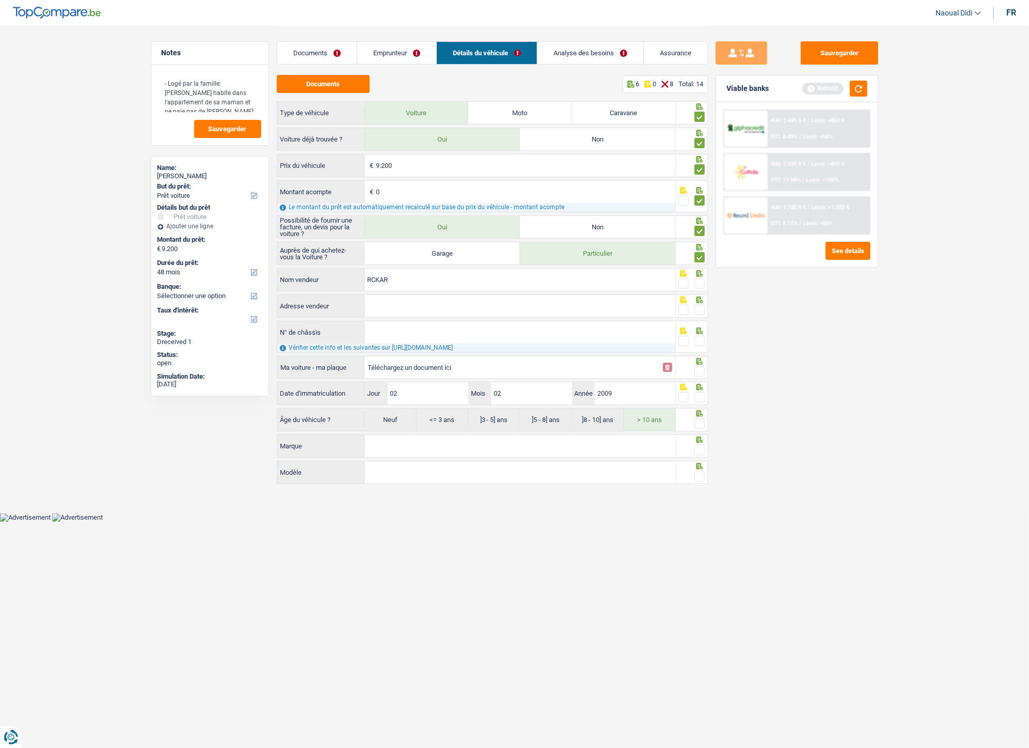
type input "RCKAR"
click at [412, 309] on input "Adresse vendeur" at bounding box center [520, 306] width 311 height 22
click at [550, 315] on input "Adresse vendeur" at bounding box center [520, 306] width 311 height 22
paste input "18 Rte de Capellen, 8279 Holzem Mamer, Luxembourg"
type input "18 Rte de Capellen, 8279 Holzem Mamer, Luxembourg"
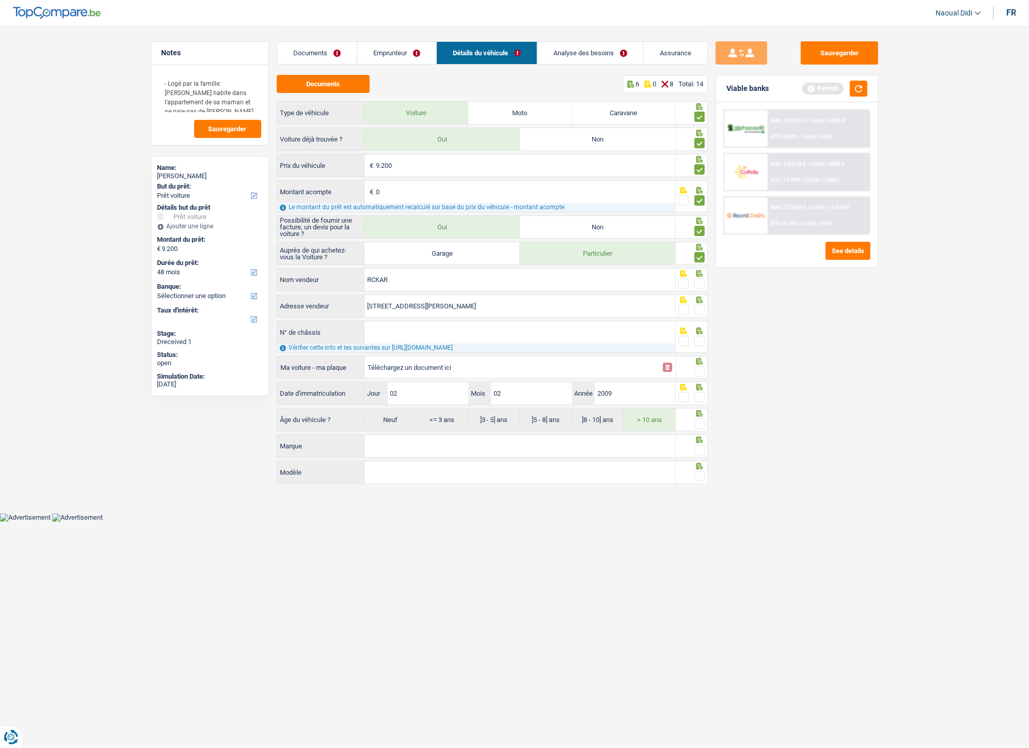
click at [696, 287] on span at bounding box center [700, 283] width 10 height 10
click at [0, 0] on input "radio" at bounding box center [0, 0] width 0 height 0
click at [699, 306] on span at bounding box center [700, 310] width 10 height 10
click at [0, 0] on input "radio" at bounding box center [0, 0] width 0 height 0
click at [685, 340] on span at bounding box center [684, 341] width 10 height 10
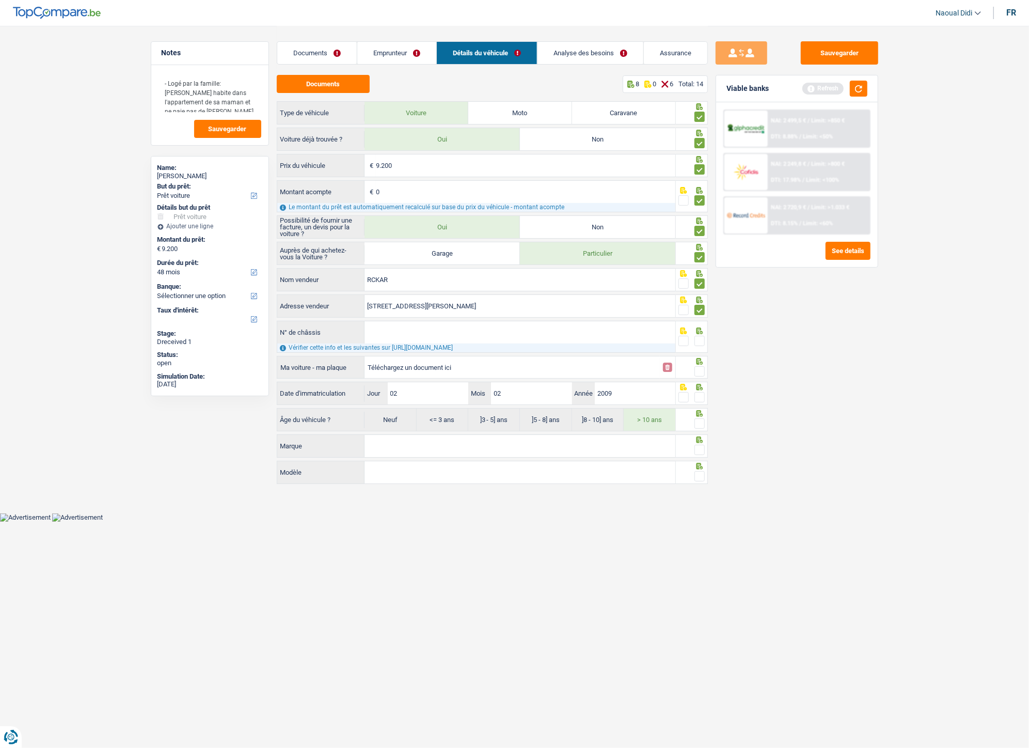
click at [0, 0] on input "radio" at bounding box center [0, 0] width 0 height 0
click at [698, 374] on span at bounding box center [700, 371] width 10 height 10
click at [0, 0] on input "radio" at bounding box center [0, 0] width 0 height 0
click at [705, 418] on span at bounding box center [700, 423] width 10 height 10
click at [0, 0] on input "radio" at bounding box center [0, 0] width 0 height 0
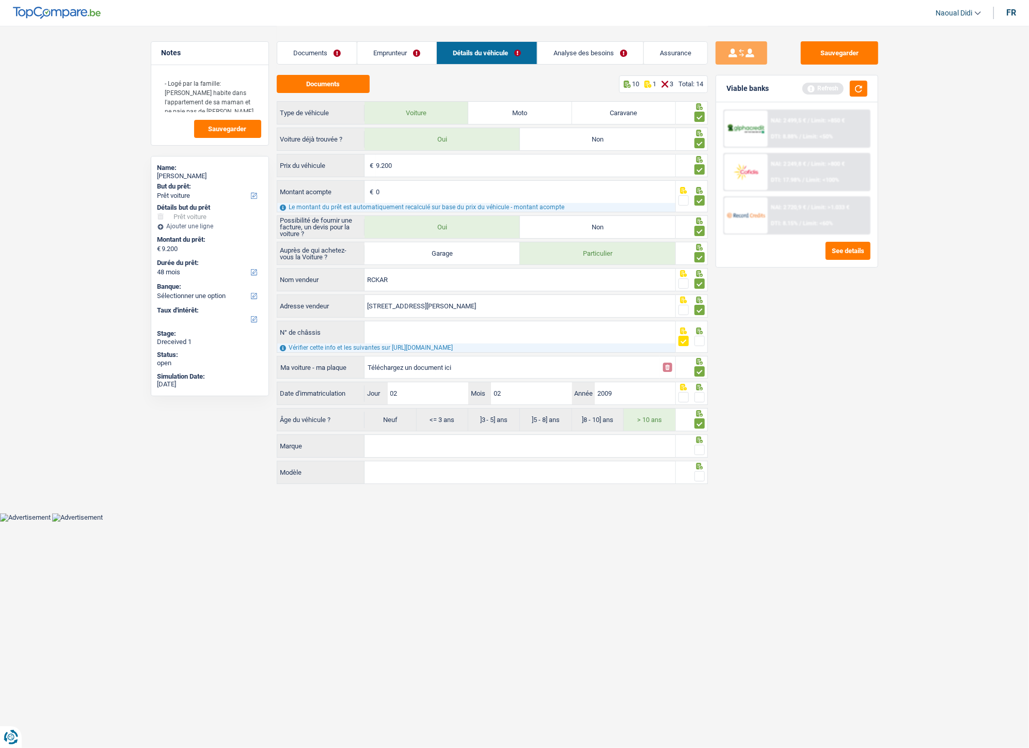
click at [397, 418] on input "Marque" at bounding box center [520, 446] width 311 height 22
paste input "SKODA SUPERB"
type input "SKODA SUPERB"
click at [391, 418] on input "Modèle" at bounding box center [520, 472] width 311 height 22
drag, startPoint x: 429, startPoint y: 485, endPoint x: 425, endPoint y: 480, distance: 5.8
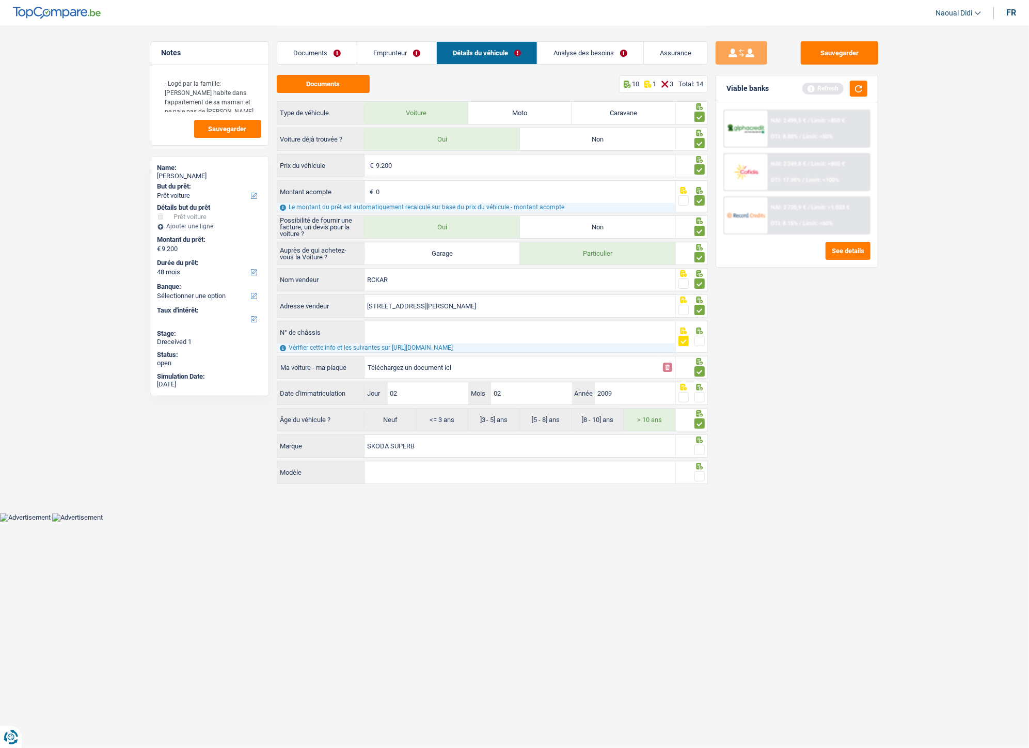
click at [426, 418] on div "Modèle Tous les champs sont obligatoires. Veuillez fournir une réponse plus lon…" at bounding box center [477, 472] width 400 height 23
click at [417, 418] on input "Modèle" at bounding box center [520, 472] width 311 height 22
paste input "Tdi 170"
type input "Tdi 170"
click at [493, 418] on main "Notes - Logé par la famille: Elle habite dans l'appartement de sa maman et ne p…" at bounding box center [514, 256] width 1029 height 513
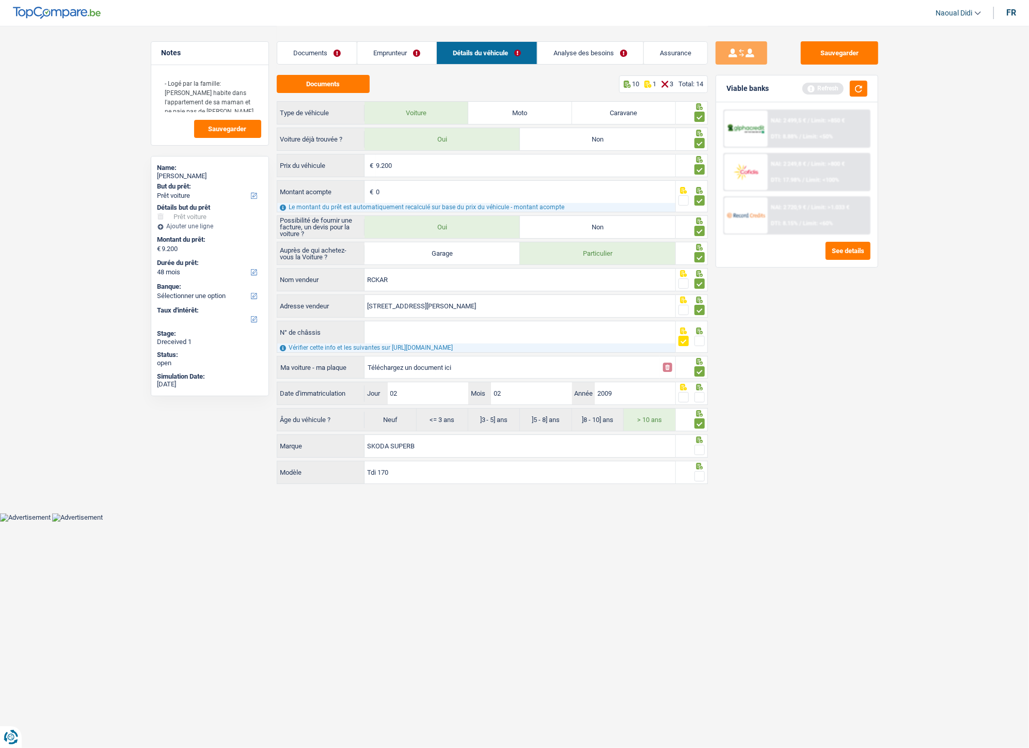
click at [697, 418] on span at bounding box center [700, 450] width 10 height 10
click at [0, 0] on input "radio" at bounding box center [0, 0] width 0 height 0
click at [696, 418] on span at bounding box center [700, 476] width 10 height 10
click at [0, 0] on input "radio" at bounding box center [0, 0] width 0 height 0
drag, startPoint x: 845, startPoint y: 51, endPoint x: 864, endPoint y: 53, distance: 18.8
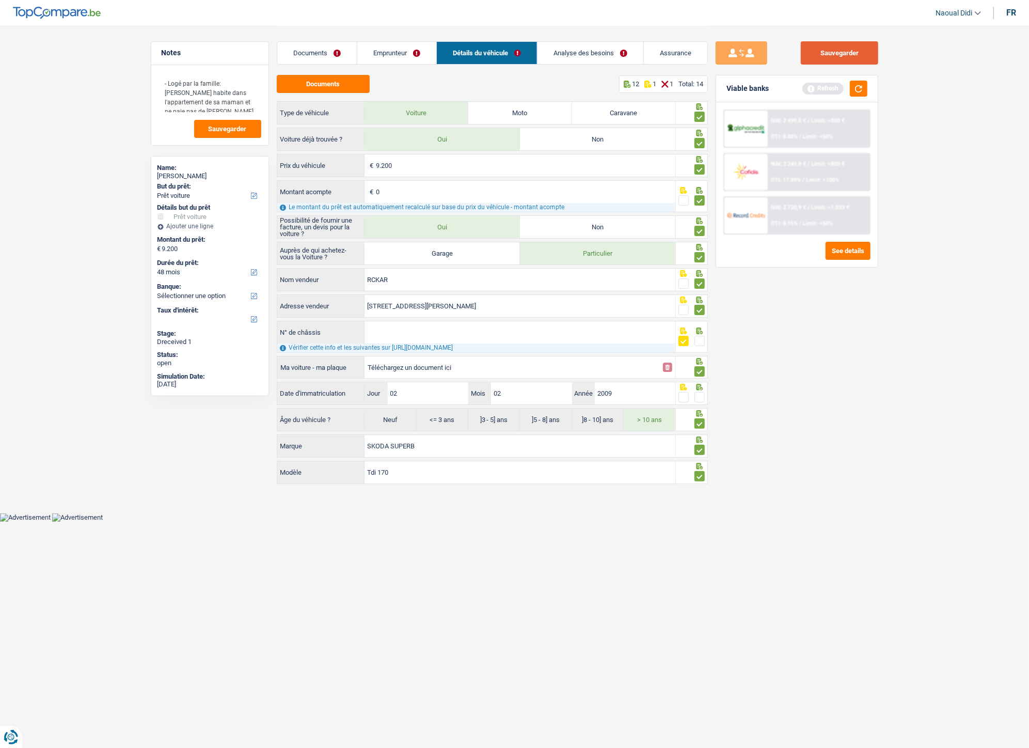
click at [847, 50] on button "Sauvegarder" at bounding box center [839, 52] width 77 height 23
click at [394, 50] on link "Emprunteur" at bounding box center [396, 53] width 79 height 22
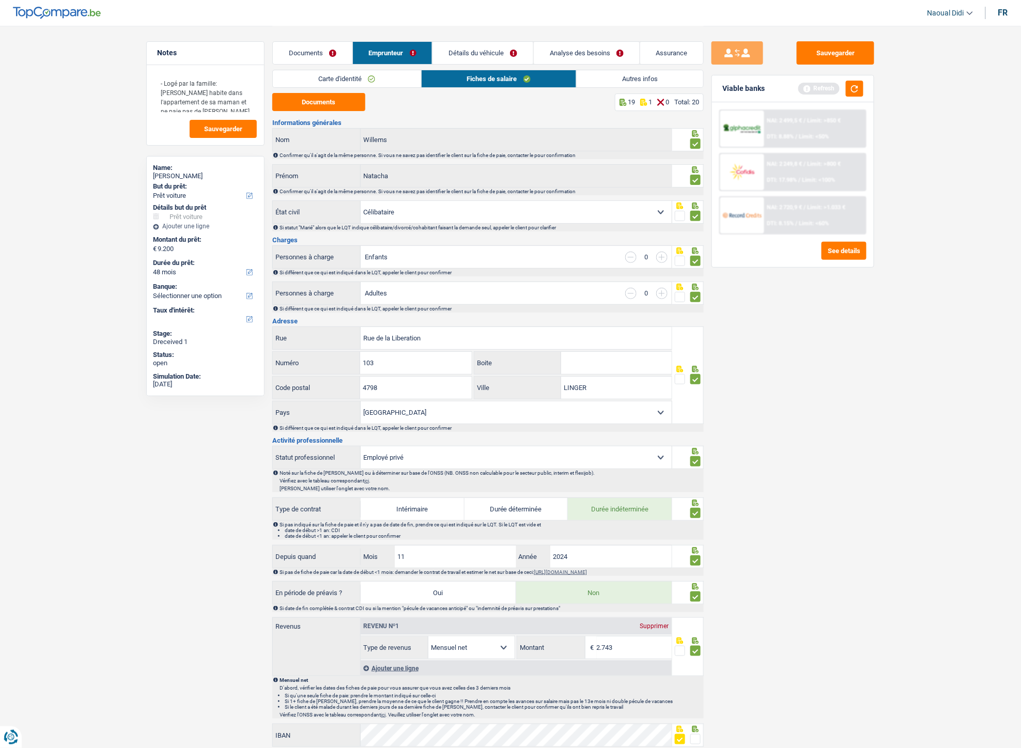
click at [320, 52] on link "Documents" at bounding box center [313, 53] width 80 height 22
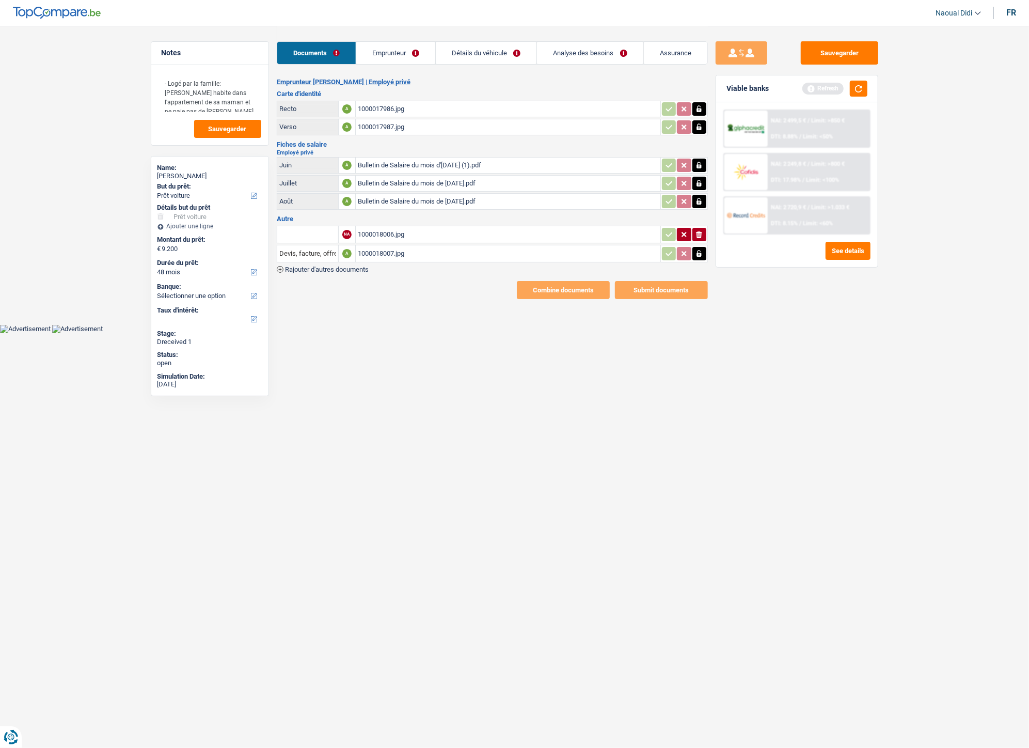
click at [465, 53] on link "Détails du véhicule" at bounding box center [486, 53] width 101 height 22
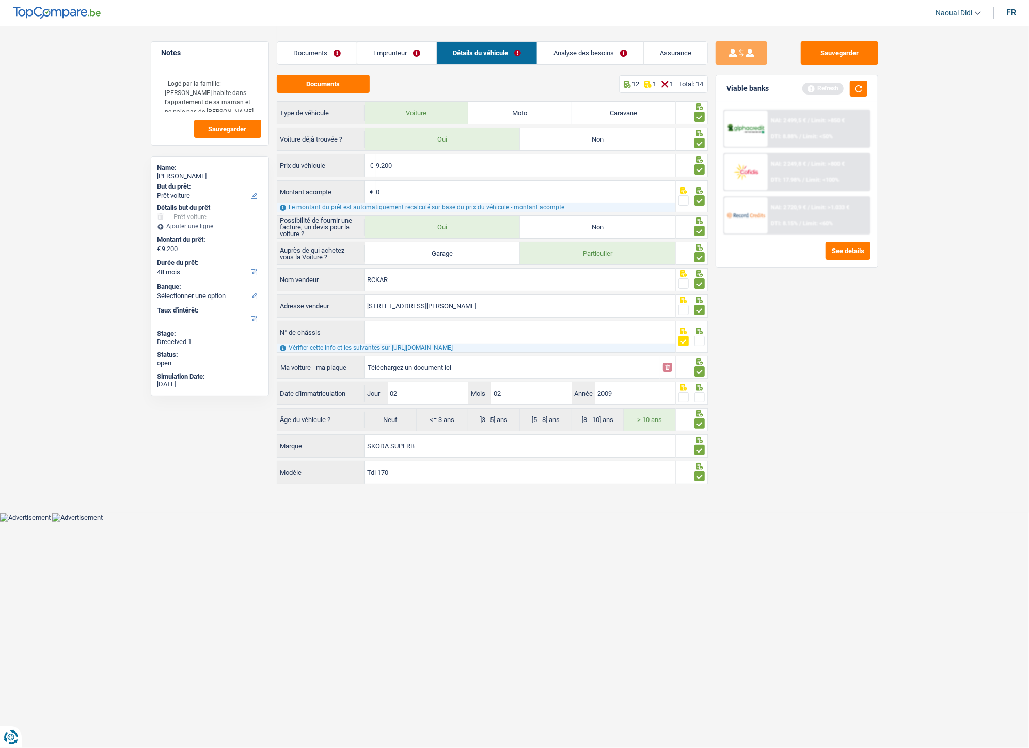
click at [703, 399] on span at bounding box center [700, 397] width 10 height 10
click at [0, 0] on input "radio" at bounding box center [0, 0] width 0 height 0
click at [560, 52] on link "Analyse des besoins" at bounding box center [591, 53] width 106 height 22
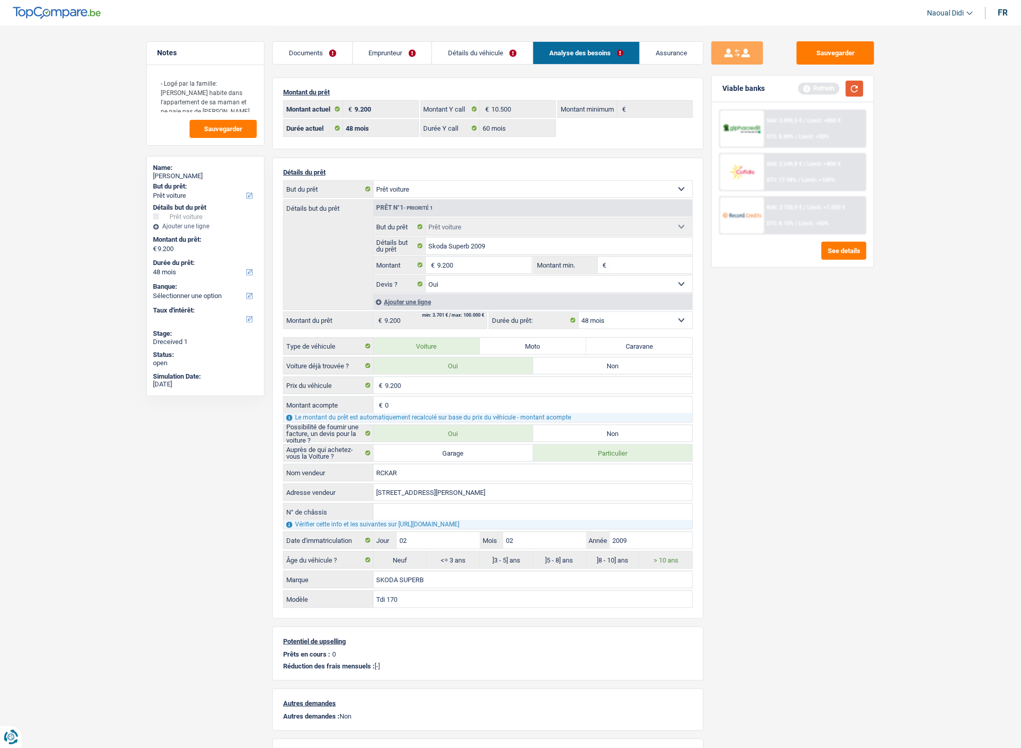
click at [859, 84] on button "button" at bounding box center [855, 89] width 18 height 16
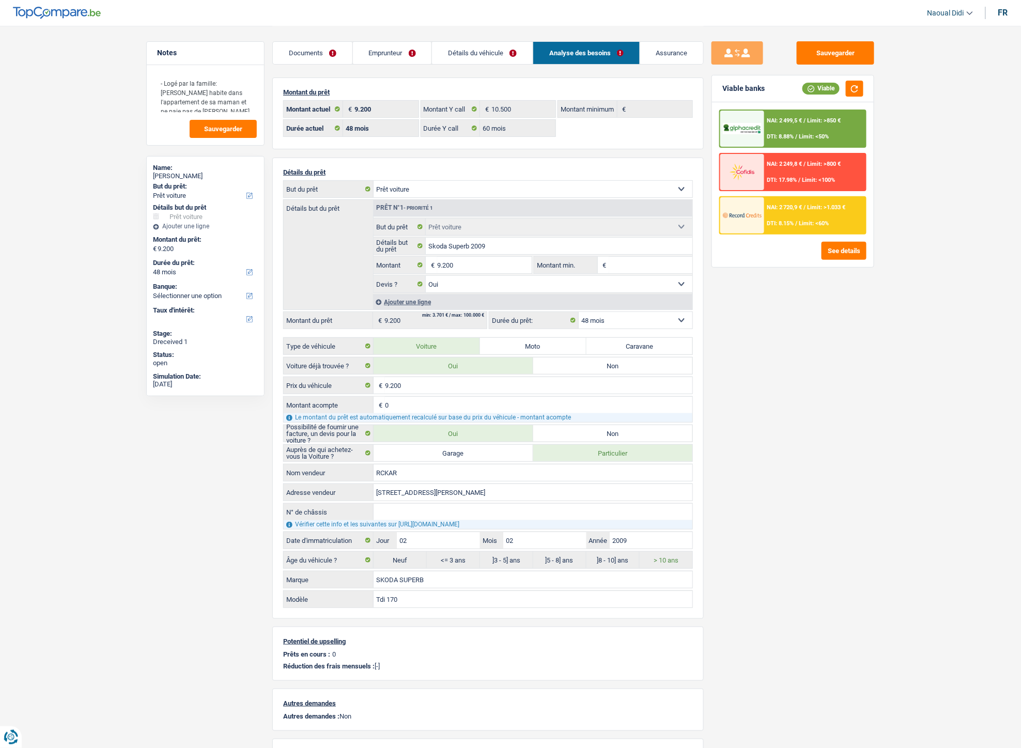
click at [802, 121] on span "NAI: 2 499,5 €" at bounding box center [784, 120] width 35 height 7
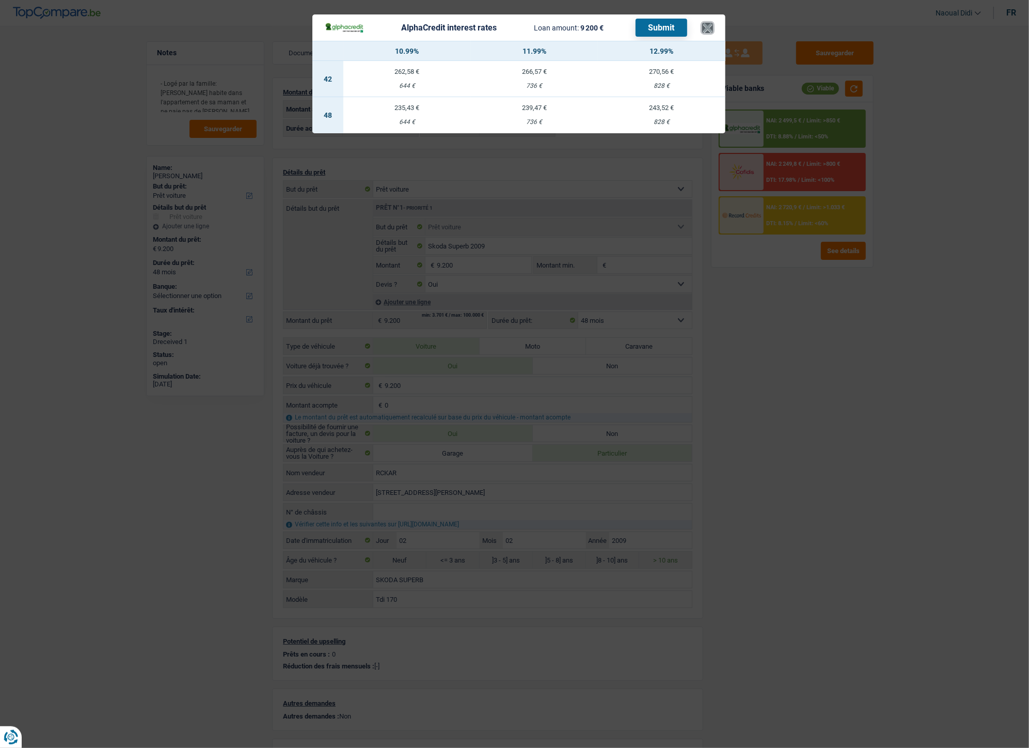
click at [707, 28] on button "×" at bounding box center [708, 28] width 11 height 10
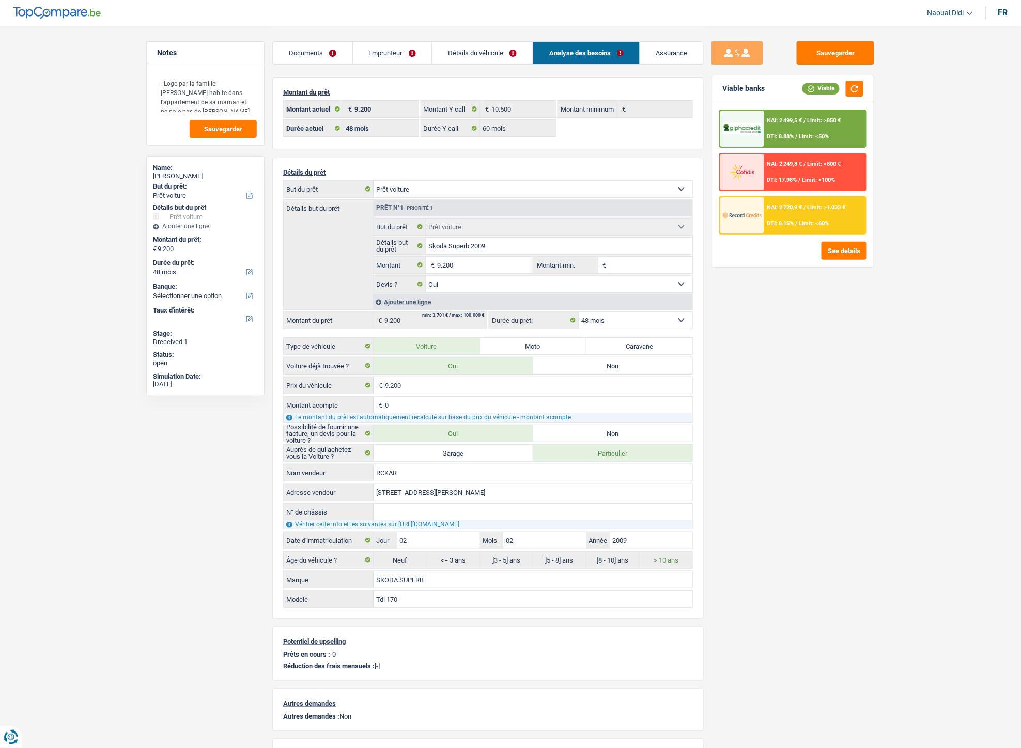
click at [606, 315] on select "12 mois 18 mois 24 mois 30 mois 36 mois 42 mois 48 mois Sélectionner une option" at bounding box center [636, 320] width 114 height 17
click at [579, 314] on select "12 mois 18 mois 24 mois 30 mois 36 mois 42 mois 48 mois Sélectionner une option" at bounding box center [636, 320] width 114 height 17
click at [476, 261] on input "9.200" at bounding box center [484, 265] width 95 height 17
click at [812, 127] on div "NAI: 2 499,5 € / Limit: >850 € DTI: 8.88% / Limit: <50%" at bounding box center [815, 129] width 102 height 36
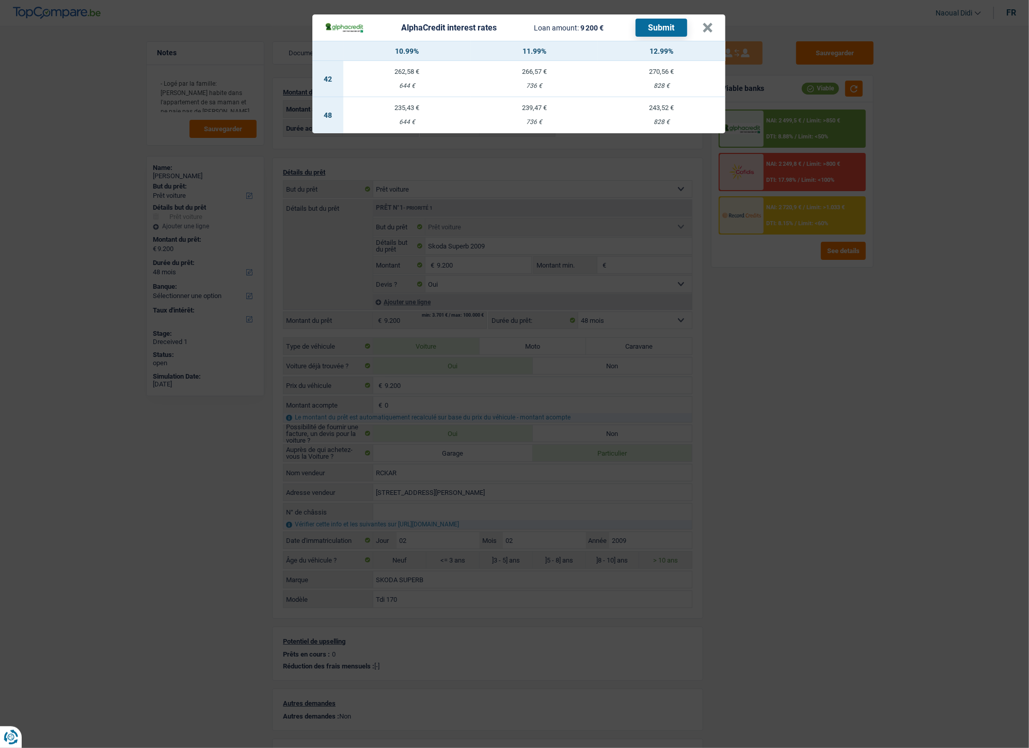
click at [666, 115] on td "243,52 € 828 €" at bounding box center [662, 115] width 128 height 36
select select "alphacredit"
type input "12,99"
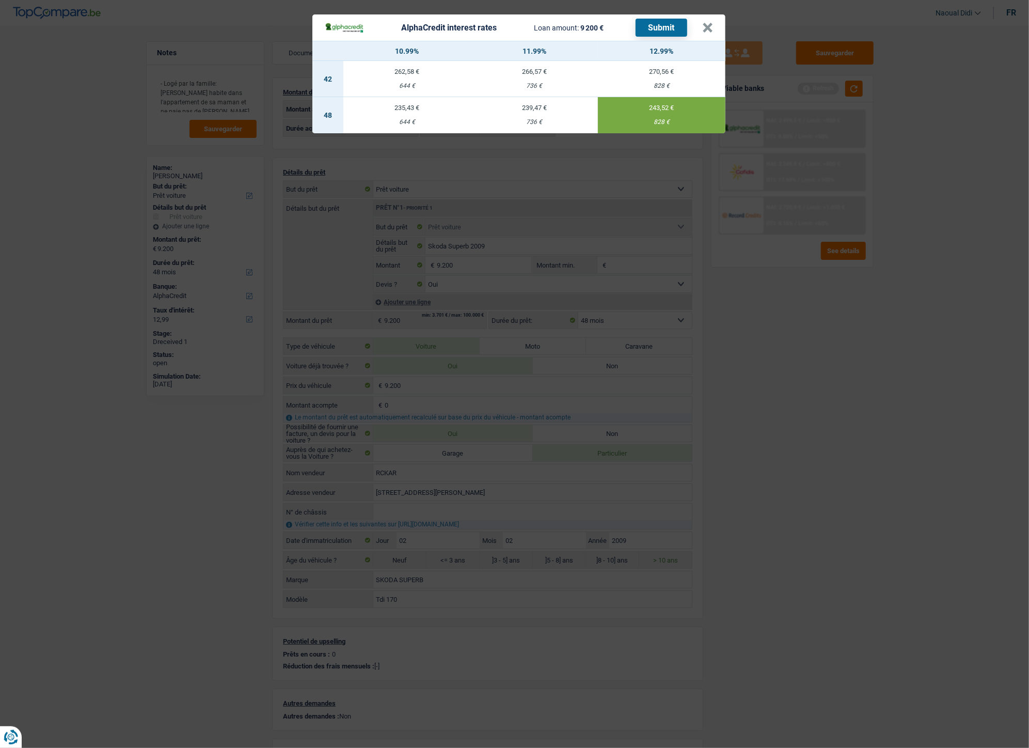
click at [665, 27] on button "Submit" at bounding box center [662, 28] width 52 height 18
click at [708, 25] on button "×" at bounding box center [708, 28] width 11 height 10
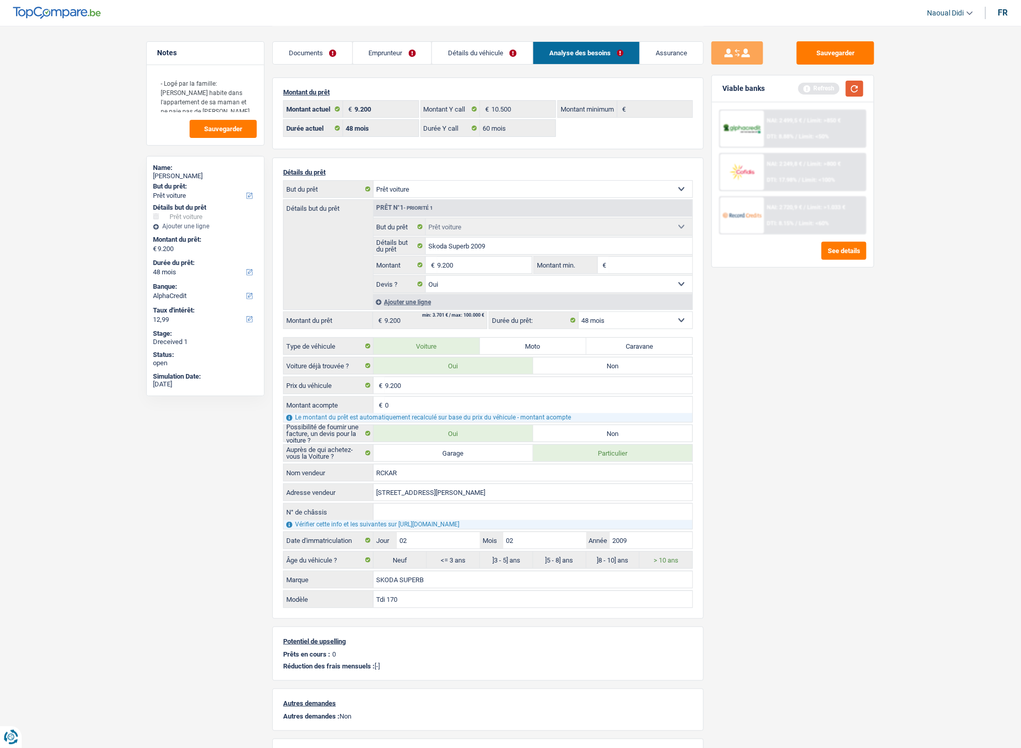
click at [861, 84] on button "button" at bounding box center [855, 89] width 18 height 16
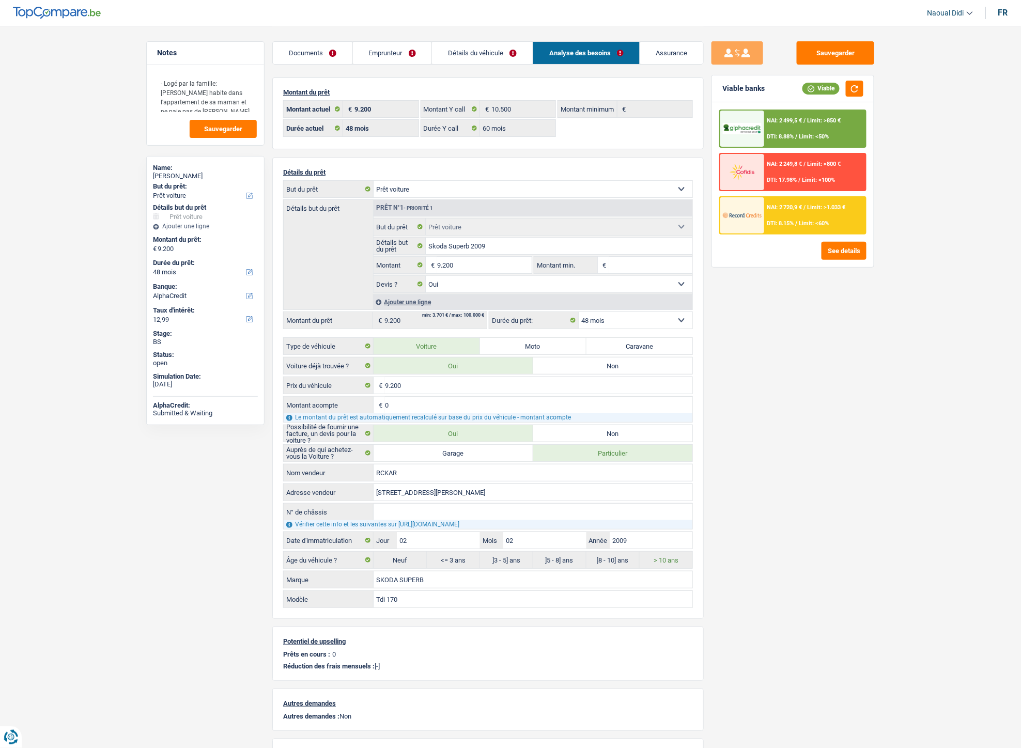
click at [815, 216] on div "NAI: 2 720,9 € / Limit: >1.033 € DTI: 8.15% / Limit: <60%" at bounding box center [815, 215] width 102 height 36
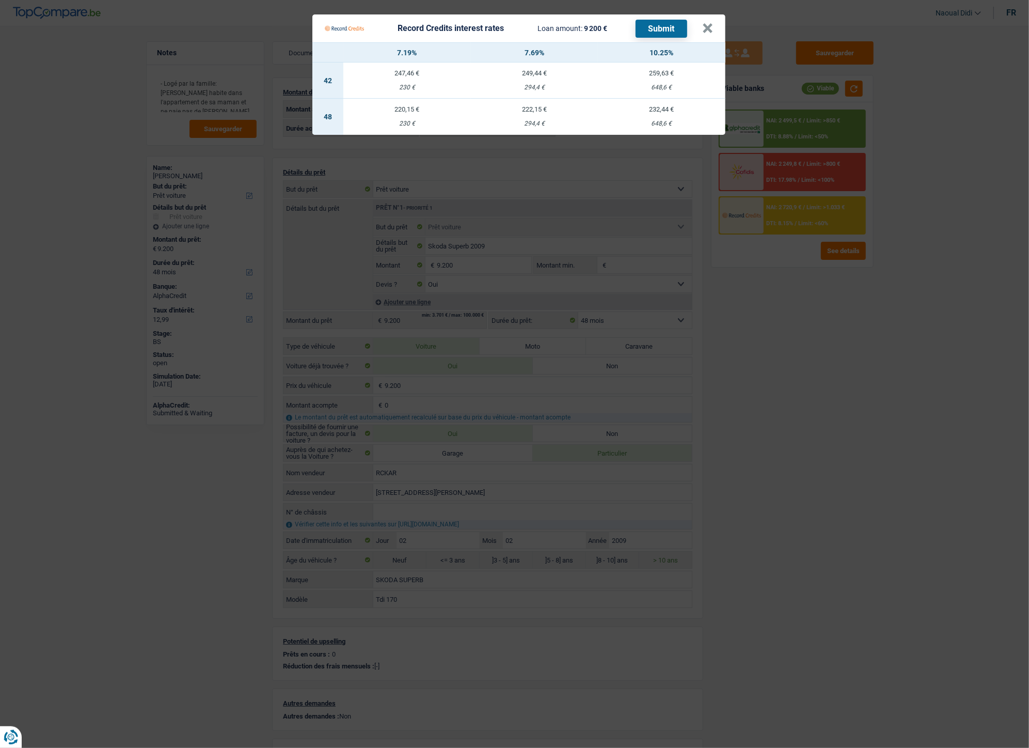
click at [663, 119] on td "232,44 € 648,6 €" at bounding box center [662, 117] width 128 height 36
select select "record credits"
type input "10,25"
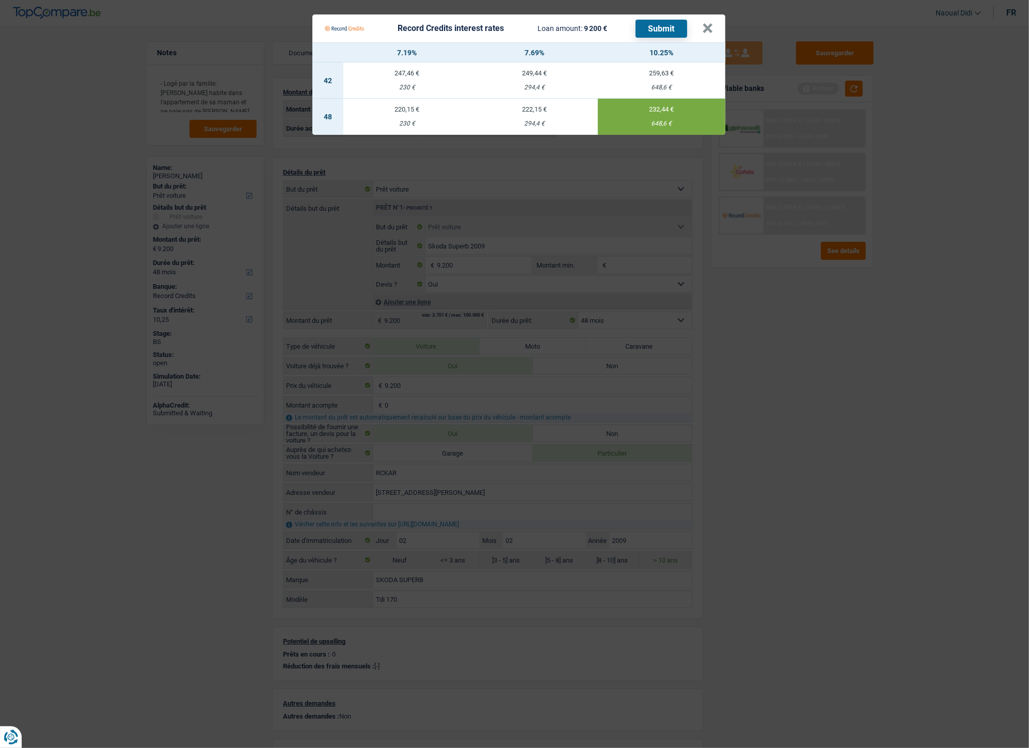
click at [667, 28] on button "Submit" at bounding box center [662, 29] width 52 height 18
click at [708, 27] on button "×" at bounding box center [708, 28] width 11 height 10
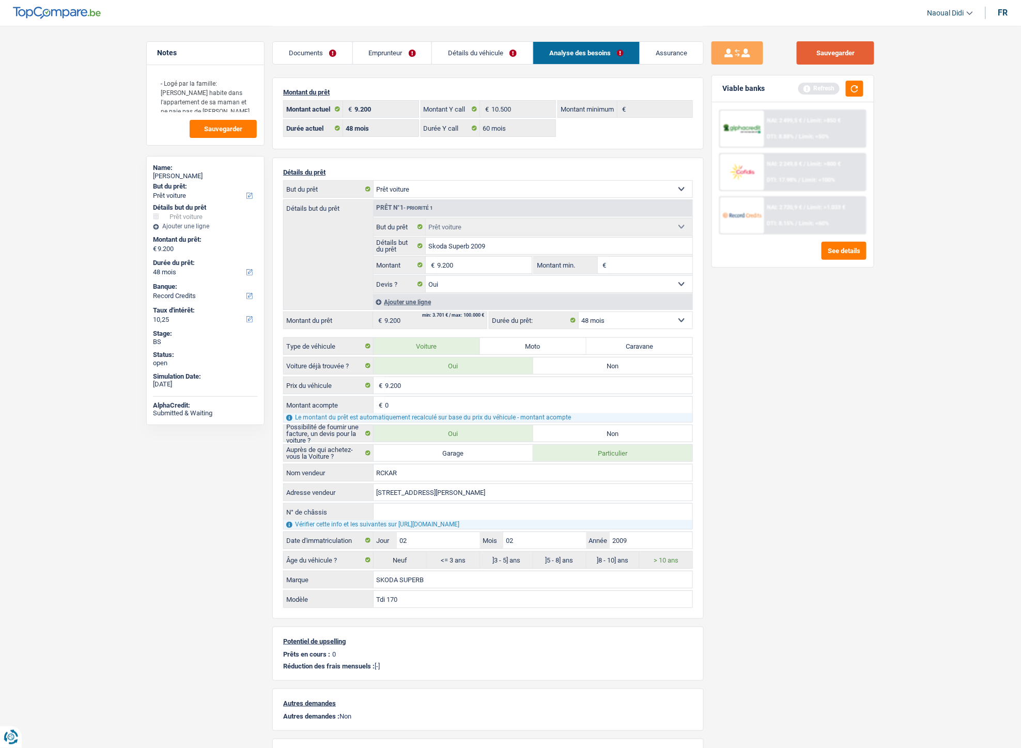
drag, startPoint x: 840, startPoint y: 48, endPoint x: 830, endPoint y: 58, distance: 14.6
click at [840, 48] on button "Sauvegarder" at bounding box center [835, 52] width 77 height 23
click at [843, 59] on button "Sauvegarder" at bounding box center [835, 52] width 77 height 23
drag, startPoint x: 837, startPoint y: 48, endPoint x: 824, endPoint y: 48, distance: 12.4
click at [837, 48] on button "Sauvegarder" at bounding box center [835, 52] width 77 height 23
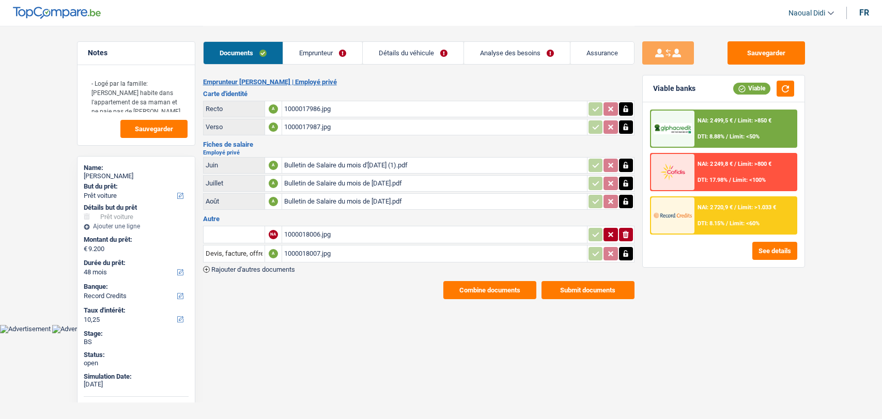
select select "car"
select select "48"
select select "record credits"
click at [310, 247] on div "1000018007.jpg" at bounding box center [434, 253] width 301 height 15
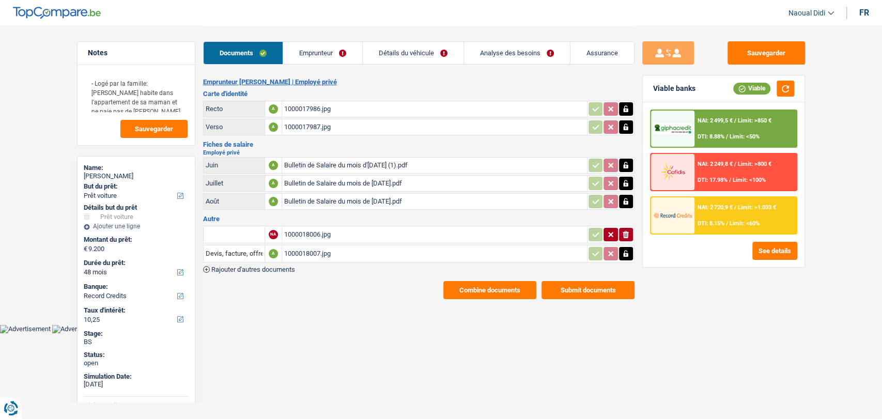
click at [440, 55] on link "Détails du véhicule" at bounding box center [413, 53] width 101 height 22
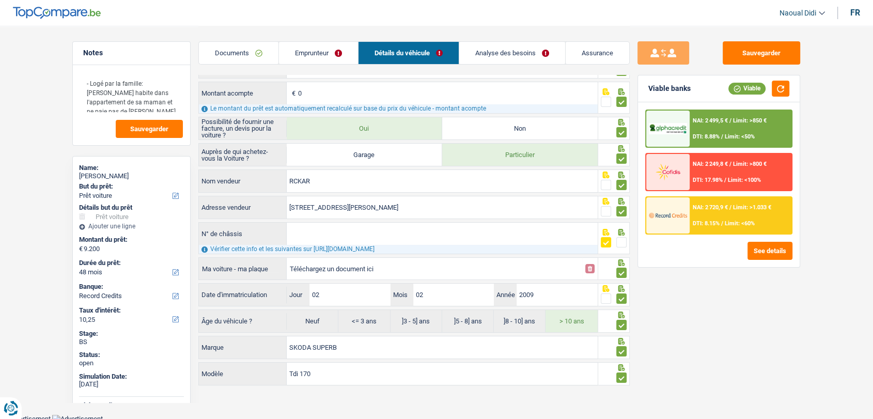
scroll to position [101, 0]
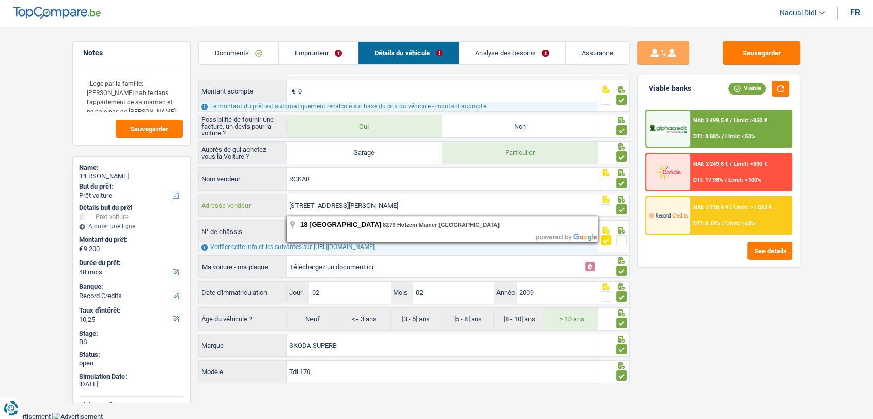
drag, startPoint x: 467, startPoint y: 203, endPoint x: 245, endPoint y: 224, distance: 222.6
click at [245, 224] on div "Auprès de qui achetez-vous la Voiture ? Garage Particulier RCKAR Nom vendeur [S…" at bounding box center [413, 236] width 431 height 191
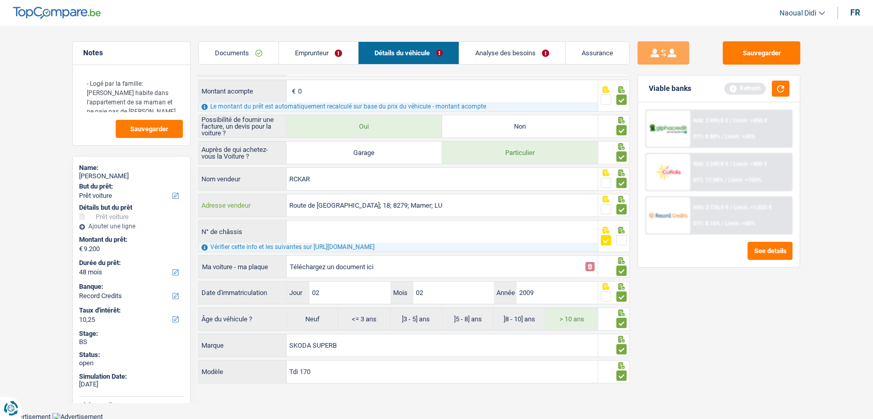
click at [388, 205] on input "Route de [GEOGRAPHIC_DATA]; 18; 8279; Mamer; LU" at bounding box center [442, 205] width 311 height 22
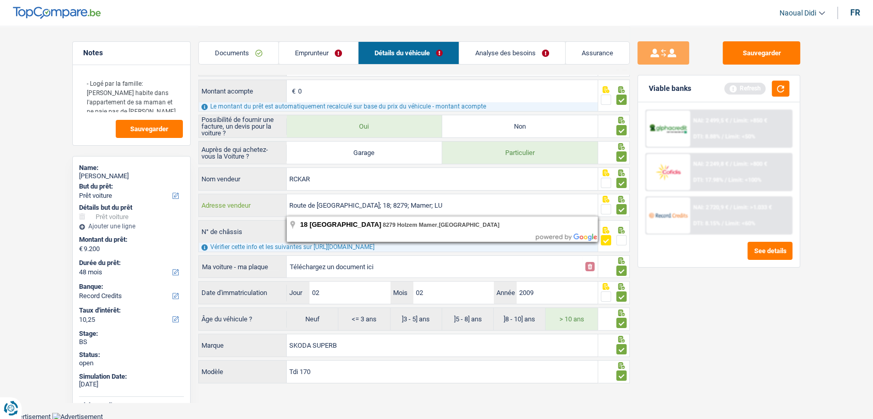
click at [388, 205] on input "Route de [GEOGRAPHIC_DATA]; 18; 8279; Mamer; LU" at bounding box center [442, 205] width 311 height 22
type input "Route de [GEOGRAPHIC_DATA]; 18; 8279; Mamer; LU"
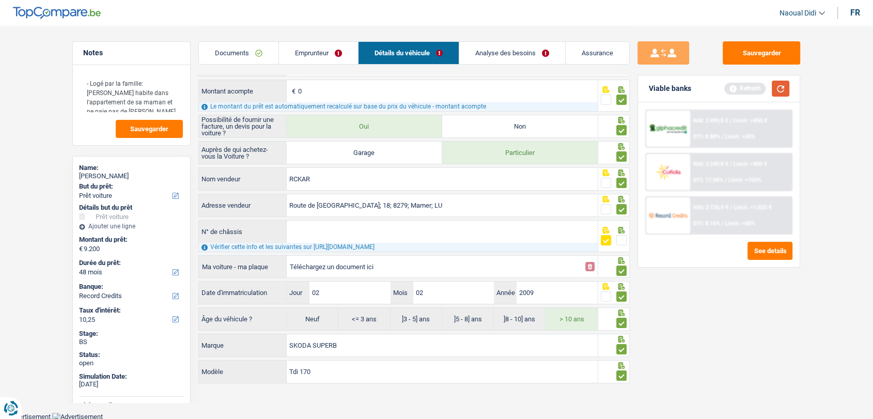
click at [783, 91] on button "button" at bounding box center [781, 89] width 18 height 16
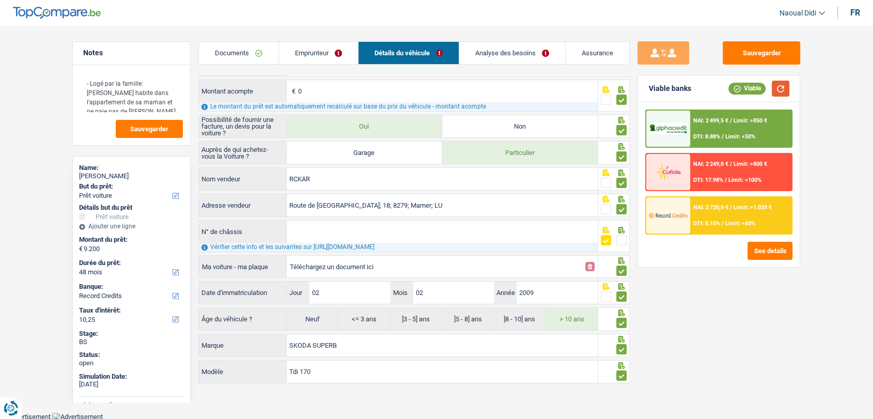
scroll to position [0, 0]
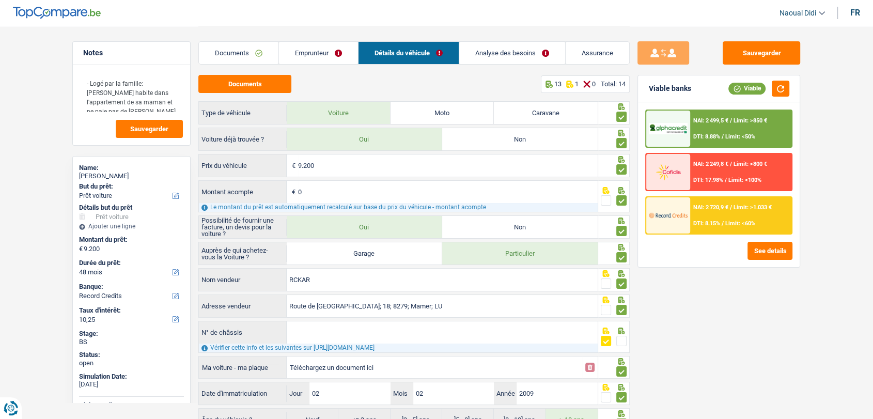
click at [484, 54] on link "Analyse des besoins" at bounding box center [512, 53] width 106 height 22
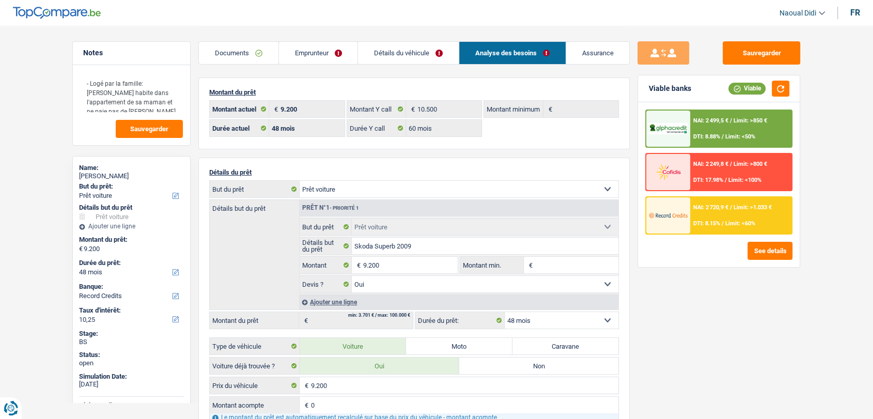
click at [238, 57] on link "Documents" at bounding box center [239, 53] width 80 height 22
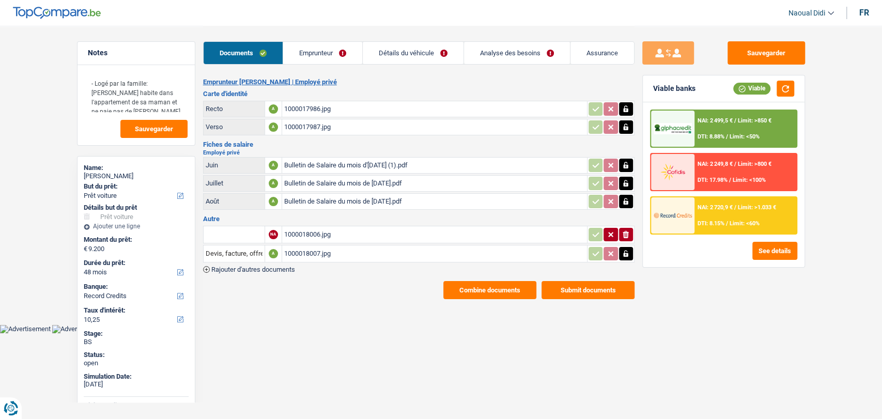
click at [308, 111] on div "1000017986.jpg" at bounding box center [434, 108] width 301 height 15
click at [301, 48] on link "Emprunteur" at bounding box center [322, 53] width 79 height 22
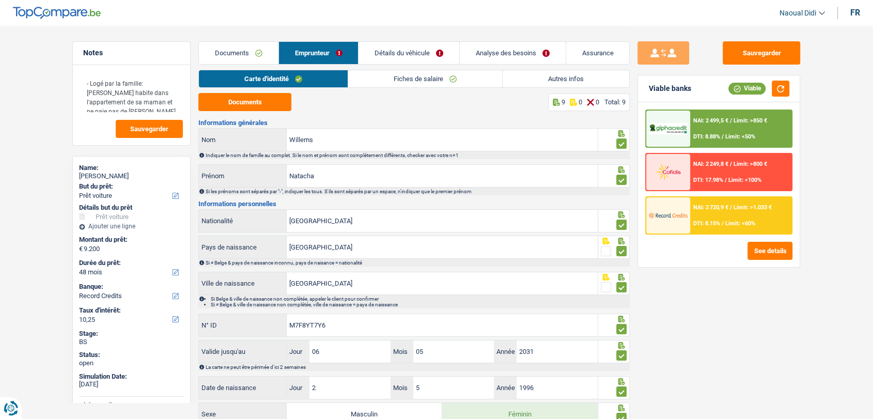
click at [395, 85] on link "Fiches de salaire" at bounding box center [425, 78] width 154 height 17
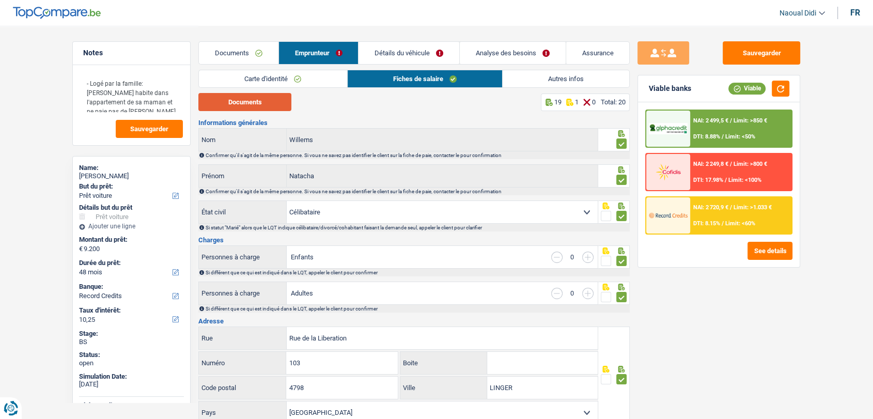
click at [268, 106] on button "Documents" at bounding box center [244, 102] width 93 height 18
click at [255, 83] on link "Carte d'identité" at bounding box center [273, 78] width 148 height 17
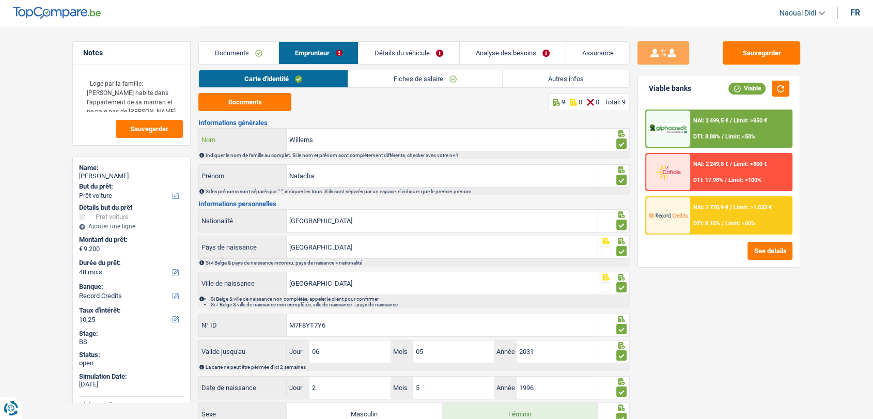
drag, startPoint x: 301, startPoint y: 139, endPoint x: 242, endPoint y: 137, distance: 59.4
click at [242, 137] on div "Willems Nom" at bounding box center [398, 140] width 399 height 22
click at [389, 81] on link "Fiches de salaire" at bounding box center [425, 78] width 154 height 17
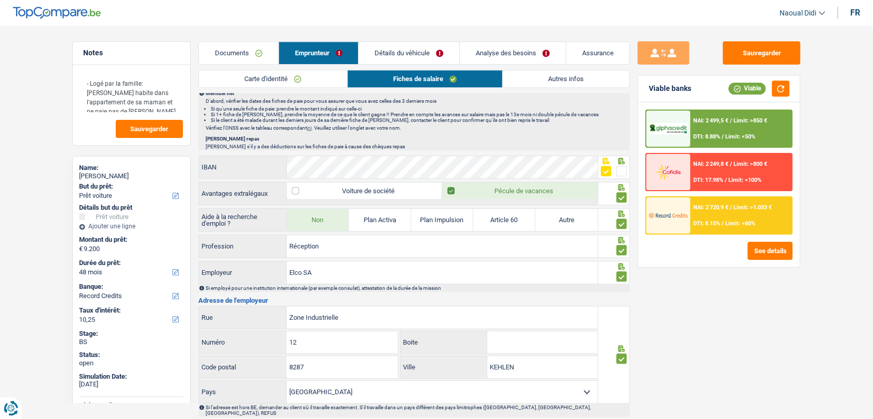
scroll to position [631, 0]
drag, startPoint x: 335, startPoint y: 272, endPoint x: 255, endPoint y: 261, distance: 80.2
click at [255, 261] on div "Elco SA Employeur" at bounding box center [398, 271] width 399 height 22
drag, startPoint x: 361, startPoint y: 314, endPoint x: 208, endPoint y: 309, distance: 153.0
click at [208, 309] on div "Zone Industrielle Rue" at bounding box center [398, 316] width 399 height 22
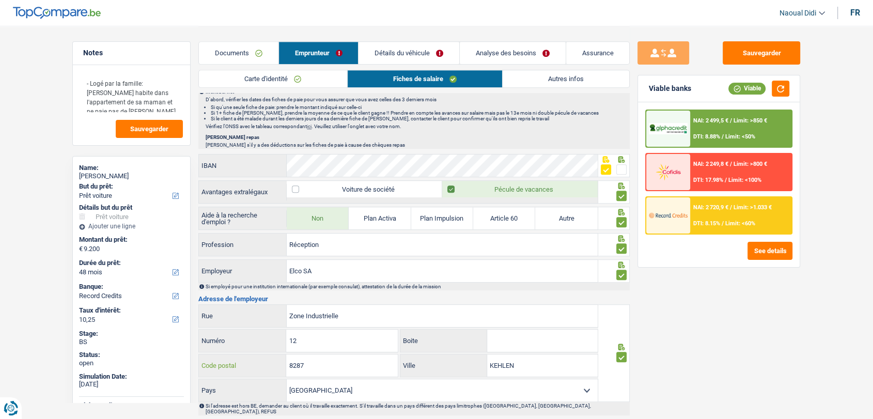
drag, startPoint x: 321, startPoint y: 362, endPoint x: 249, endPoint y: 347, distance: 73.3
click at [249, 347] on div "Zone Industrielle Rue 12 Numéro Boite 8287 Code postal KEHLEN Ville Belgique Fr…" at bounding box center [398, 353] width 400 height 98
drag, startPoint x: 517, startPoint y: 367, endPoint x: 463, endPoint y: 364, distance: 54.4
click at [463, 364] on div "KEHLEN Ville" at bounding box center [498, 365] width 197 height 22
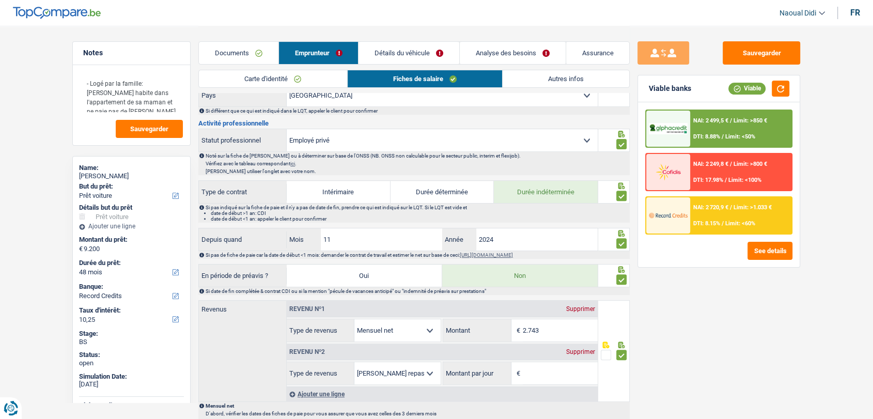
scroll to position [456, 0]
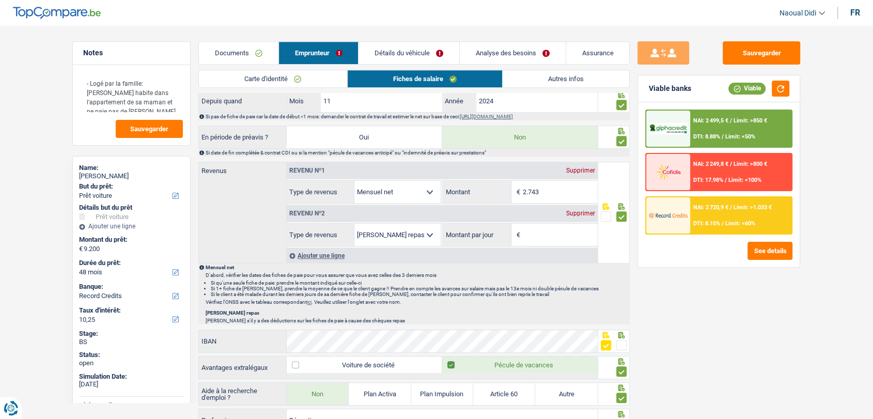
click at [580, 211] on div "Supprimer" at bounding box center [581, 213] width 34 height 6
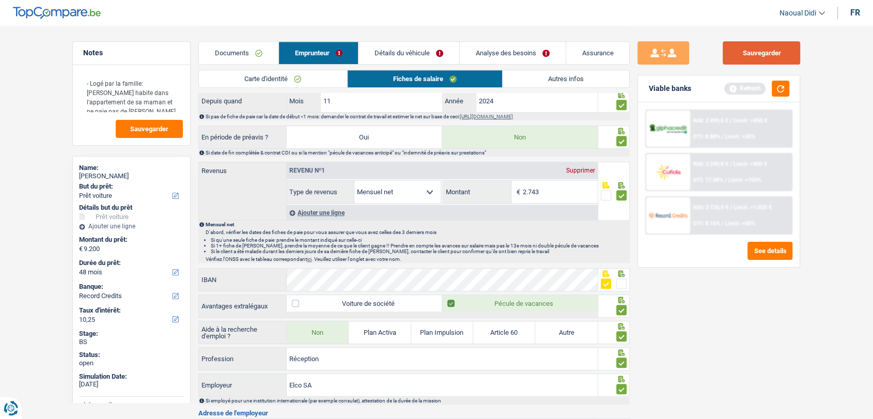
click at [761, 54] on button "Sauvegarder" at bounding box center [761, 52] width 77 height 23
click at [777, 88] on button "button" at bounding box center [781, 89] width 18 height 16
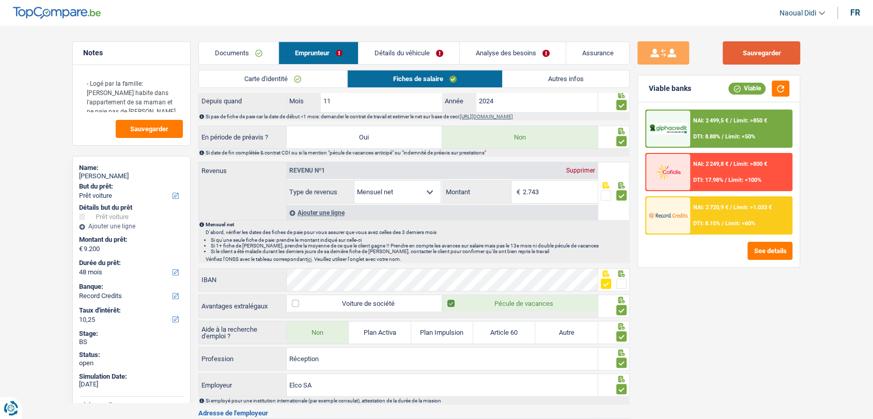
click at [757, 42] on button "Sauvegarder" at bounding box center [761, 52] width 77 height 23
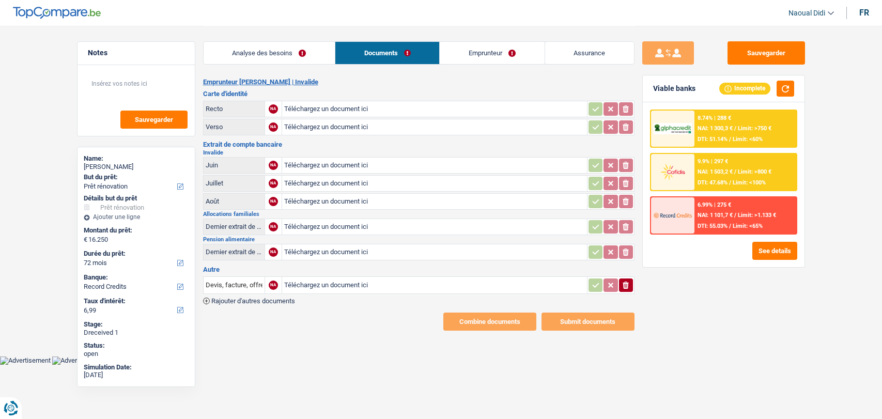
select select "renovation"
select select "72"
select select "record credits"
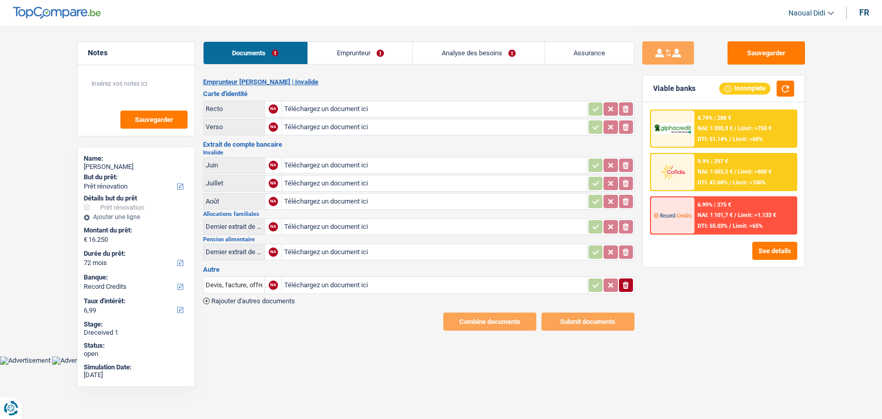
select select "renovation"
select select "72"
select select "record credits"
select select "renovation"
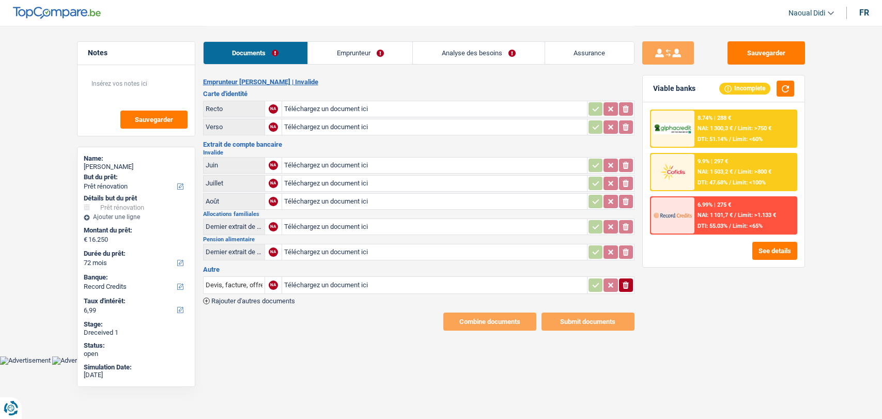
select select "renovation"
select select "72"
select select "record credits"
click at [349, 53] on link "Emprunteur" at bounding box center [360, 53] width 104 height 22
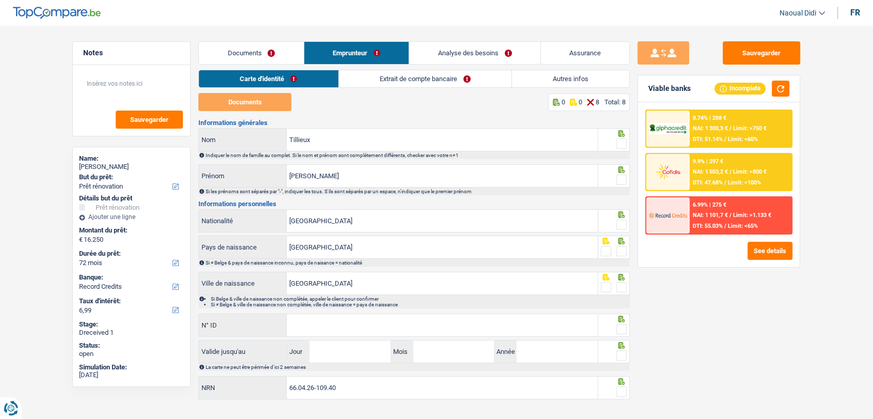
click at [260, 54] on link "Documents" at bounding box center [251, 53] width 105 height 22
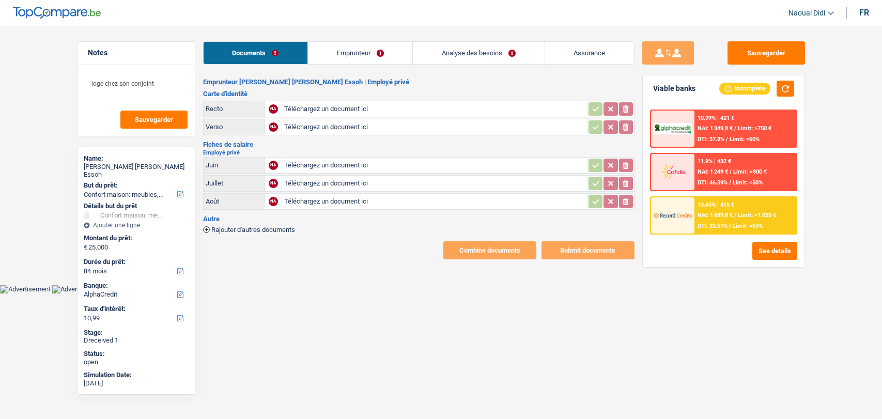
select select "household"
select select "84"
select select "alphacredit"
click at [313, 106] on input "Téléchargez un document ici" at bounding box center [434, 108] width 301 height 15
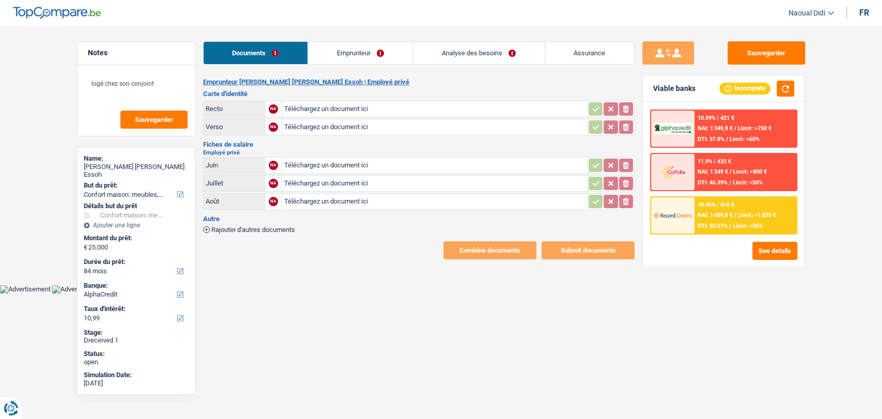
type input "C:\fakepath\Image_250916_145624.jpeg"
click at [352, 130] on input "Téléchargez un document ici" at bounding box center [434, 126] width 301 height 15
type input "C:\fakepath\Image_250916_145633.jpeg"
click at [316, 162] on input "Téléchargez un document ici" at bounding box center [434, 165] width 301 height 15
type input "C:\fakepath\BON-DE-PAIE-2025-06-30---calcul-normal_26-06-2025.pdf"
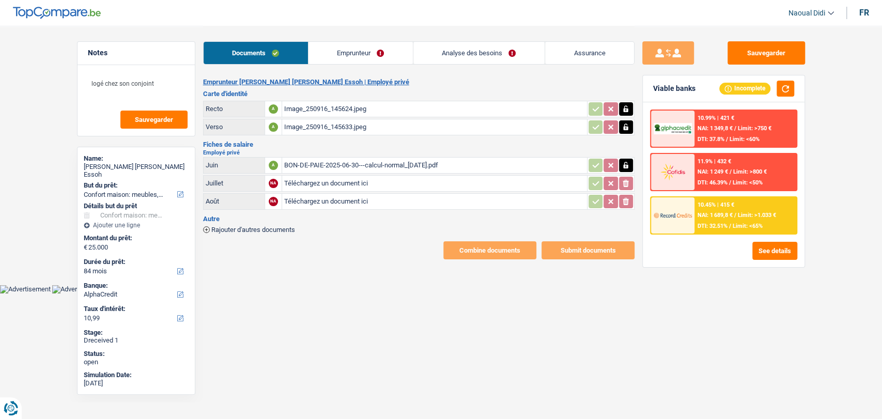
click at [314, 177] on input "Téléchargez un document ici" at bounding box center [434, 183] width 301 height 15
type input "C:\fakepath\BON-DE-PAIE-2025-07-31---calcul-normal_30-07-2025.pdf"
click at [333, 196] on input "Téléchargez un document ici" at bounding box center [434, 201] width 301 height 15
type input "C:\fakepath\BON-DE-PAIE-2025-08-31---calcul-normal_28-08-2025.pdf"
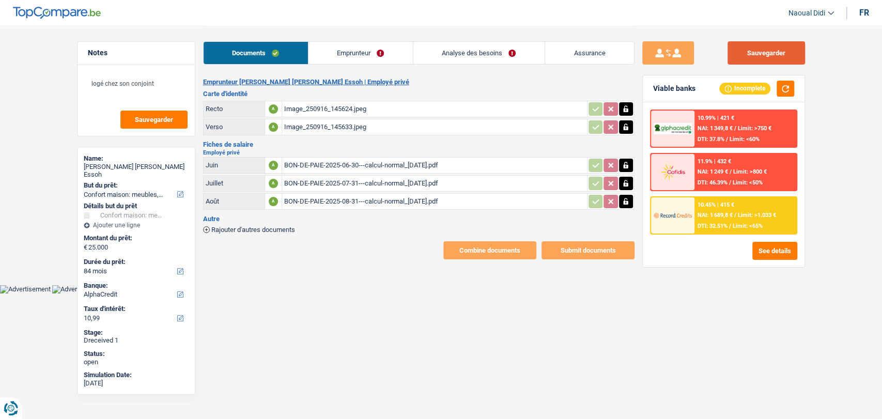
click at [759, 54] on button "Sauvegarder" at bounding box center [765, 52] width 77 height 23
click at [344, 48] on link "Emprunteur" at bounding box center [360, 53] width 104 height 22
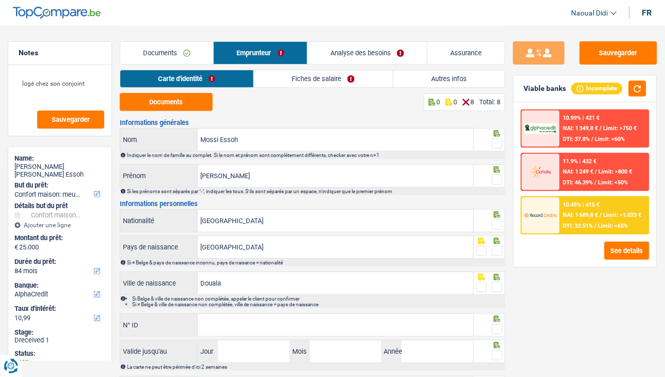
click at [653, 361] on div "Sauvegarder Viable banks Incomplete 10.99% | 421 € NAI: 1 349,8 € / Limit: >750…" at bounding box center [586, 214] width 160 height 377
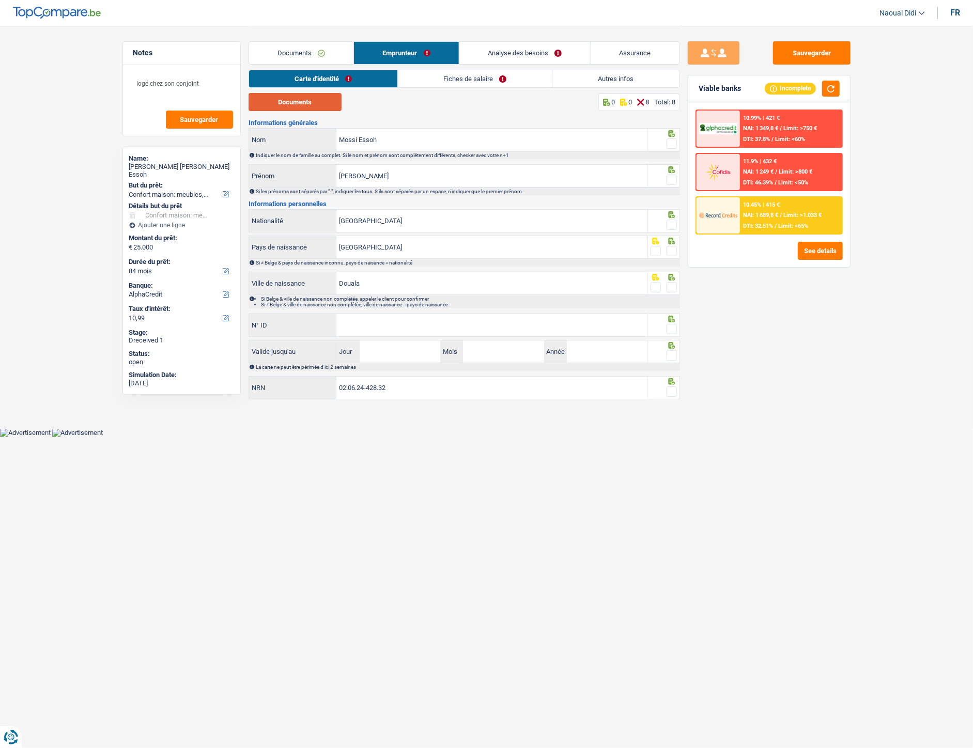
click at [311, 106] on button "Documents" at bounding box center [294, 102] width 93 height 18
click at [466, 313] on div "Informations générales Mossi Essoh Nom Indiquer le nom de famille au complet. S…" at bounding box center [463, 260] width 431 height 282
click at [456, 323] on input "N° ID" at bounding box center [491, 325] width 311 height 22
paste input "[PHONE_NUMBER]"
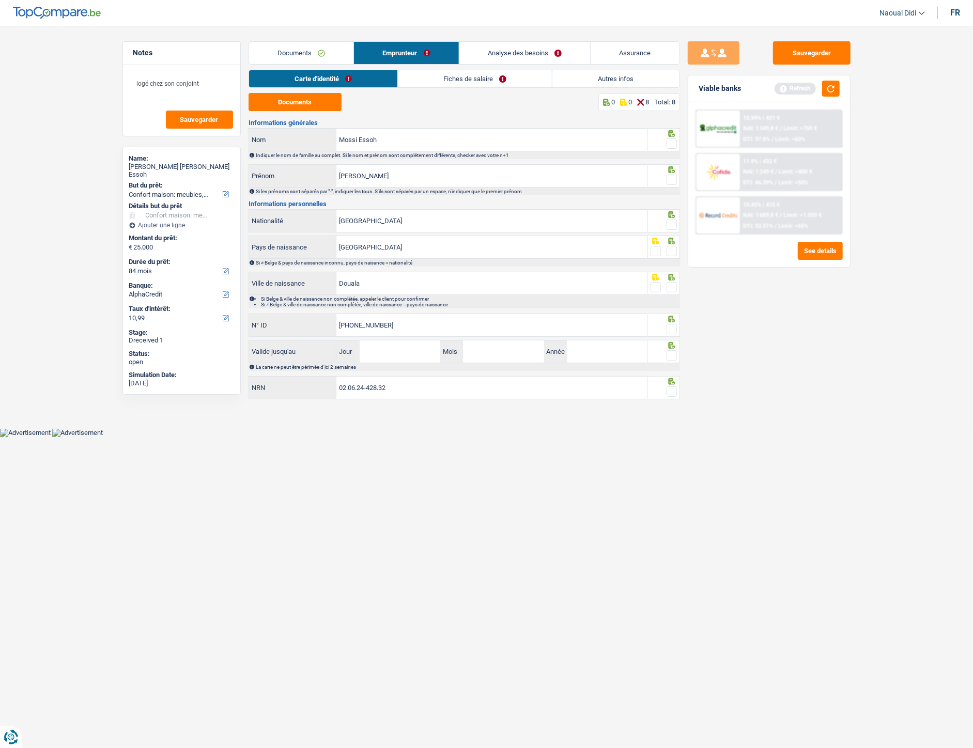
type input "[PHONE_NUMBER]"
click at [673, 331] on span at bounding box center [671, 329] width 10 height 10
click at [0, 0] on input "radio" at bounding box center [0, 0] width 0 height 0
click at [672, 282] on span at bounding box center [671, 287] width 10 height 10
click at [0, 0] on input "radio" at bounding box center [0, 0] width 0 height 0
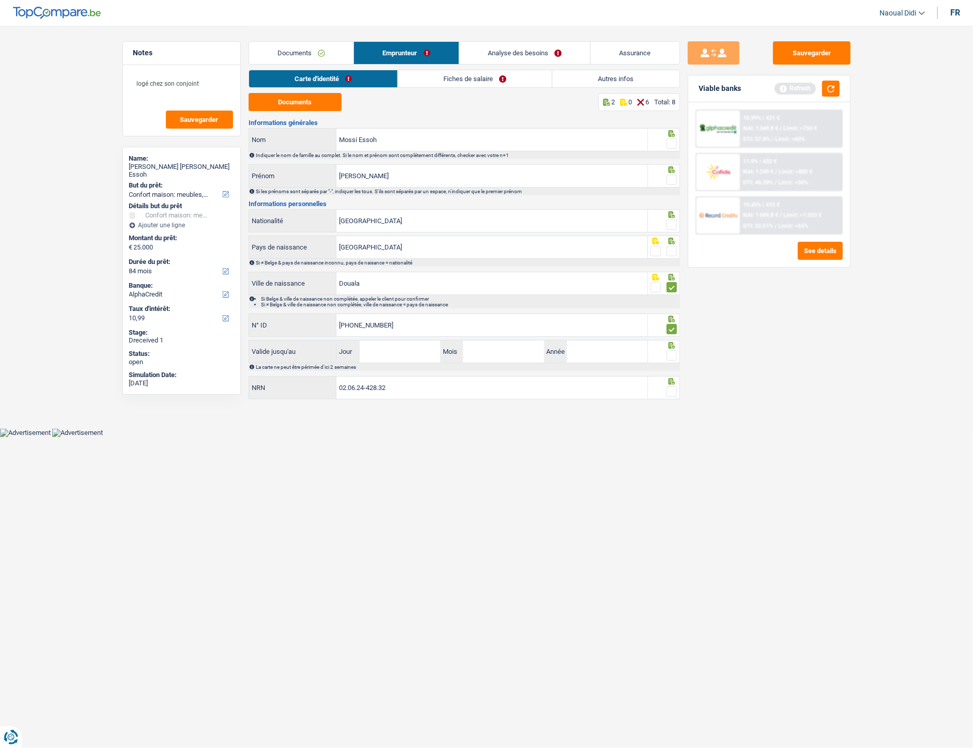
click at [675, 255] on span at bounding box center [671, 251] width 10 height 10
click at [0, 0] on input "radio" at bounding box center [0, 0] width 0 height 0
click at [674, 220] on span at bounding box center [671, 225] width 10 height 10
click at [0, 0] on input "radio" at bounding box center [0, 0] width 0 height 0
click at [674, 179] on span at bounding box center [671, 180] width 10 height 10
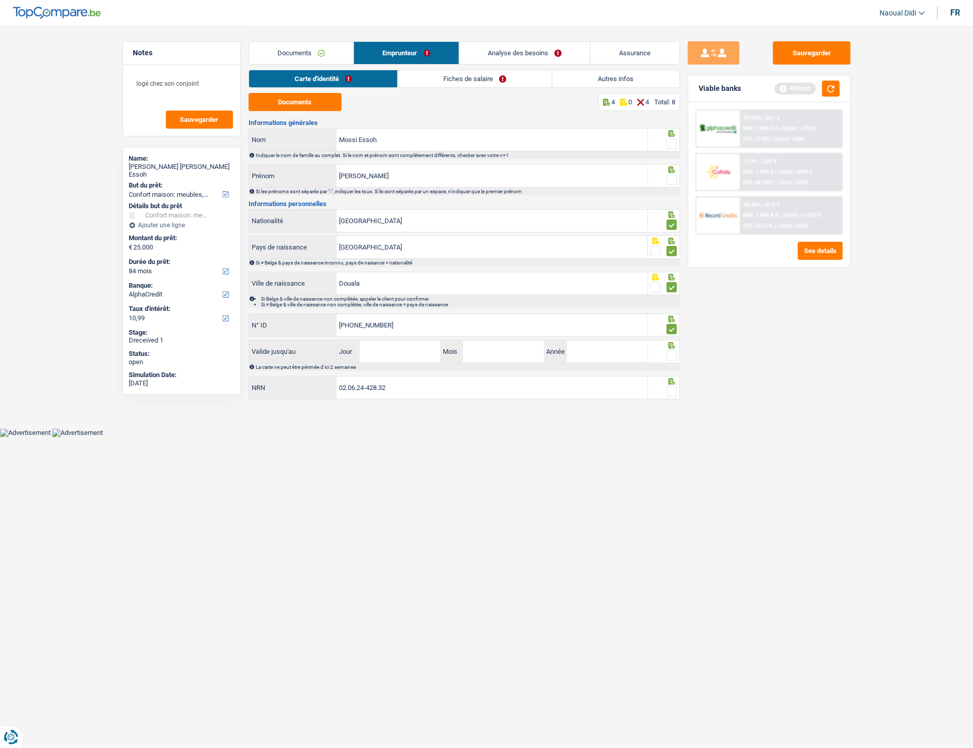
click at [0, 0] on input "radio" at bounding box center [0, 0] width 0 height 0
click at [670, 141] on span at bounding box center [671, 143] width 10 height 10
click at [0, 0] on input "radio" at bounding box center [0, 0] width 0 height 0
click at [403, 351] on input "Jour" at bounding box center [400, 351] width 81 height 22
type input "17"
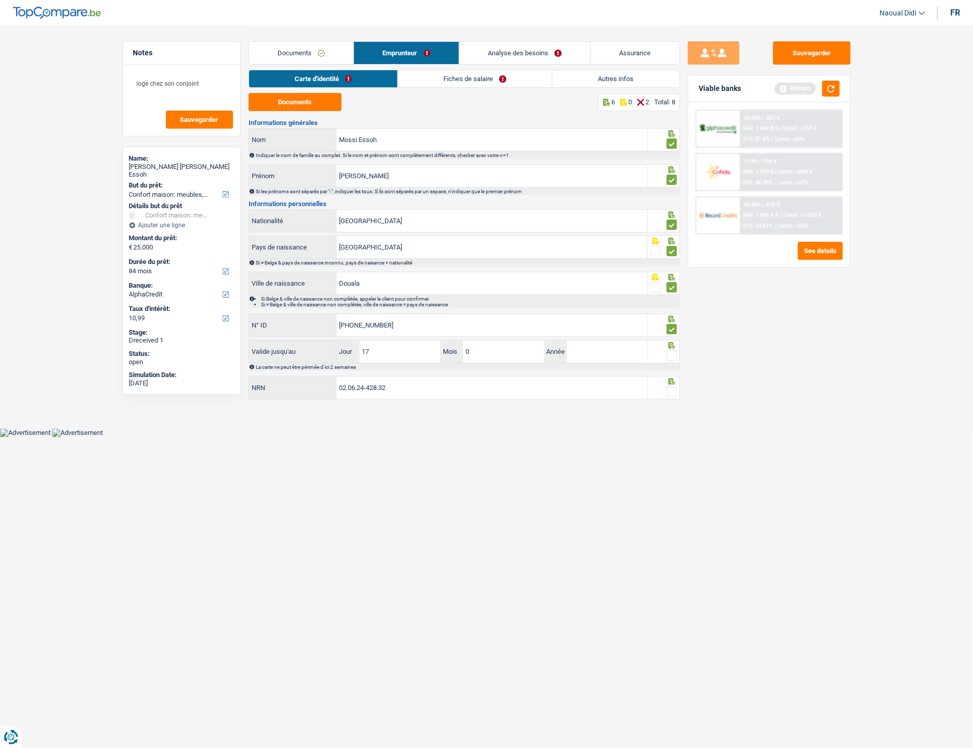
type input "07"
type input "2035"
click at [672, 389] on span at bounding box center [671, 391] width 10 height 10
click at [0, 0] on input "radio" at bounding box center [0, 0] width 0 height 0
click at [675, 354] on span at bounding box center [671, 355] width 10 height 10
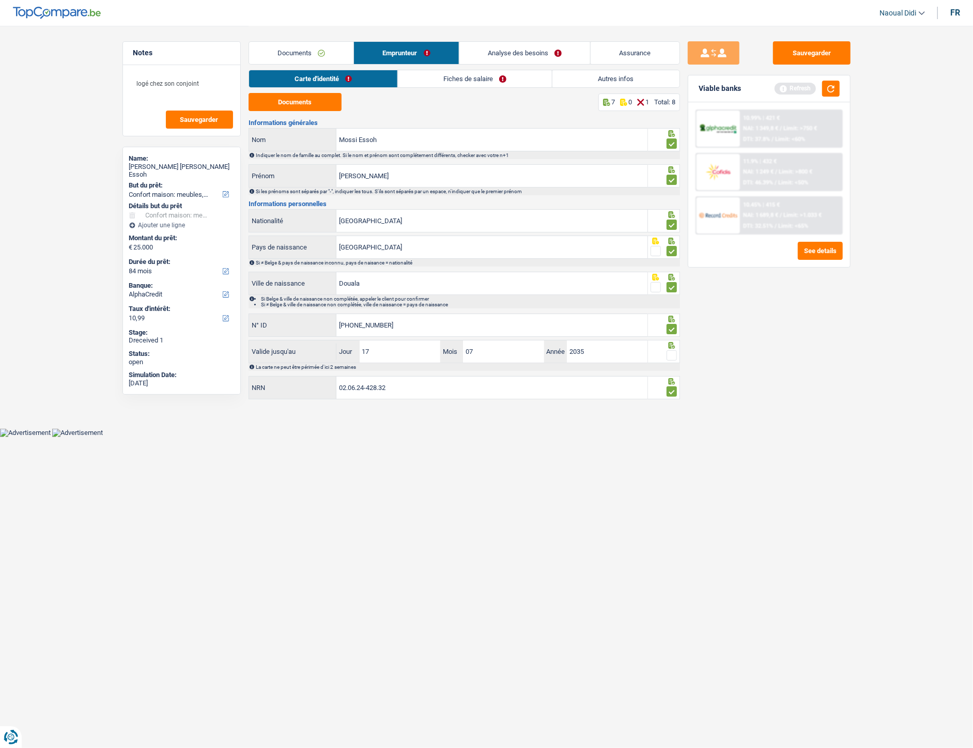
click at [0, 0] on input "radio" at bounding box center [0, 0] width 0 height 0
click at [808, 48] on button "Sauvegarder" at bounding box center [811, 52] width 77 height 23
click at [470, 70] on link "Fiches de salaire" at bounding box center [475, 78] width 154 height 17
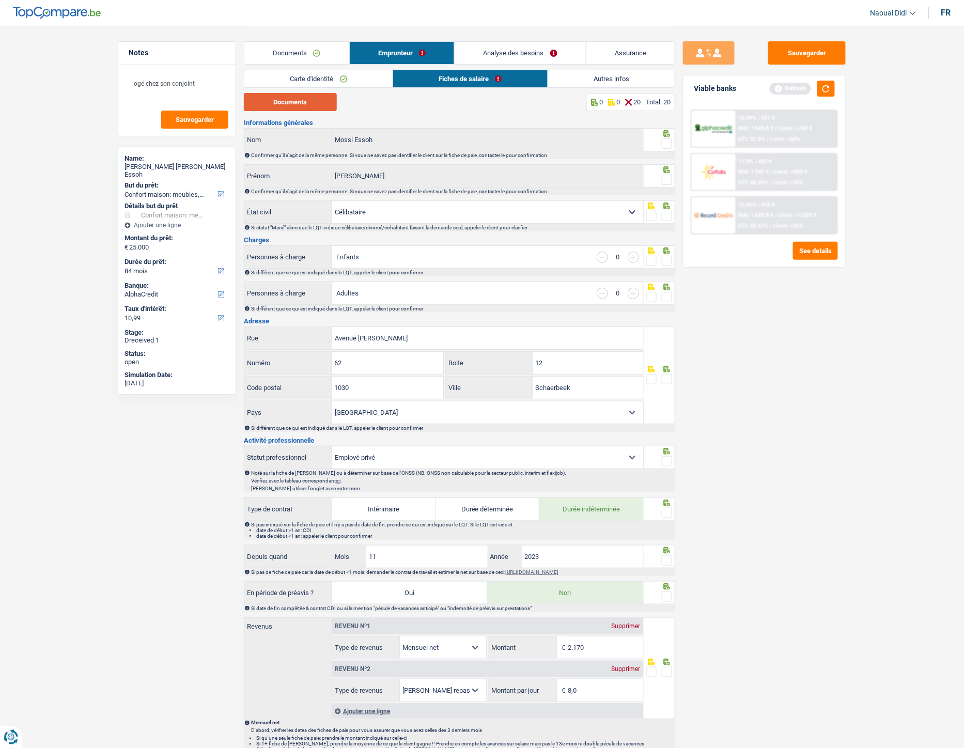
click at [286, 97] on button "Documents" at bounding box center [290, 102] width 93 height 18
click at [668, 142] on span at bounding box center [667, 143] width 10 height 10
click at [0, 0] on input "radio" at bounding box center [0, 0] width 0 height 0
click at [668, 181] on span at bounding box center [667, 180] width 10 height 10
click at [0, 0] on input "radio" at bounding box center [0, 0] width 0 height 0
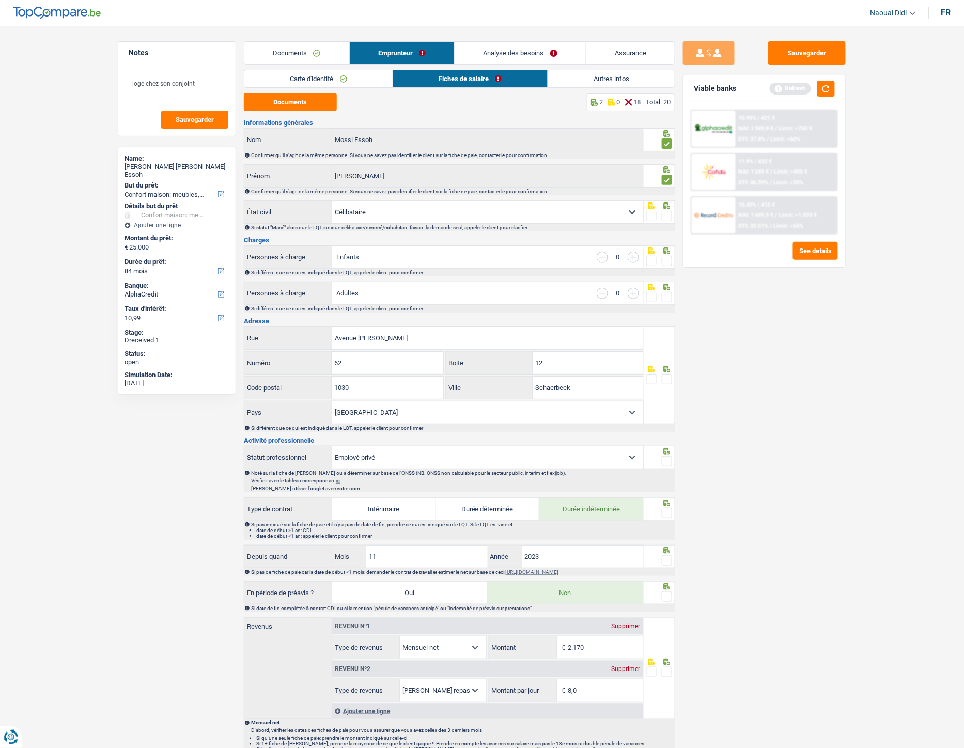
click at [667, 216] on span at bounding box center [667, 216] width 10 height 10
click at [0, 0] on input "radio" at bounding box center [0, 0] width 0 height 0
click at [667, 259] on span at bounding box center [667, 261] width 10 height 10
click at [0, 0] on input "radio" at bounding box center [0, 0] width 0 height 0
click at [668, 295] on span at bounding box center [667, 297] width 10 height 10
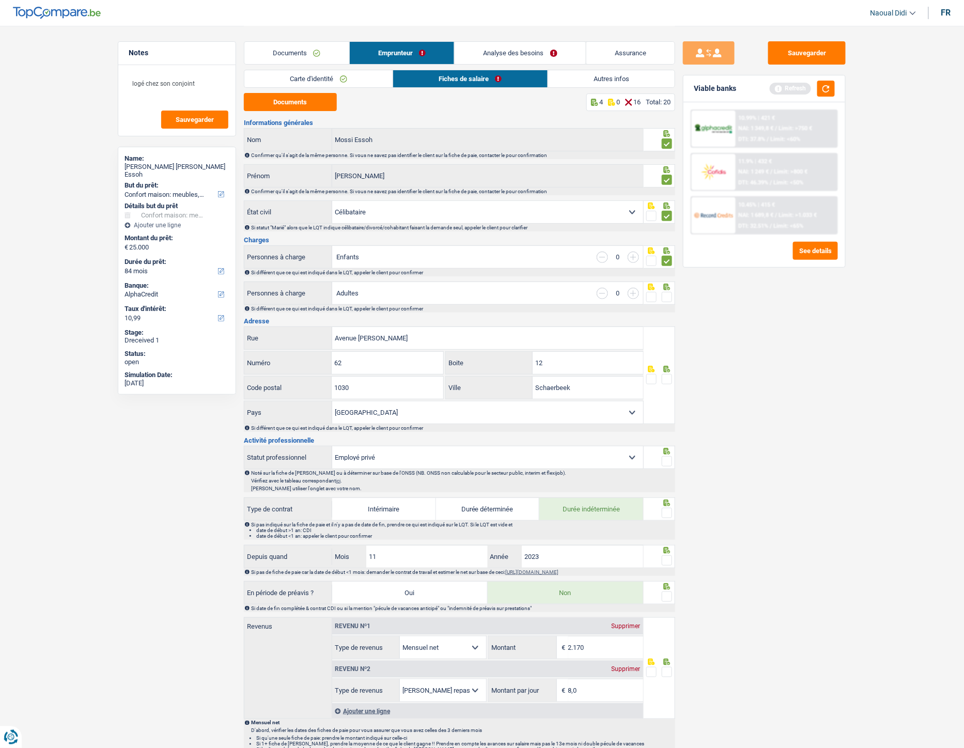
click at [0, 0] on input "radio" at bounding box center [0, 0] width 0 height 0
click at [566, 366] on input "12" at bounding box center [588, 363] width 111 height 22
click at [667, 378] on span at bounding box center [667, 379] width 10 height 10
click at [0, 0] on input "radio" at bounding box center [0, 0] width 0 height 0
click at [670, 418] on span at bounding box center [667, 461] width 10 height 10
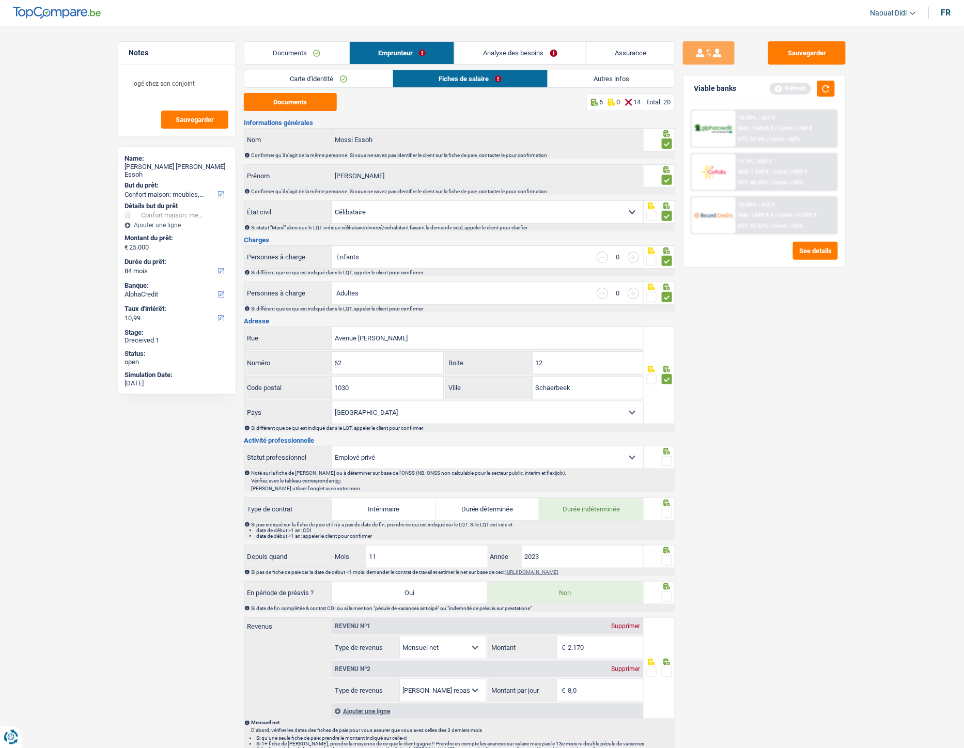
click at [0, 0] on input "radio" at bounding box center [0, 0] width 0 height 0
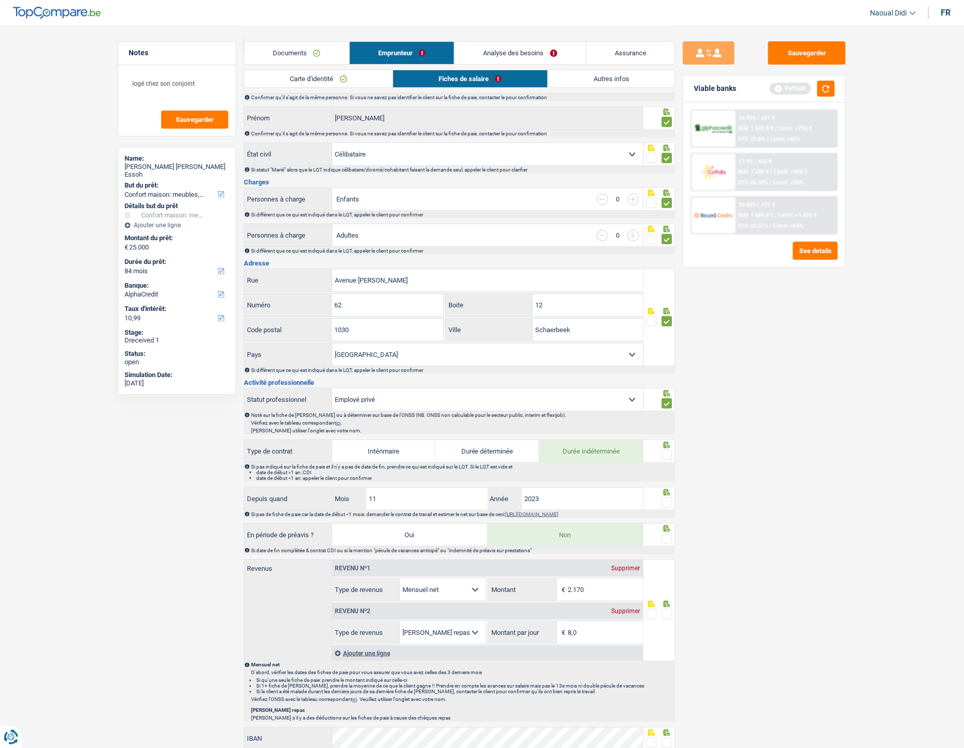
scroll to position [115, 0]
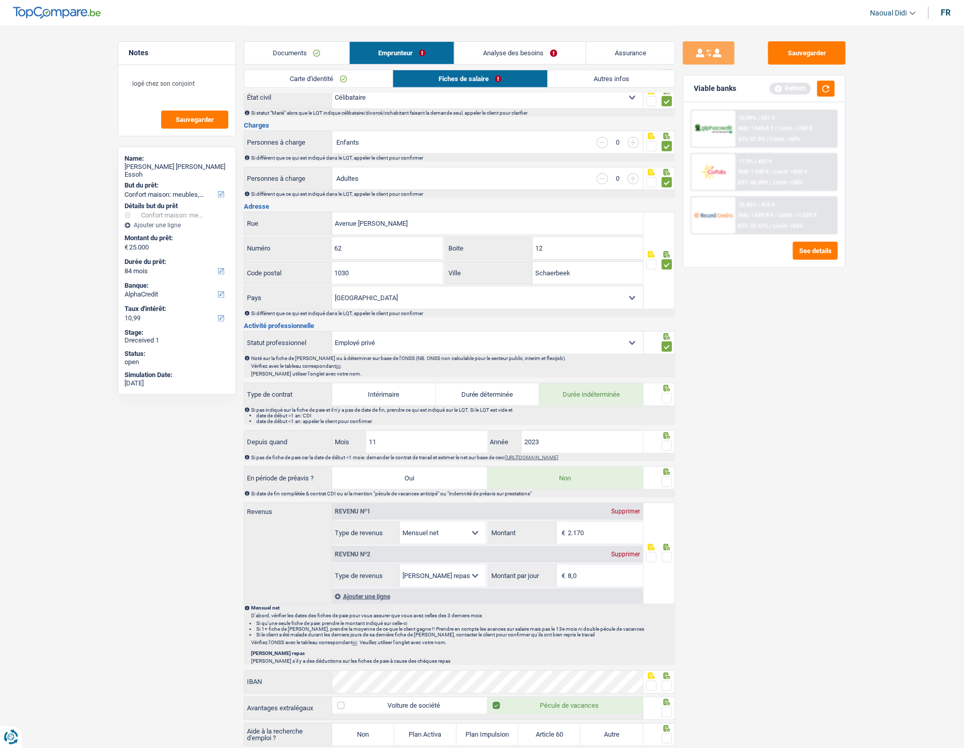
click at [664, 398] on span at bounding box center [667, 398] width 10 height 10
click at [0, 0] on input "radio" at bounding box center [0, 0] width 0 height 0
click at [666, 418] on span at bounding box center [667, 446] width 10 height 10
click at [0, 0] on input "radio" at bounding box center [0, 0] width 0 height 0
click at [667, 418] on span at bounding box center [667, 482] width 10 height 10
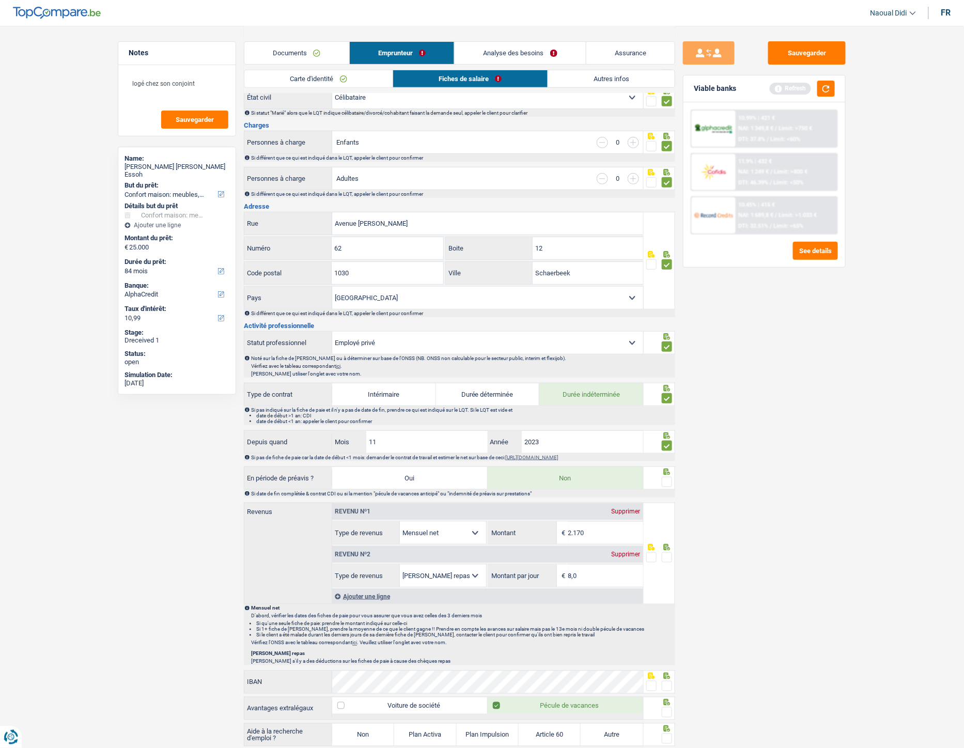
click at [0, 0] on input "radio" at bounding box center [0, 0] width 0 height 0
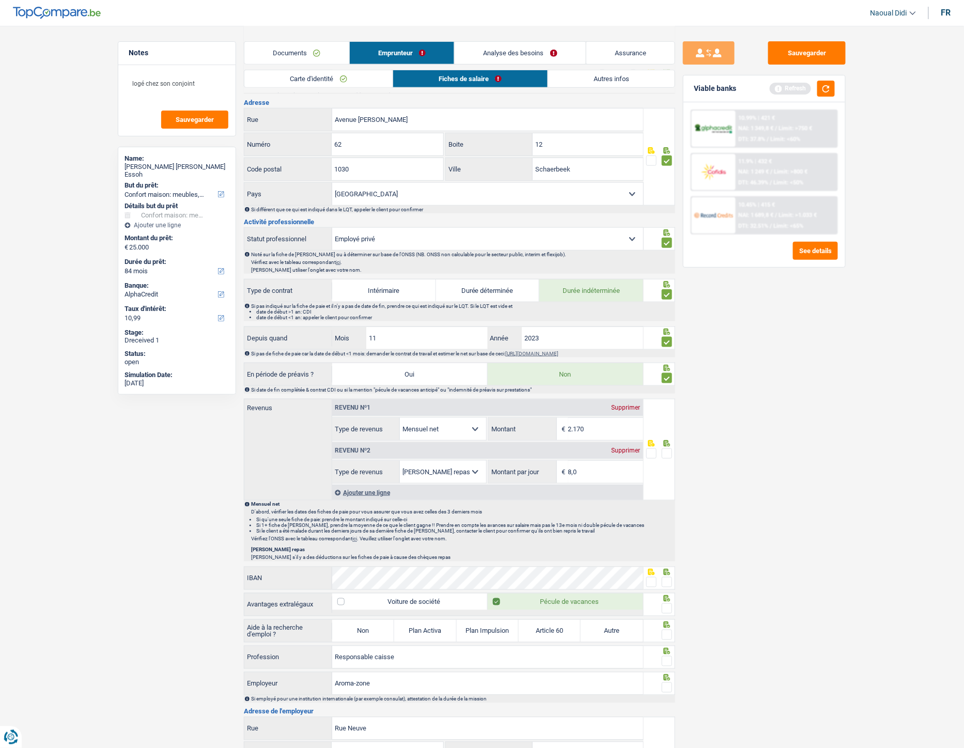
scroll to position [229, 0]
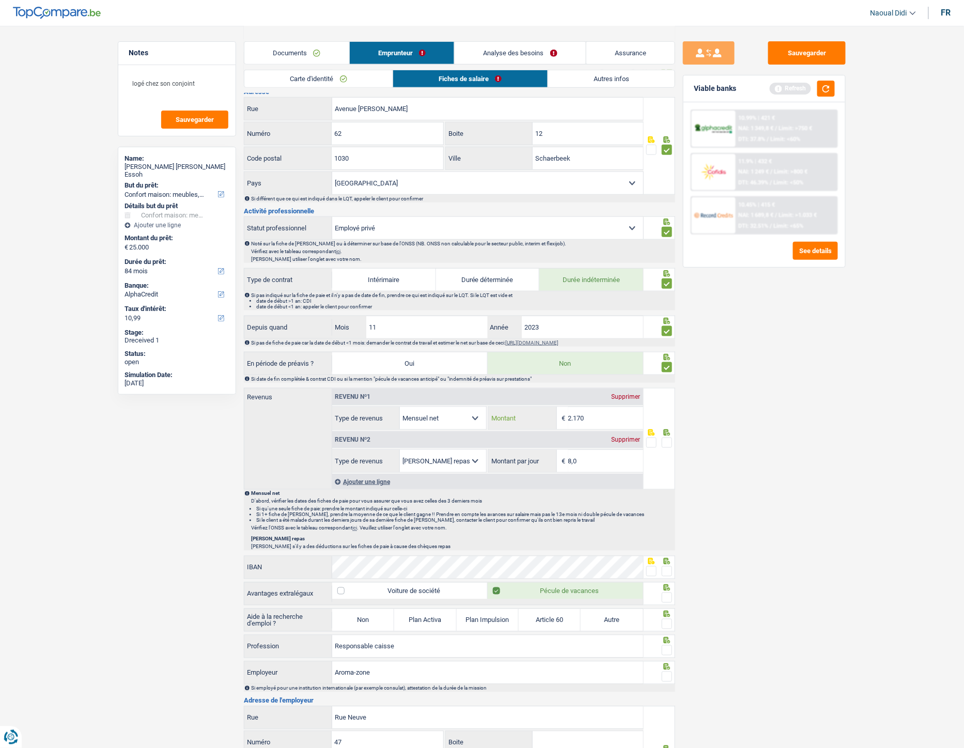
click at [596, 418] on input "2.170" at bounding box center [605, 418] width 75 height 22
type input "2.207"
click at [668, 418] on span at bounding box center [667, 443] width 10 height 10
click at [0, 0] on input "radio" at bounding box center [0, 0] width 0 height 0
click at [666, 418] on span at bounding box center [667, 571] width 10 height 10
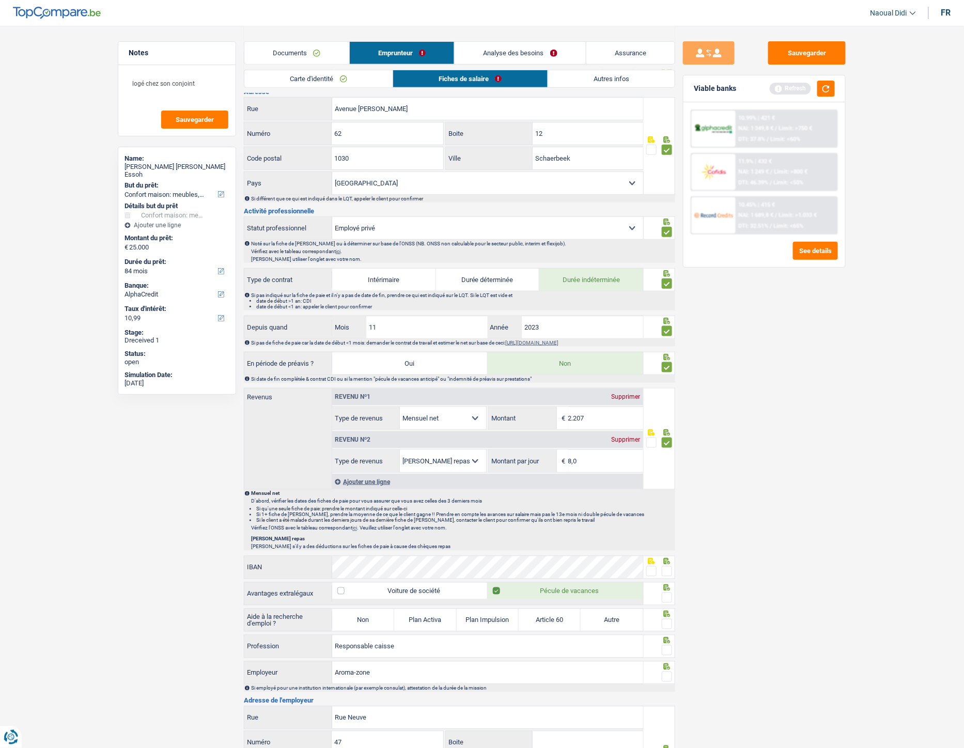
click at [0, 0] on input "radio" at bounding box center [0, 0] width 0 height 0
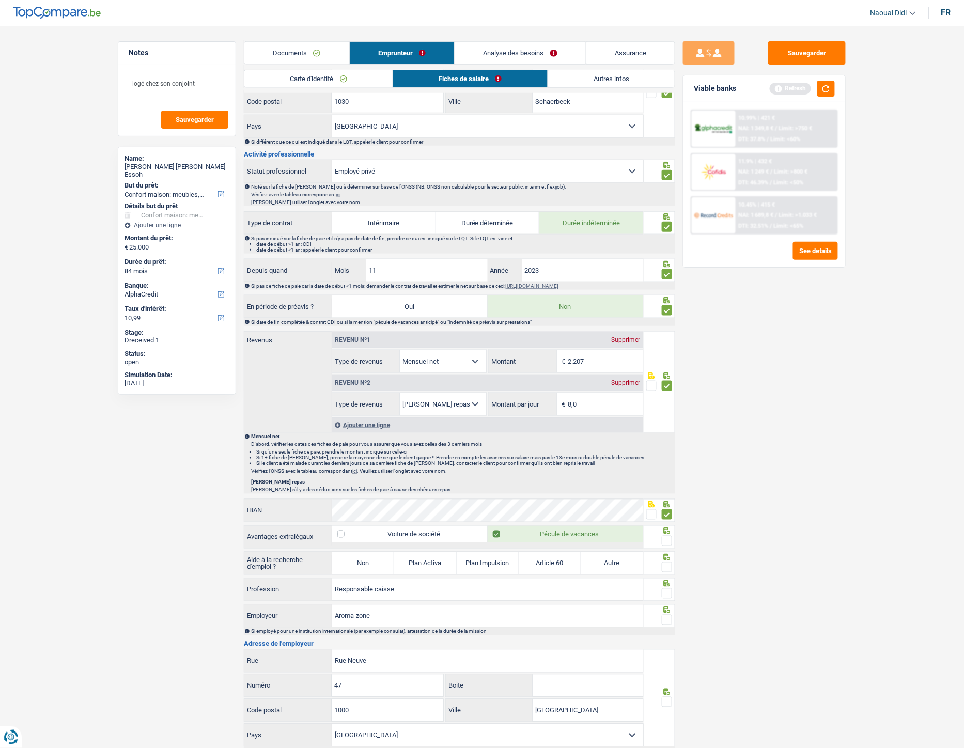
scroll to position [287, 0]
click at [667, 418] on span at bounding box center [667, 540] width 10 height 10
click at [0, 0] on input "radio" at bounding box center [0, 0] width 0 height 0
click at [347, 418] on label "Non" at bounding box center [363, 563] width 62 height 22
click at [347, 418] on input "Non" at bounding box center [363, 563] width 62 height 22
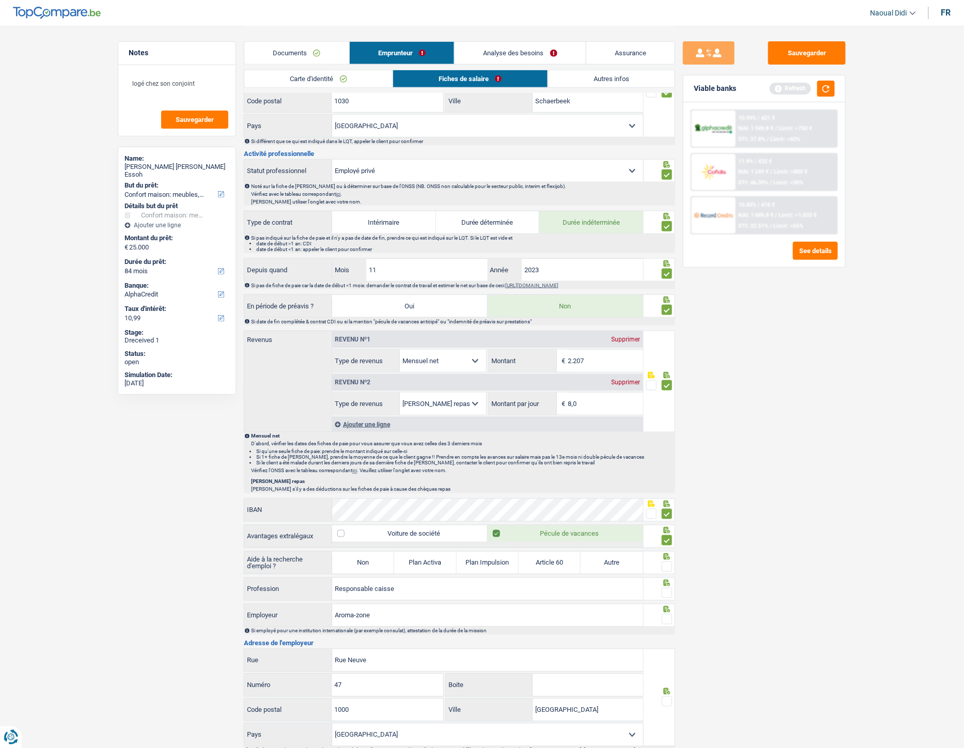
radio input "true"
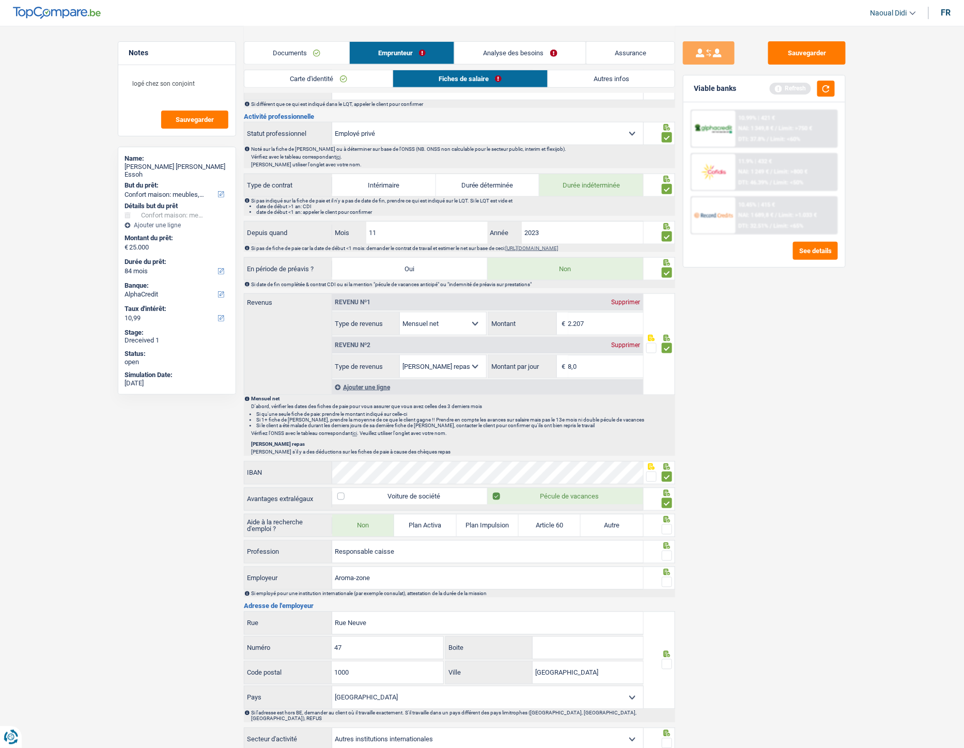
scroll to position [344, 0]
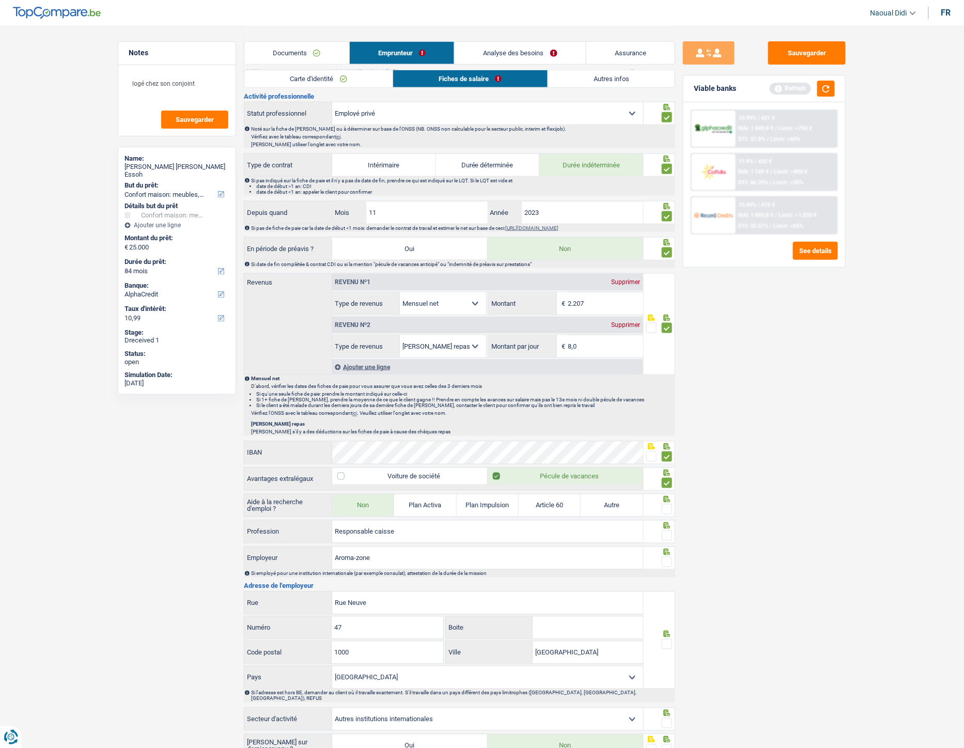
click at [668, 418] on span at bounding box center [667, 509] width 10 height 10
click at [0, 0] on input "radio" at bounding box center [0, 0] width 0 height 0
click at [668, 418] on span at bounding box center [667, 536] width 10 height 10
click at [0, 0] on input "radio" at bounding box center [0, 0] width 0 height 0
click at [665, 418] on span at bounding box center [667, 562] width 10 height 10
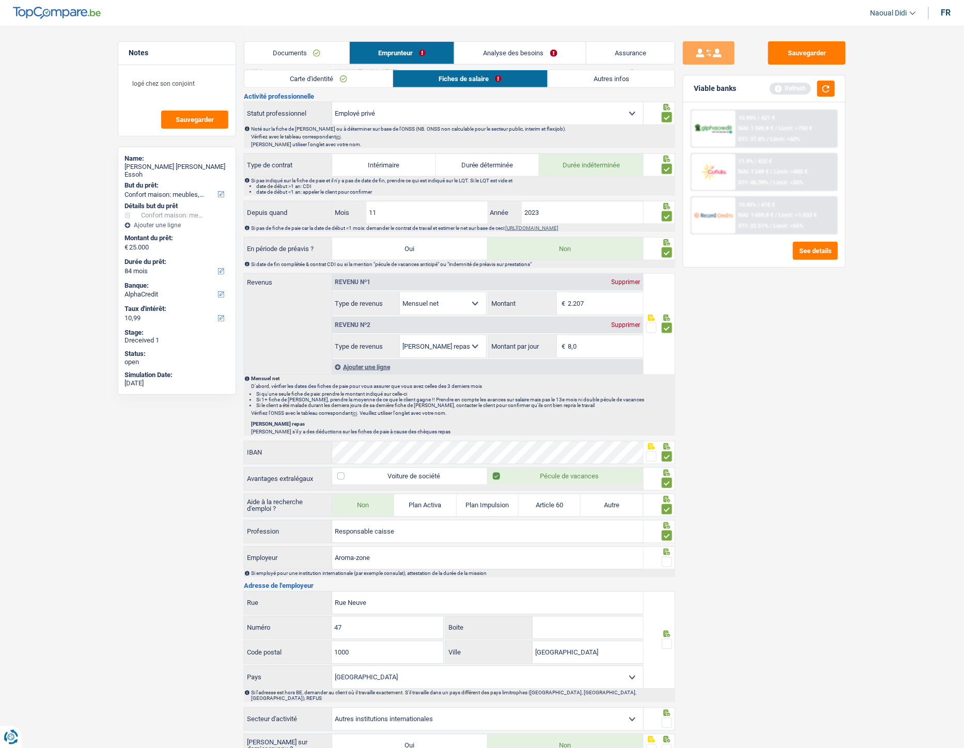
click at [0, 0] on input "radio" at bounding box center [0, 0] width 0 height 0
drag, startPoint x: 386, startPoint y: 559, endPoint x: 283, endPoint y: 548, distance: 104.4
click at [283, 418] on div "Informations générales Mossi Essoh Nom Confirmer qu'il s'agit de la même person…" at bounding box center [459, 299] width 431 height 1049
paste input "ROMA ZONE"
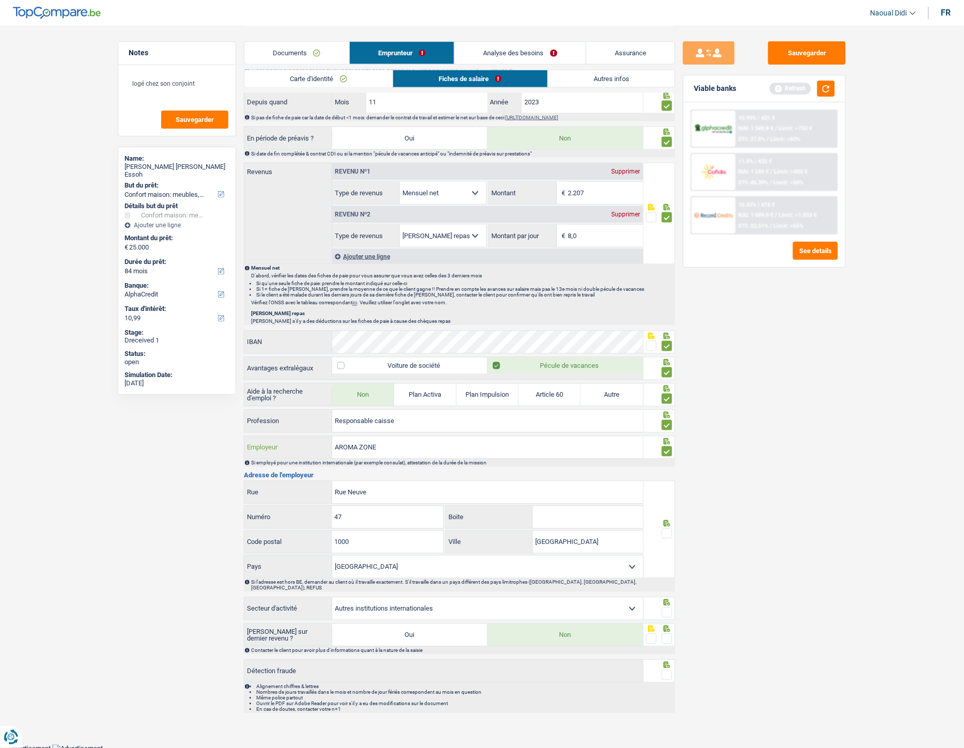
scroll to position [456, 0]
type input "AROMA ZONE"
click at [669, 418] on span at bounding box center [667, 532] width 10 height 10
click at [0, 0] on input "radio" at bounding box center [0, 0] width 0 height 0
click at [667, 418] on span at bounding box center [667, 611] width 10 height 10
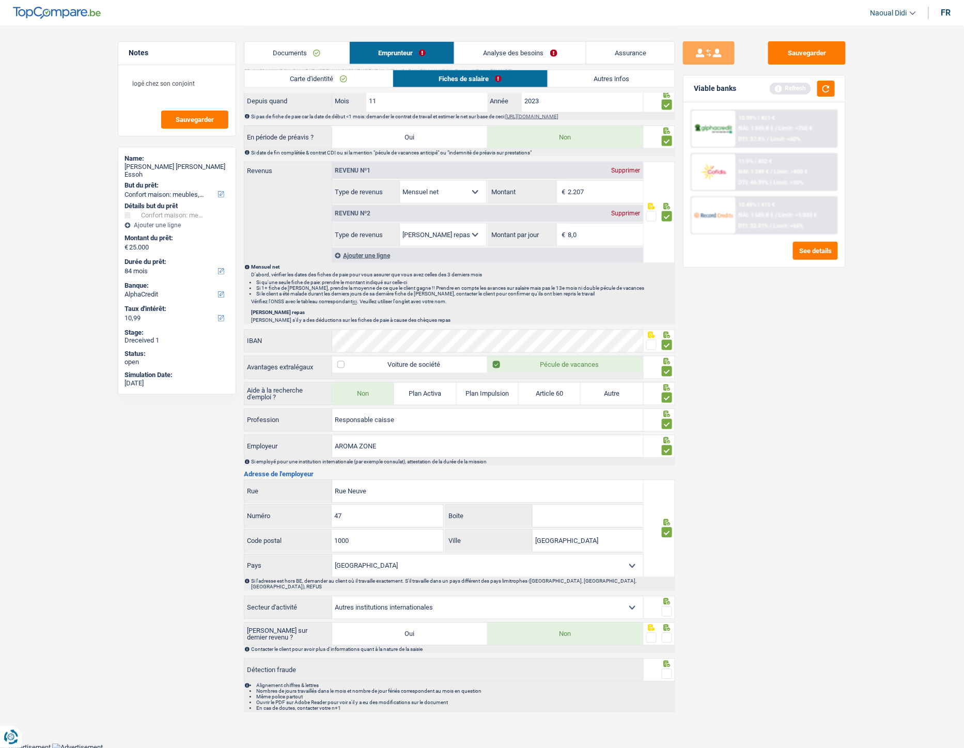
click at [0, 0] on input "radio" at bounding box center [0, 0] width 0 height 0
click at [667, 418] on span at bounding box center [667, 638] width 10 height 10
click at [0, 0] on input "radio" at bounding box center [0, 0] width 0 height 0
click at [667, 418] on span at bounding box center [667, 674] width 10 height 10
click at [0, 0] on input "radio" at bounding box center [0, 0] width 0 height 0
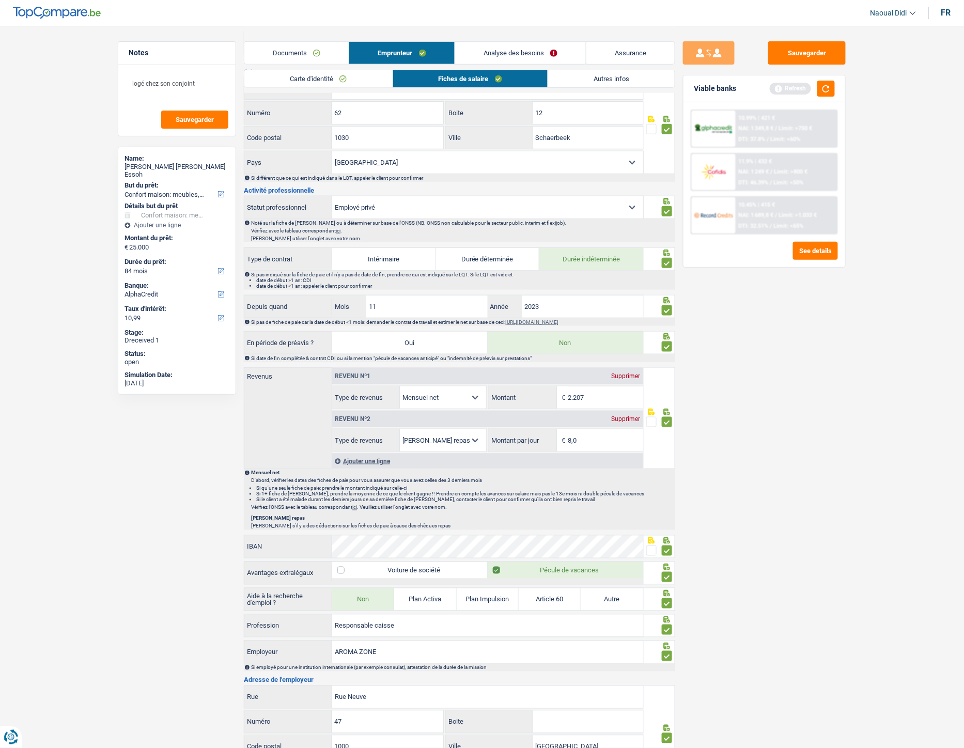
scroll to position [226, 0]
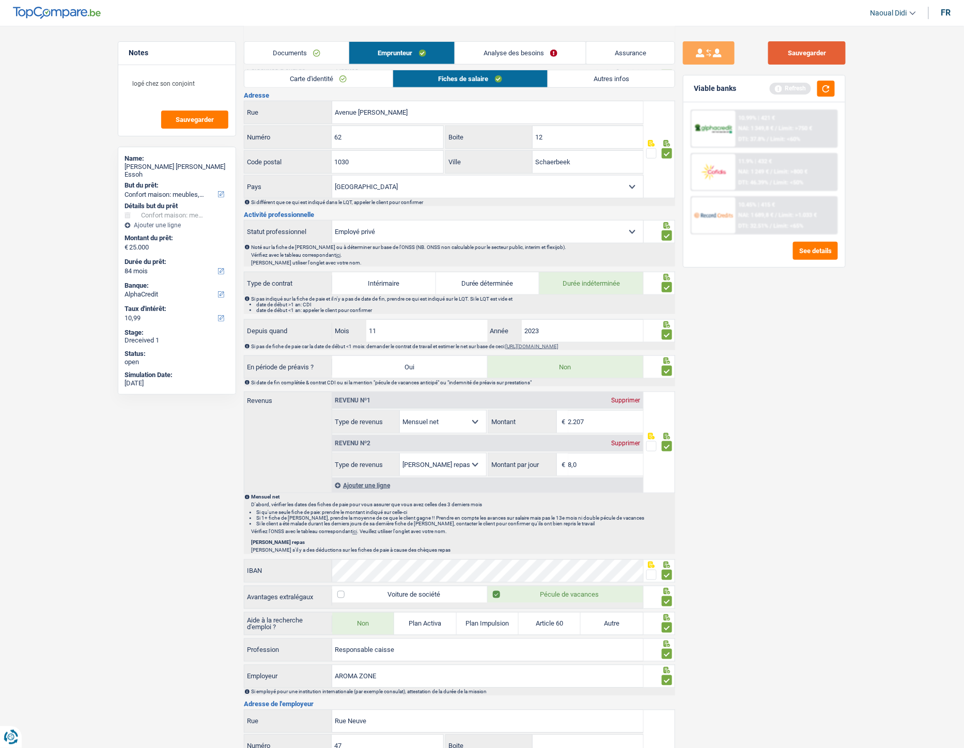
click at [793, 51] on button "Sauvegarder" at bounding box center [806, 52] width 77 height 23
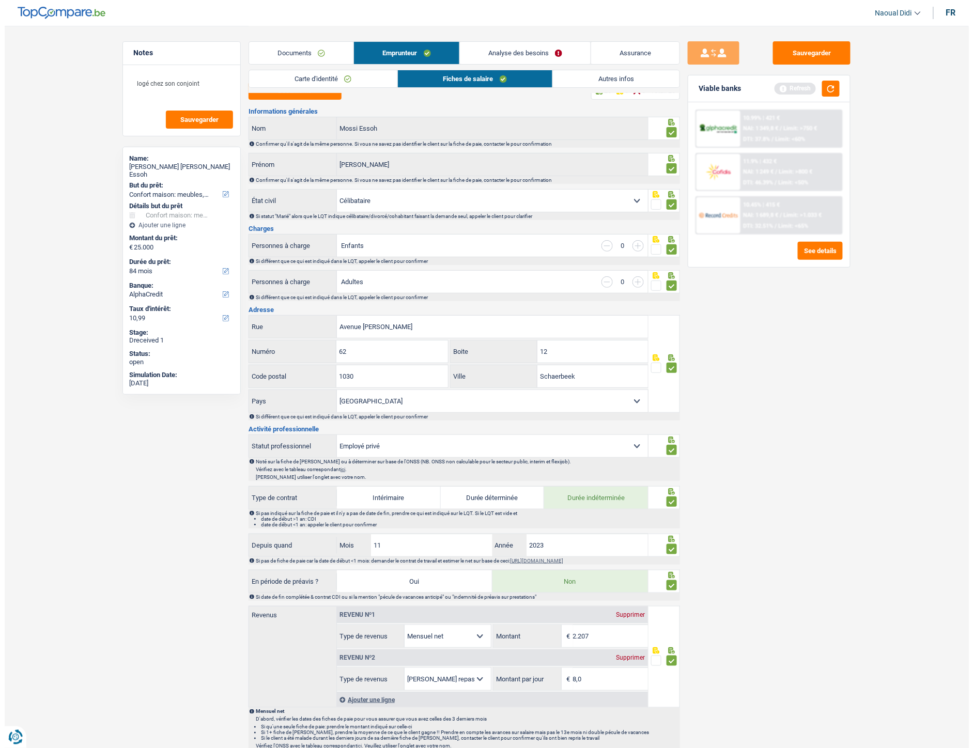
scroll to position [0, 0]
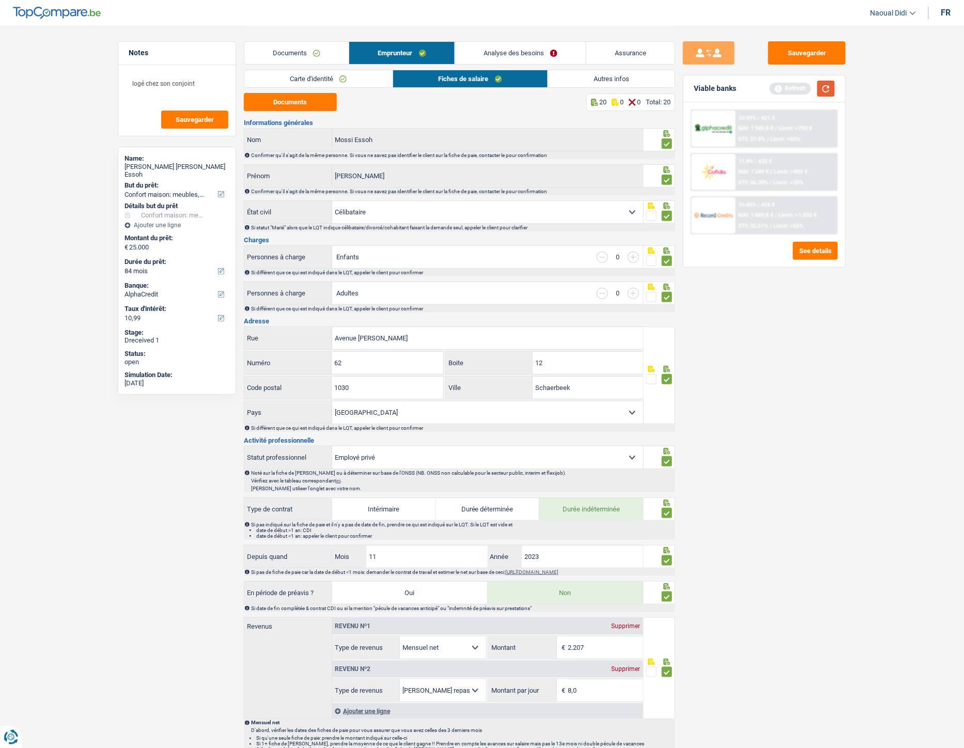
click at [825, 89] on button "button" at bounding box center [826, 89] width 18 height 16
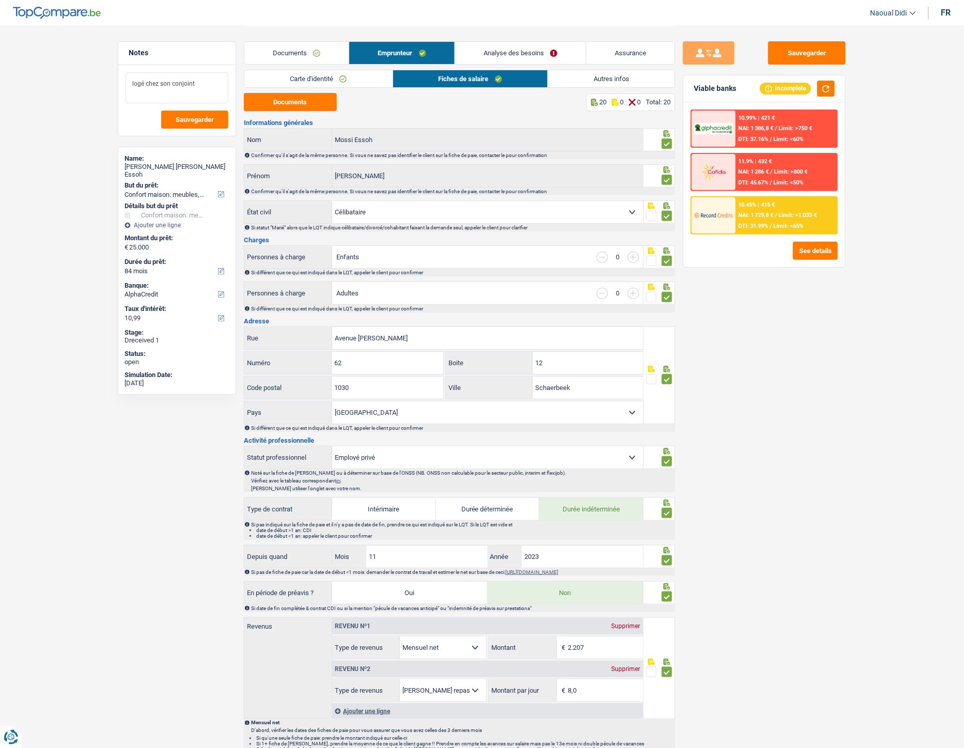
click at [197, 84] on textarea "logé chez son conjoint" at bounding box center [177, 87] width 103 height 31
drag, startPoint x: 209, startPoint y: 84, endPoint x: 100, endPoint y: 81, distance: 109.0
click at [100, 81] on main "Notes logé chez son conjoint Sauvegarder Name: Marie Klöd Vianney Mossi Essoh B…" at bounding box center [482, 599] width 964 height 1199
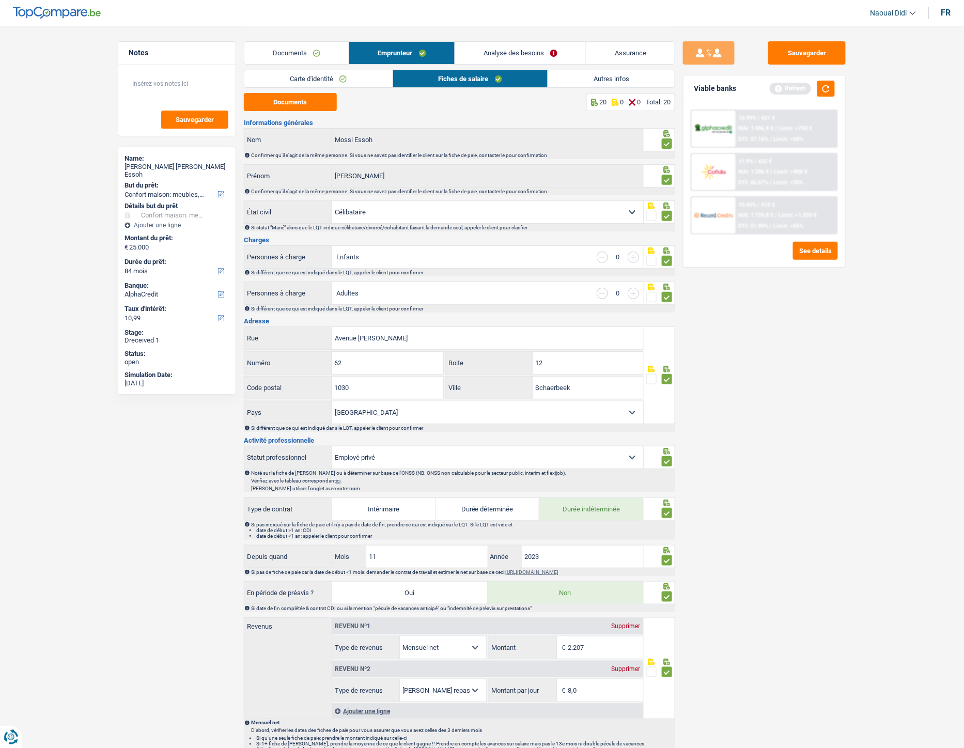
click at [618, 83] on link "Autres infos" at bounding box center [611, 78] width 127 height 17
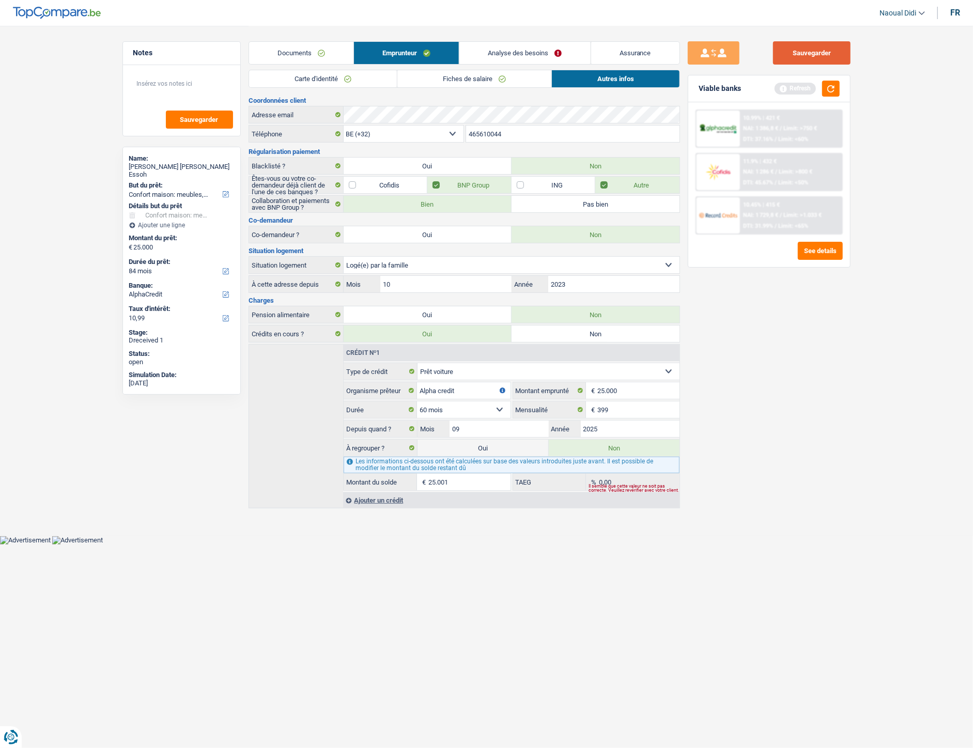
click at [816, 62] on button "Sauvegarder" at bounding box center [811, 52] width 77 height 23
click at [451, 81] on link "Fiches de salaire" at bounding box center [474, 78] width 154 height 17
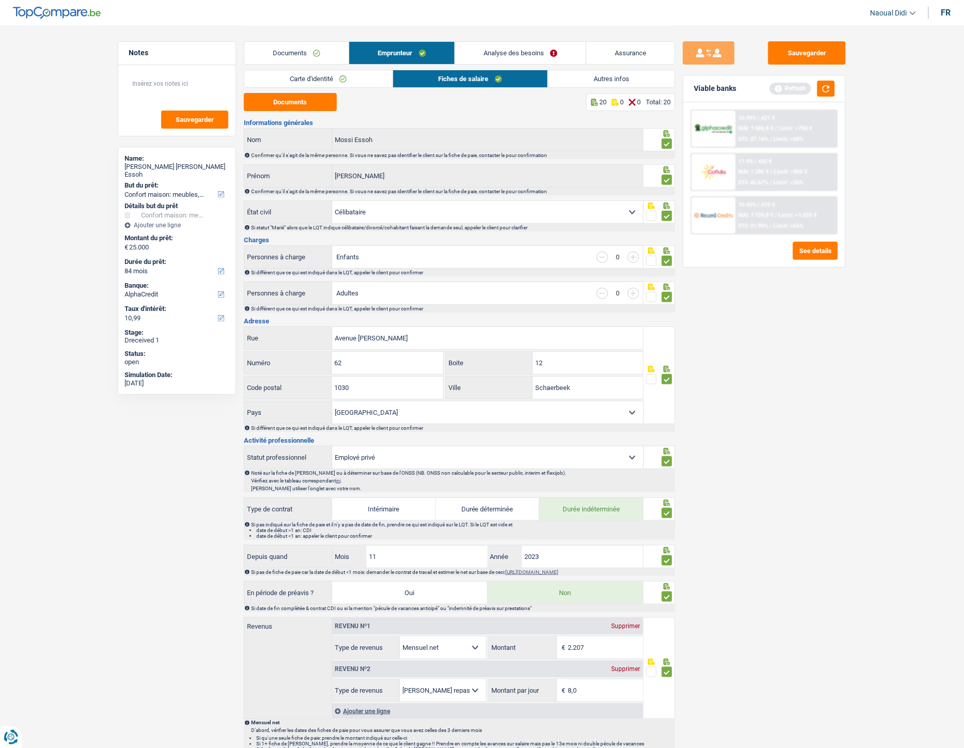
click at [535, 49] on link "Analyse des besoins" at bounding box center [520, 53] width 131 height 22
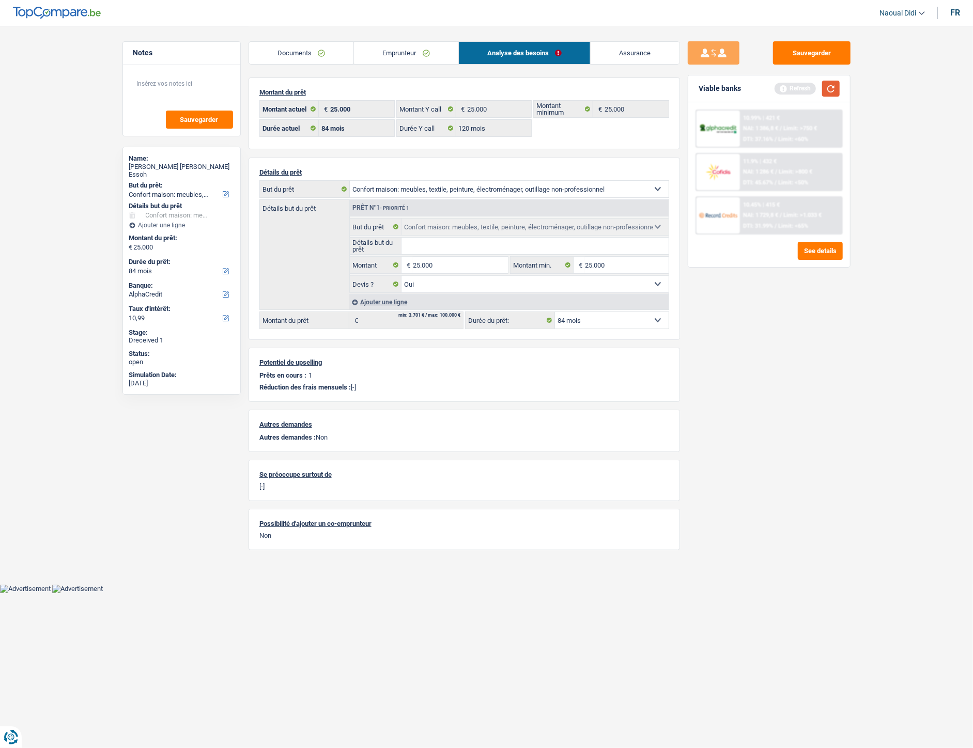
click at [835, 84] on button "button" at bounding box center [831, 89] width 18 height 16
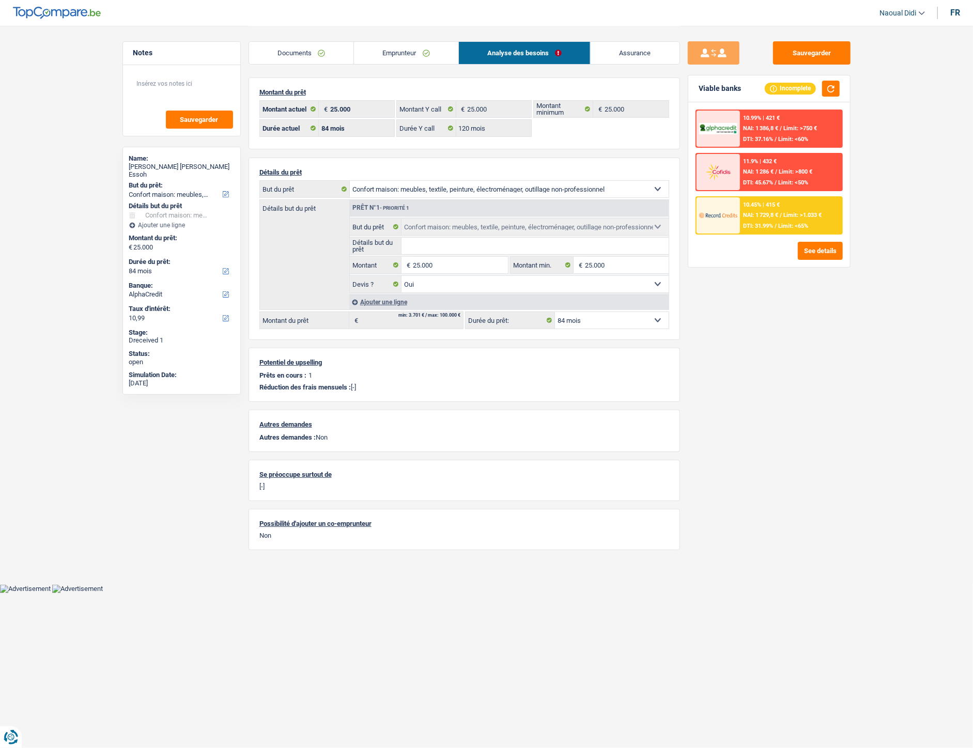
click at [758, 212] on span "NAI: 1 729,8 €" at bounding box center [760, 215] width 35 height 7
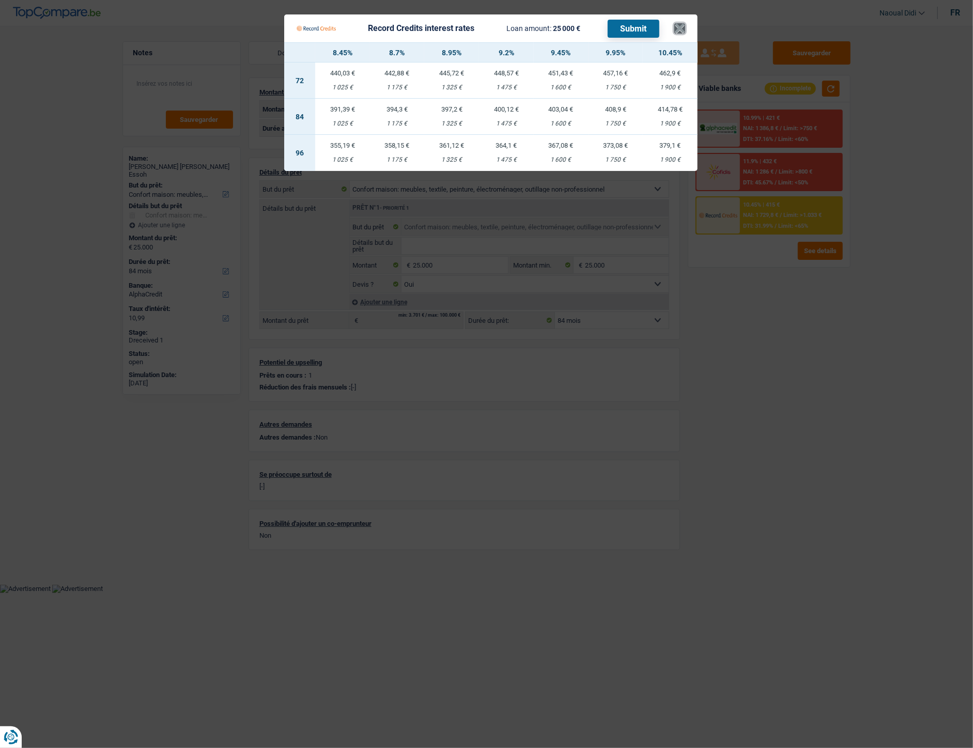
click at [680, 29] on button "×" at bounding box center [679, 28] width 11 height 10
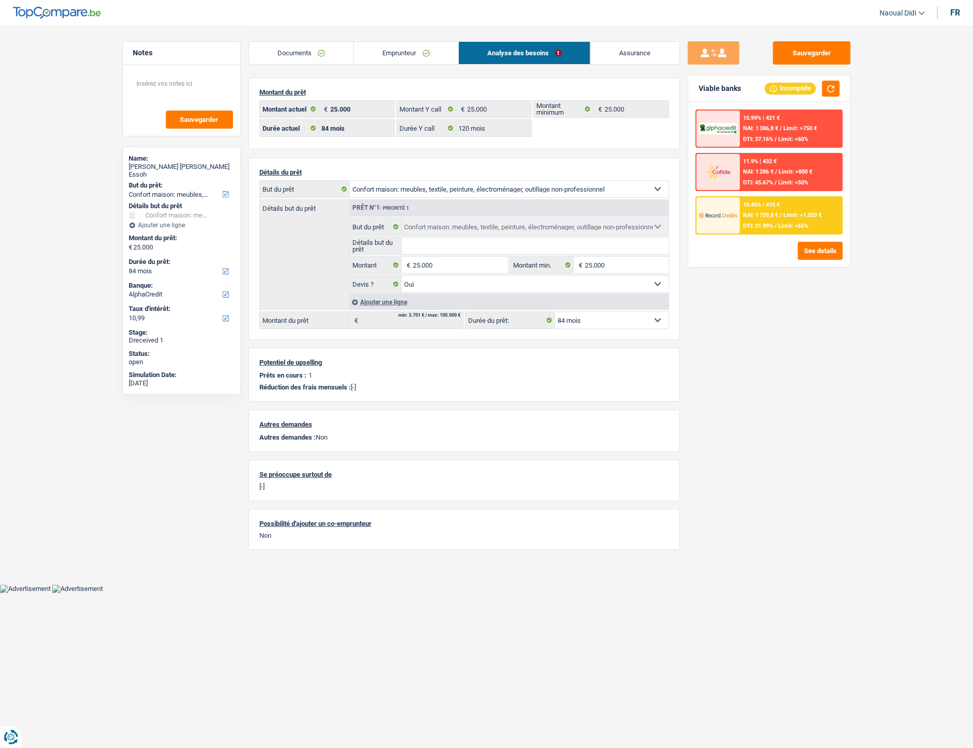
click at [762, 209] on div "10.45% | 415 € NAI: 1 729,8 € / Limit: >1.033 € DTI: 31.99% / Limit: <65%" at bounding box center [791, 215] width 102 height 36
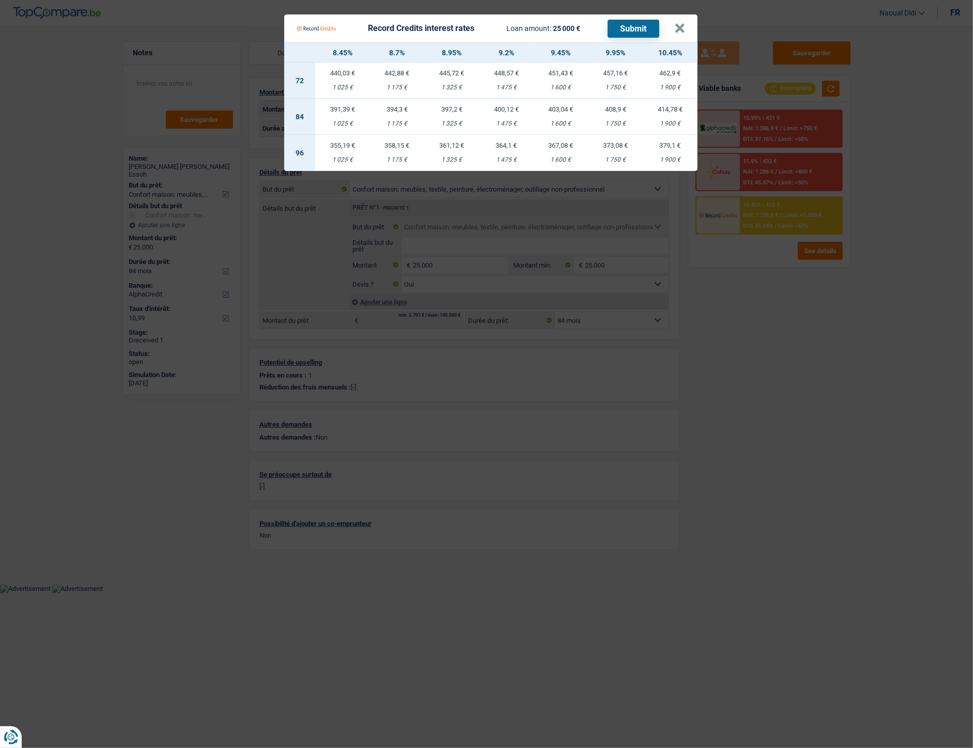
click at [674, 117] on td "414,78 € 1 900 €" at bounding box center [670, 117] width 55 height 36
select select "record credits"
type input "10,45"
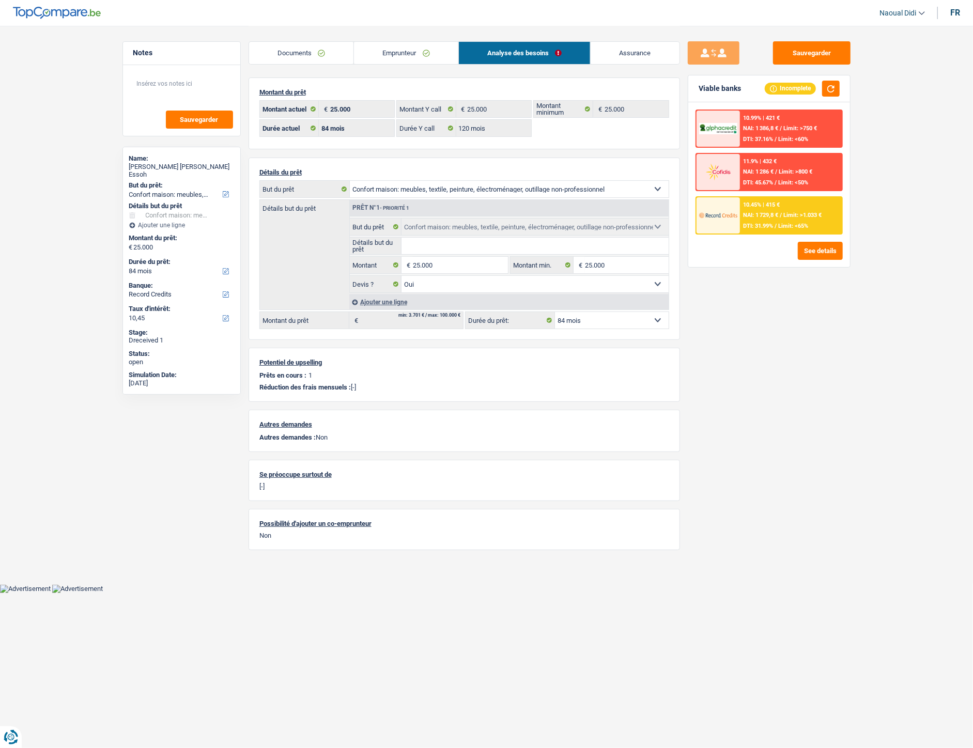
click at [798, 208] on div "10.45% | 415 € NAI: 1 729,8 € / Limit: >1.033 € DTI: 31.99% / Limit: <65%" at bounding box center [791, 215] width 102 height 36
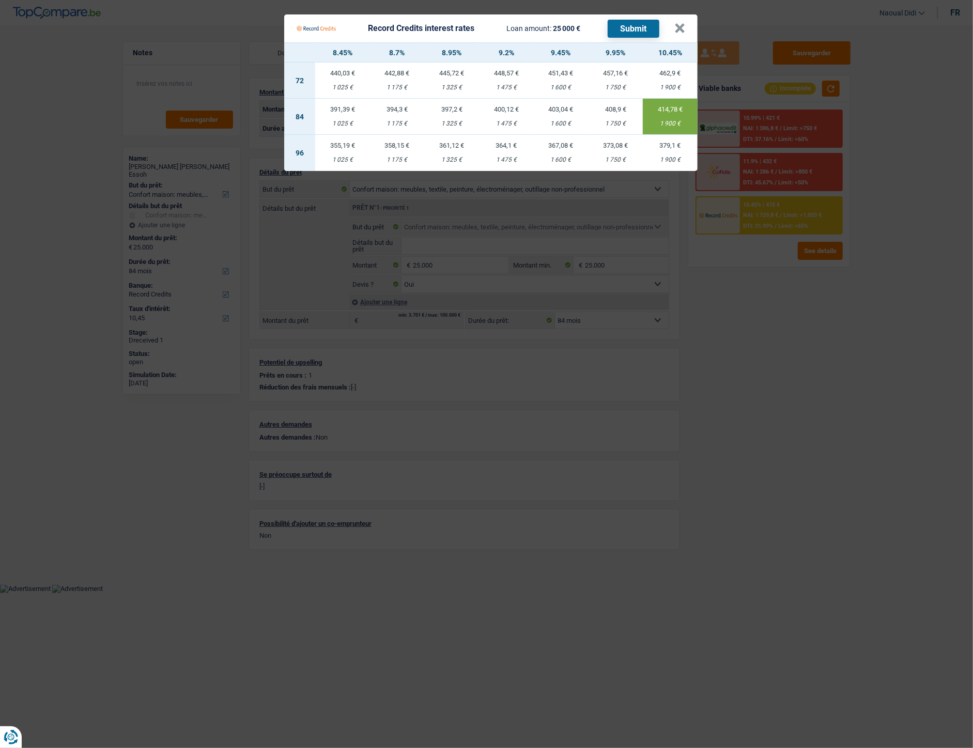
click at [638, 29] on button "Submit" at bounding box center [633, 29] width 52 height 18
click at [585, 60] on th "9.45%" at bounding box center [561, 53] width 55 height 20
click at [678, 27] on button "×" at bounding box center [679, 28] width 11 height 10
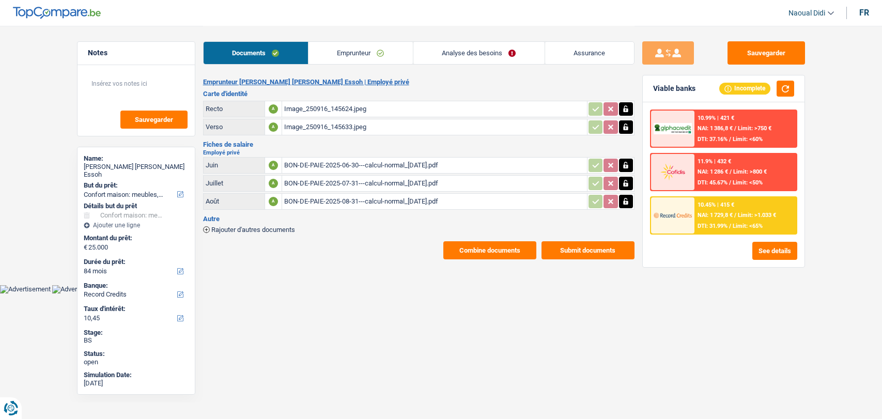
select select "household"
select select "84"
select select "record credits"
click at [485, 57] on link "Analyse des besoins" at bounding box center [478, 53] width 131 height 22
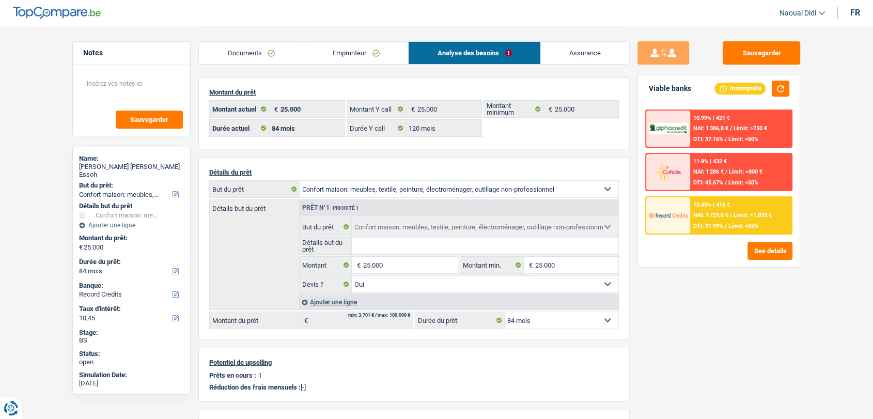
click at [332, 48] on link "Emprunteur" at bounding box center [356, 53] width 104 height 22
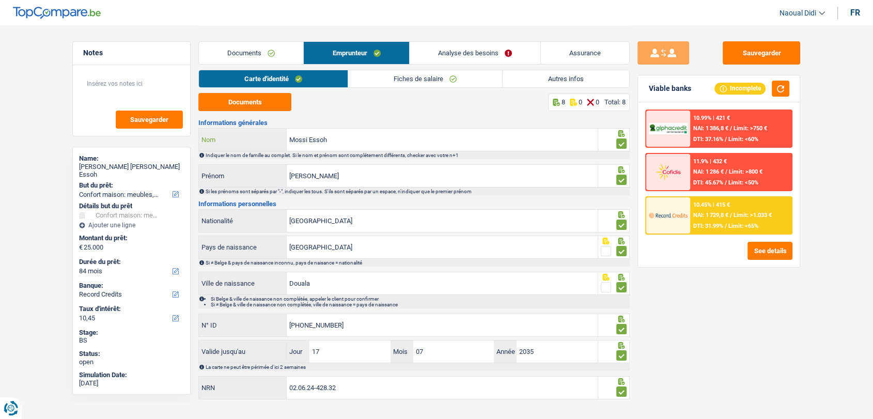
drag, startPoint x: 351, startPoint y: 145, endPoint x: 289, endPoint y: 142, distance: 62.1
click at [289, 142] on input "Mossi Essoh" at bounding box center [442, 140] width 311 height 22
click at [774, 251] on button "See details" at bounding box center [769, 251] width 45 height 18
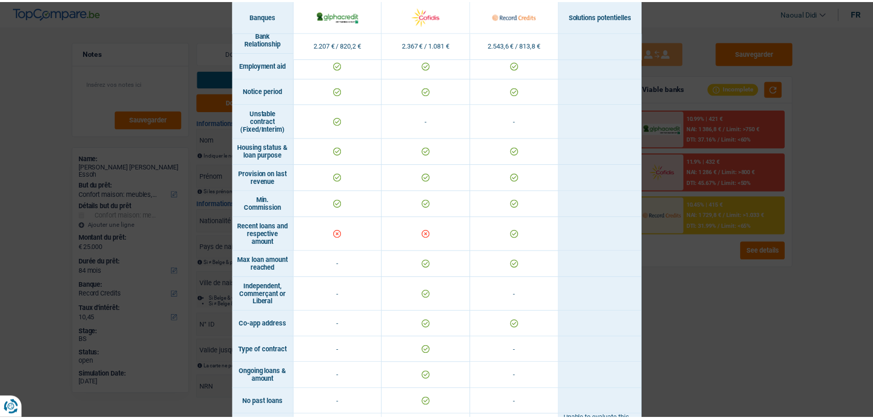
scroll to position [619, 0]
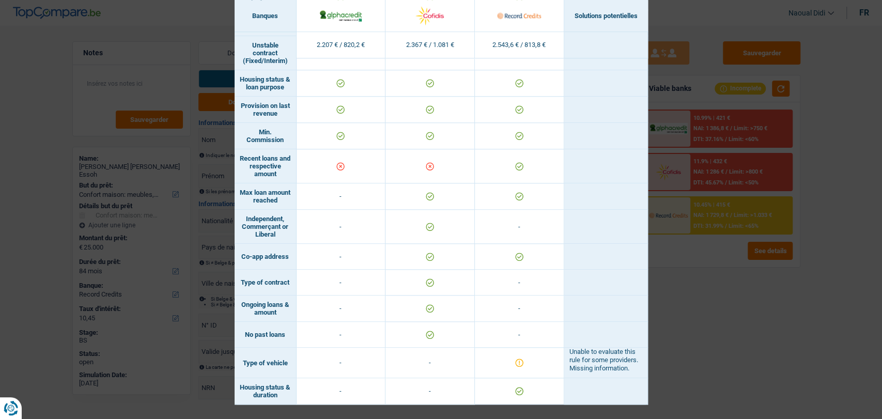
click at [760, 323] on div "Banks conditions × Banques Solutions potentielles Revenus / Charges 2.207 € / 8…" at bounding box center [441, 209] width 882 height 419
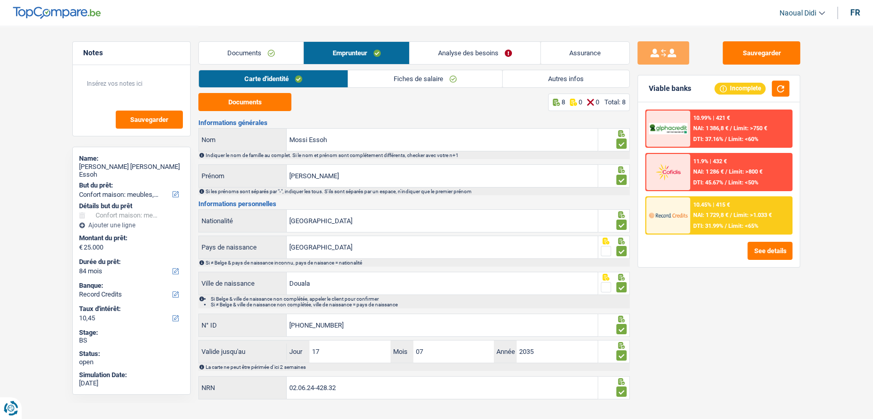
click at [486, 51] on link "Analyse des besoins" at bounding box center [475, 53] width 131 height 22
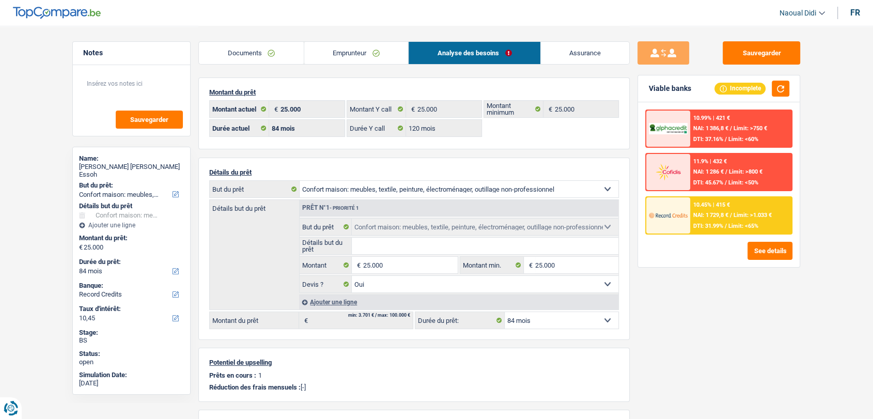
click at [253, 54] on link "Documents" at bounding box center [251, 53] width 105 height 22
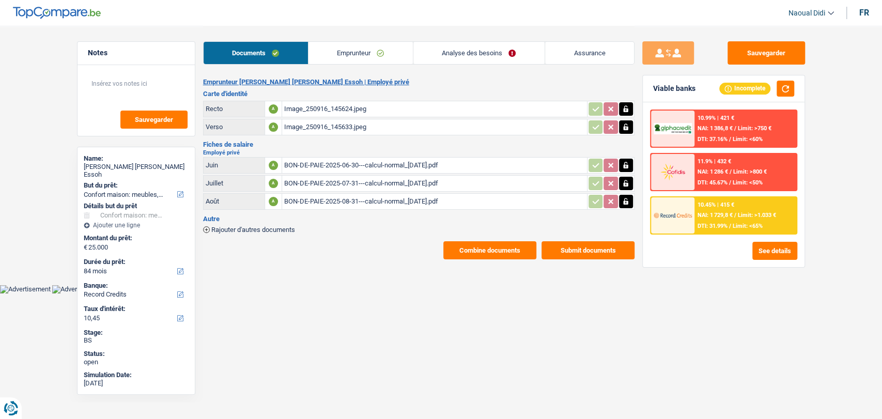
click at [319, 107] on div "Image_250916_145624.jpeg" at bounding box center [434, 108] width 301 height 15
click at [307, 121] on div "Image_250916_145633.jpeg" at bounding box center [434, 126] width 301 height 15
click at [482, 46] on link "Analyse des besoins" at bounding box center [478, 53] width 131 height 22
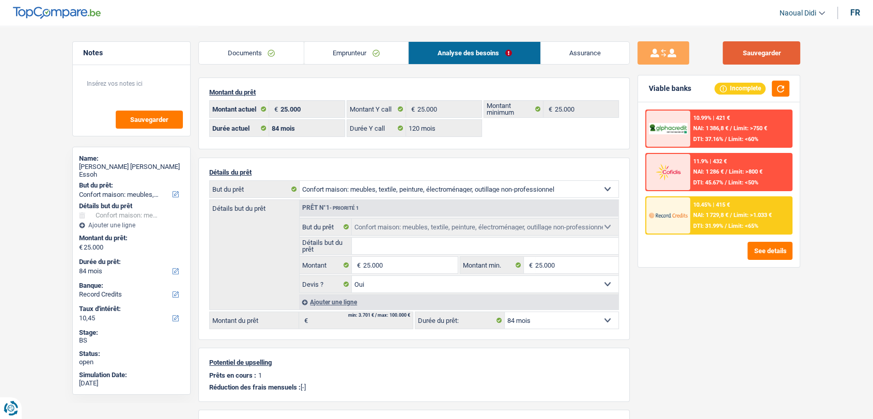
click at [772, 53] on button "Sauvegarder" at bounding box center [761, 52] width 77 height 23
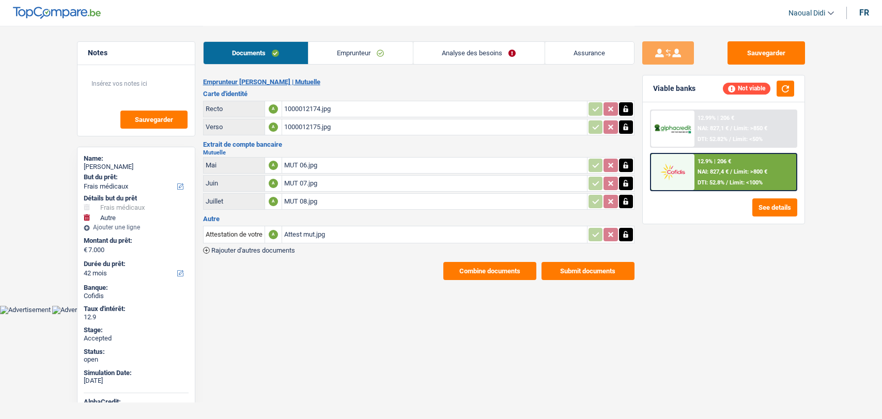
select select "medical"
select select "other"
select select "42"
click at [263, 51] on link "Documents" at bounding box center [256, 53] width 104 height 22
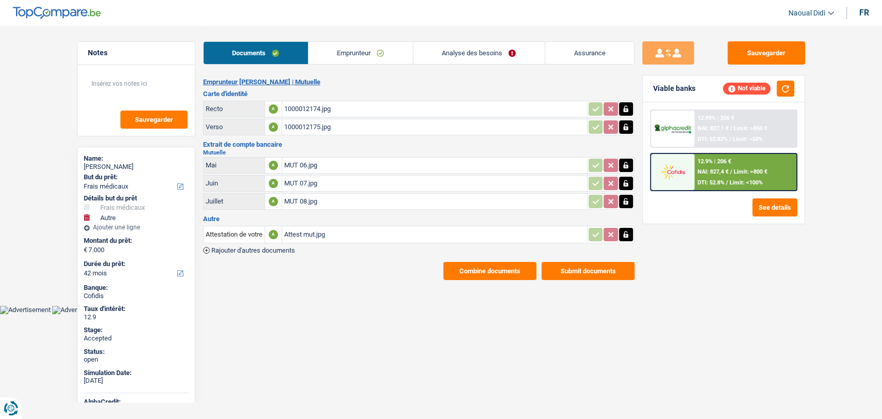
click at [311, 110] on div "1000012174.jpg" at bounding box center [434, 108] width 301 height 15
click at [723, 175] on span "NAI: 827,4 €" at bounding box center [712, 171] width 31 height 7
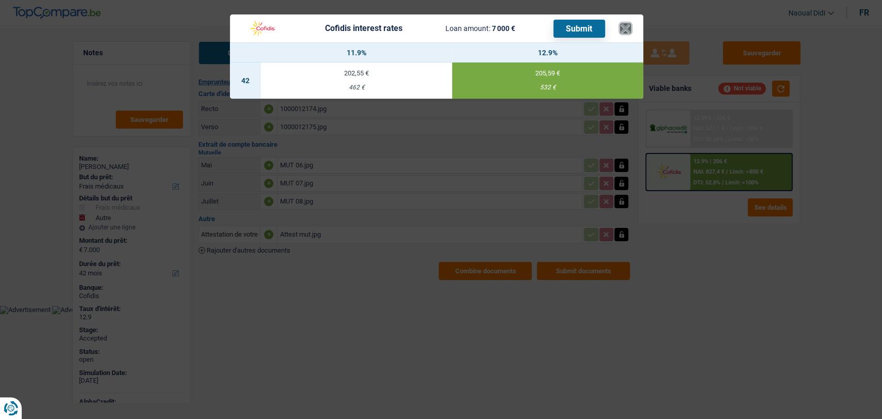
click at [625, 30] on button "×" at bounding box center [625, 28] width 11 height 10
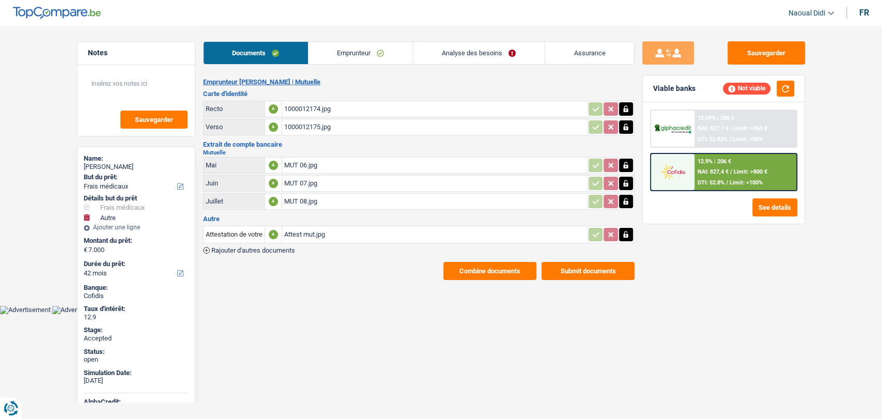
click at [690, 173] on img at bounding box center [672, 171] width 38 height 19
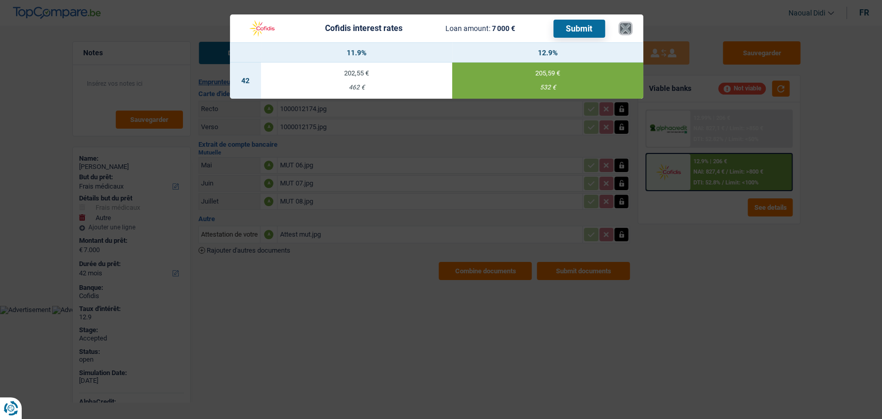
click at [623, 28] on button "×" at bounding box center [625, 28] width 11 height 10
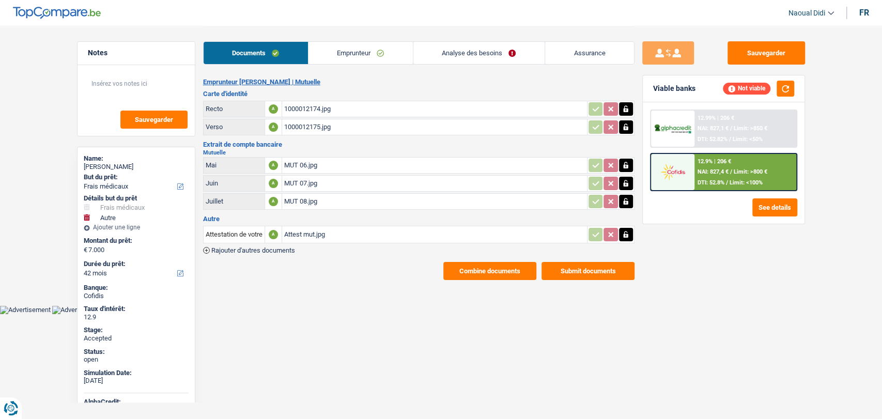
click at [478, 52] on link "Analyse des besoins" at bounding box center [478, 53] width 131 height 22
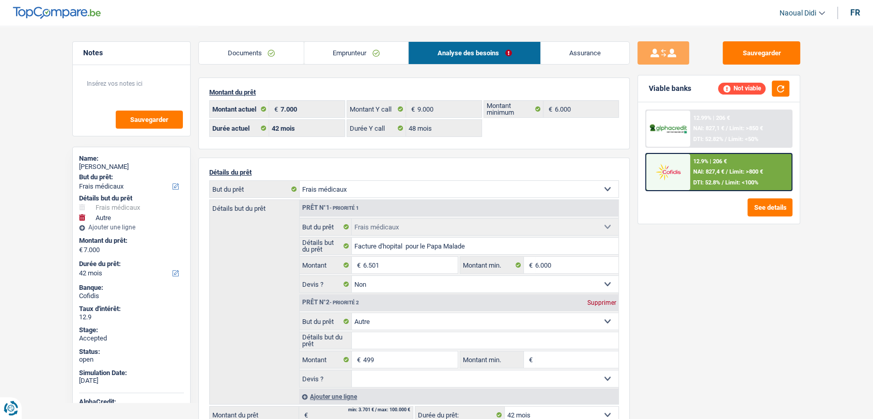
click at [353, 48] on link "Emprunteur" at bounding box center [356, 53] width 104 height 22
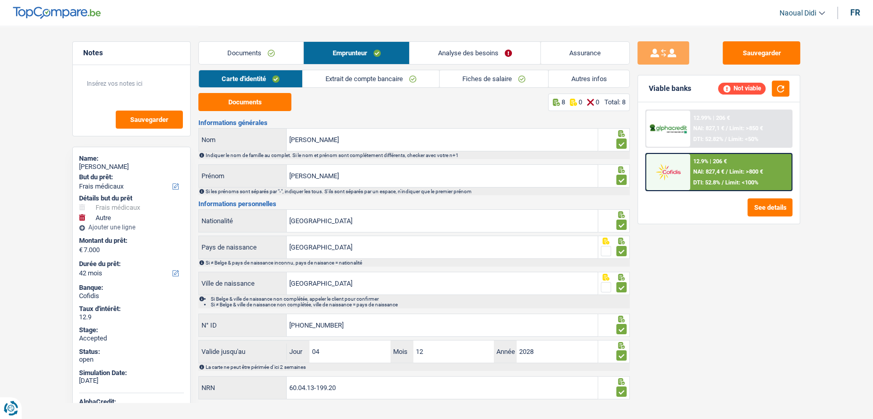
click at [388, 75] on link "Extrait de compte bancaire" at bounding box center [371, 78] width 136 height 17
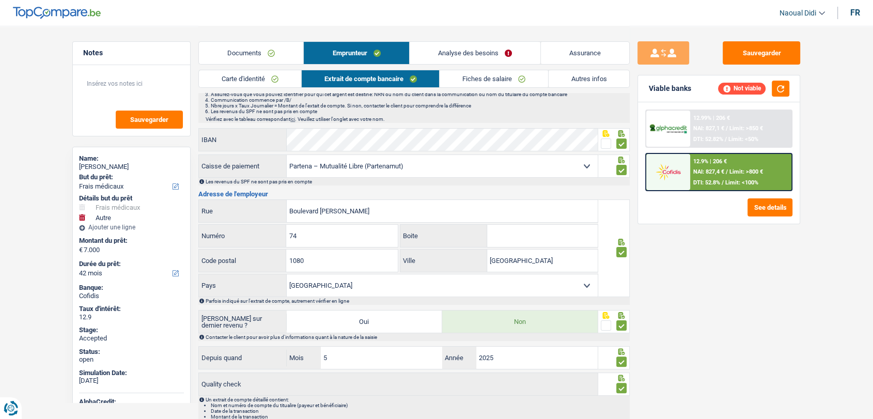
scroll to position [198, 0]
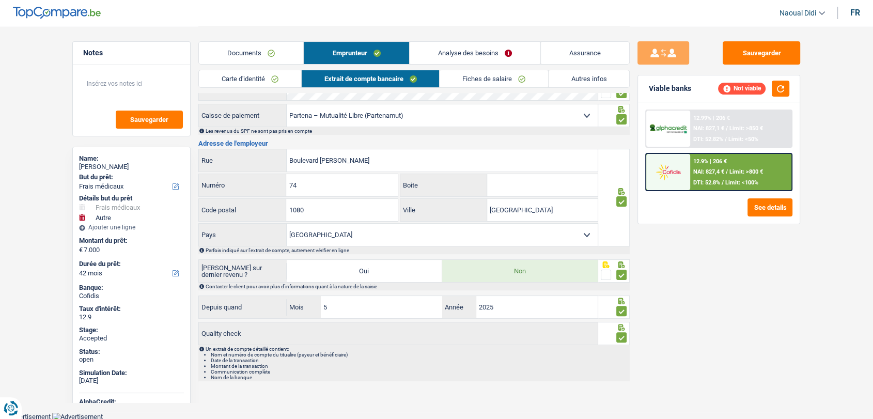
click at [485, 77] on link "Fiches de salaire" at bounding box center [494, 78] width 108 height 17
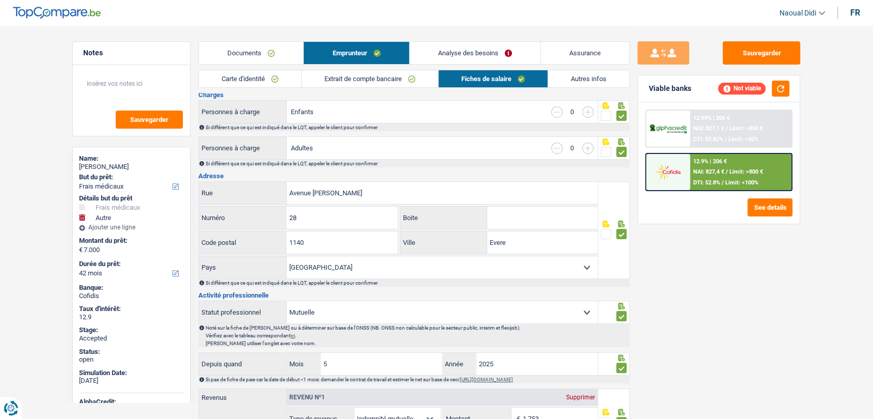
scroll to position [172, 0]
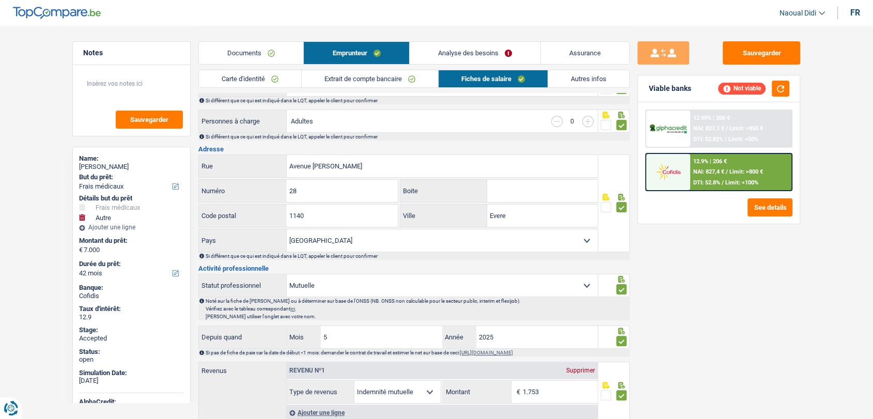
click at [562, 84] on link "Autres infos" at bounding box center [588, 78] width 81 height 17
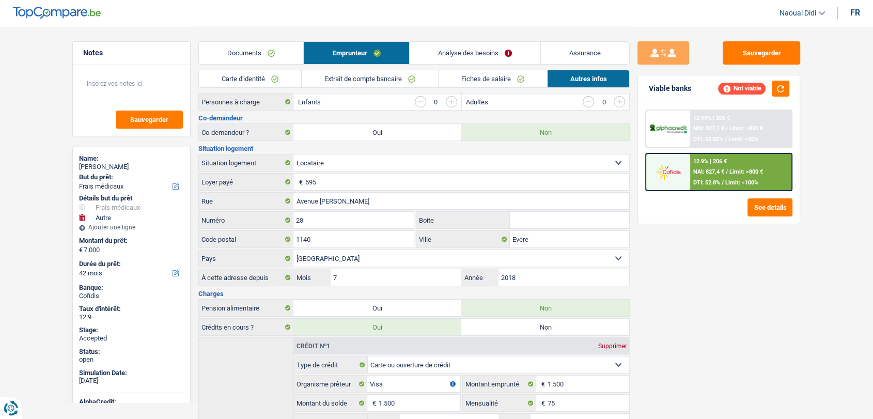
scroll to position [57, 0]
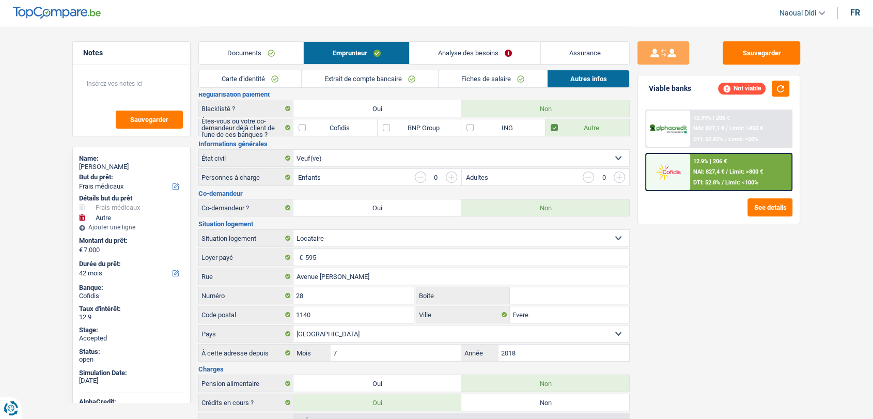
click at [252, 57] on link "Documents" at bounding box center [251, 53] width 104 height 22
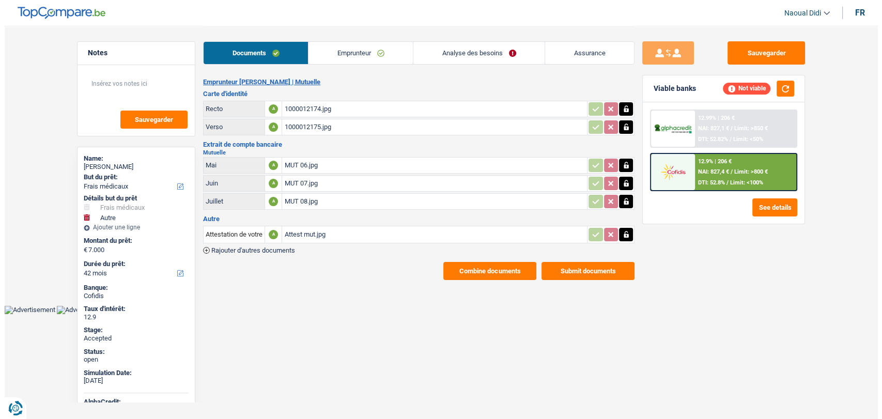
scroll to position [0, 0]
click at [293, 162] on div "MUT 06.jpg" at bounding box center [434, 165] width 301 height 15
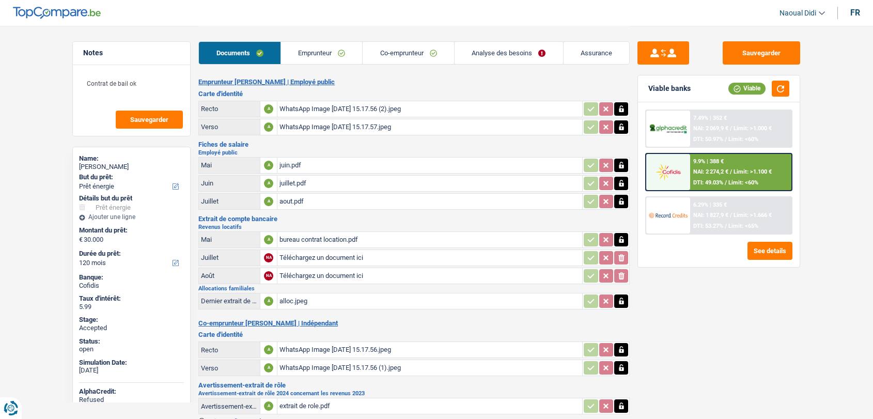
select select "energy"
select select "120"
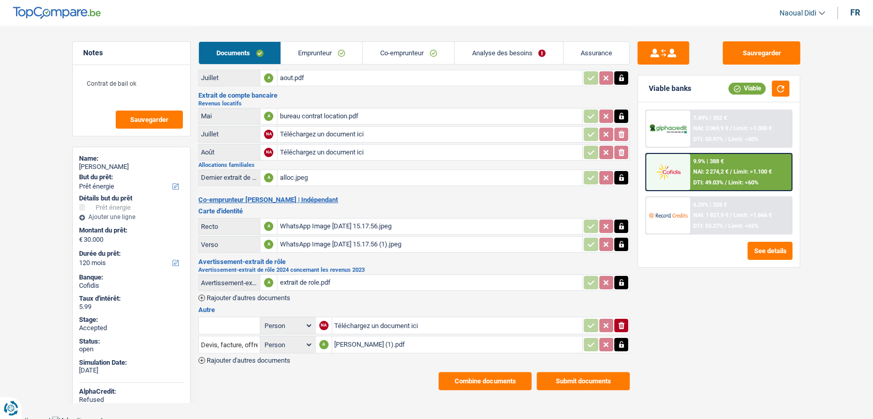
click at [482, 373] on button "Combine documents" at bounding box center [485, 381] width 93 height 18
click at [474, 372] on button "Combine documents" at bounding box center [485, 381] width 93 height 18
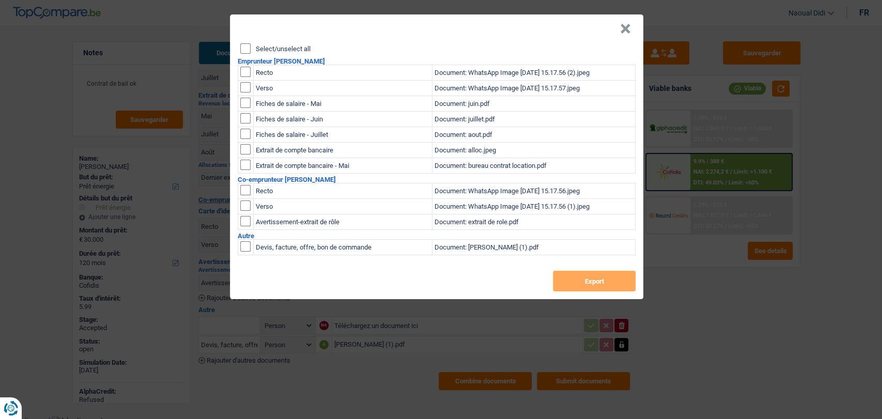
click at [246, 48] on input "Select/unselect all" at bounding box center [245, 48] width 10 height 10
checkbox input "true"
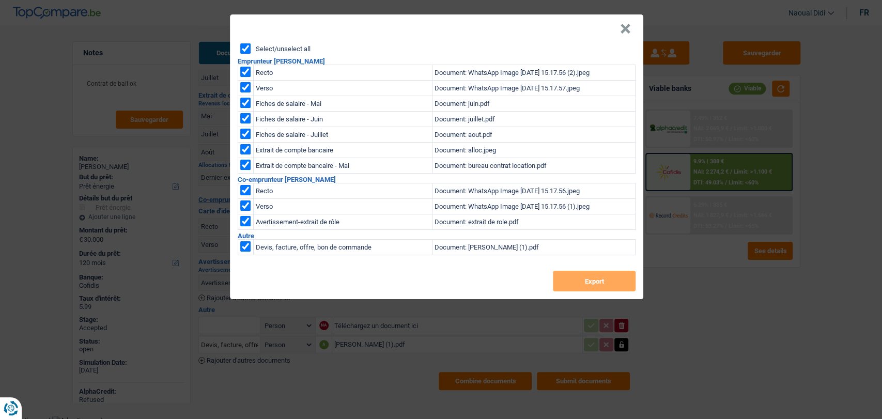
checkbox input "true"
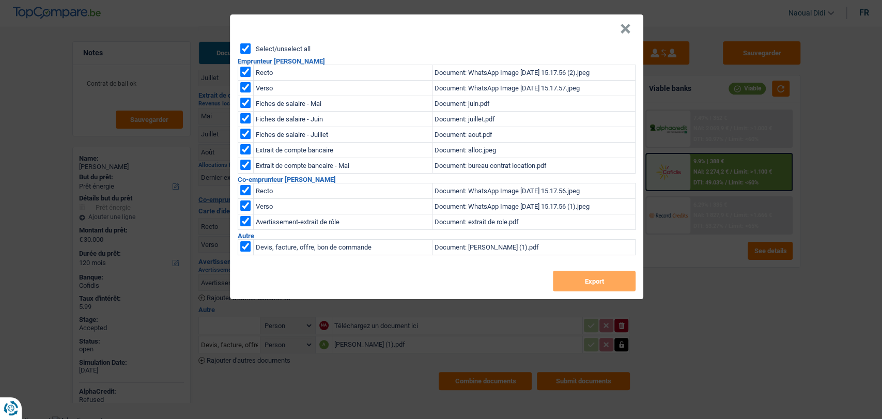
checkbox input "true"
click at [574, 284] on button "Export" at bounding box center [594, 281] width 83 height 21
click at [625, 28] on button "×" at bounding box center [625, 29] width 11 height 10
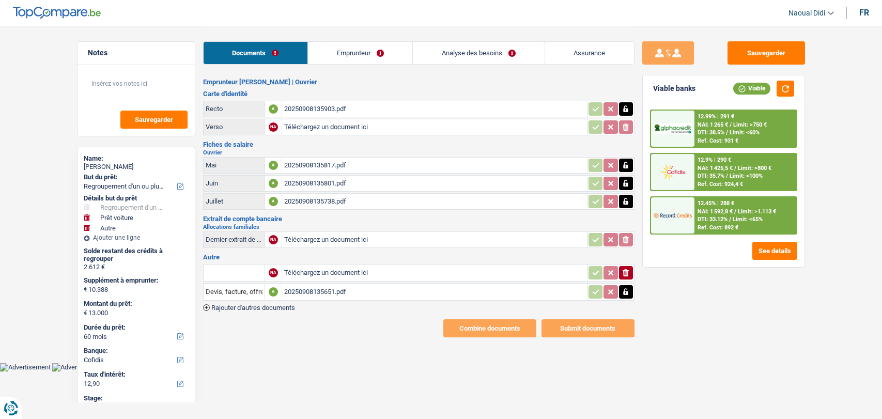
select select "refinancing"
select select "car"
select select "other"
select select "60"
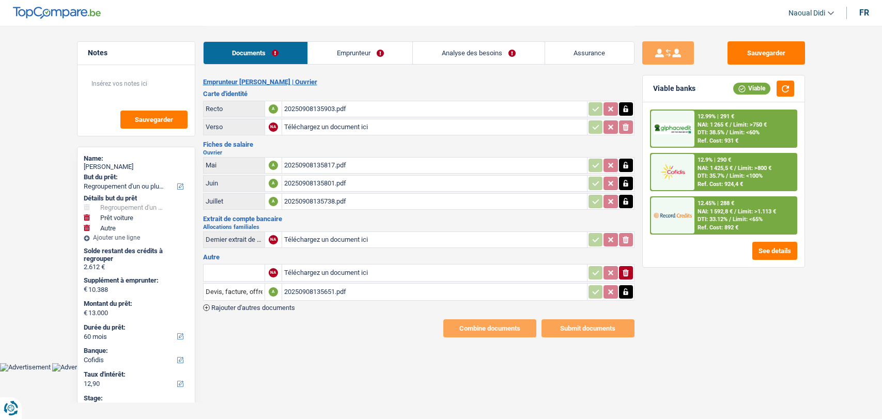
select select "cofidis"
select select "60"
select select "refinancing"
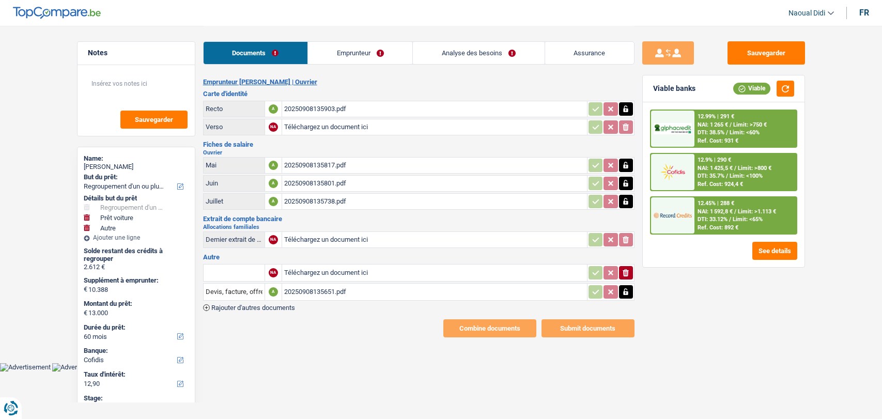
select select "car"
select select "yes"
select select "60"
click at [364, 56] on link "Emprunteur" at bounding box center [360, 53] width 104 height 22
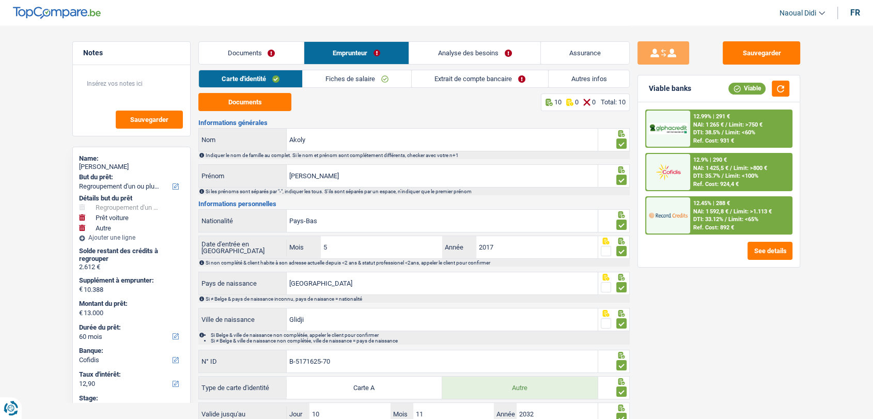
click at [471, 56] on link "Analyse des besoins" at bounding box center [474, 53] width 131 height 22
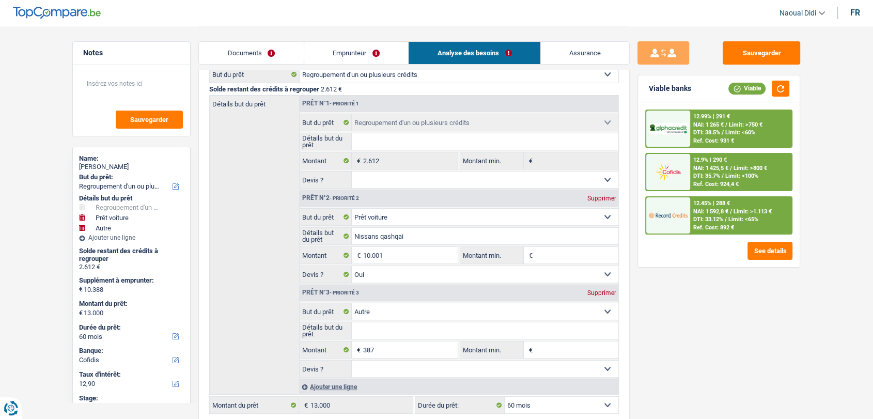
scroll to position [172, 0]
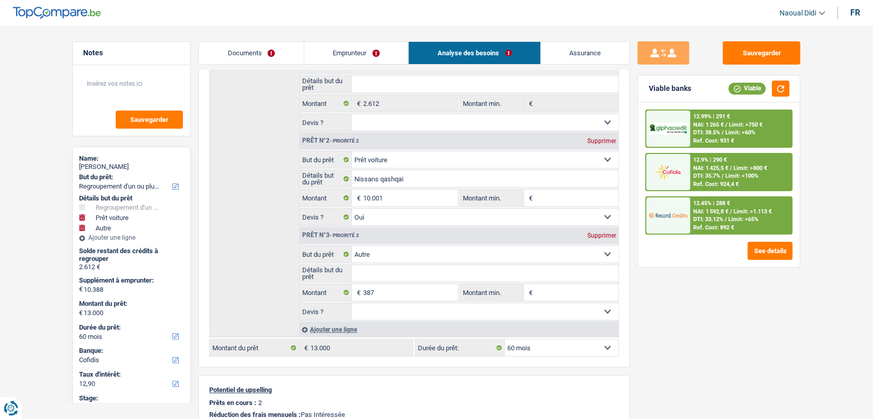
click at [598, 232] on div "Supprimer" at bounding box center [601, 235] width 34 height 6
type input "10.001"
type input "12.613"
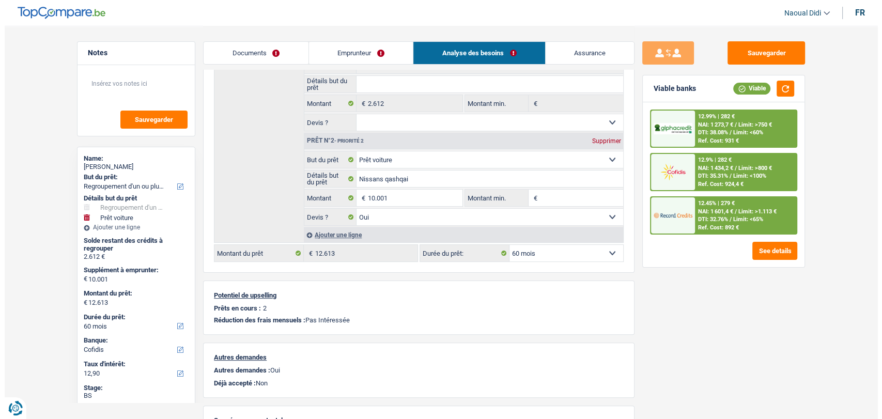
scroll to position [0, 0]
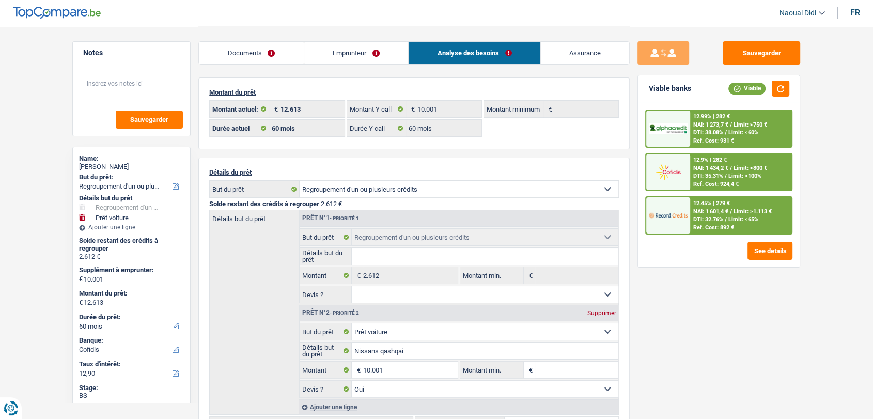
click at [258, 52] on link "Documents" at bounding box center [251, 53] width 105 height 22
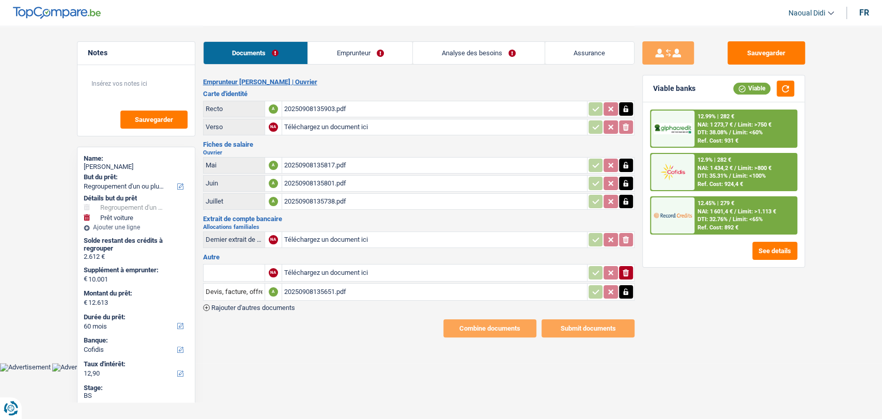
click at [318, 110] on div "20250908135903.pdf" at bounding box center [434, 108] width 301 height 15
click at [321, 104] on div "20250908135903.pdf" at bounding box center [434, 108] width 301 height 15
click at [769, 55] on button "Sauvegarder" at bounding box center [765, 52] width 77 height 23
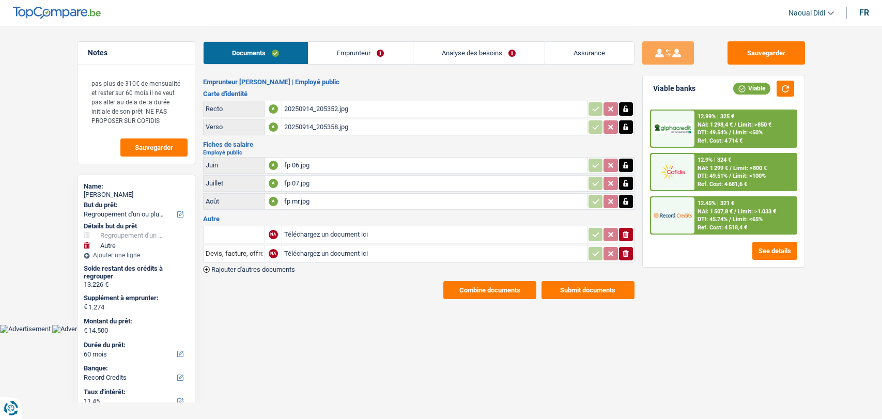
select select "refinancing"
select select "other"
select select "60"
select select "record credits"
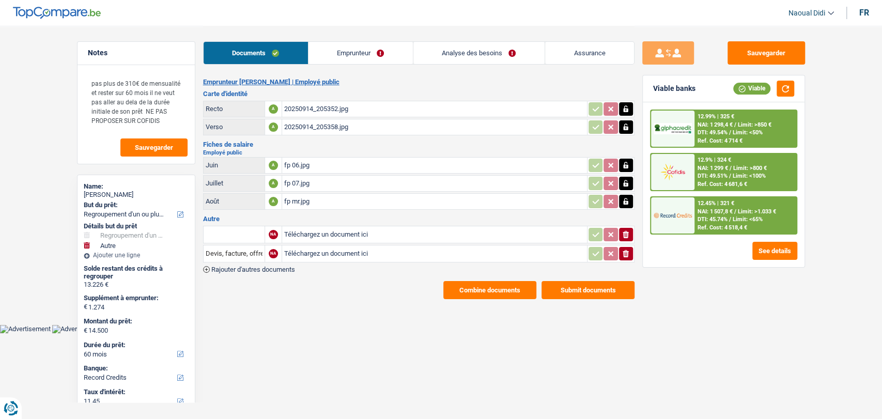
click at [331, 105] on div "20250914_205352.jpg" at bounding box center [434, 108] width 301 height 15
click at [455, 53] on link "Analyse des besoins" at bounding box center [478, 53] width 131 height 22
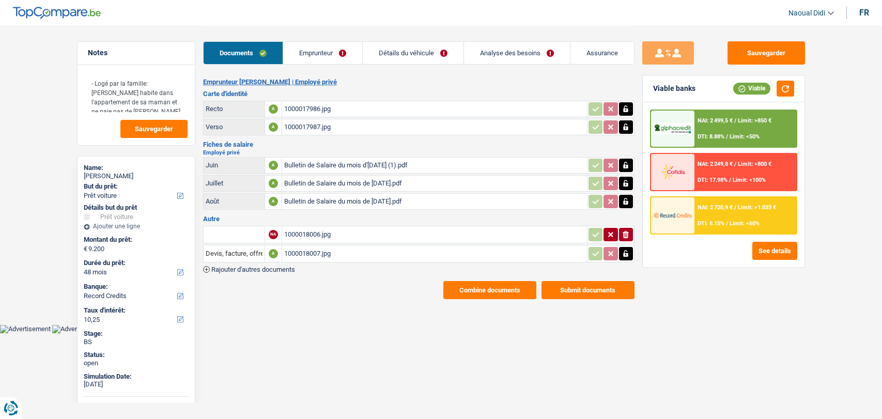
select select "car"
select select "48"
select select "record credits"
click at [301, 234] on div "1000018006.jpg" at bounding box center [434, 234] width 301 height 15
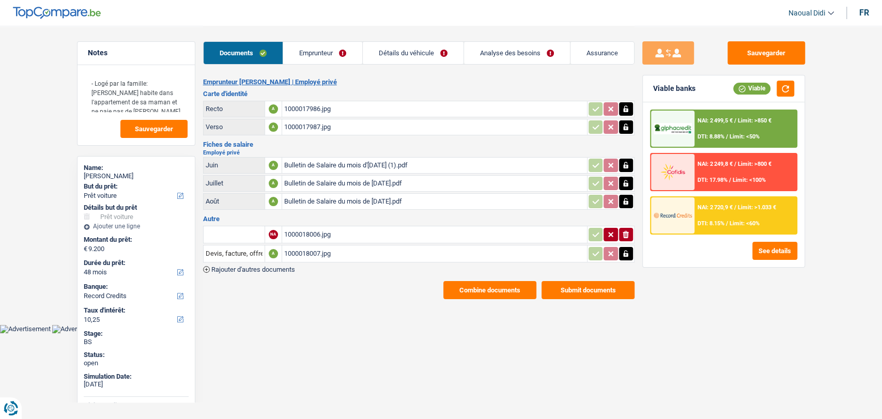
click at [310, 248] on div "1000018007.jpg" at bounding box center [434, 253] width 301 height 15
click at [273, 266] on span "Rajouter d'autres documents" at bounding box center [253, 269] width 84 height 7
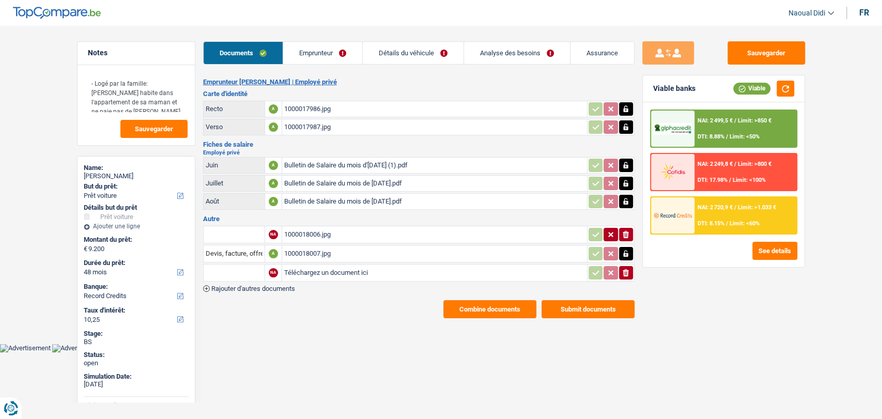
click at [297, 274] on input "Téléchargez un document ici" at bounding box center [434, 272] width 301 height 15
type input "C:\fakepath\Certificat elargie.jpg"
click at [231, 275] on input "text" at bounding box center [234, 272] width 57 height 17
drag, startPoint x: 256, startPoint y: 272, endPoint x: 172, endPoint y: 267, distance: 84.3
click at [172, 267] on div "Notes - Logé par la famille: [PERSON_NAME] habite dans l'appartement de sa mama…" at bounding box center [441, 172] width 744 height 292
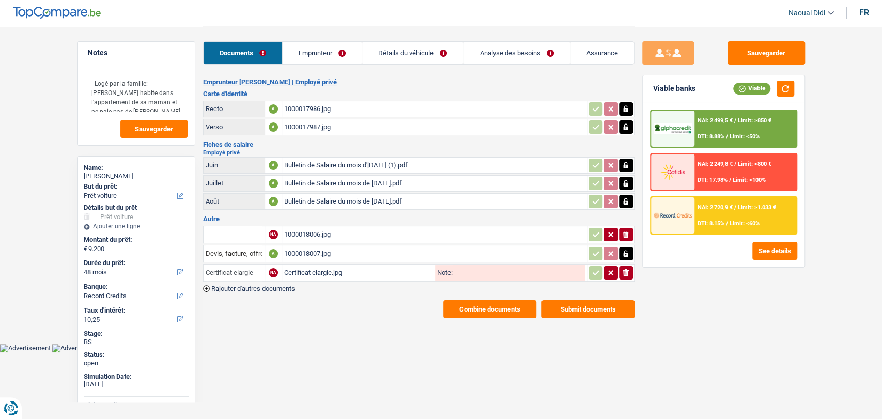
type input "Certificat elargie"
click at [474, 273] on input "Note:" at bounding box center [519, 272] width 132 height 15
paste input "Certificat elargie"
type input "Certificat elargie"
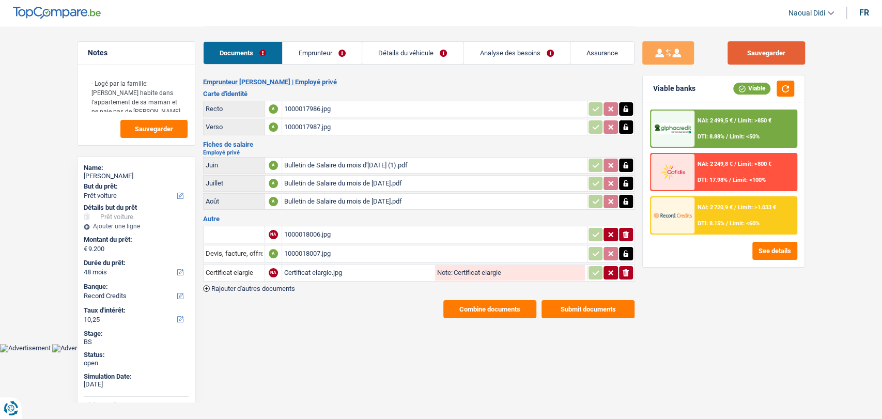
click at [774, 53] on button "Sauvegarder" at bounding box center [765, 52] width 77 height 23
click at [741, 64] on button "Sauvegarder" at bounding box center [765, 52] width 77 height 23
